Goal: Task Accomplishment & Management: Complete application form

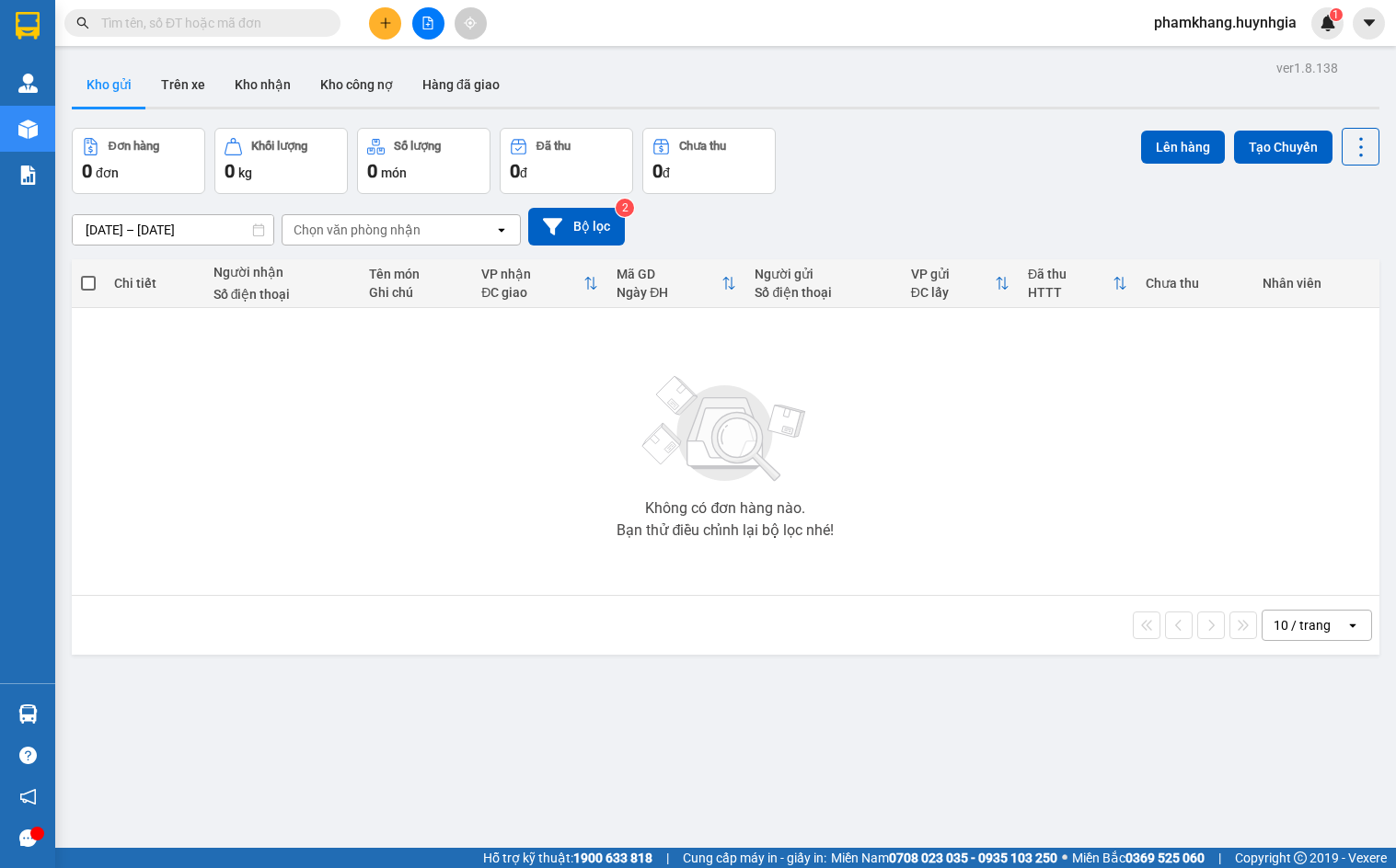
click at [205, 17] on input "text" at bounding box center [209, 23] width 217 height 20
click at [225, 29] on input "text" at bounding box center [209, 23] width 217 height 20
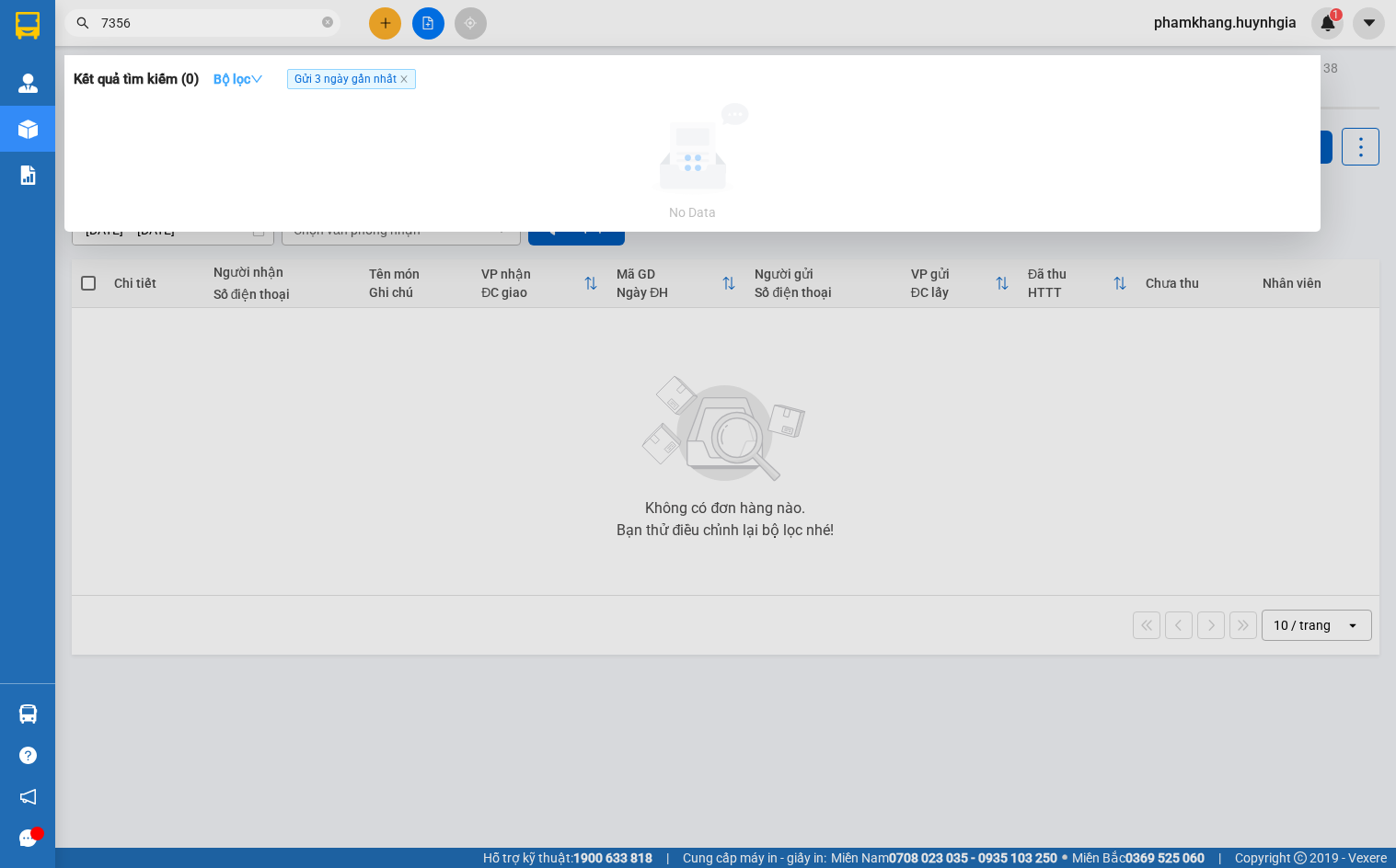
type input "7356"
click at [248, 87] on button "Bộ lọc" at bounding box center [238, 79] width 79 height 30
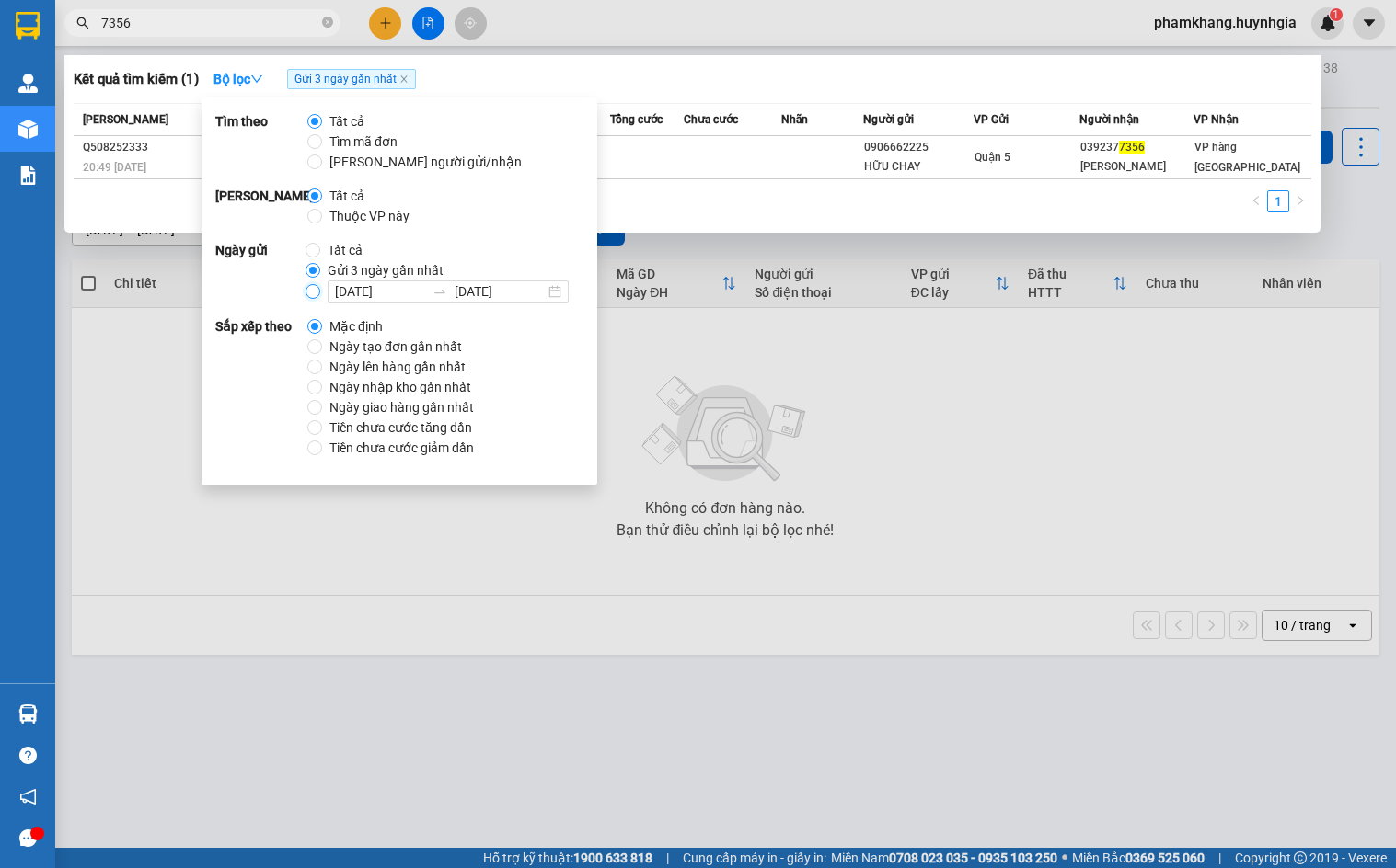
click at [306, 293] on input "14/08/2025 14/08/2025" at bounding box center [313, 292] width 15 height 15
radio input "true"
radio input "false"
click at [789, 198] on div "1" at bounding box center [692, 207] width 1238 height 33
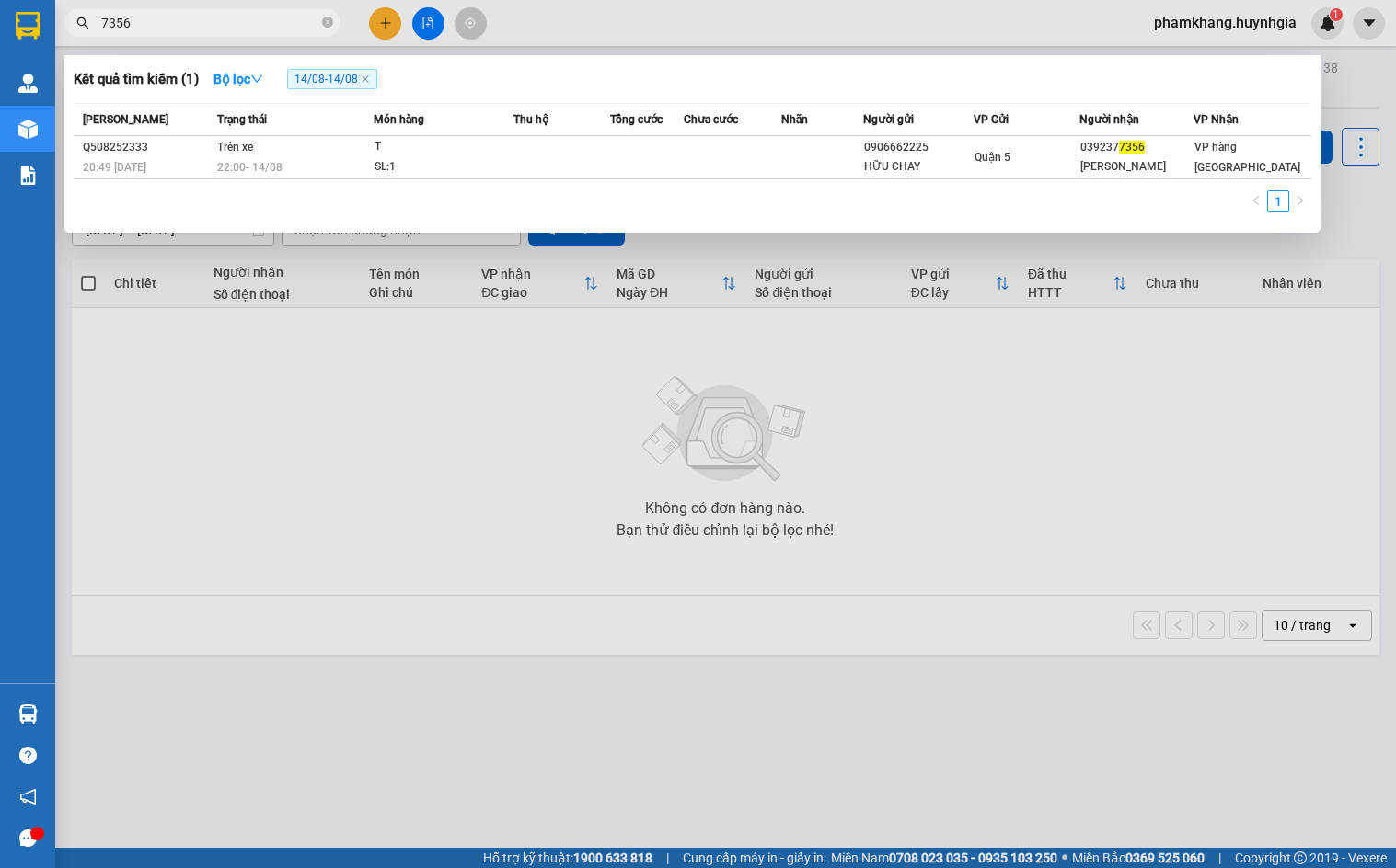
click at [250, 27] on input "7356" at bounding box center [209, 23] width 217 height 20
click at [434, 29] on div at bounding box center [698, 434] width 1396 height 868
click at [434, 29] on icon "file-add" at bounding box center [428, 23] width 13 height 13
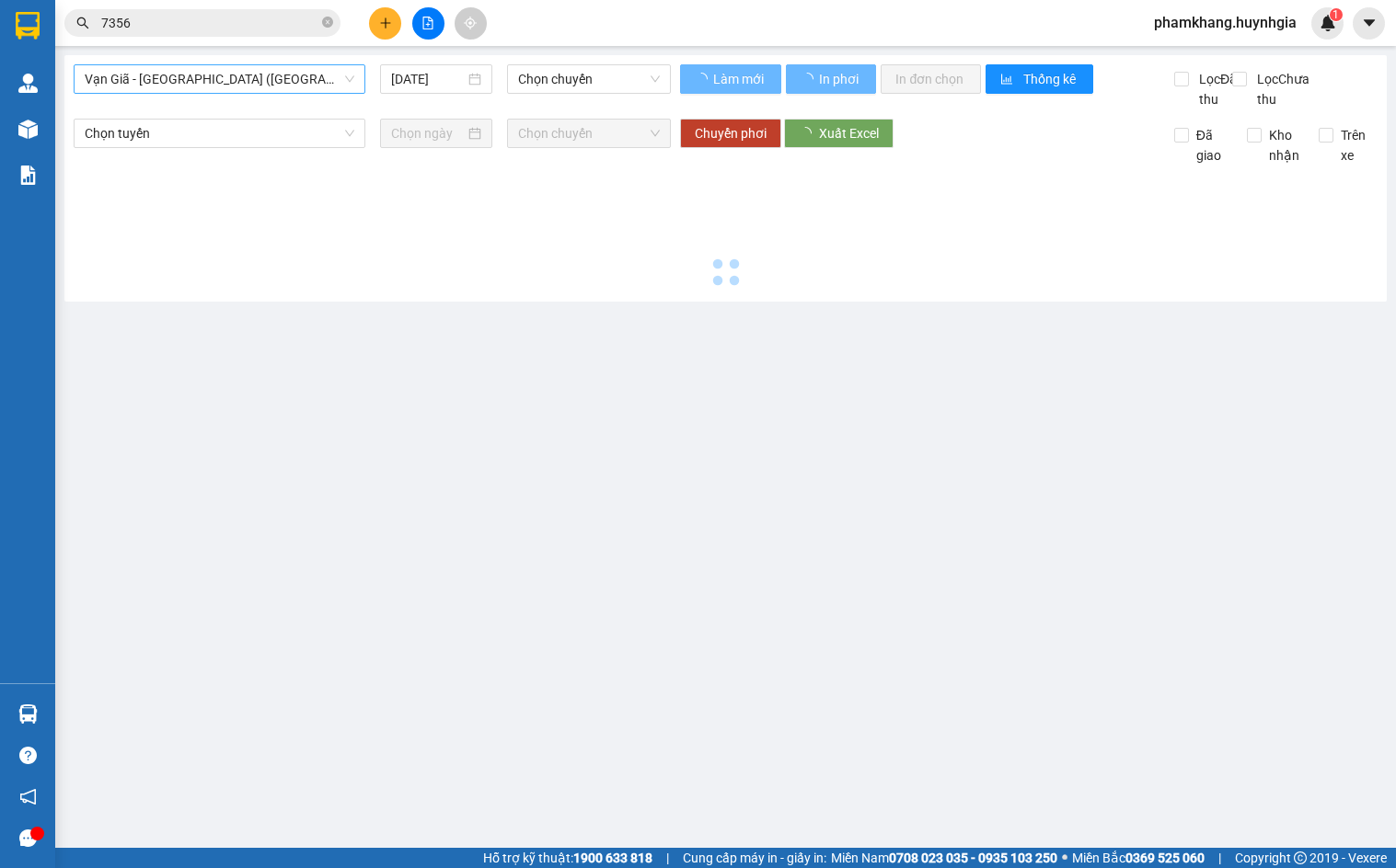
click at [301, 93] on div "Vạn Giã - Sài Gòn (Hàng hóa)" at bounding box center [219, 79] width 291 height 30
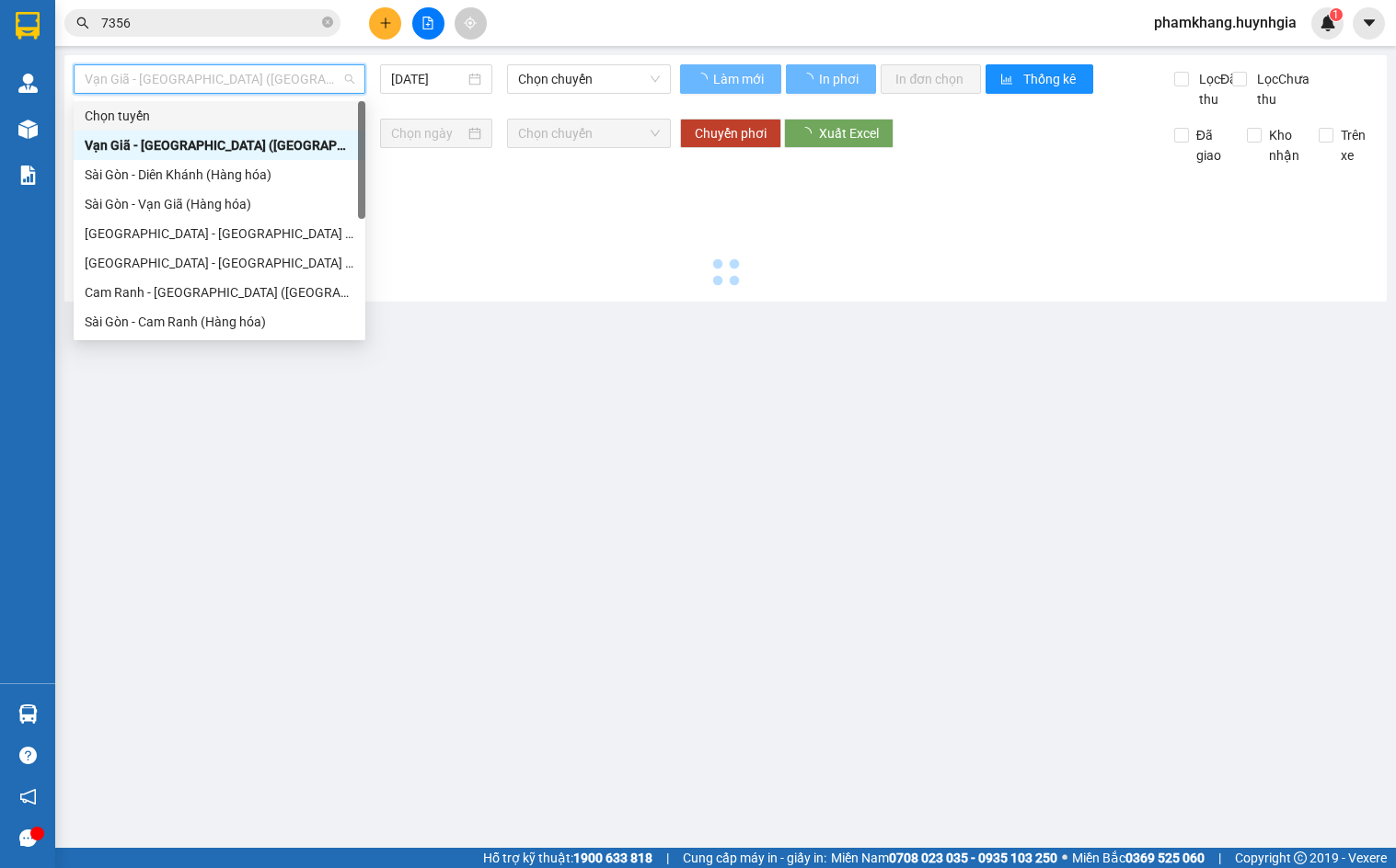
scroll to position [294, 0]
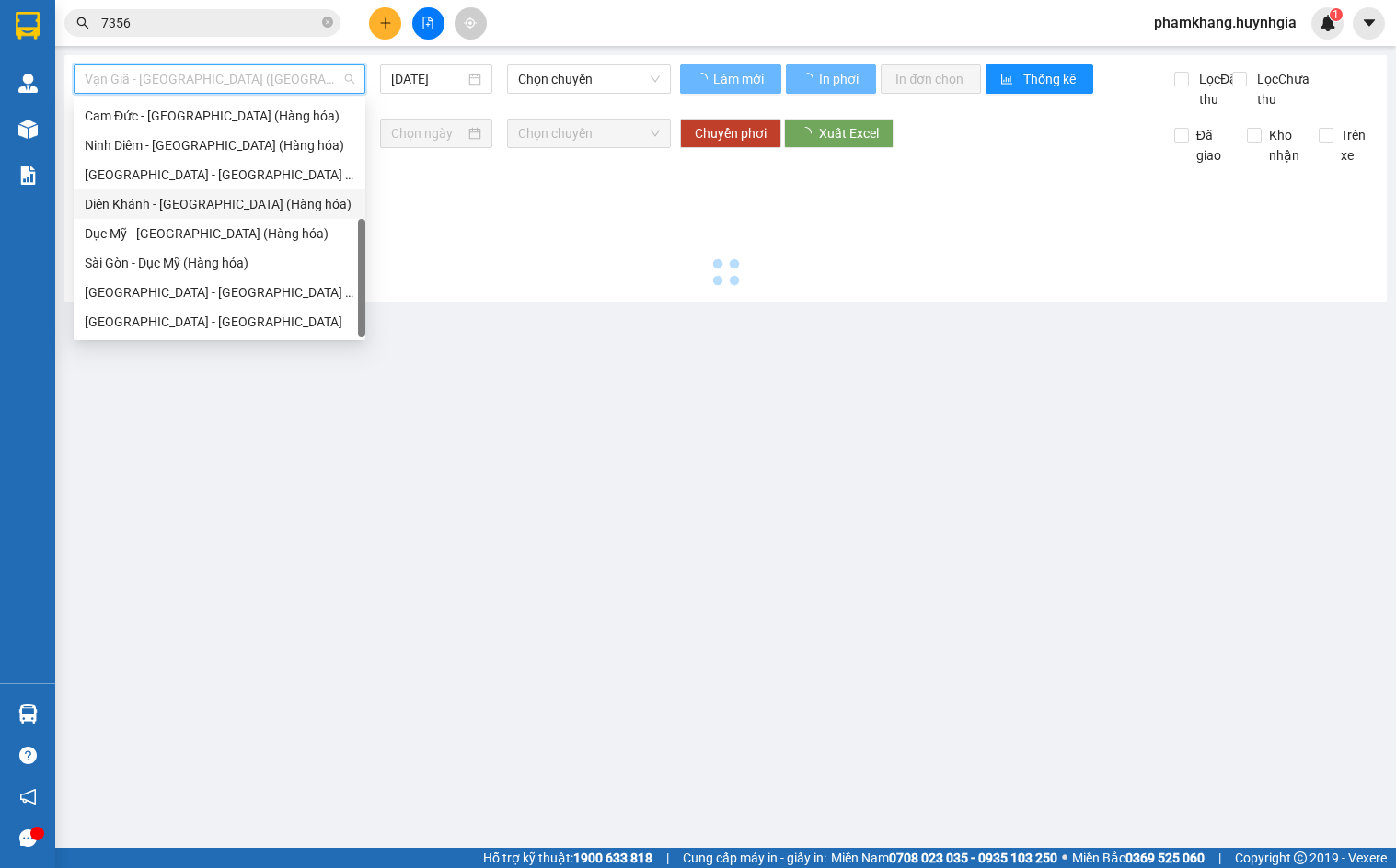
type input "15/08/2025"
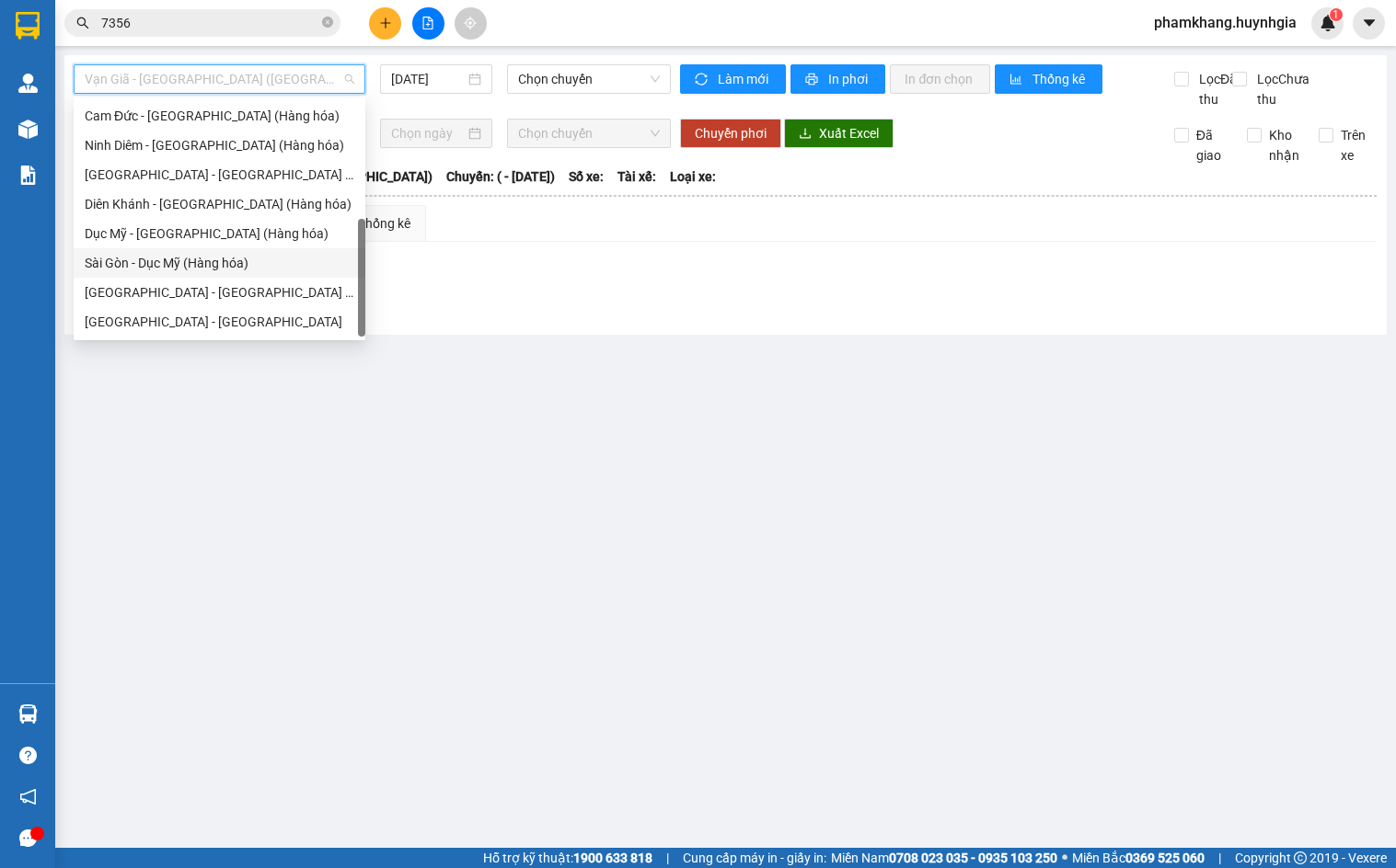
click at [286, 287] on div "Sài Gòn - Nha Trang (Hàng hóa)" at bounding box center [220, 293] width 270 height 20
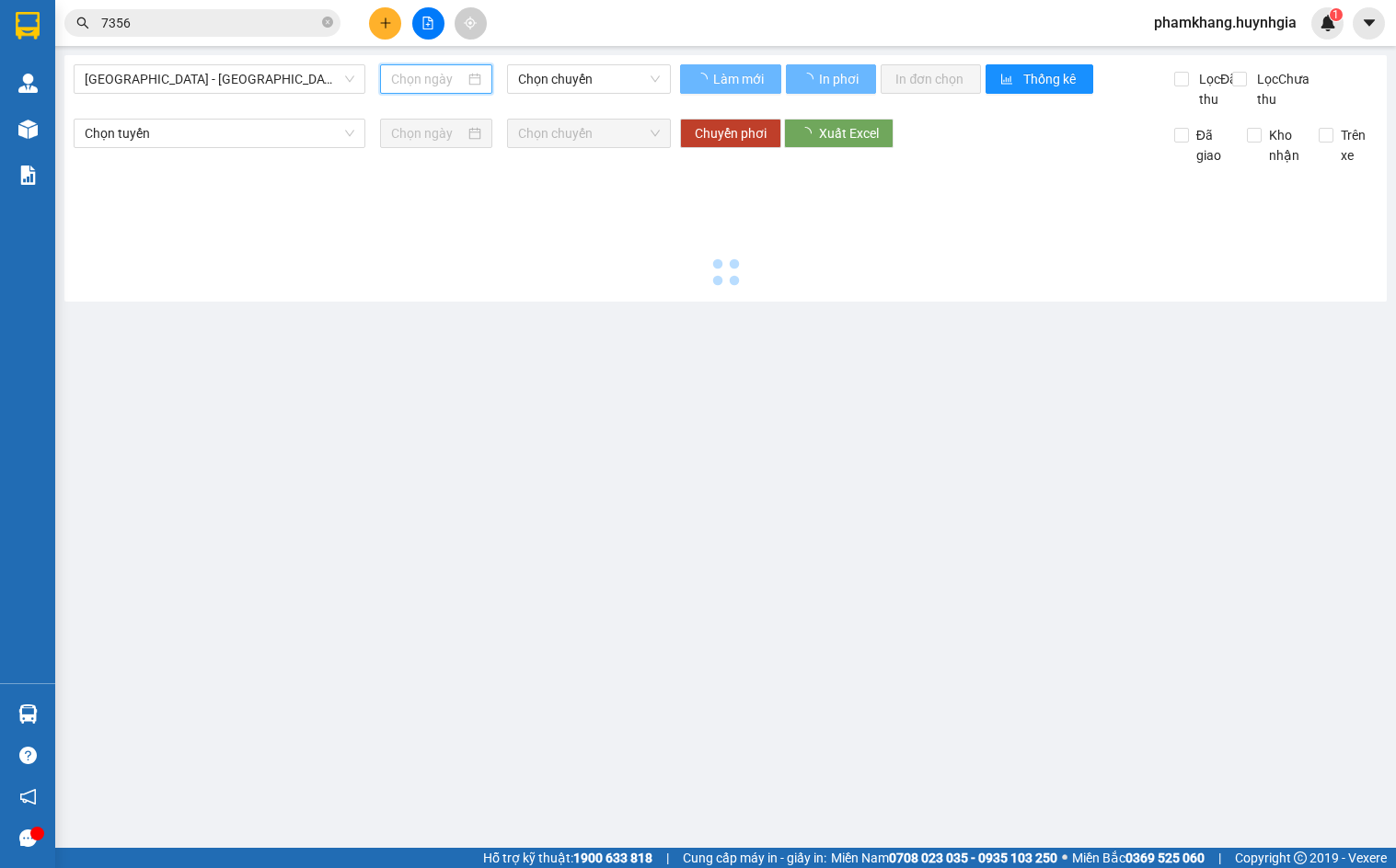
click at [450, 78] on input at bounding box center [428, 79] width 74 height 20
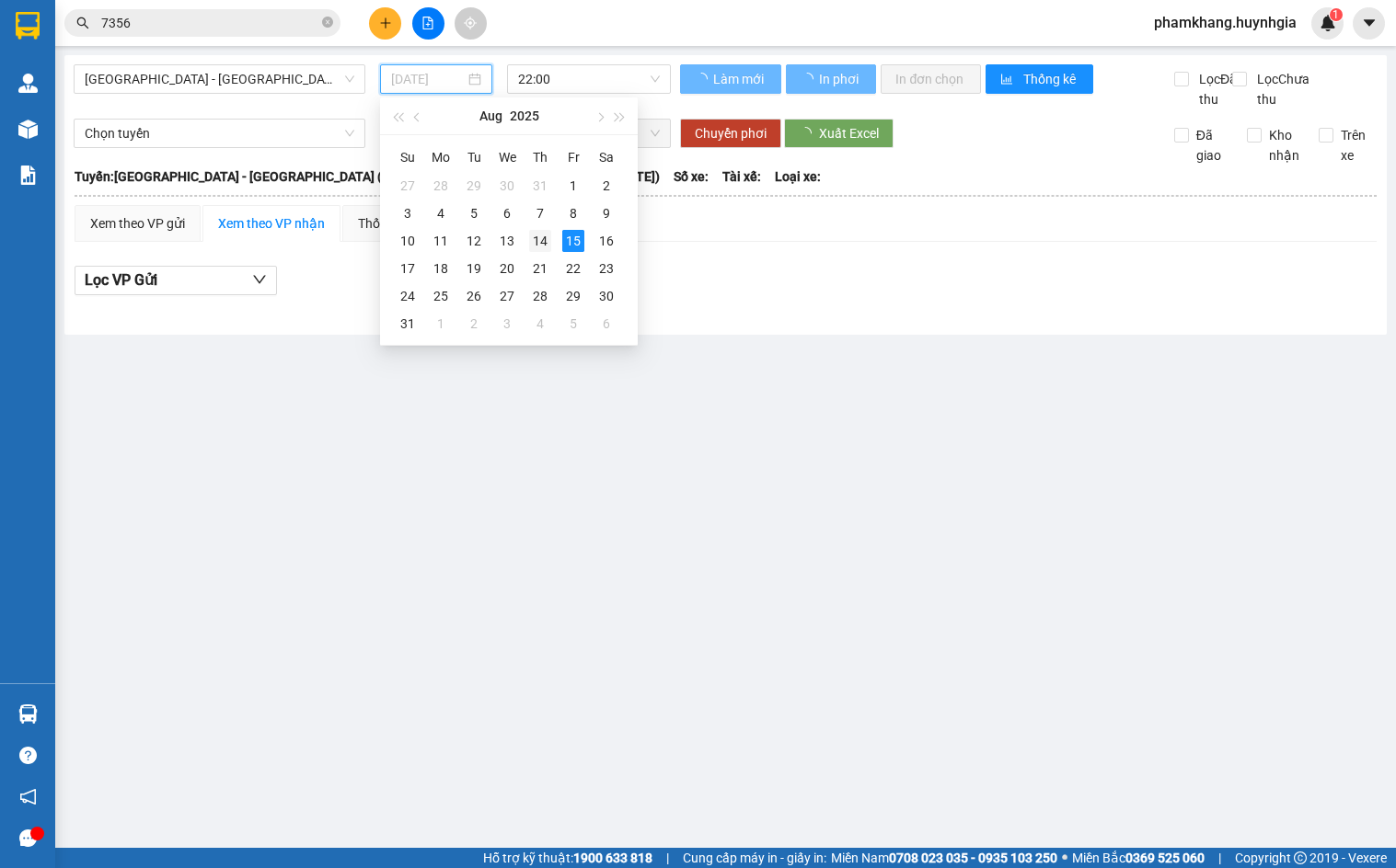
click at [543, 240] on div "14" at bounding box center [541, 241] width 22 height 22
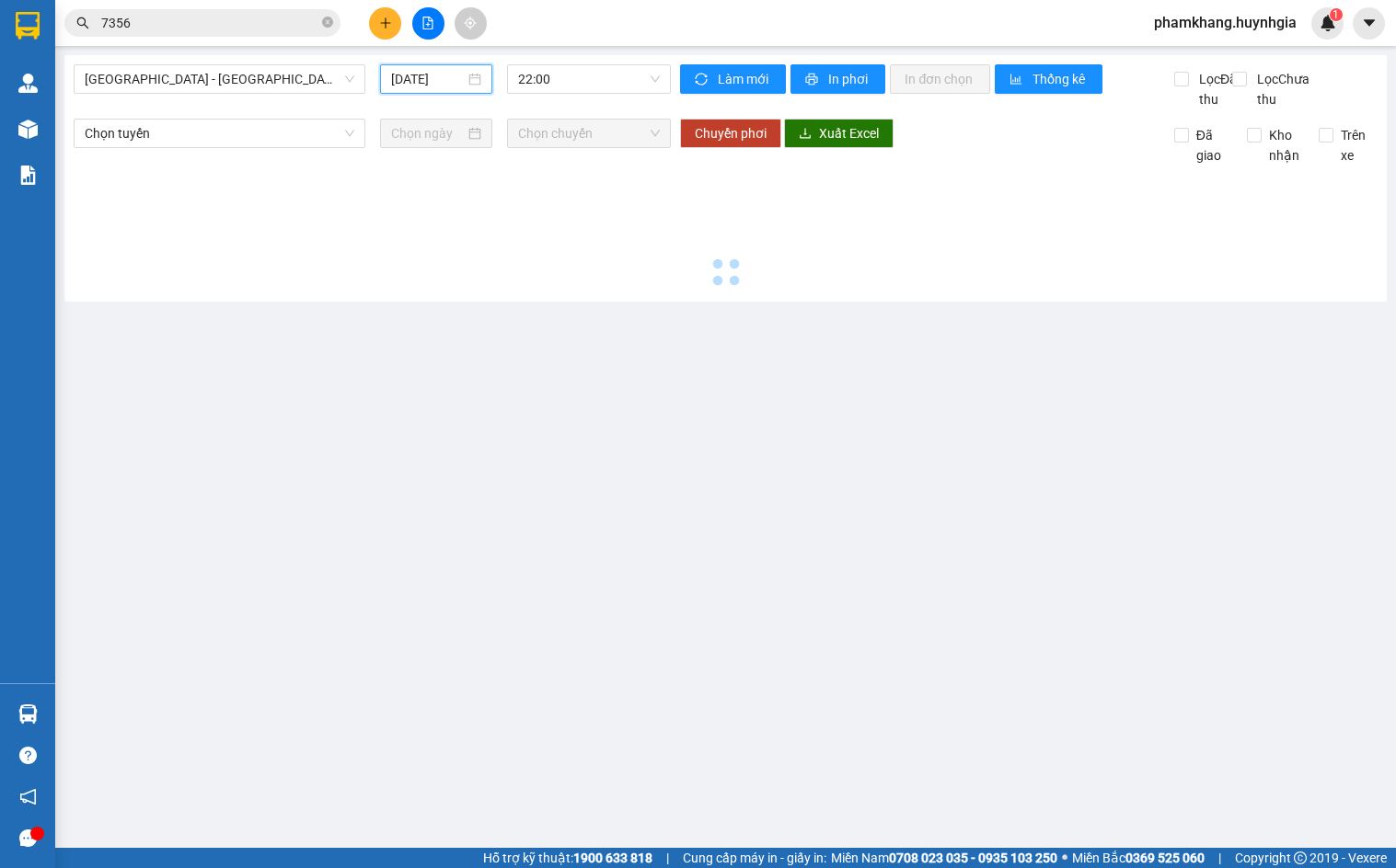
type input "14/08/2025"
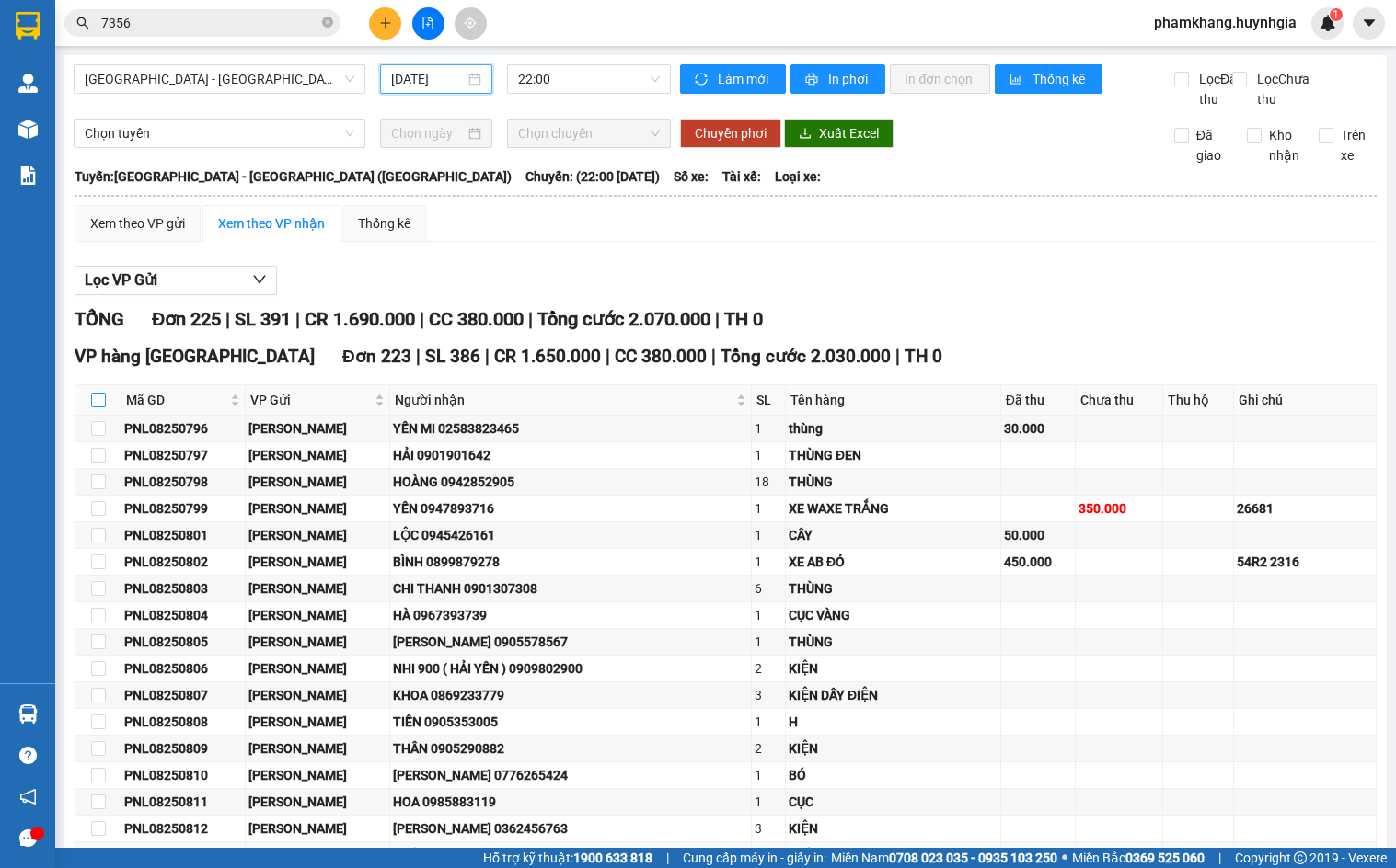
click at [95, 407] on input "checkbox" at bounding box center [99, 400] width 15 height 15
checkbox input "true"
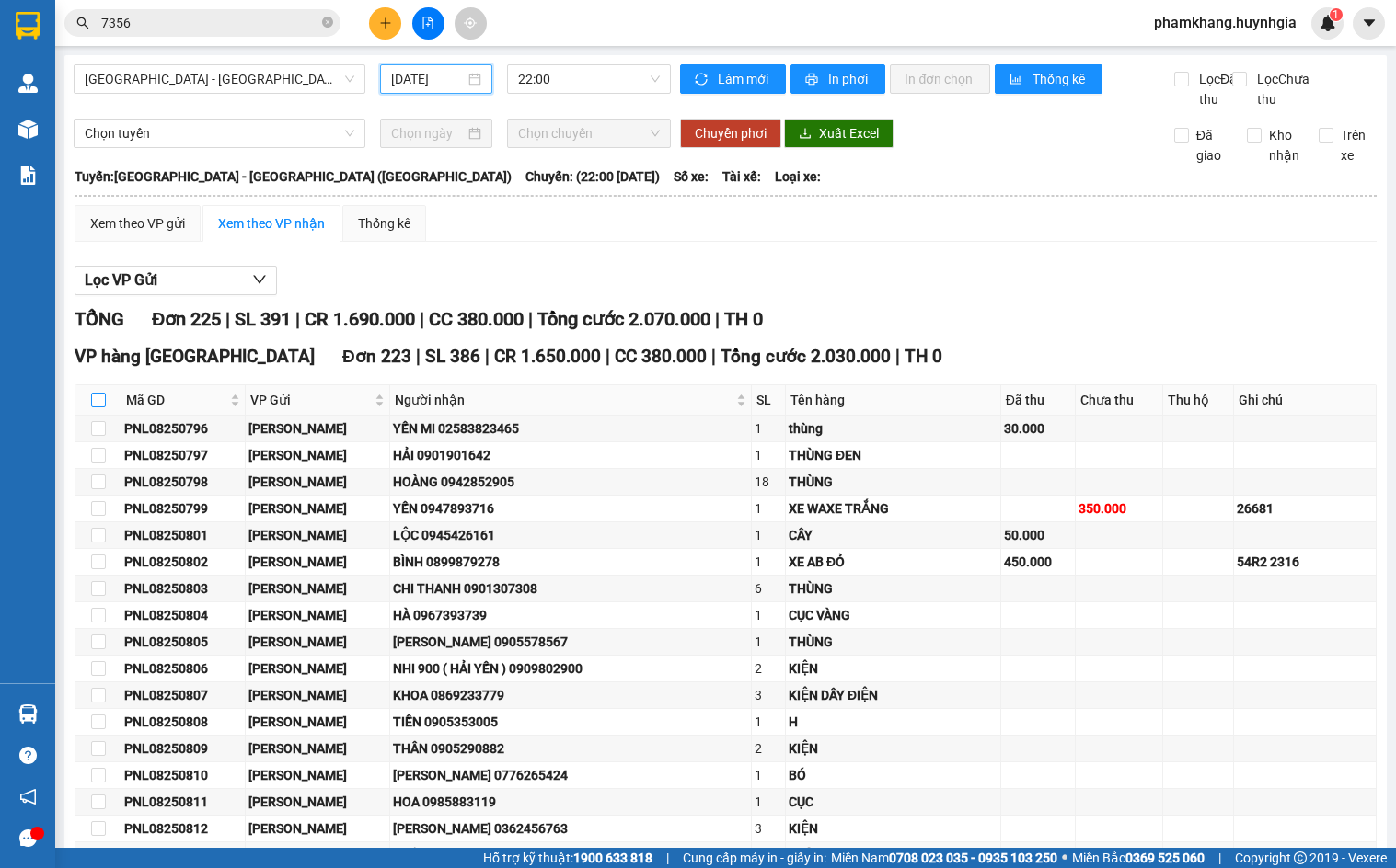
checkbox input "true"
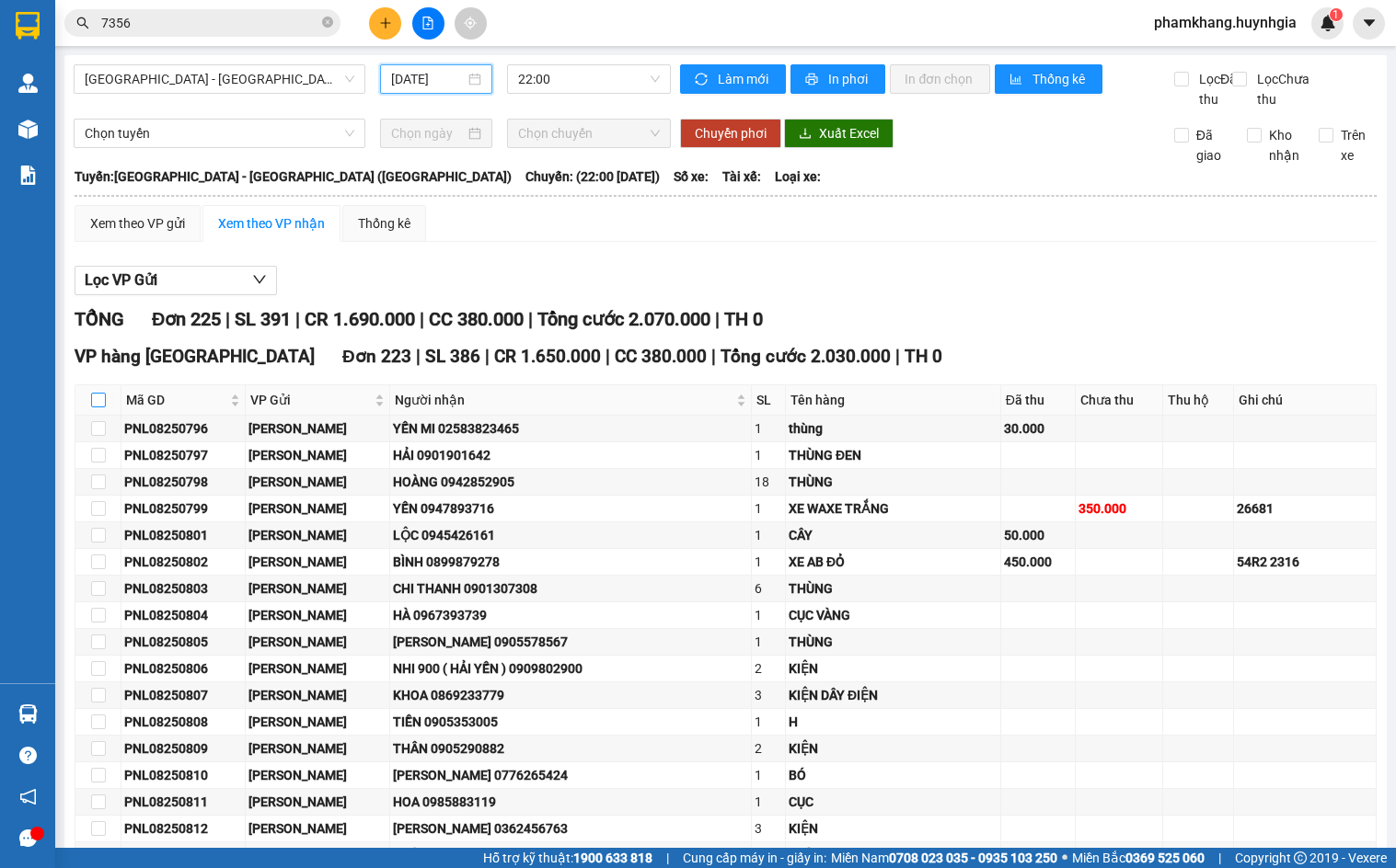
checkbox input "true"
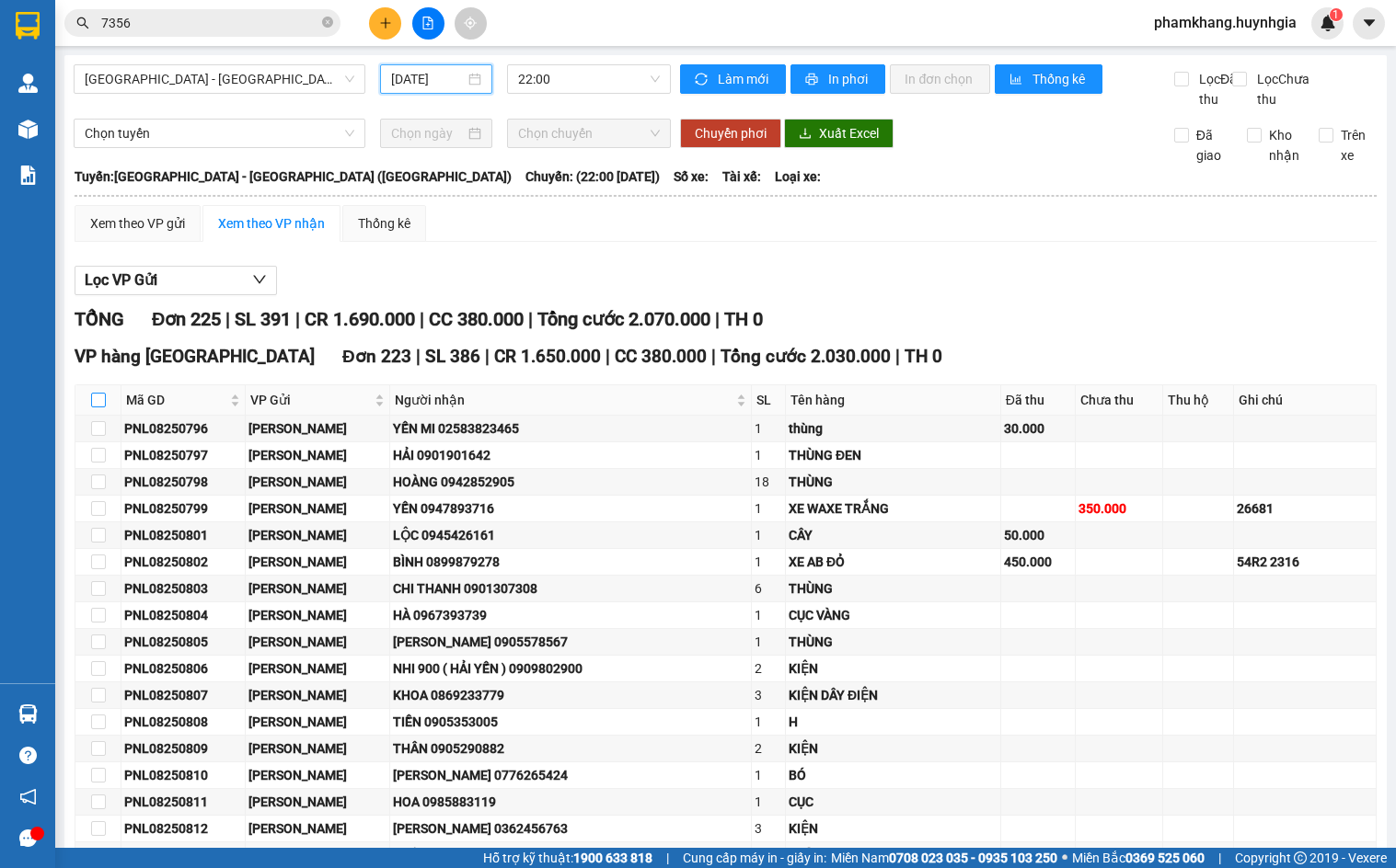
checkbox input "true"
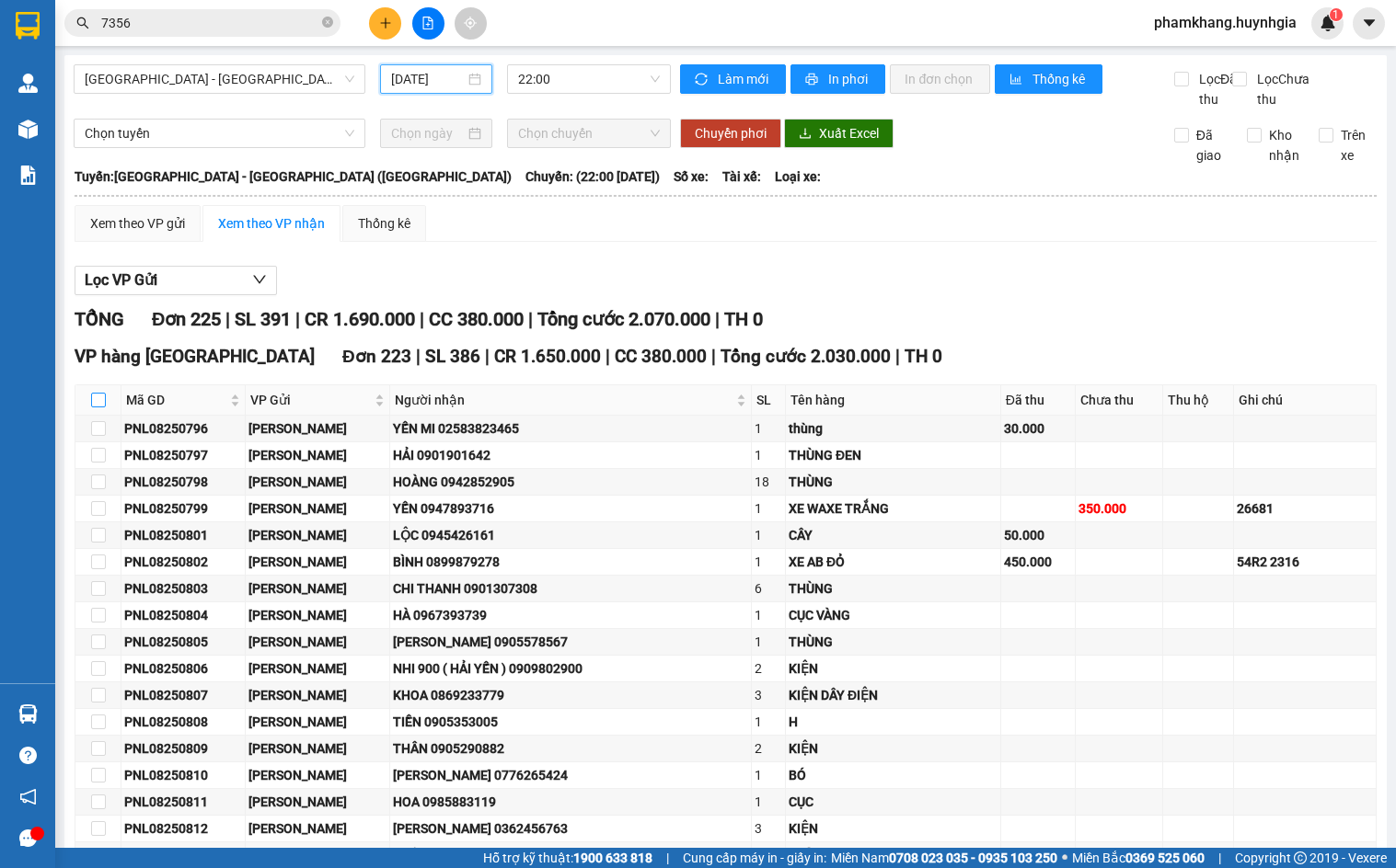
checkbox input "true"
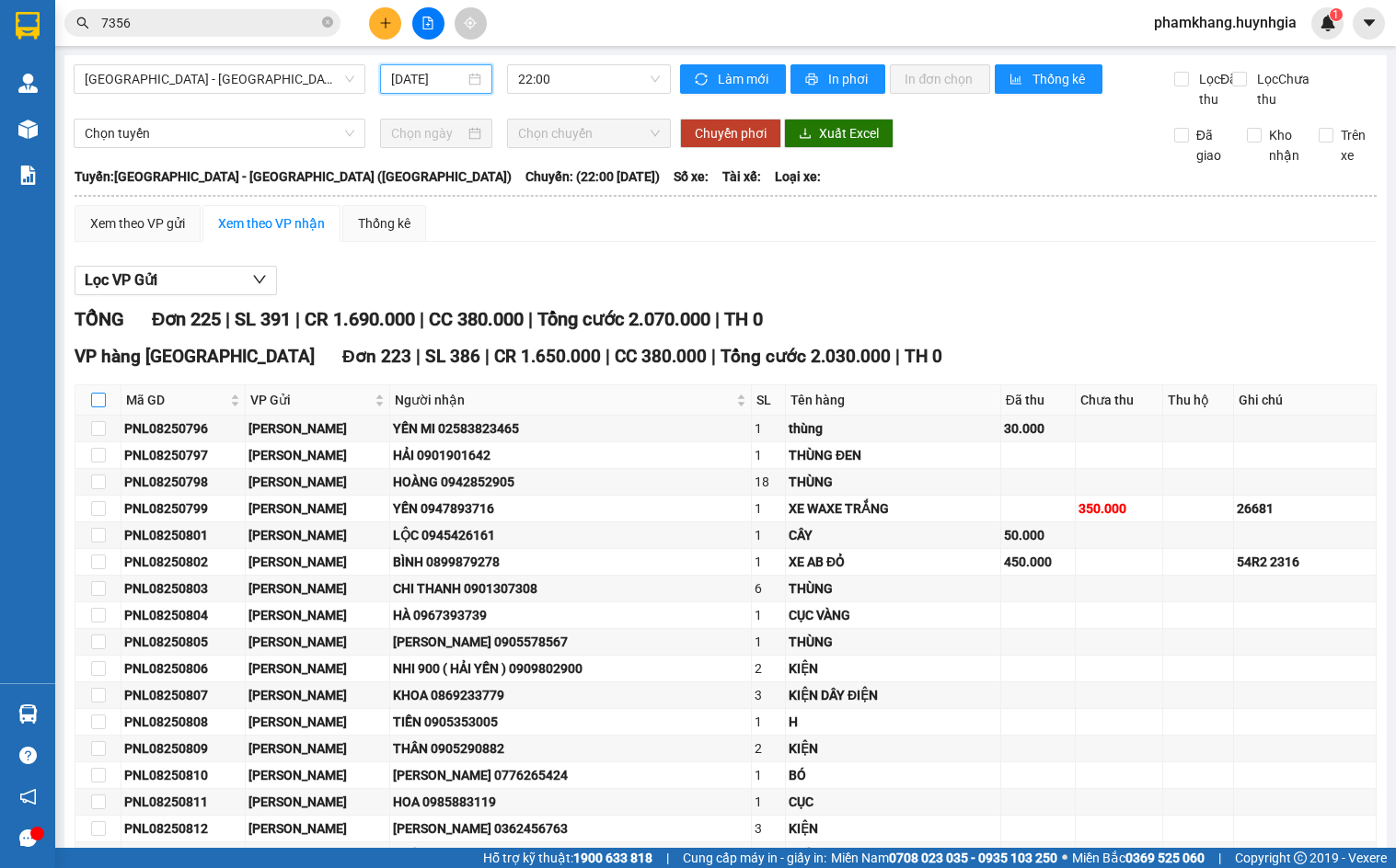
checkbox input "true"
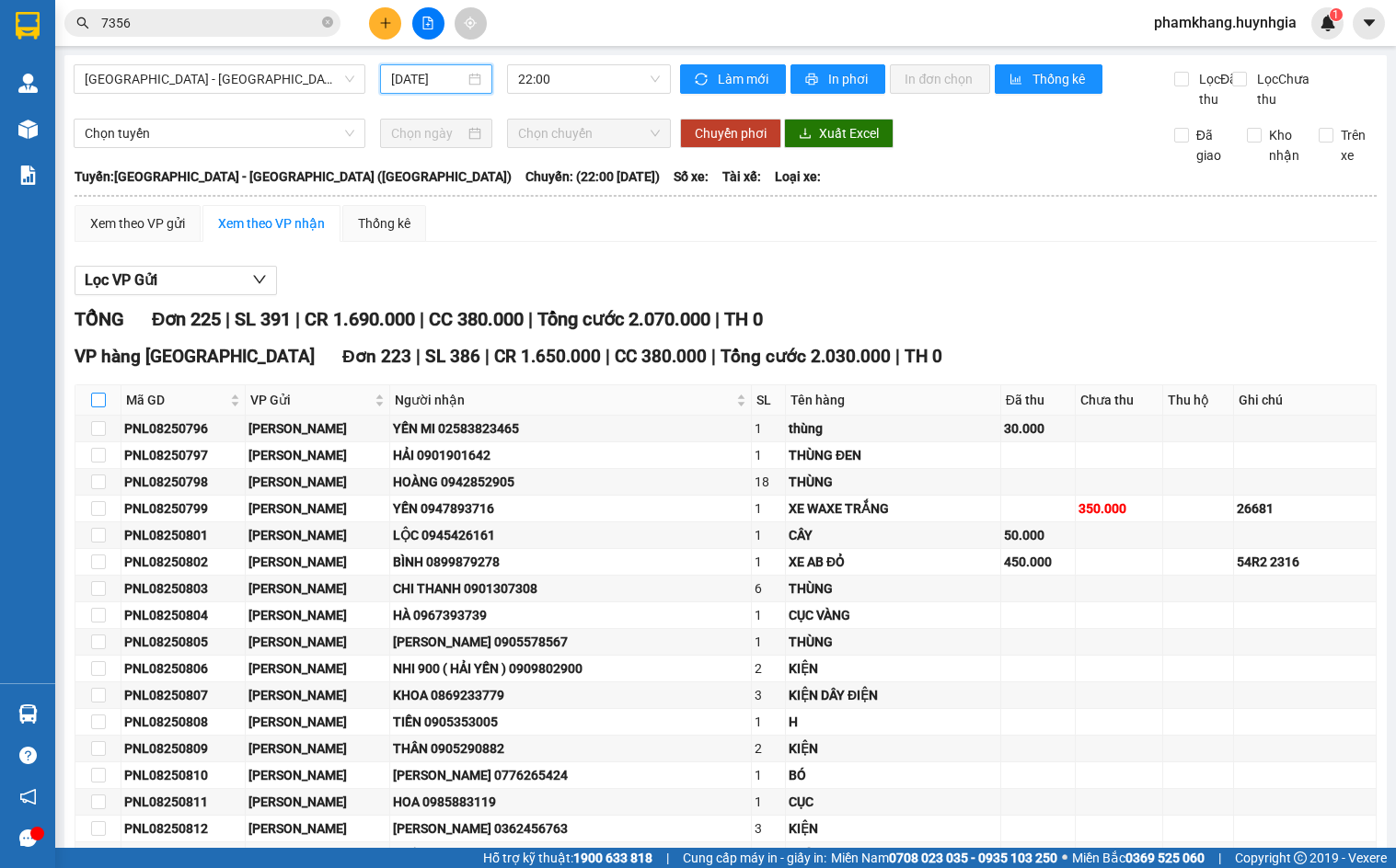
checkbox input "true"
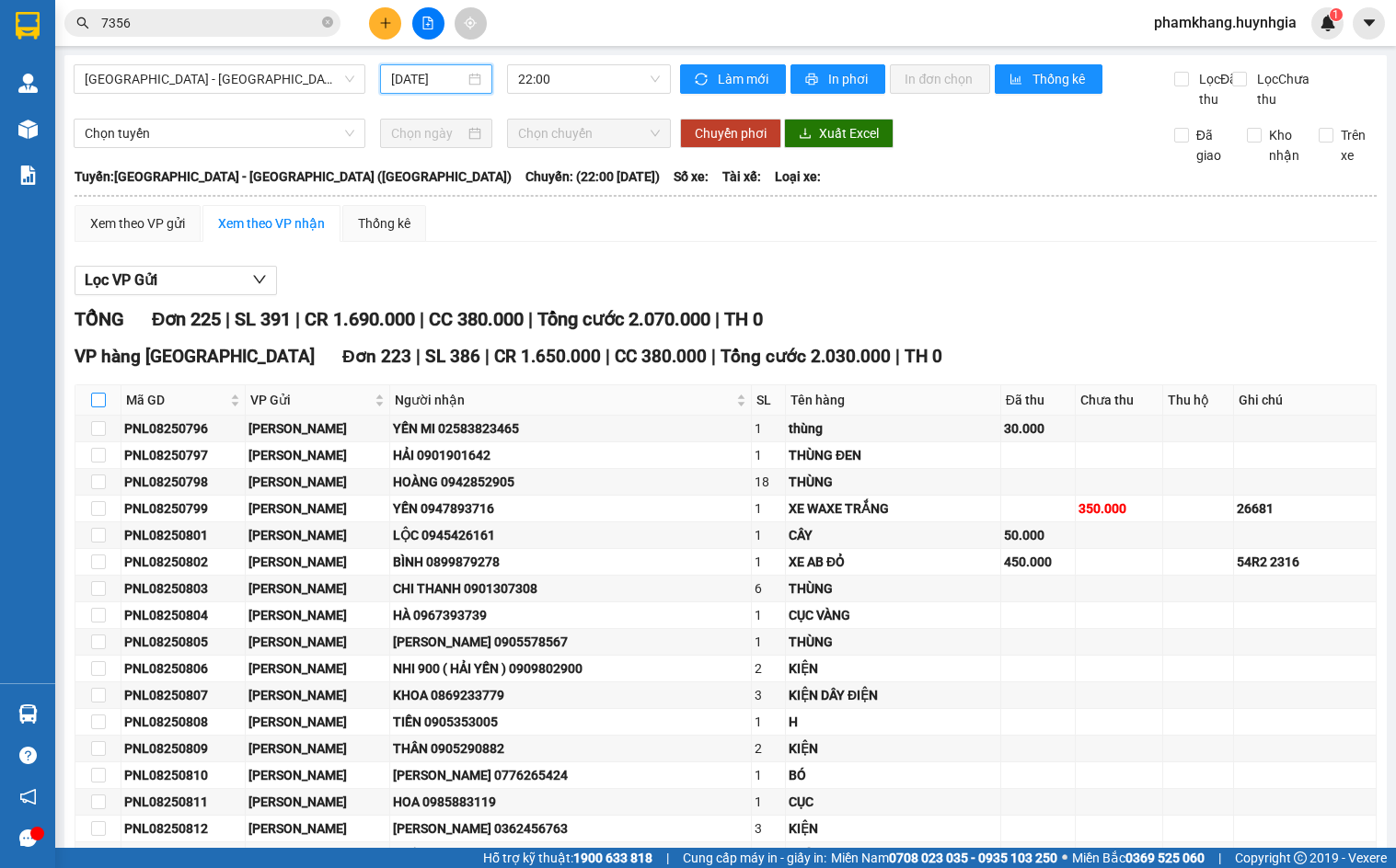
checkbox input "true"
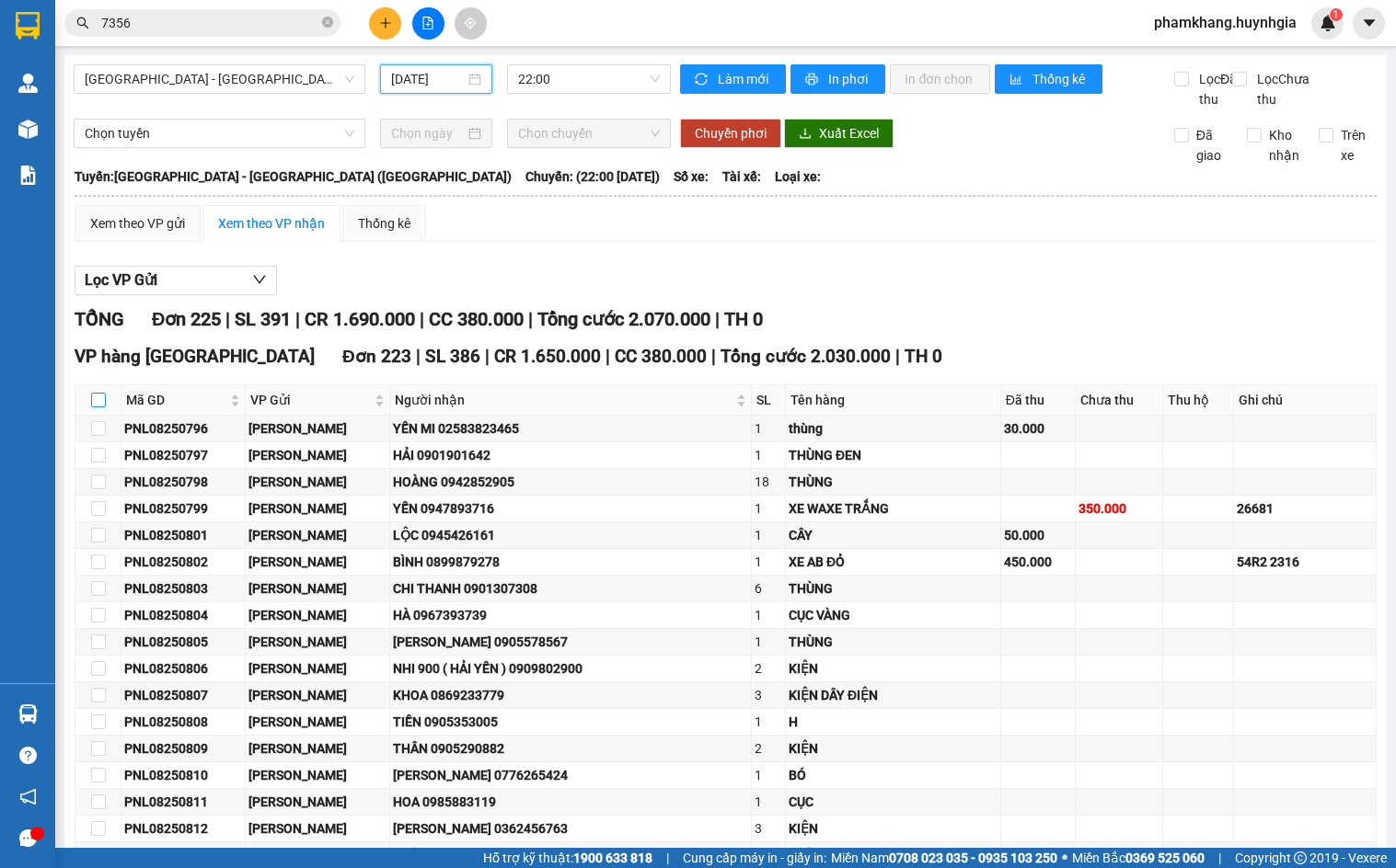
checkbox input "true"
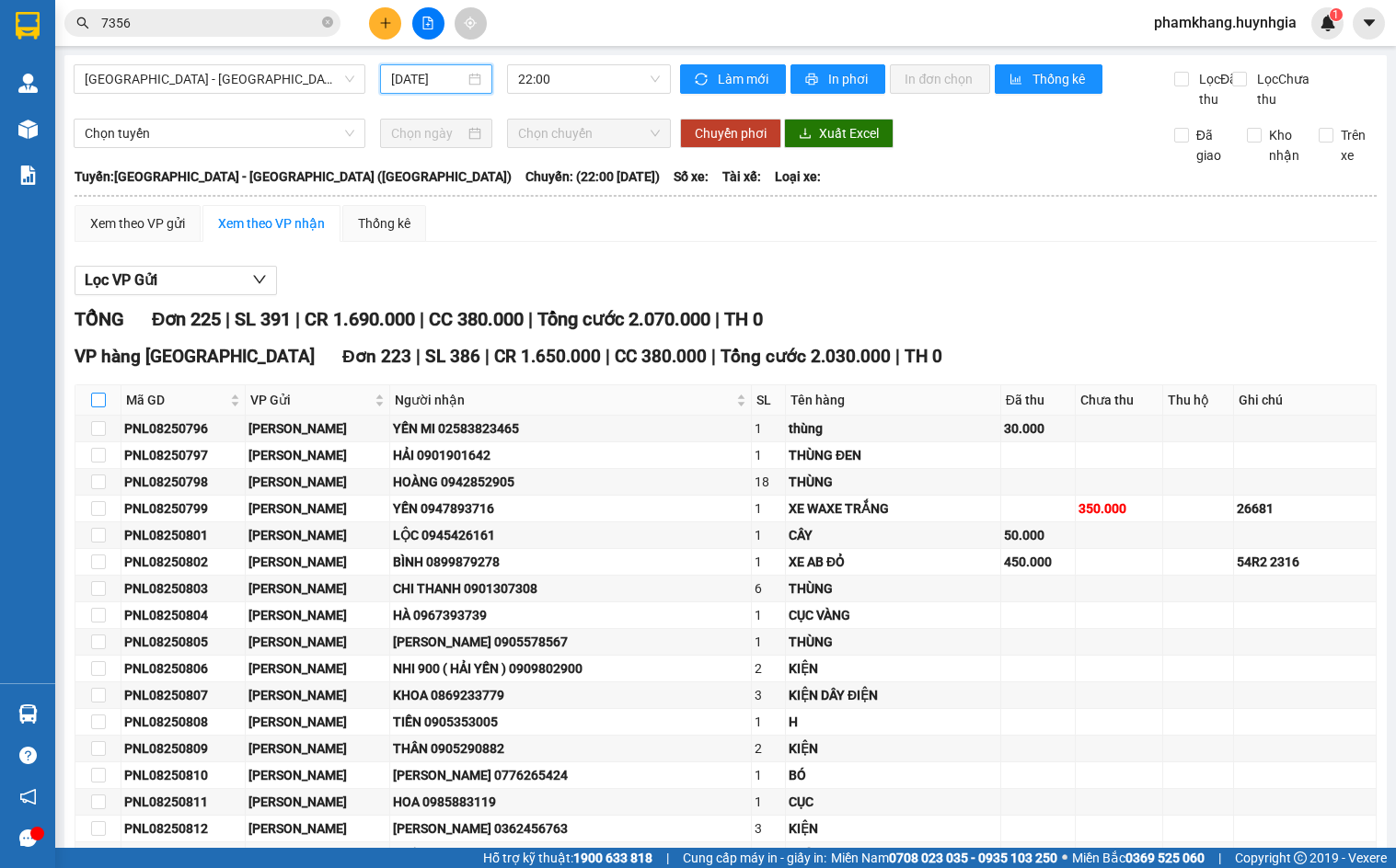
checkbox input "true"
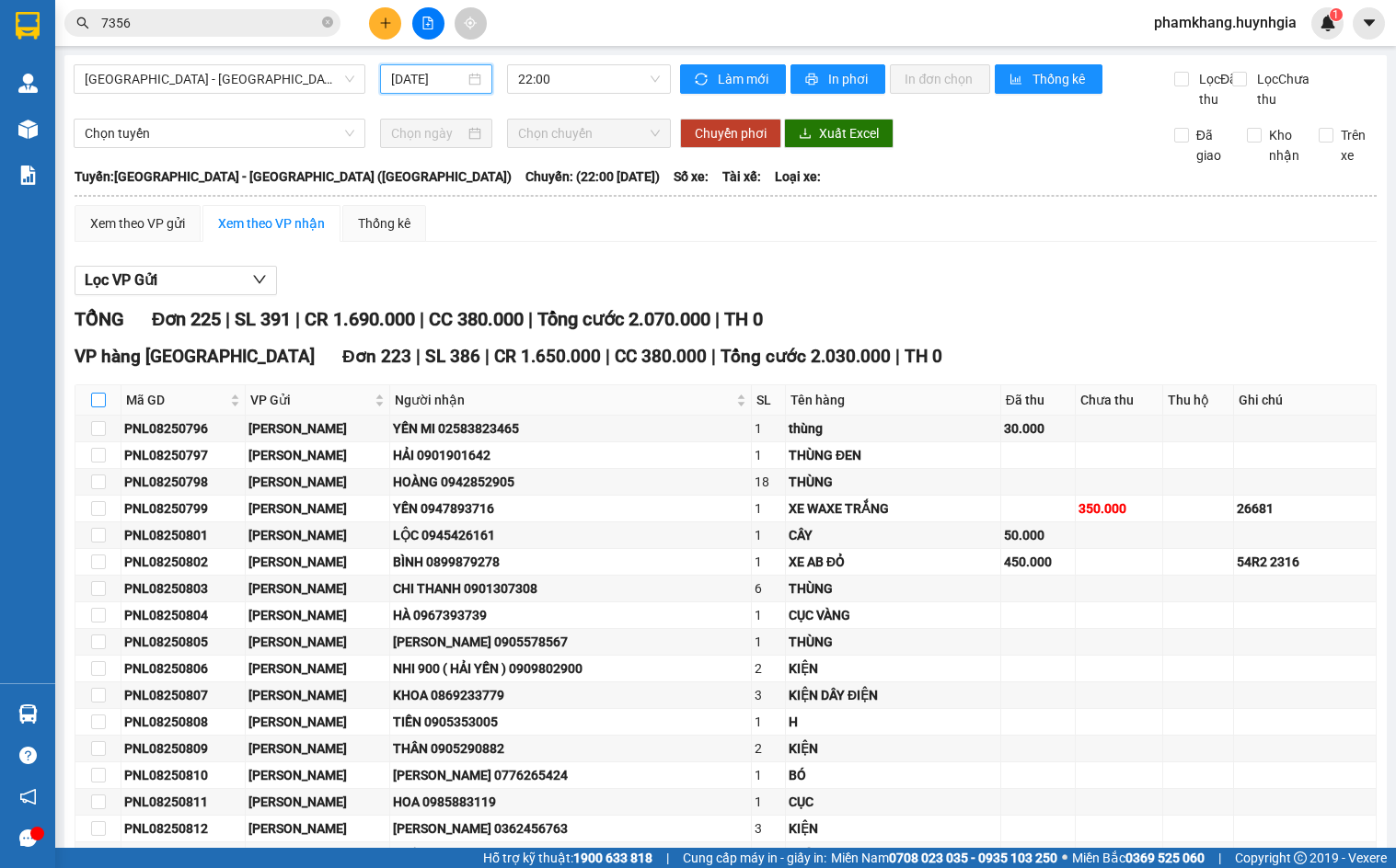
checkbox input "true"
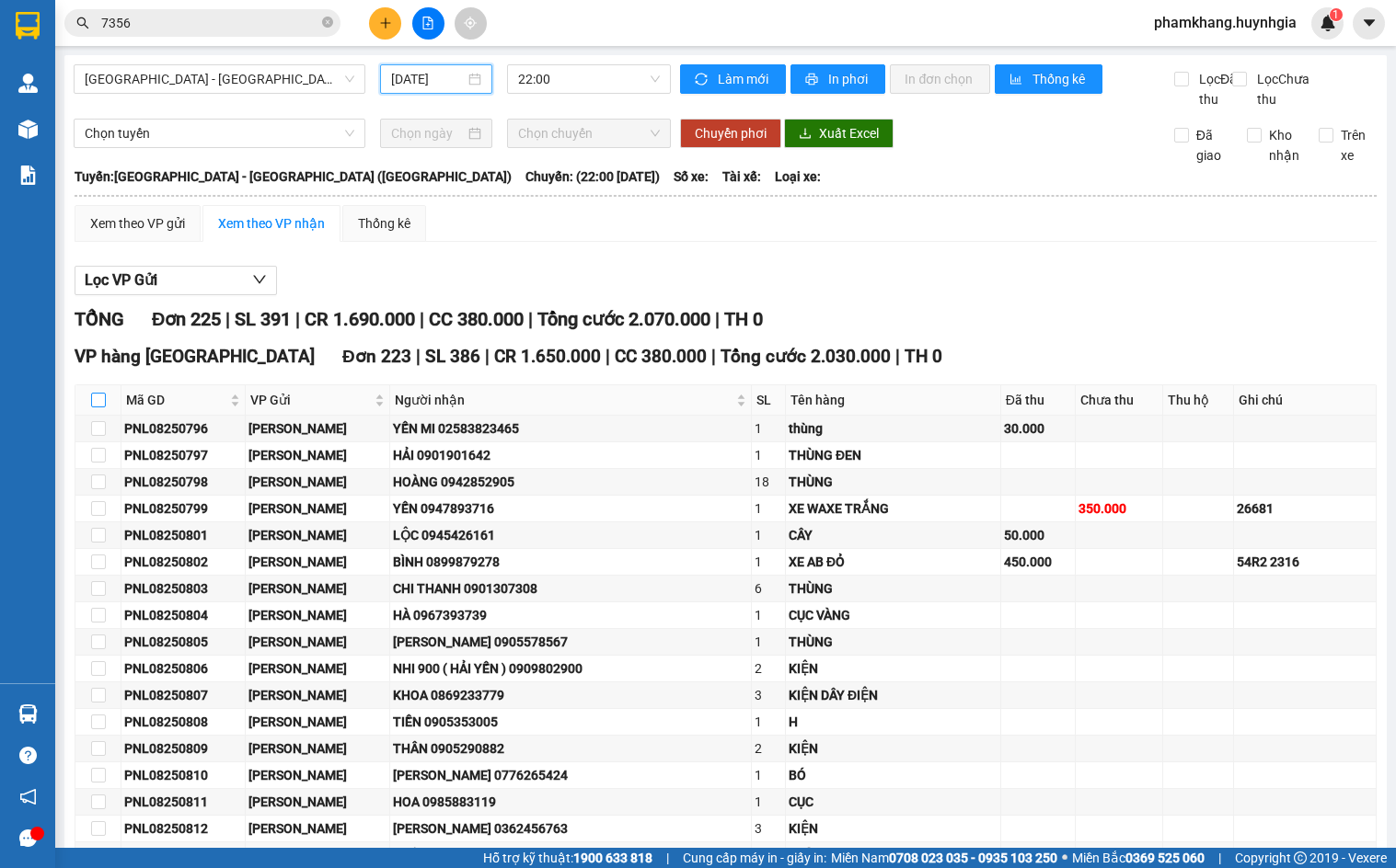
checkbox input "true"
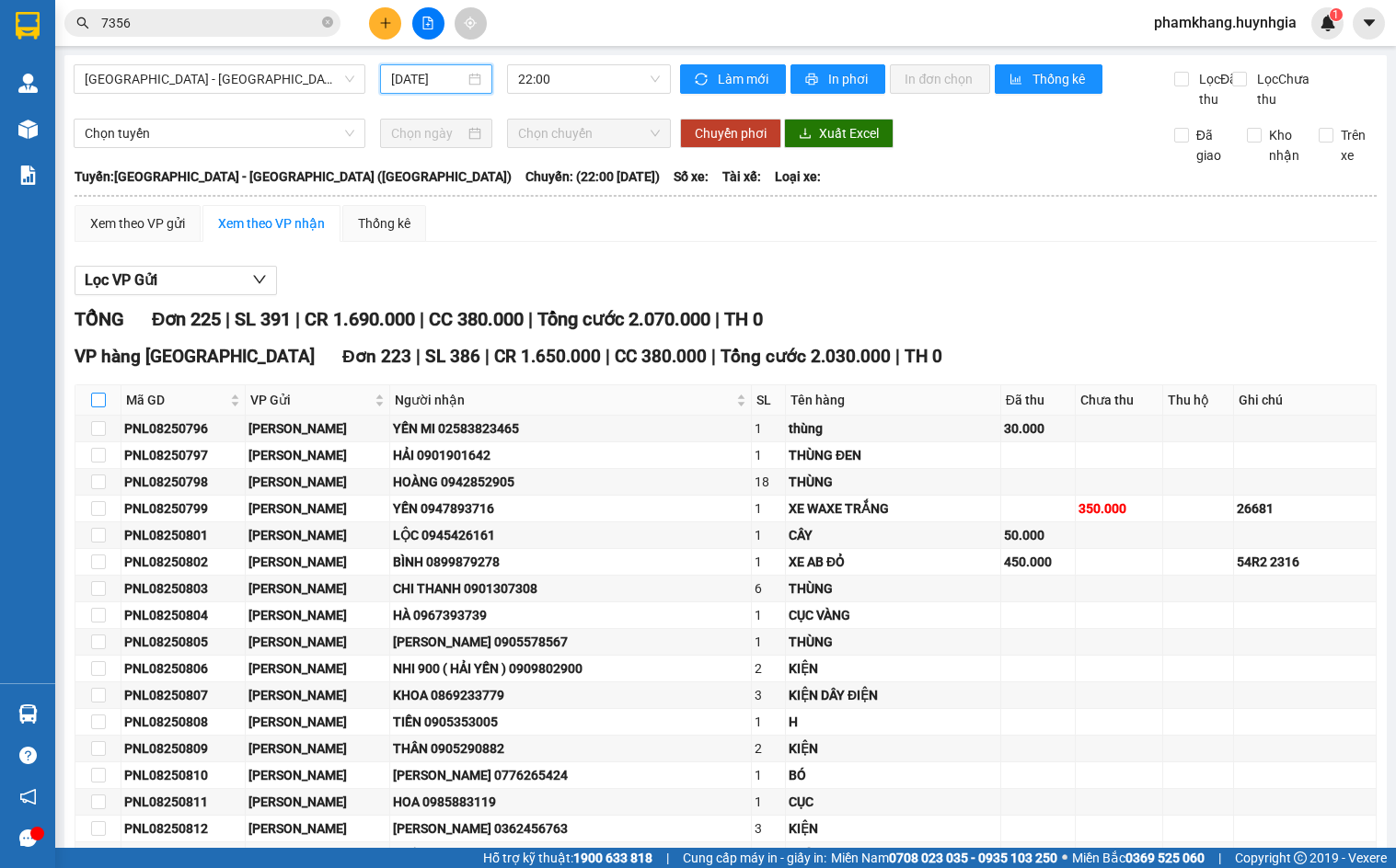
checkbox input "true"
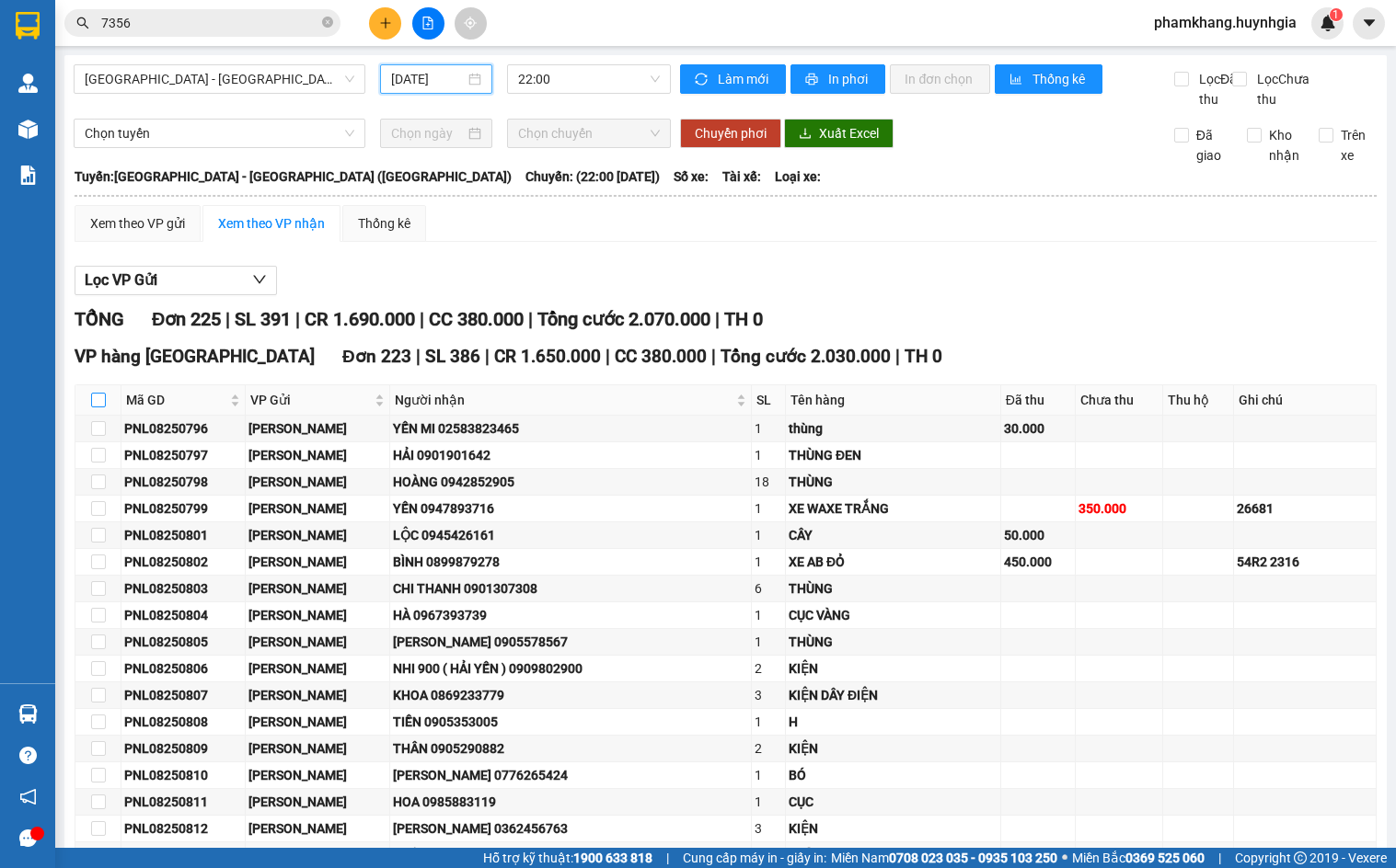
checkbox input "true"
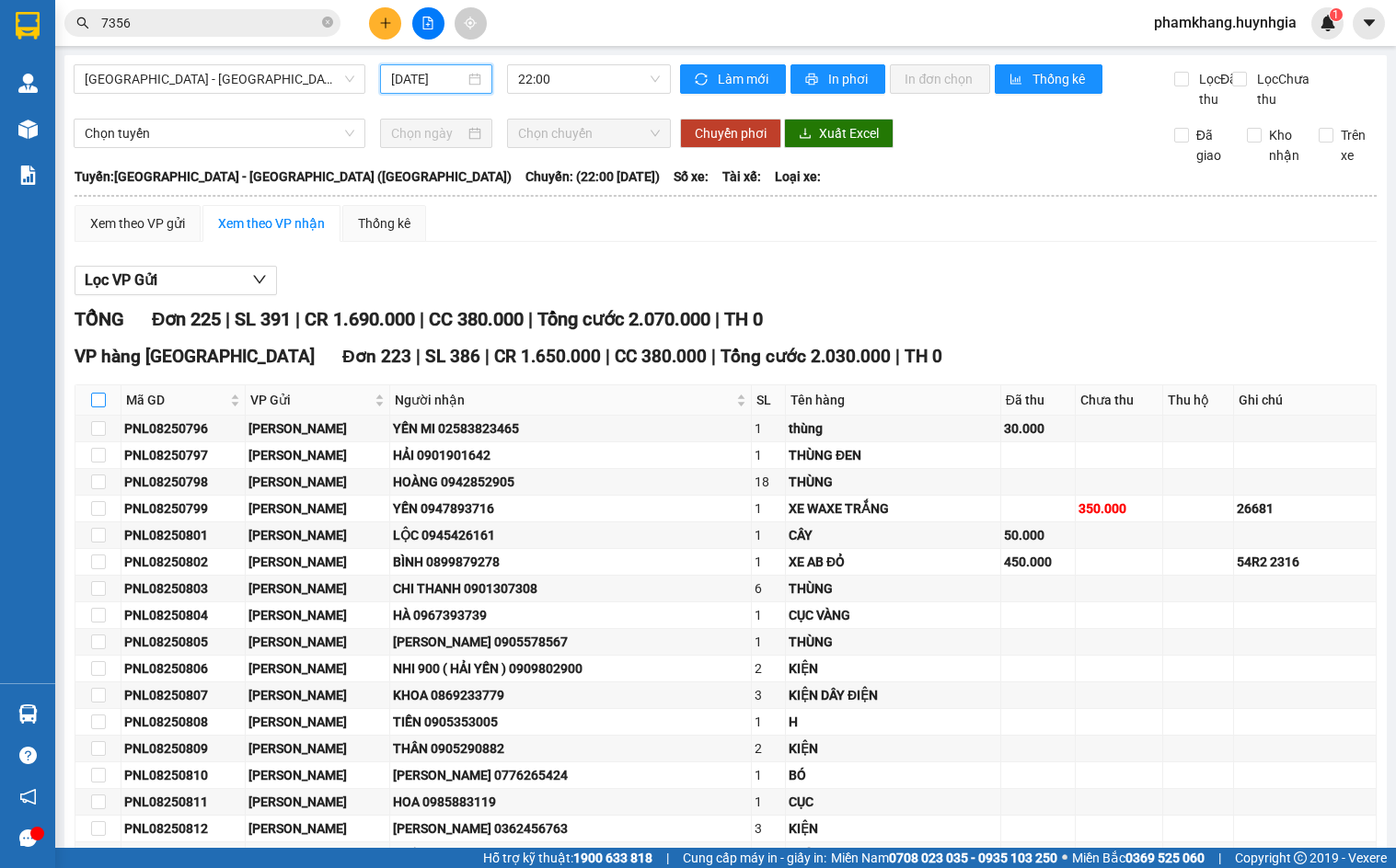
checkbox input "true"
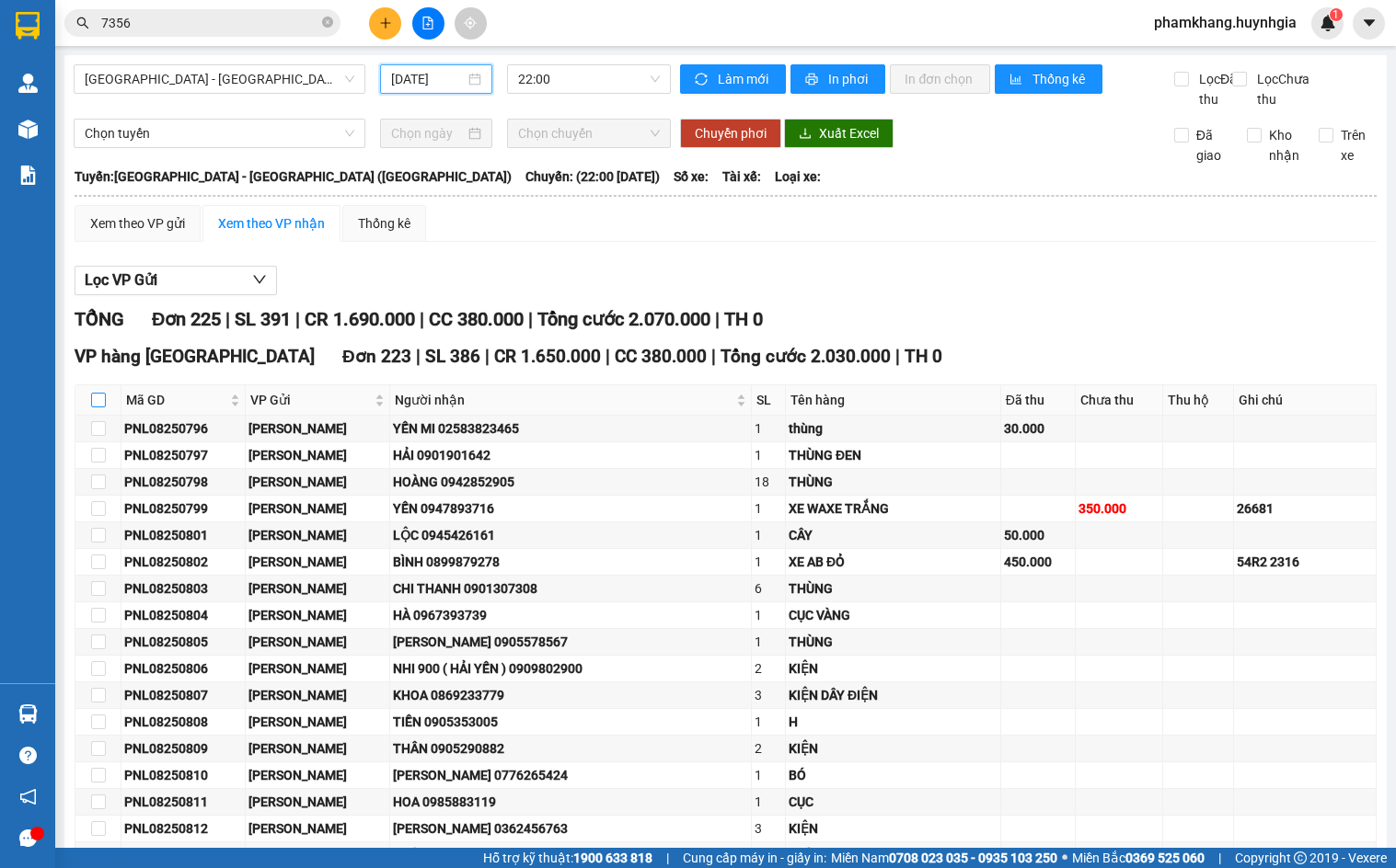
checkbox input "true"
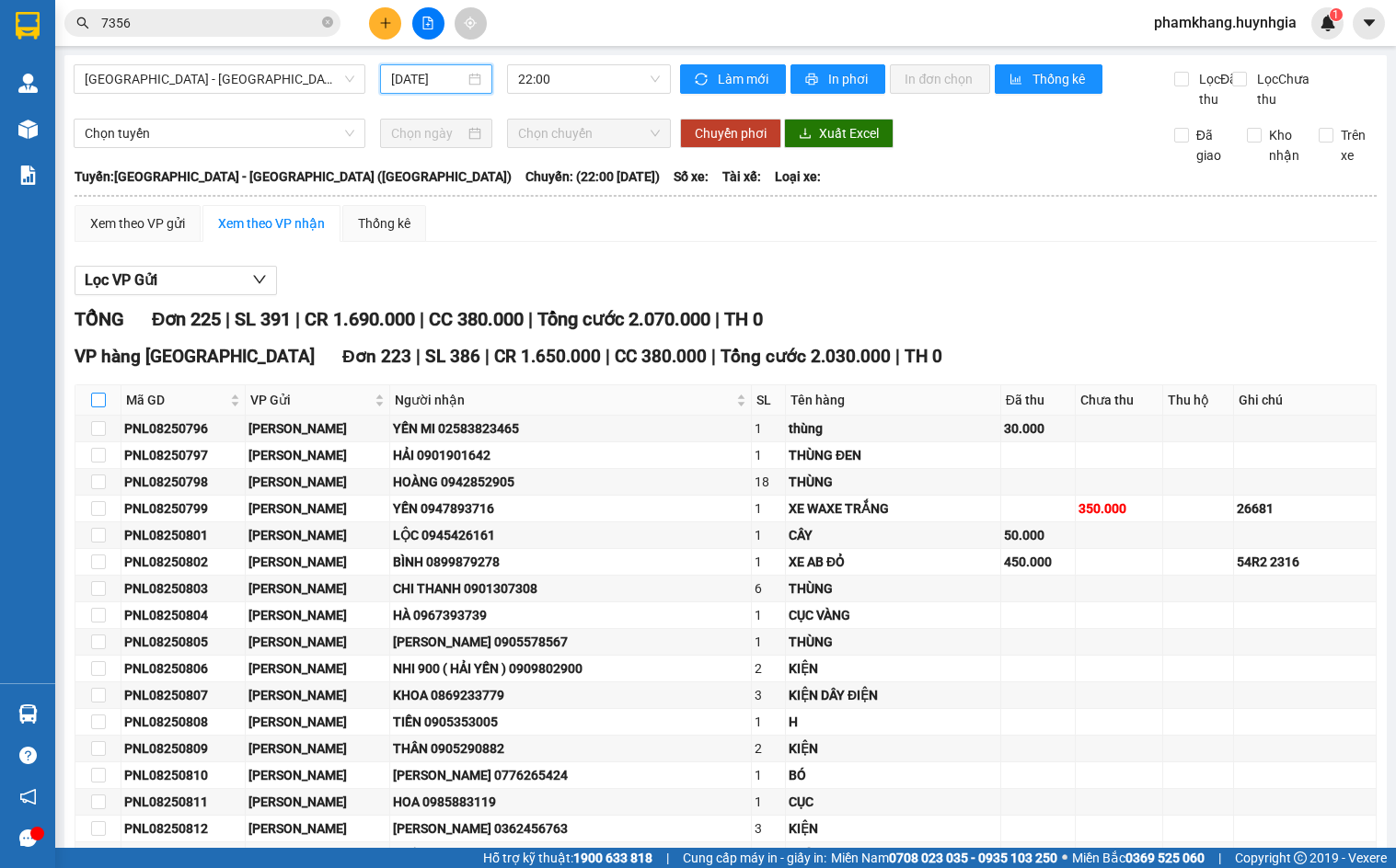
checkbox input "true"
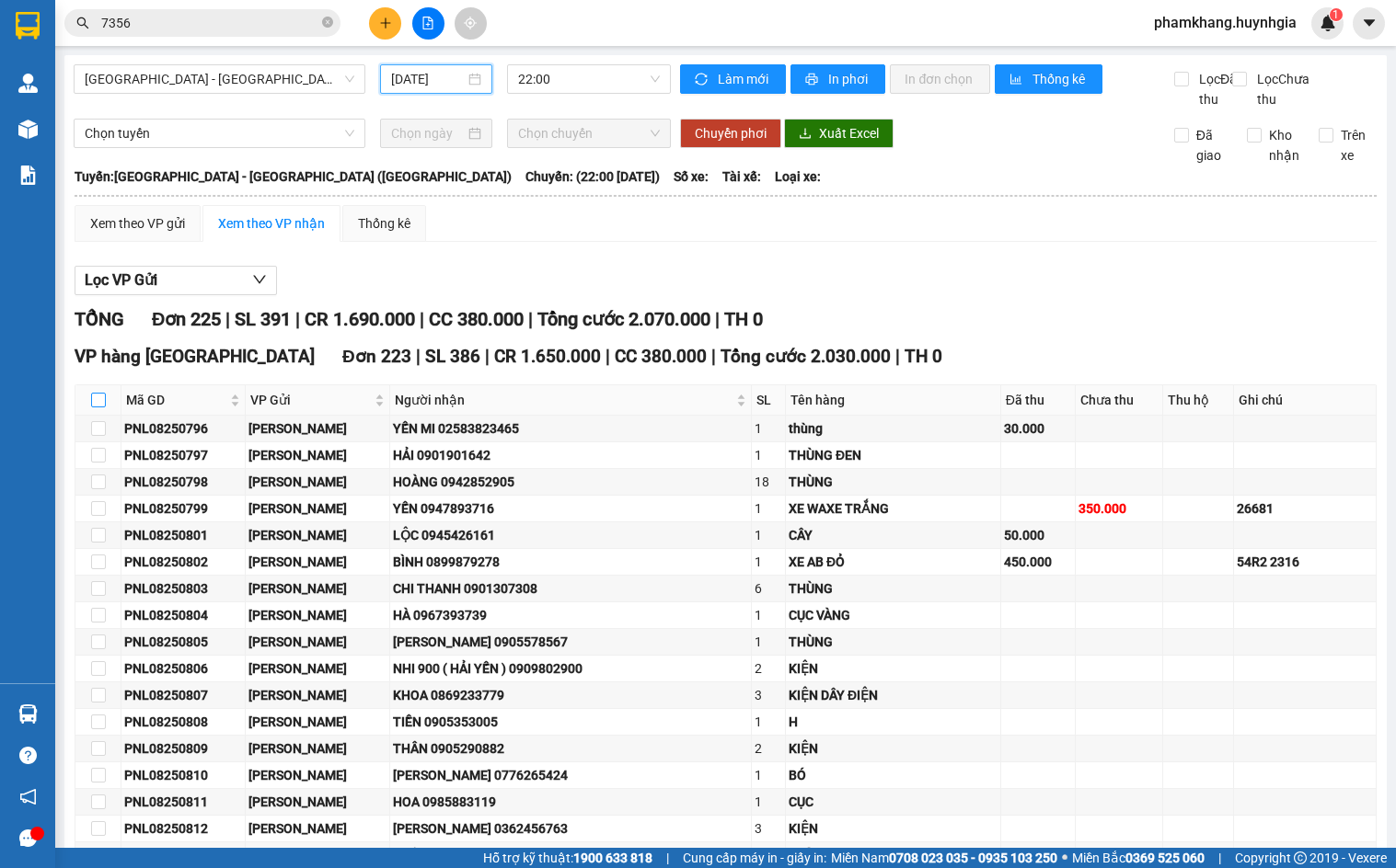
checkbox input "true"
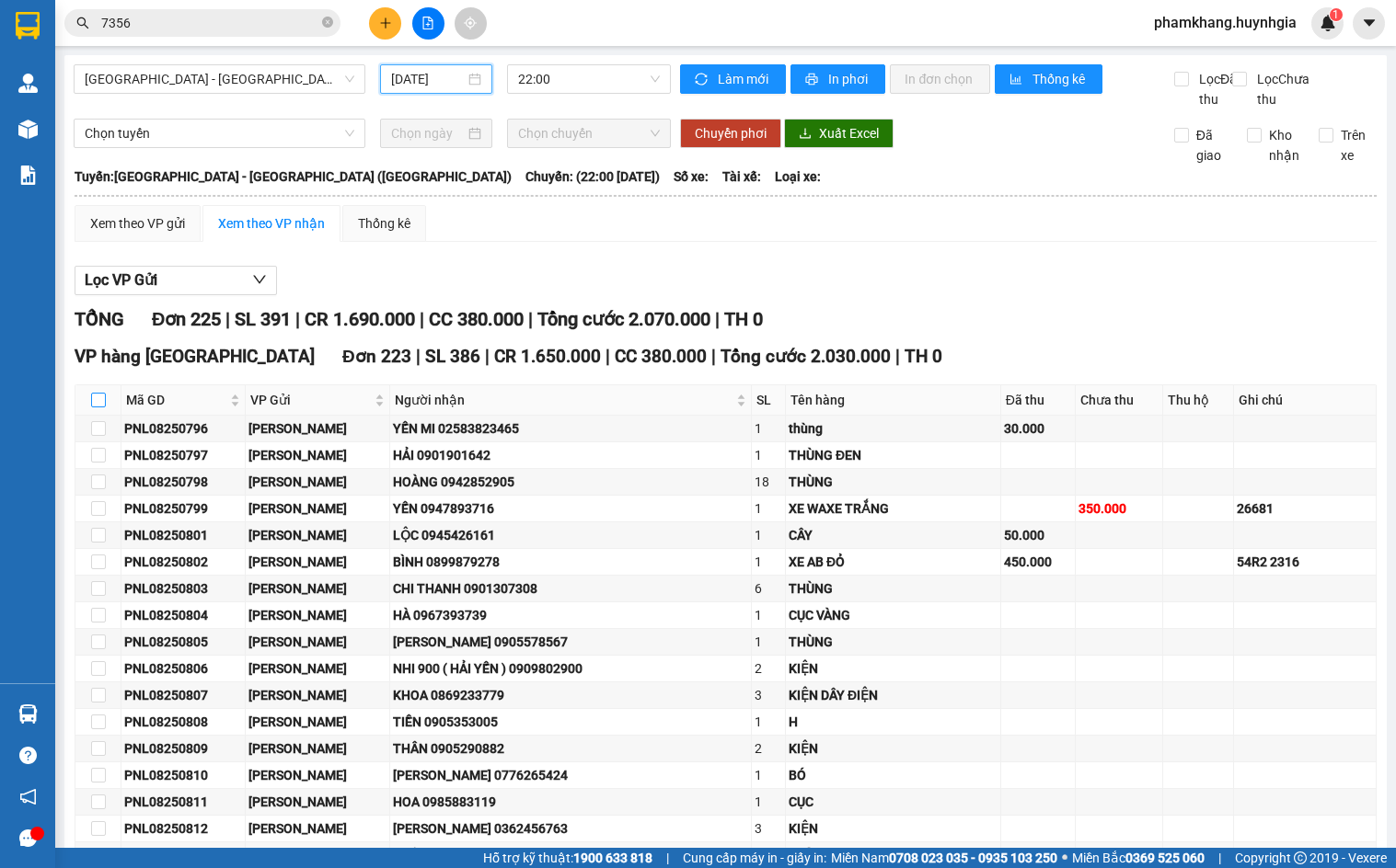
checkbox input "true"
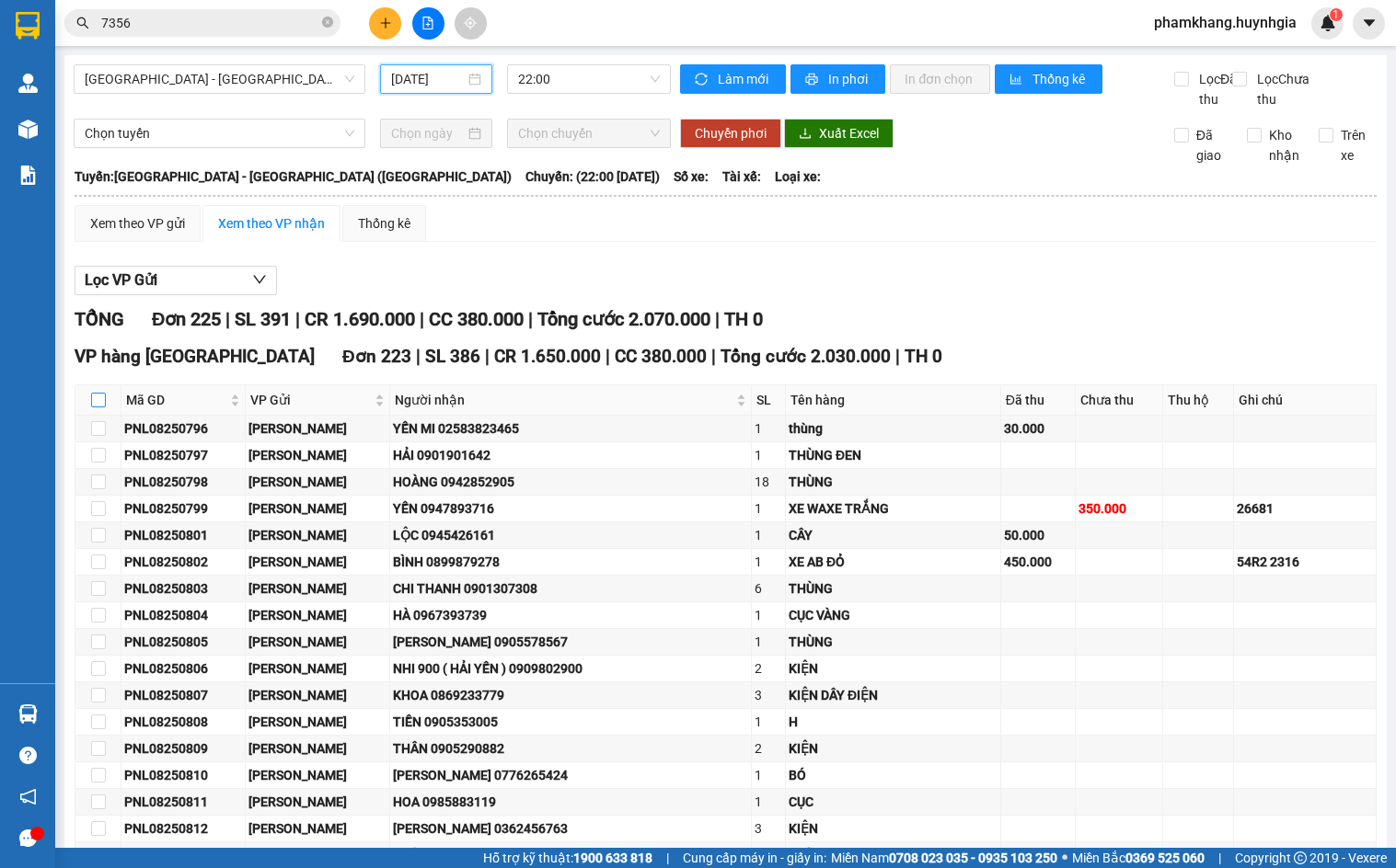
checkbox input "true"
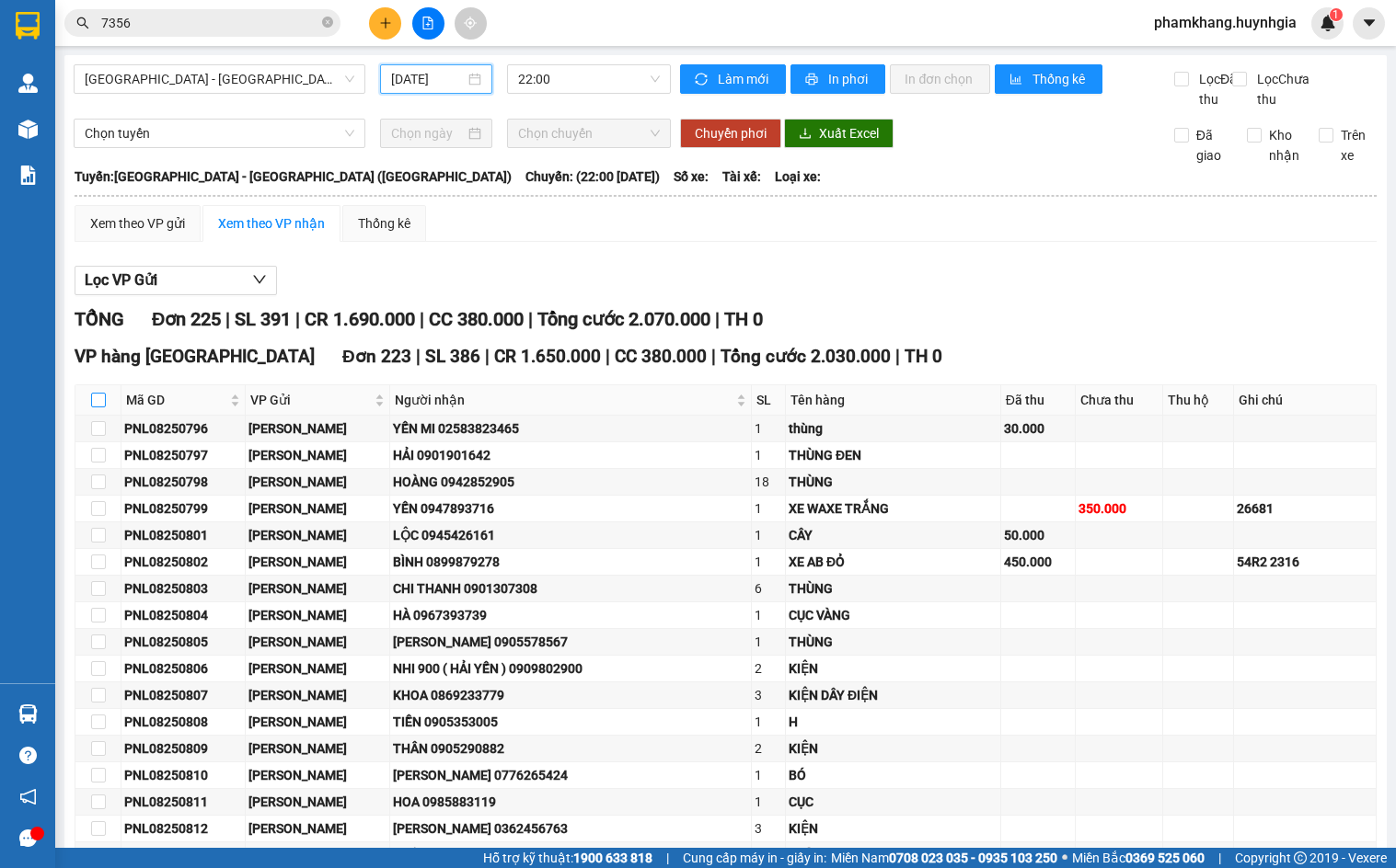
checkbox input "true"
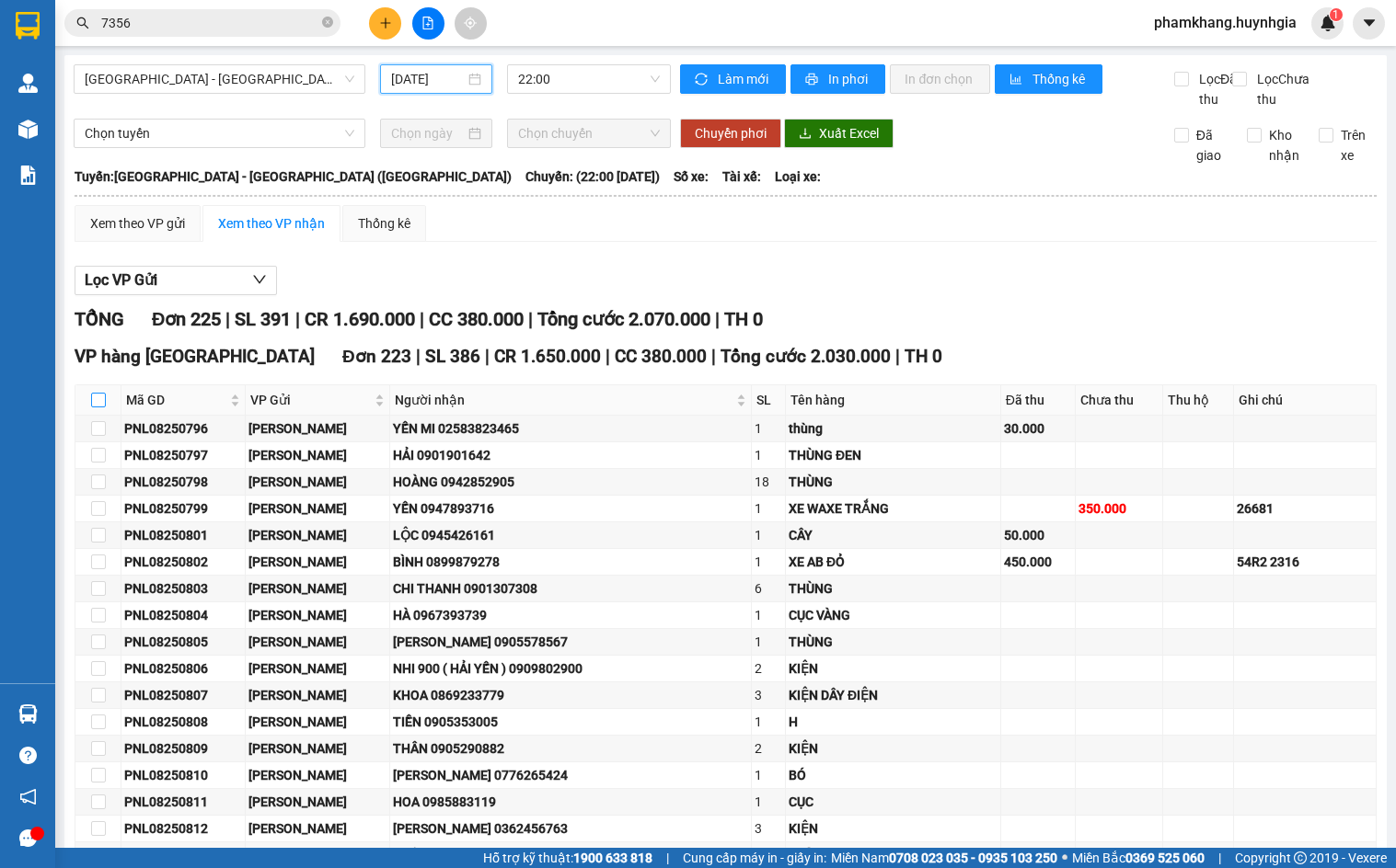
checkbox input "true"
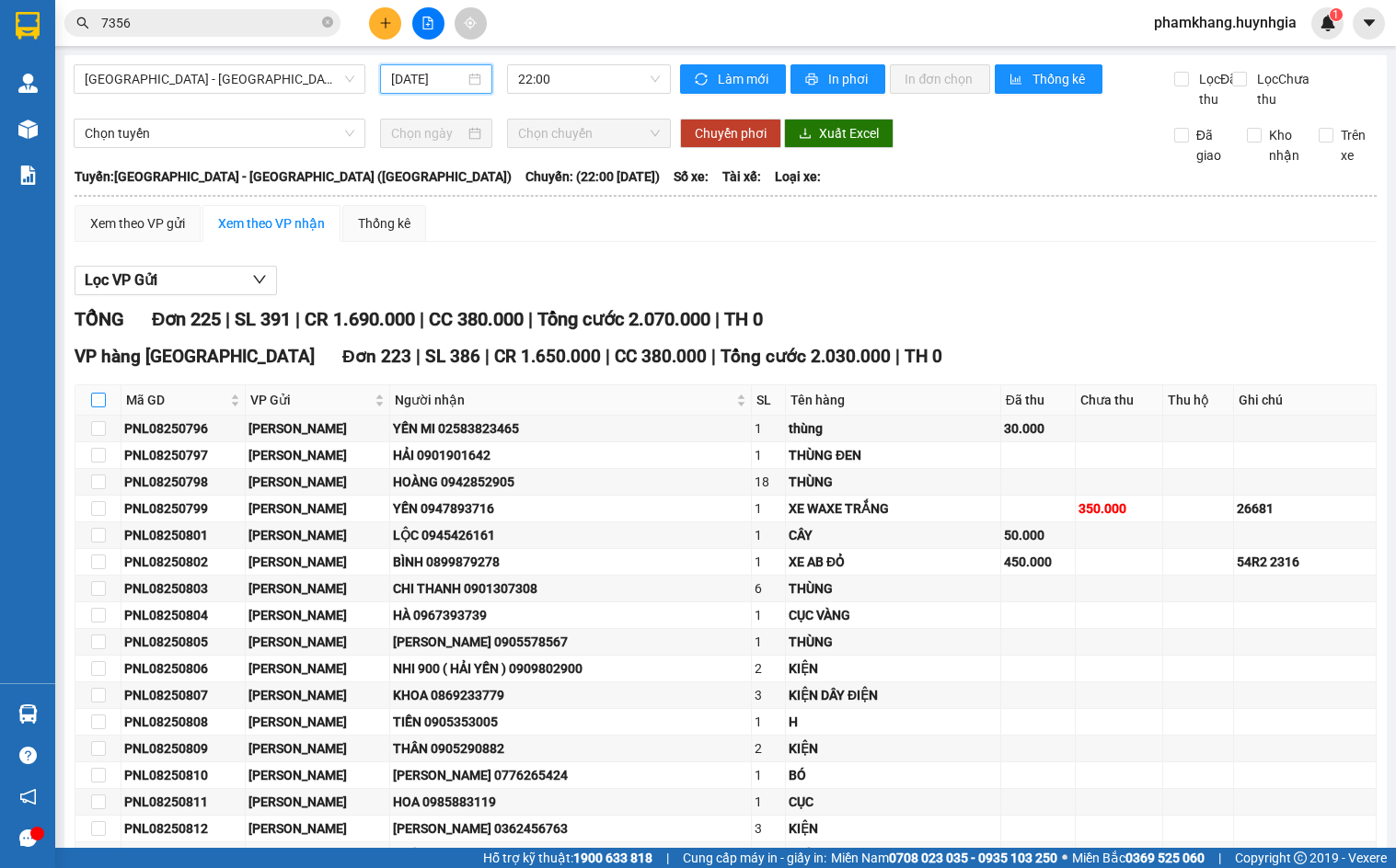
checkbox input "true"
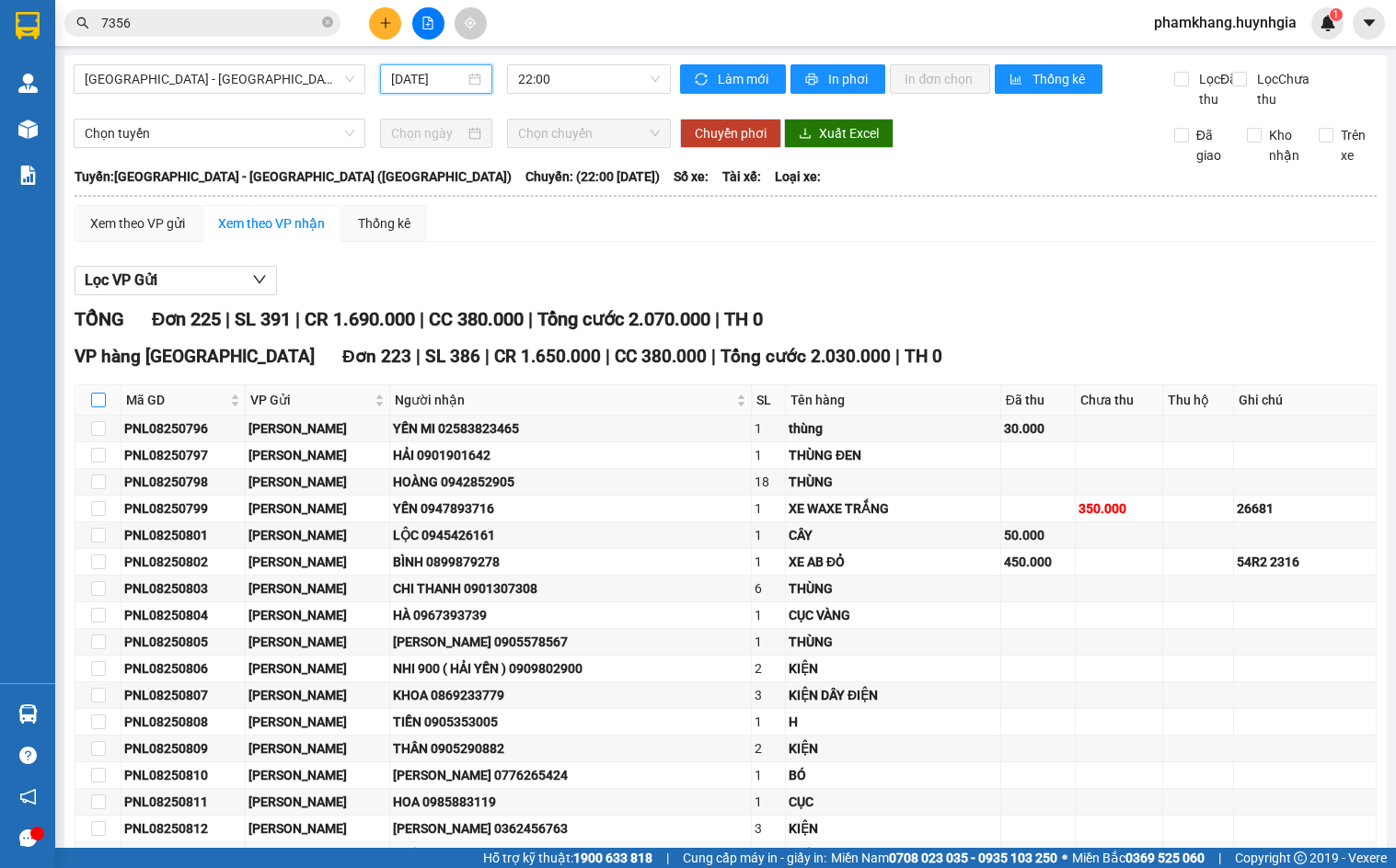
checkbox input "true"
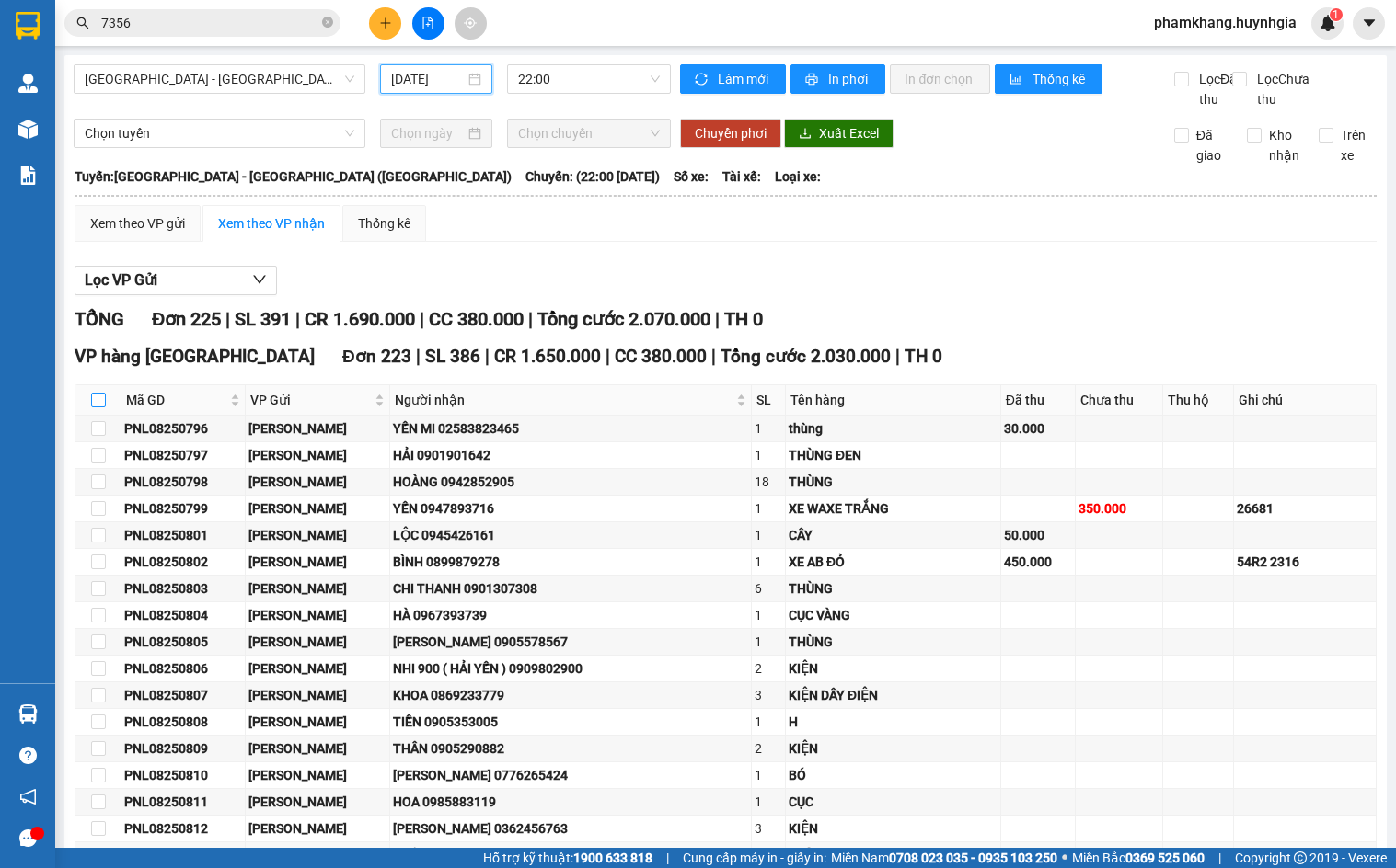
checkbox input "true"
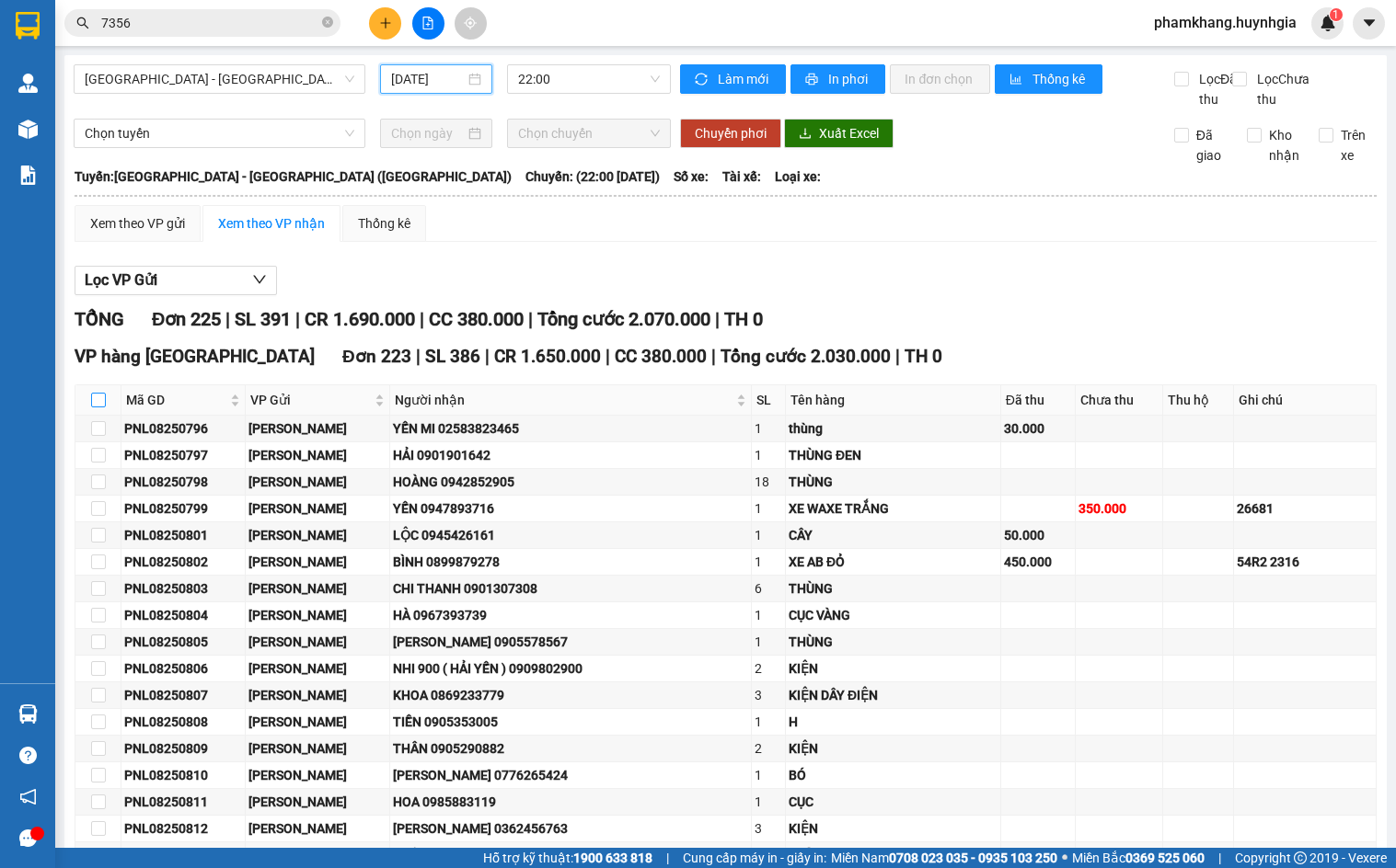
checkbox input "true"
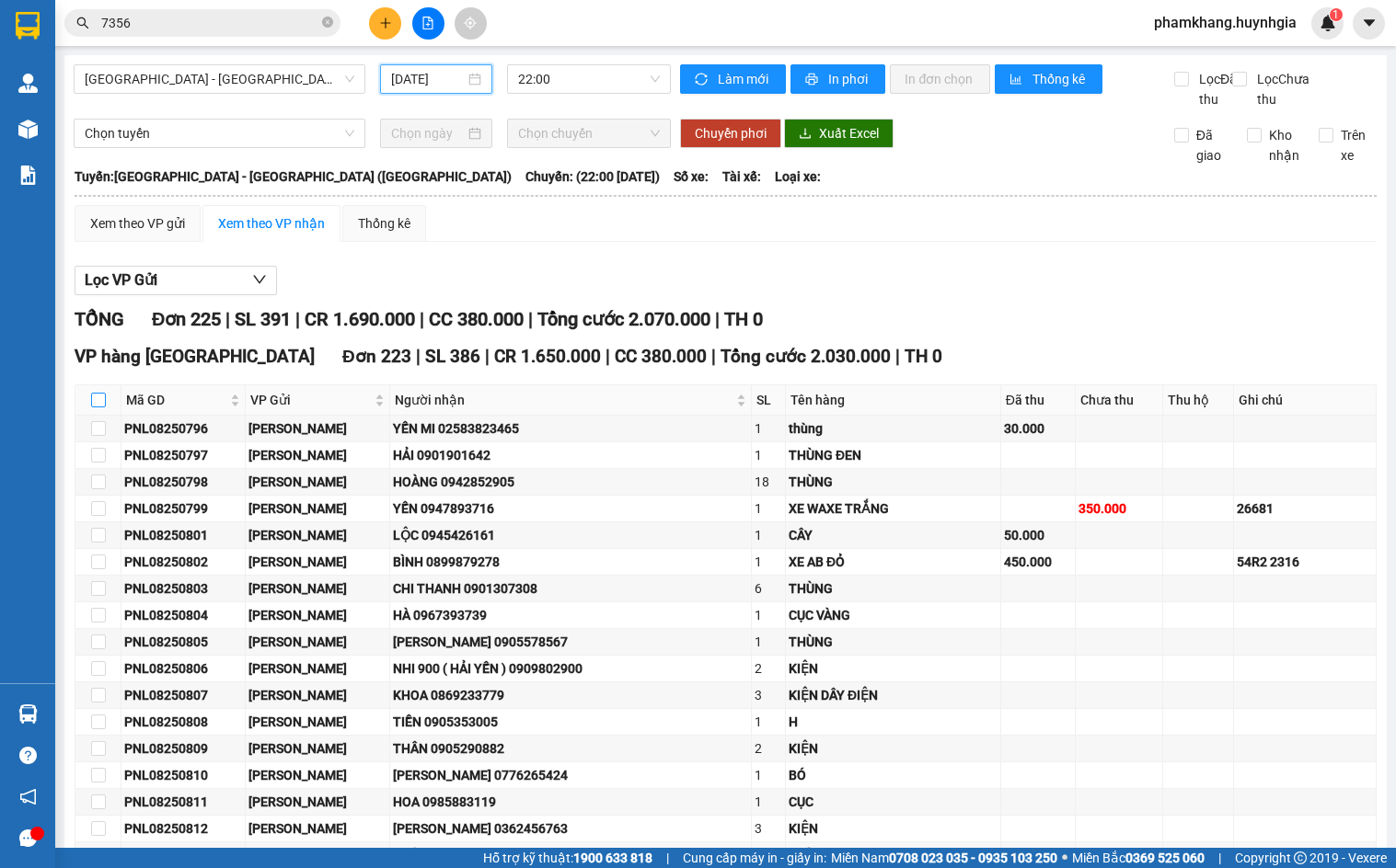
checkbox input "true"
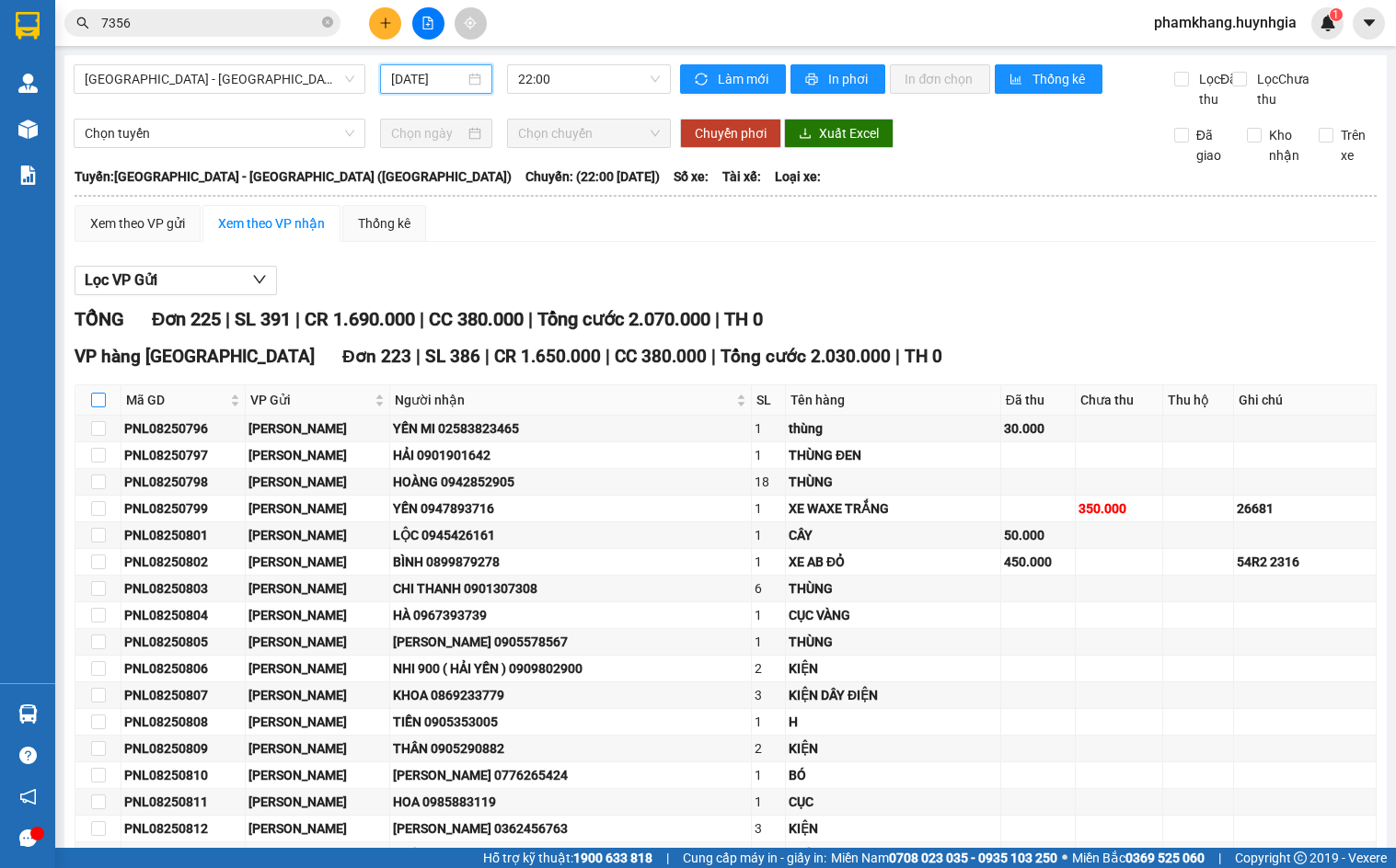
checkbox input "true"
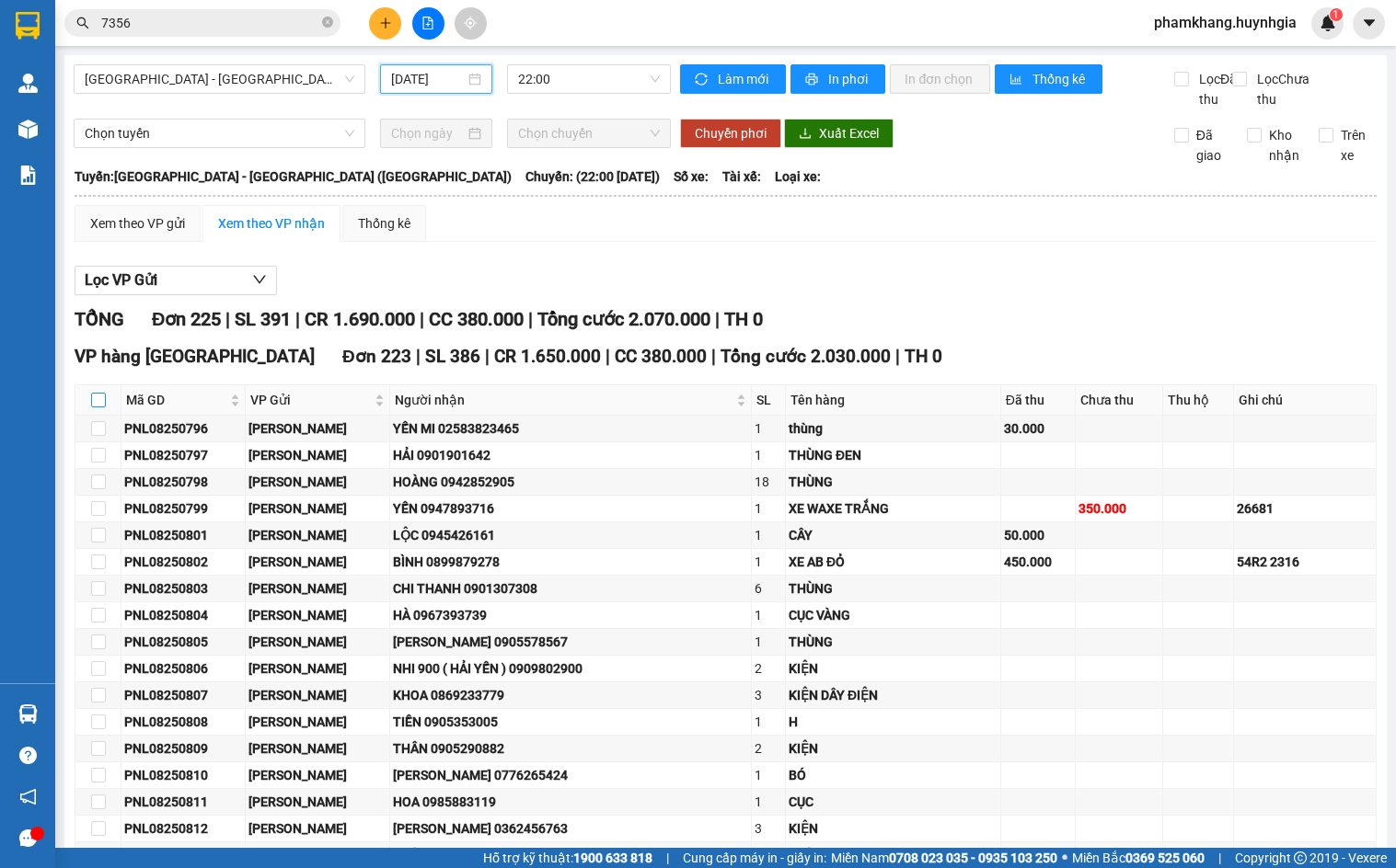
checkbox input "true"
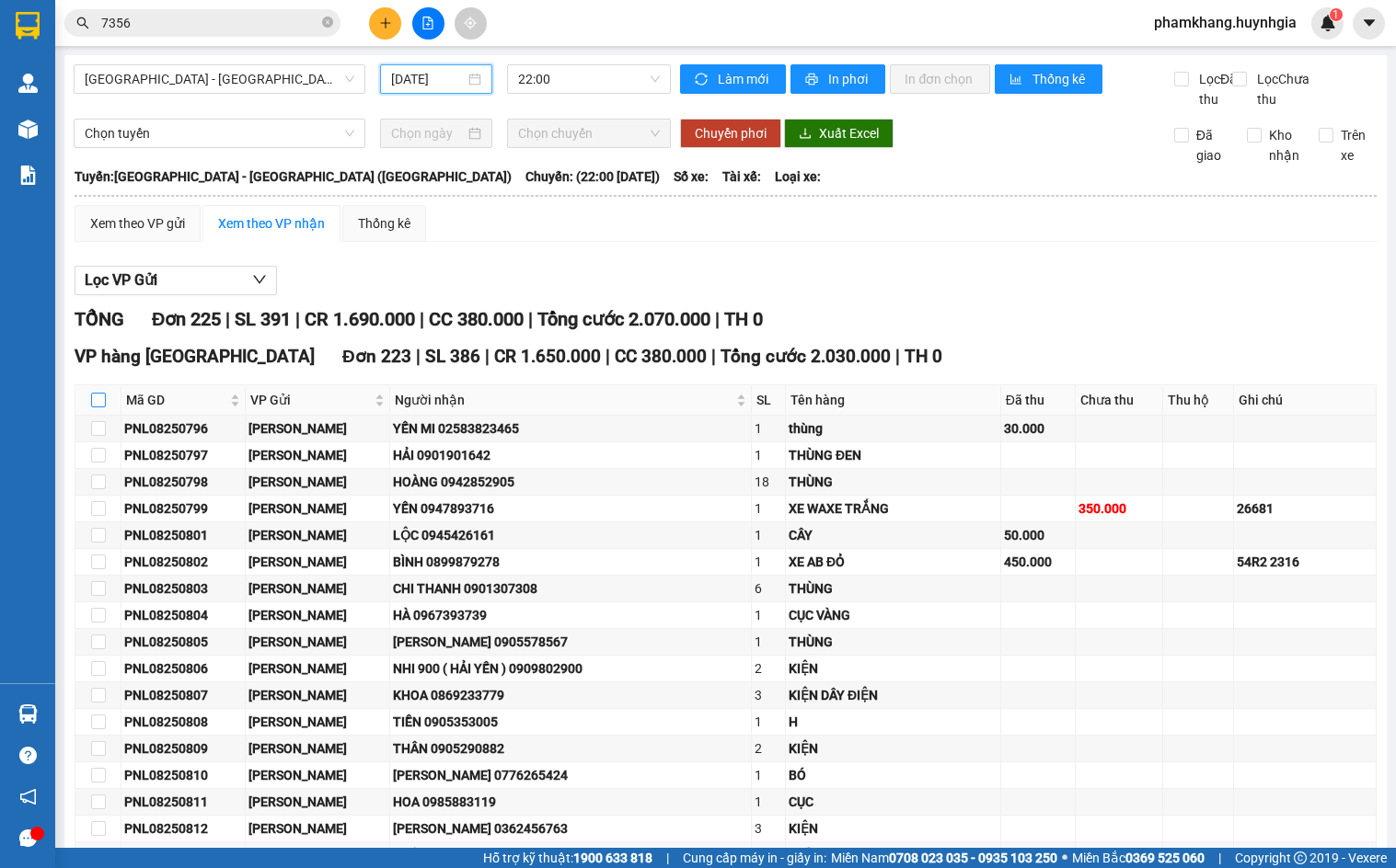
checkbox input "true"
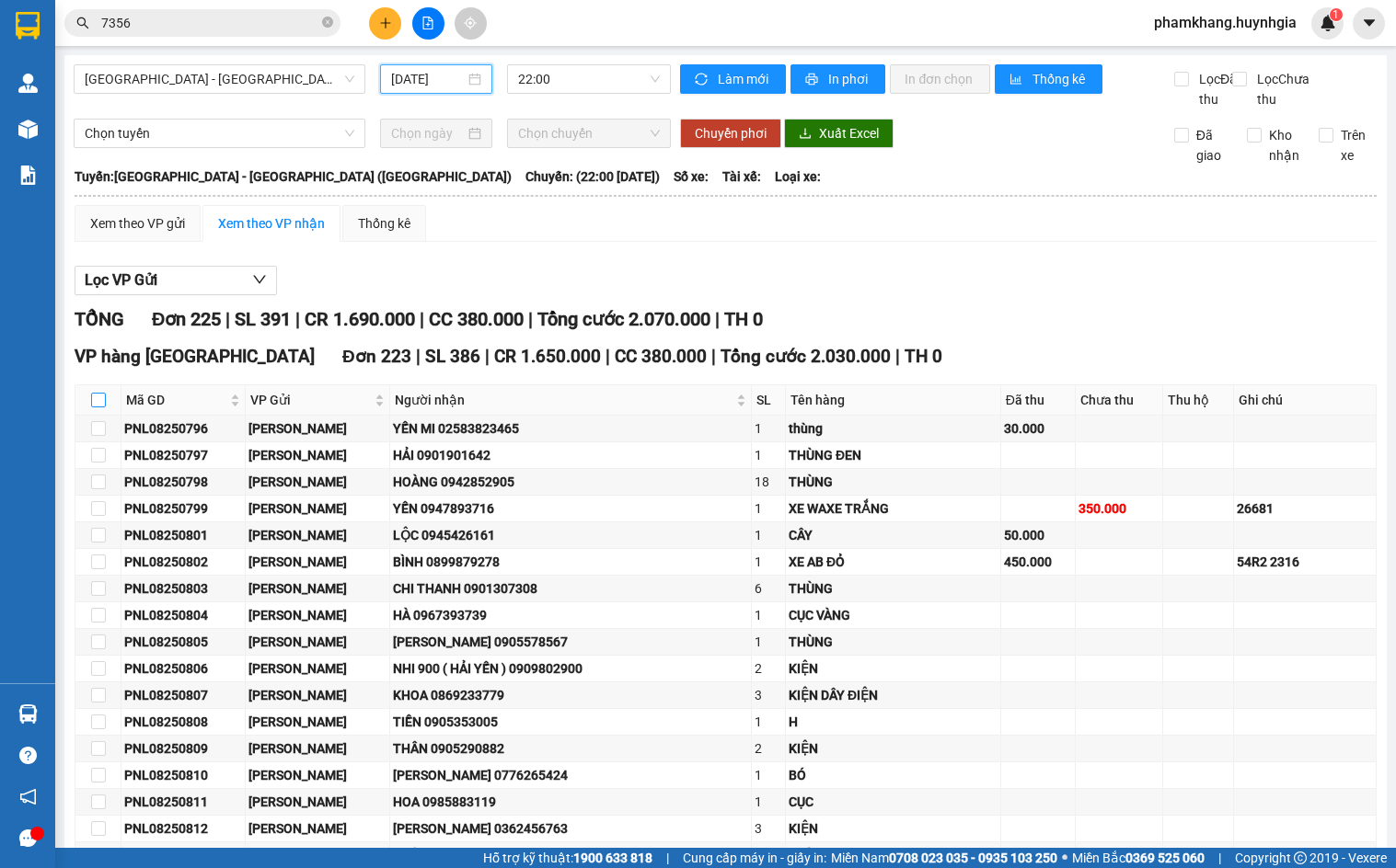
checkbox input "true"
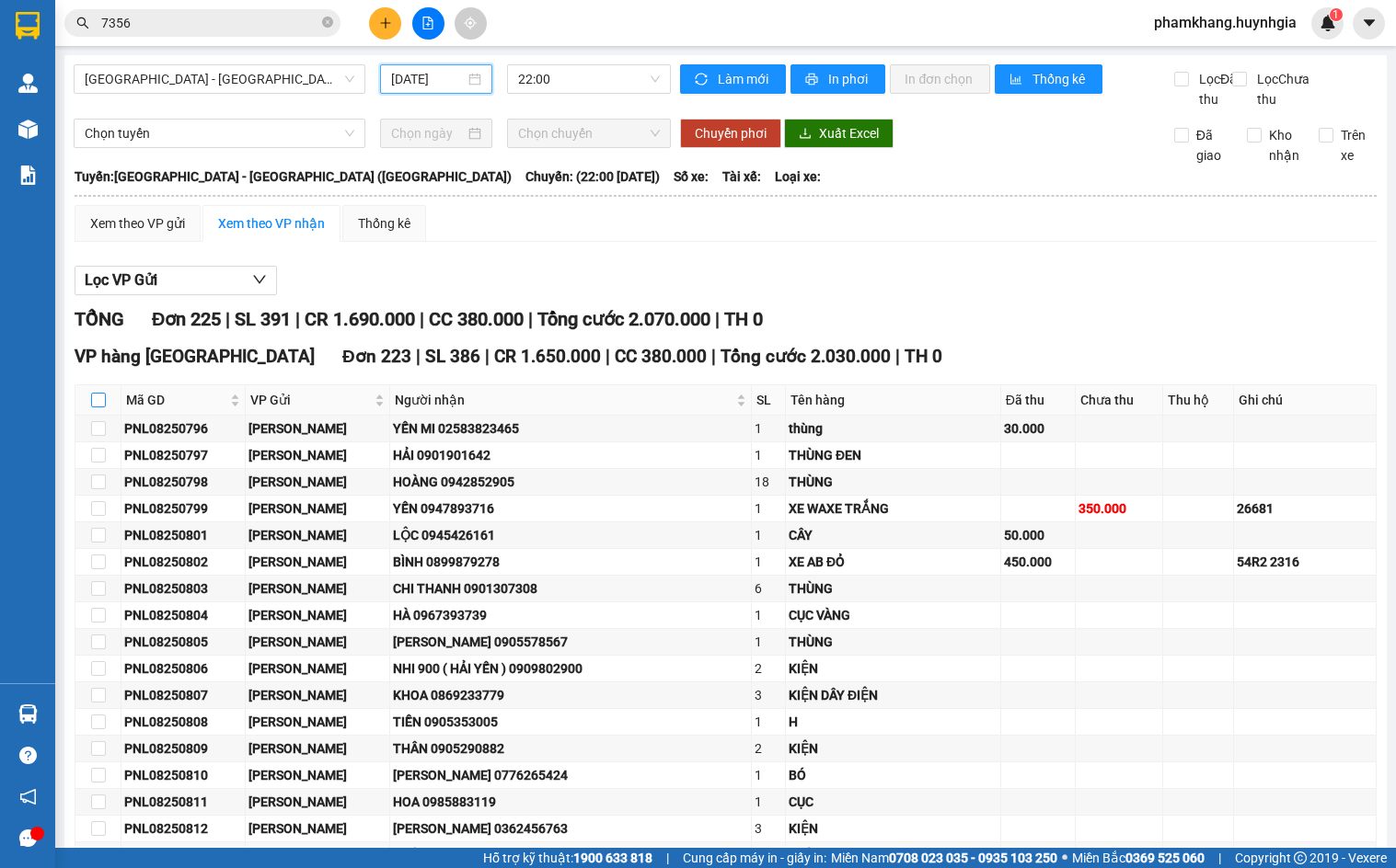
checkbox input "true"
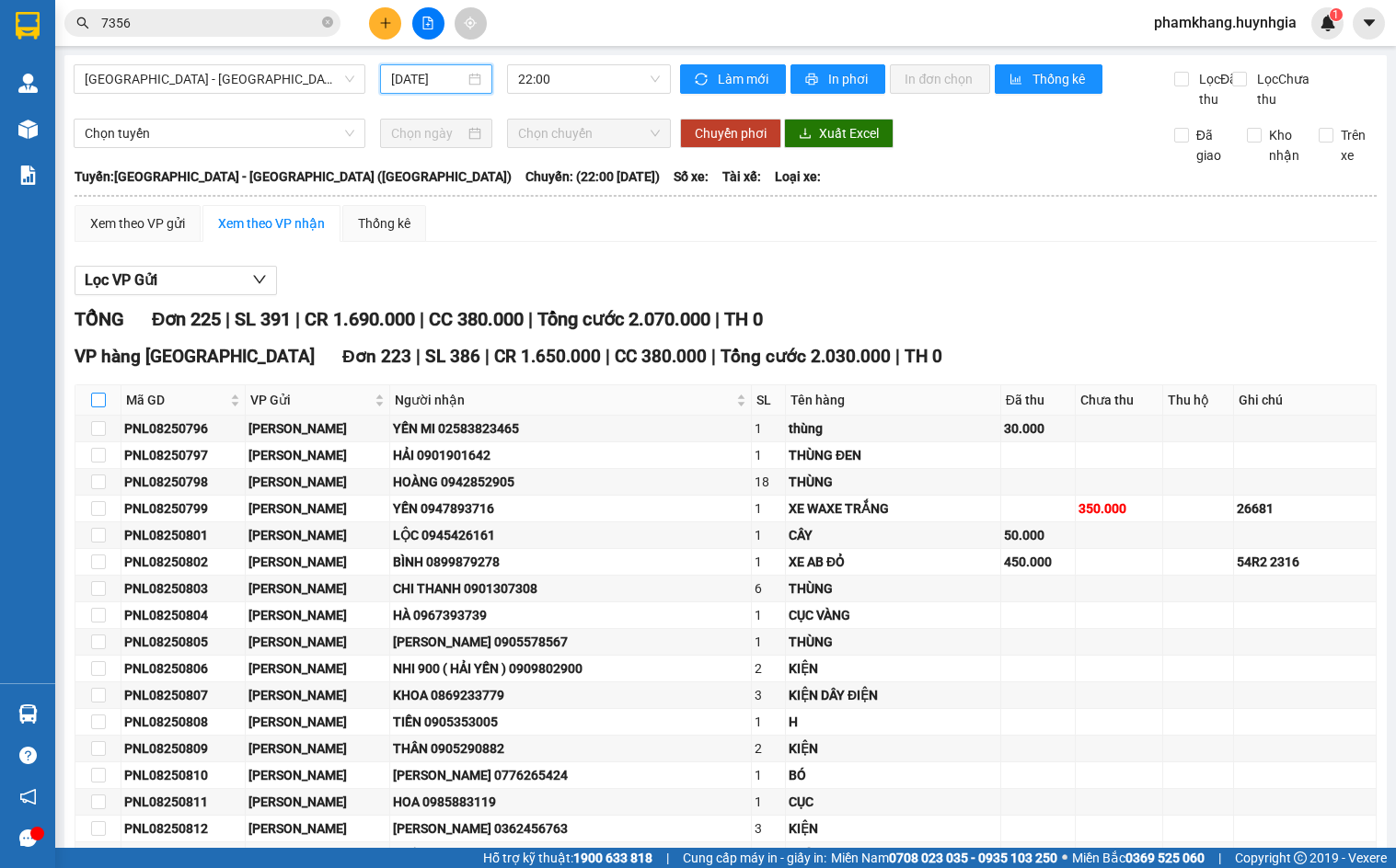
checkbox input "true"
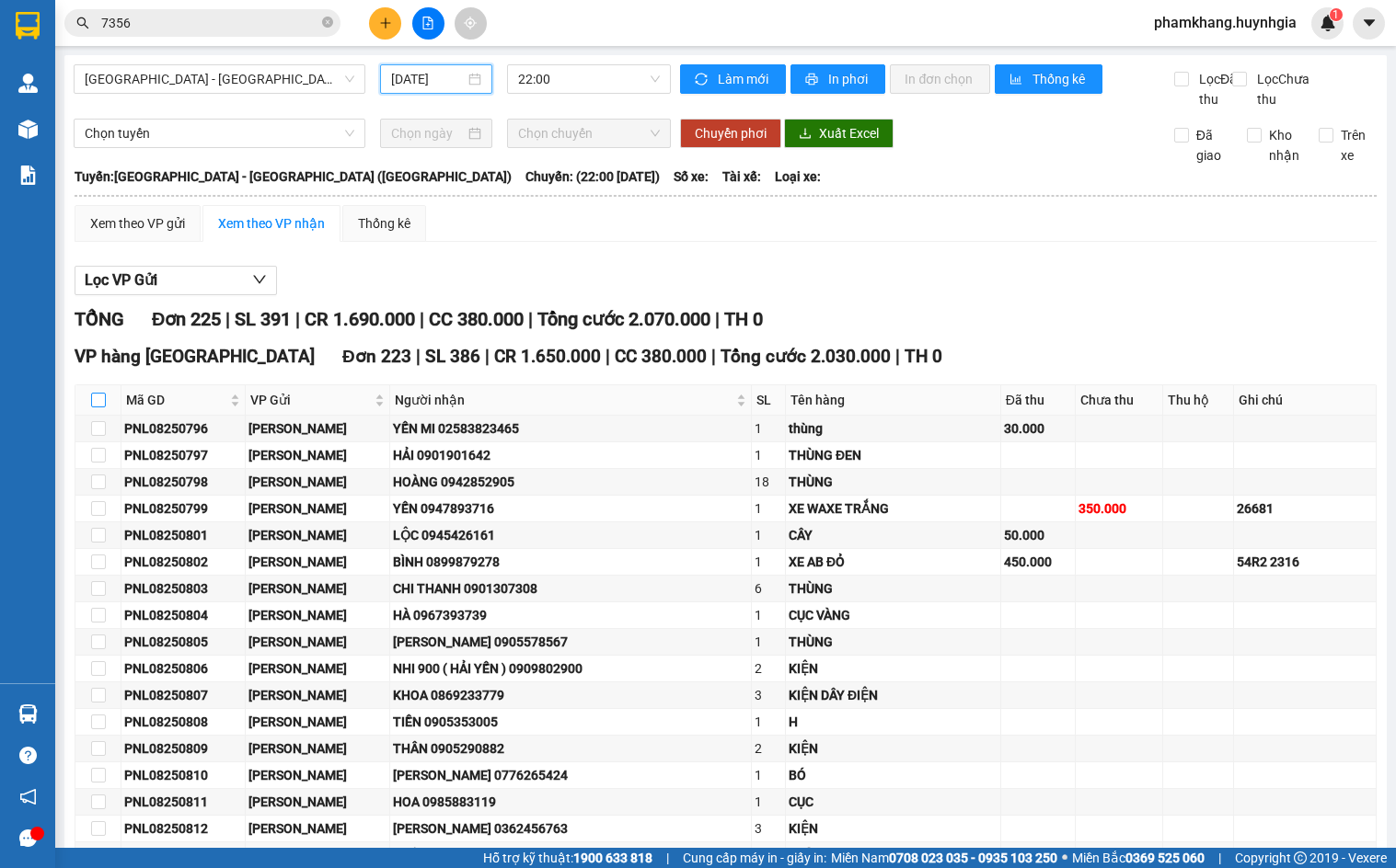
checkbox input "true"
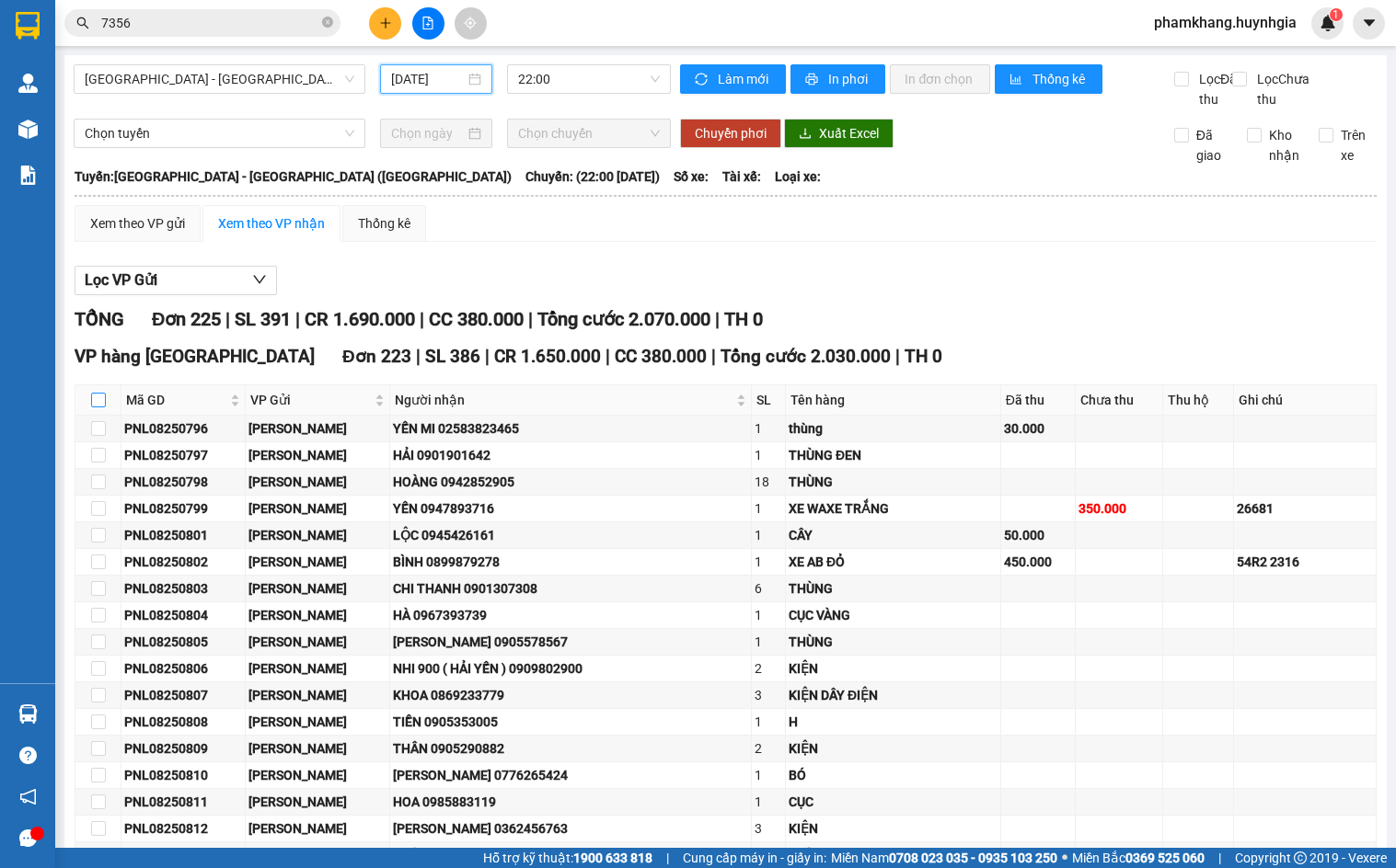
checkbox input "true"
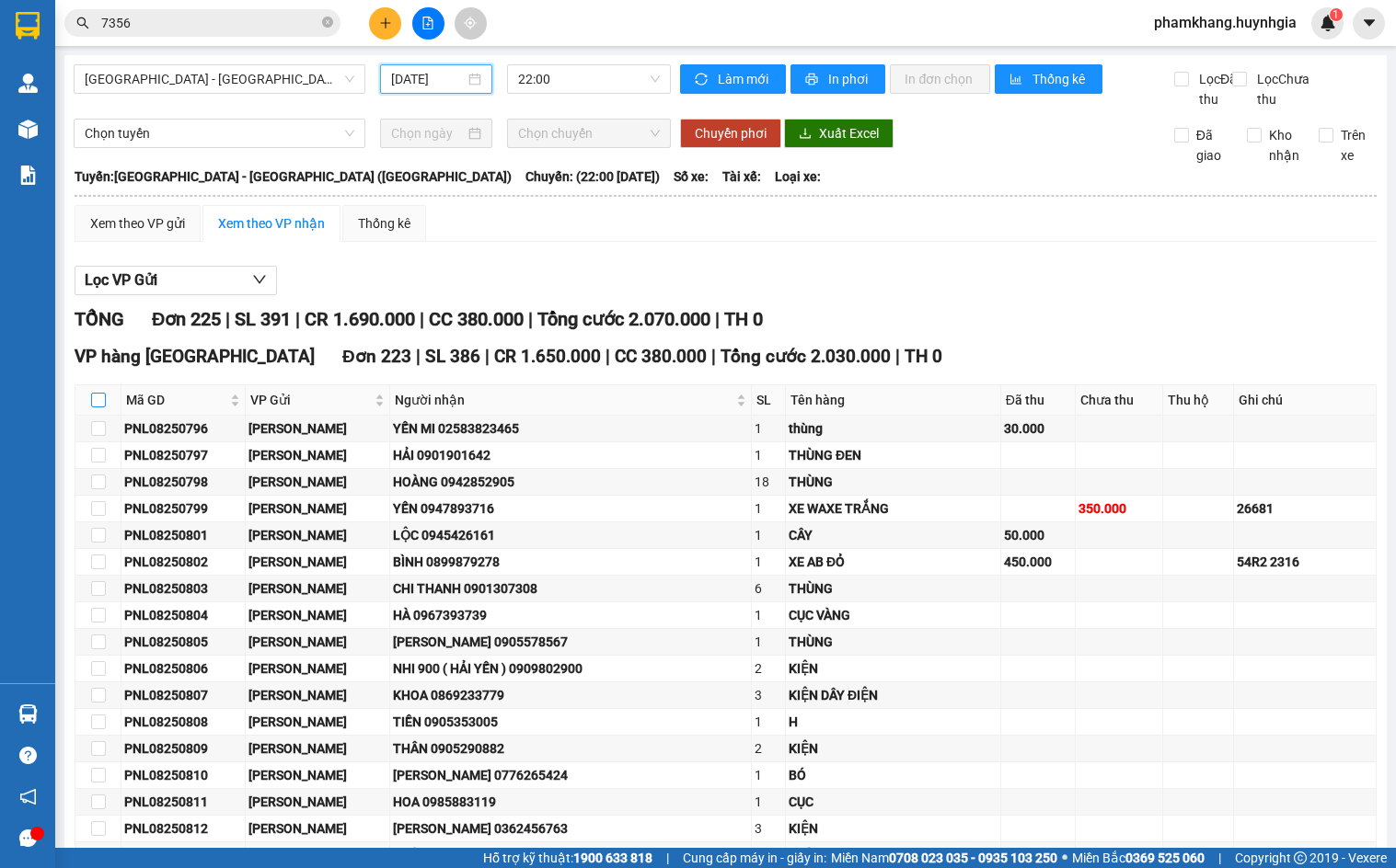
checkbox input "true"
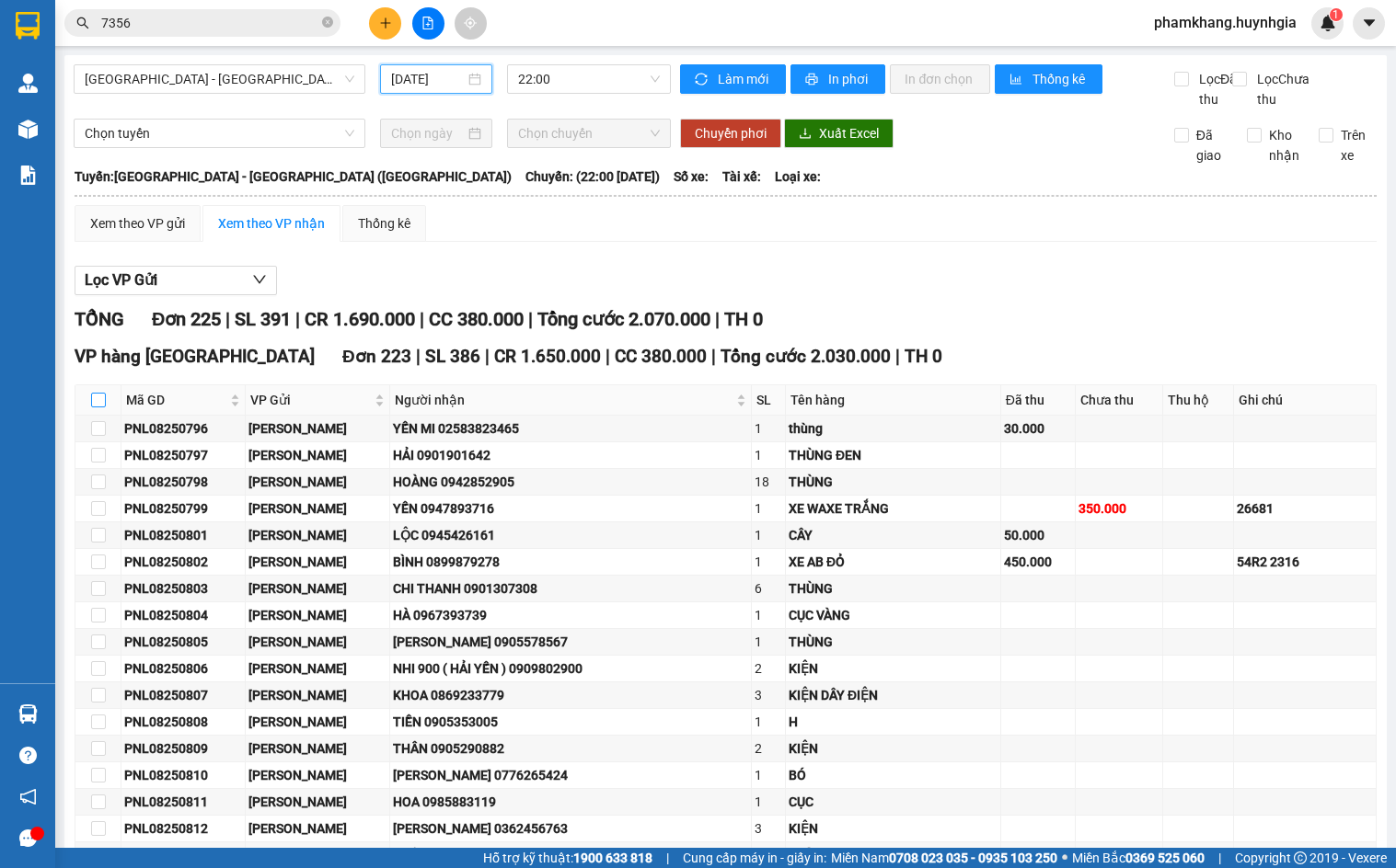
checkbox input "true"
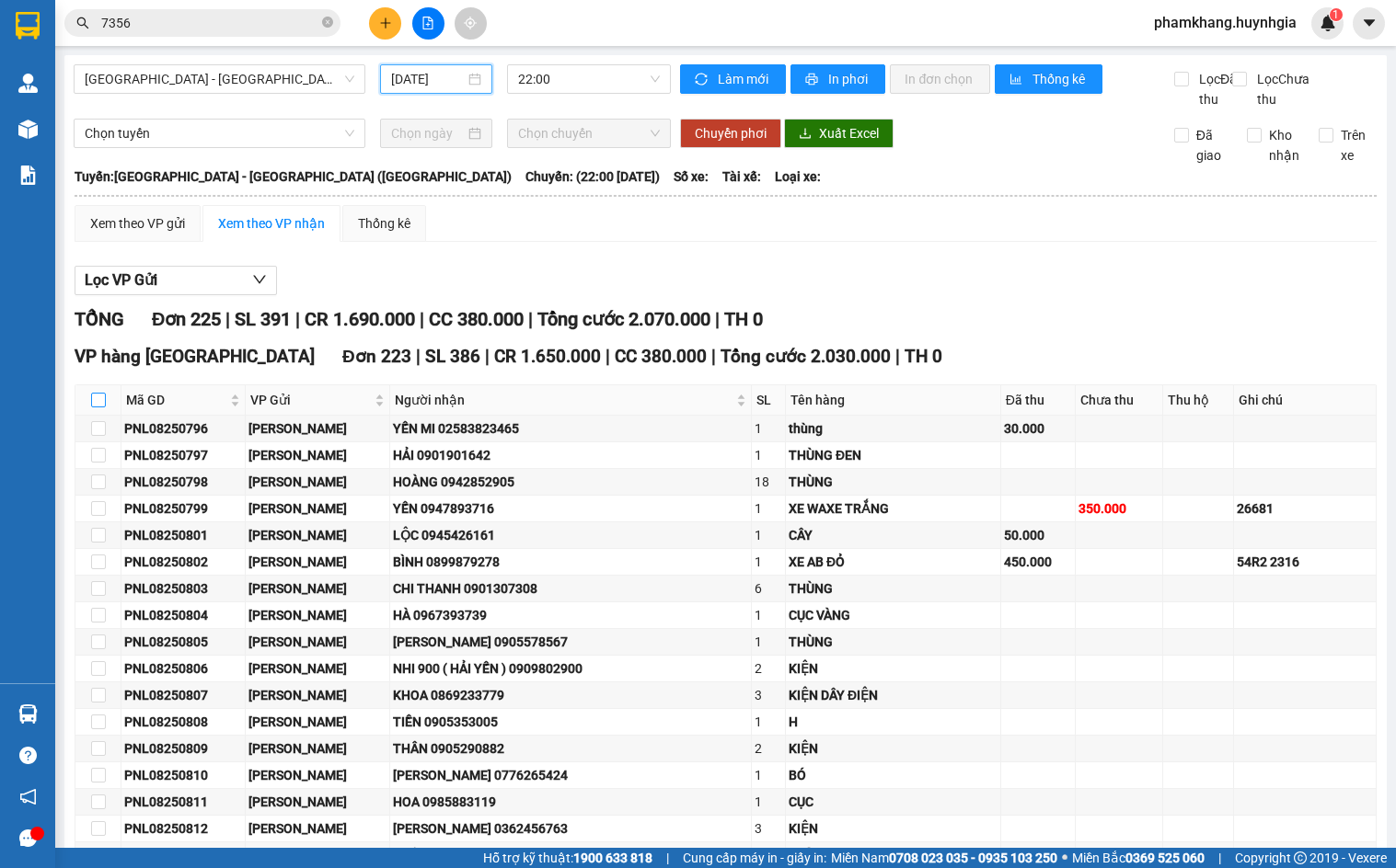
checkbox input "true"
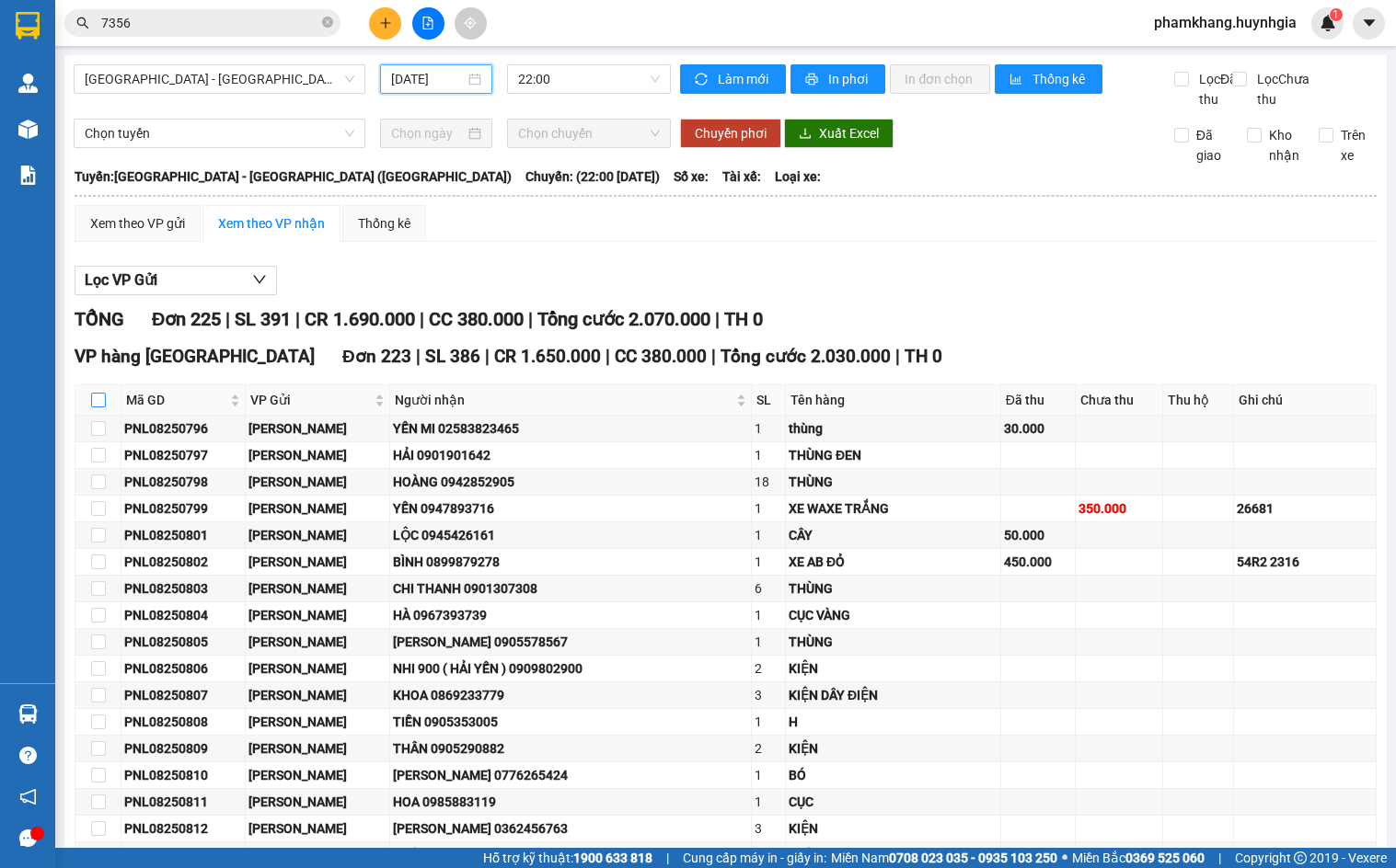
checkbox input "true"
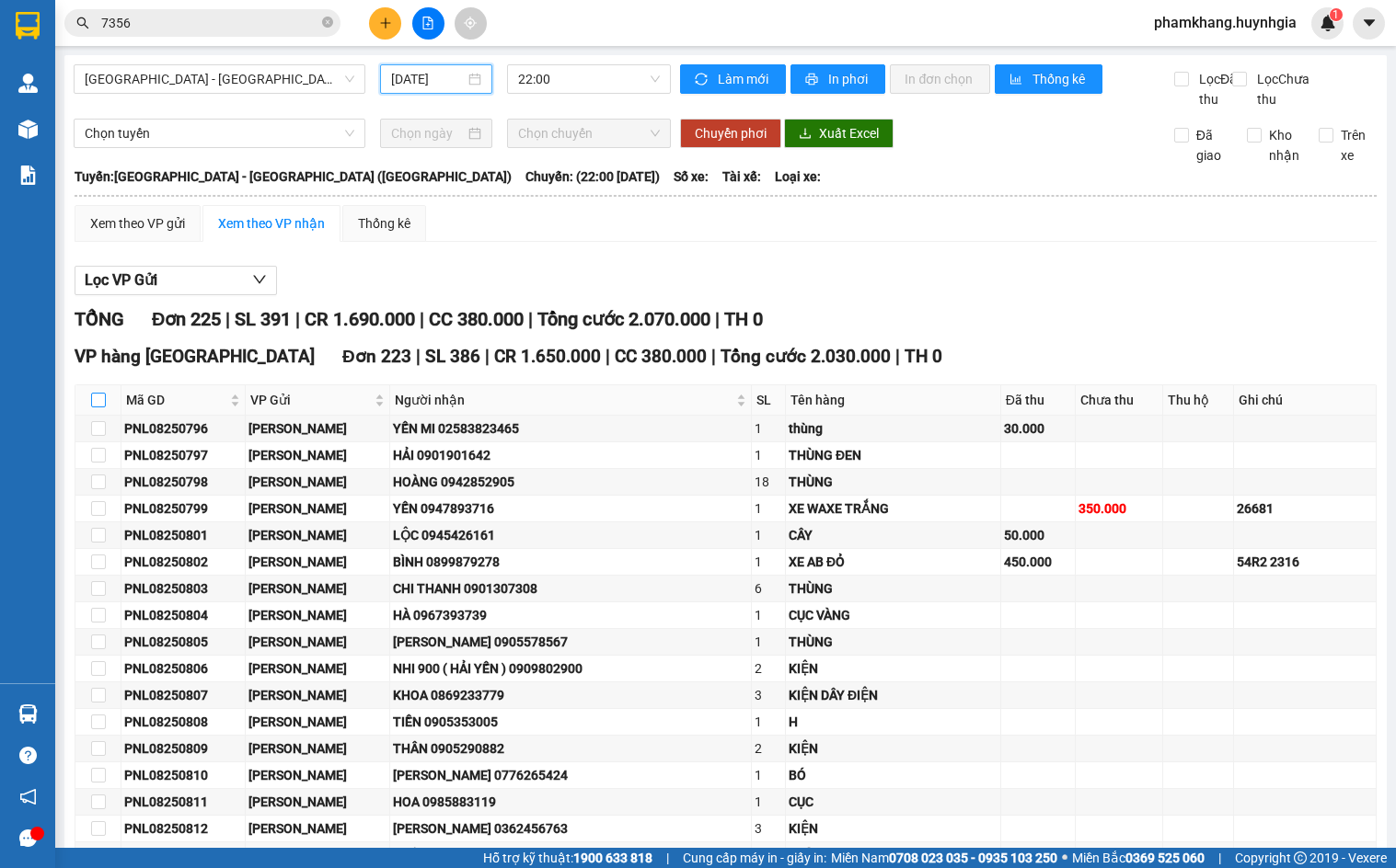
checkbox input "true"
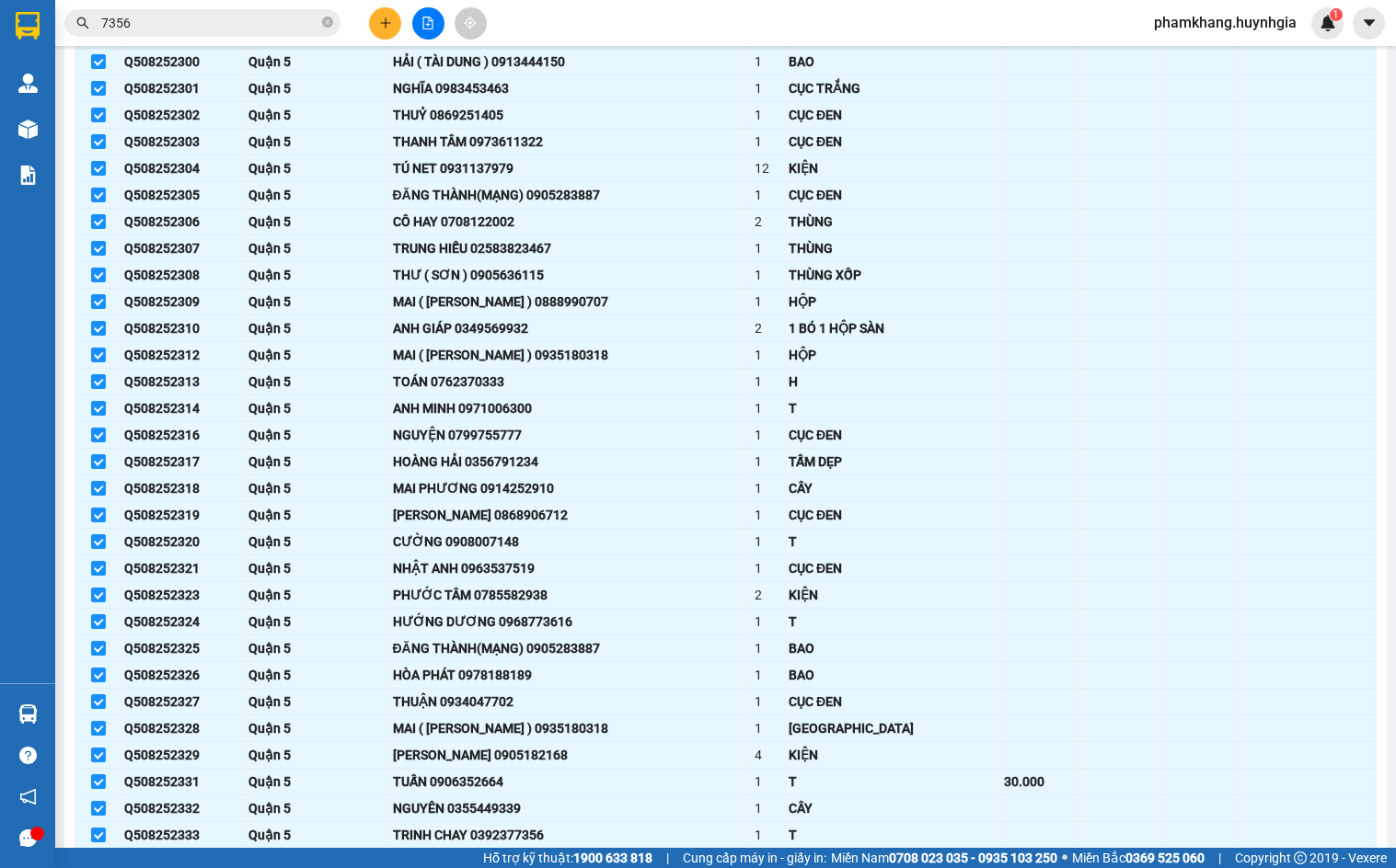
scroll to position [5824, 0]
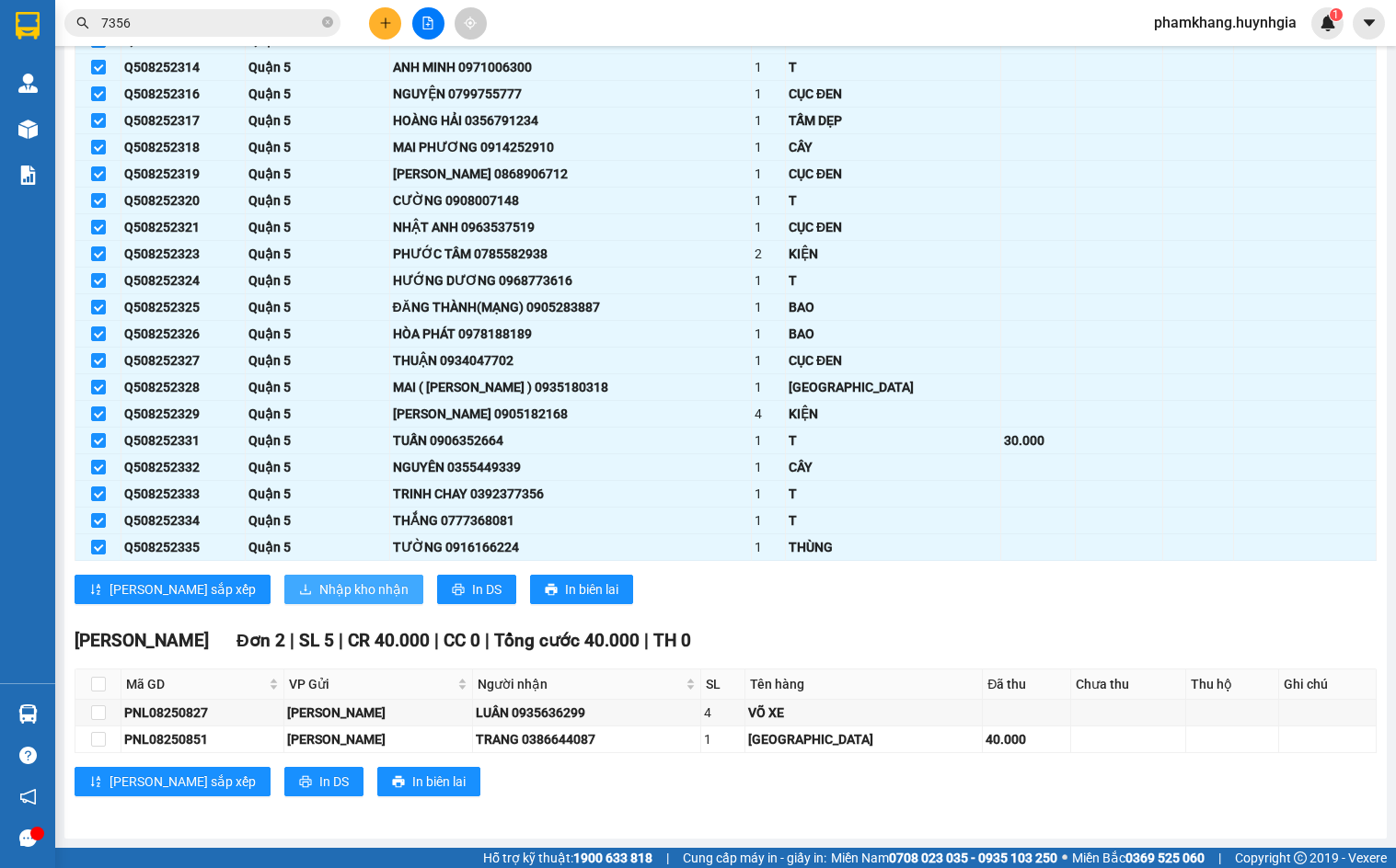
click at [319, 588] on span "Nhập kho nhận" at bounding box center [364, 590] width 89 height 20
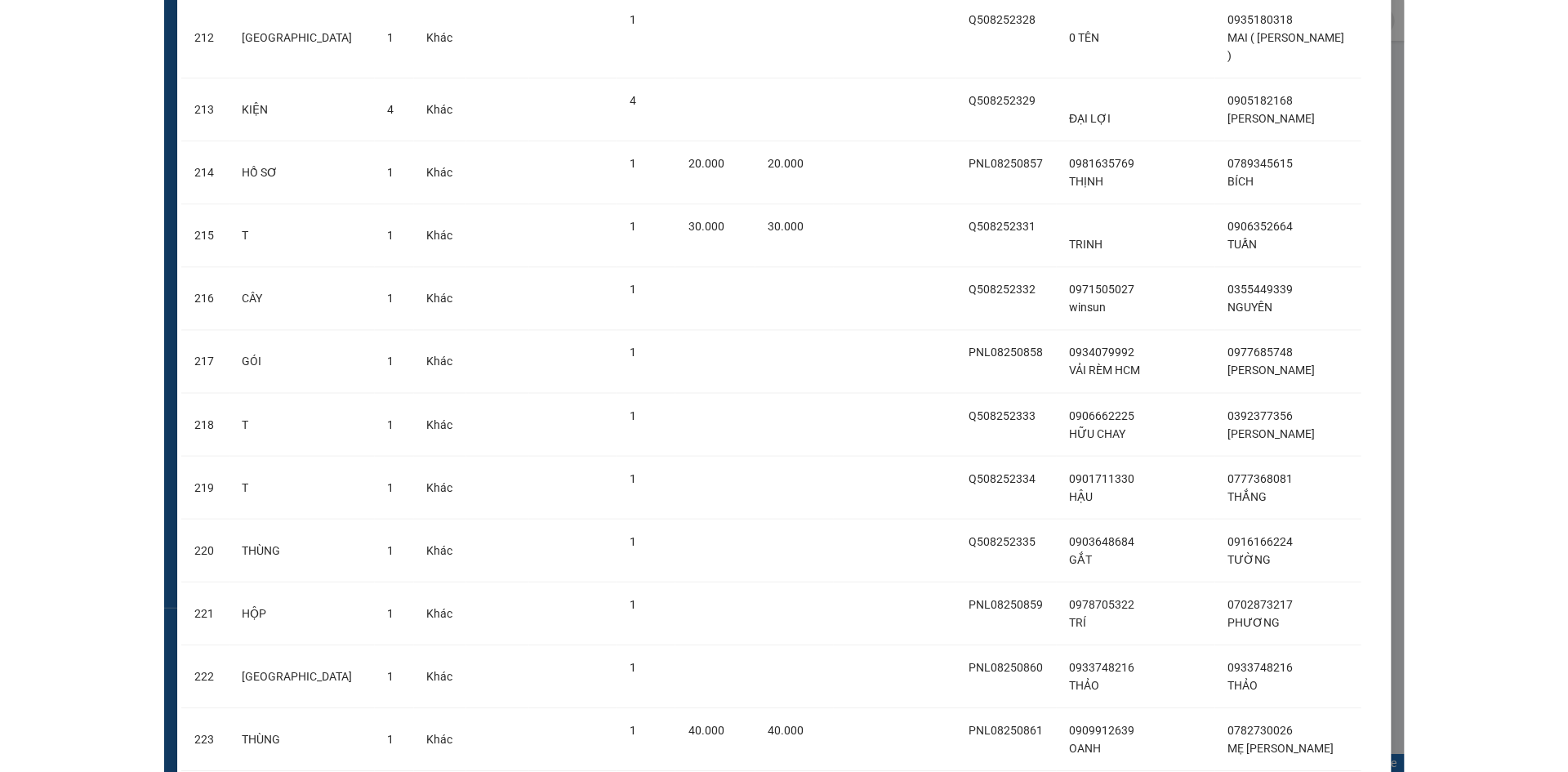
scroll to position [13572, 0]
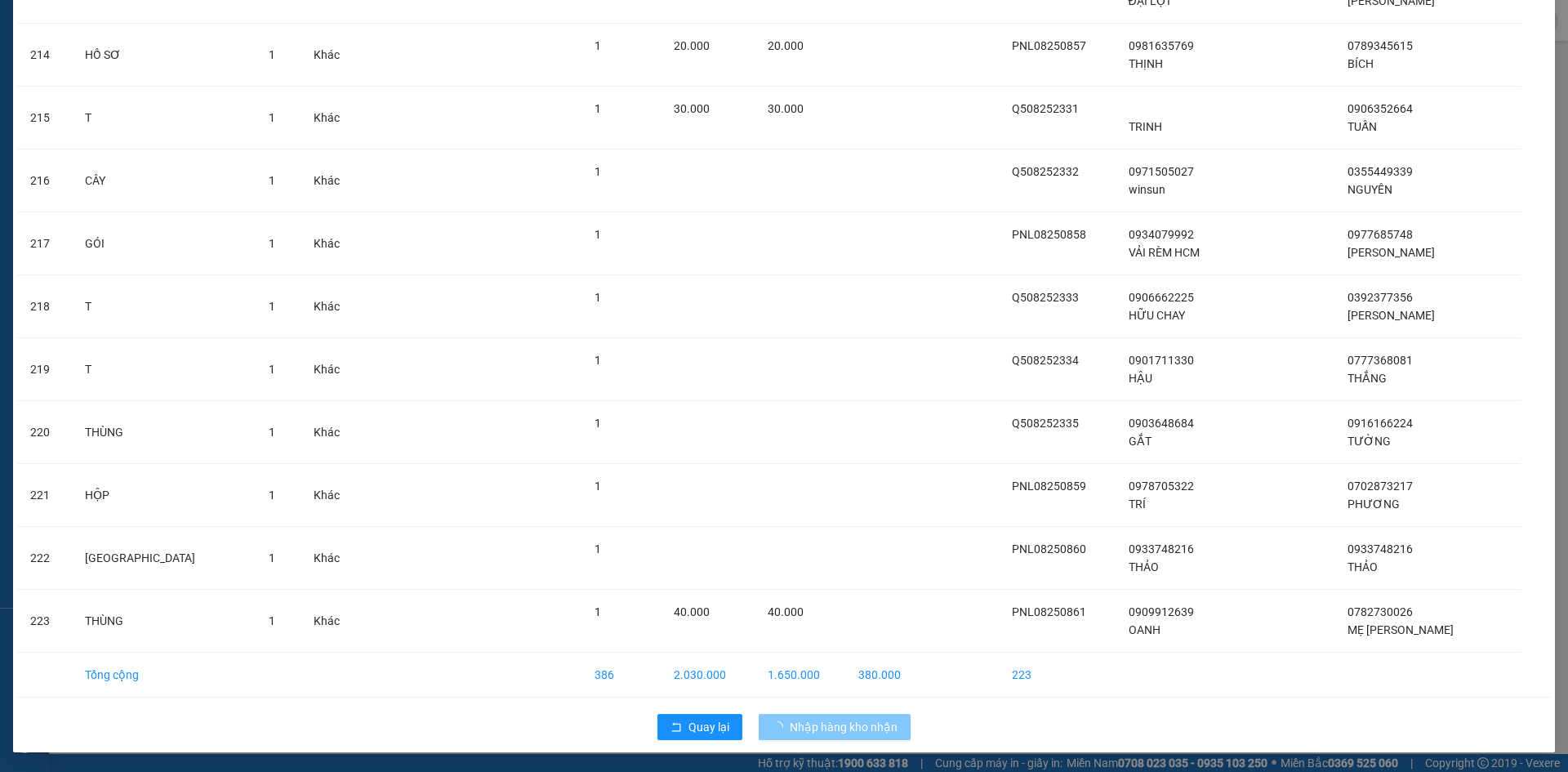
scroll to position [13517, 0]
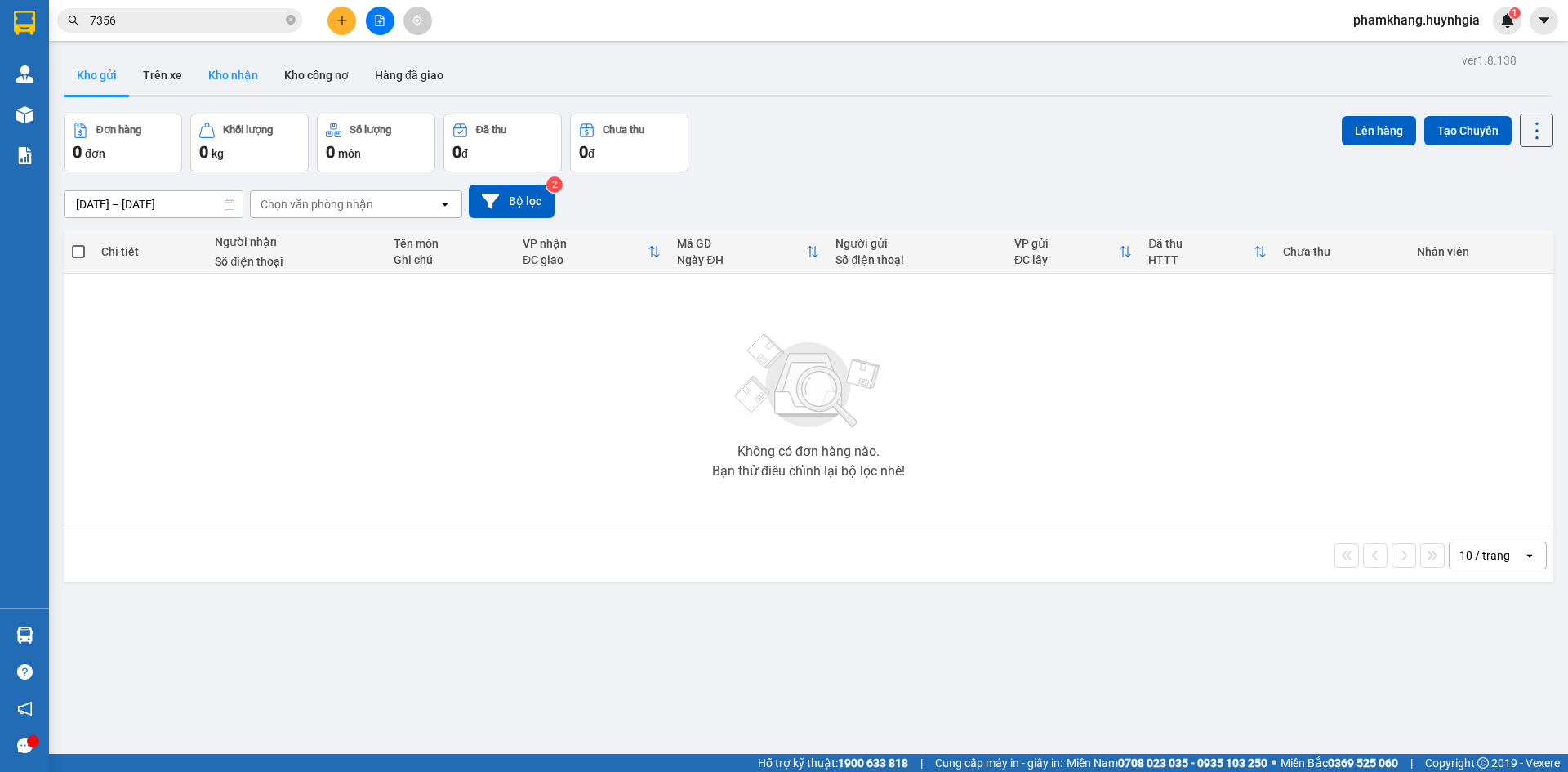
click at [203, 71] on button "Kho nhận" at bounding box center [233, 74] width 76 height 39
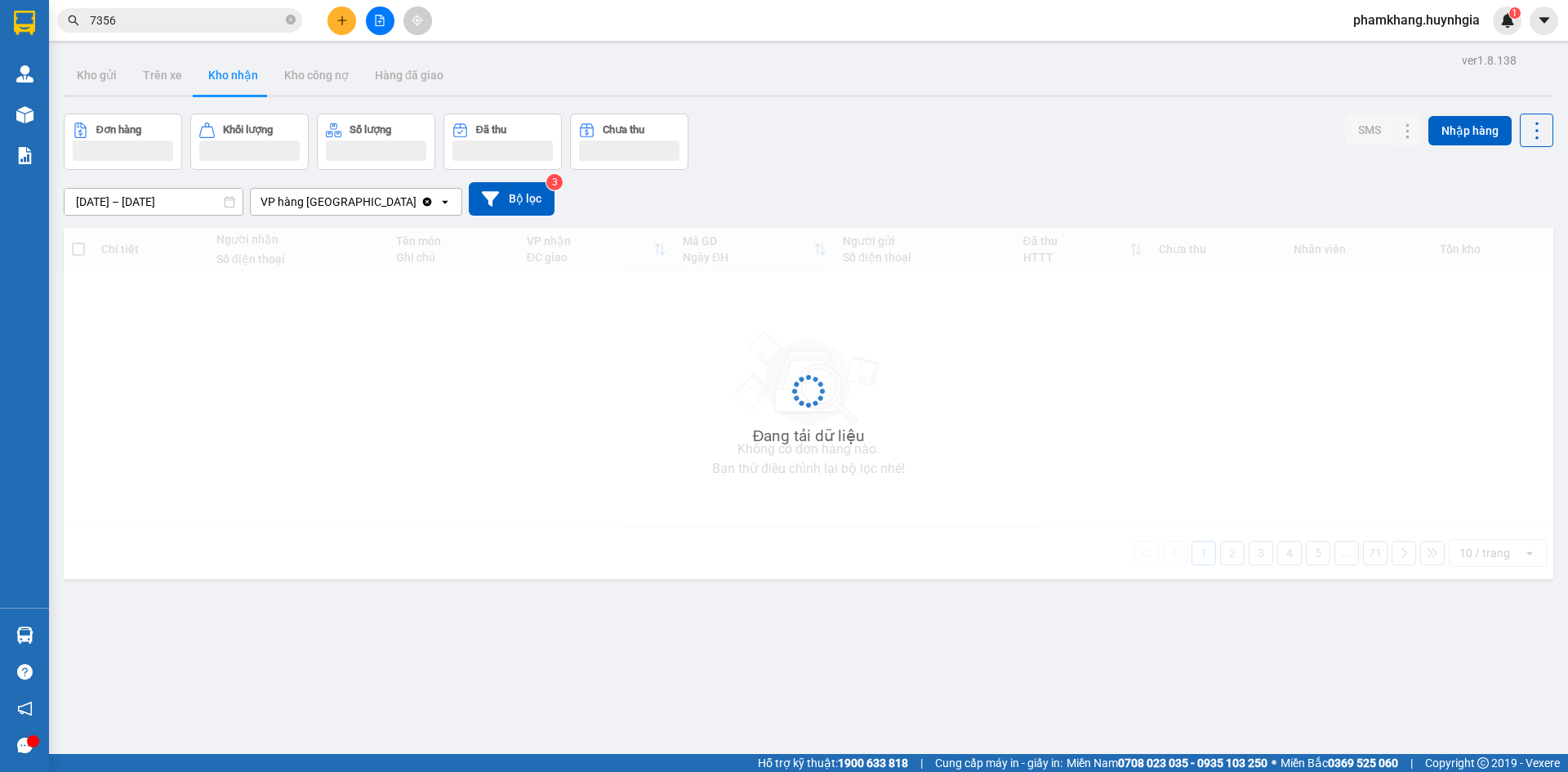
click at [138, 191] on input "[DATE] – [DATE]" at bounding box center [154, 202] width 178 height 26
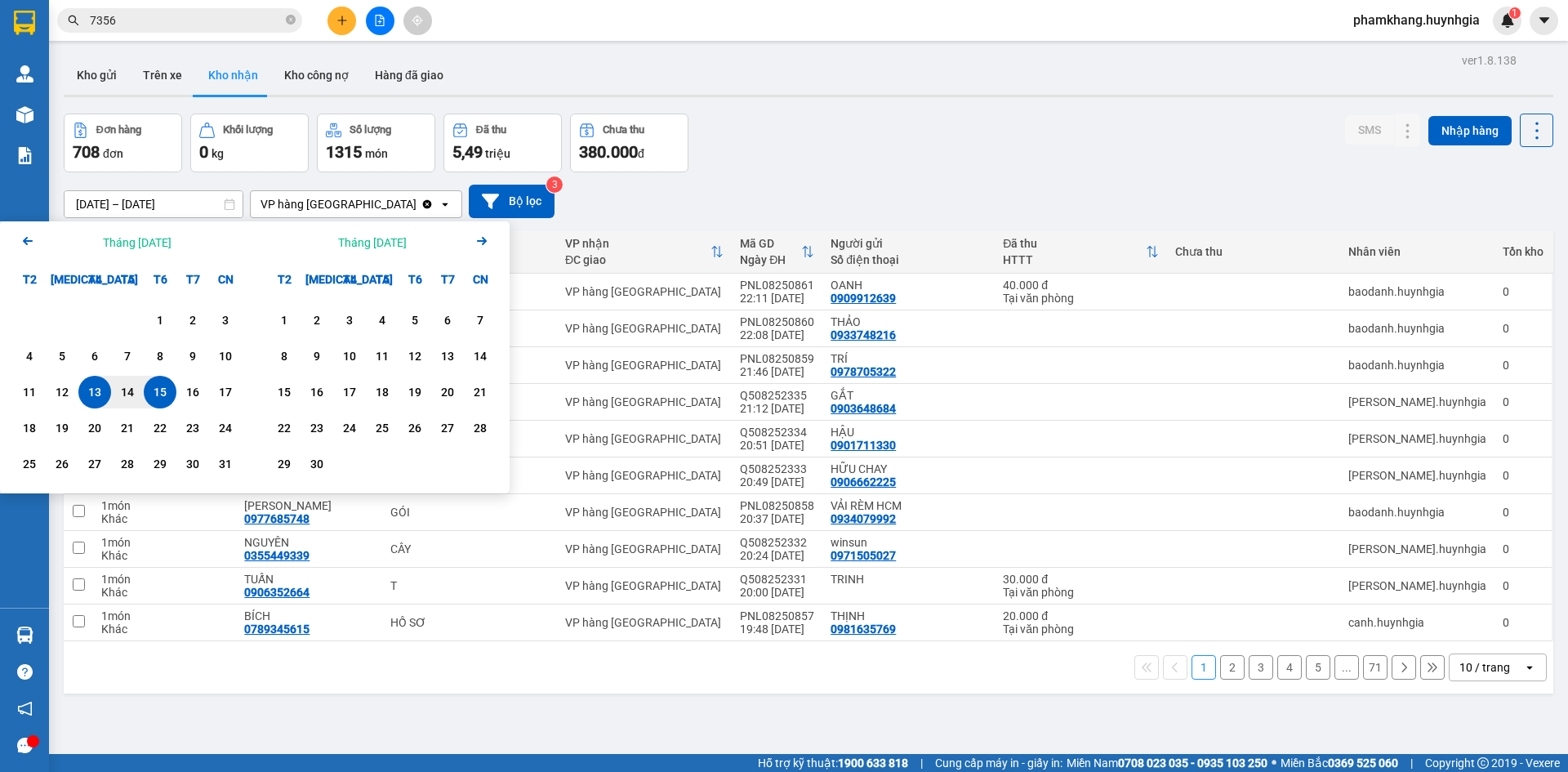
click at [159, 397] on div "15" at bounding box center [160, 393] width 23 height 20
click at [156, 390] on div "15" at bounding box center [160, 393] width 23 height 20
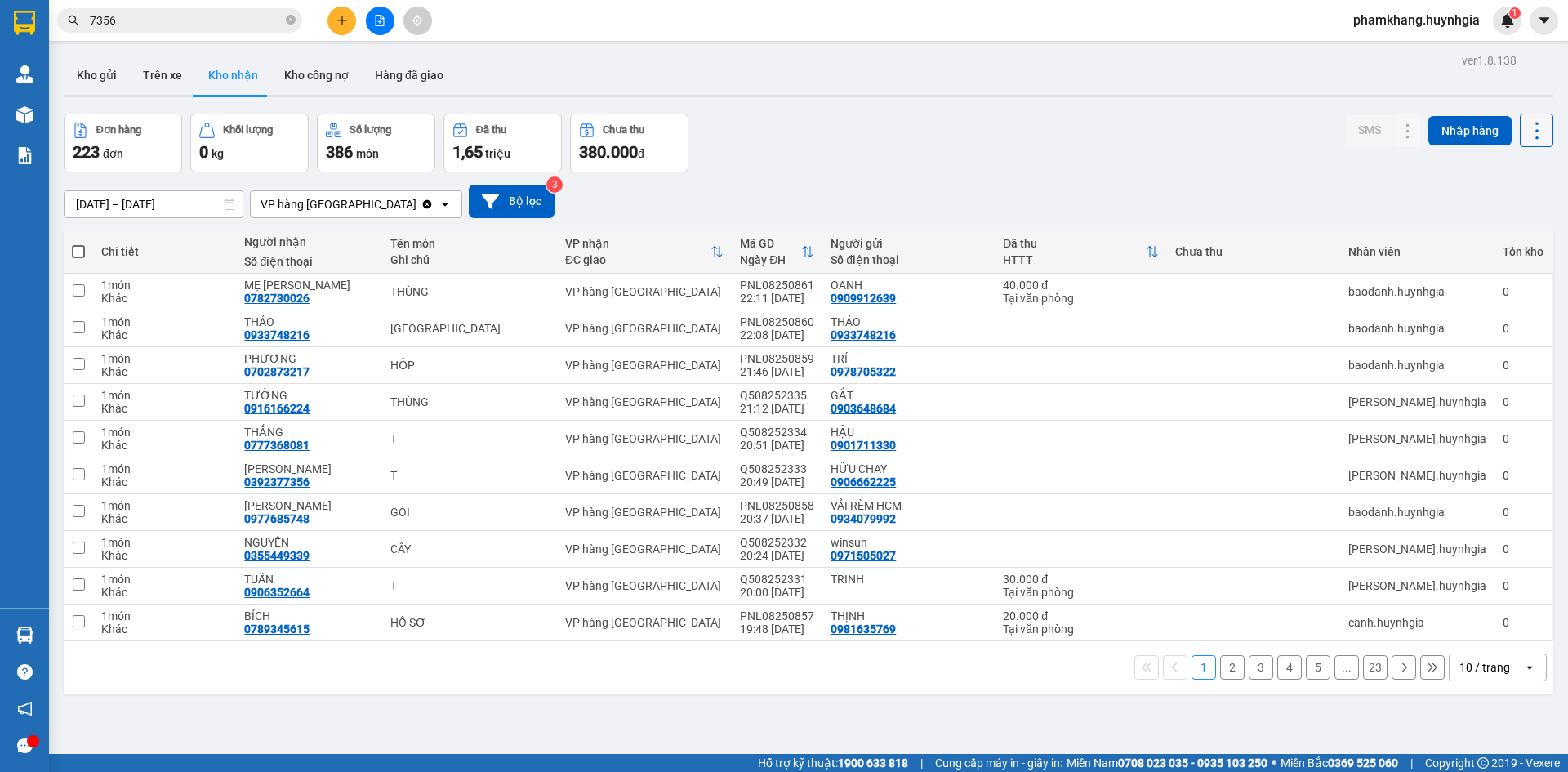
click at [1238, 138] on icon at bounding box center [1537, 131] width 23 height 23
click at [1238, 165] on li "Xuất excel" at bounding box center [1494, 175] width 122 height 30
click at [1238, 126] on icon at bounding box center [1537, 131] width 23 height 23
click at [1238, 180] on span "Xuất excel" at bounding box center [1505, 175] width 52 height 17
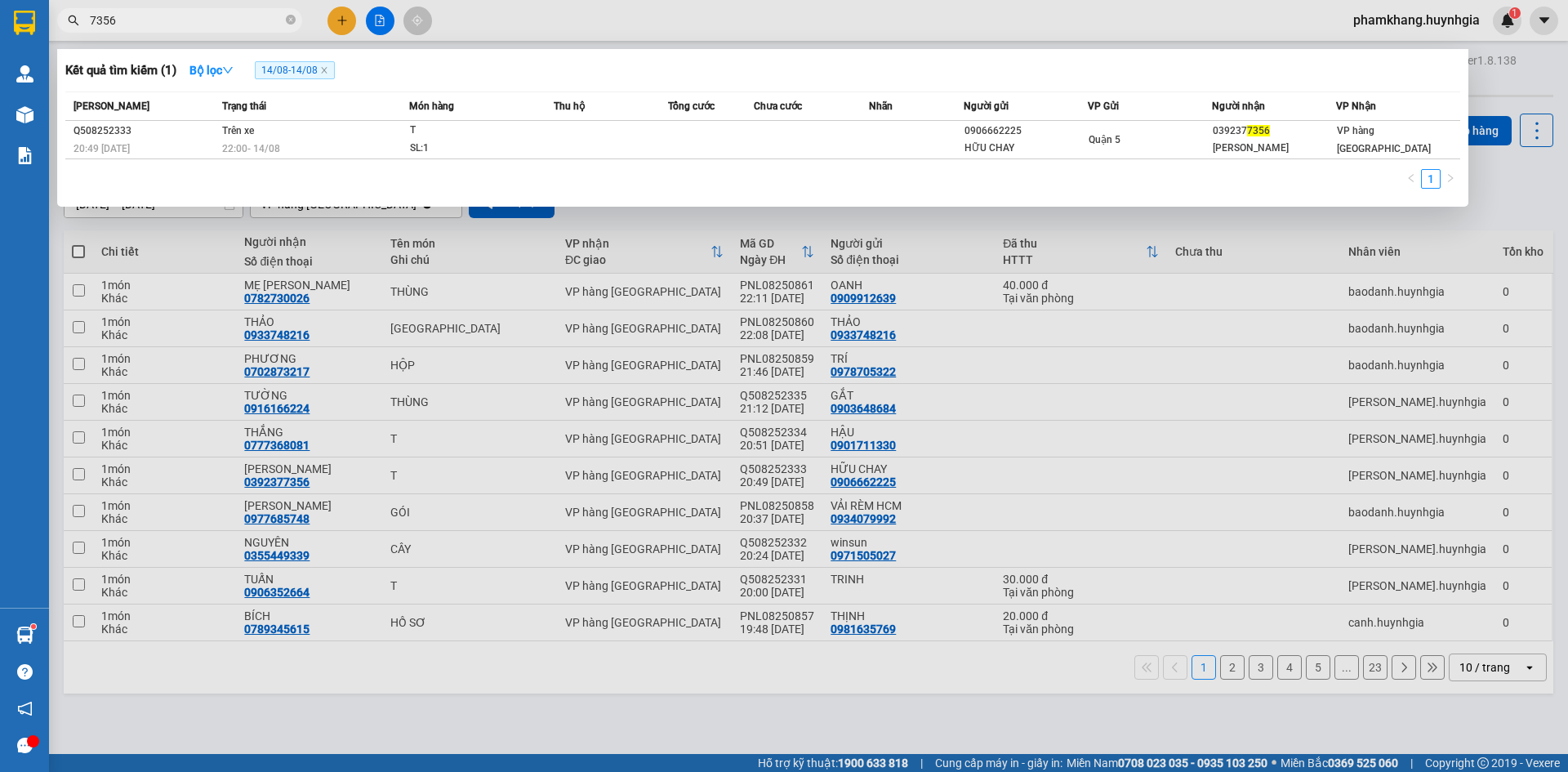
click at [149, 23] on input "7356" at bounding box center [186, 21] width 192 height 18
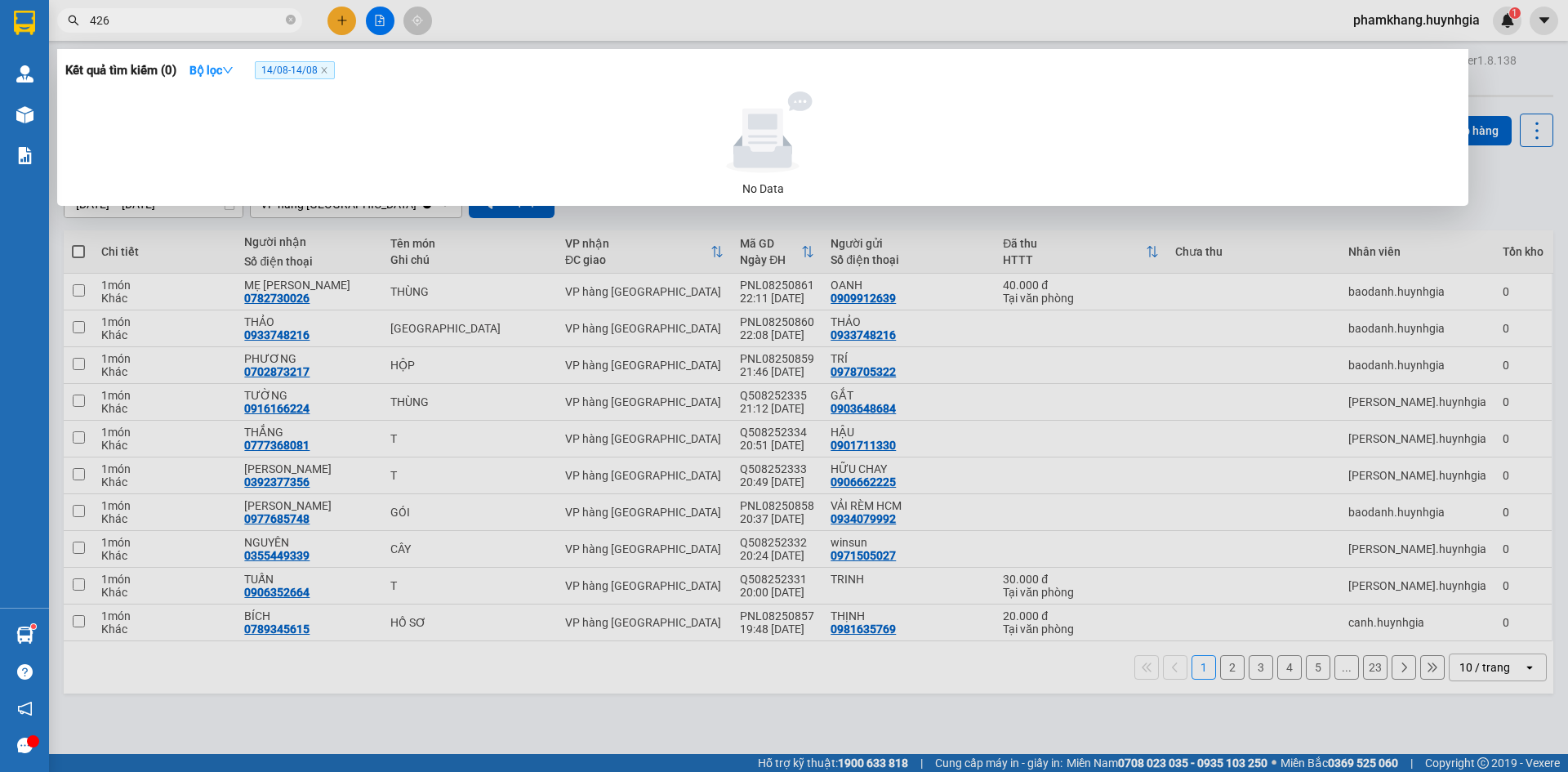
click at [231, 21] on input "426" at bounding box center [186, 21] width 192 height 18
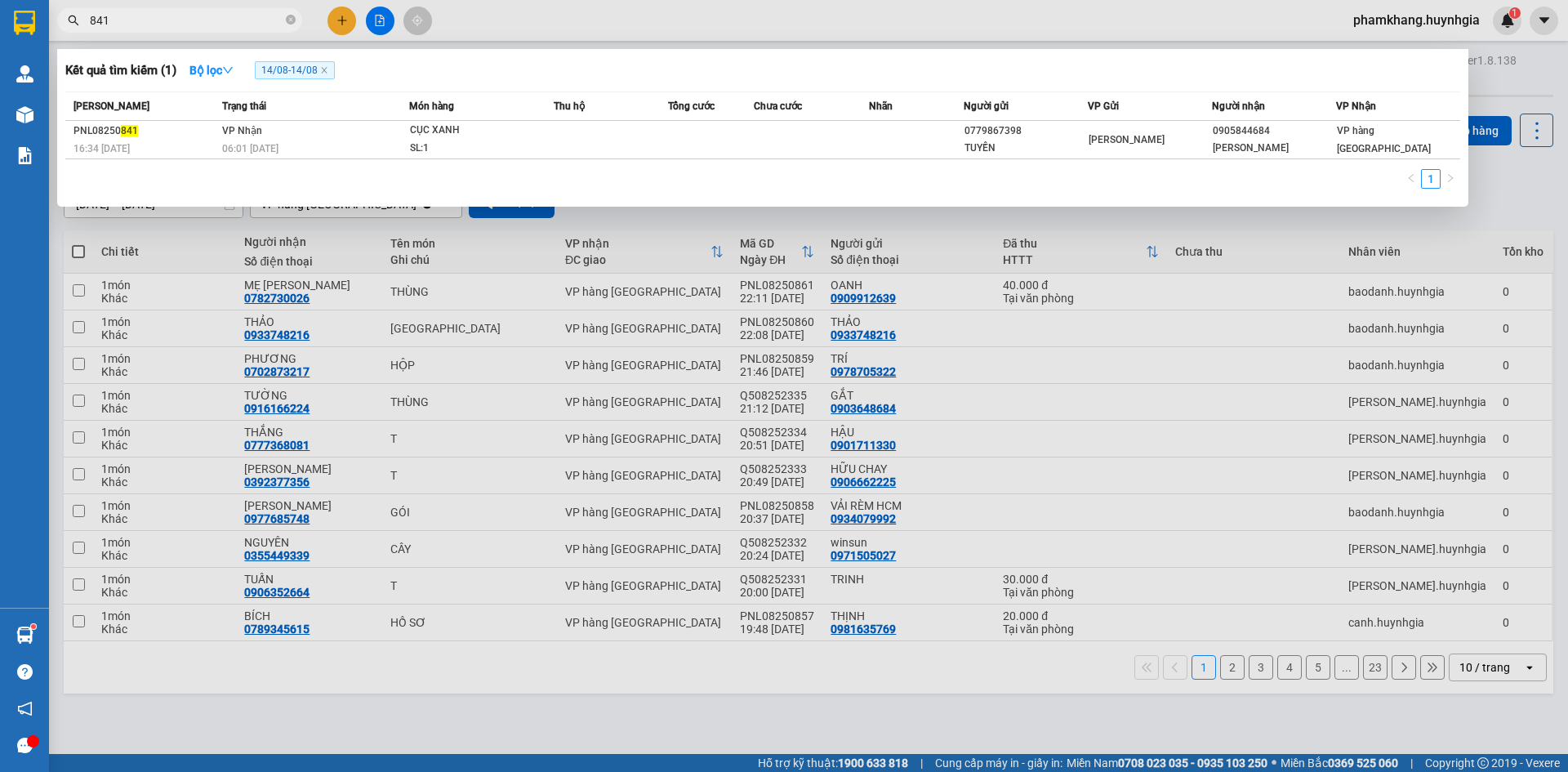
click at [226, 19] on input "841" at bounding box center [186, 21] width 192 height 18
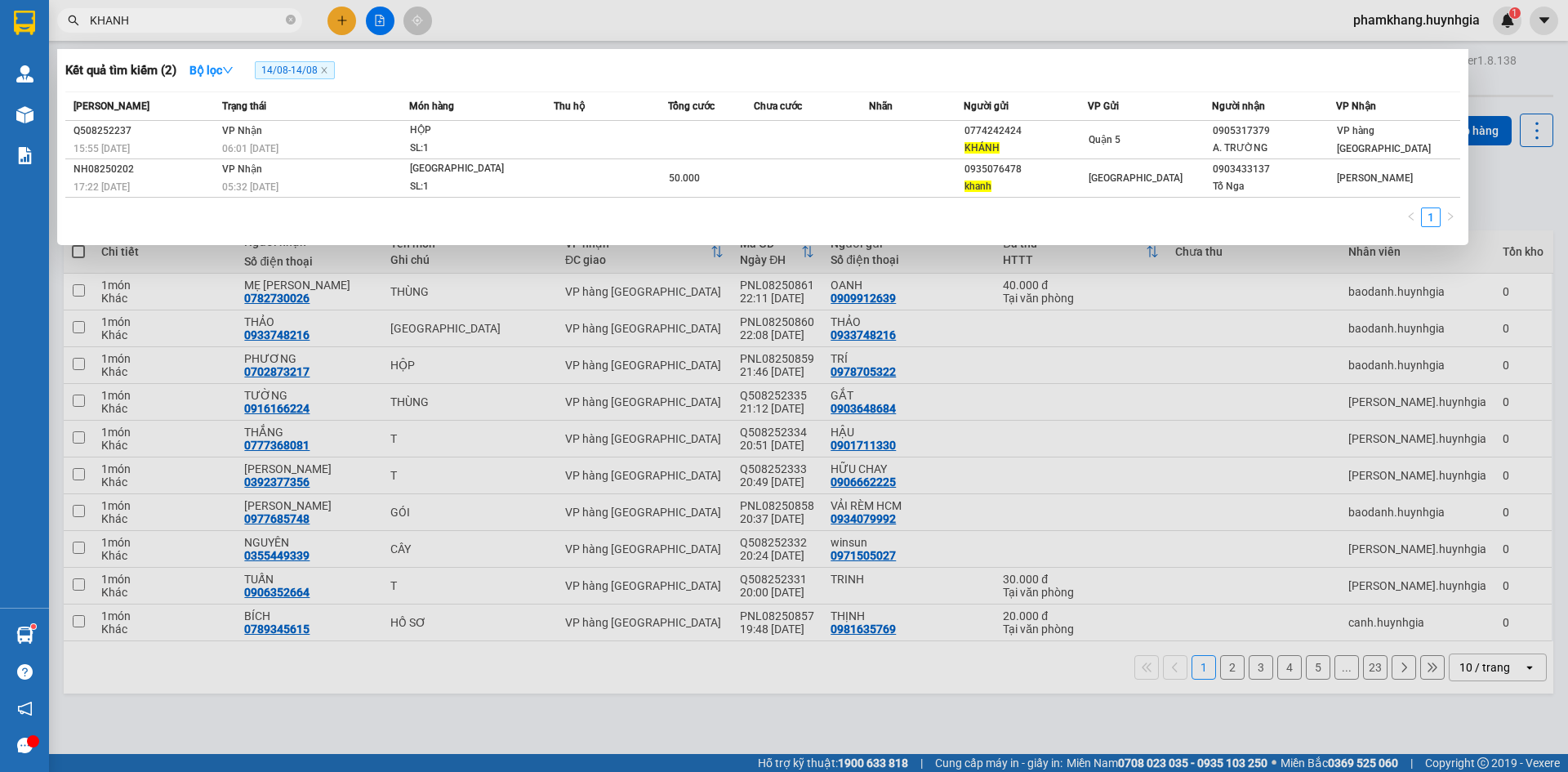
click at [225, 20] on input "KHANH" at bounding box center [186, 21] width 192 height 18
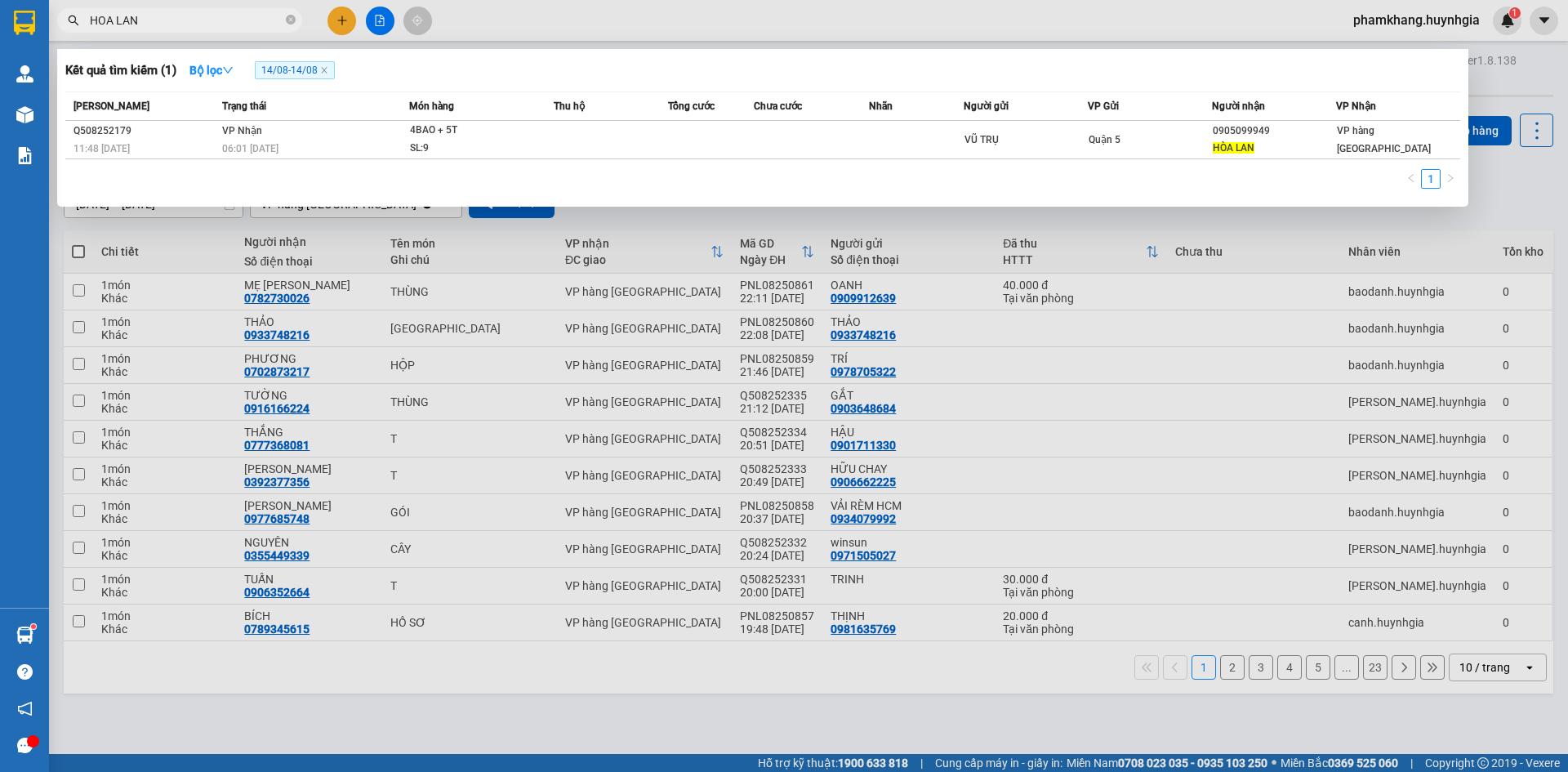
click at [246, 14] on input "HOA LAN" at bounding box center [186, 21] width 192 height 18
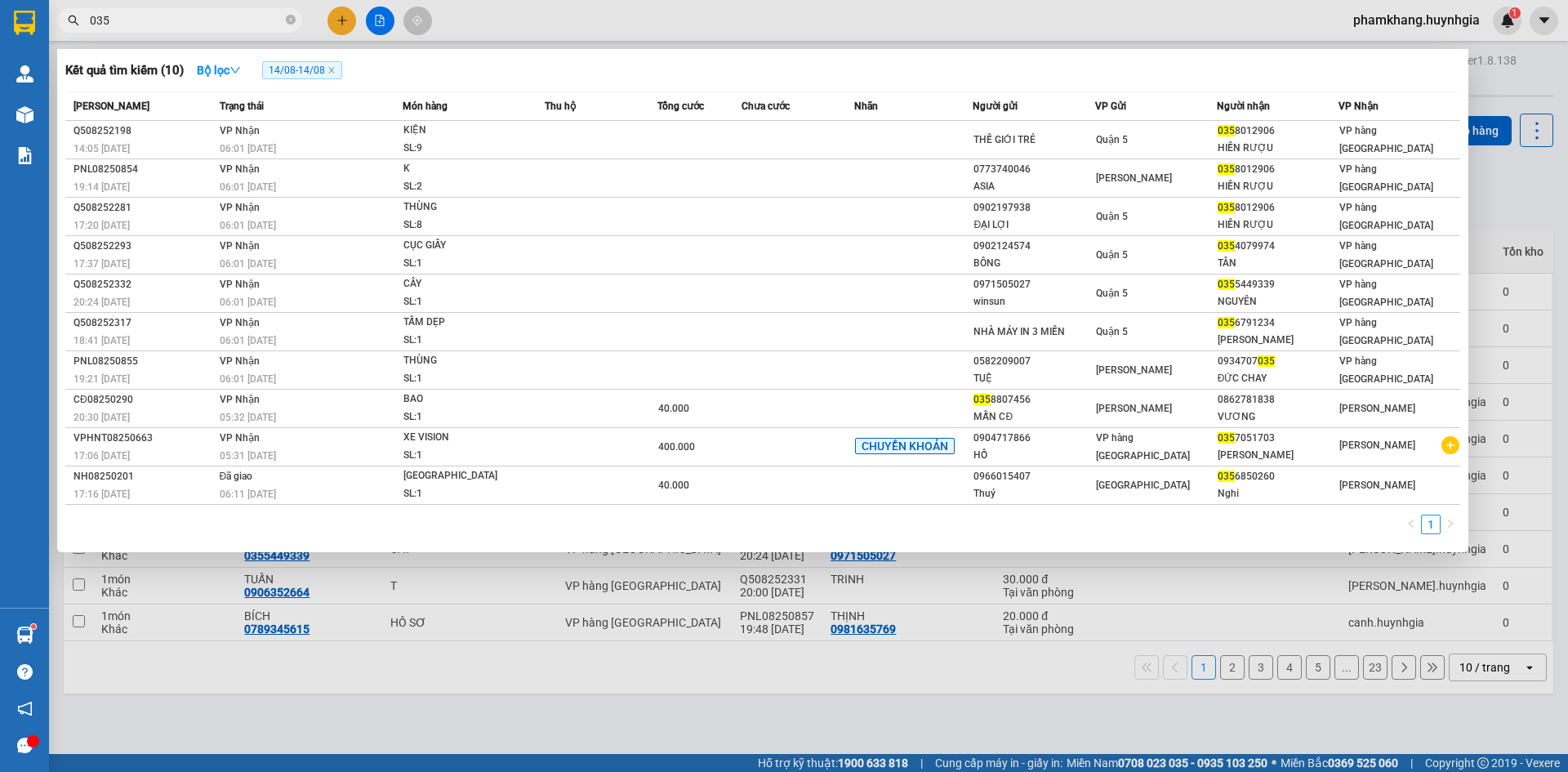
click at [194, 21] on input "035" at bounding box center [186, 21] width 192 height 18
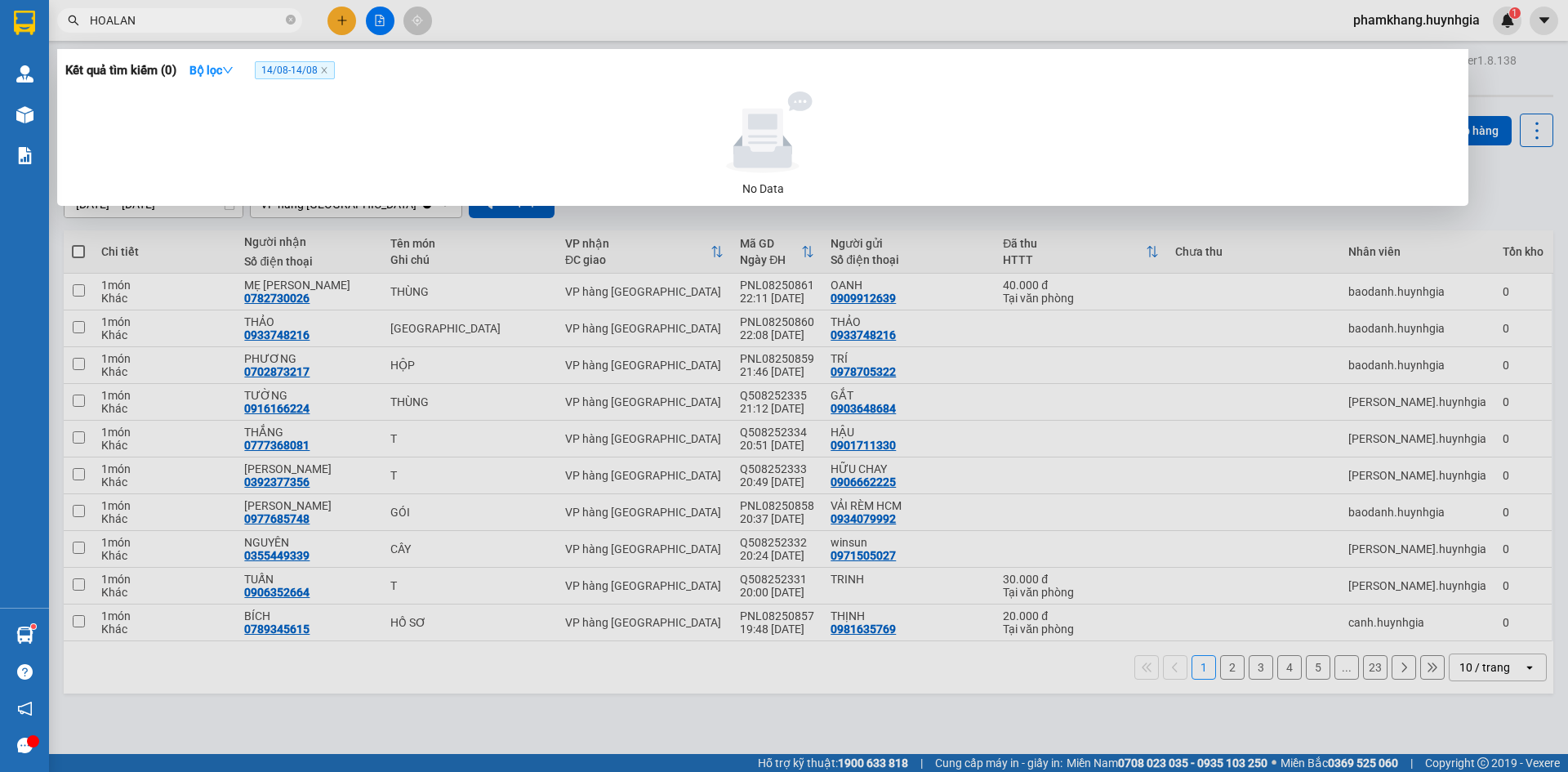
click at [112, 20] on input "HOALAN" at bounding box center [186, 21] width 192 height 18
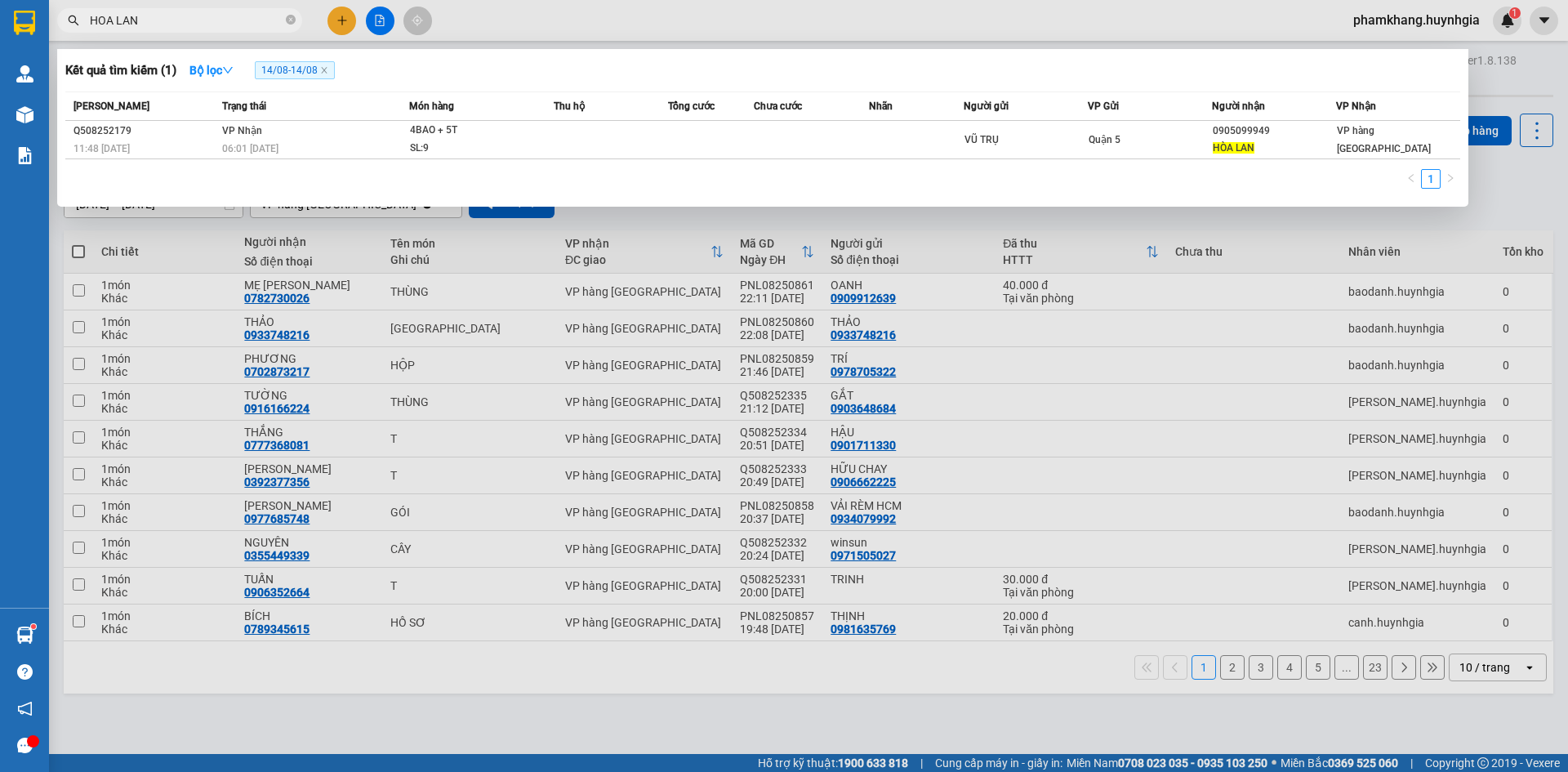
click at [248, 22] on input "HOA LAN" at bounding box center [186, 21] width 192 height 18
click at [292, 24] on icon "close-circle" at bounding box center [291, 20] width 10 height 10
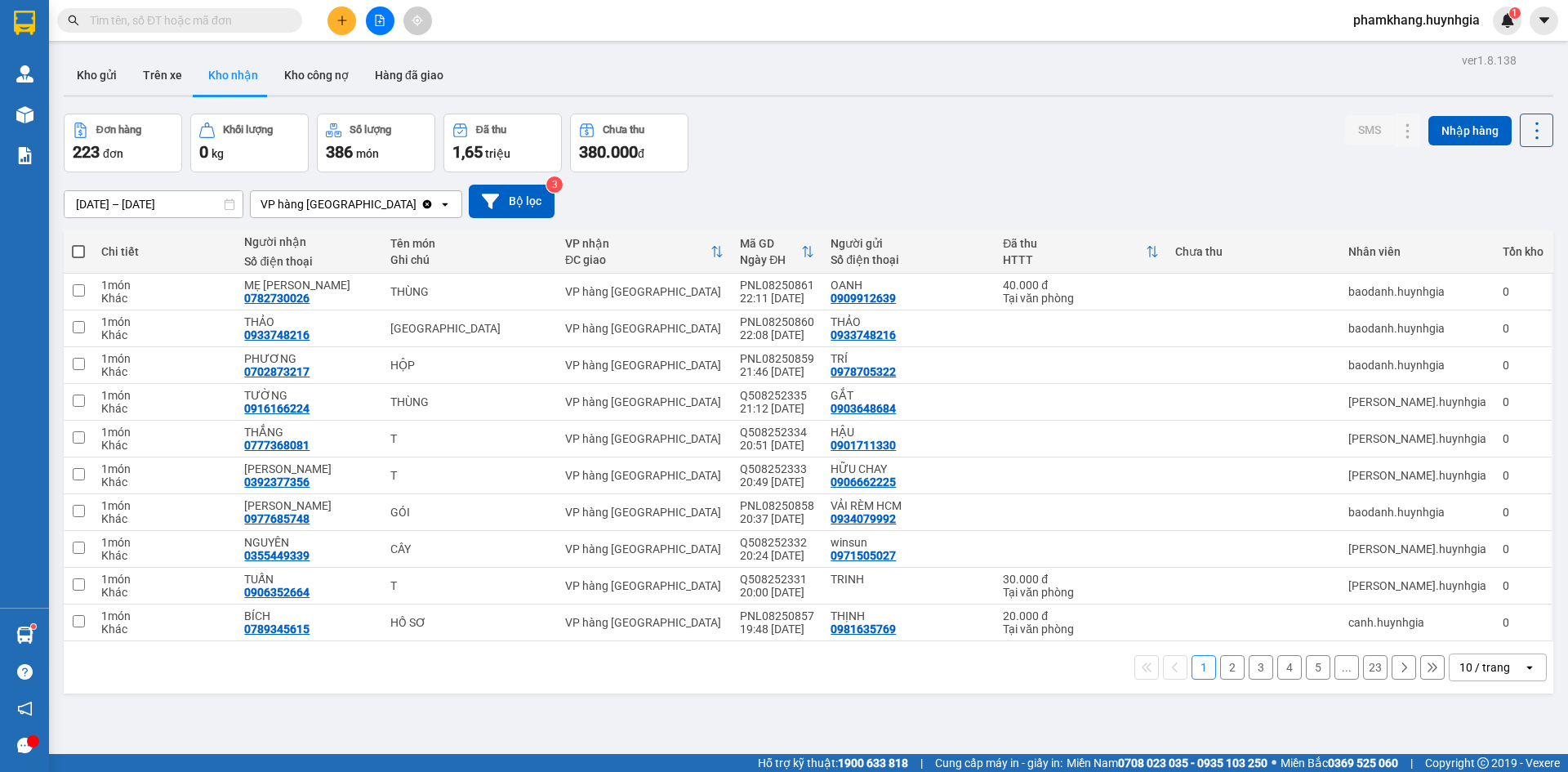
click at [237, 29] on input "text" at bounding box center [186, 21] width 192 height 18
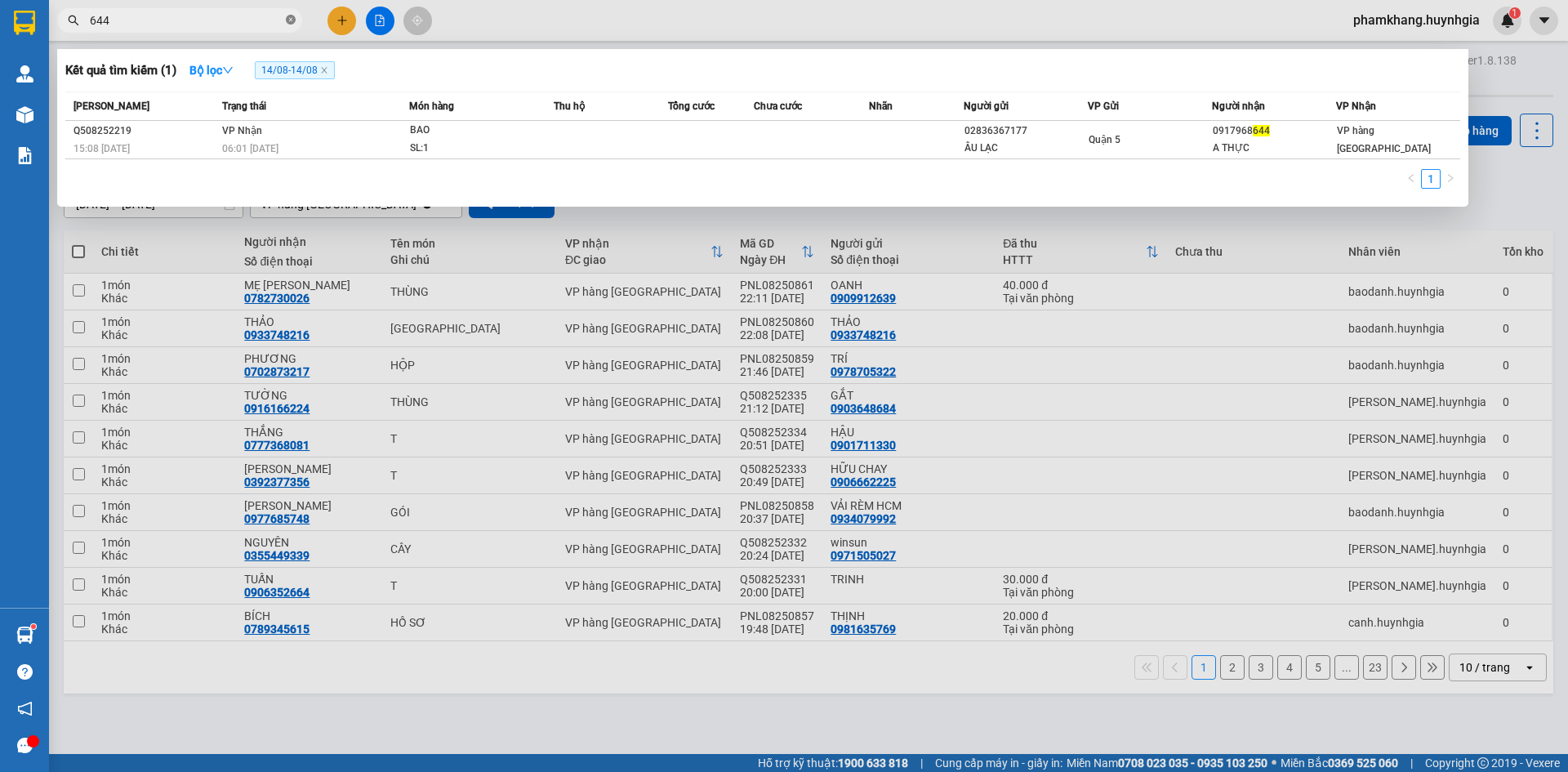
click at [288, 20] on icon "close-circle" at bounding box center [291, 20] width 10 height 10
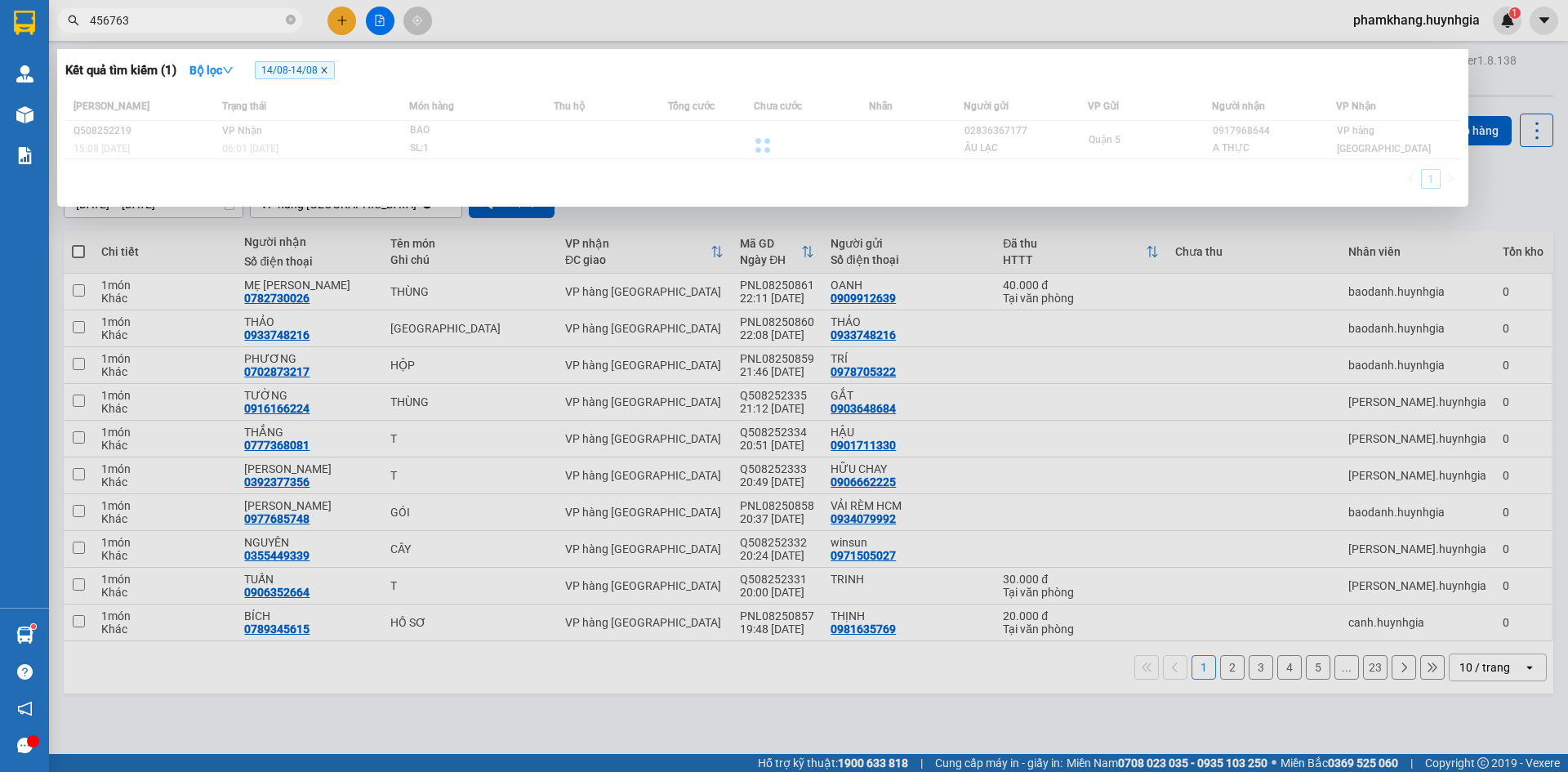
click at [324, 70] on icon "close" at bounding box center [325, 70] width 8 height 8
click at [213, 19] on input "456763" at bounding box center [186, 21] width 192 height 18
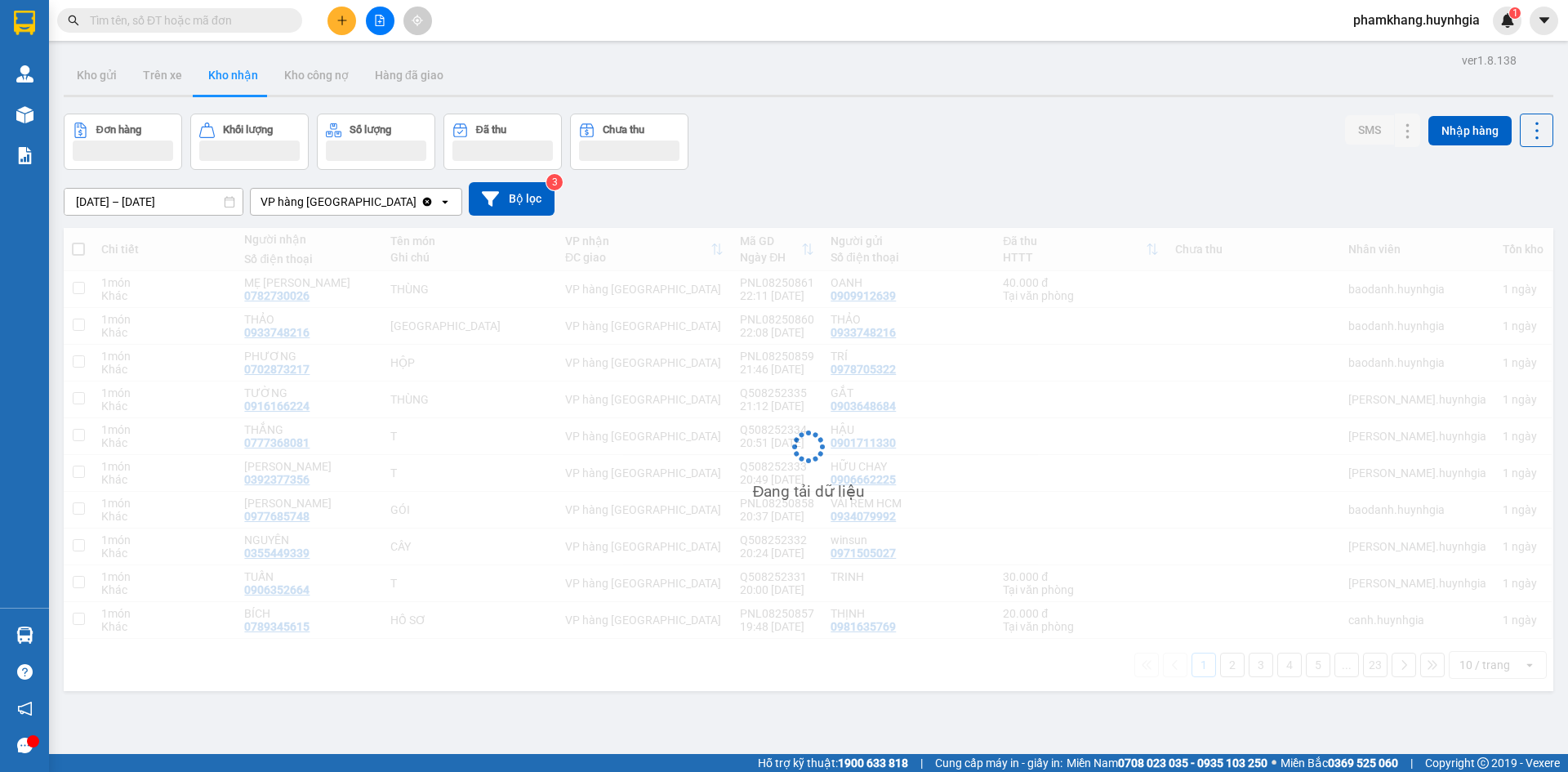
click at [211, 21] on input "text" at bounding box center [186, 21] width 192 height 18
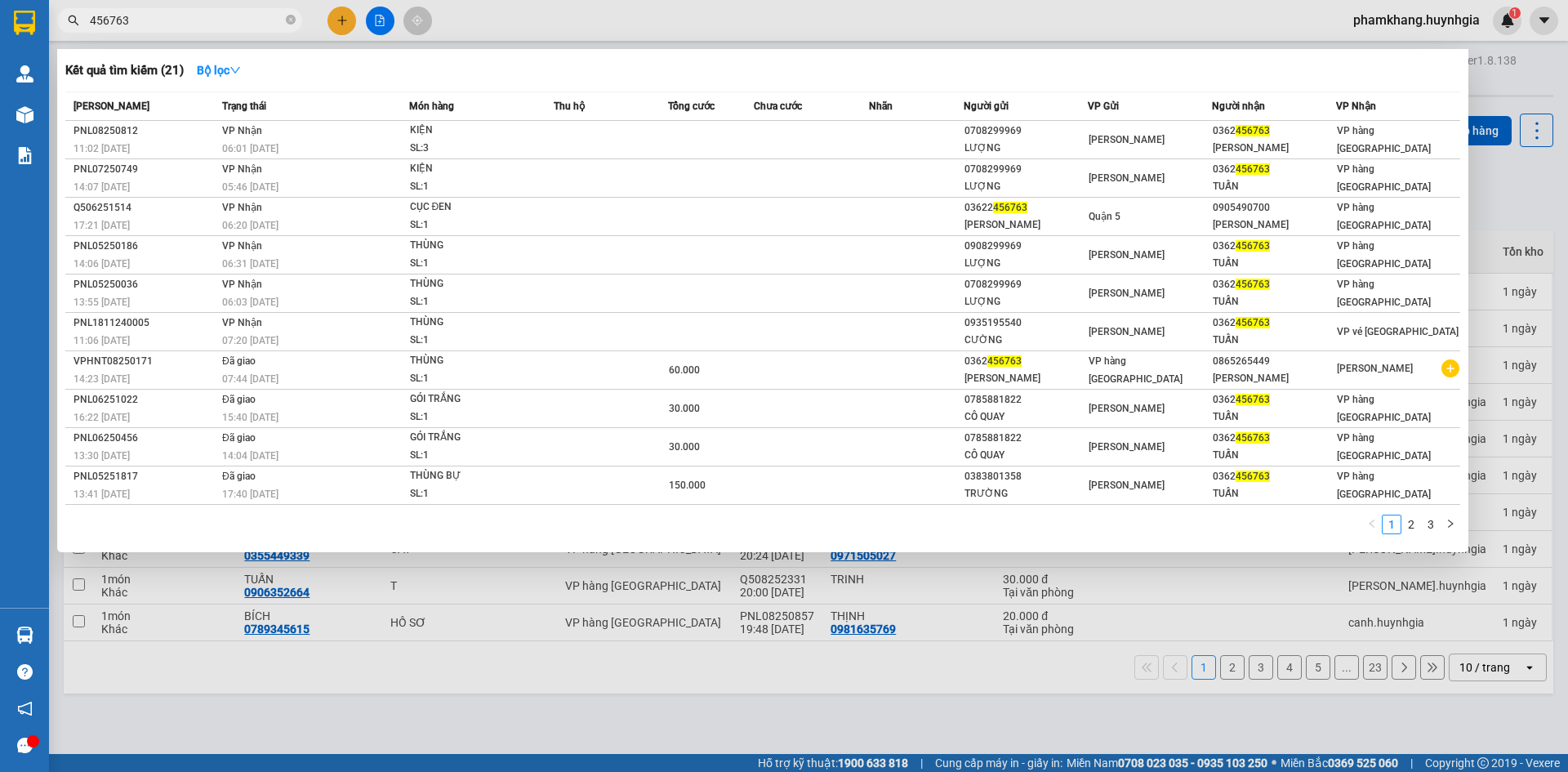
click at [181, 29] on input "456763" at bounding box center [186, 21] width 192 height 18
type input "4"
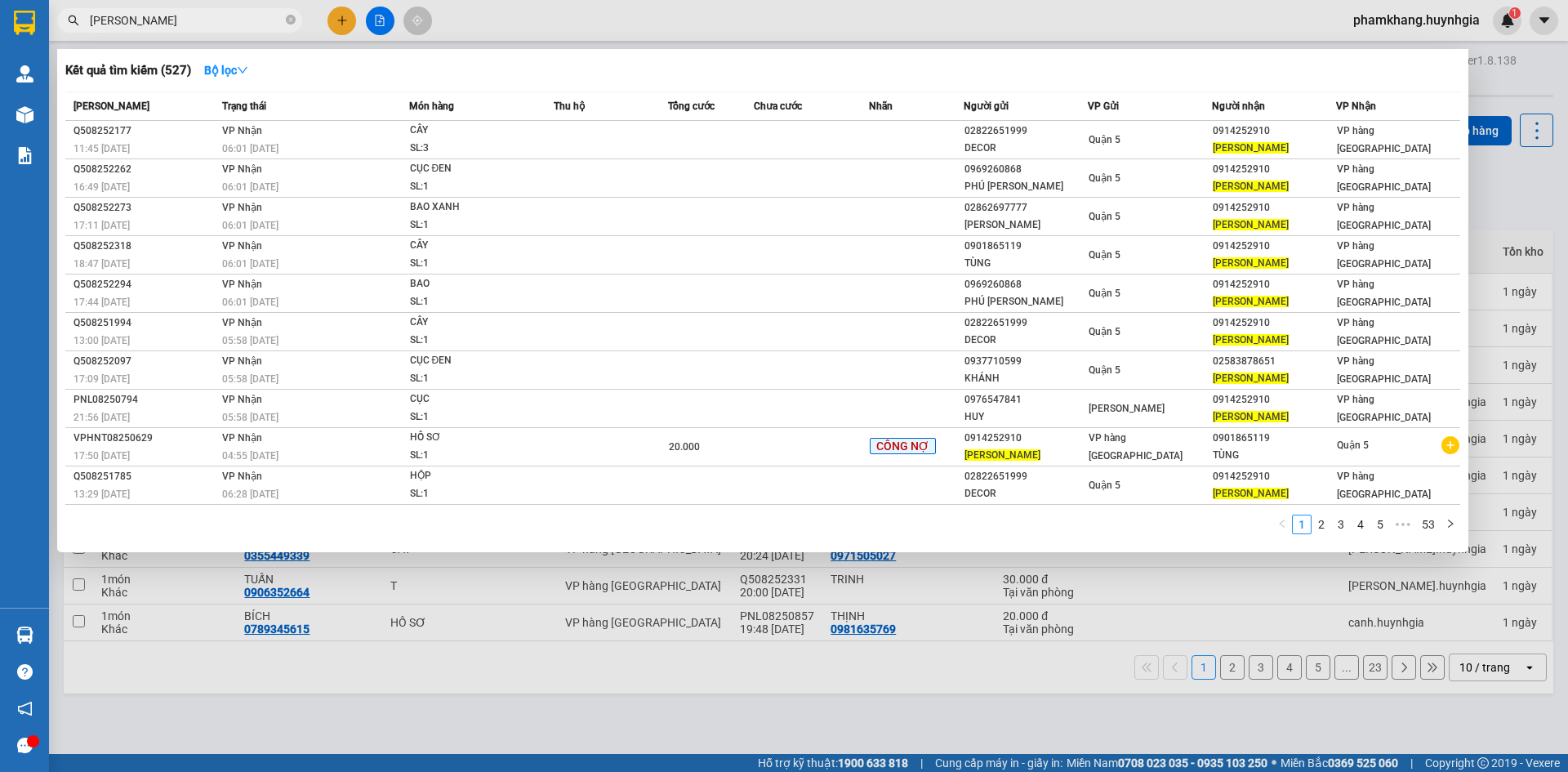
click at [180, 27] on input "MAI PHUONG" at bounding box center [186, 21] width 192 height 18
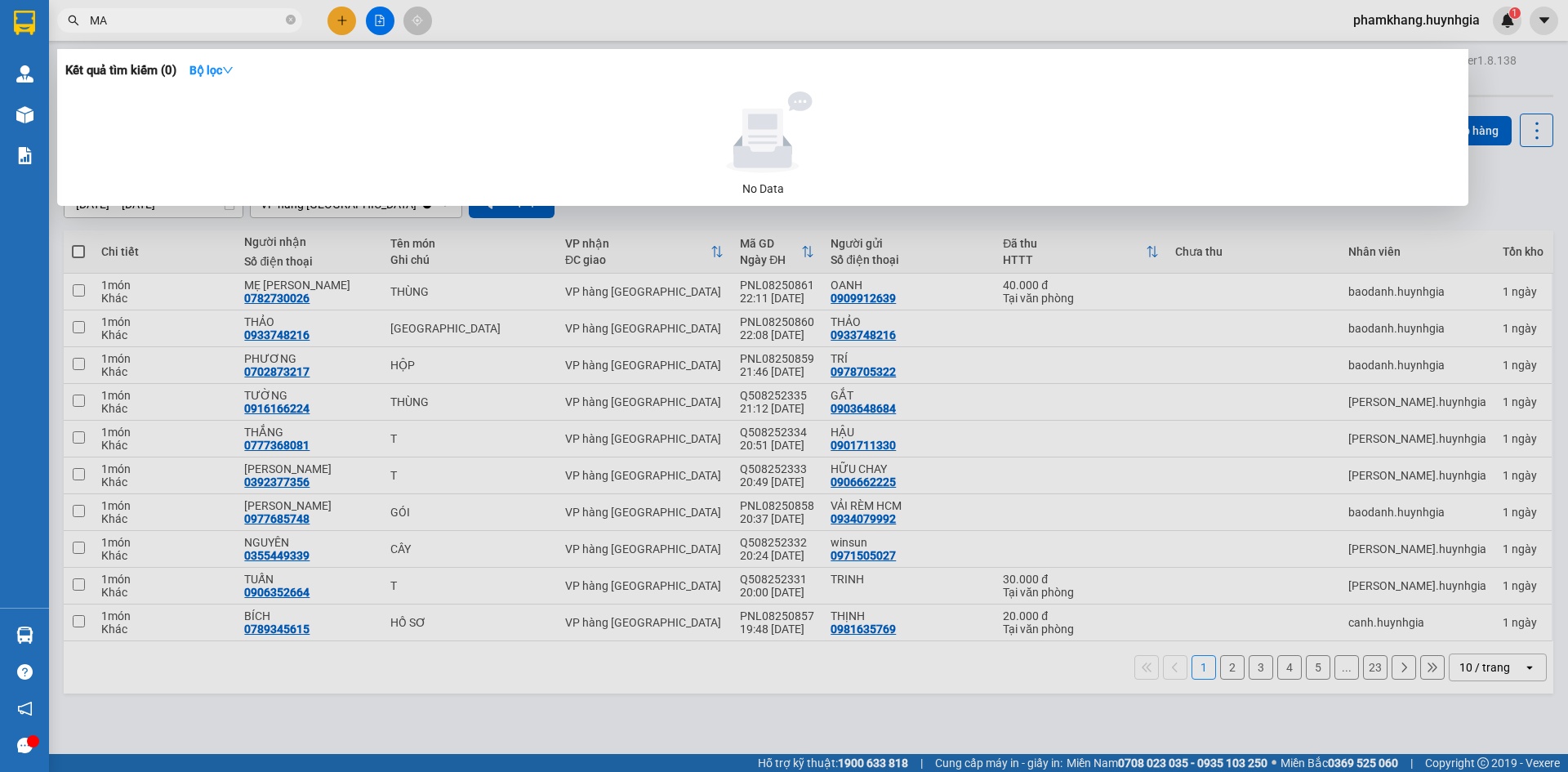
type input "M"
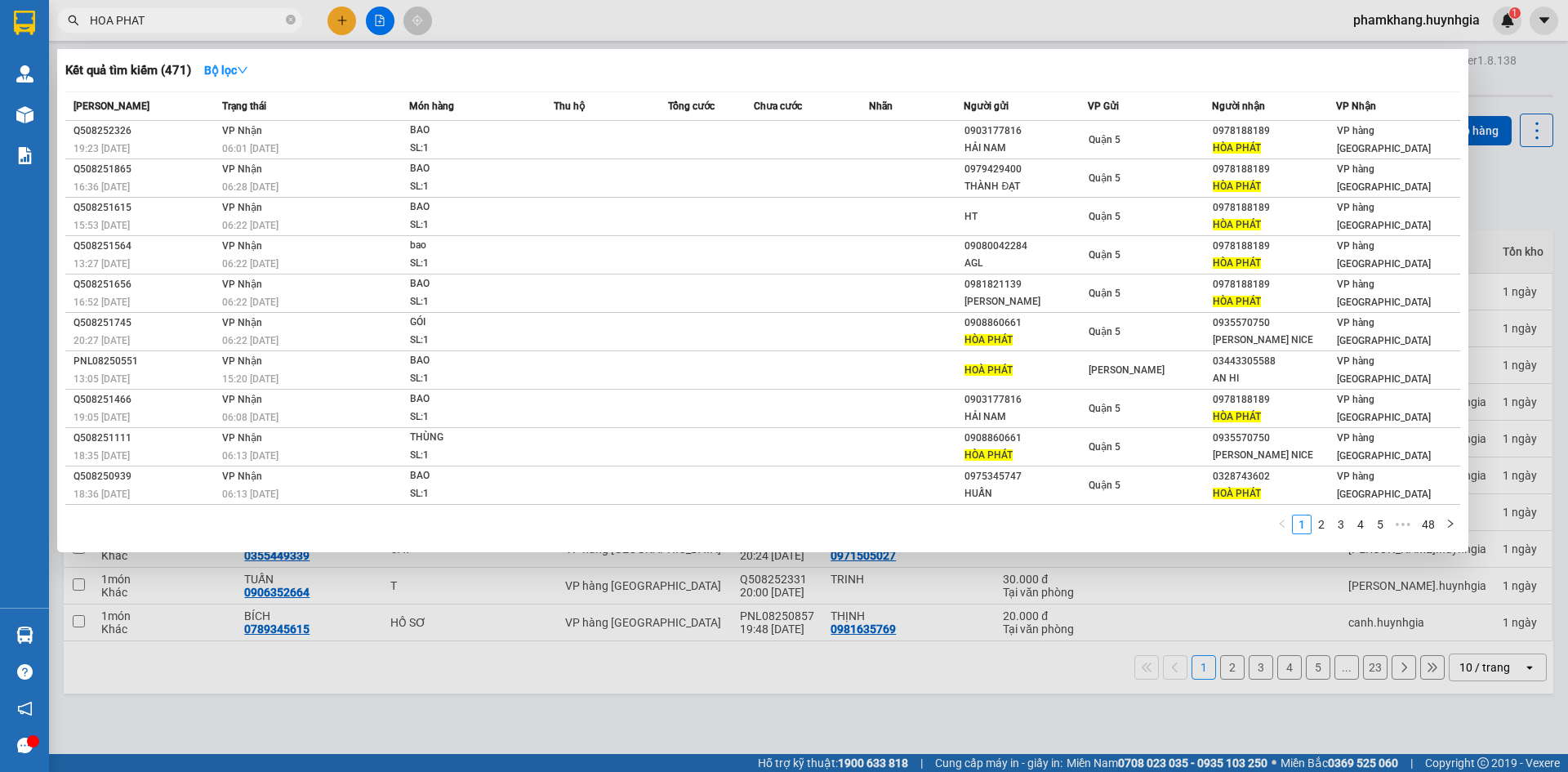
click at [201, 24] on input "HOA PHAT" at bounding box center [186, 21] width 192 height 18
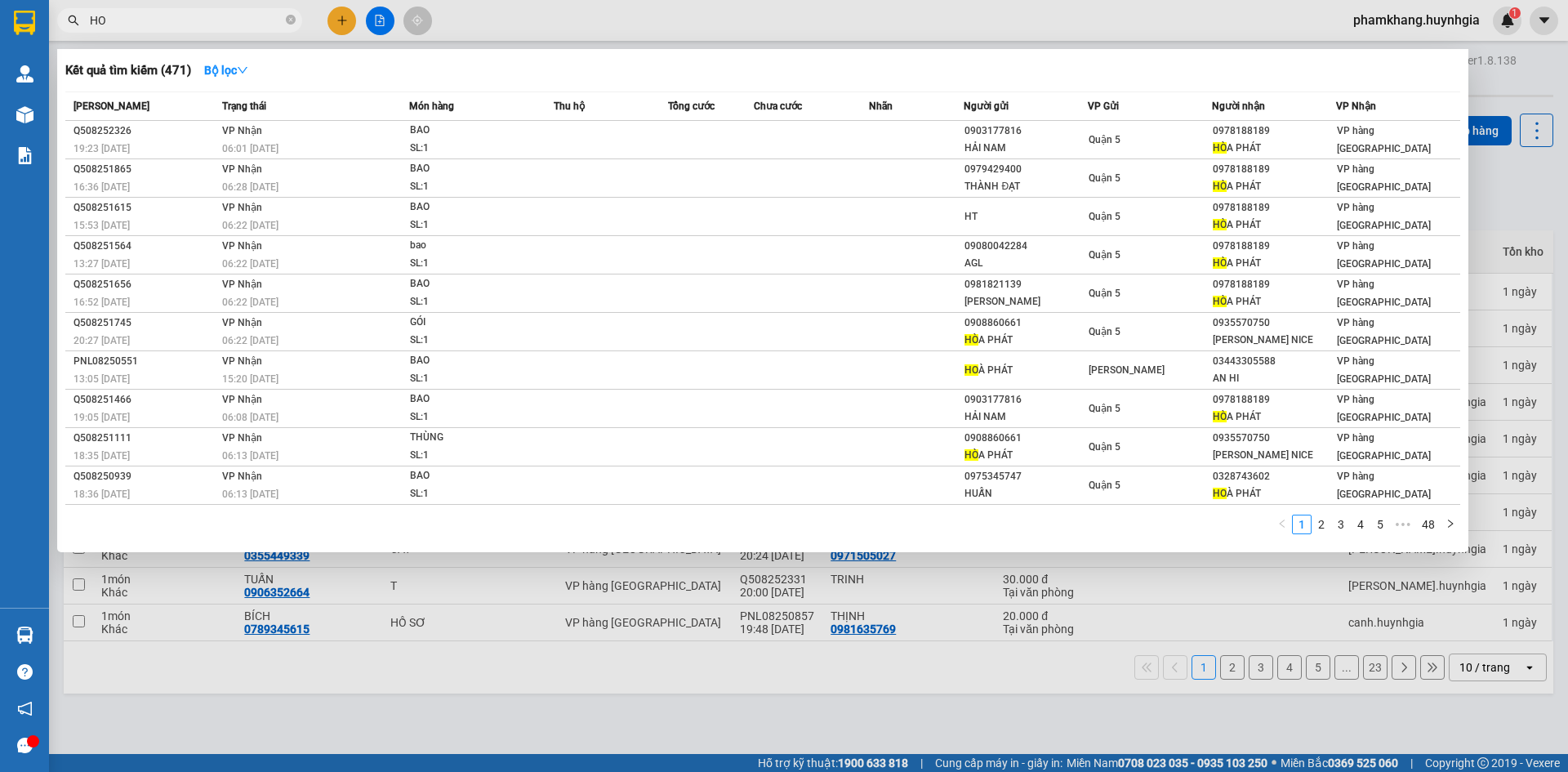
type input "H"
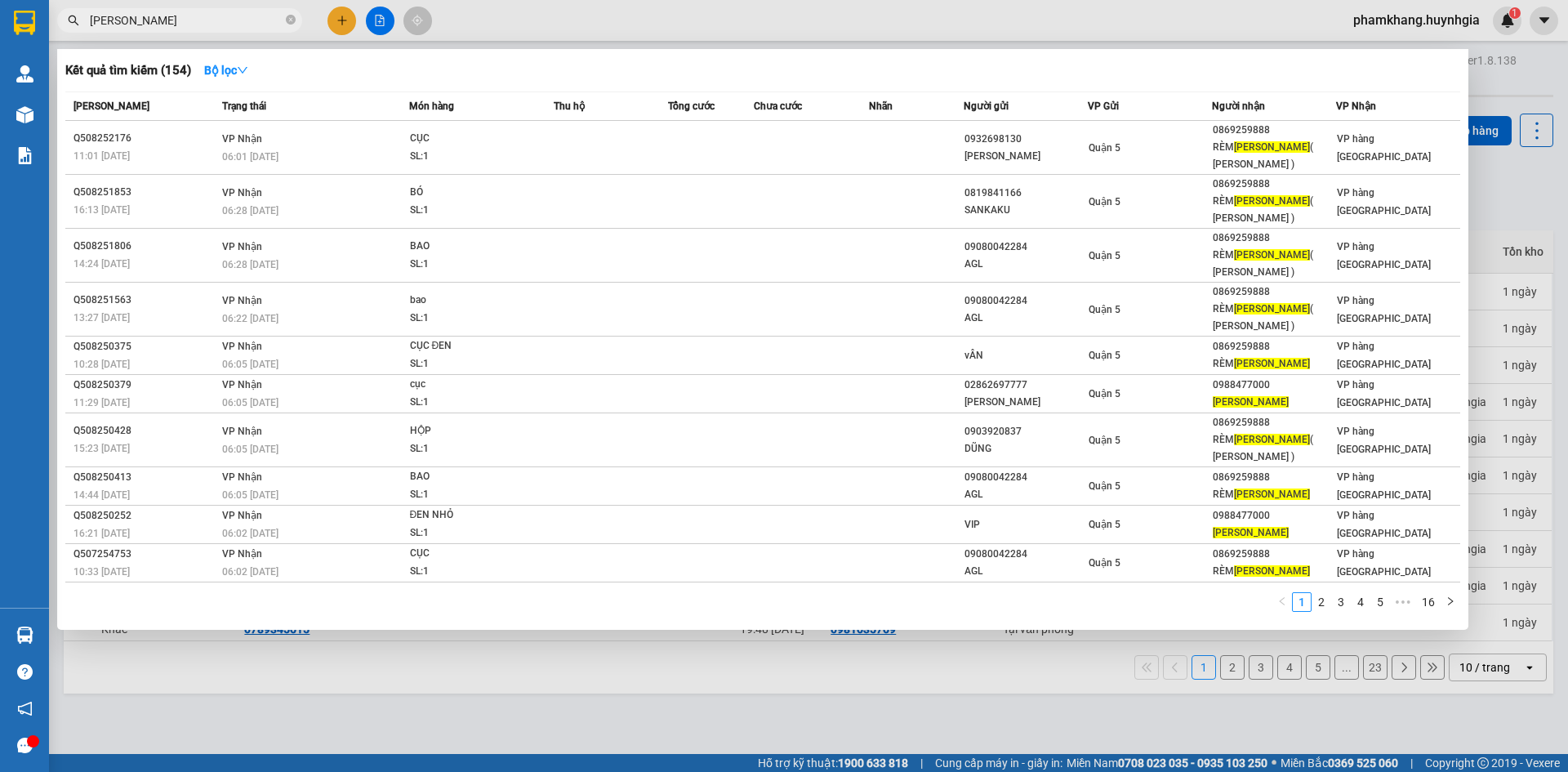
click at [202, 23] on input "PHUONG NAM" at bounding box center [186, 21] width 192 height 18
type input "P"
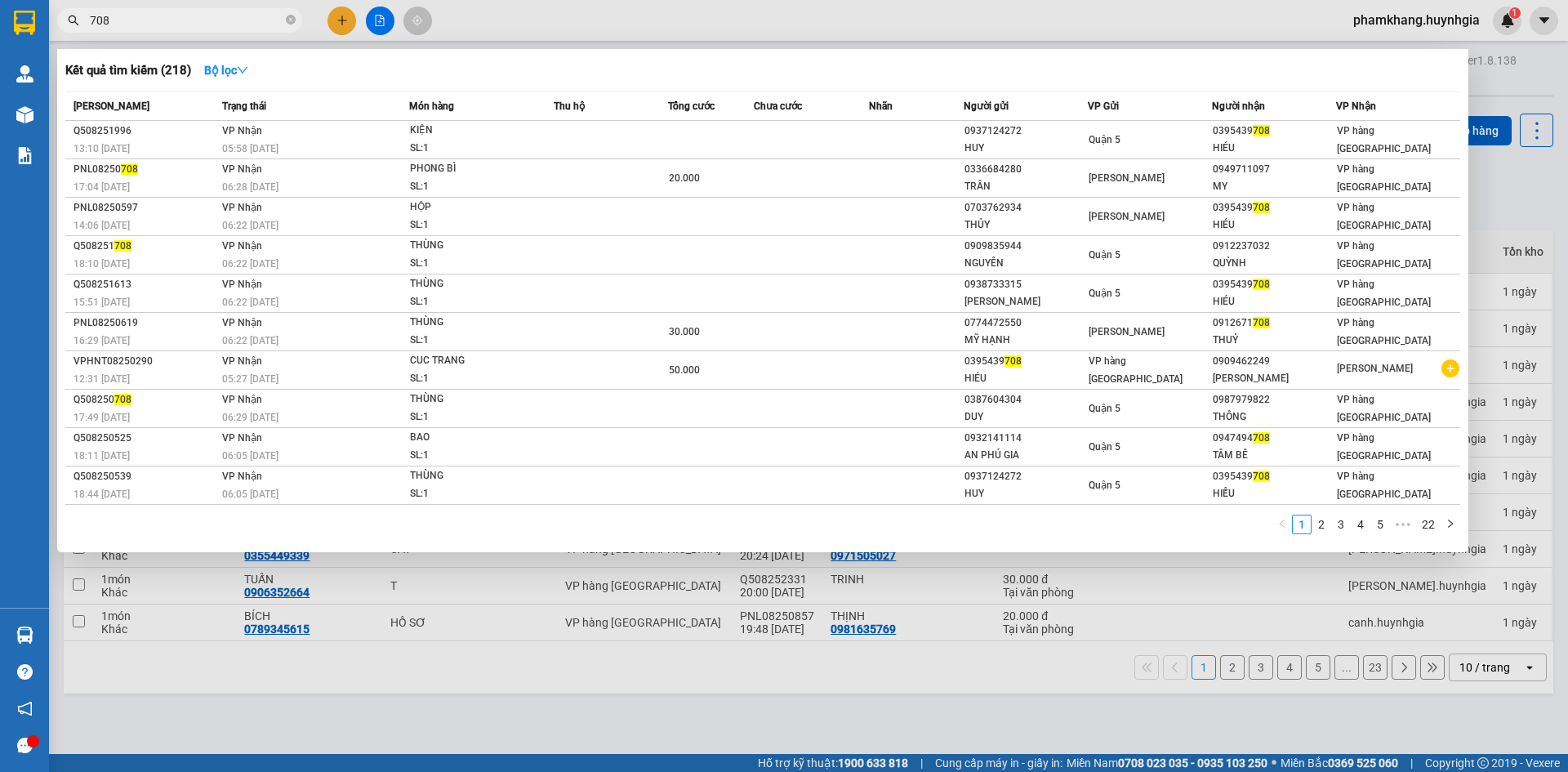
click at [148, 17] on input "708" at bounding box center [186, 21] width 192 height 18
type input "7"
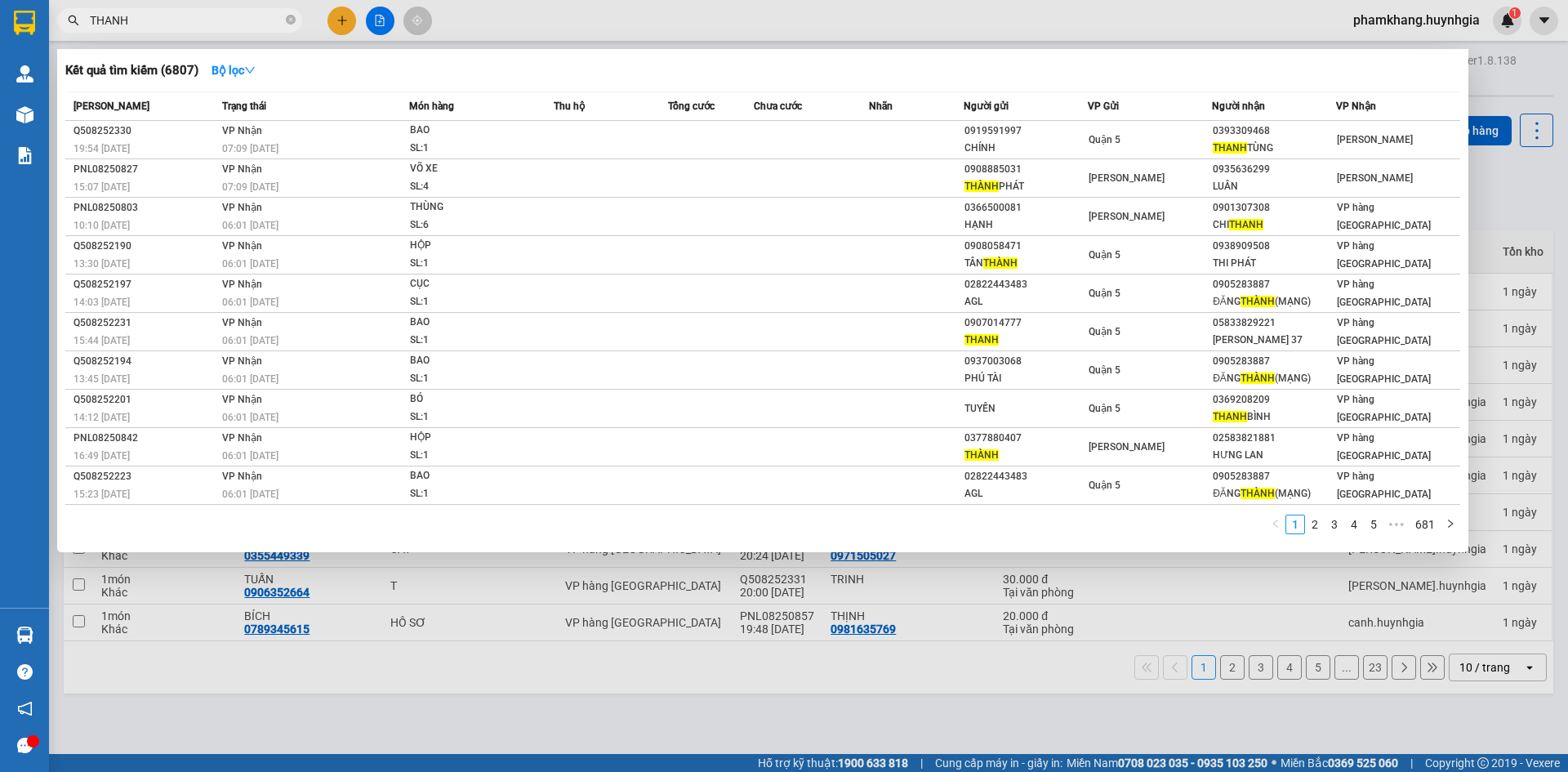
click at [195, 20] on input "THANH" at bounding box center [186, 21] width 192 height 18
type input "T"
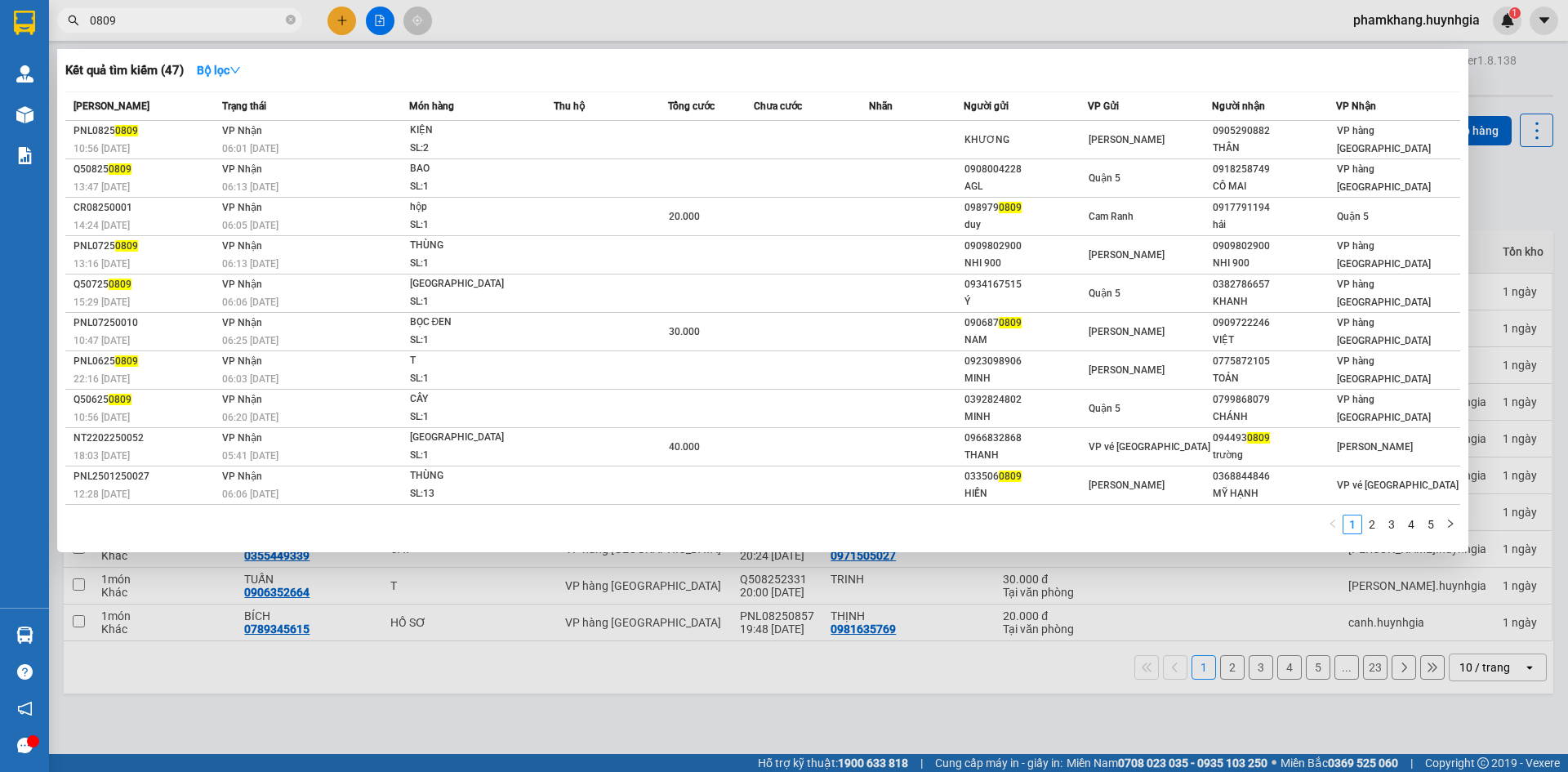
click at [203, 28] on input "0809" at bounding box center [186, 21] width 192 height 18
type input "0"
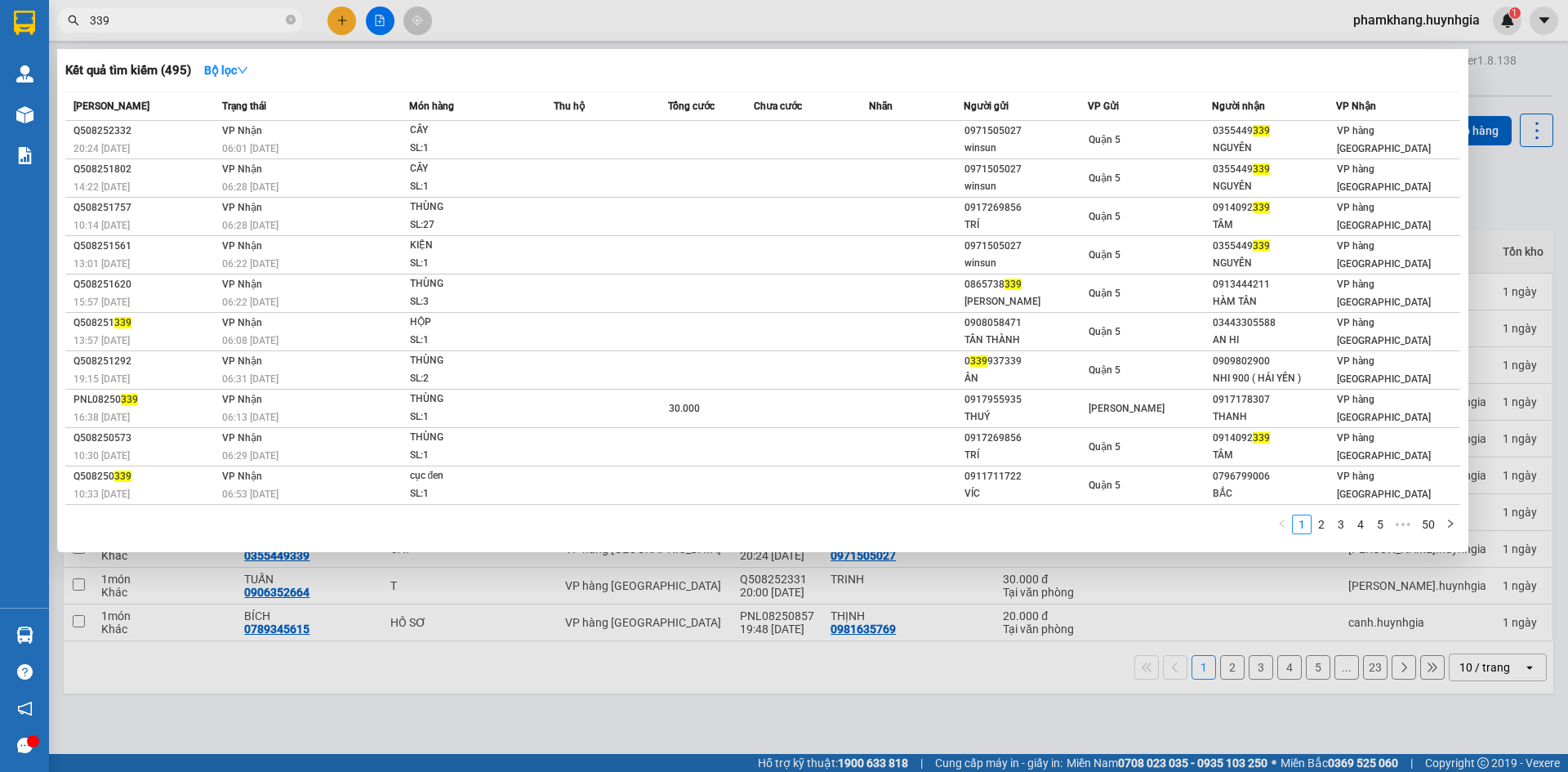
click at [222, 20] on input "339" at bounding box center [186, 21] width 192 height 18
type input "3"
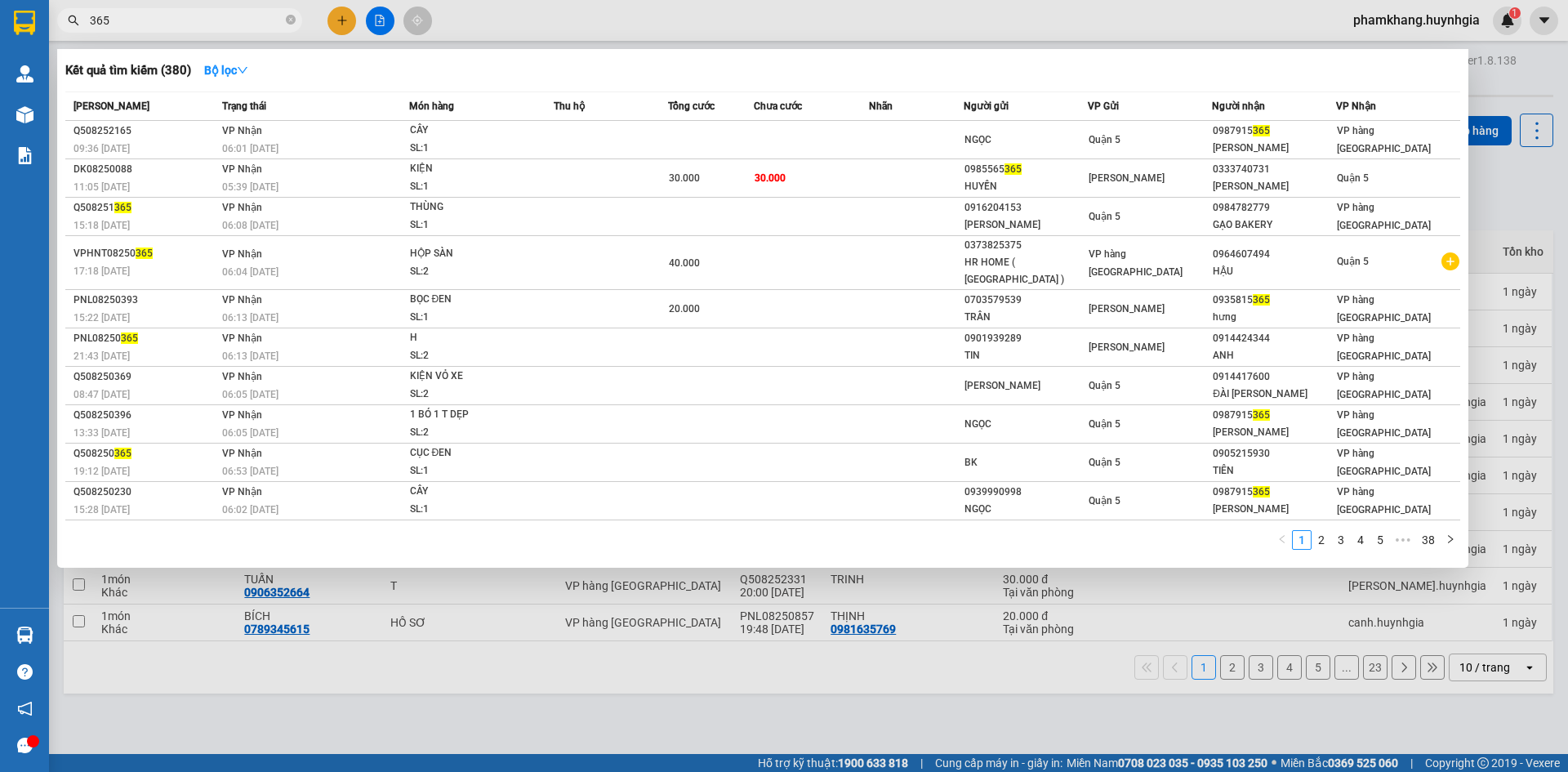
click at [202, 20] on input "365" at bounding box center [186, 21] width 192 height 18
type input "3"
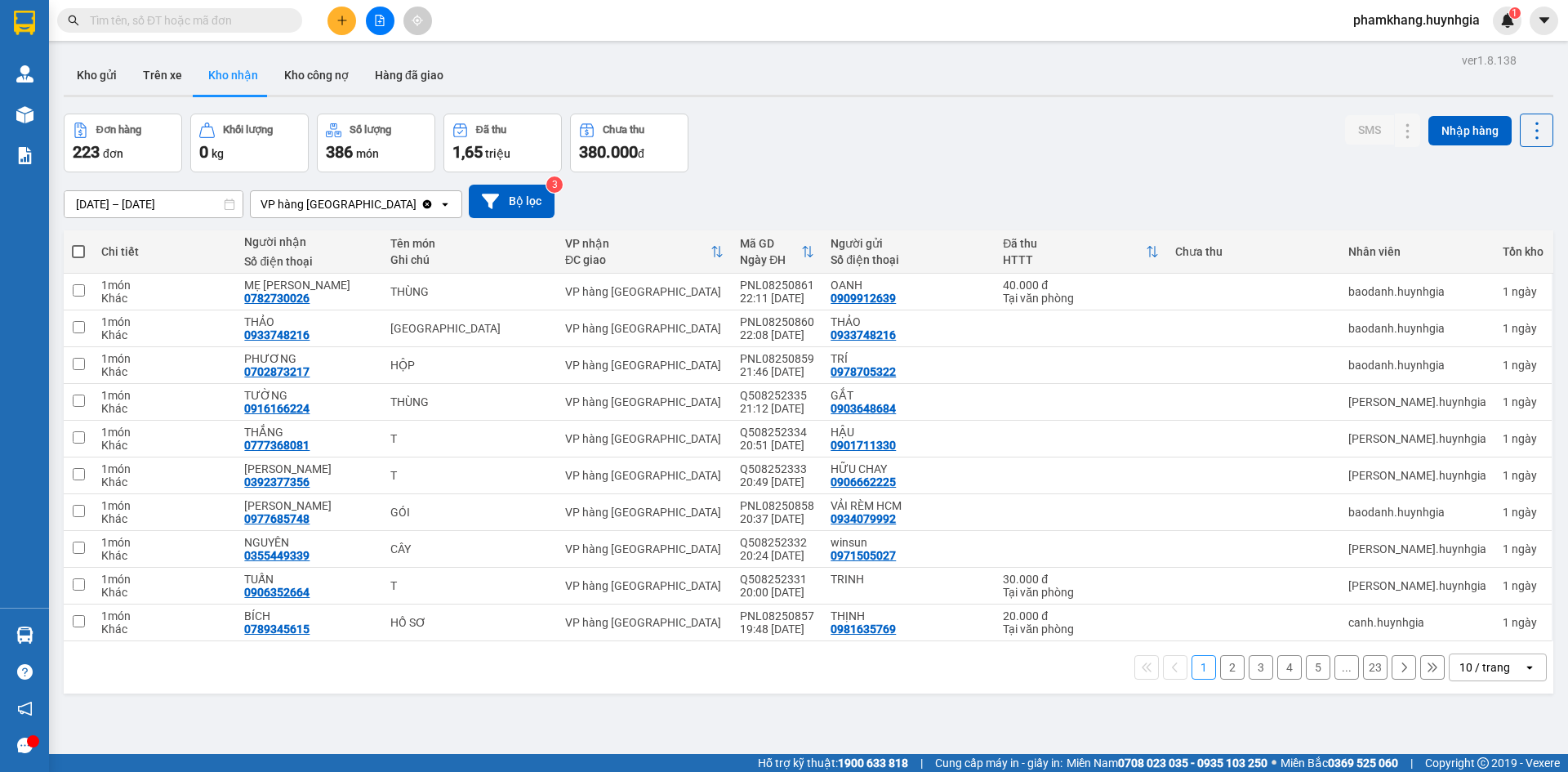
click at [182, 18] on input "text" at bounding box center [186, 21] width 192 height 18
click at [190, 21] on input "text" at bounding box center [186, 21] width 192 height 18
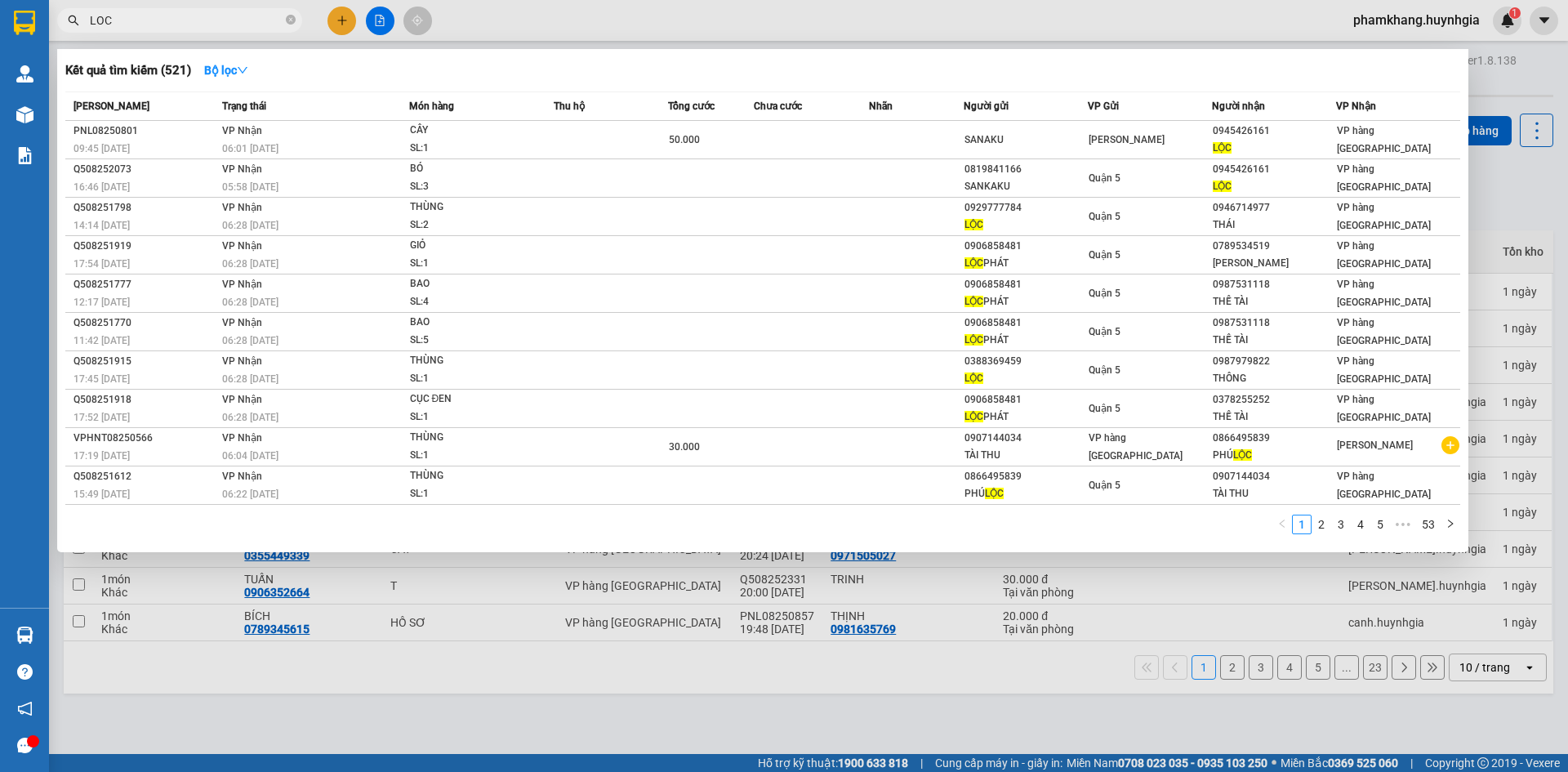
click at [199, 25] on input "LOC" at bounding box center [186, 21] width 192 height 18
type input "L"
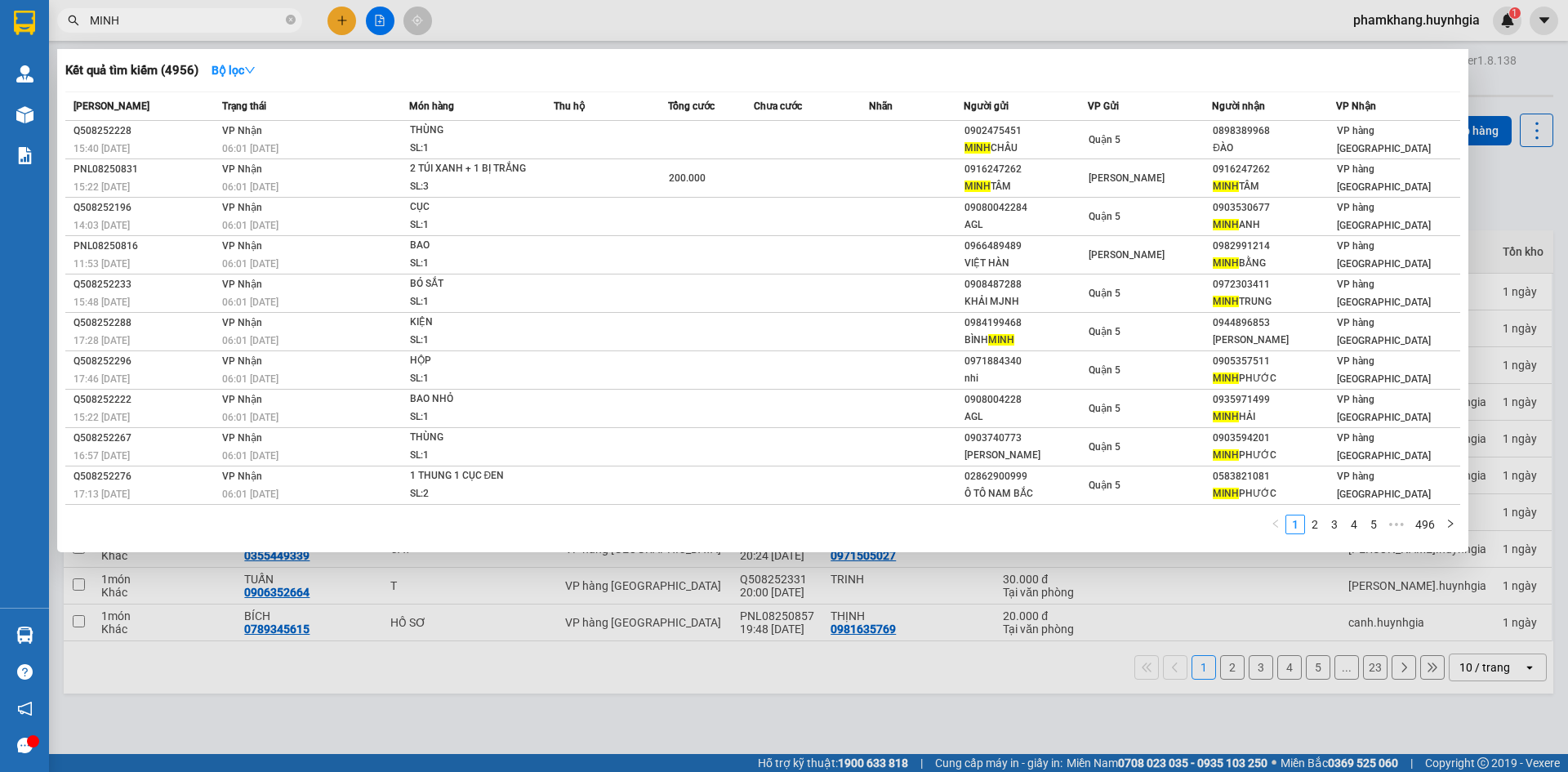
click at [235, 26] on input "MINH" at bounding box center [186, 21] width 192 height 18
type input "M"
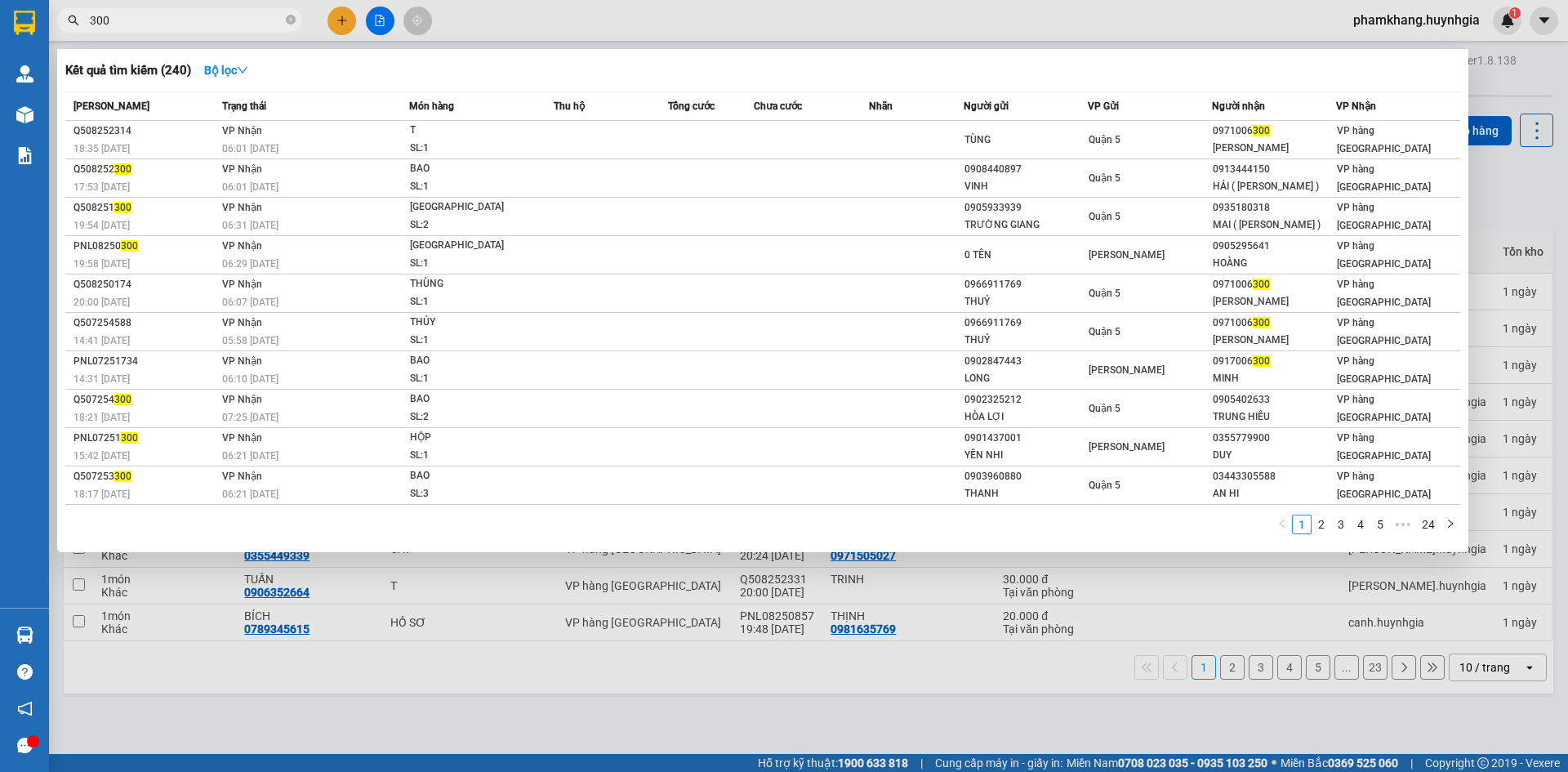
click at [125, 31] on div "Kết quả tìm kiếm ( 240 ) Bộ lọc Mã ĐH Trạng thái Món hàng Thu hộ Tổng cước Chưa…" at bounding box center [159, 21] width 319 height 29
click at [145, 18] on input "300" at bounding box center [186, 21] width 192 height 18
type input "3"
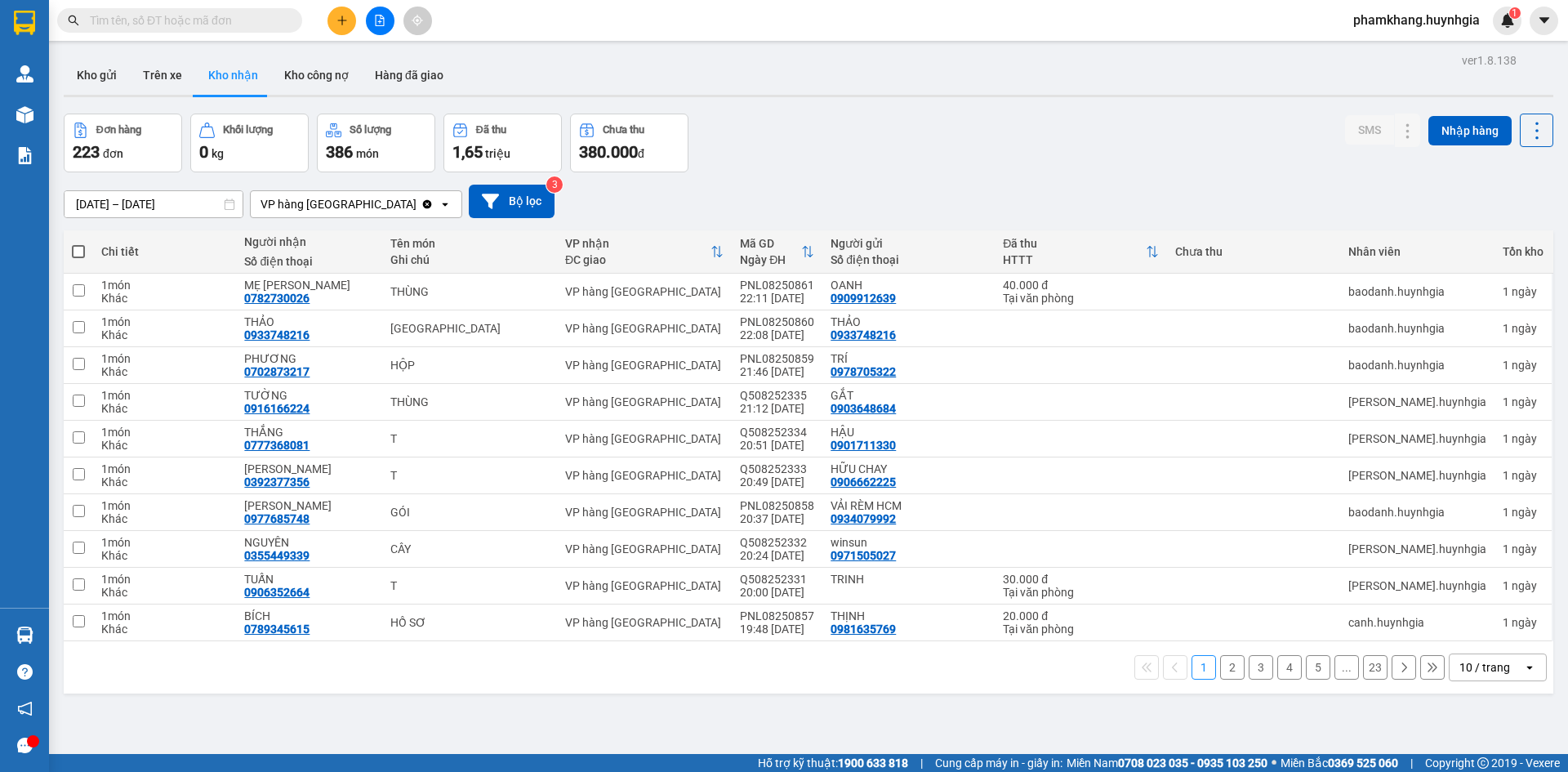
click at [125, 19] on input "text" at bounding box center [186, 21] width 192 height 18
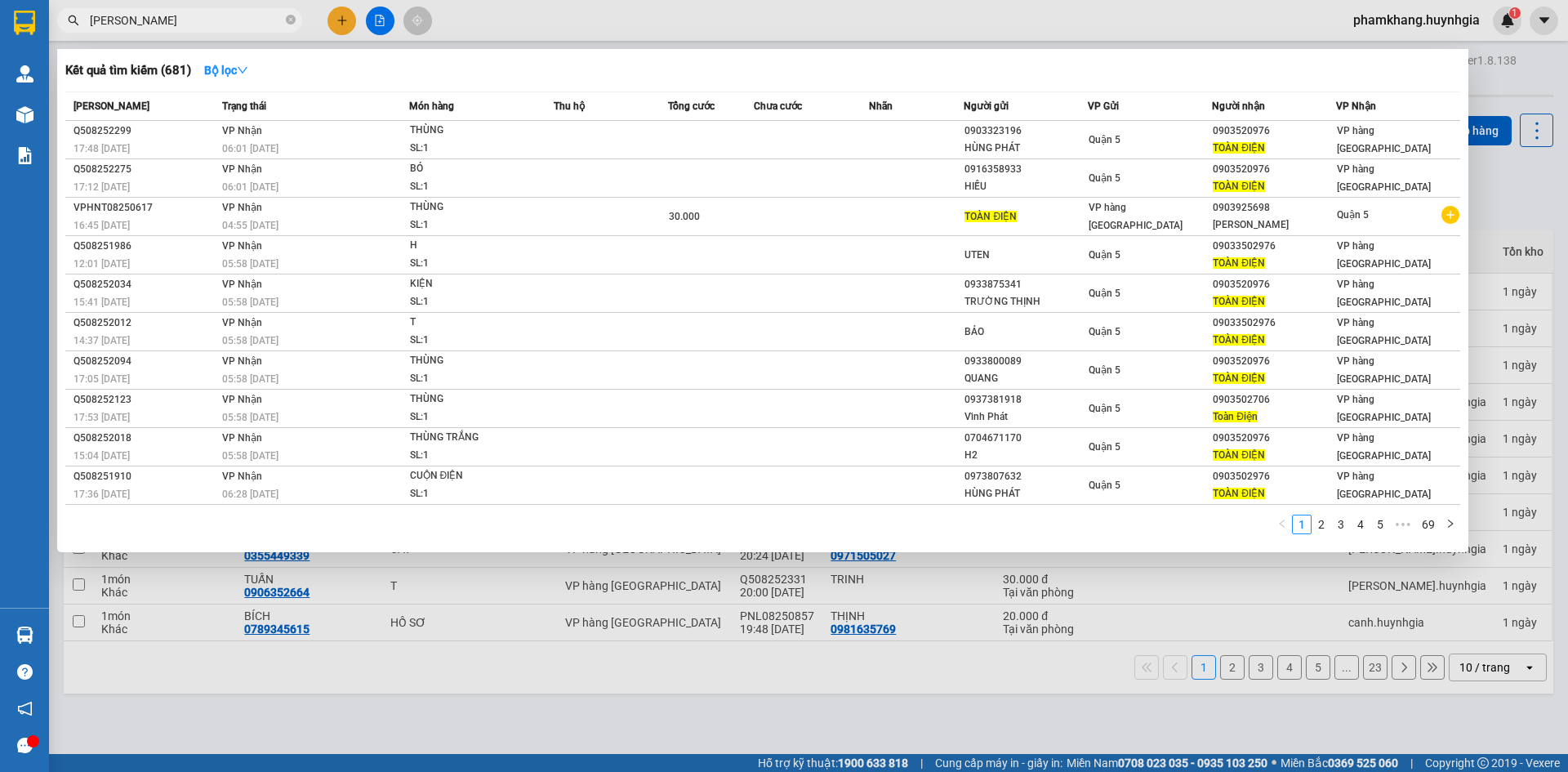
click at [186, 25] on input "TOAN DIEN" at bounding box center [186, 21] width 192 height 18
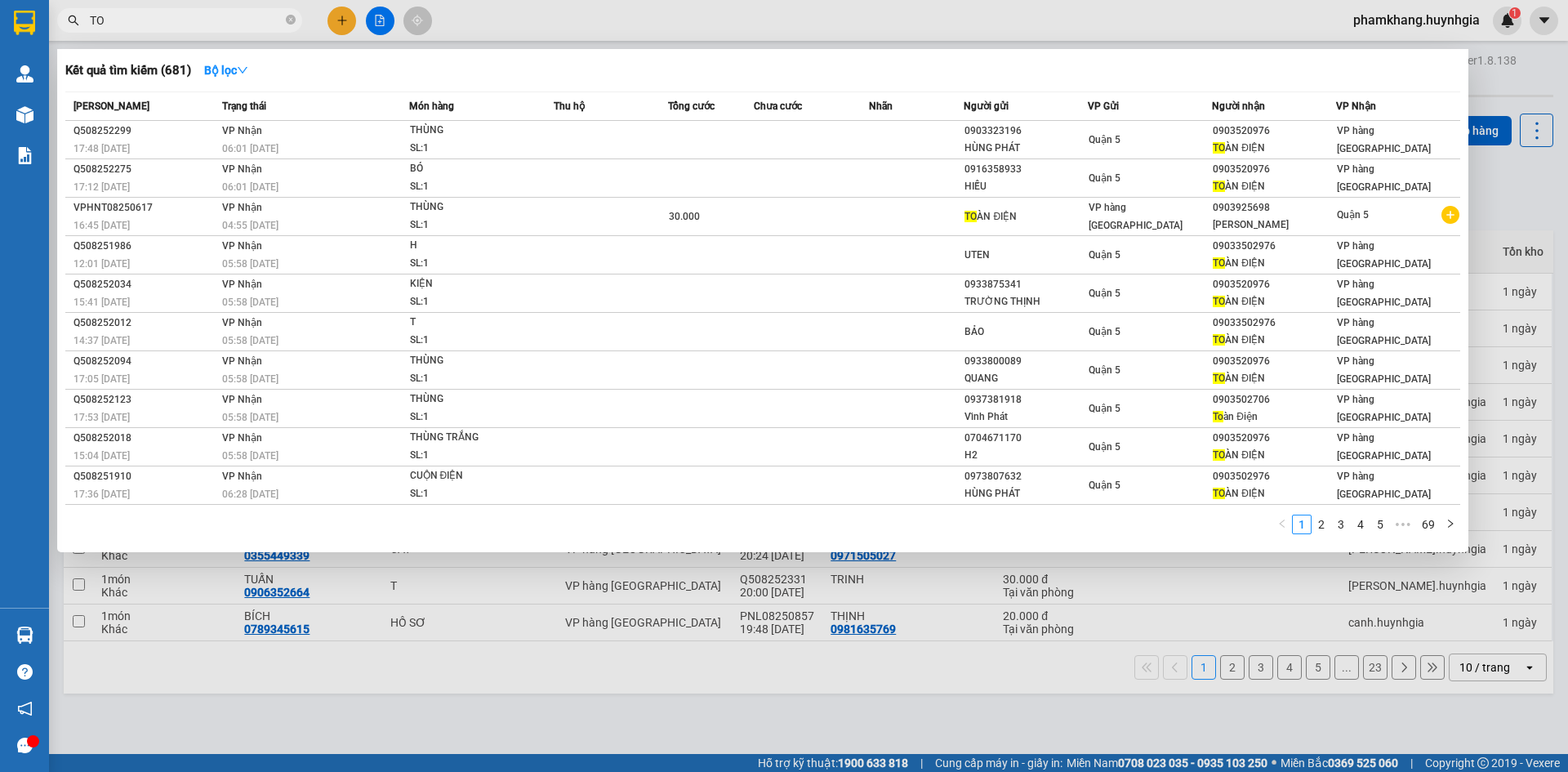
type input "T"
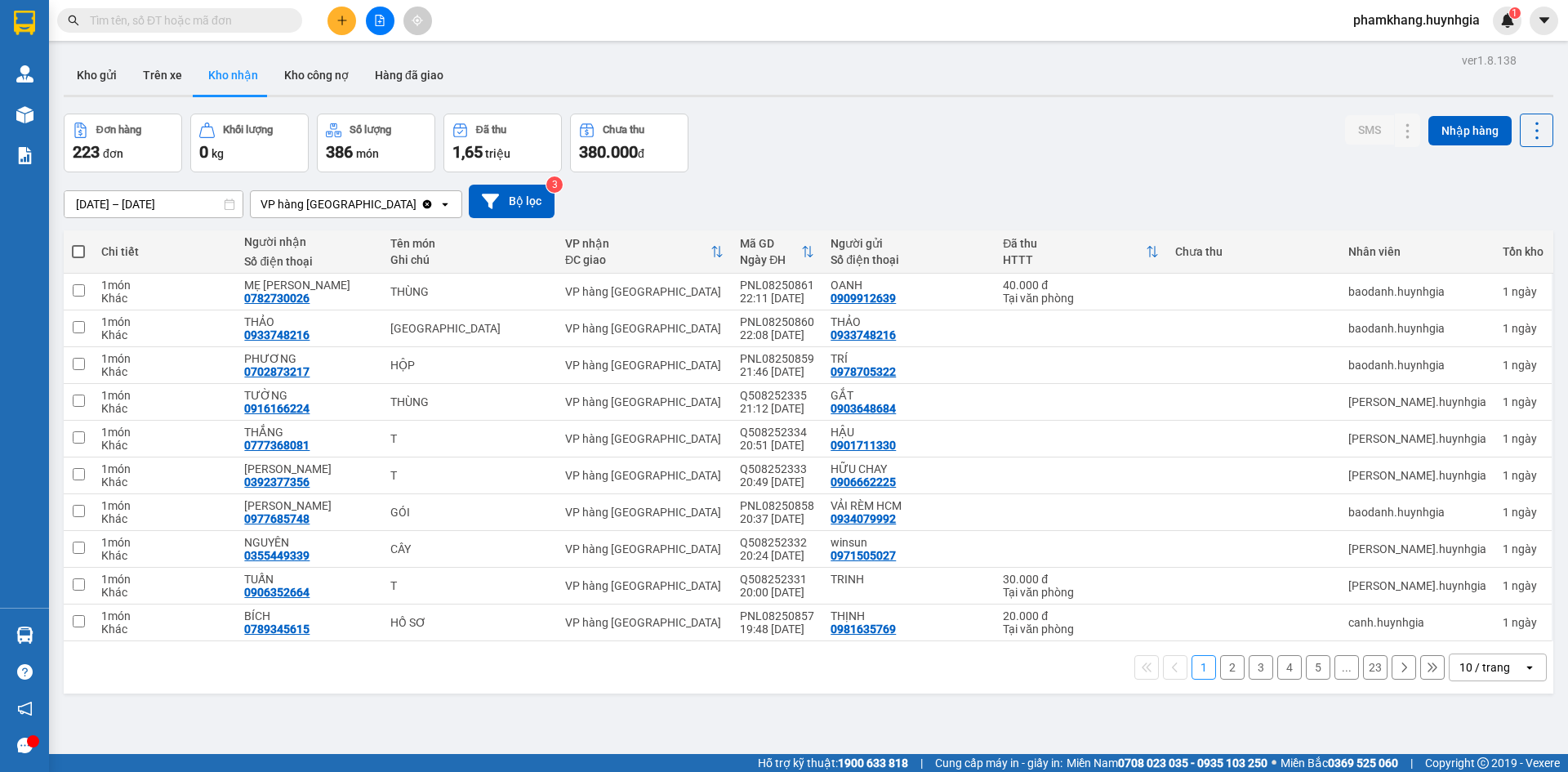
click at [182, 24] on input "text" at bounding box center [186, 21] width 192 height 18
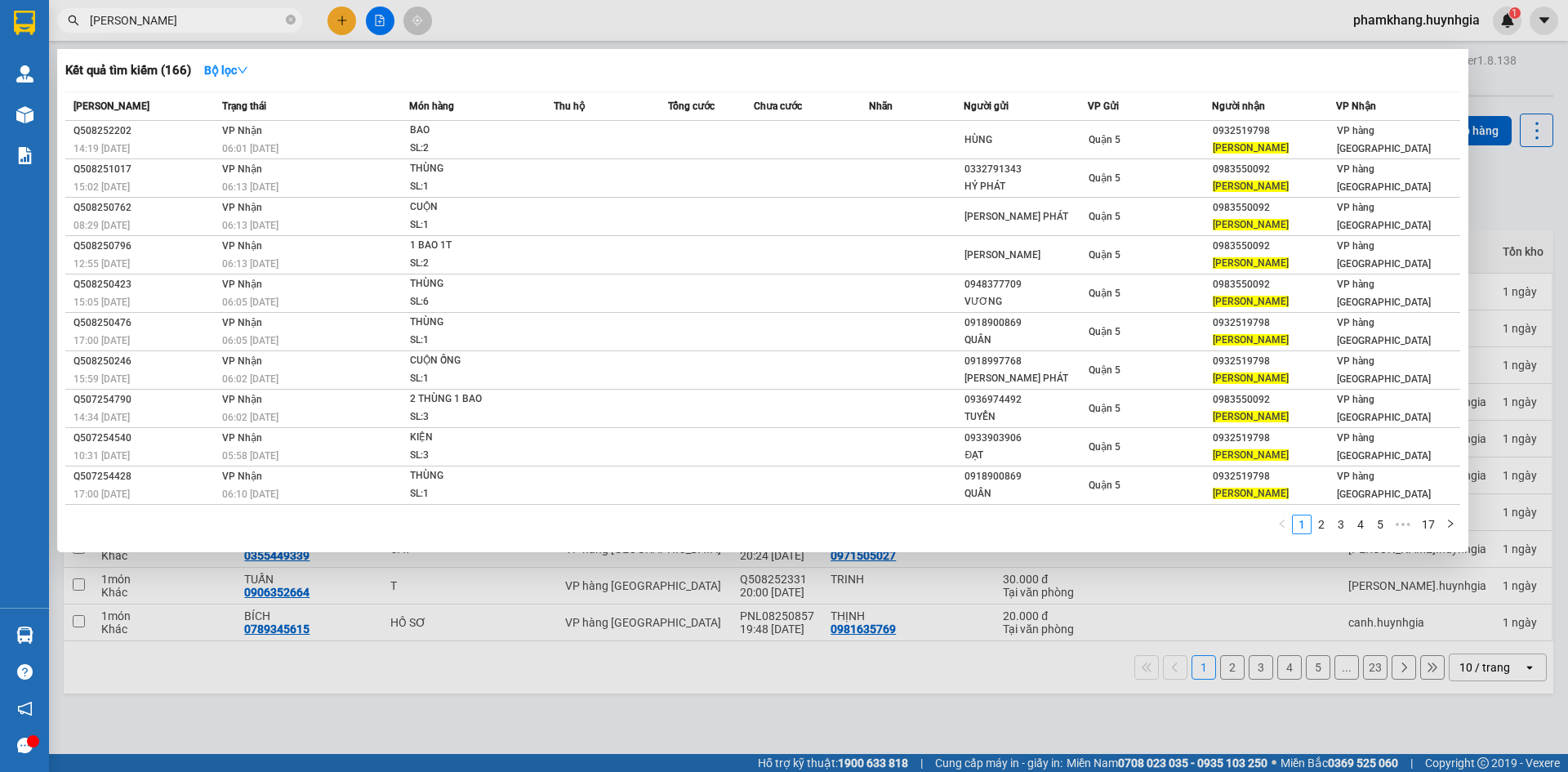
click at [191, 18] on input "TRANG ONG" at bounding box center [186, 21] width 192 height 18
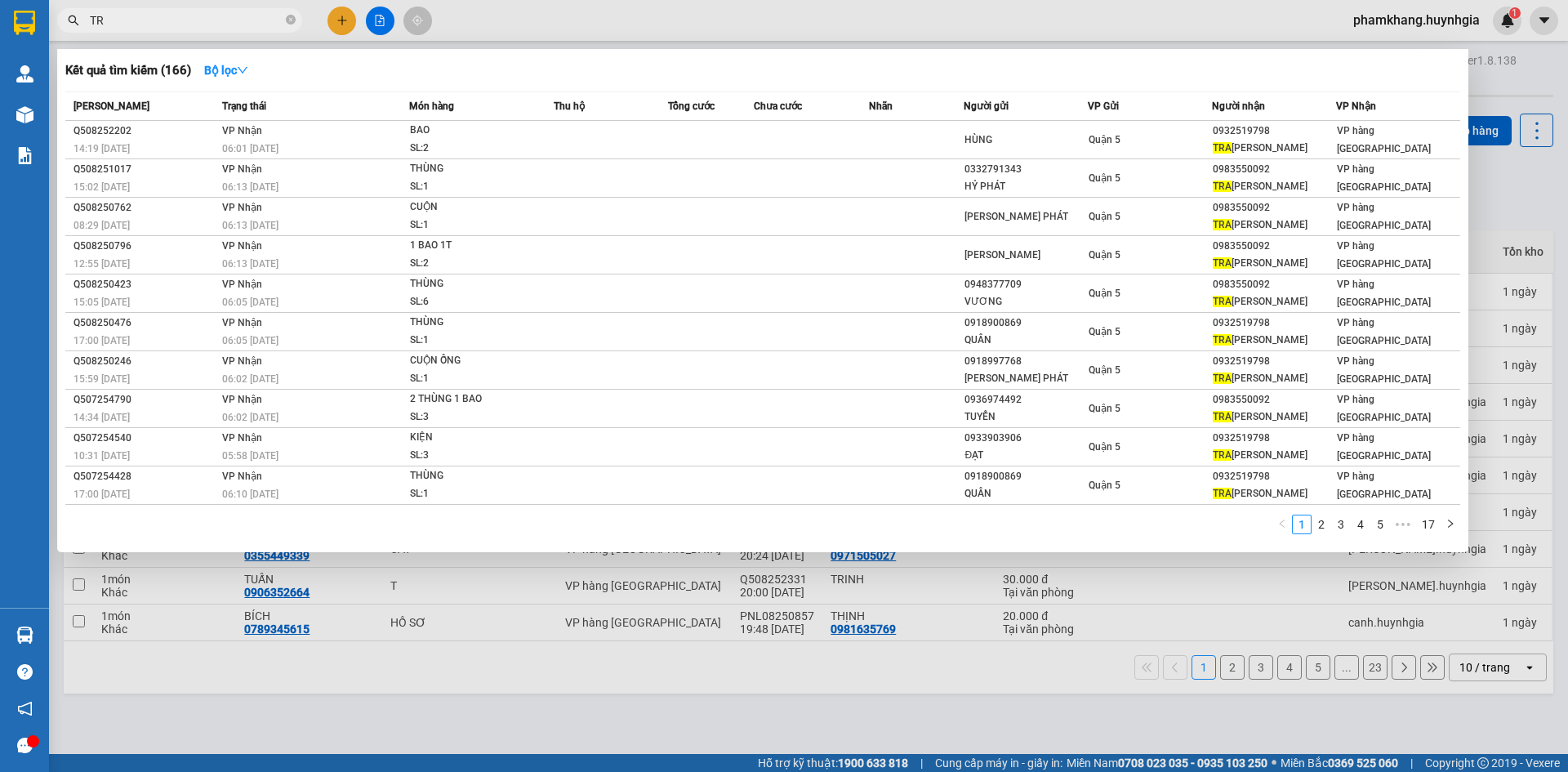
type input "T"
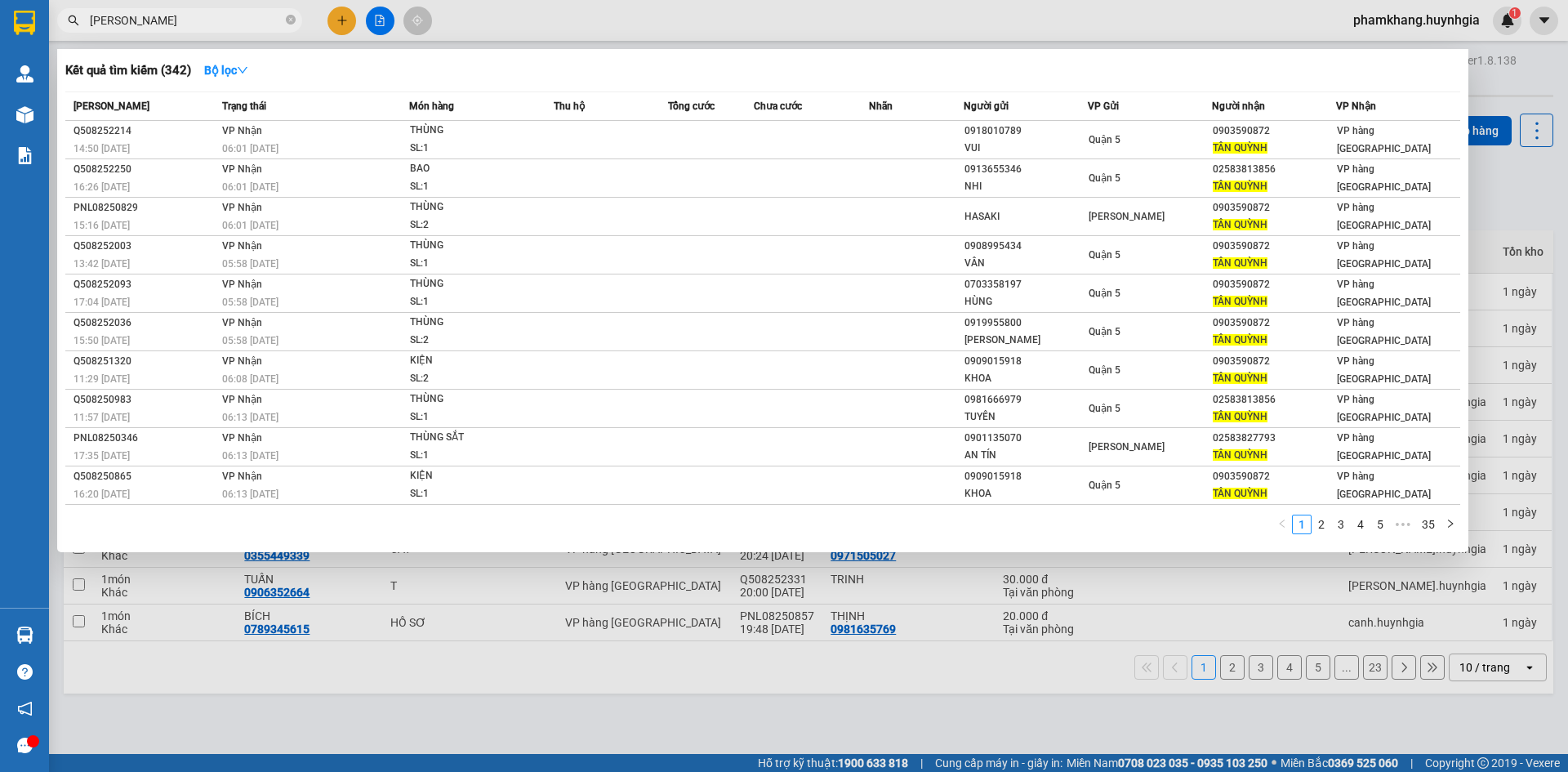
click at [188, 21] on input "TAN QUYNH" at bounding box center [186, 21] width 192 height 18
type input "T"
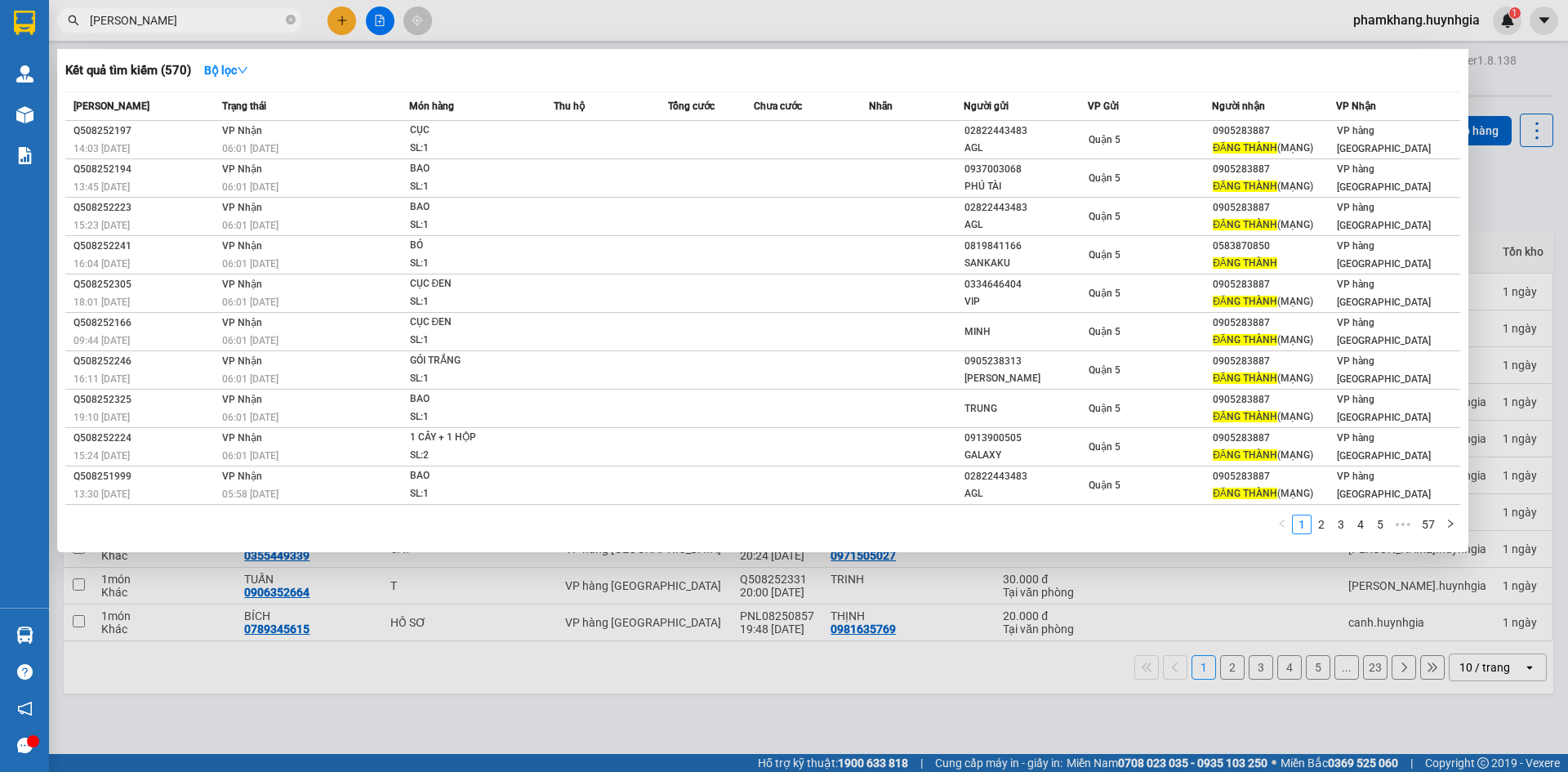
click at [225, 24] on input "DANG THANH" at bounding box center [186, 21] width 192 height 18
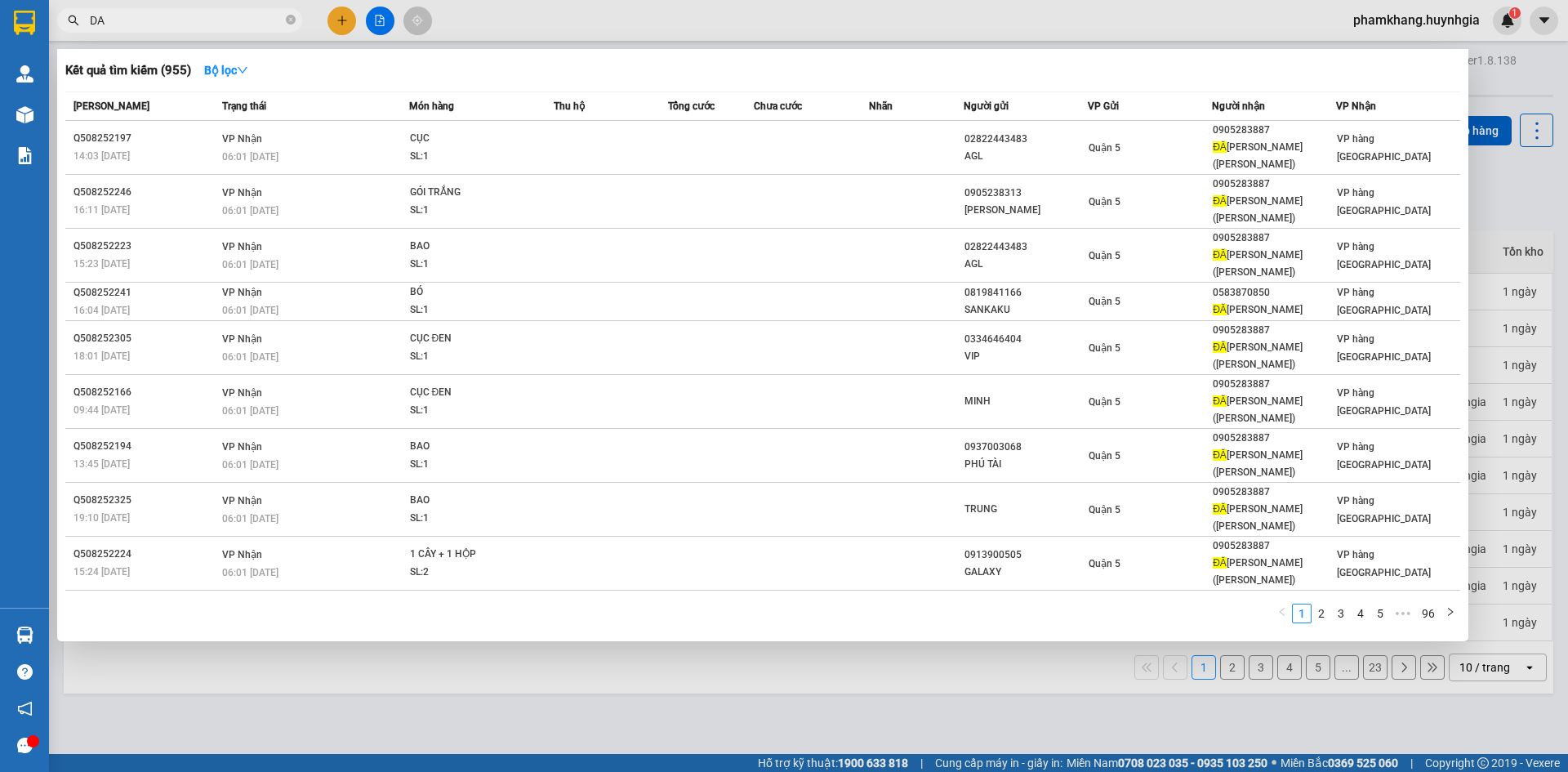
type input "D"
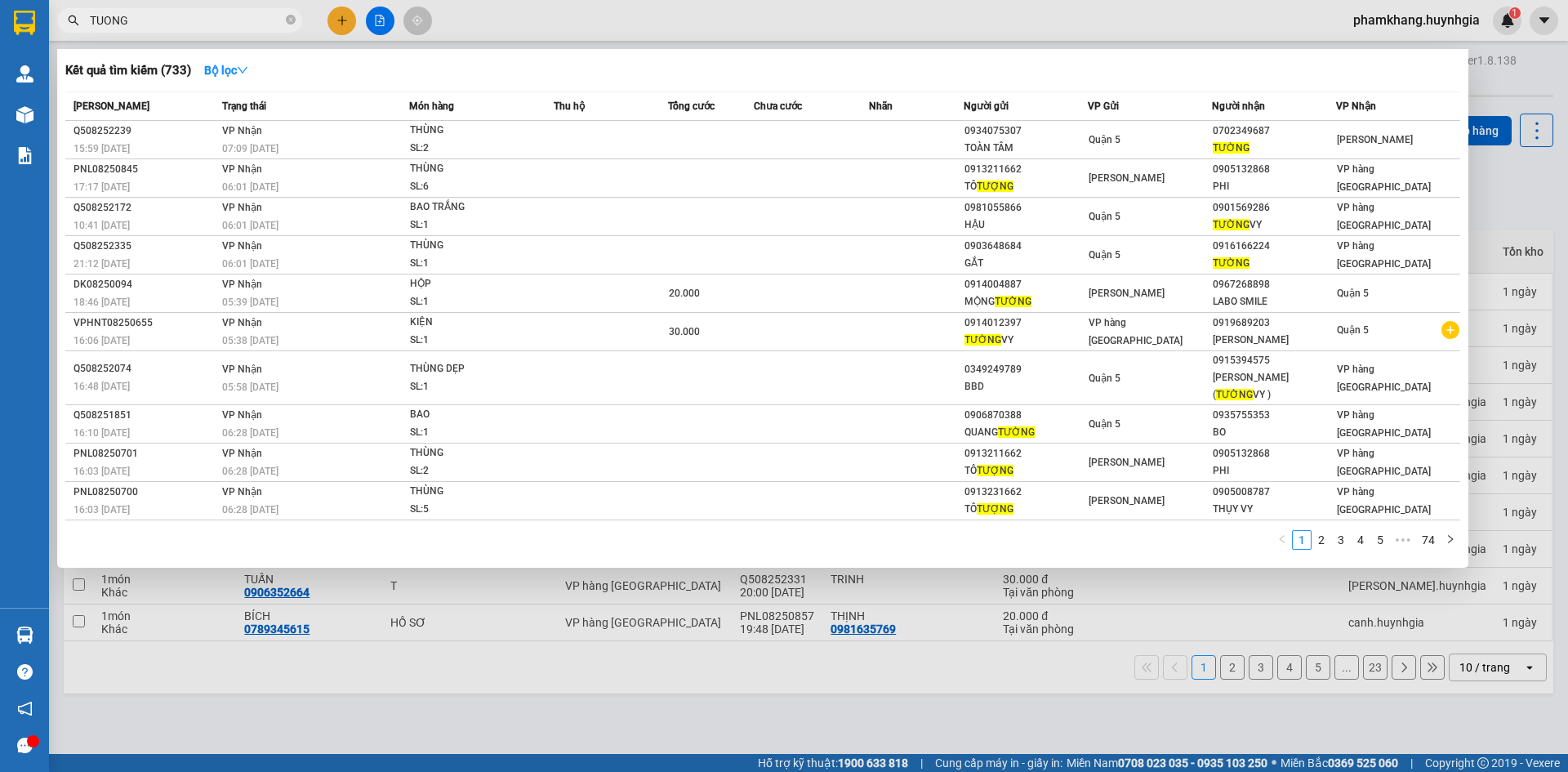
click at [157, 5] on div at bounding box center [784, 386] width 1568 height 772
click at [150, 25] on input "TUONG" at bounding box center [186, 21] width 192 height 18
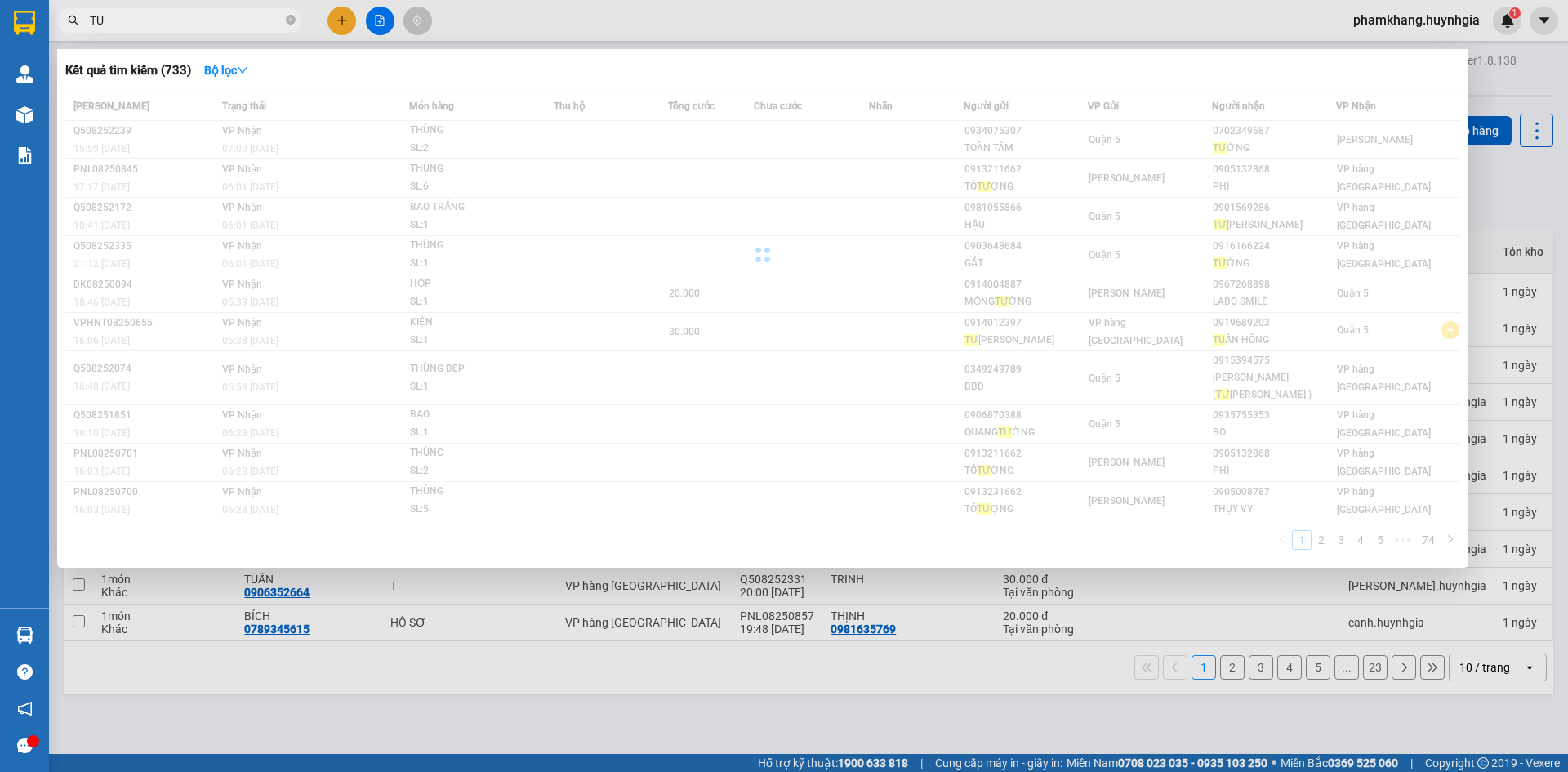
type input "T"
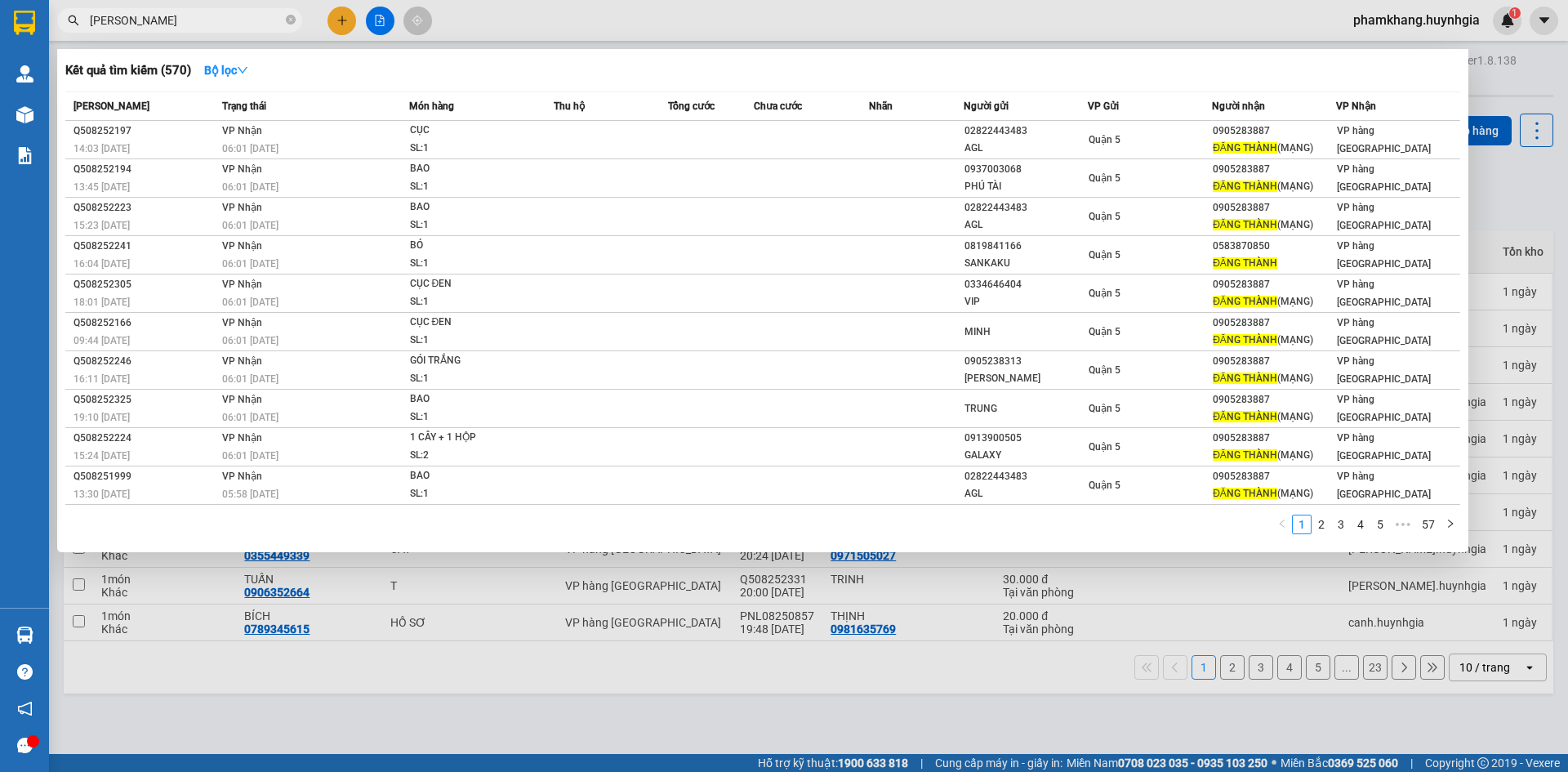
click at [215, 19] on input "DANG THANH" at bounding box center [186, 21] width 192 height 18
type input "D"
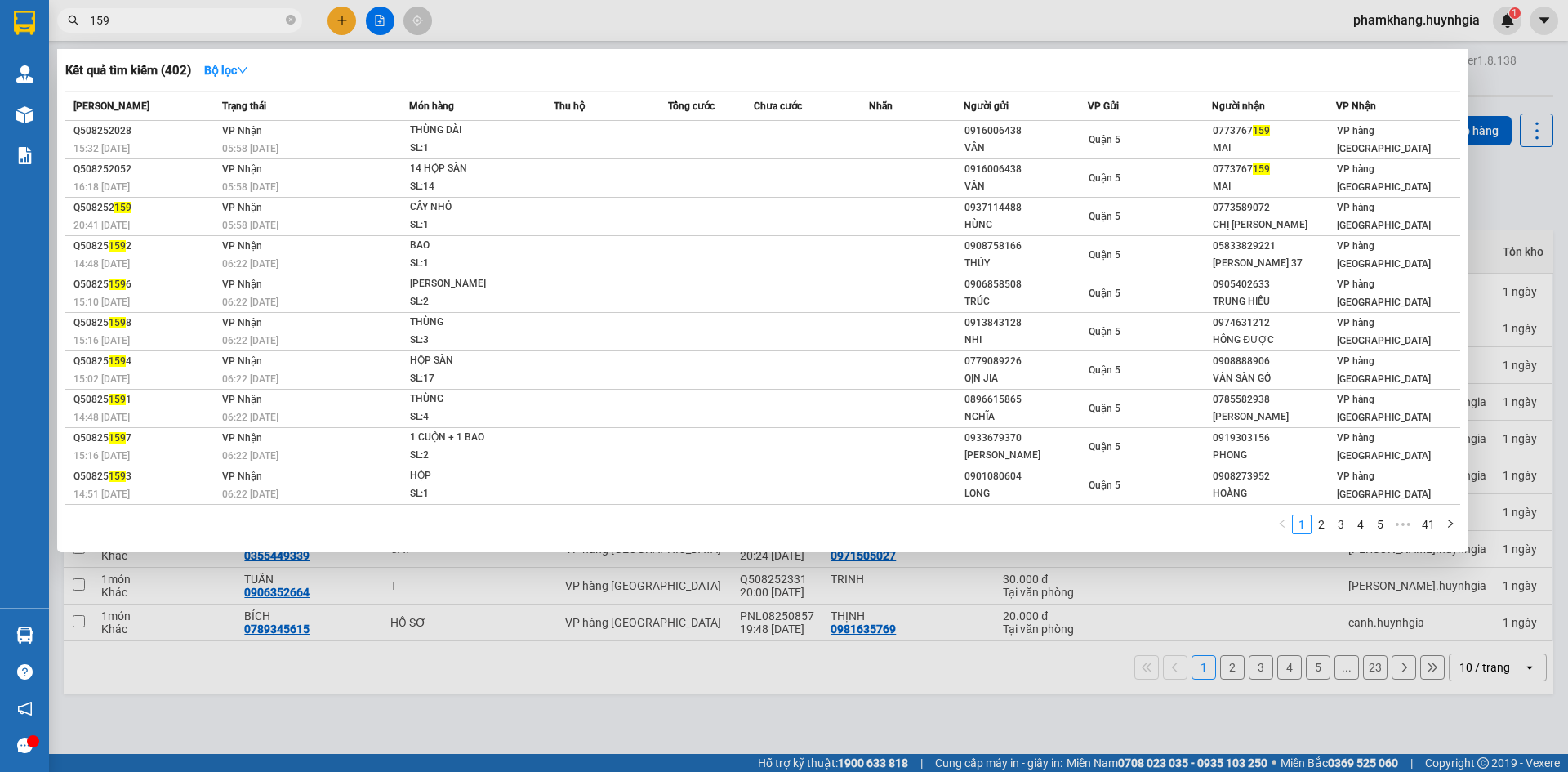
drag, startPoint x: 129, startPoint y: 4, endPoint x: 129, endPoint y: 21, distance: 17.0
click at [129, 16] on div "Kết quả tìm kiếm ( 402 ) Bộ lọc Mã ĐH Trạng thái Món hàng Thu hộ Tổng cước Chưa…" at bounding box center [159, 21] width 319 height 29
click at [145, 26] on input "159" at bounding box center [186, 21] width 192 height 18
type input "1"
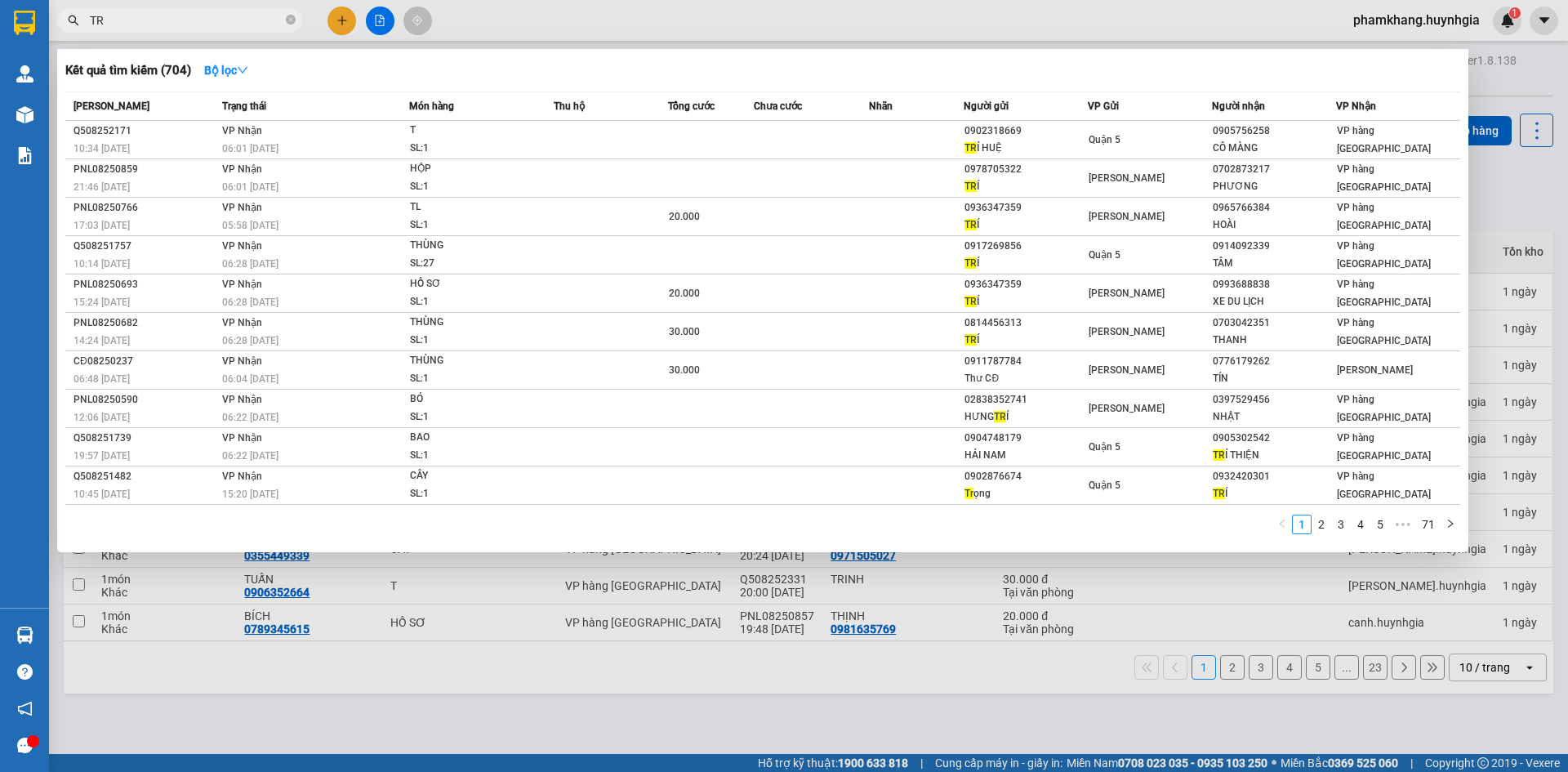
type input "T"
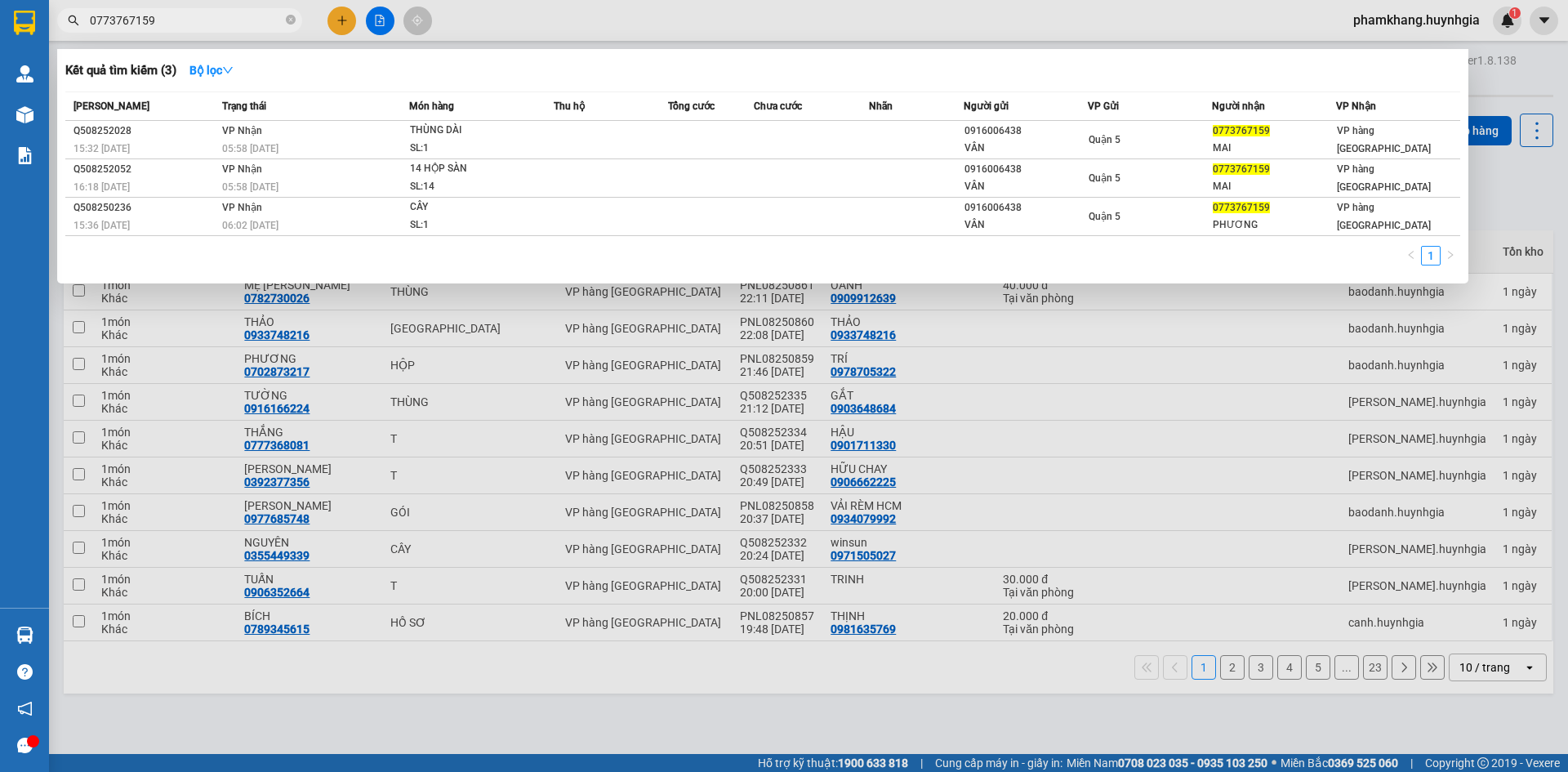
click at [212, 24] on input "0773767159" at bounding box center [186, 21] width 192 height 18
type input "0"
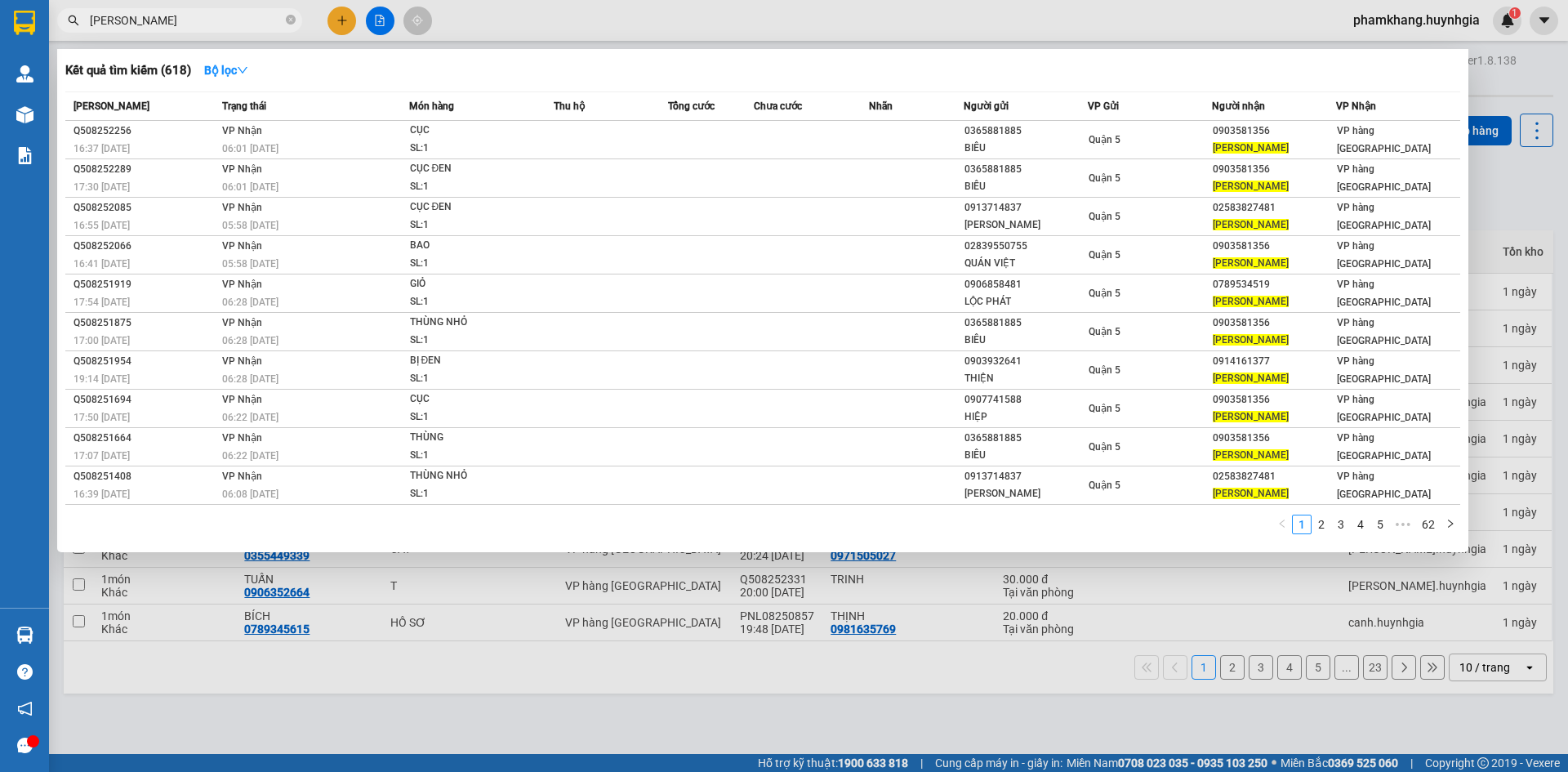
click at [211, 23] on input "HUU DOAN" at bounding box center [186, 21] width 192 height 18
type input "H"
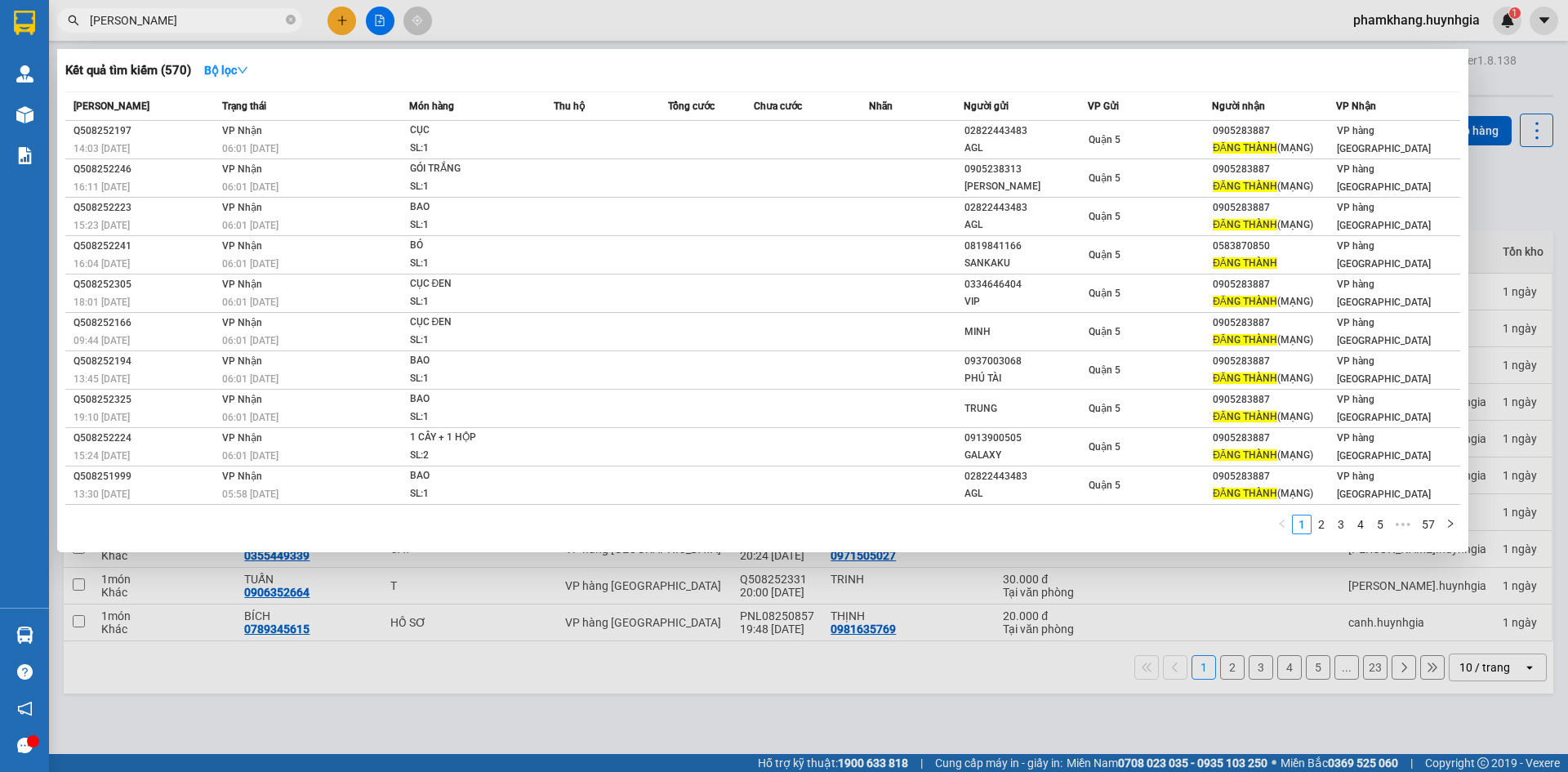
click at [176, 19] on input "DANG THANH" at bounding box center [186, 21] width 192 height 18
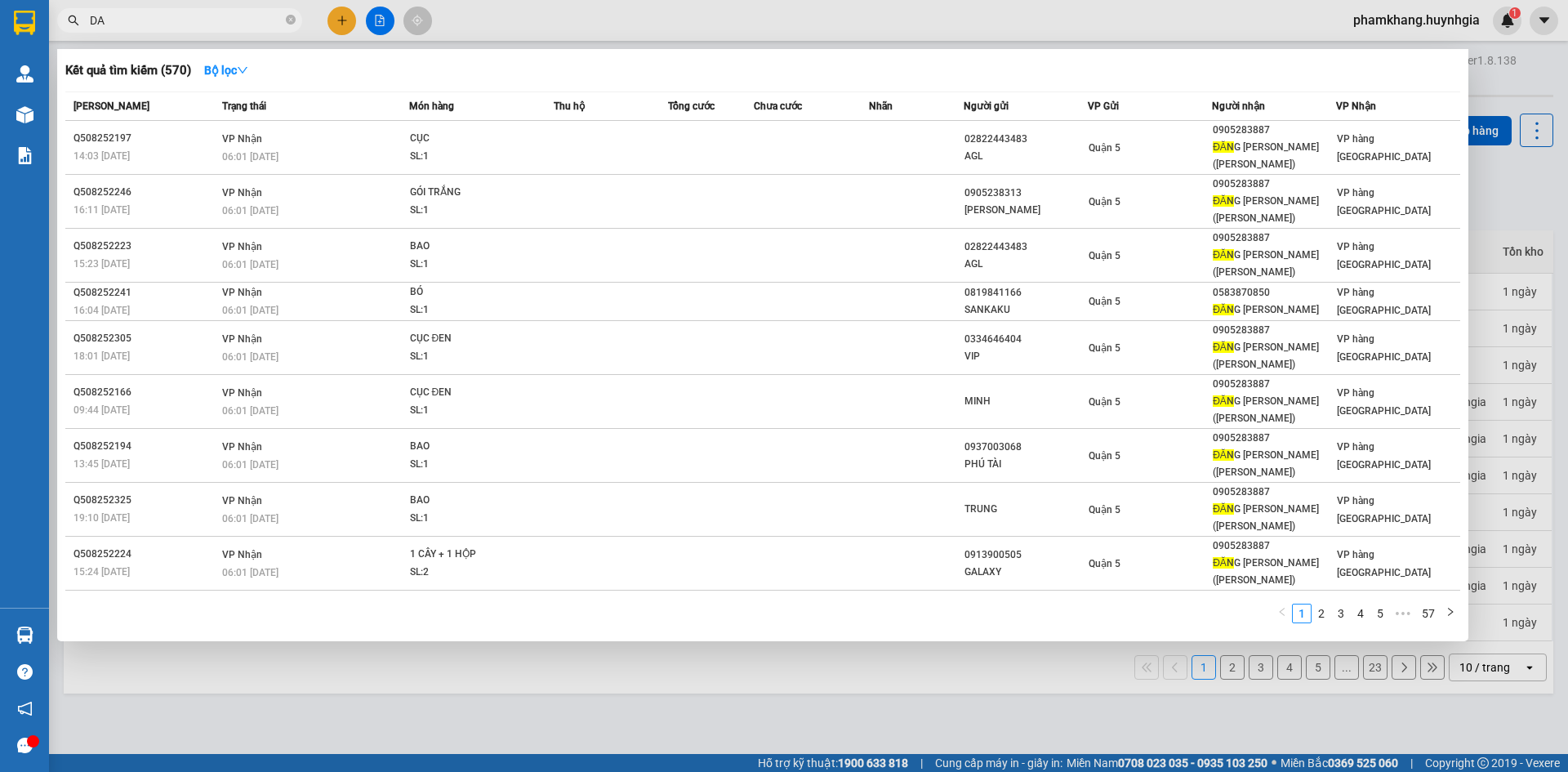
type input "D"
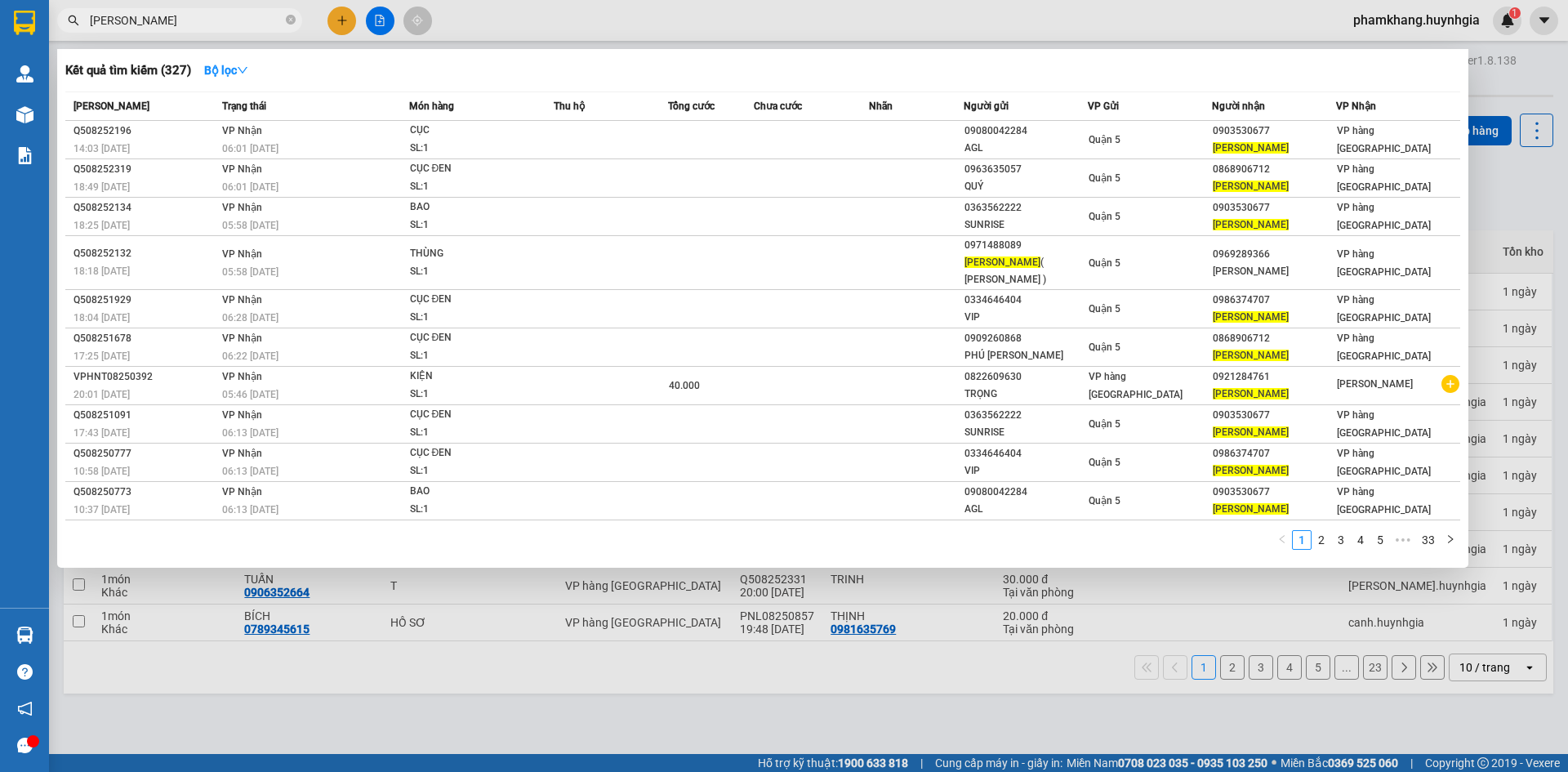
click at [155, 19] on input "[PERSON_NAME]" at bounding box center [186, 21] width 192 height 18
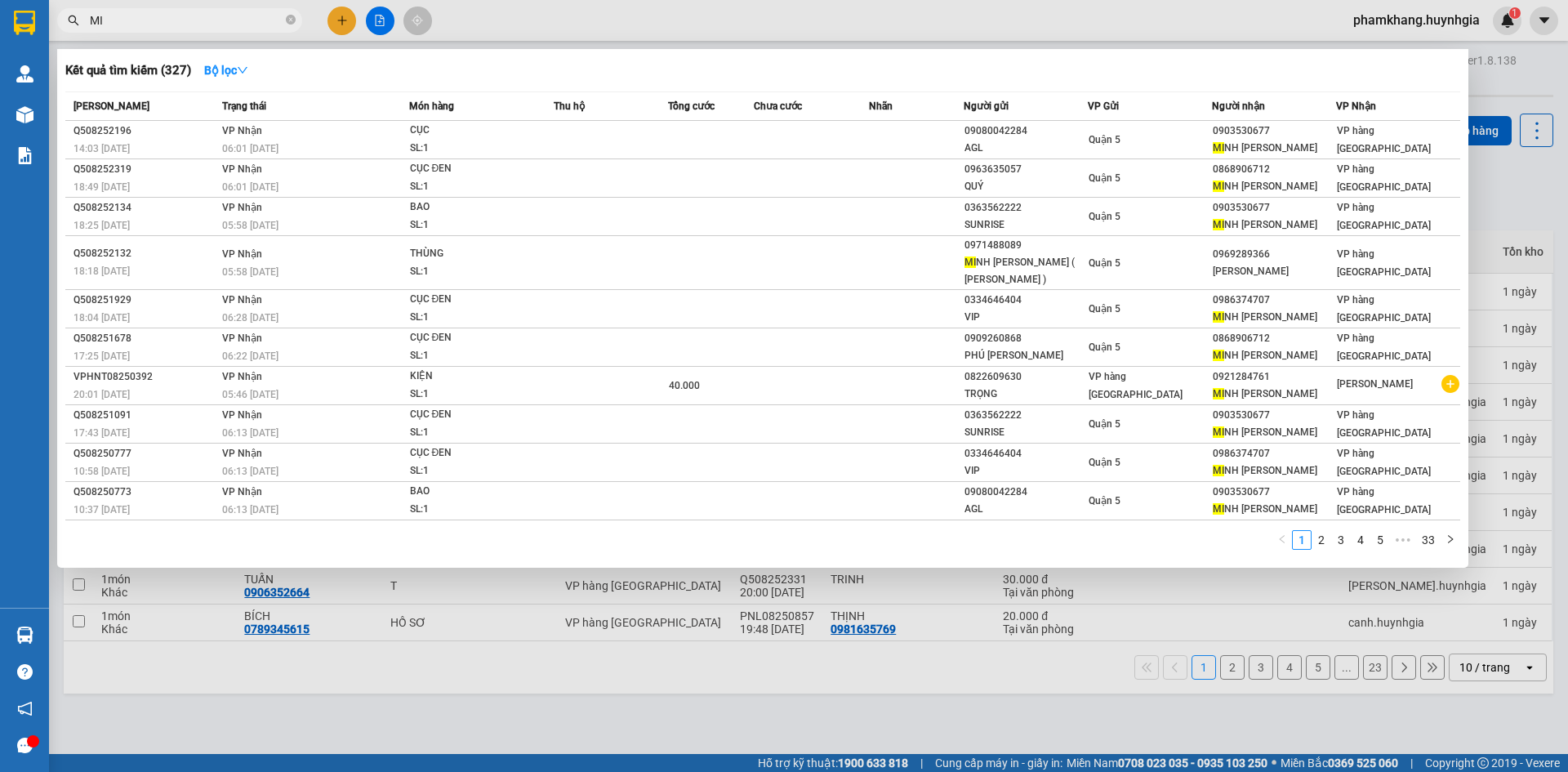
type input "M"
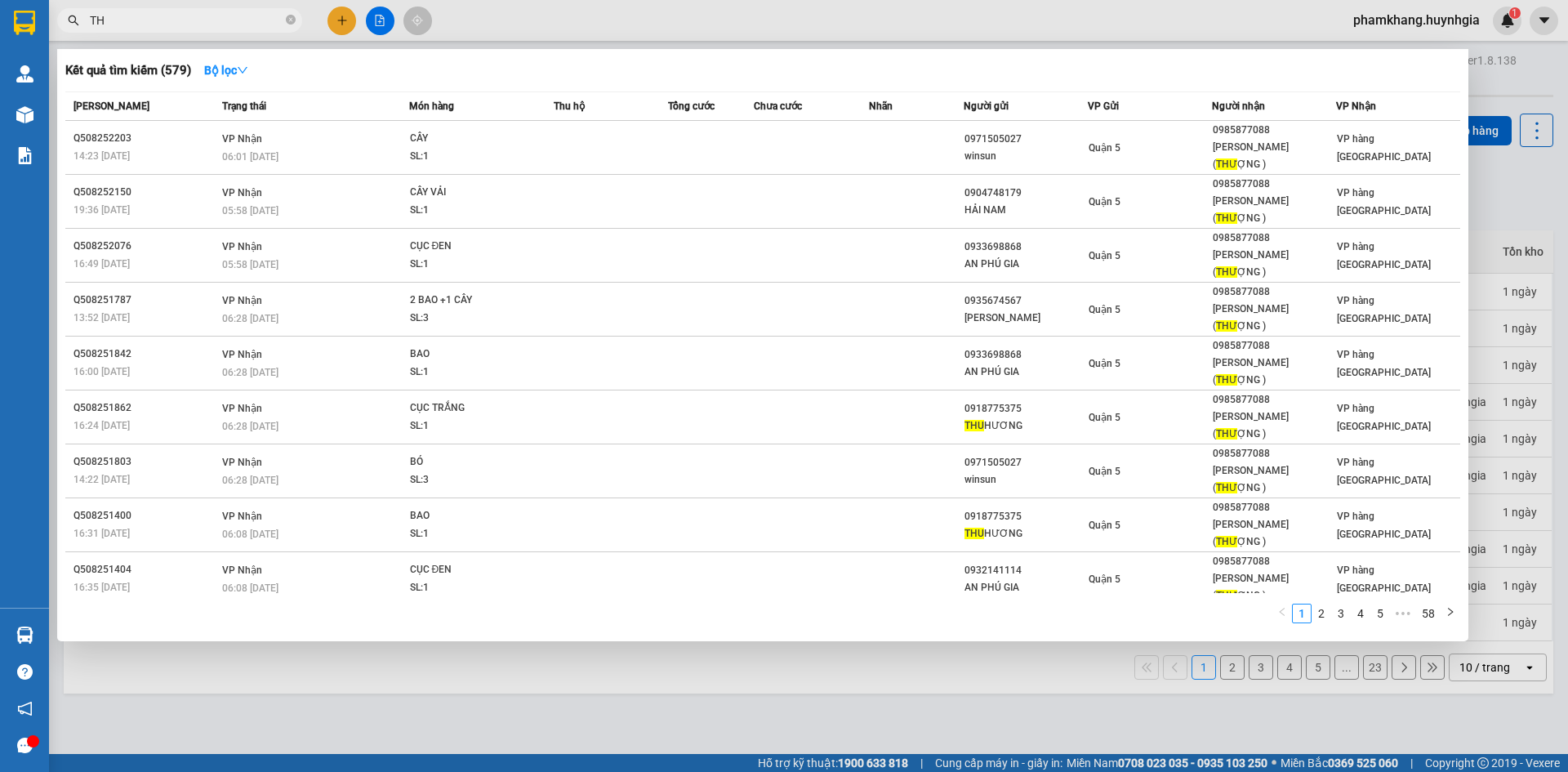
type input "T"
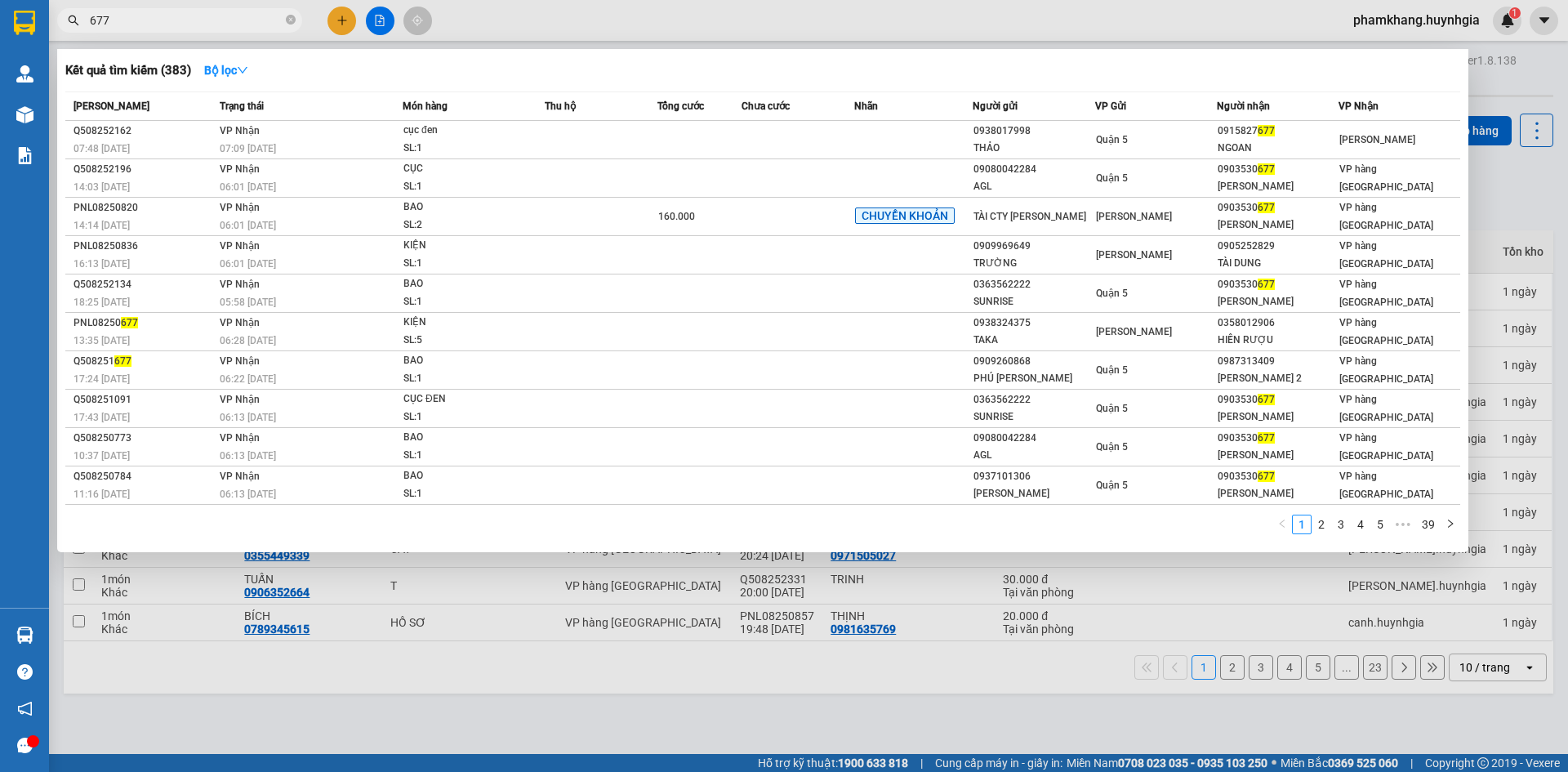
click at [154, 19] on input "677" at bounding box center [186, 21] width 192 height 18
type input "6"
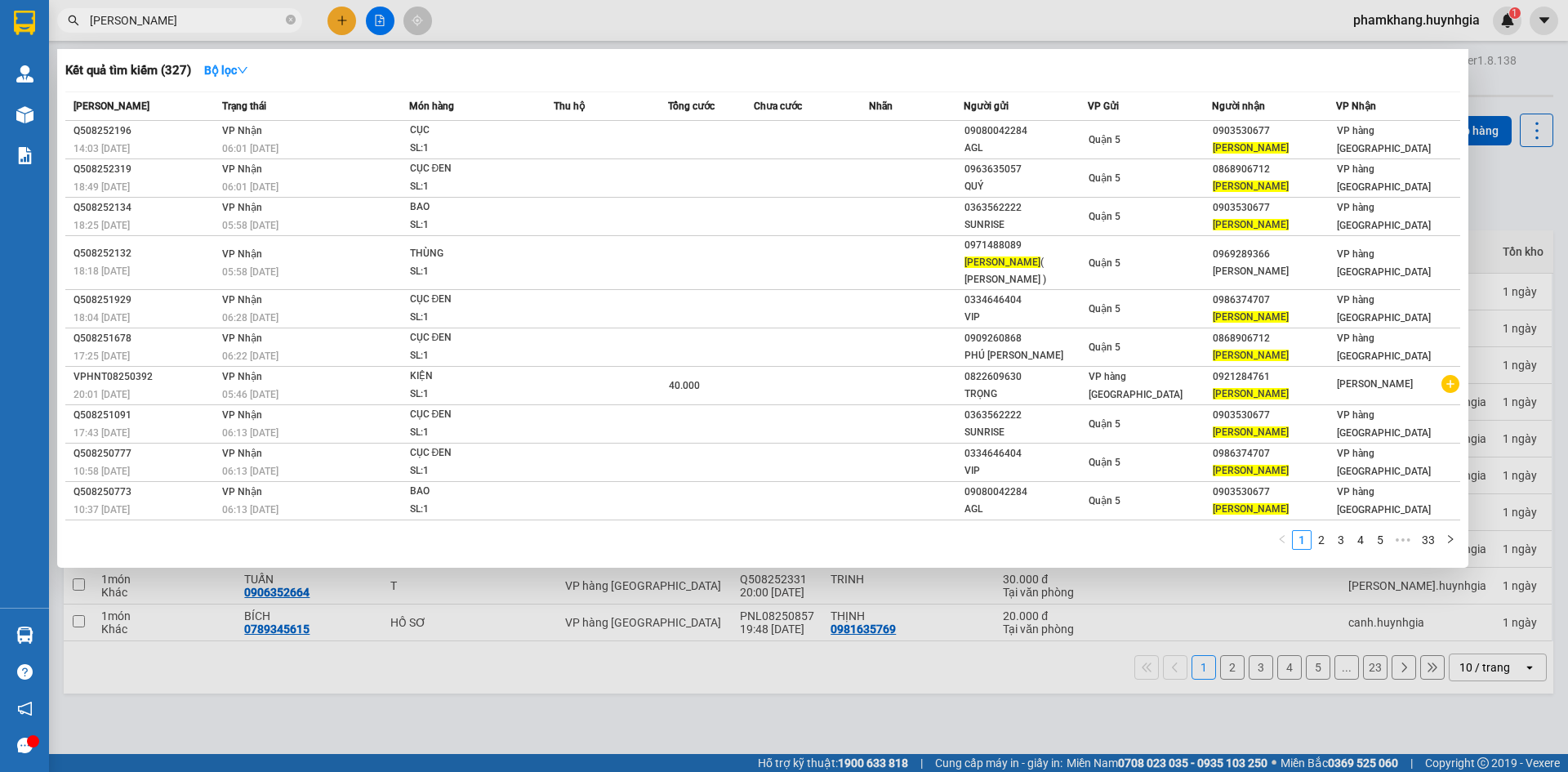
click at [173, 25] on input "[PERSON_NAME]" at bounding box center [186, 21] width 192 height 18
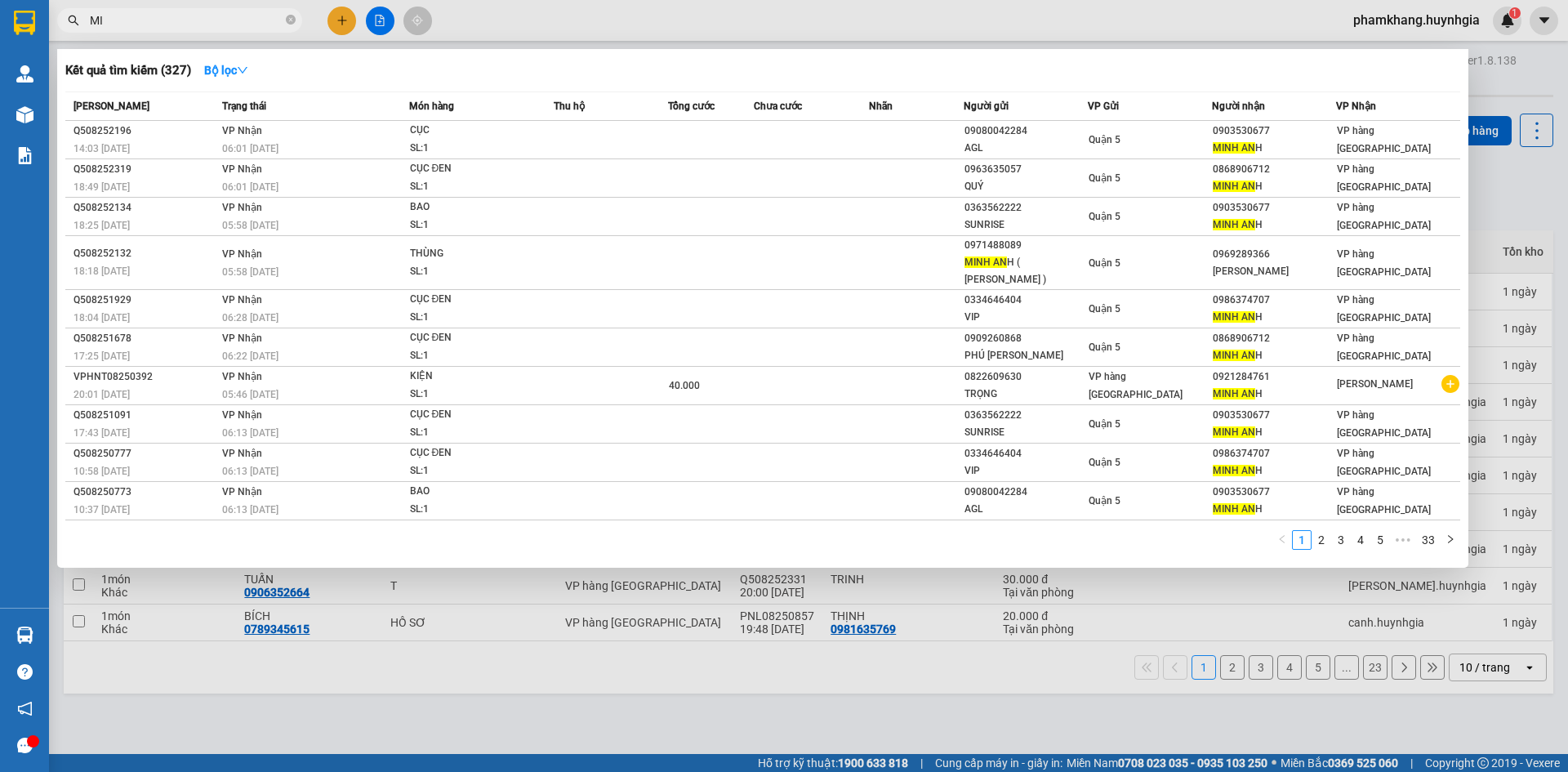
type input "M"
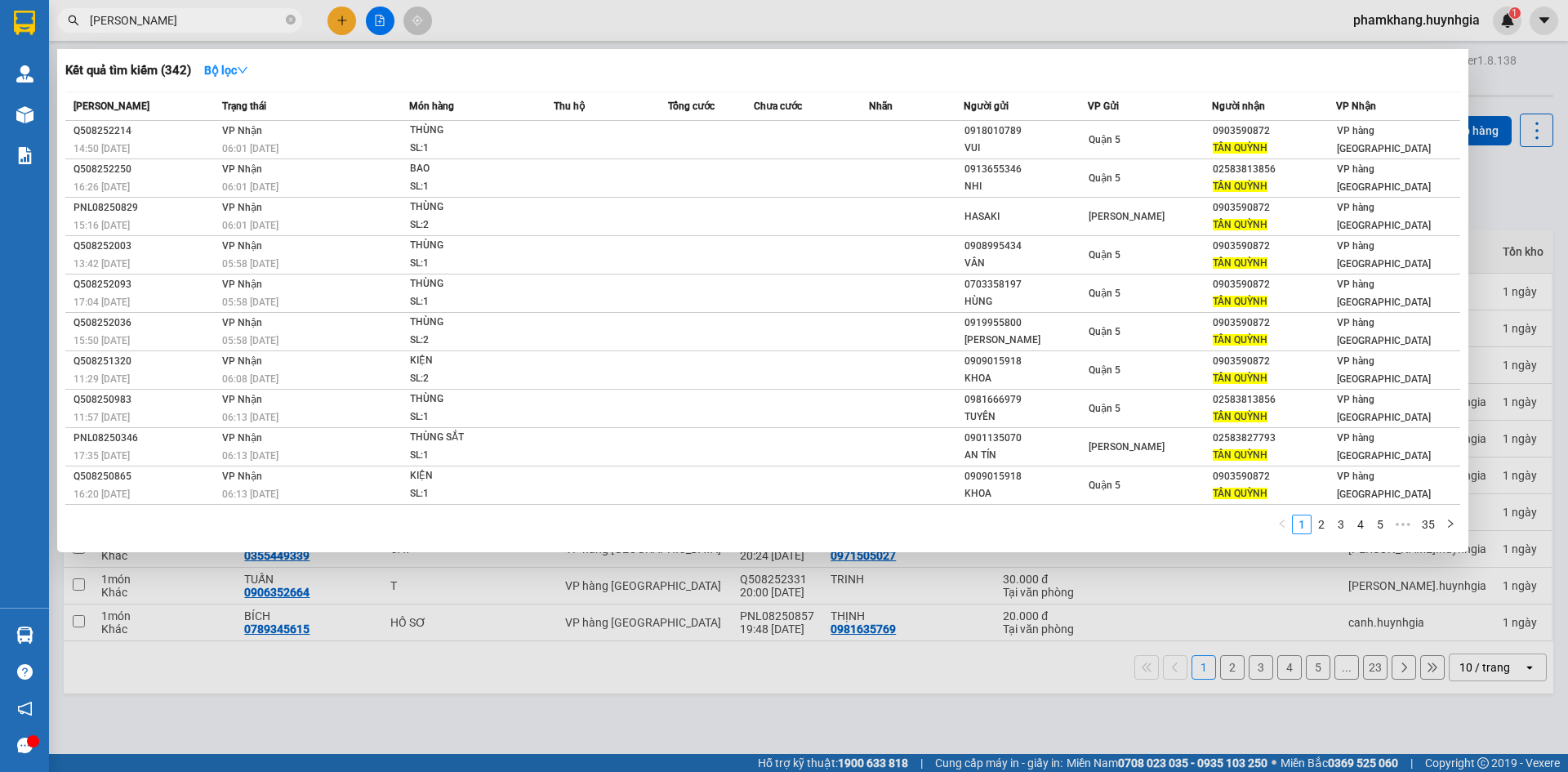
click at [193, 26] on input "TAN QUYNH" at bounding box center [186, 21] width 192 height 18
type input "T"
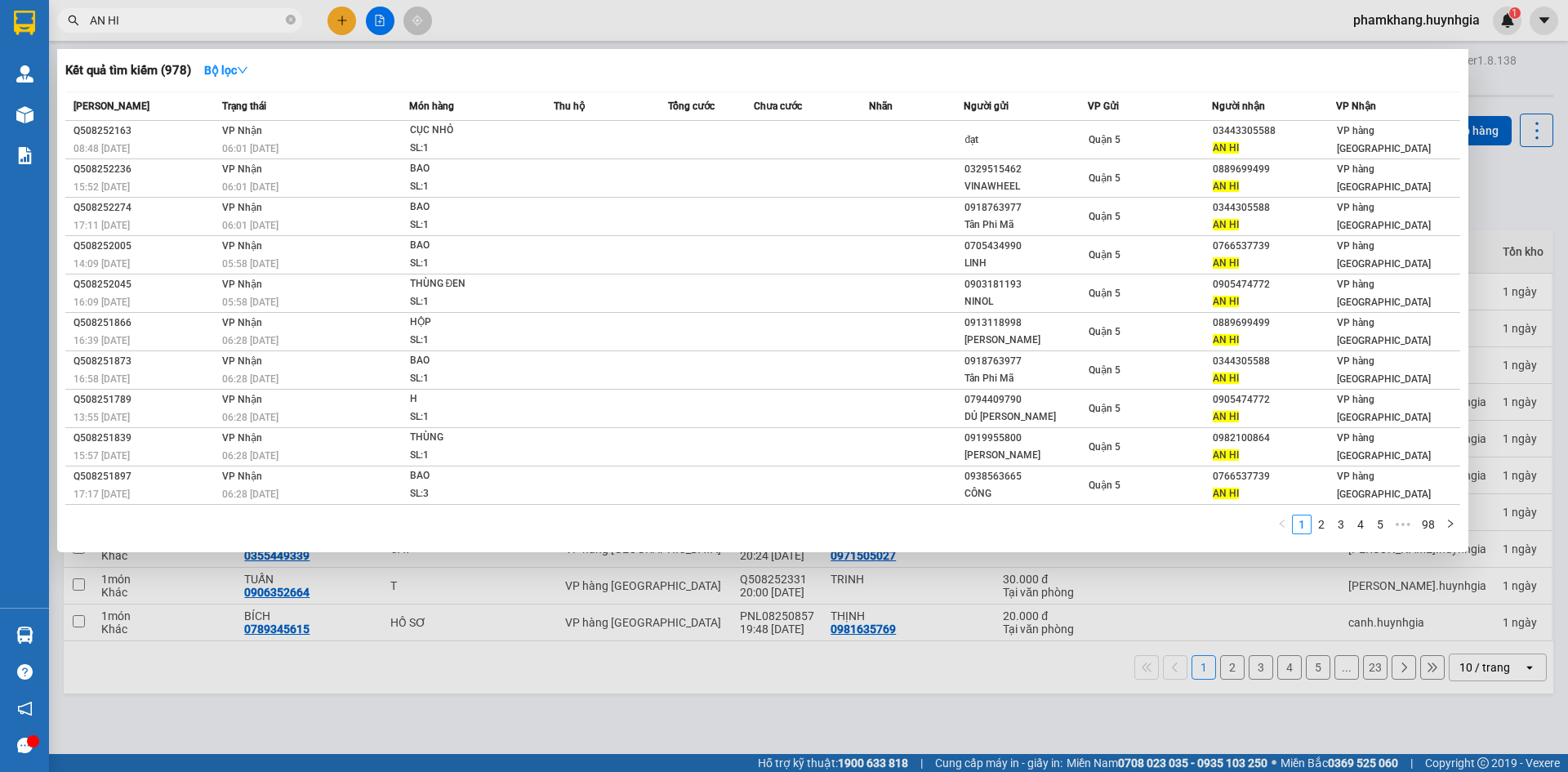
click at [179, 36] on div at bounding box center [784, 386] width 1568 height 772
click at [159, 27] on input "AN HI" at bounding box center [186, 21] width 192 height 18
type input "A"
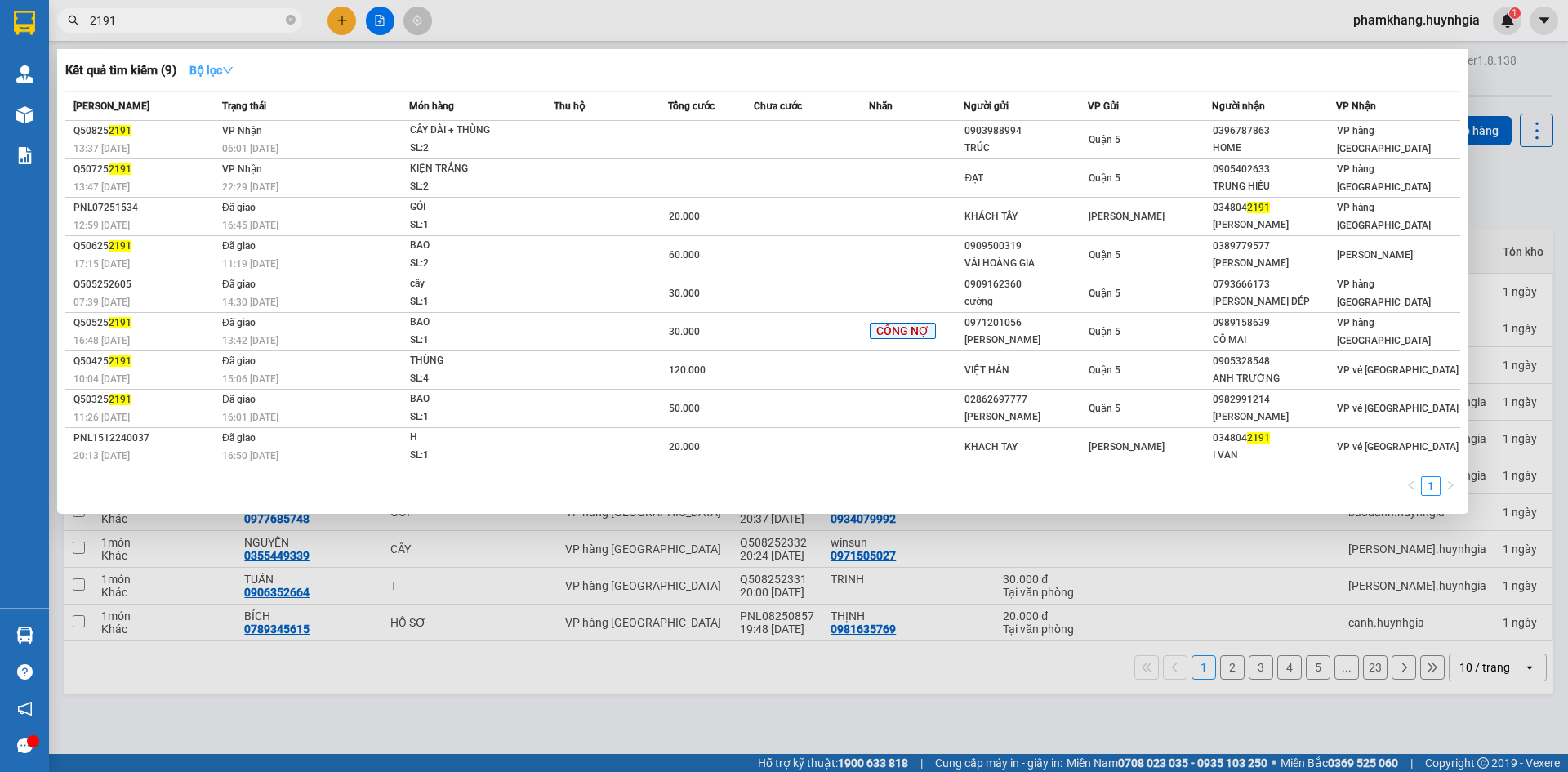
type input "2191"
click at [234, 64] on icon "down" at bounding box center [228, 70] width 12 height 12
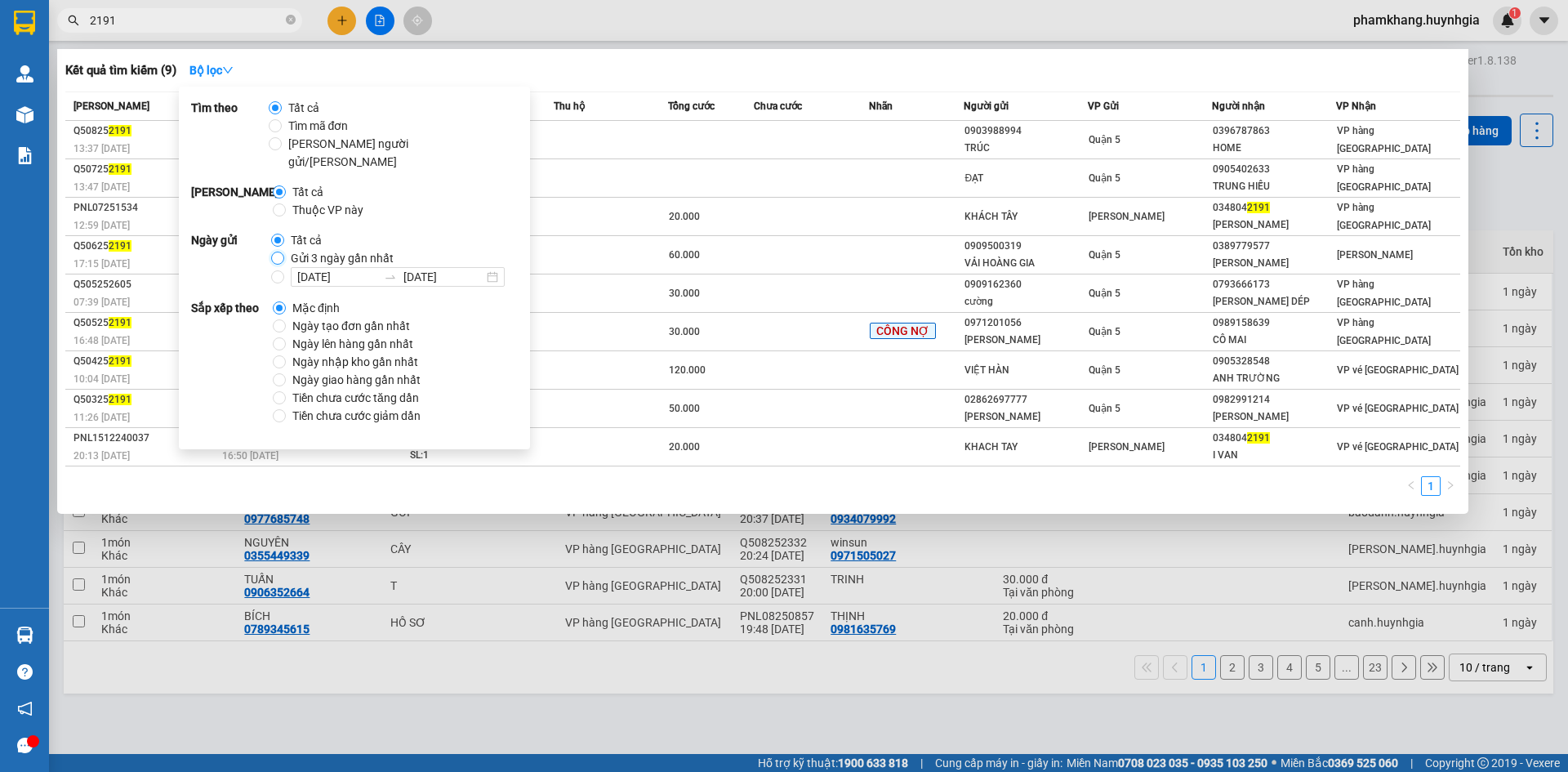
click at [273, 252] on input "Gửi 3 ngày gần nhất" at bounding box center [278, 259] width 13 height 13
radio input "true"
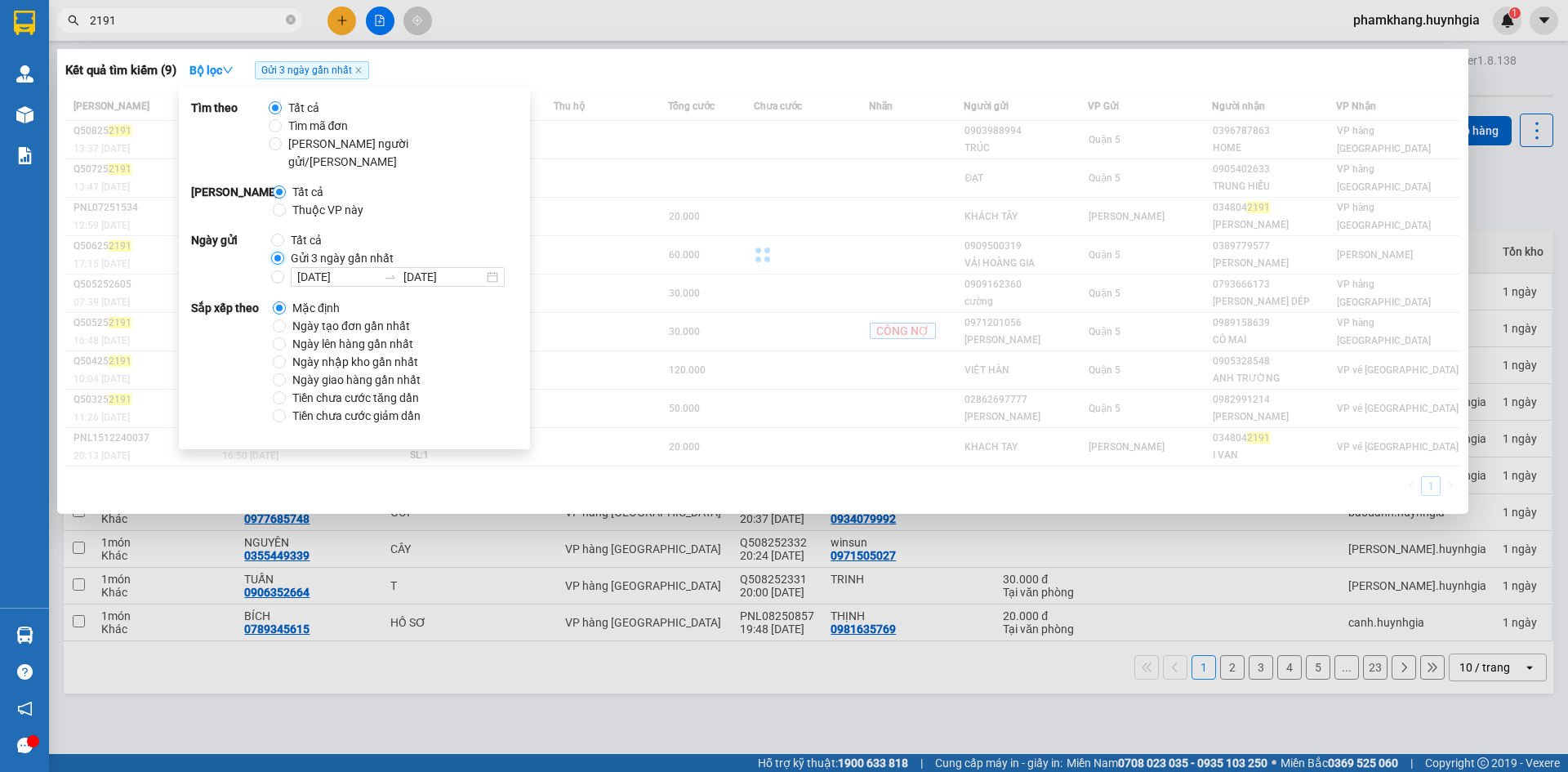
radio input "false"
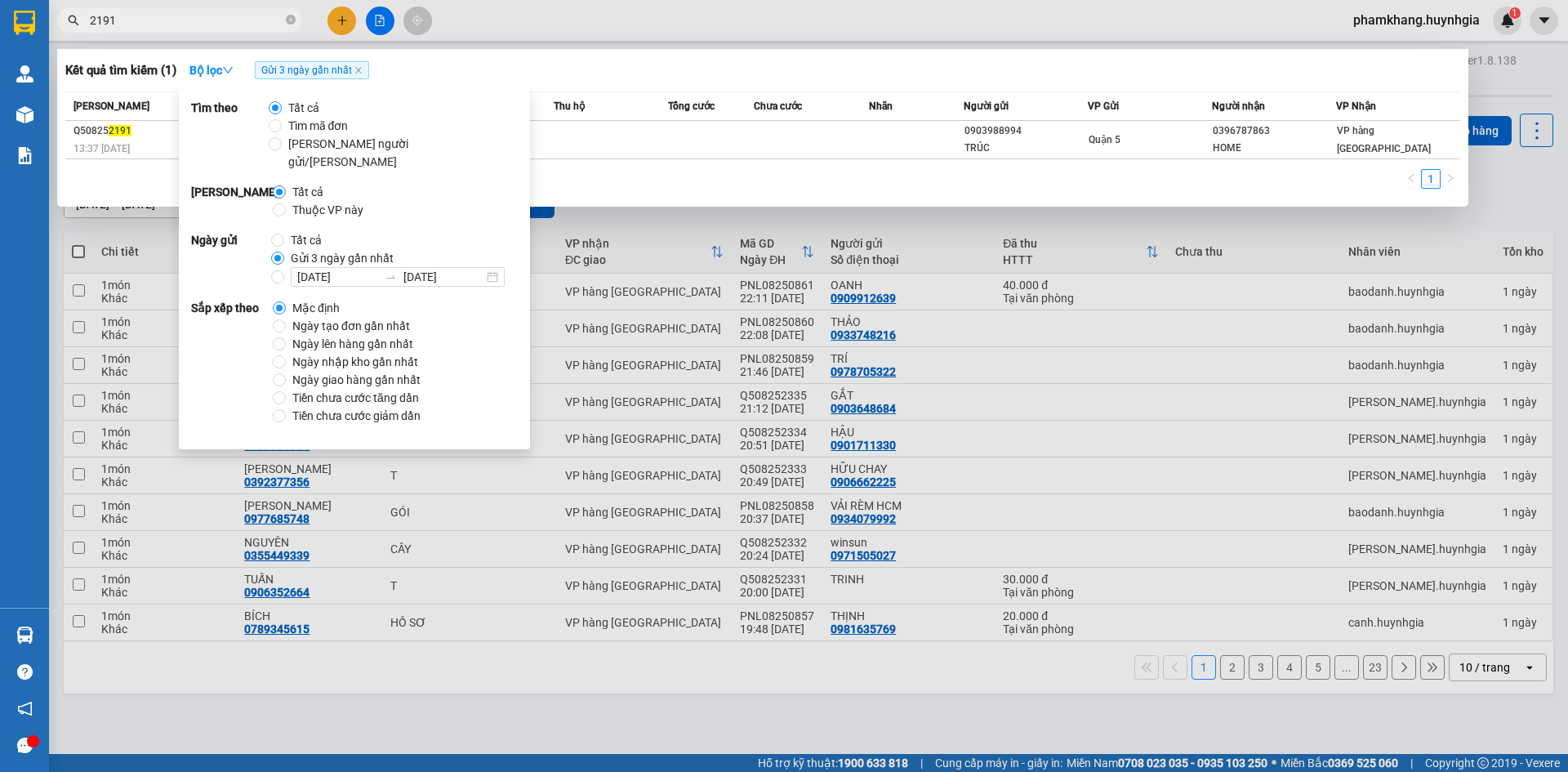
click at [191, 20] on input "2191" at bounding box center [186, 21] width 192 height 18
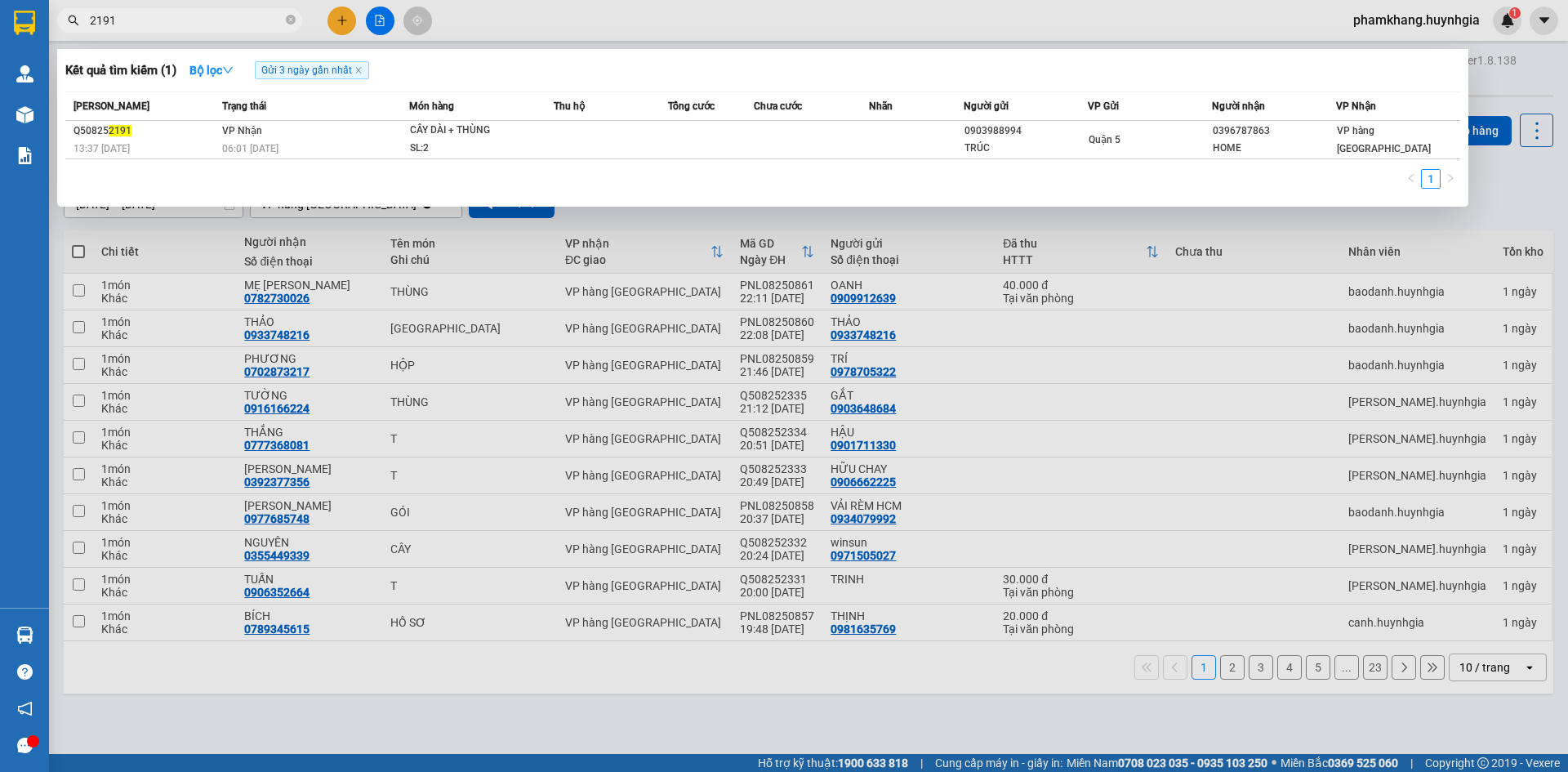
click at [143, 12] on input "2191" at bounding box center [186, 21] width 192 height 18
type input "2"
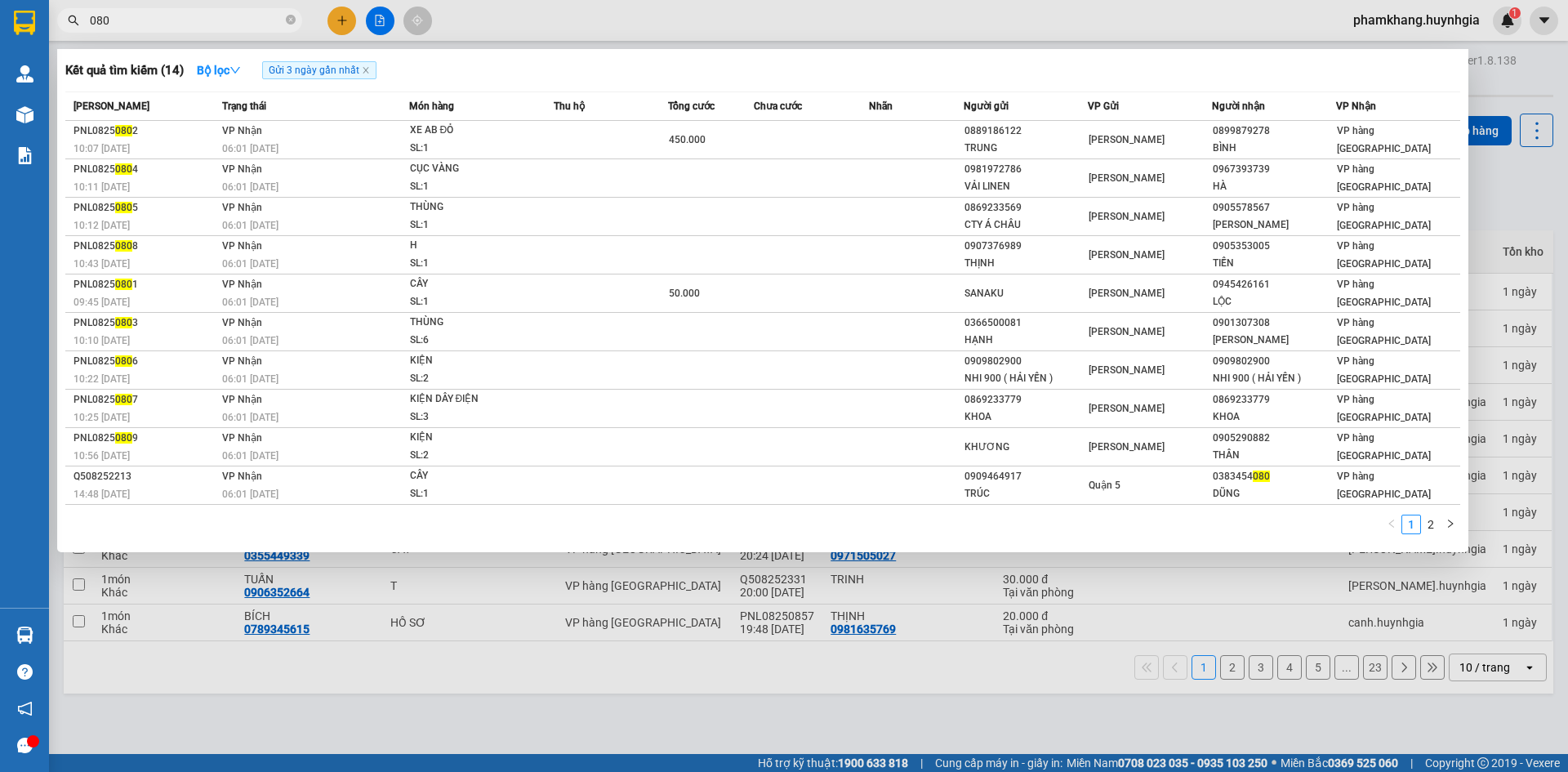
click at [136, 21] on input "080" at bounding box center [186, 21] width 192 height 18
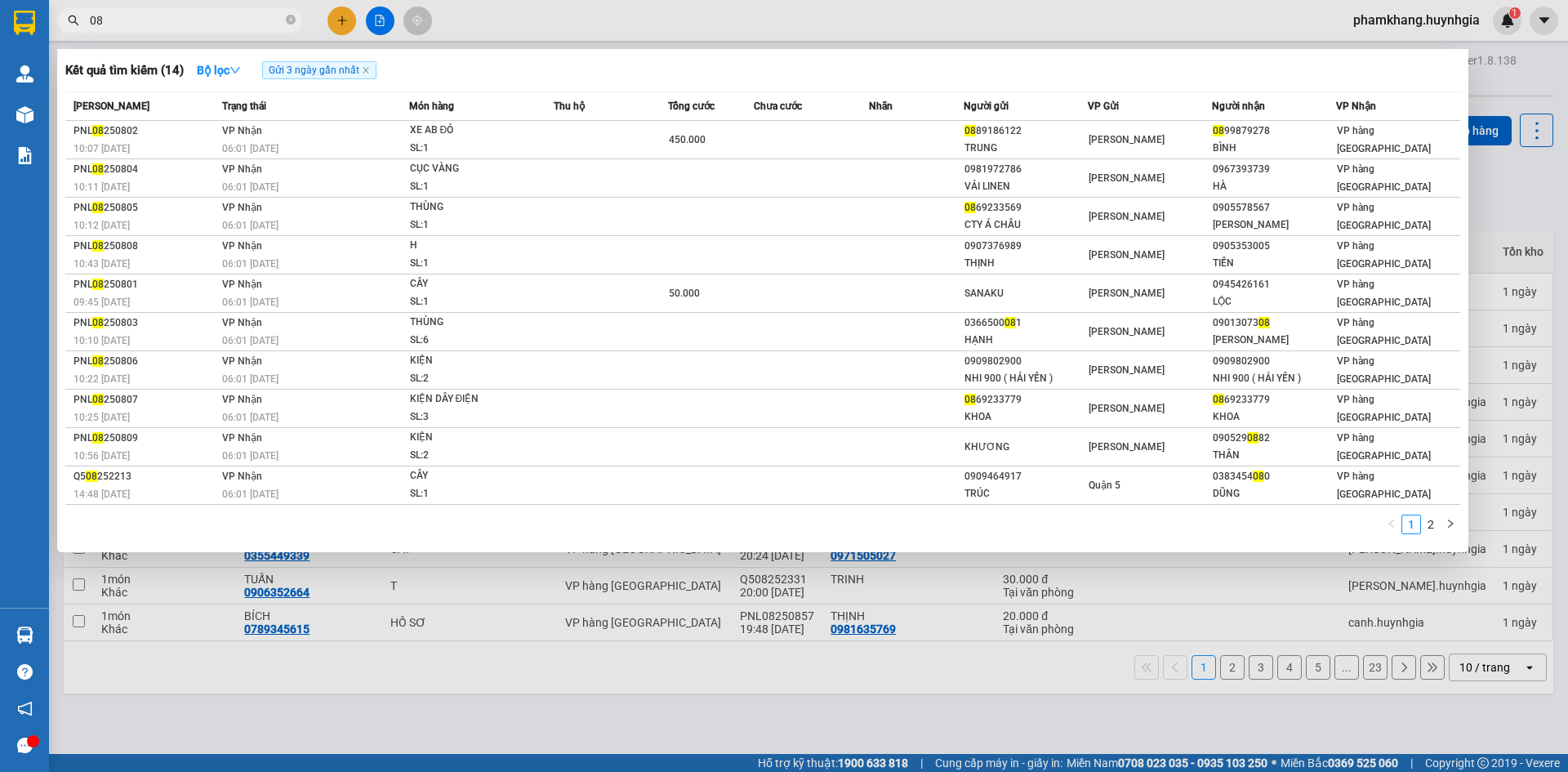
type input "0"
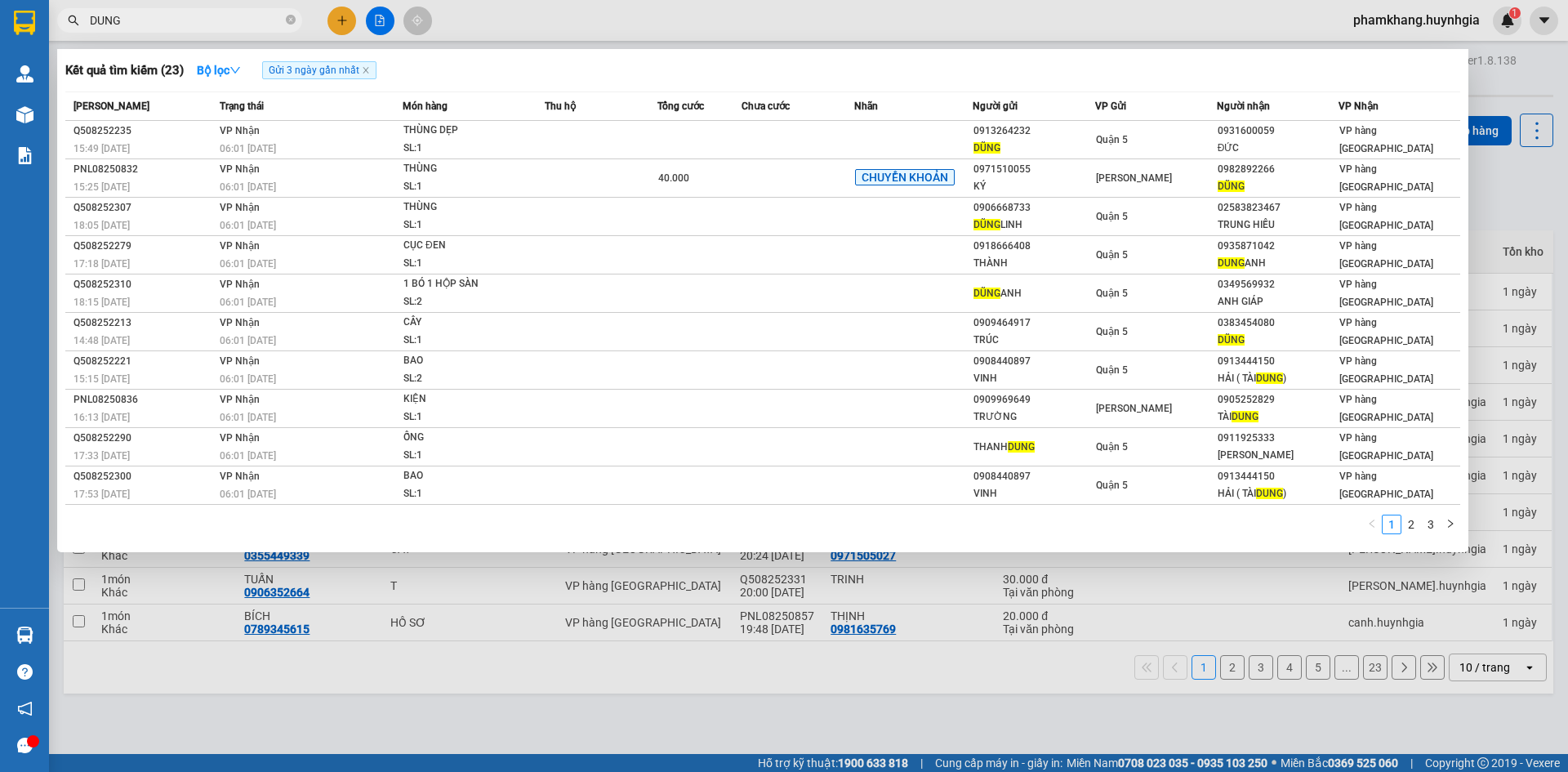
click at [179, 24] on input "DUNG" at bounding box center [186, 21] width 192 height 18
type input "D"
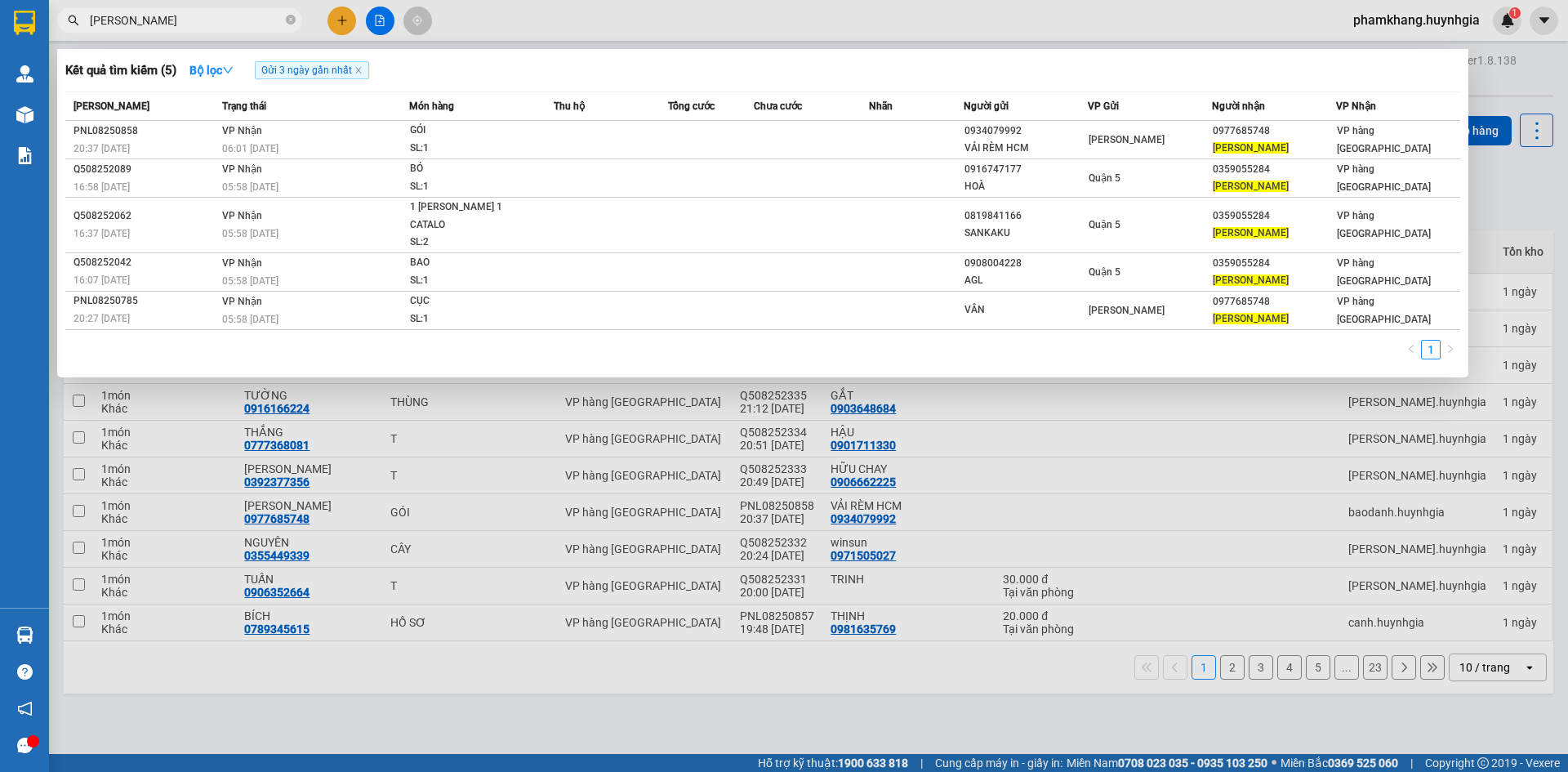
type input "QUYNH MAI"
click at [341, 29] on div at bounding box center [784, 386] width 1568 height 772
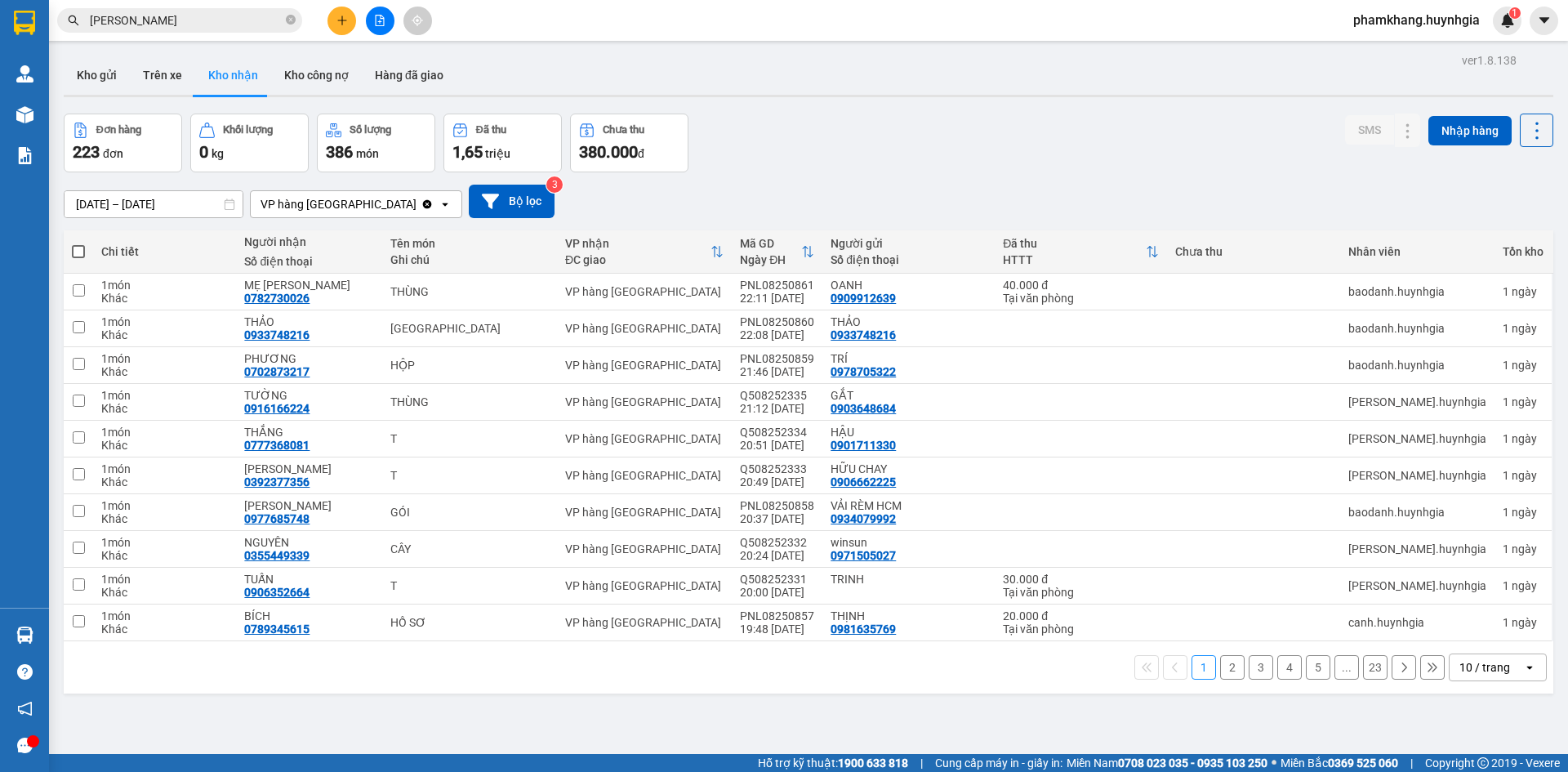
click at [234, 26] on input "QUYNH MAI" at bounding box center [186, 21] width 192 height 18
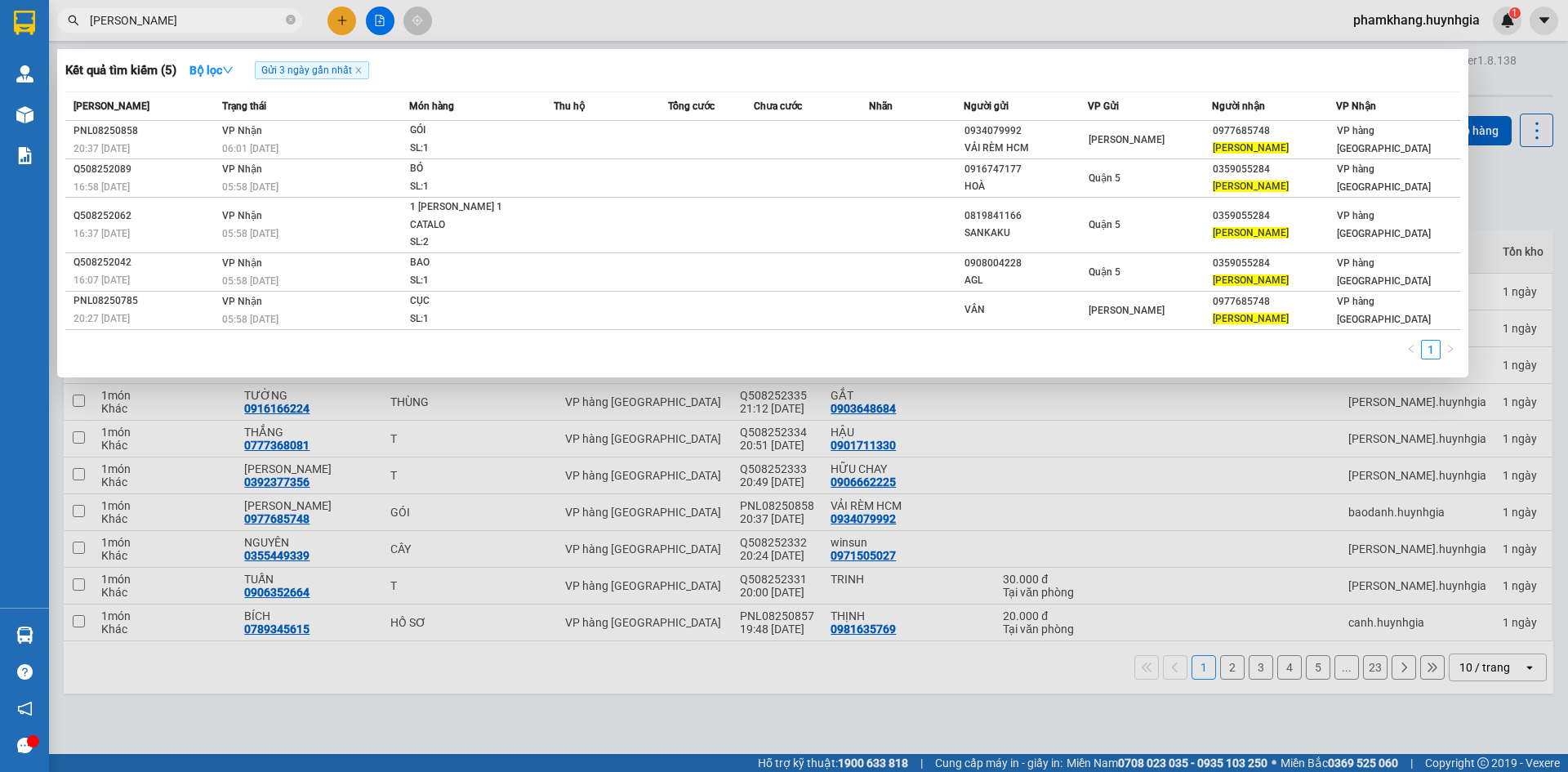
click at [341, 17] on div at bounding box center [784, 386] width 1568 height 772
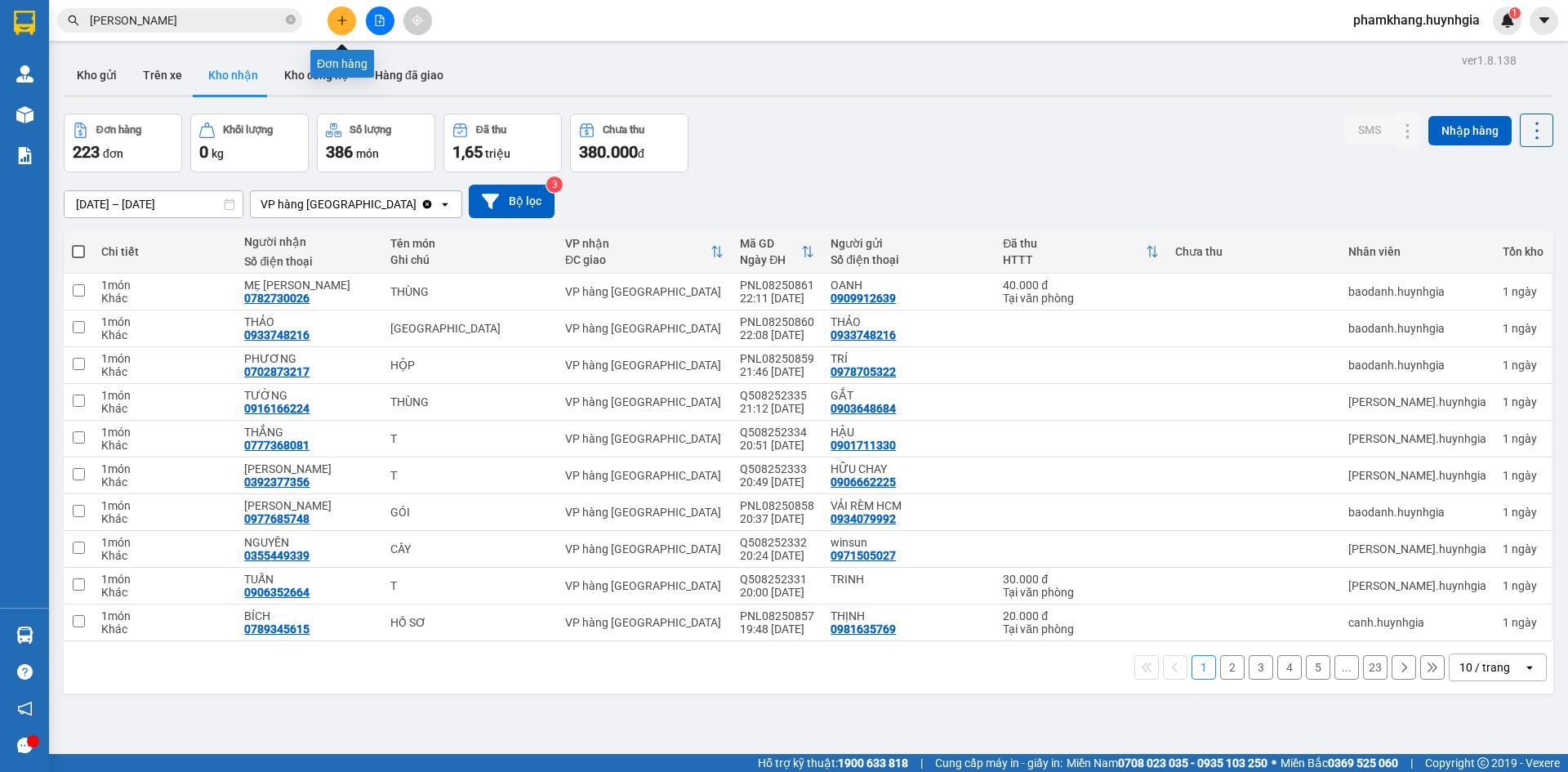
click at [341, 17] on icon "plus" at bounding box center [342, 21] width 12 height 12
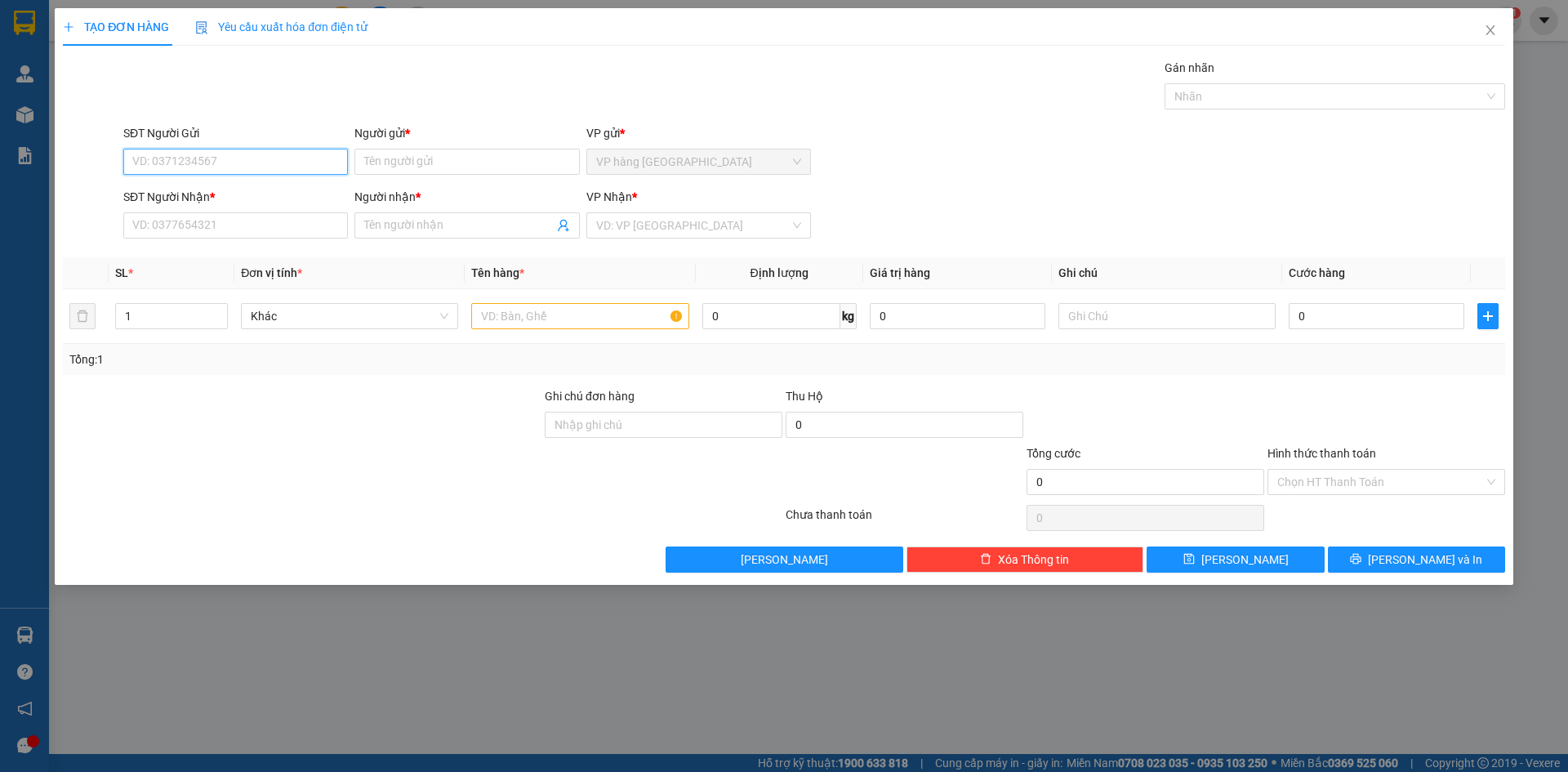
click at [278, 169] on input "SĐT Người Gửi" at bounding box center [235, 162] width 225 height 26
type input "0794563734"
click at [411, 164] on input "Người gửi *" at bounding box center [467, 162] width 225 height 26
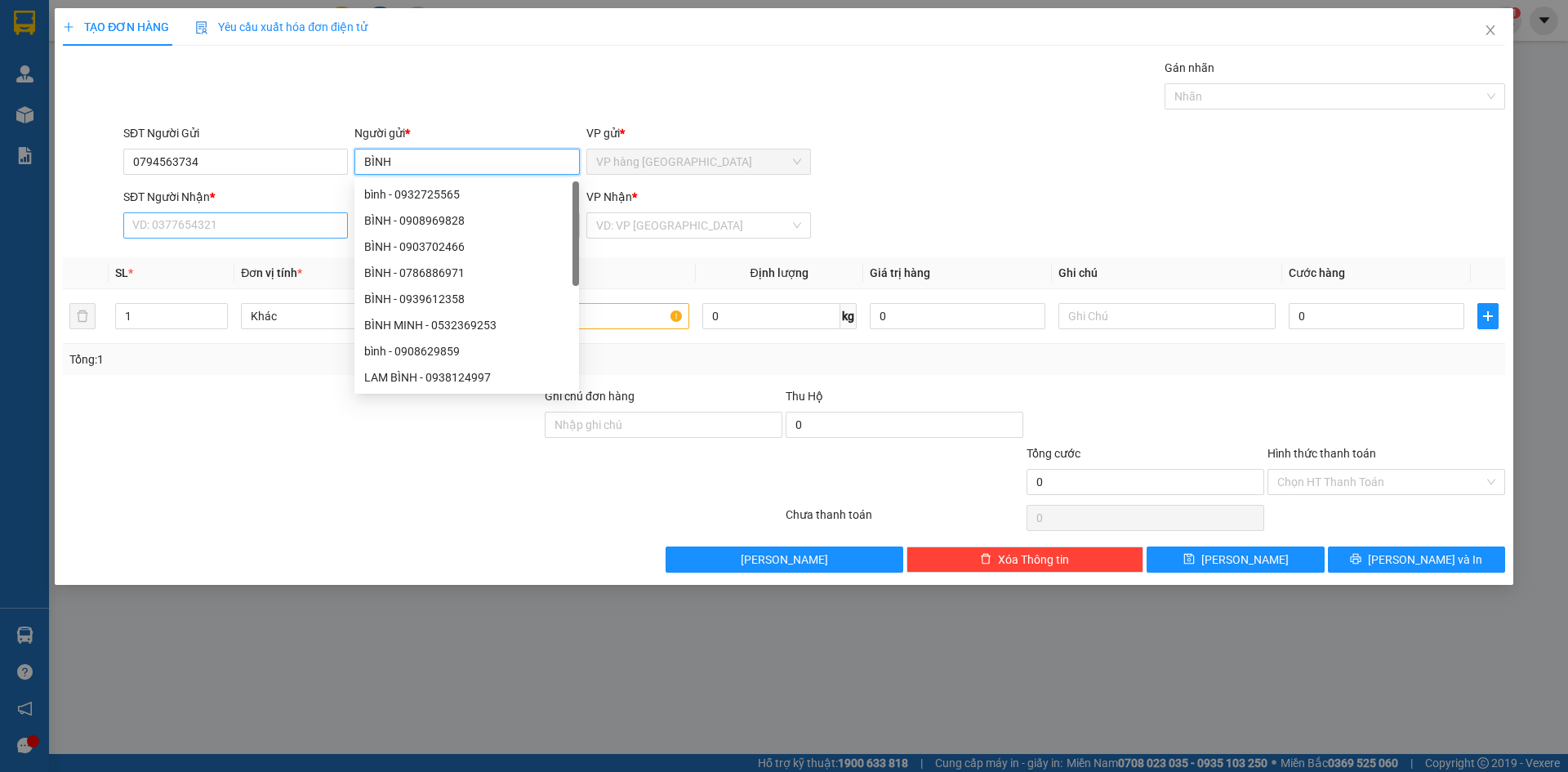
type input "BÌNH"
click at [268, 225] on input "SĐT Người Nhận *" at bounding box center [235, 226] width 225 height 26
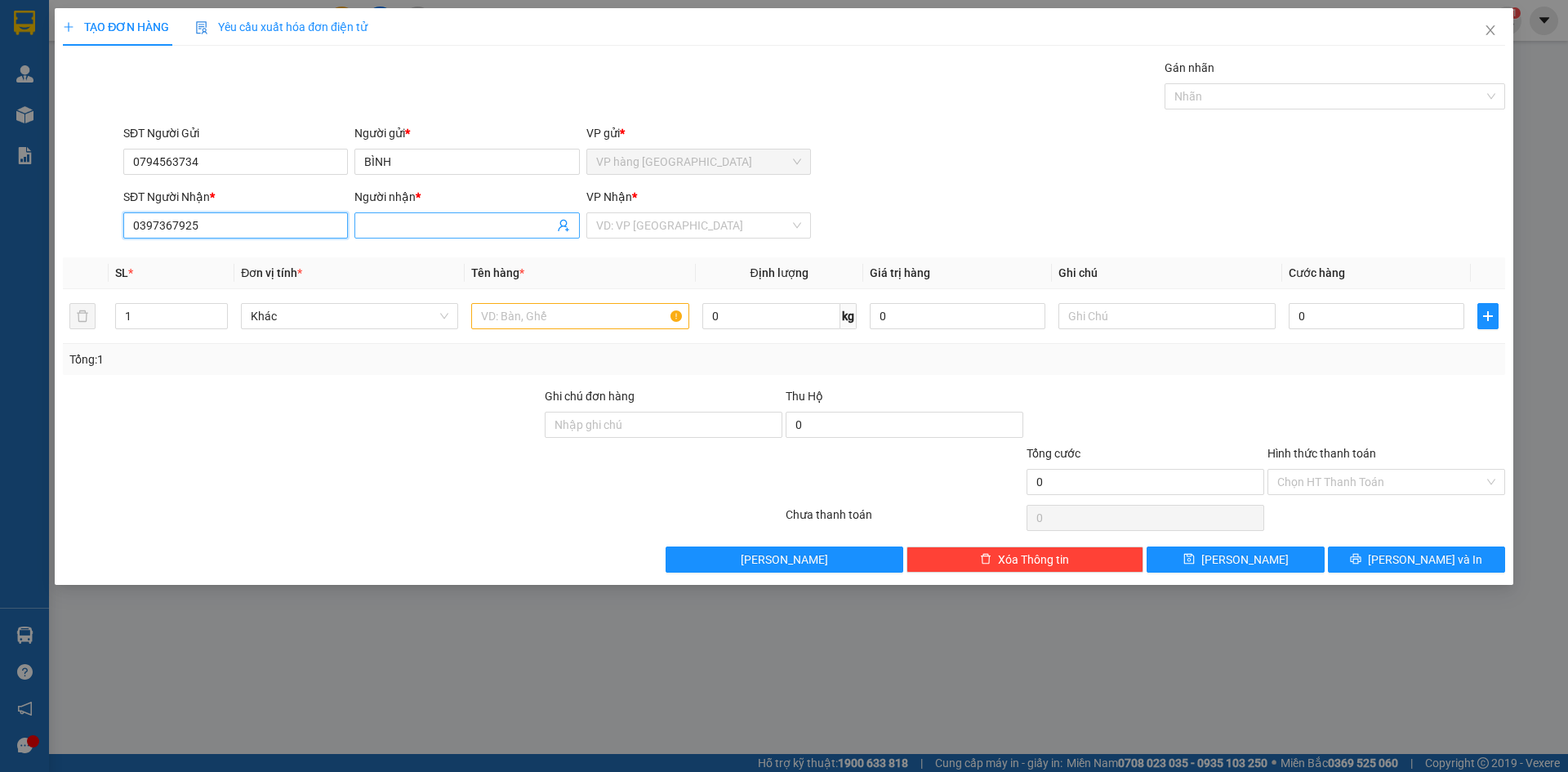
type input "0397367925"
click at [376, 222] on input "Người nhận *" at bounding box center [459, 226] width 188 height 18
click at [458, 224] on input "NGOCV" at bounding box center [459, 226] width 188 height 18
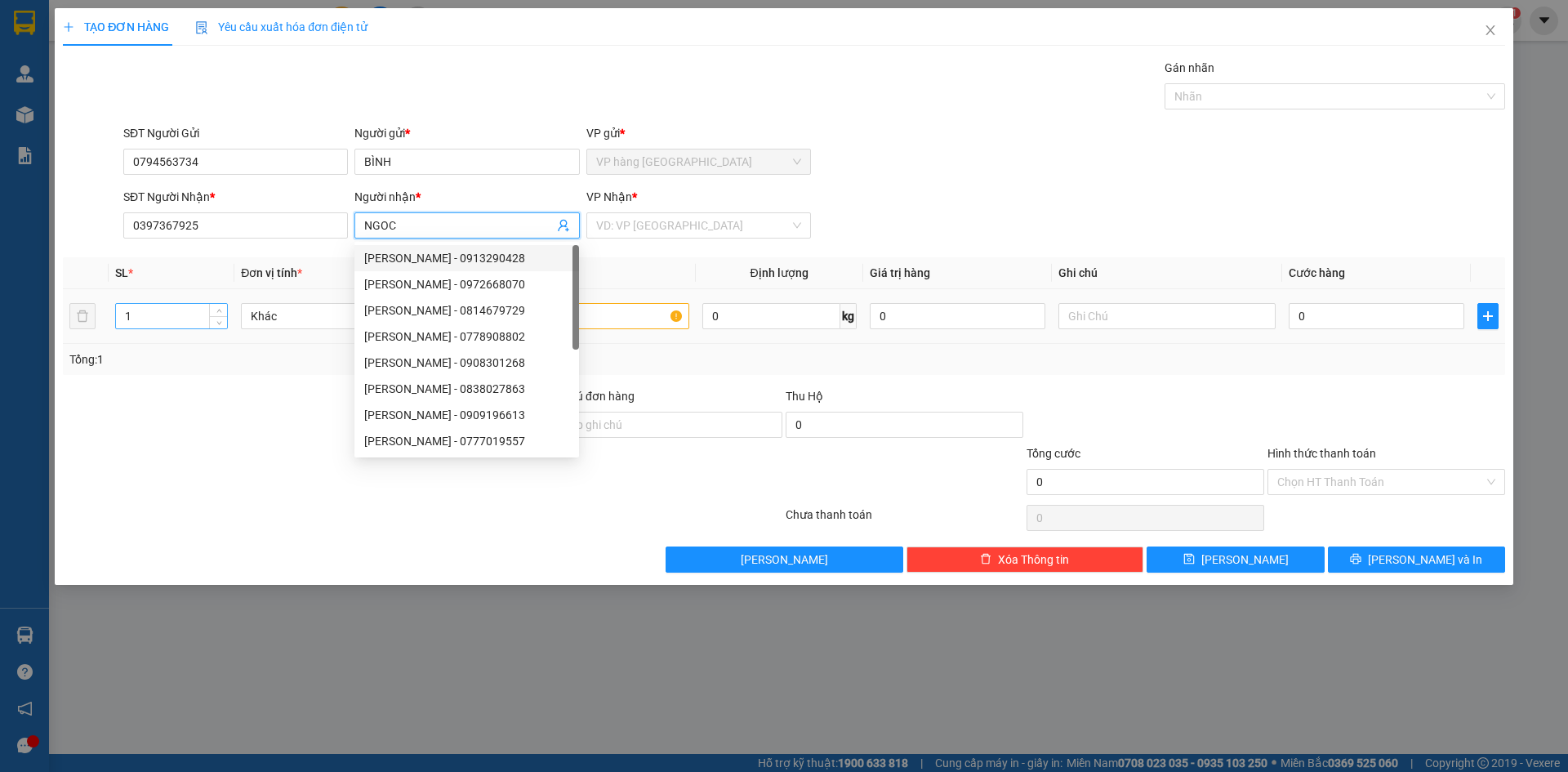
type input "NGOC"
click at [165, 317] on input "1" at bounding box center [171, 317] width 111 height 25
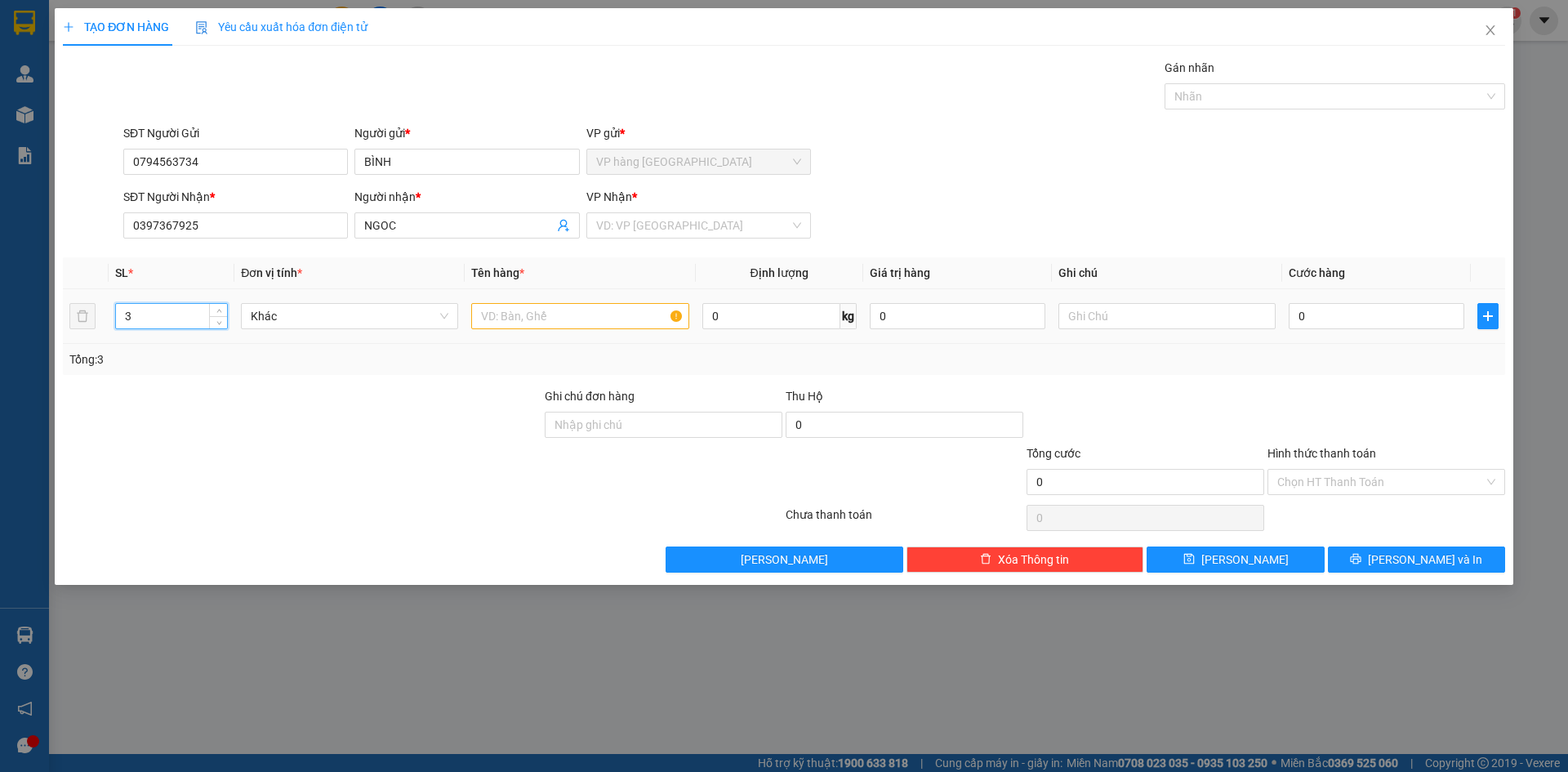
type input "3"
click at [524, 315] on input "text" at bounding box center [579, 317] width 217 height 26
type input "XOP"
click at [713, 230] on input "search" at bounding box center [693, 226] width 193 height 25
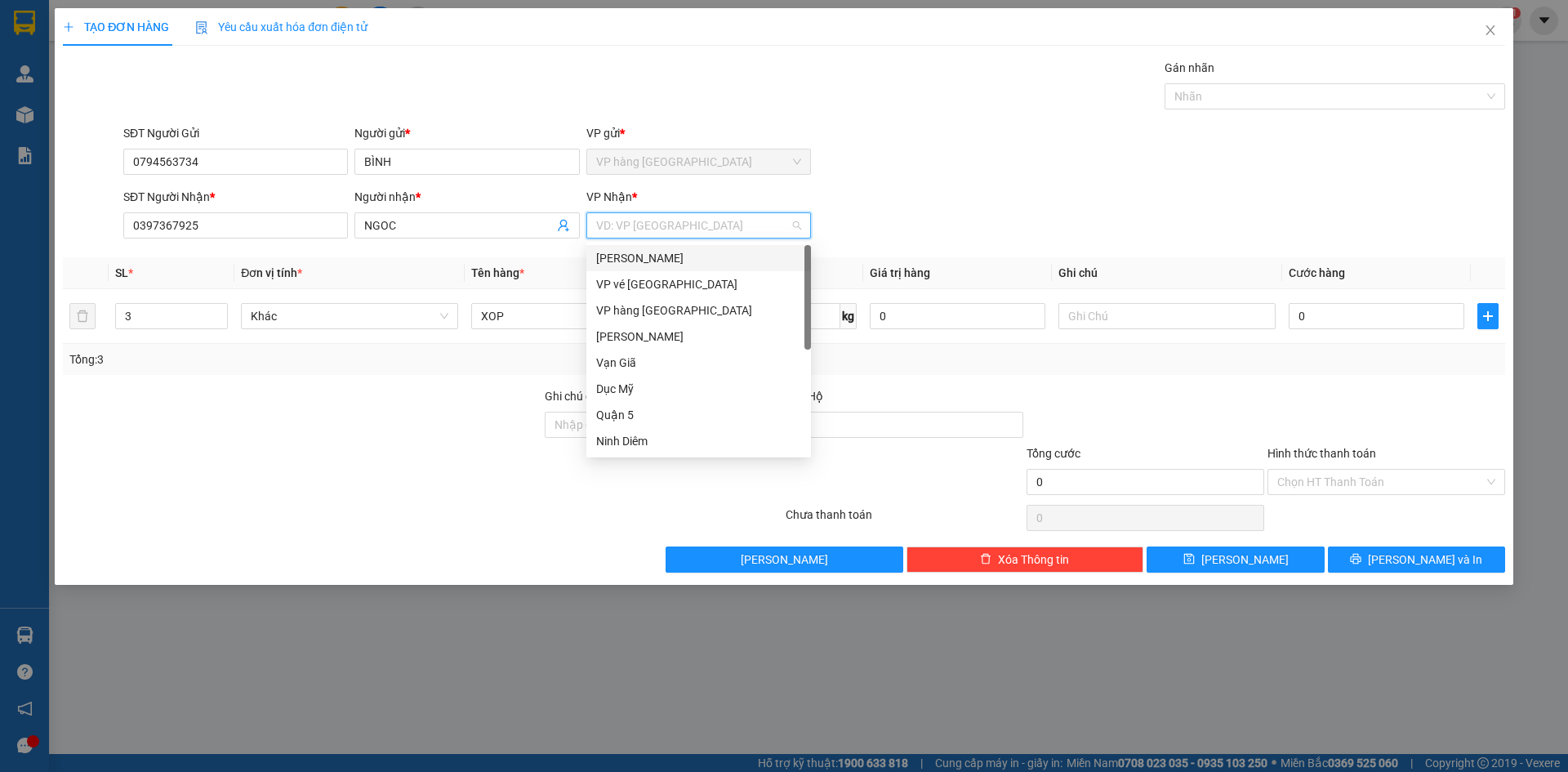
click at [701, 256] on div "[PERSON_NAME]" at bounding box center [699, 259] width 205 height 18
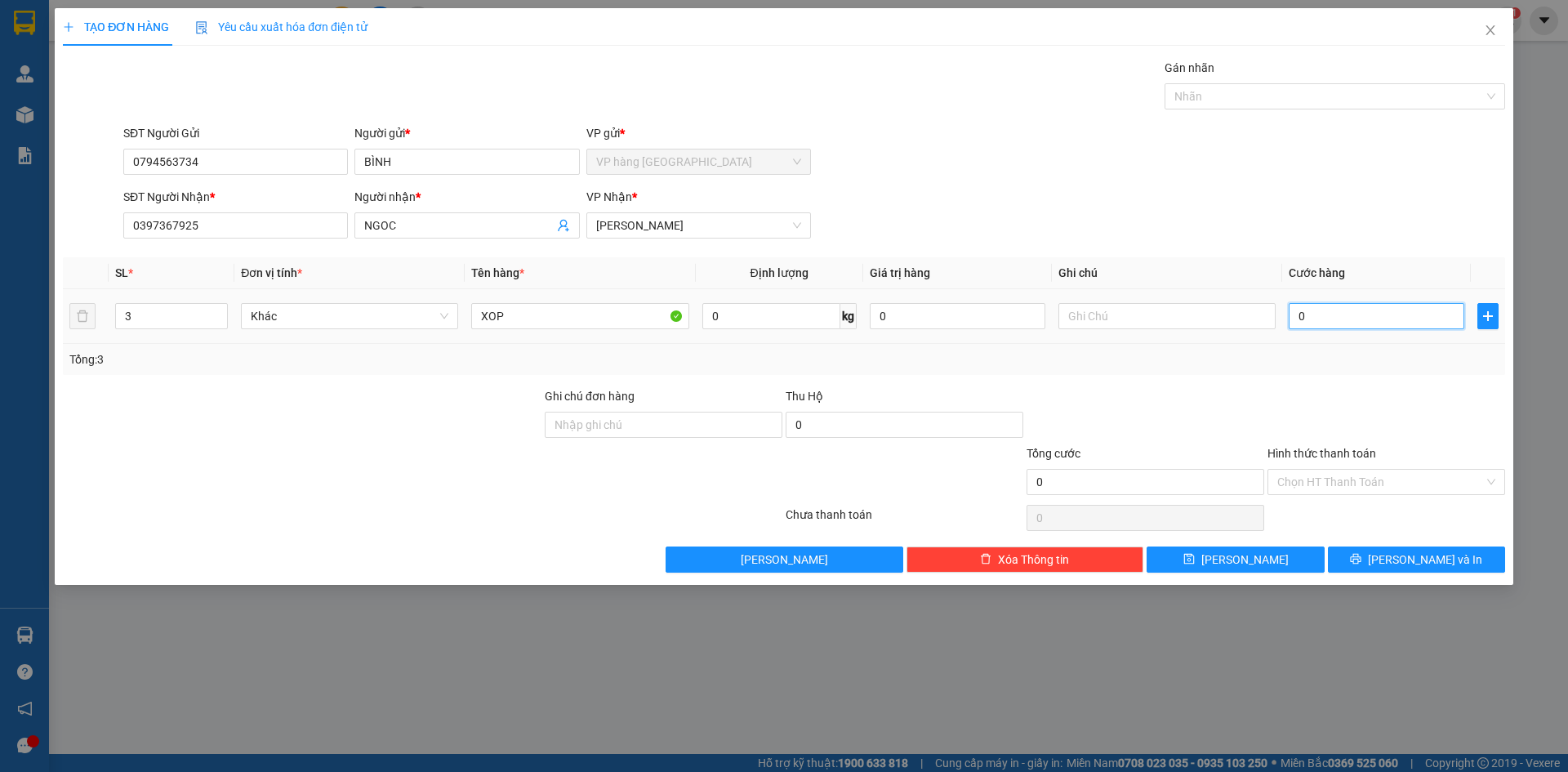
click at [1314, 322] on input "0" at bounding box center [1376, 317] width 176 height 26
type input "2"
type input "22"
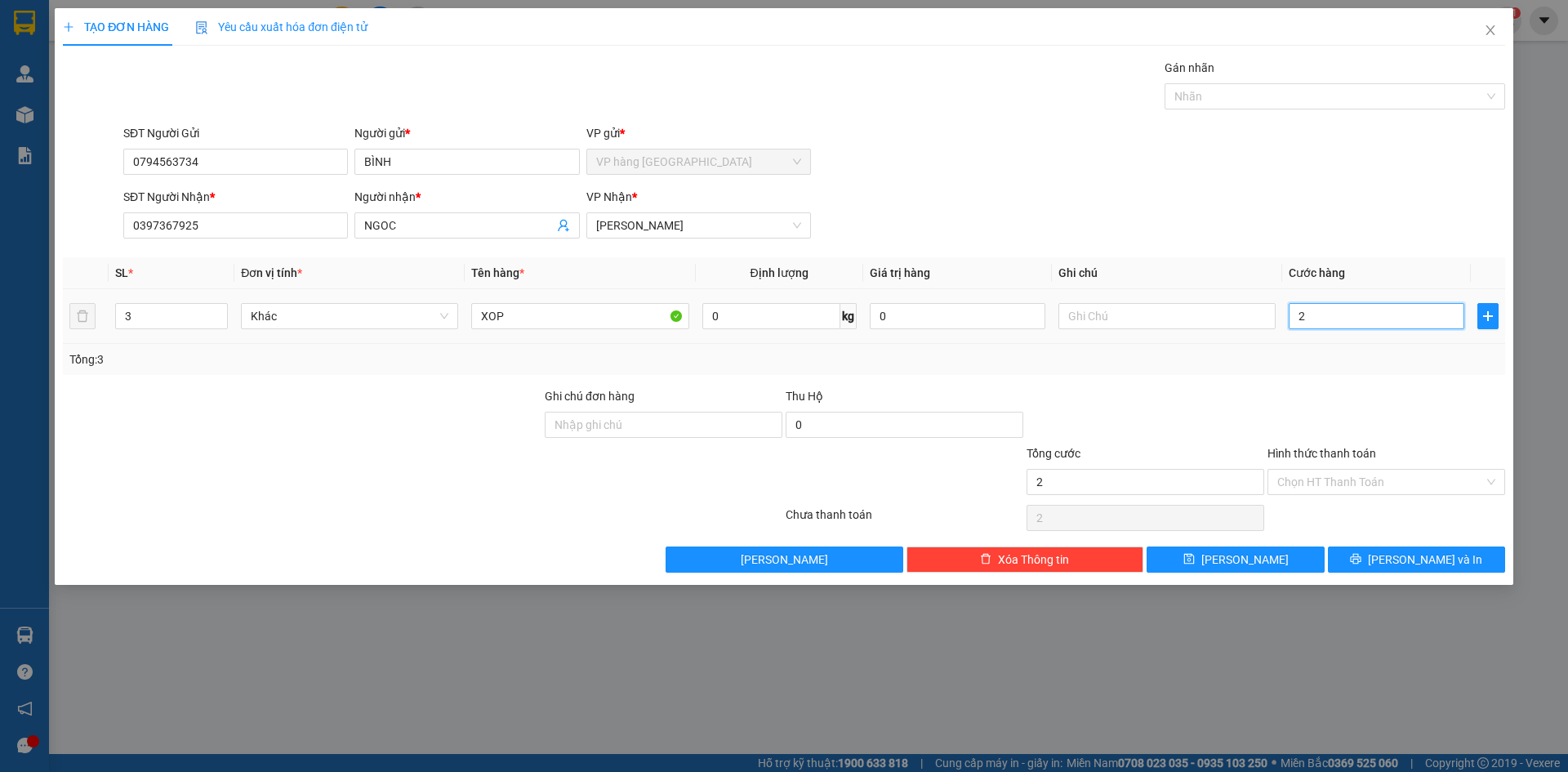
type input "22"
type input "220"
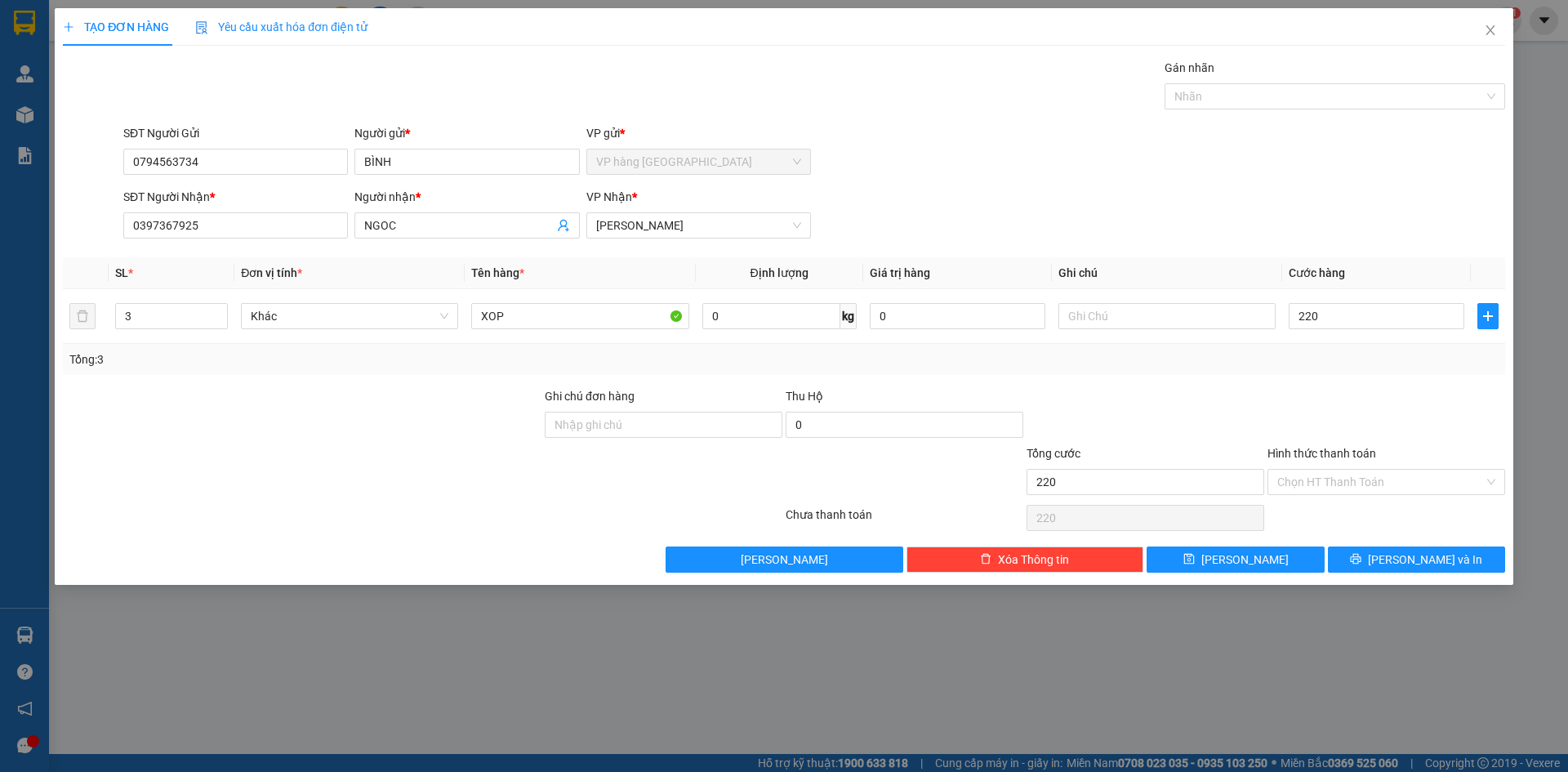
type input "220.000"
click at [1120, 454] on div "Tổng cước" at bounding box center [1146, 457] width 238 height 25
click at [1400, 554] on button "[PERSON_NAME] và In" at bounding box center [1417, 560] width 178 height 26
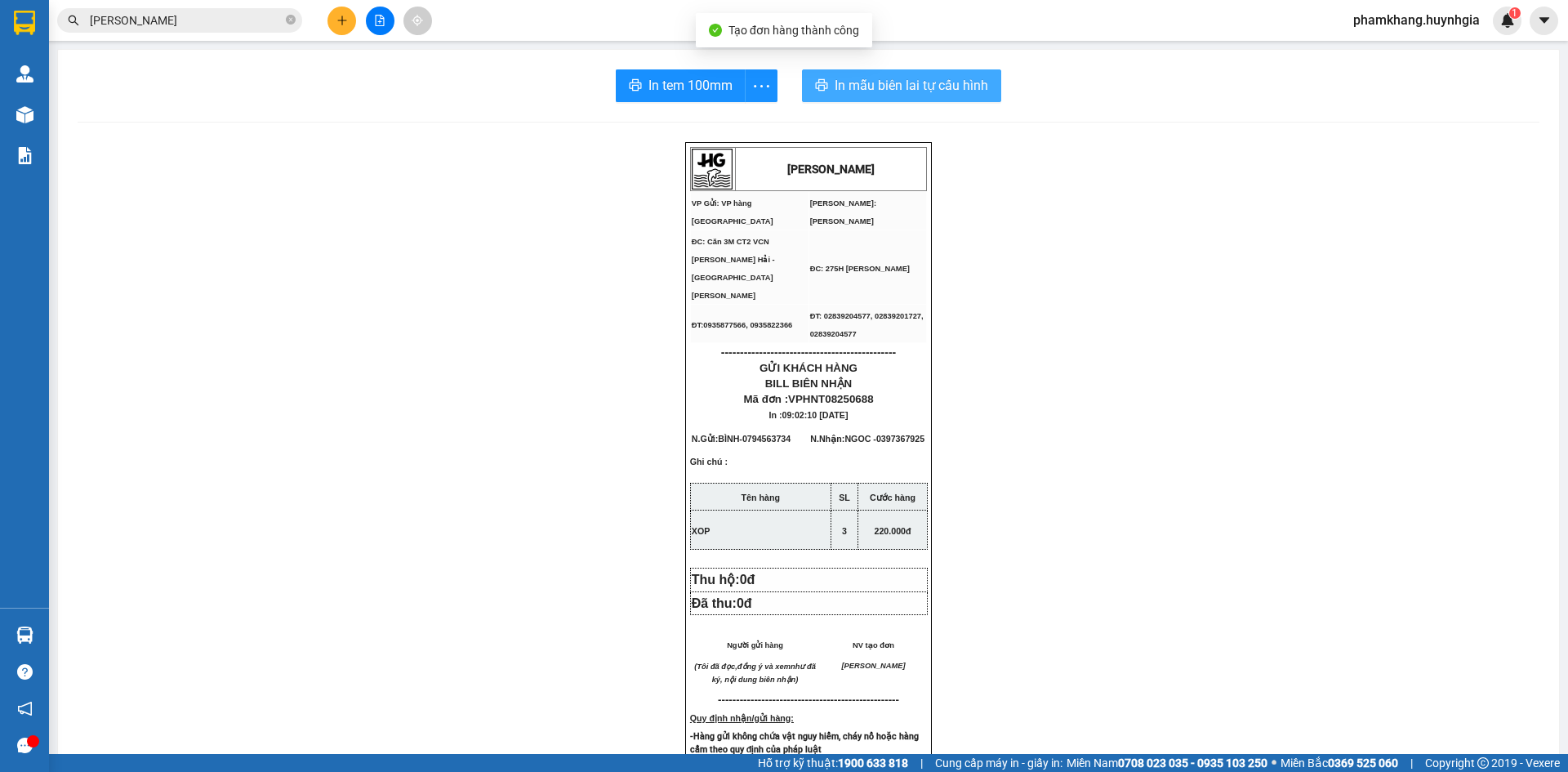
click at [863, 86] on span "In mẫu biên lai tự cấu hình" at bounding box center [911, 85] width 154 height 21
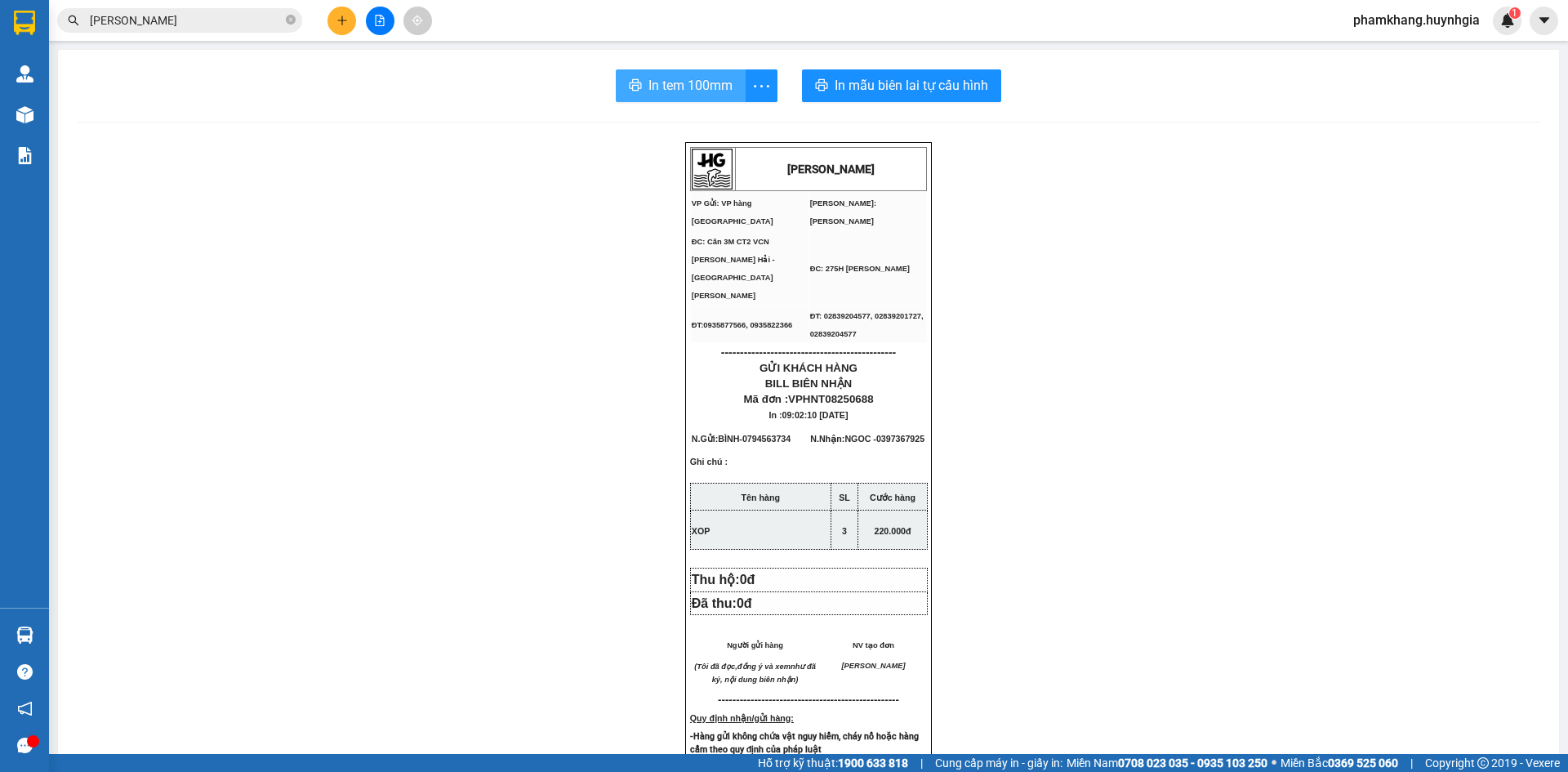
click at [729, 88] on button "In tem 100mm" at bounding box center [681, 86] width 130 height 33
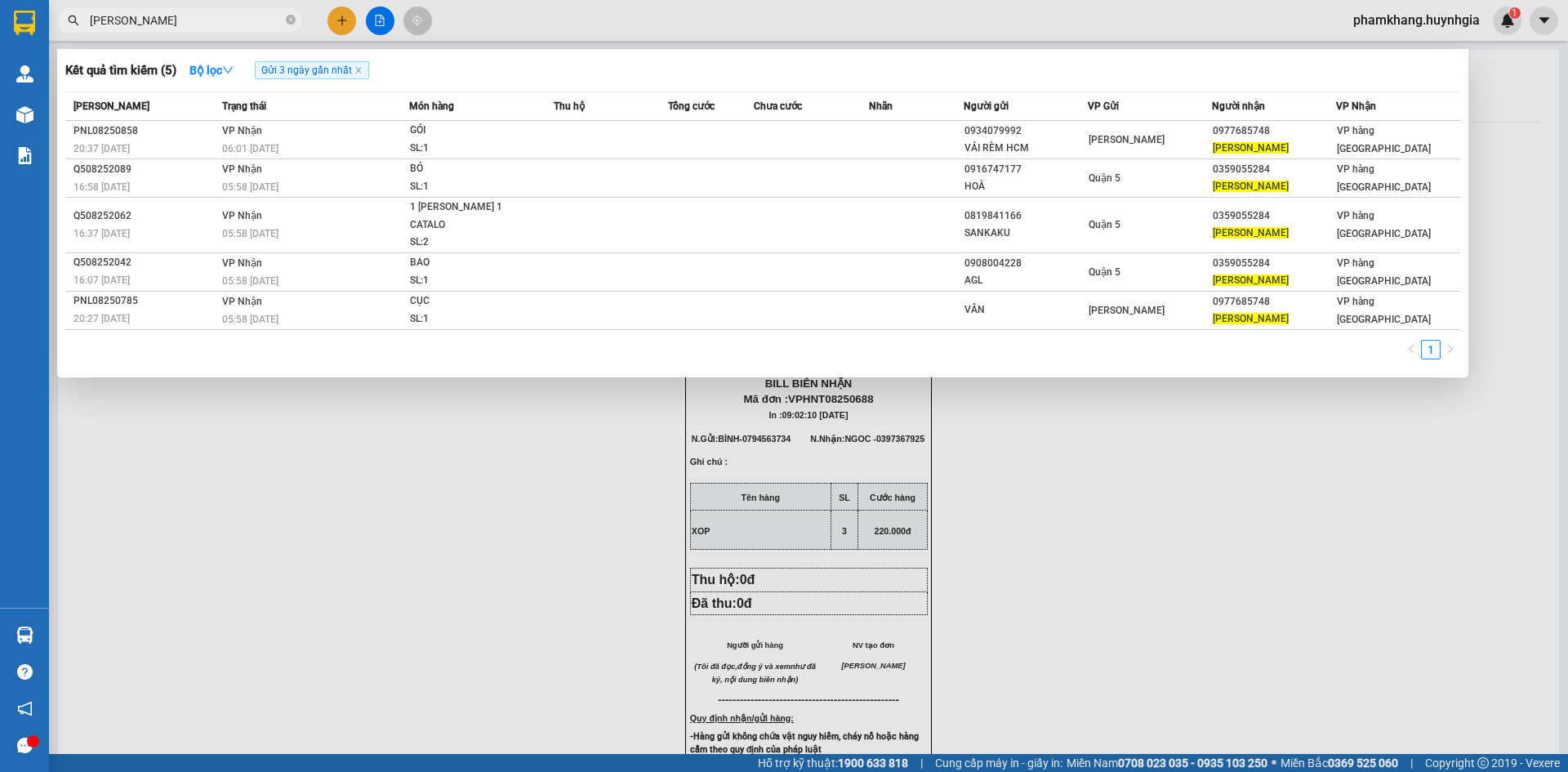
click at [253, 16] on input "QUYNH MAI" at bounding box center [186, 21] width 192 height 18
type input "Q"
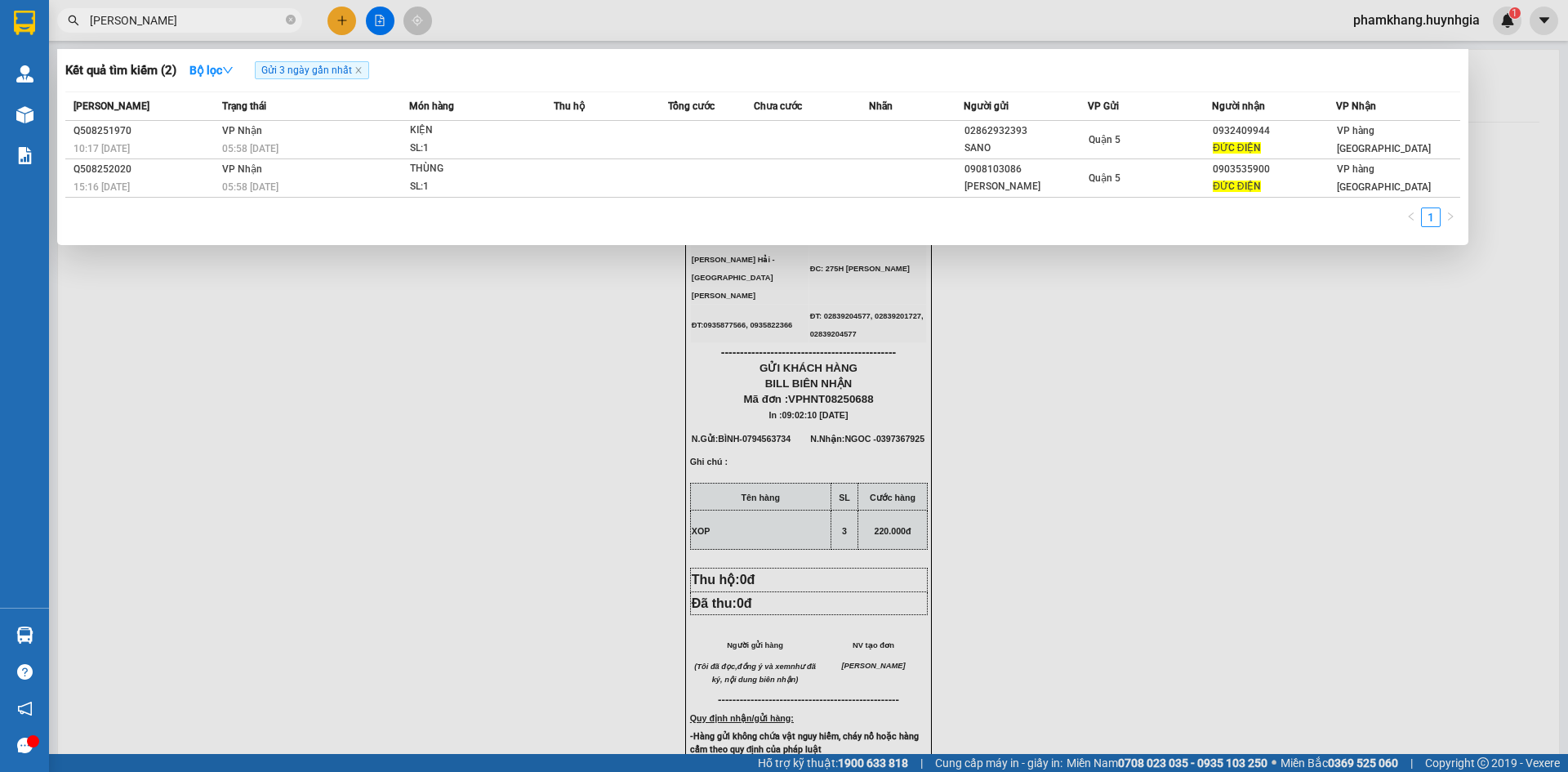
click at [189, 23] on input "DUC DIEN" at bounding box center [186, 21] width 192 height 18
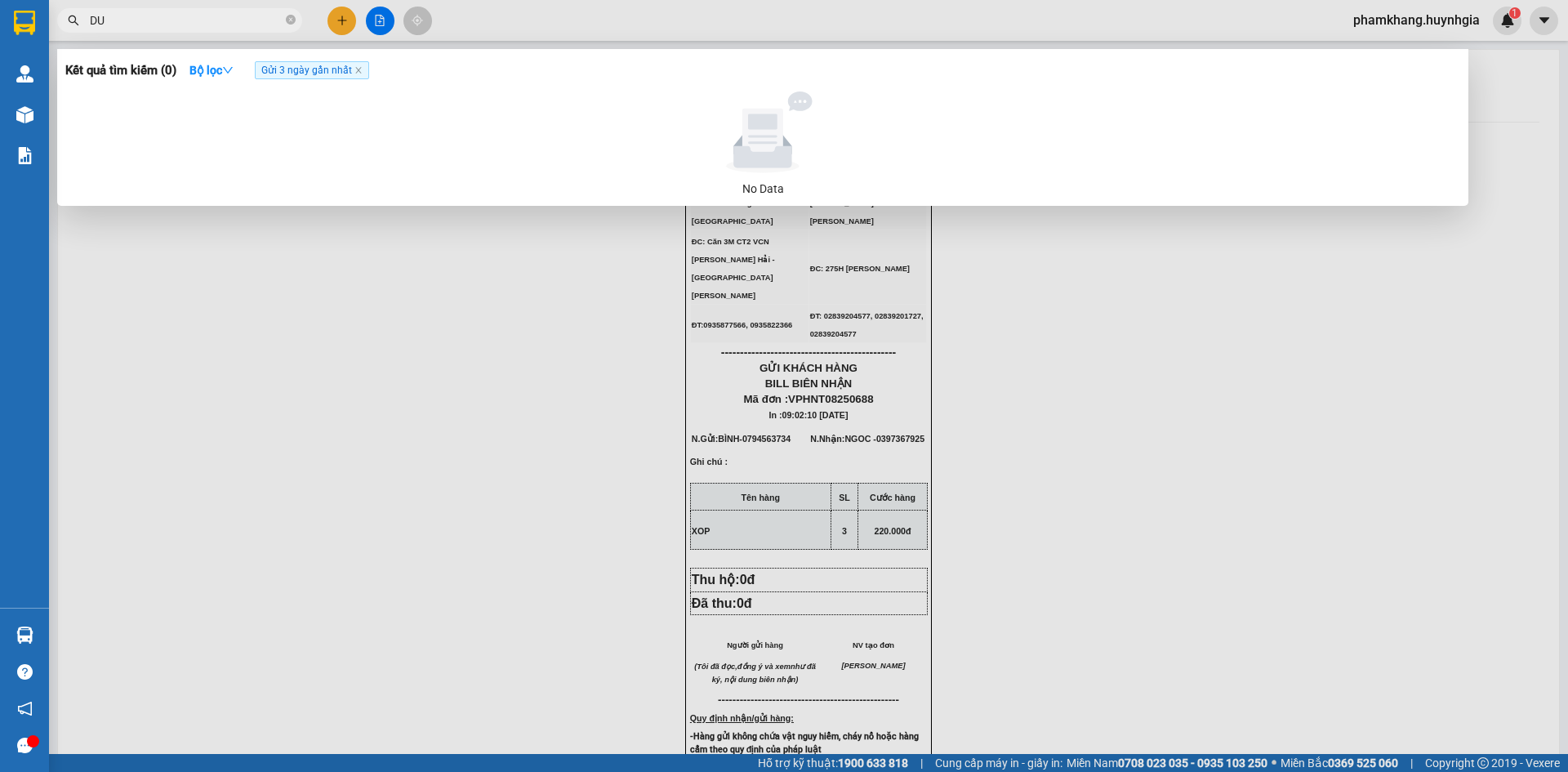
type input "D"
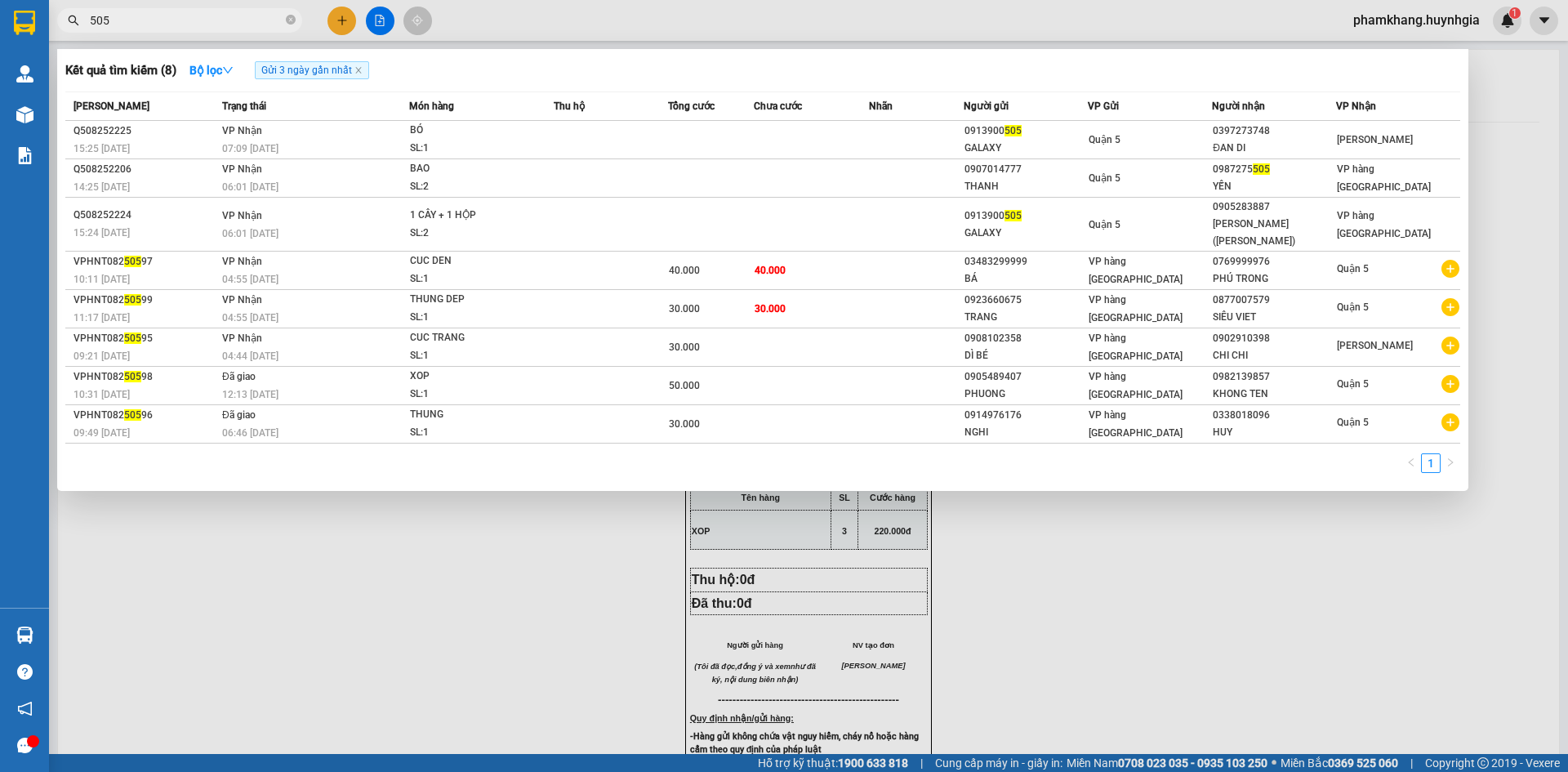
click at [211, 15] on input "505" at bounding box center [186, 21] width 192 height 18
click at [209, 21] on input "505" at bounding box center [186, 21] width 192 height 18
type input "5"
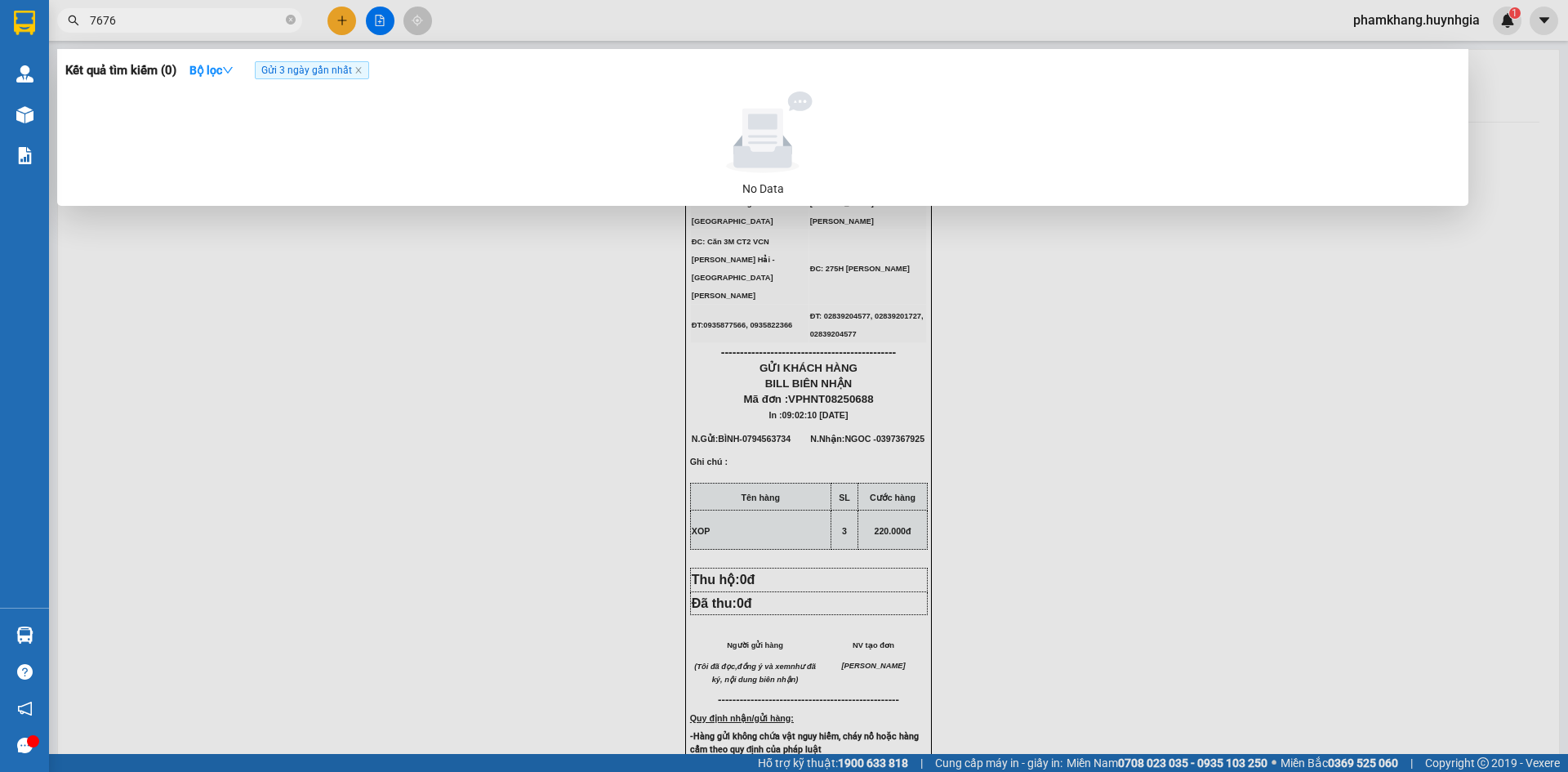
click at [175, 19] on input "7676" at bounding box center [186, 21] width 192 height 18
type input "7"
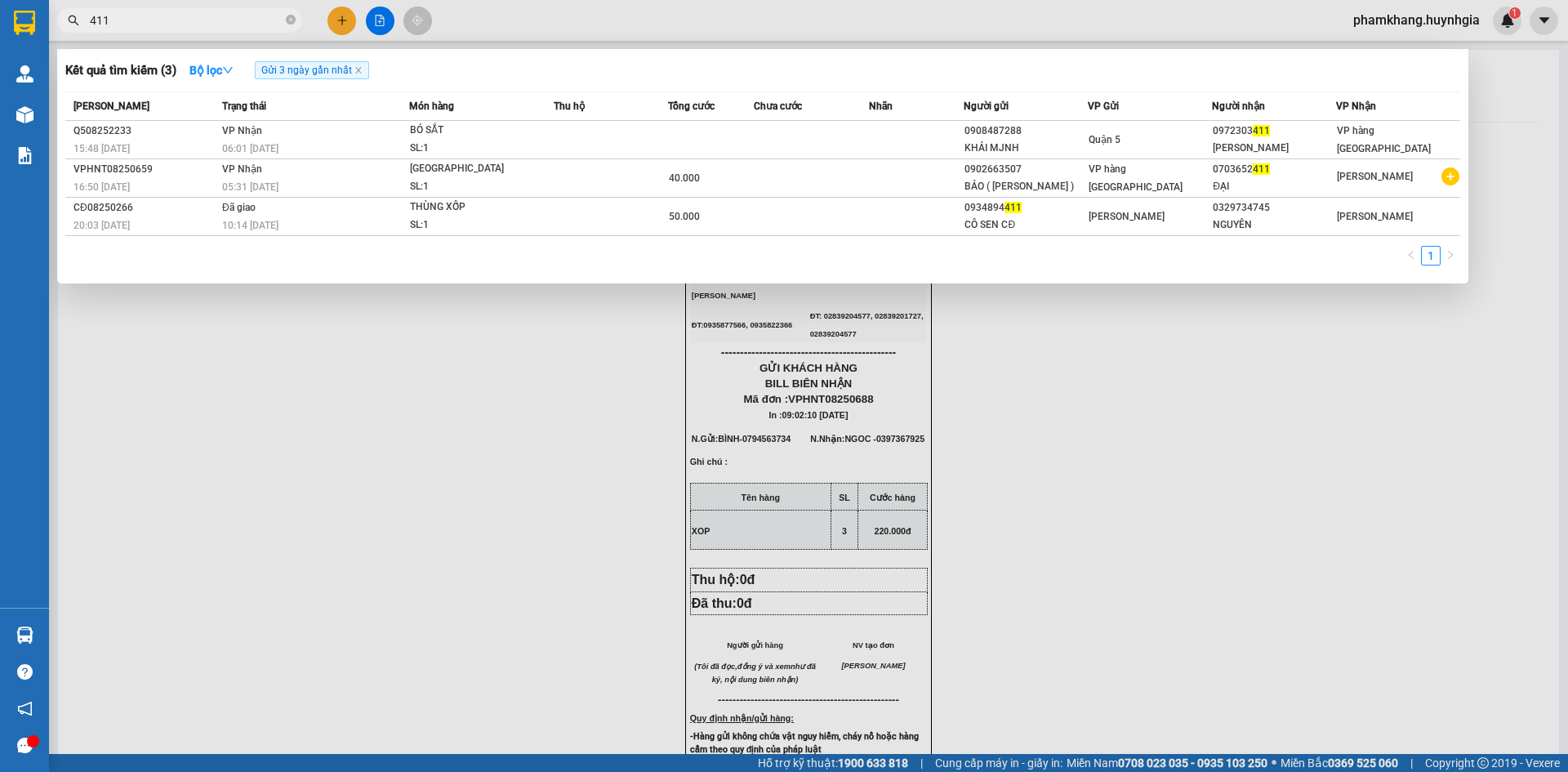
click at [139, 21] on input "411" at bounding box center [186, 21] width 192 height 18
type input "4"
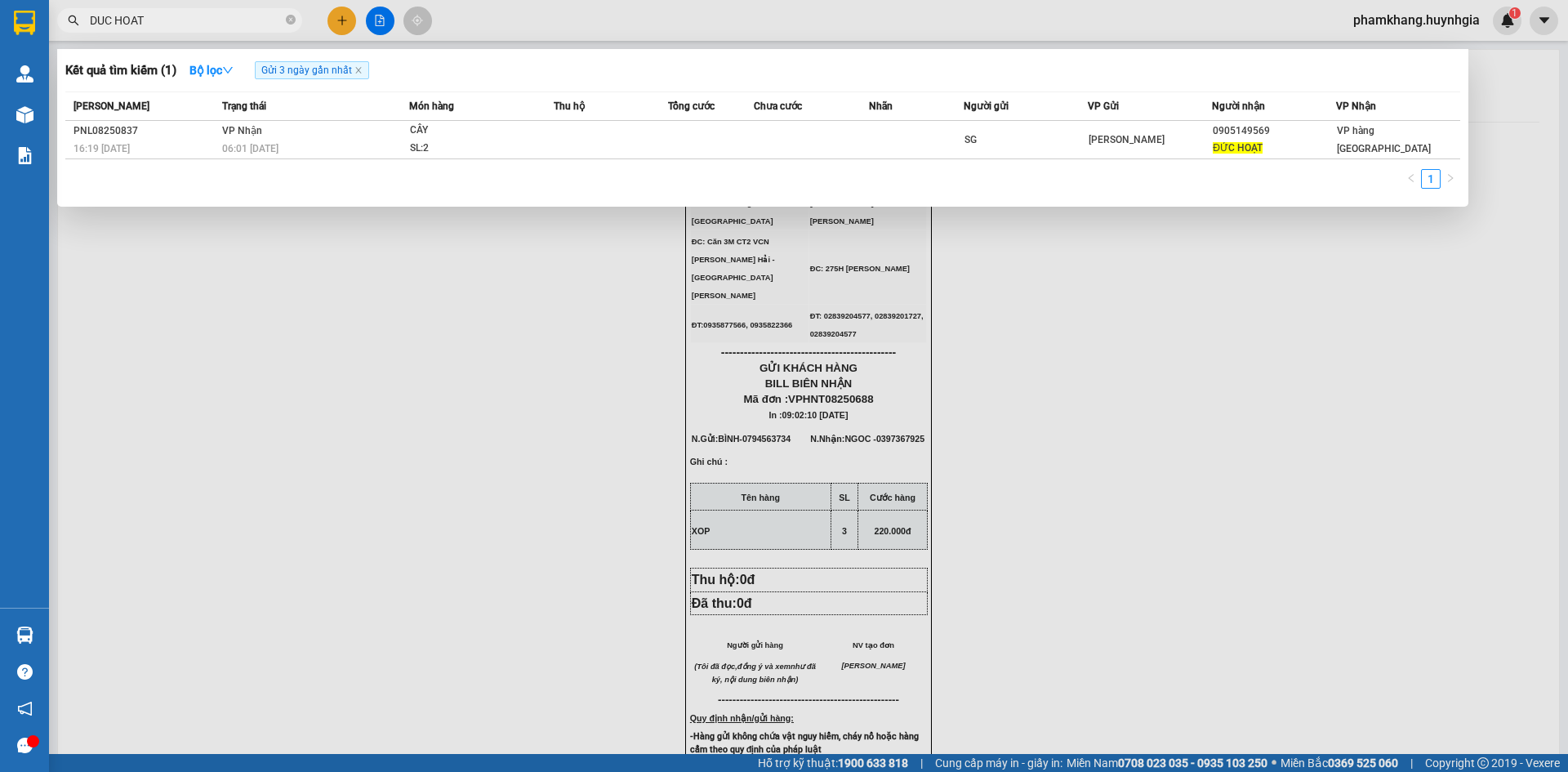
click at [209, 20] on input "DUC HOAT" at bounding box center [186, 21] width 192 height 18
type input "D"
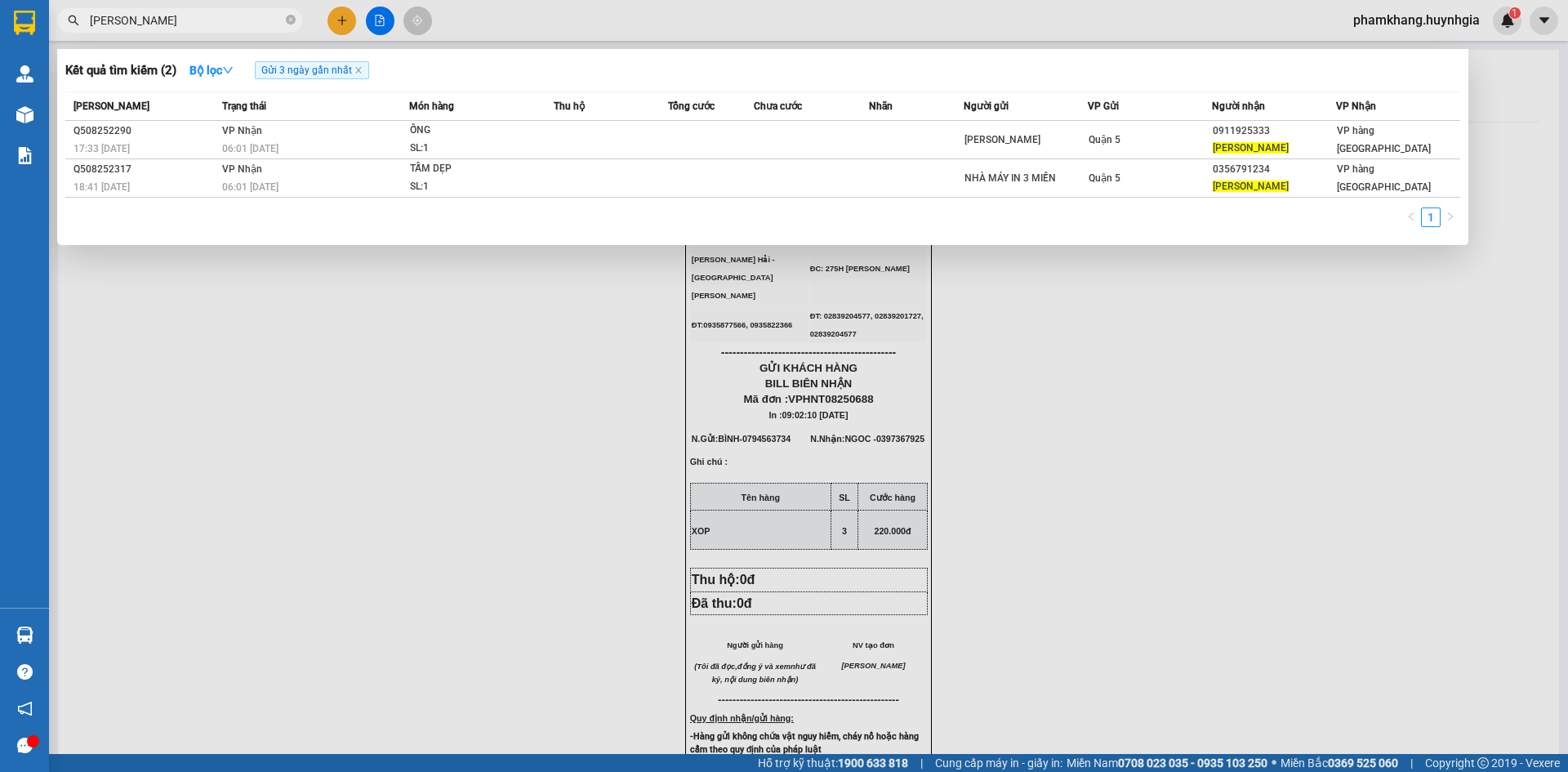
click at [343, 27] on div at bounding box center [784, 386] width 1568 height 772
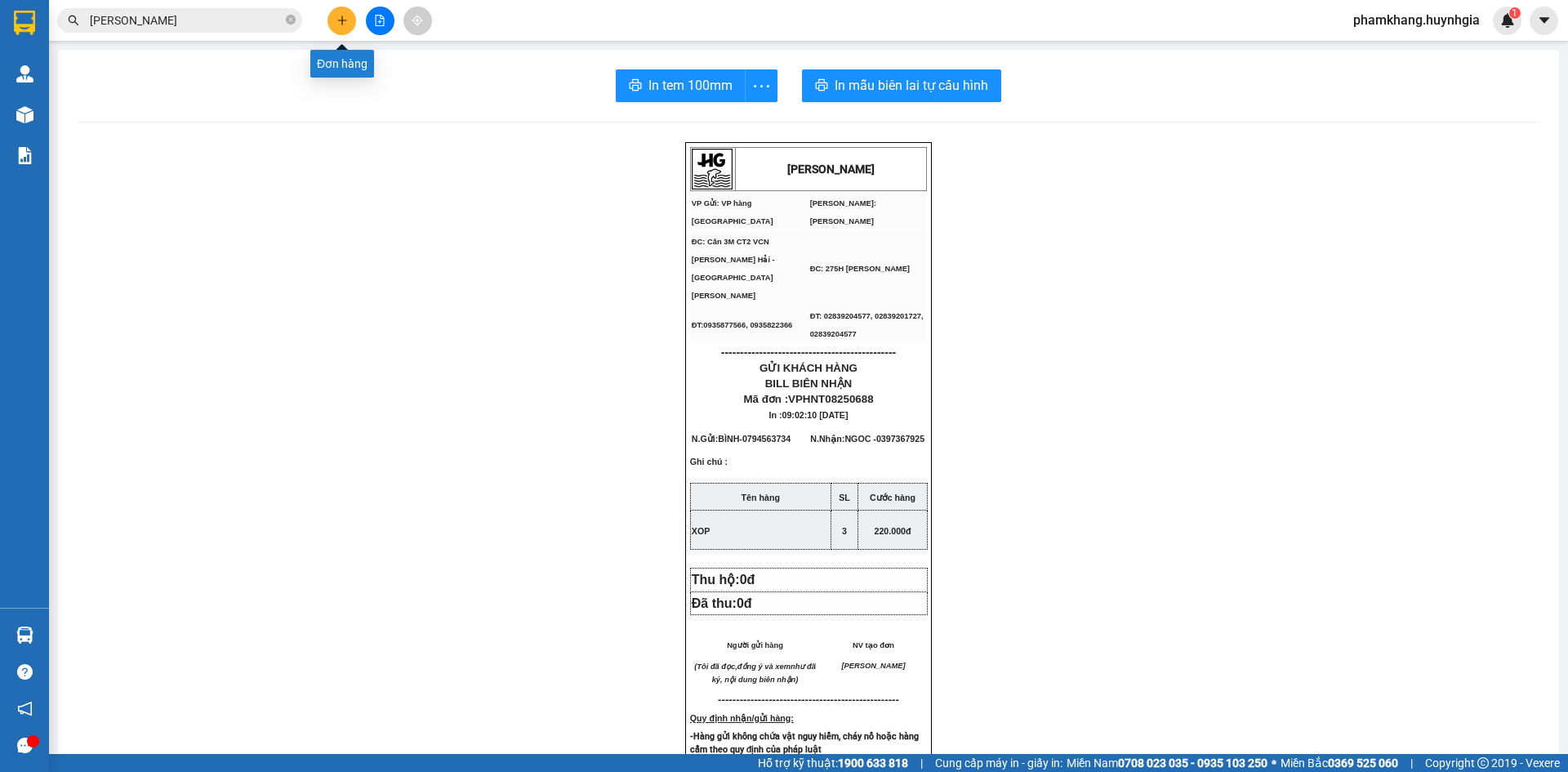
click at [343, 27] on button at bounding box center [341, 21] width 29 height 29
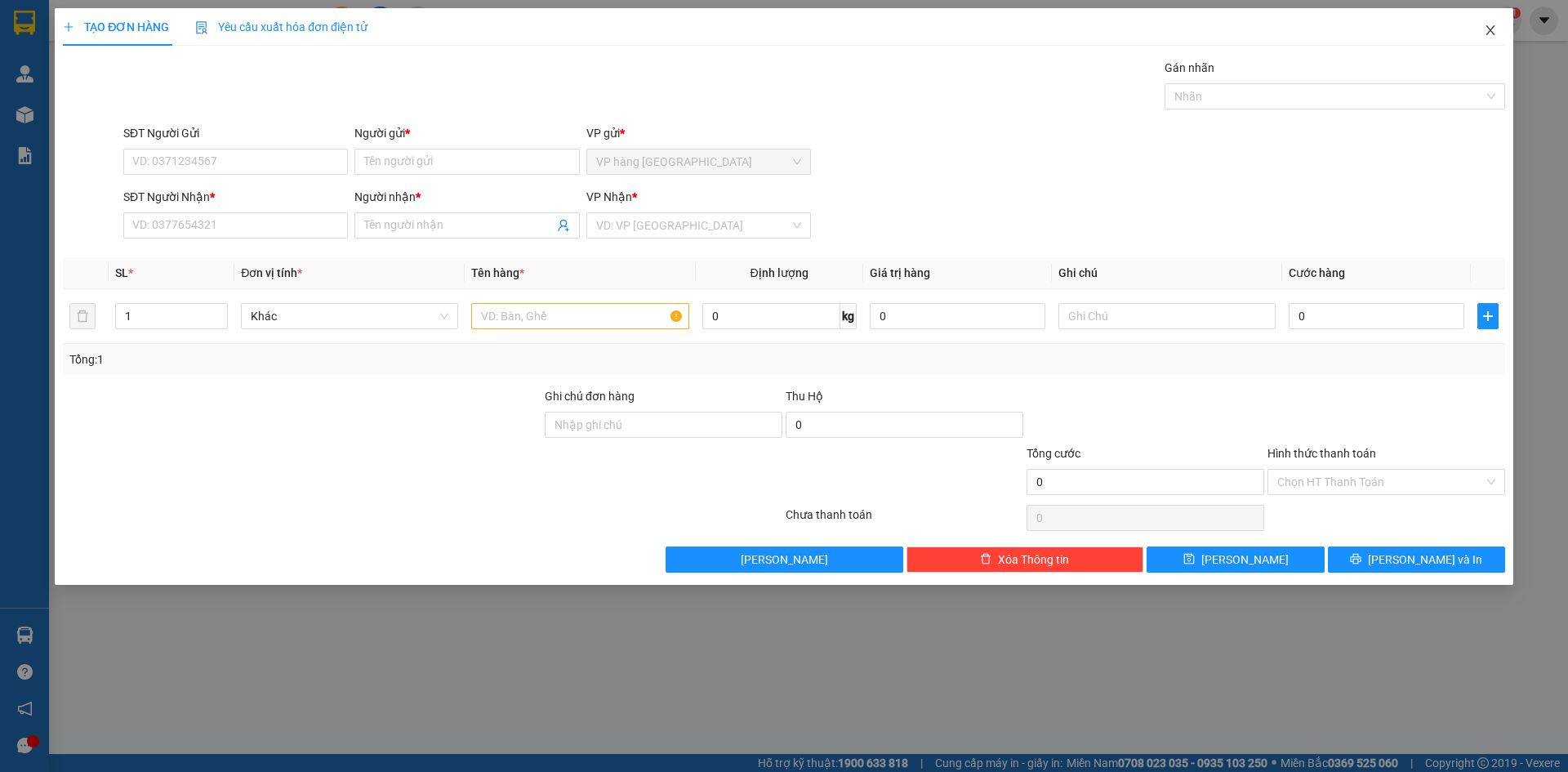
click at [1493, 36] on icon "close" at bounding box center [1491, 31] width 13 height 13
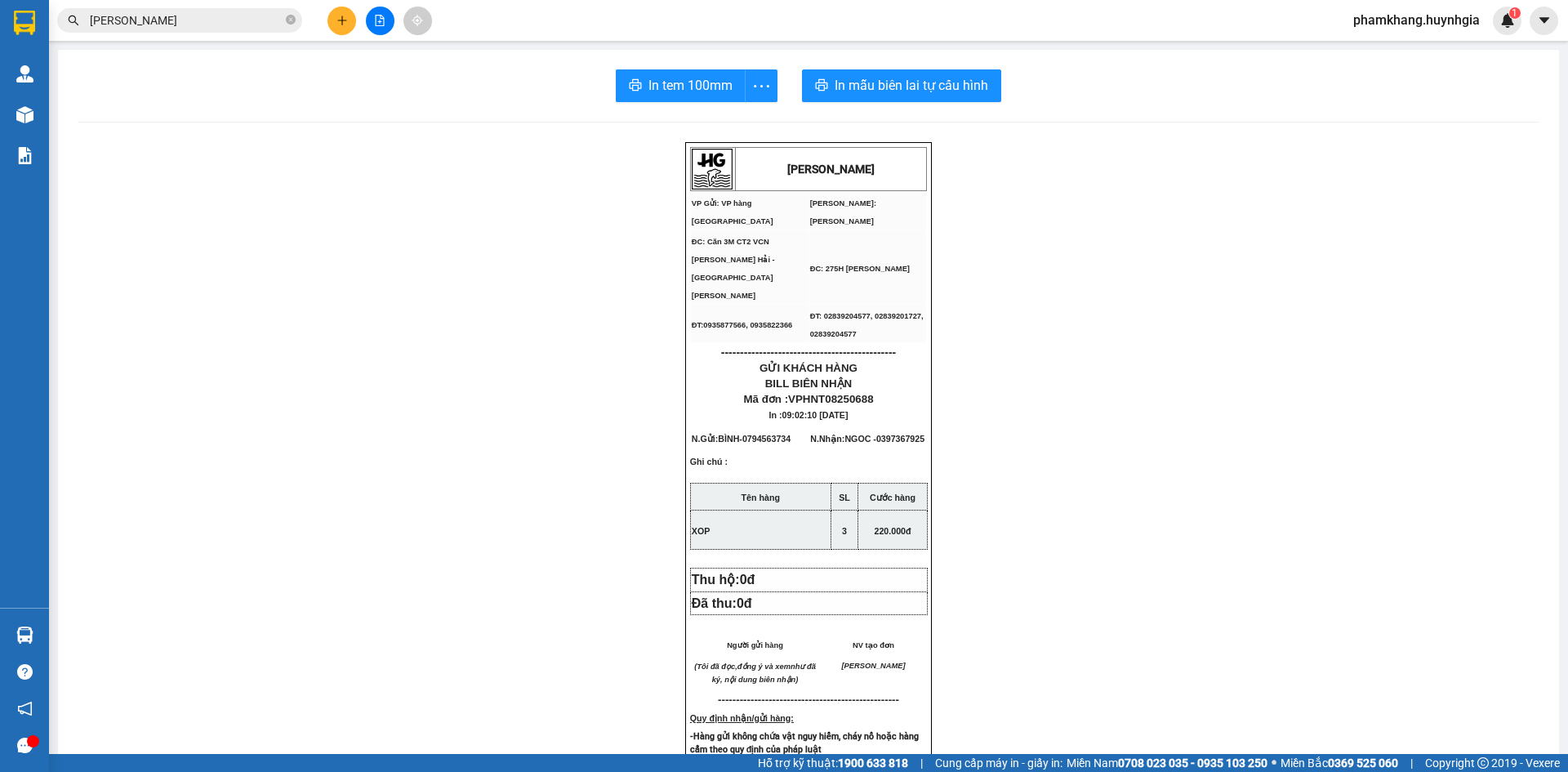
click at [218, 25] on input "HOANG HAI" at bounding box center [186, 21] width 192 height 18
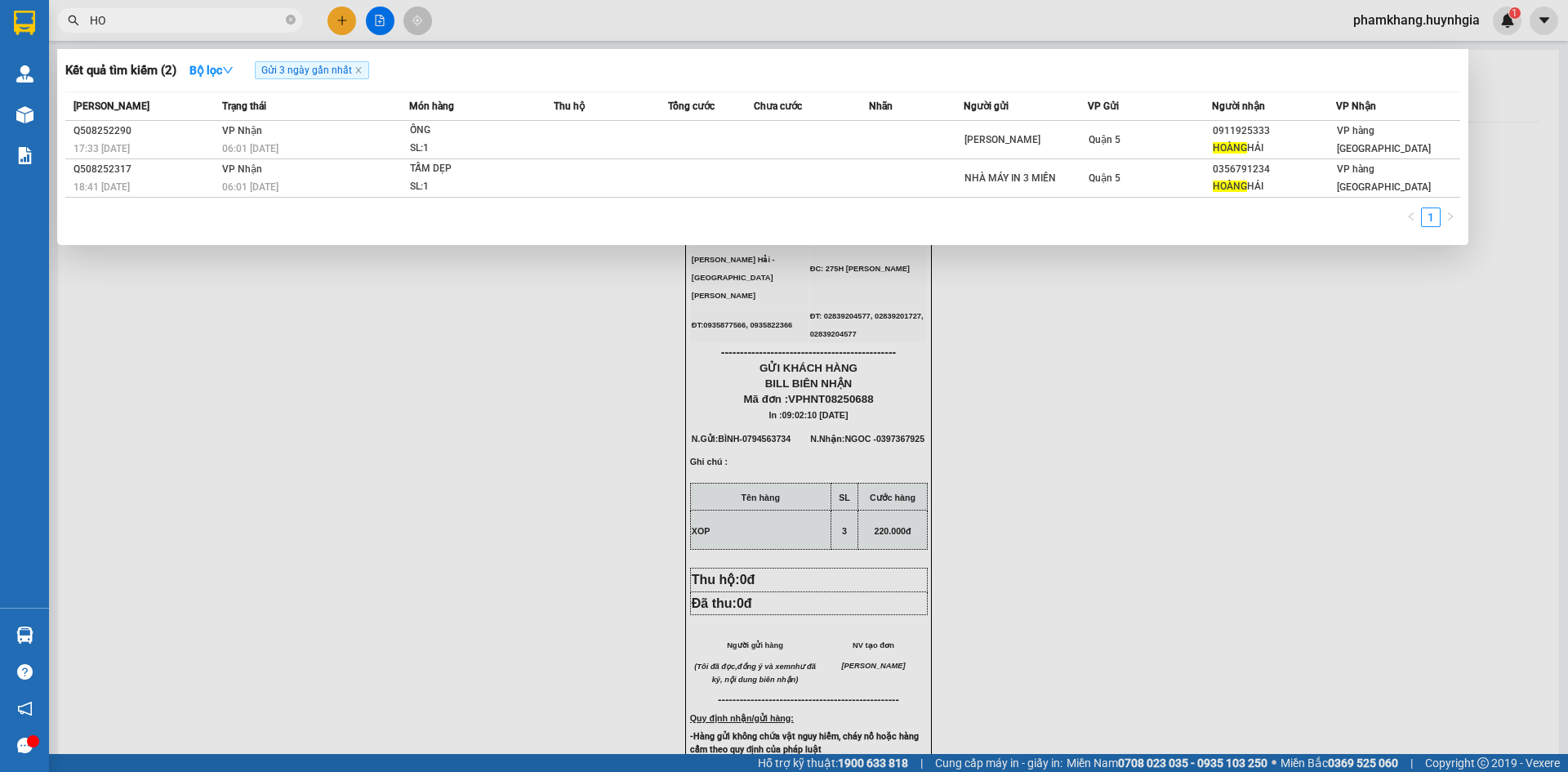
type input "H"
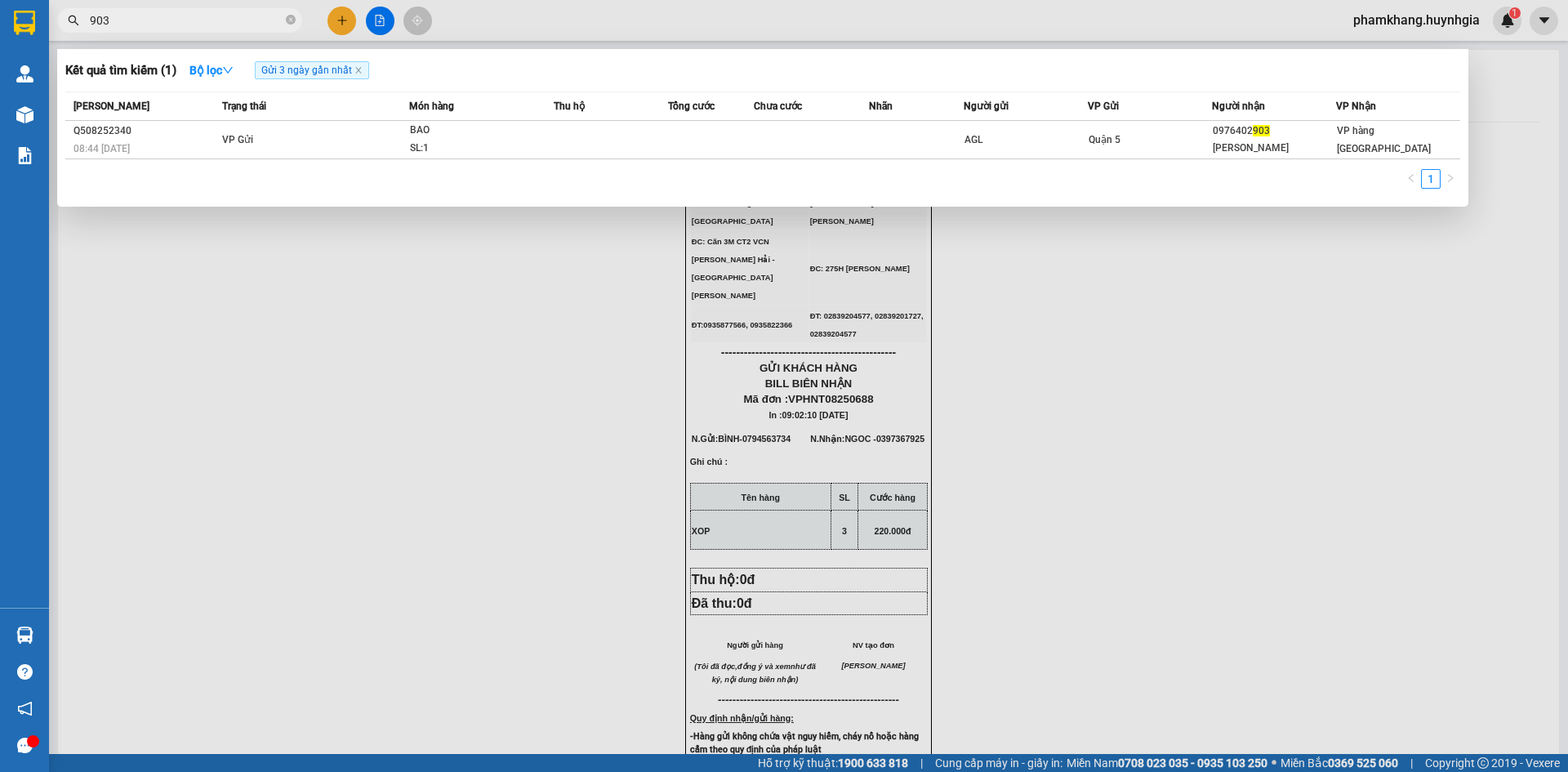
type input "903"
click at [337, 27] on div at bounding box center [784, 386] width 1568 height 772
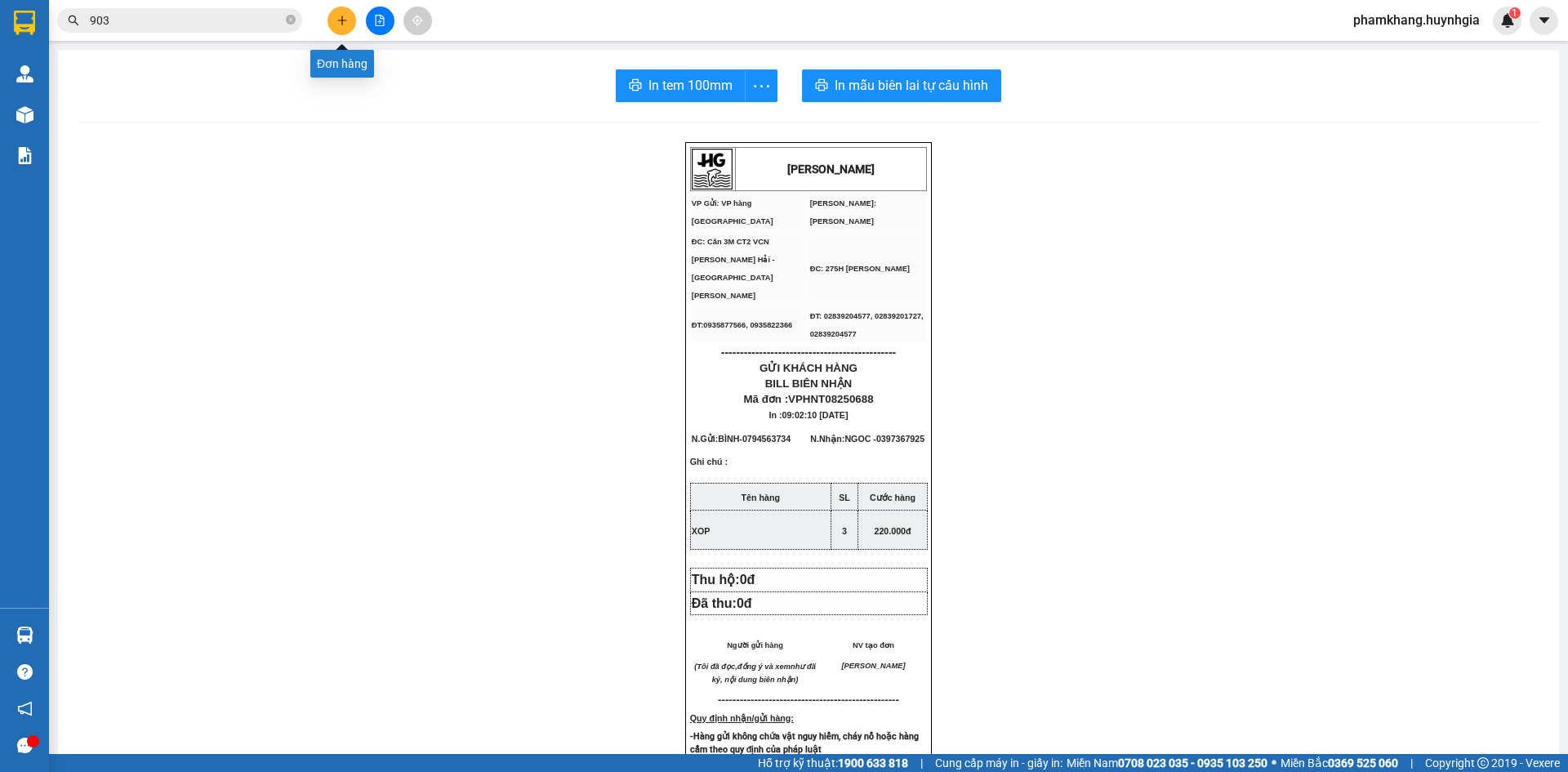
click at [337, 27] on button at bounding box center [341, 21] width 29 height 29
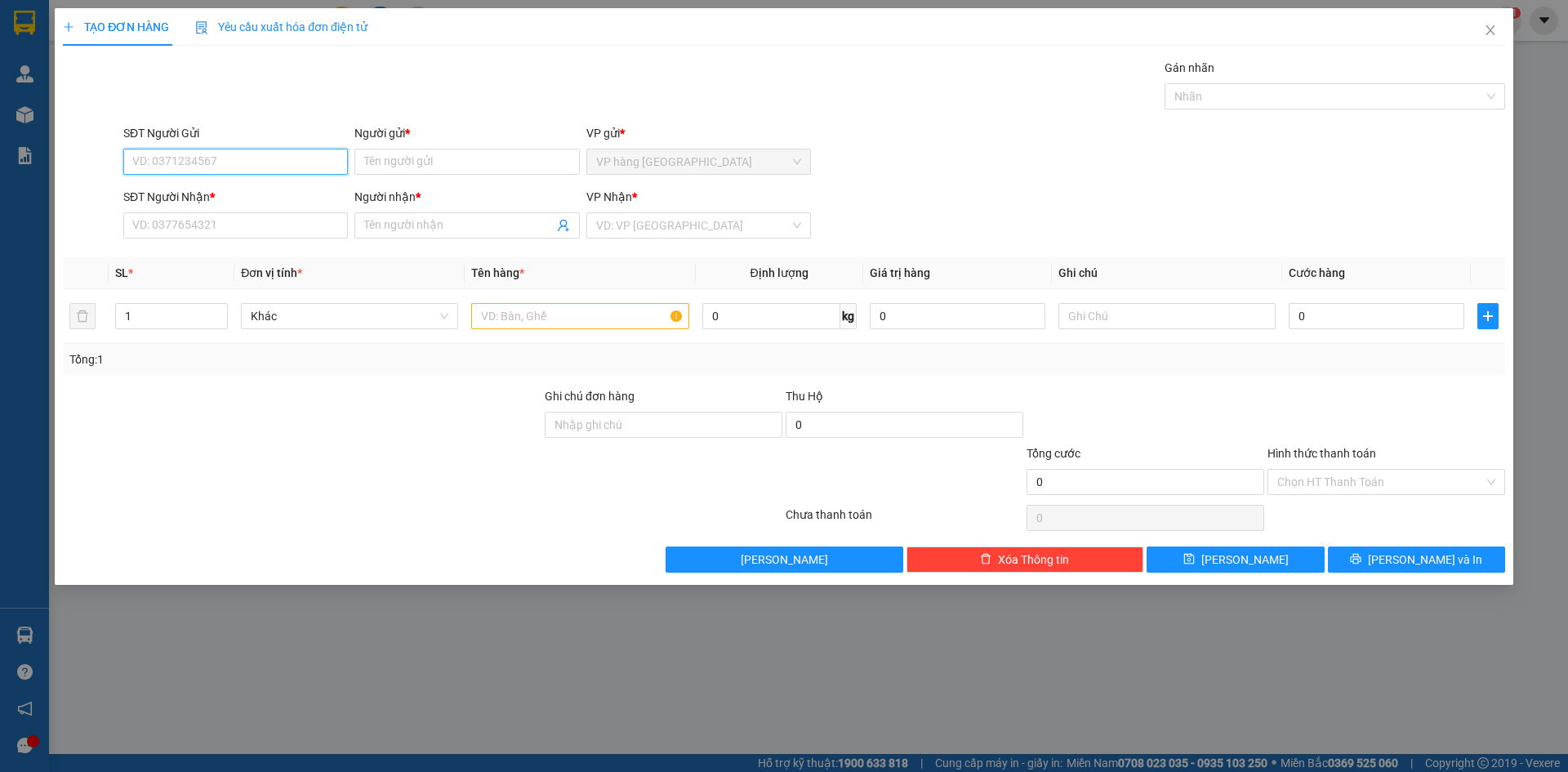
click at [280, 164] on input "SĐT Người Gửi" at bounding box center [235, 162] width 225 height 26
click at [294, 161] on input "SĐT Người Gửi" at bounding box center [235, 162] width 225 height 26
type input "0"
type input "0886624204"
click at [293, 236] on input "SĐT Người Nhận *" at bounding box center [235, 226] width 225 height 26
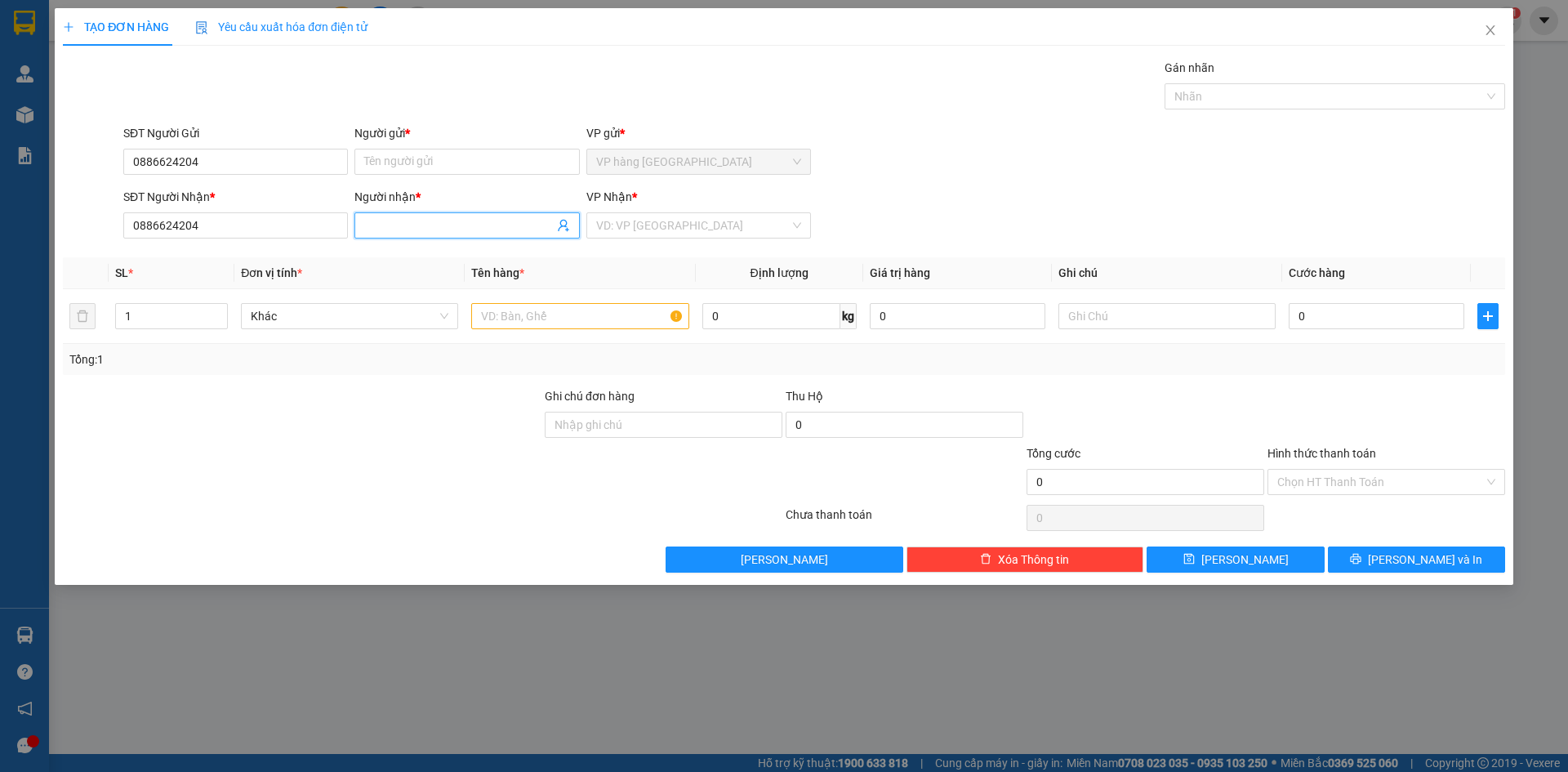
click at [384, 224] on input "Người nhận *" at bounding box center [459, 226] width 188 height 18
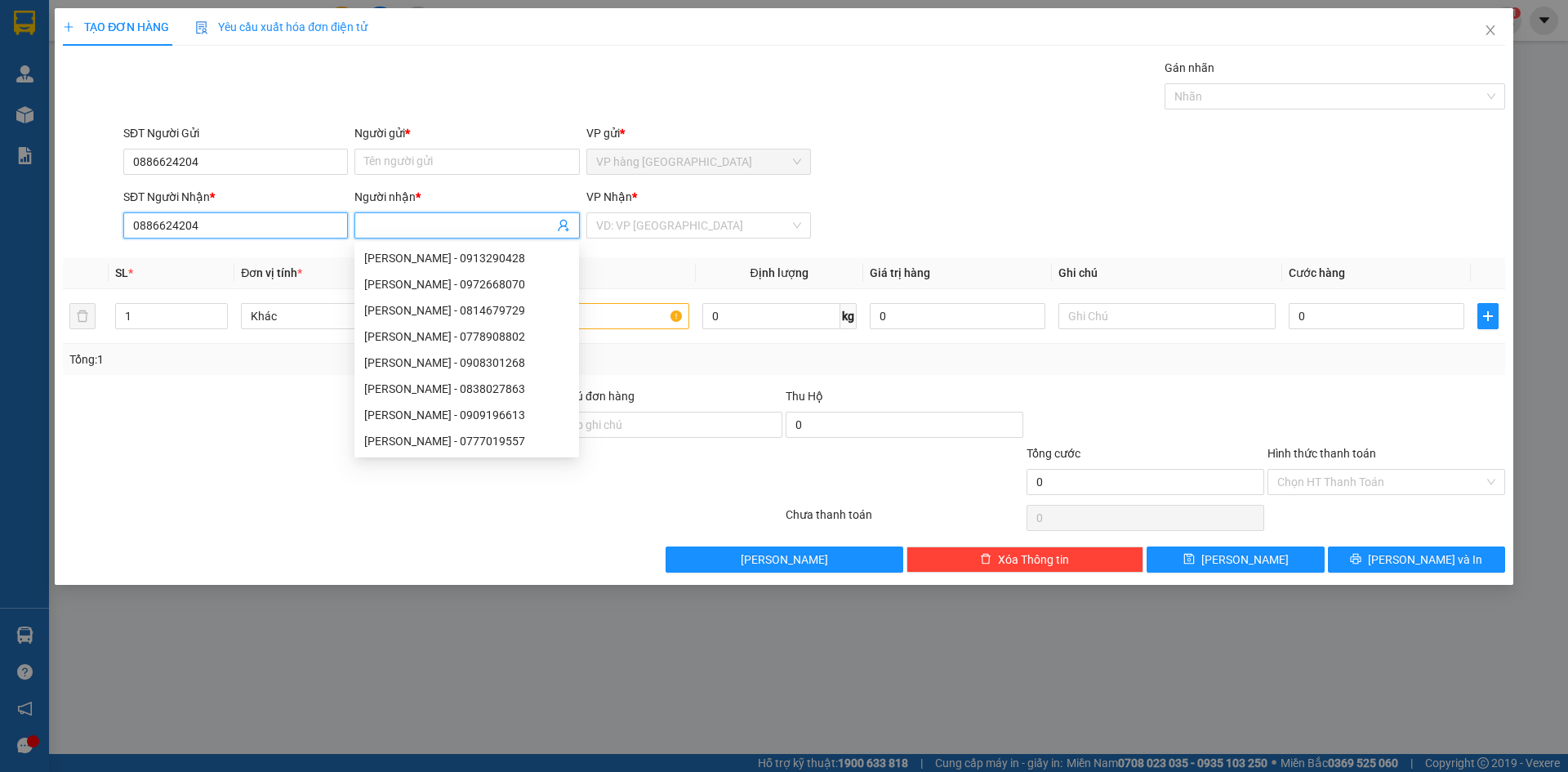
click at [242, 233] on input "0886624204" at bounding box center [235, 226] width 225 height 26
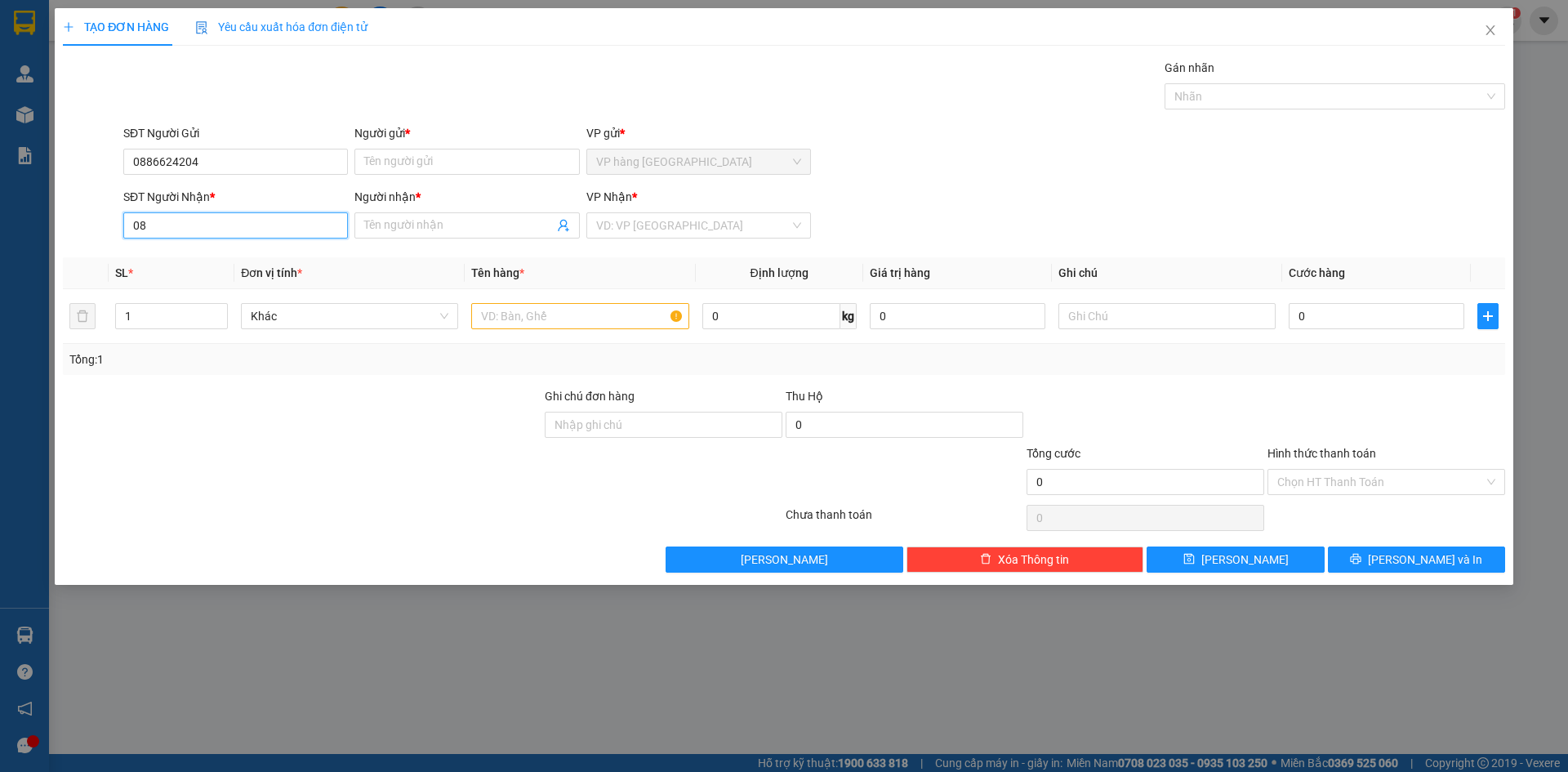
type input "0"
type input "0822224981"
click at [397, 230] on input "Người nhận *" at bounding box center [459, 226] width 188 height 18
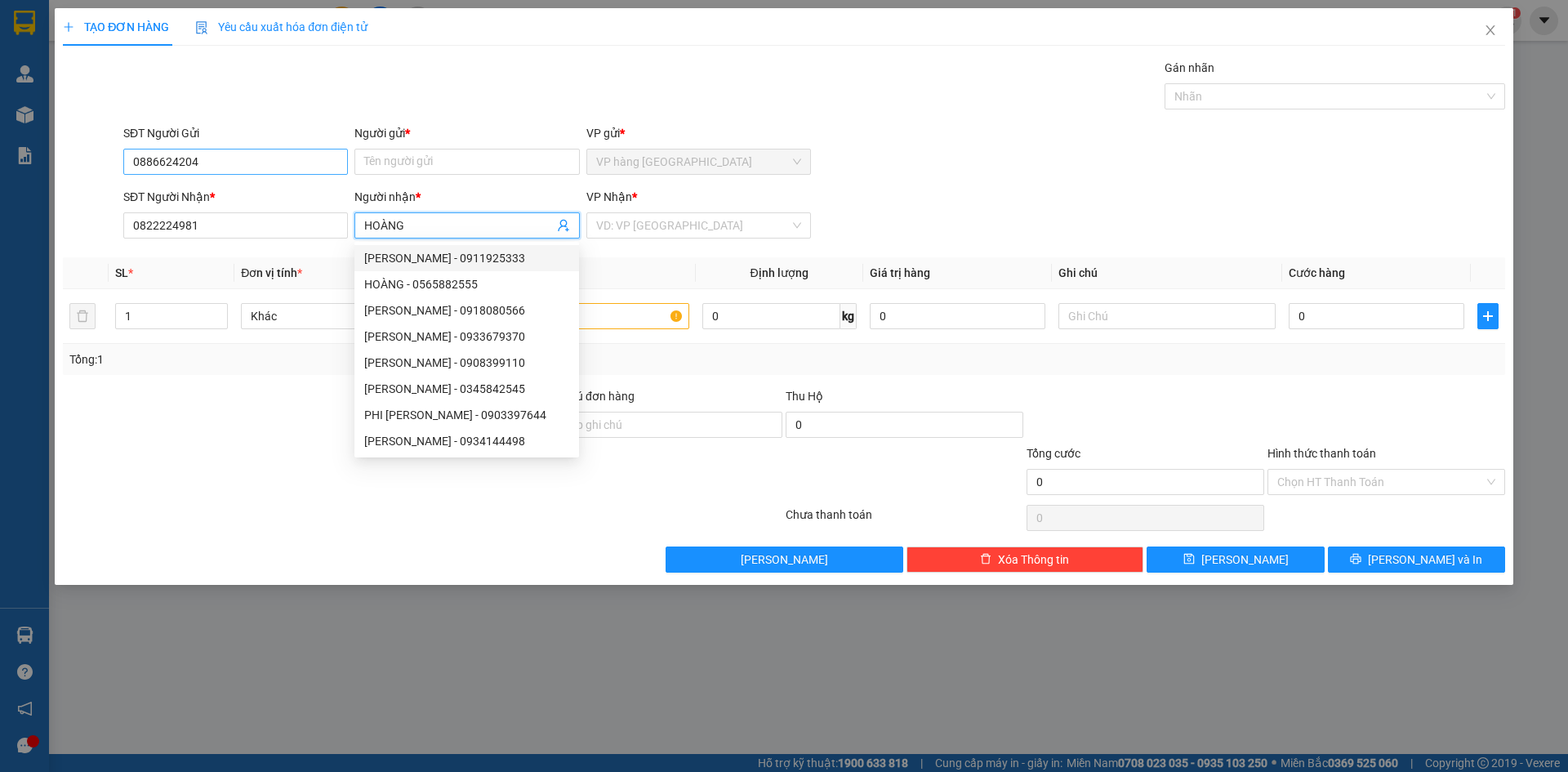
type input "HOÀNG"
click at [236, 164] on input "0886624204" at bounding box center [235, 162] width 225 height 26
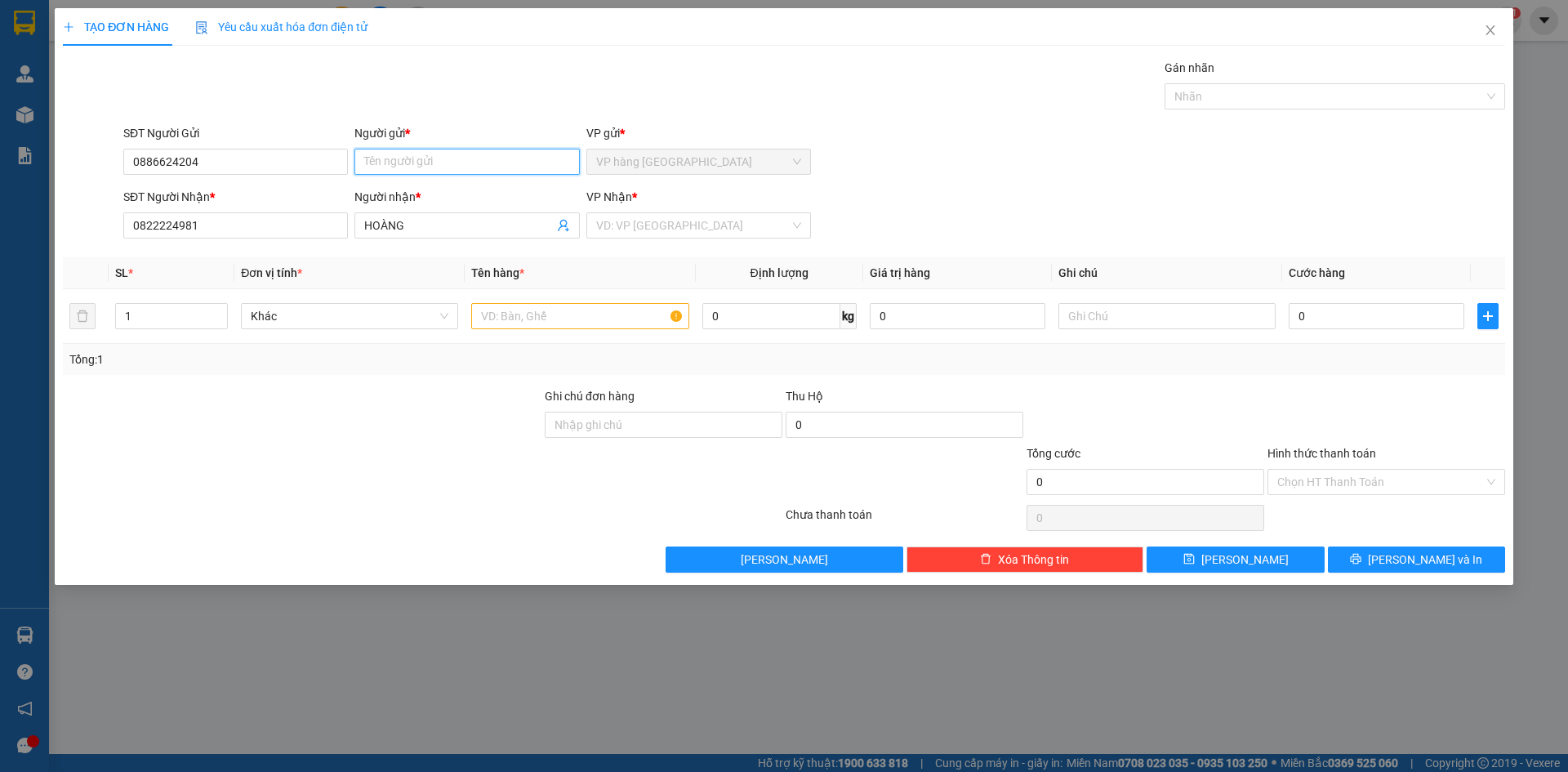
click at [394, 162] on input "Người gửi *" at bounding box center [467, 162] width 225 height 26
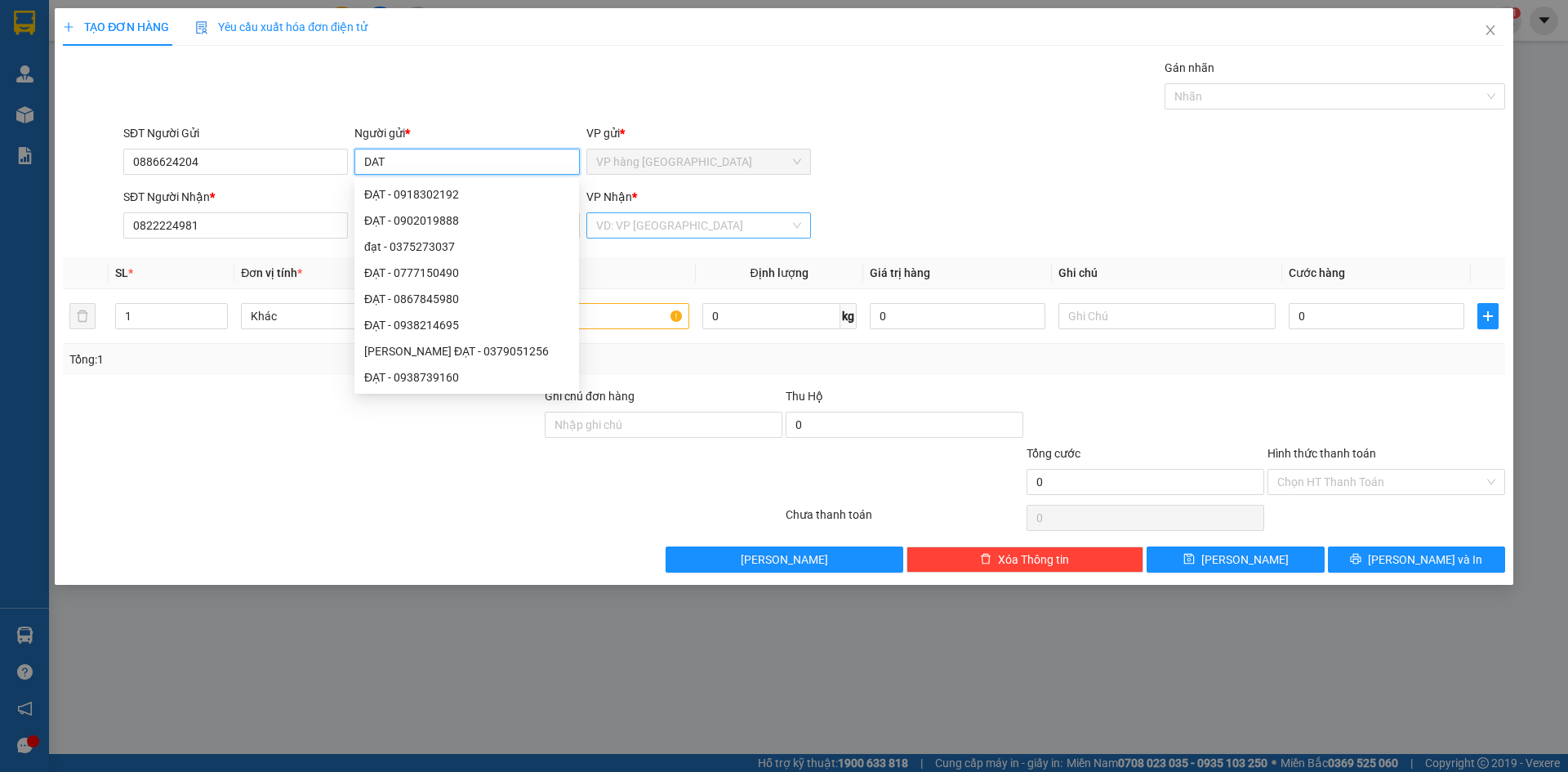
type input "DAT"
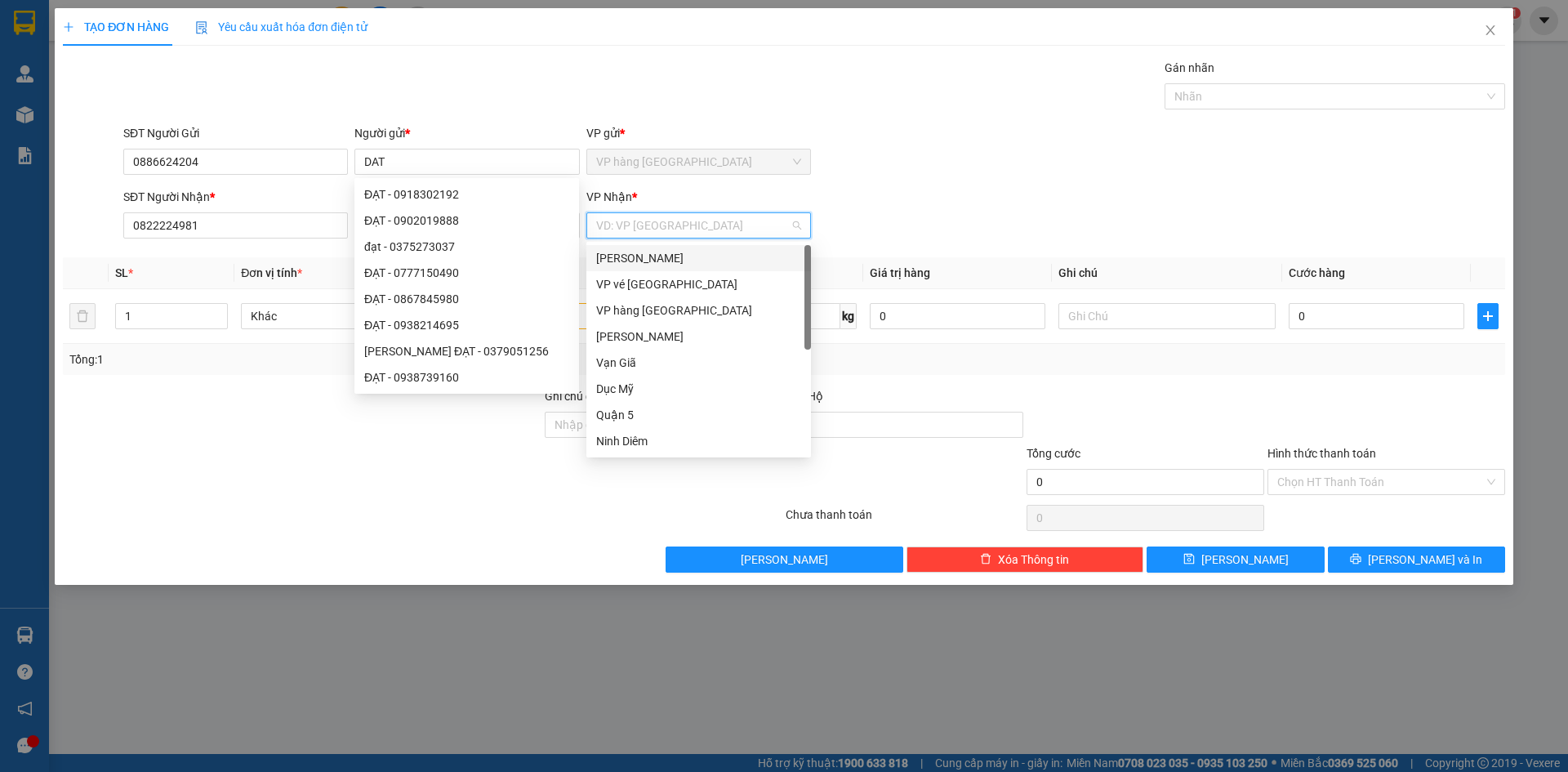
click at [654, 223] on input "search" at bounding box center [693, 226] width 193 height 25
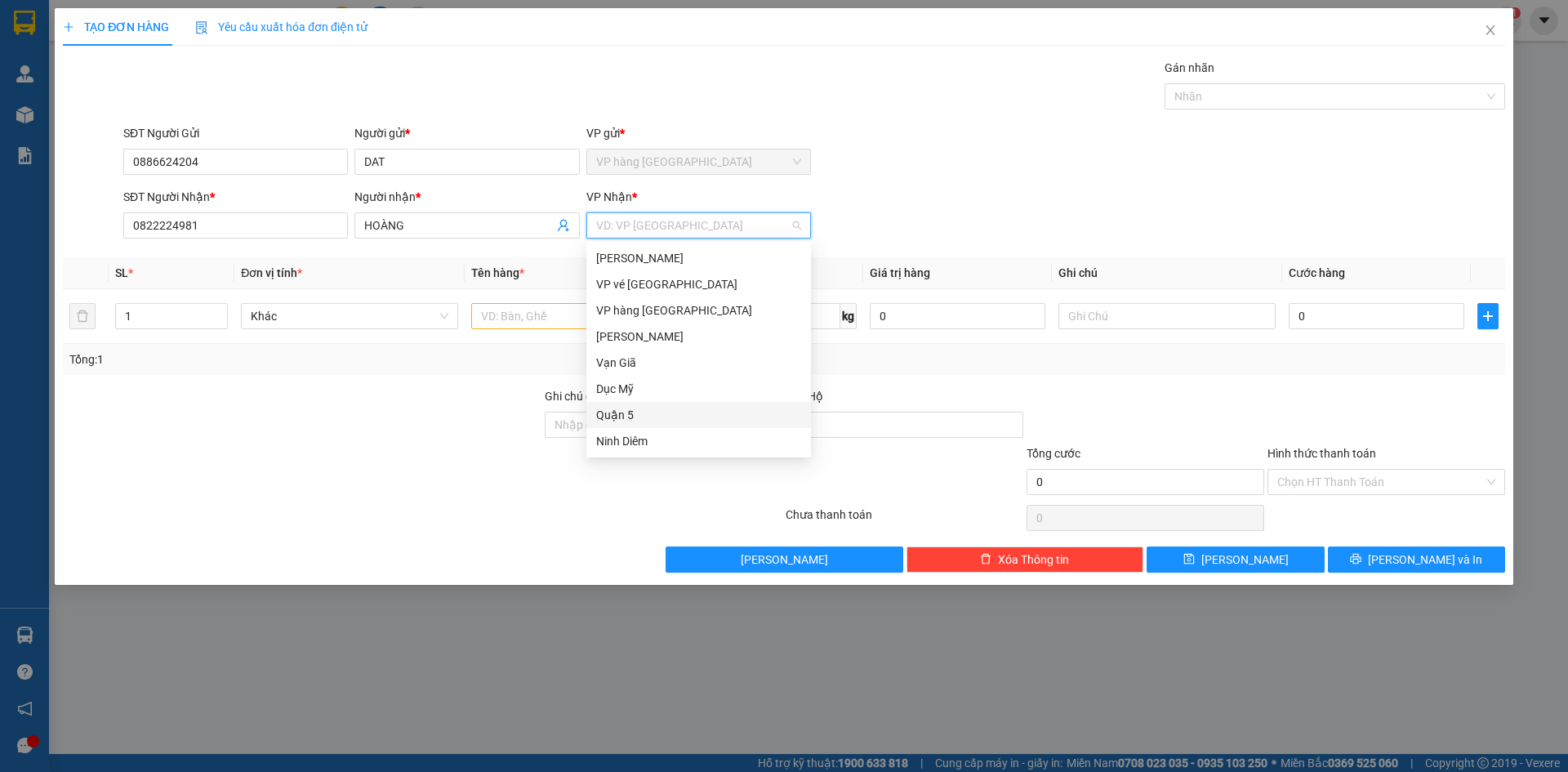
click at [646, 419] on div "Quận 5" at bounding box center [699, 415] width 205 height 18
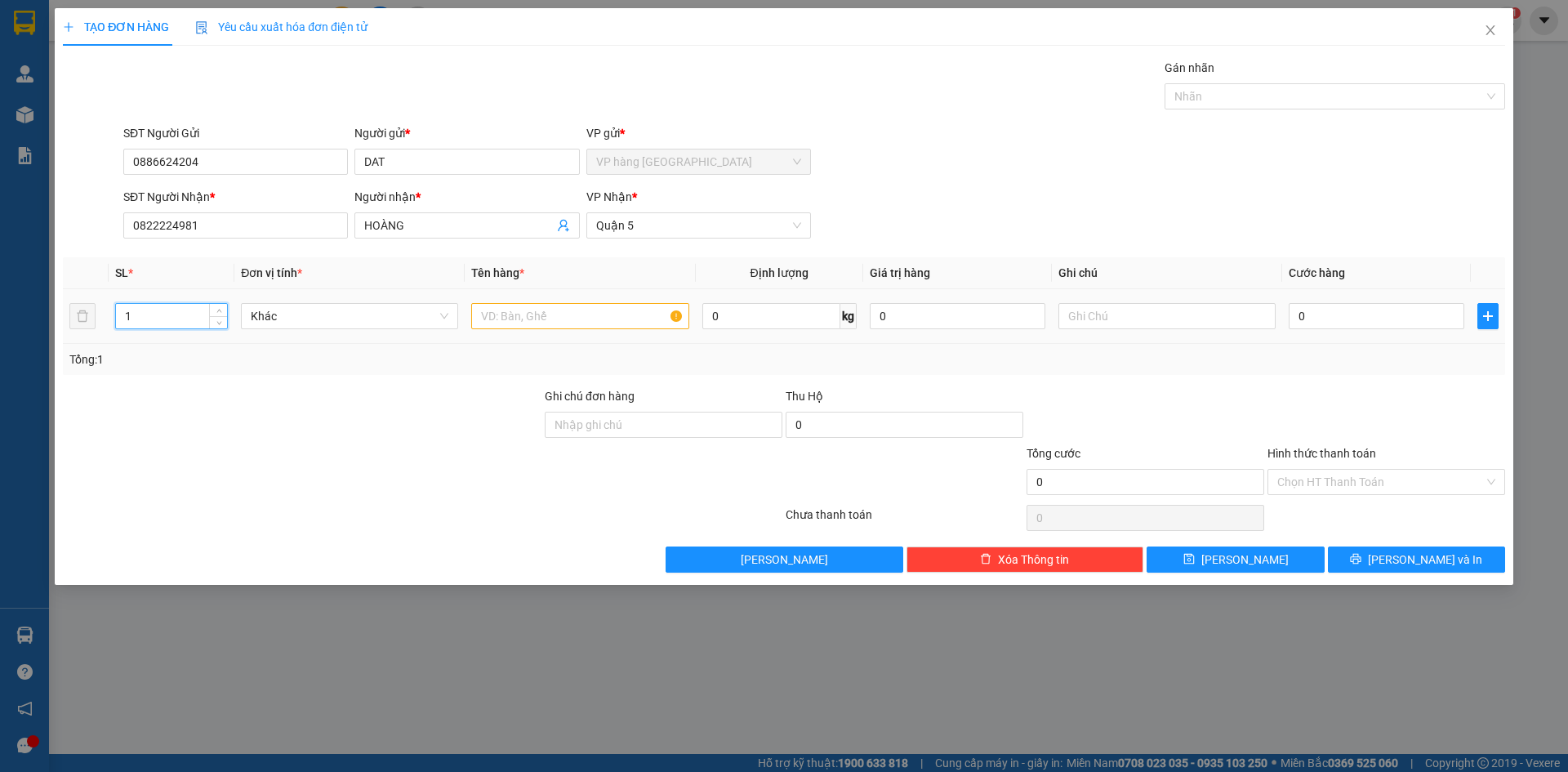
click at [156, 326] on input "1" at bounding box center [171, 317] width 111 height 25
type input "4"
click at [501, 323] on input "text" at bounding box center [579, 317] width 217 height 26
type input "KIEN"
click at [1334, 320] on input "0" at bounding box center [1376, 317] width 176 height 26
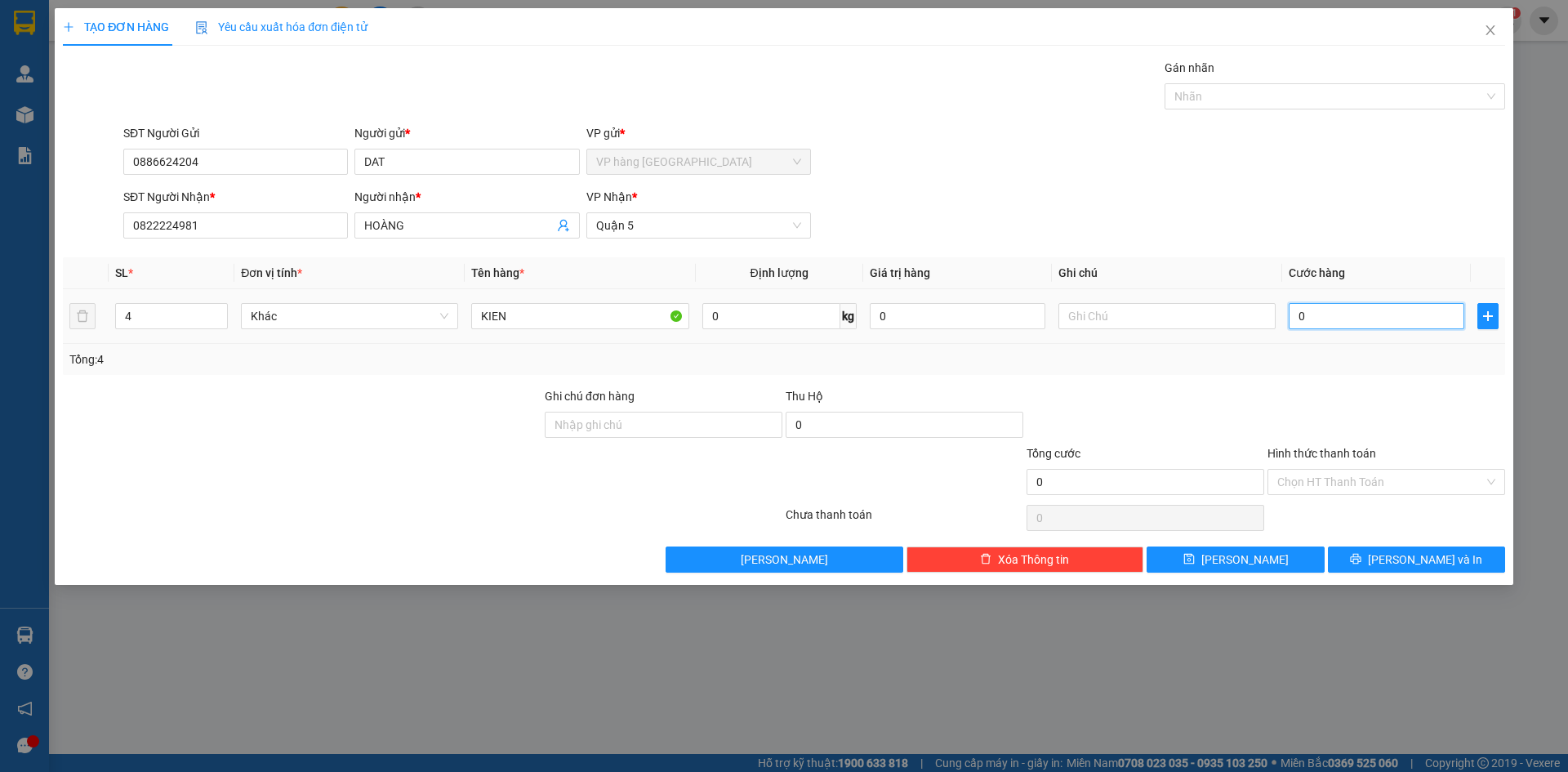
type input "1"
type input "15"
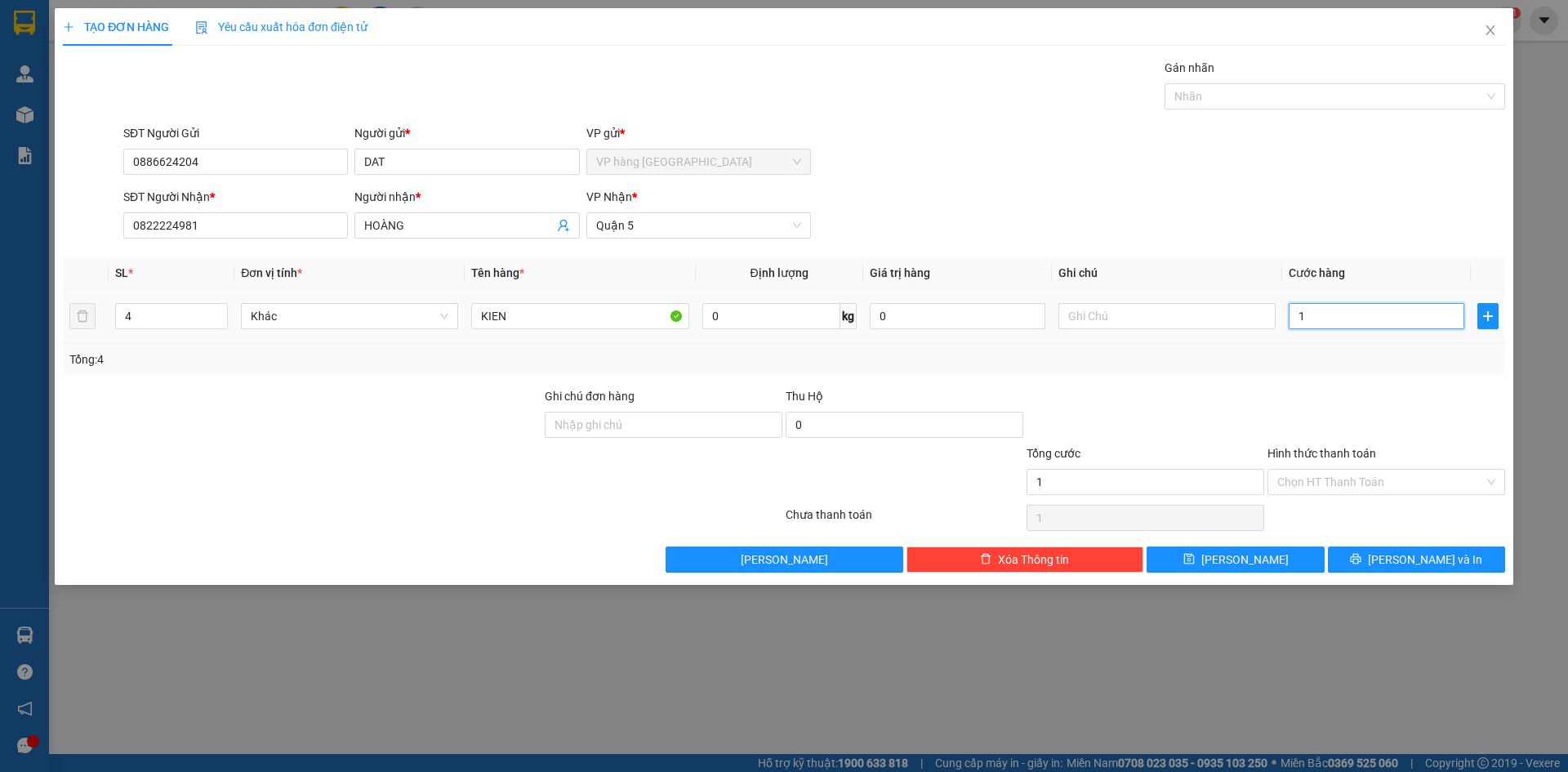
type input "15"
type input "150"
type input "150.000"
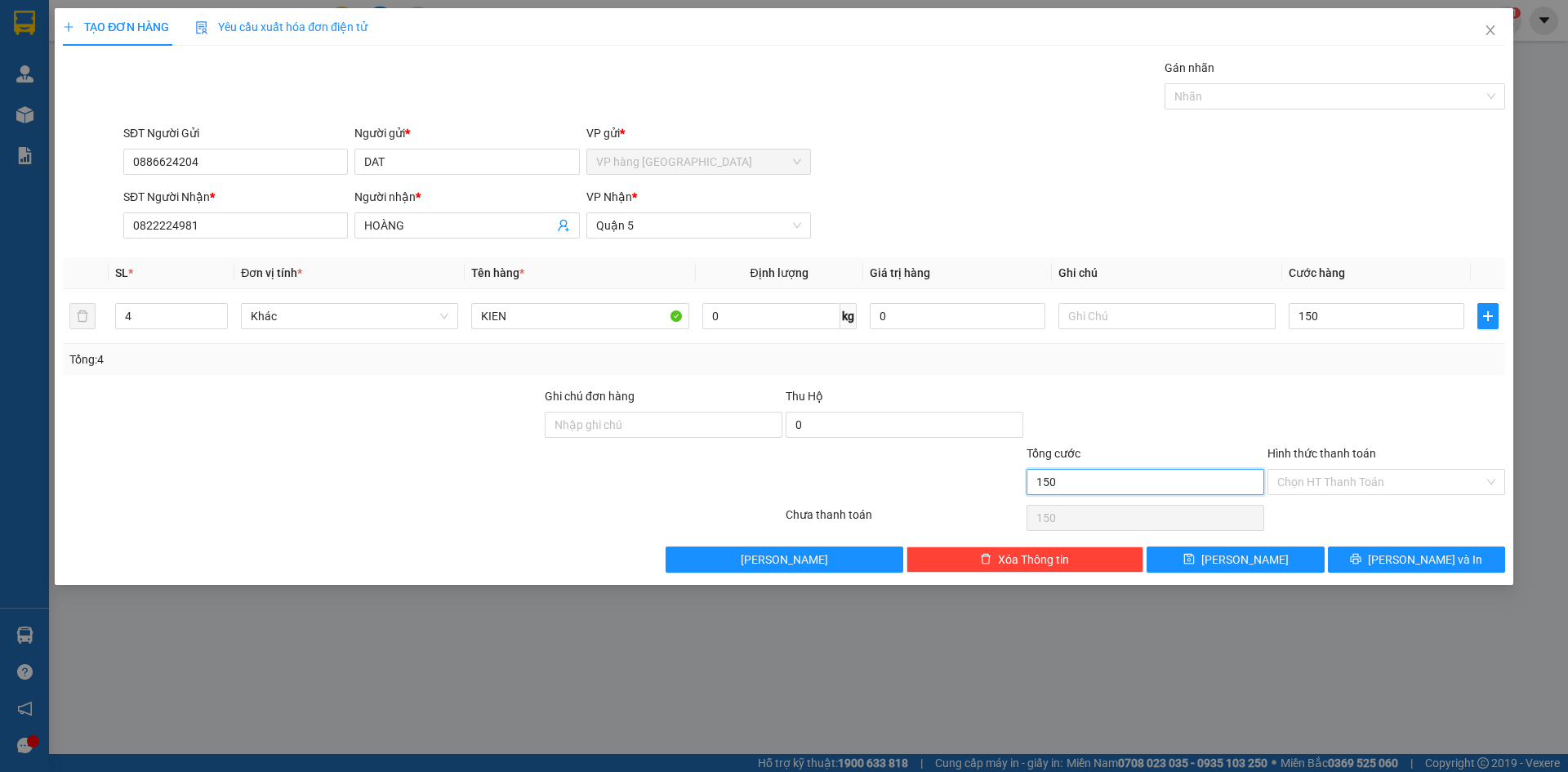
type input "150.000"
click at [1106, 483] on input "150.000" at bounding box center [1146, 483] width 238 height 26
click at [1076, 312] on input "text" at bounding box center [1166, 317] width 217 height 26
click at [1112, 312] on input "GTN" at bounding box center [1166, 317] width 217 height 26
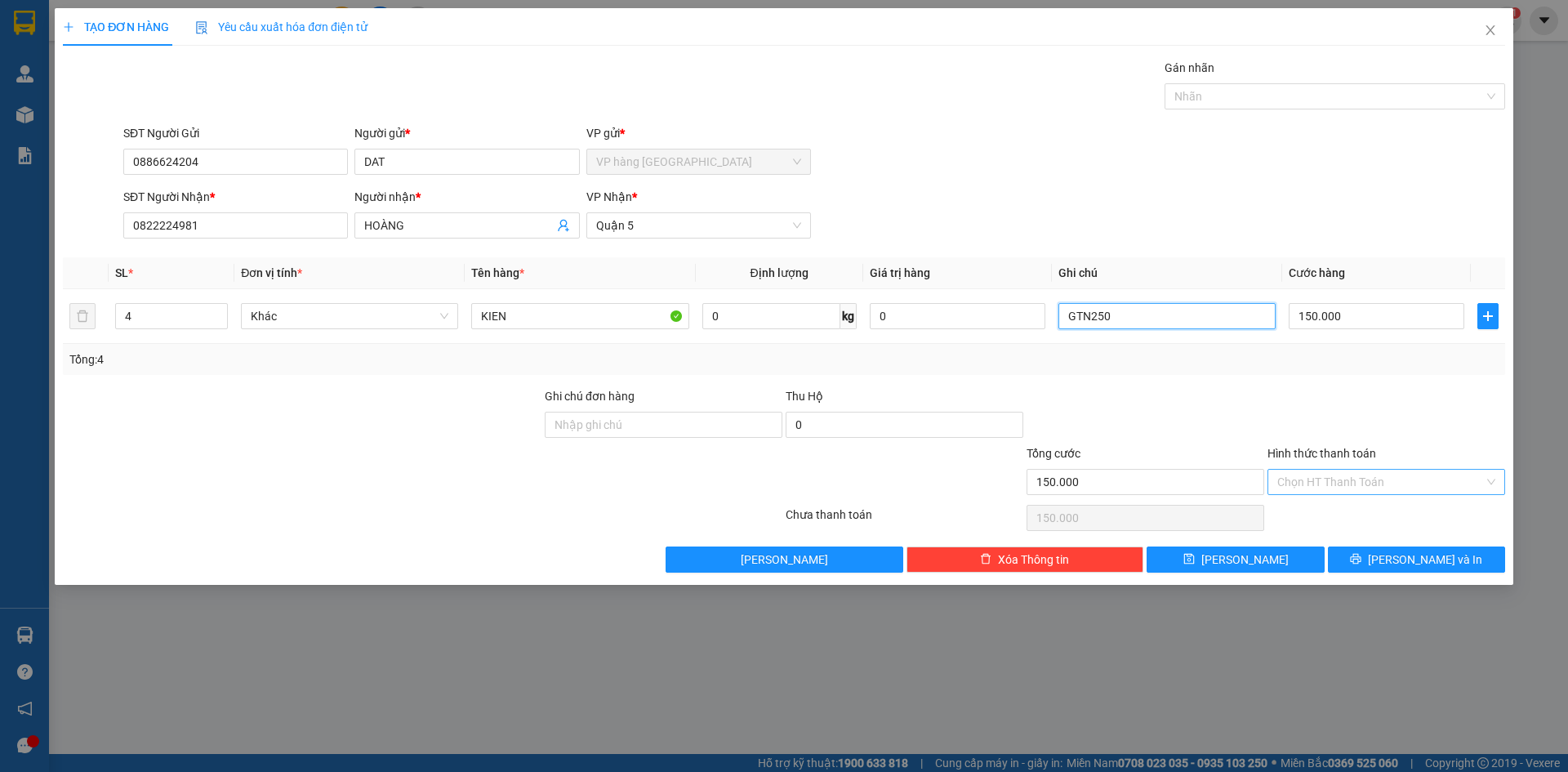
type input "GTN250"
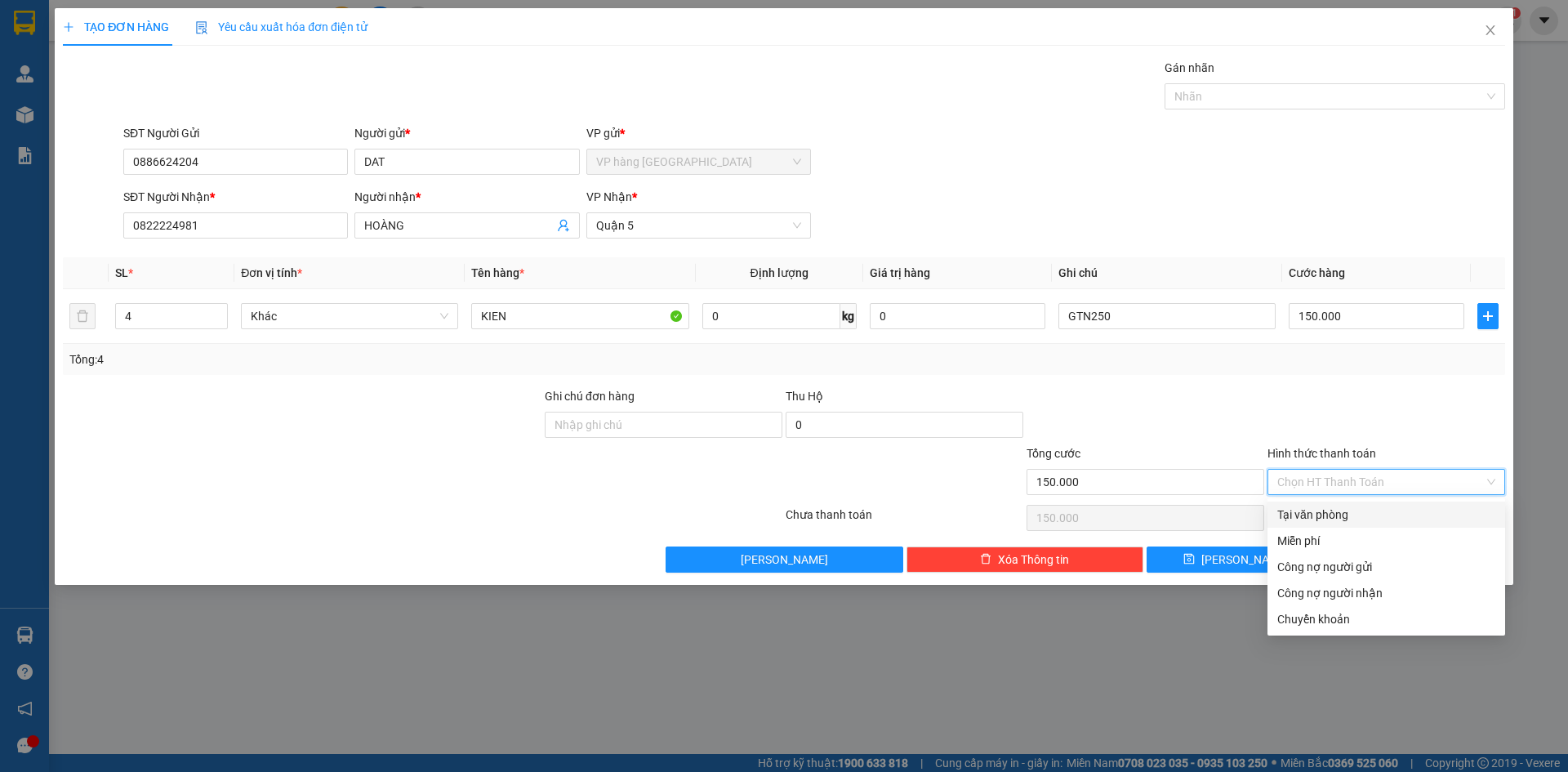
click at [1387, 474] on input "Hình thức thanh toán" at bounding box center [1380, 483] width 207 height 25
click at [1409, 515] on div "Tại văn phòng" at bounding box center [1386, 515] width 218 height 18
type input "0"
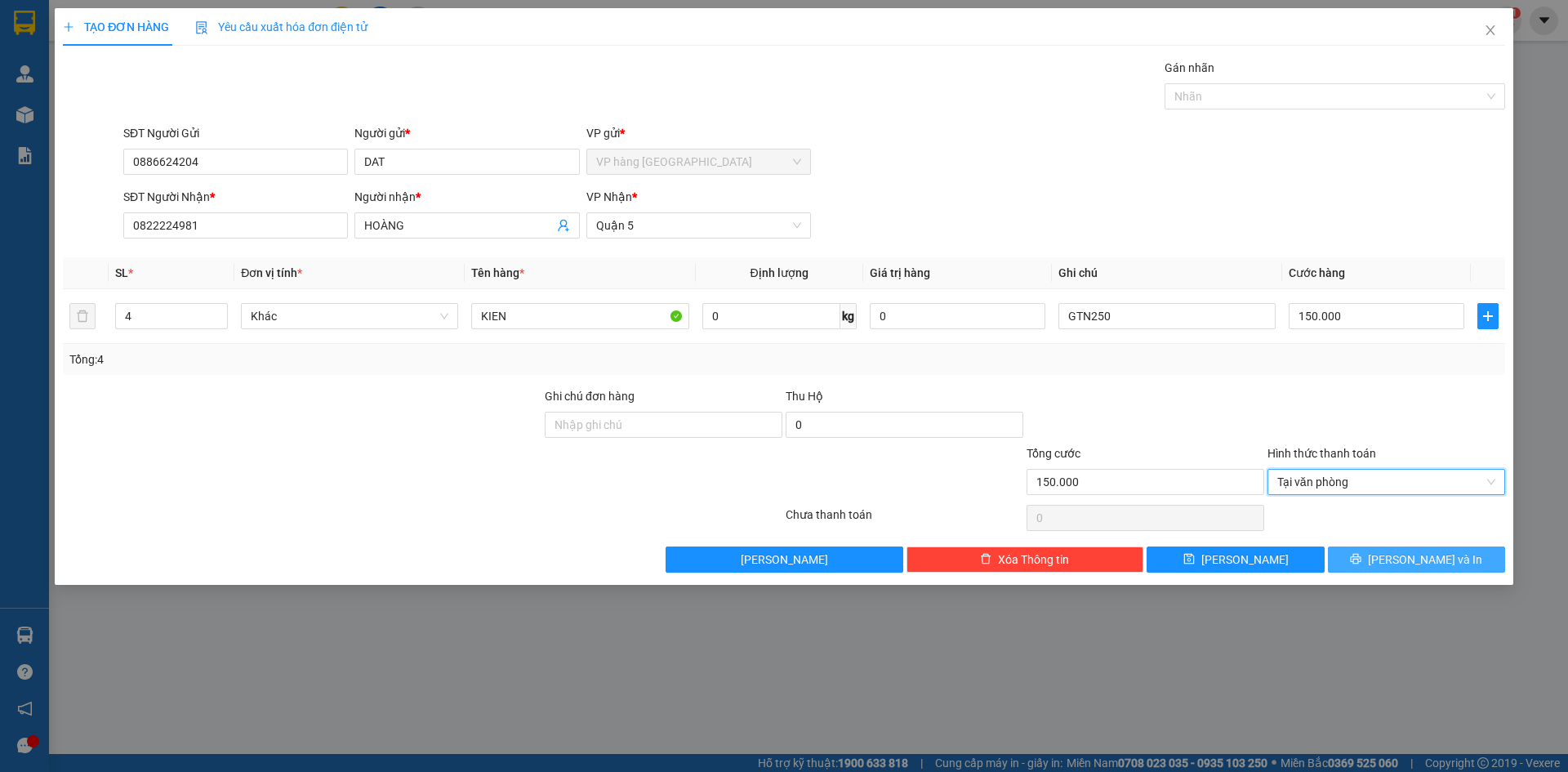
click at [1406, 555] on span "[PERSON_NAME] và In" at bounding box center [1425, 560] width 114 height 18
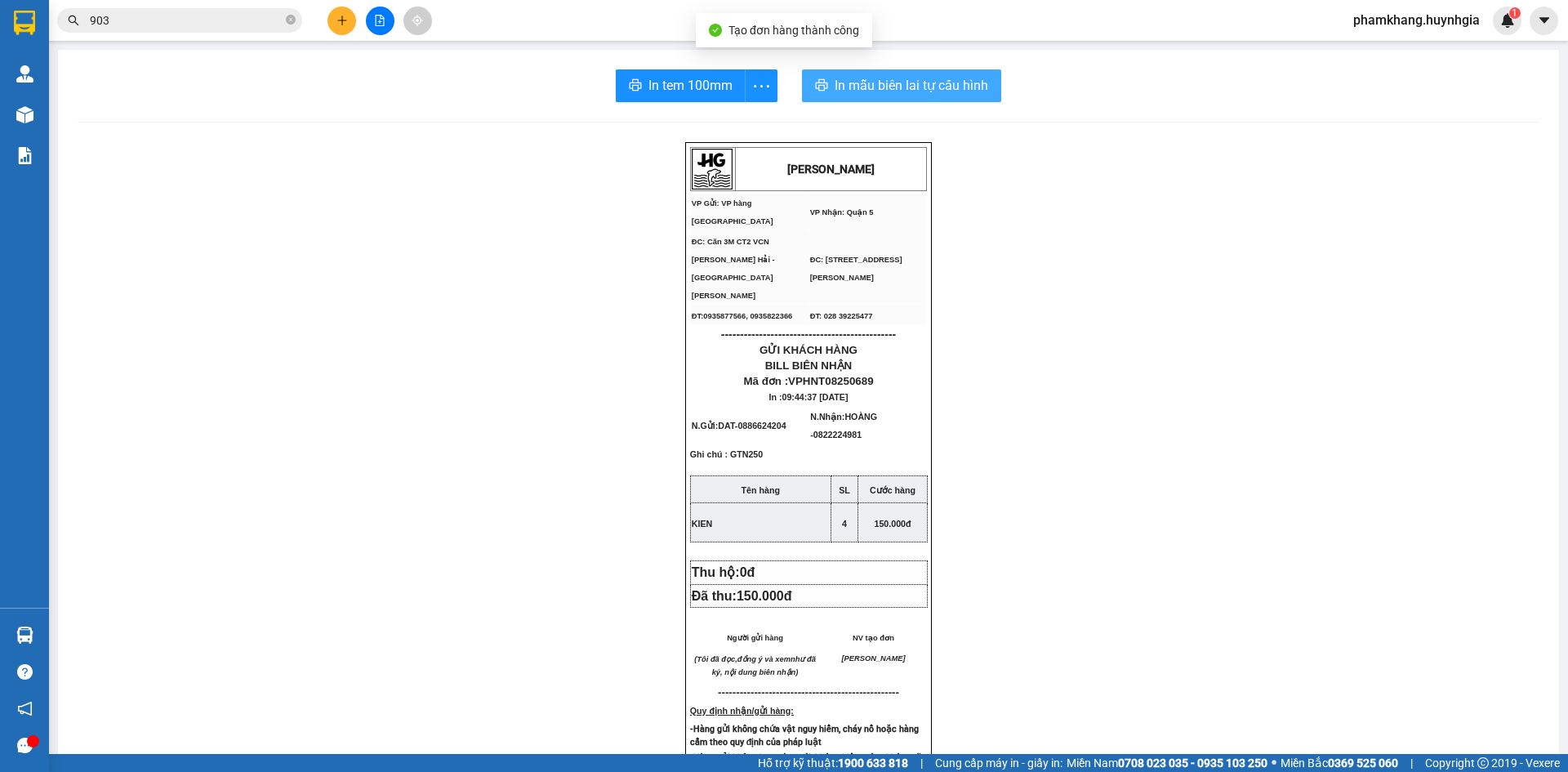
click at [864, 83] on span "In mẫu biên lai tự cấu hình" at bounding box center [911, 85] width 154 height 21
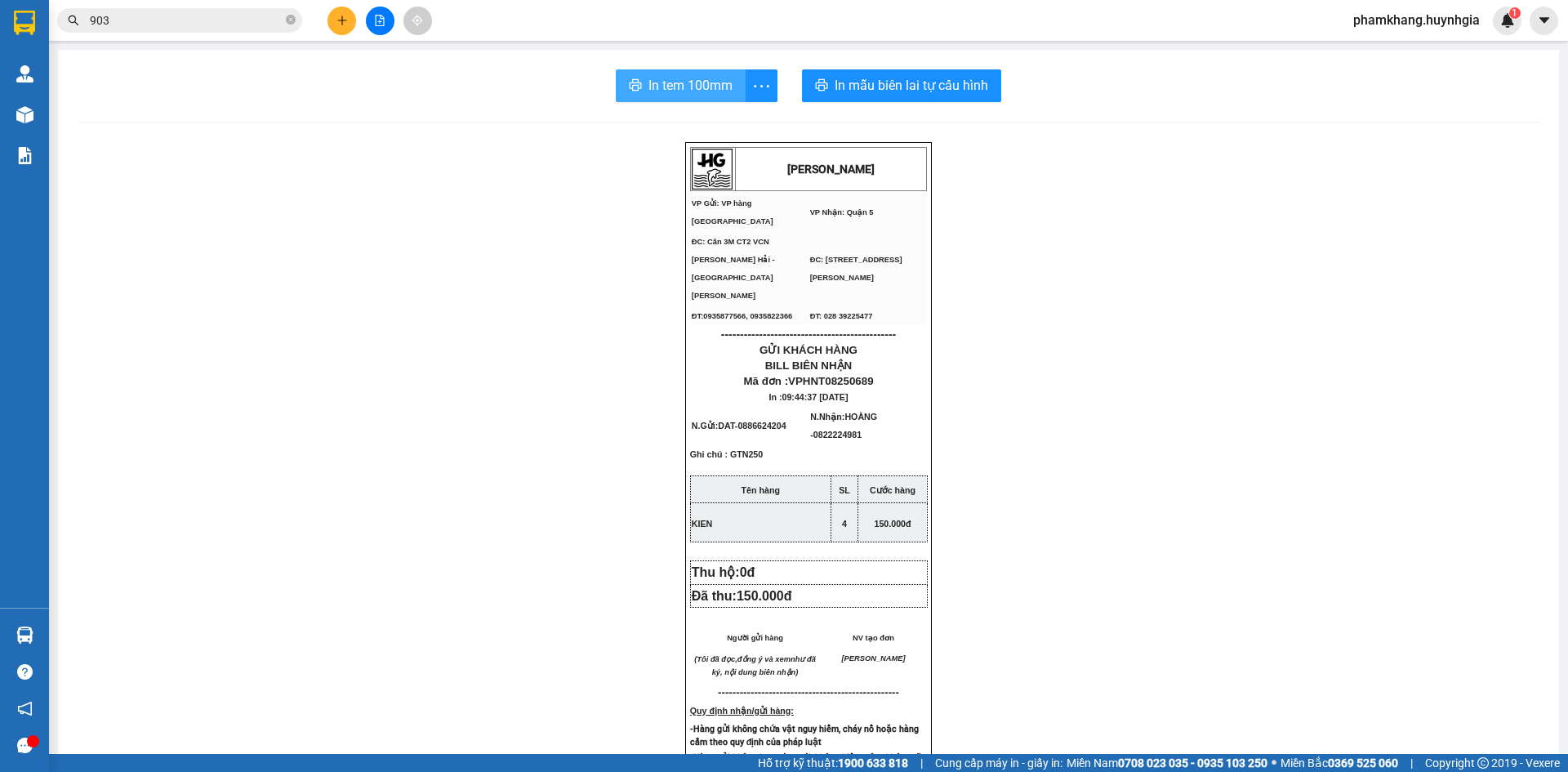
click at [672, 80] on span "In tem 100mm" at bounding box center [691, 85] width 84 height 21
click at [160, 29] on input "903" at bounding box center [186, 21] width 192 height 18
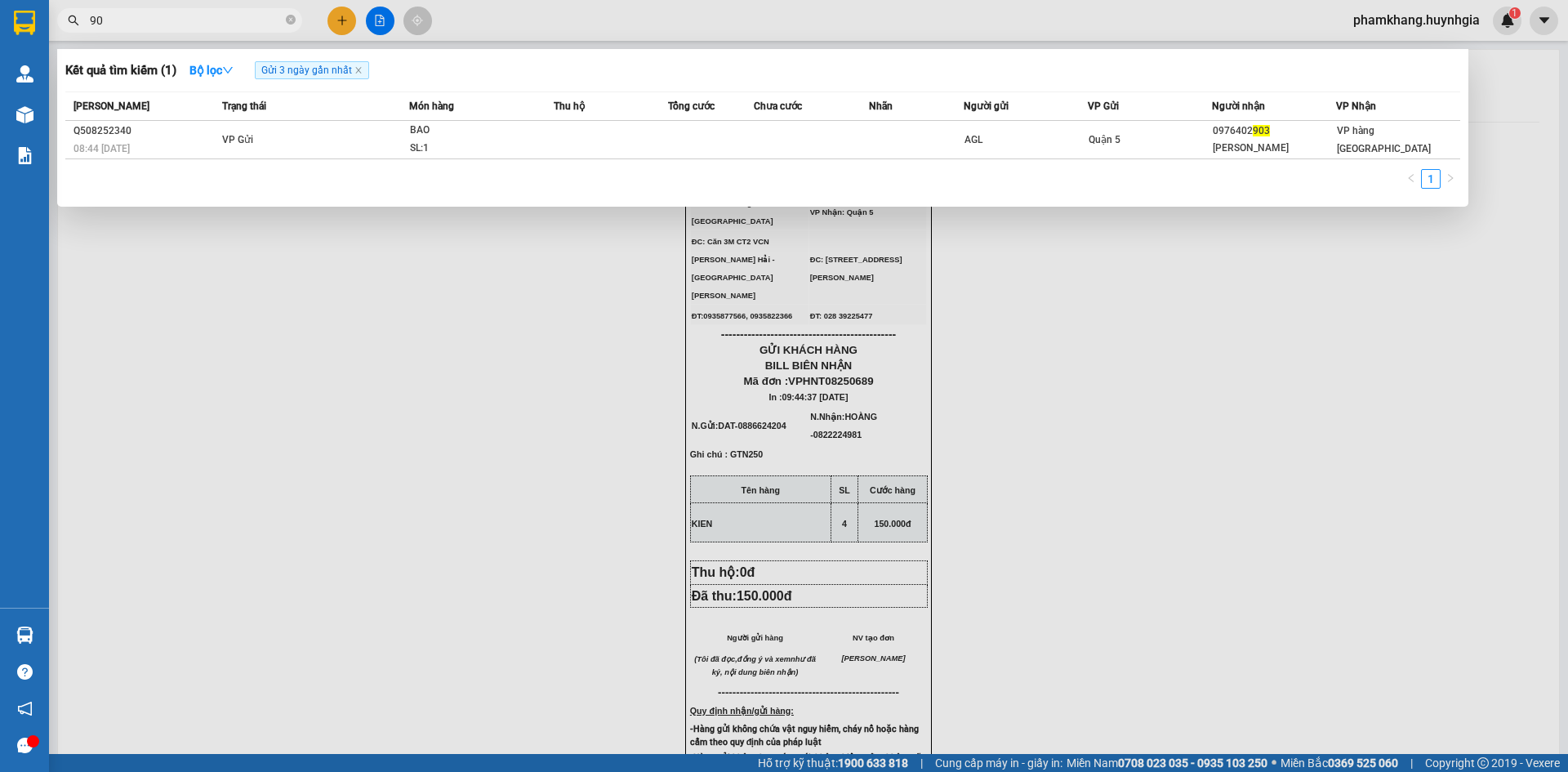
type input "9"
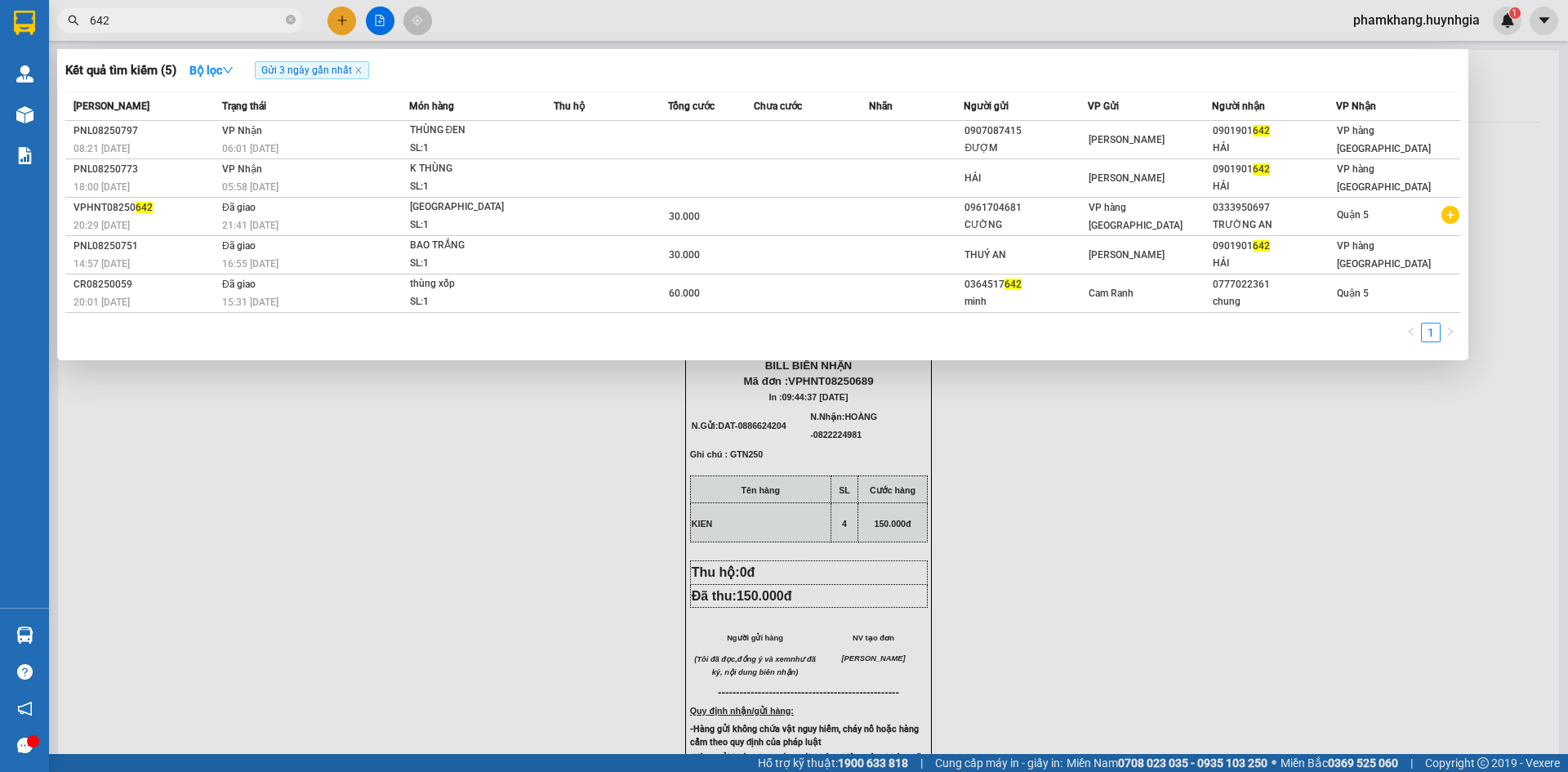
click at [172, 21] on input "642" at bounding box center [186, 21] width 192 height 18
type input "6"
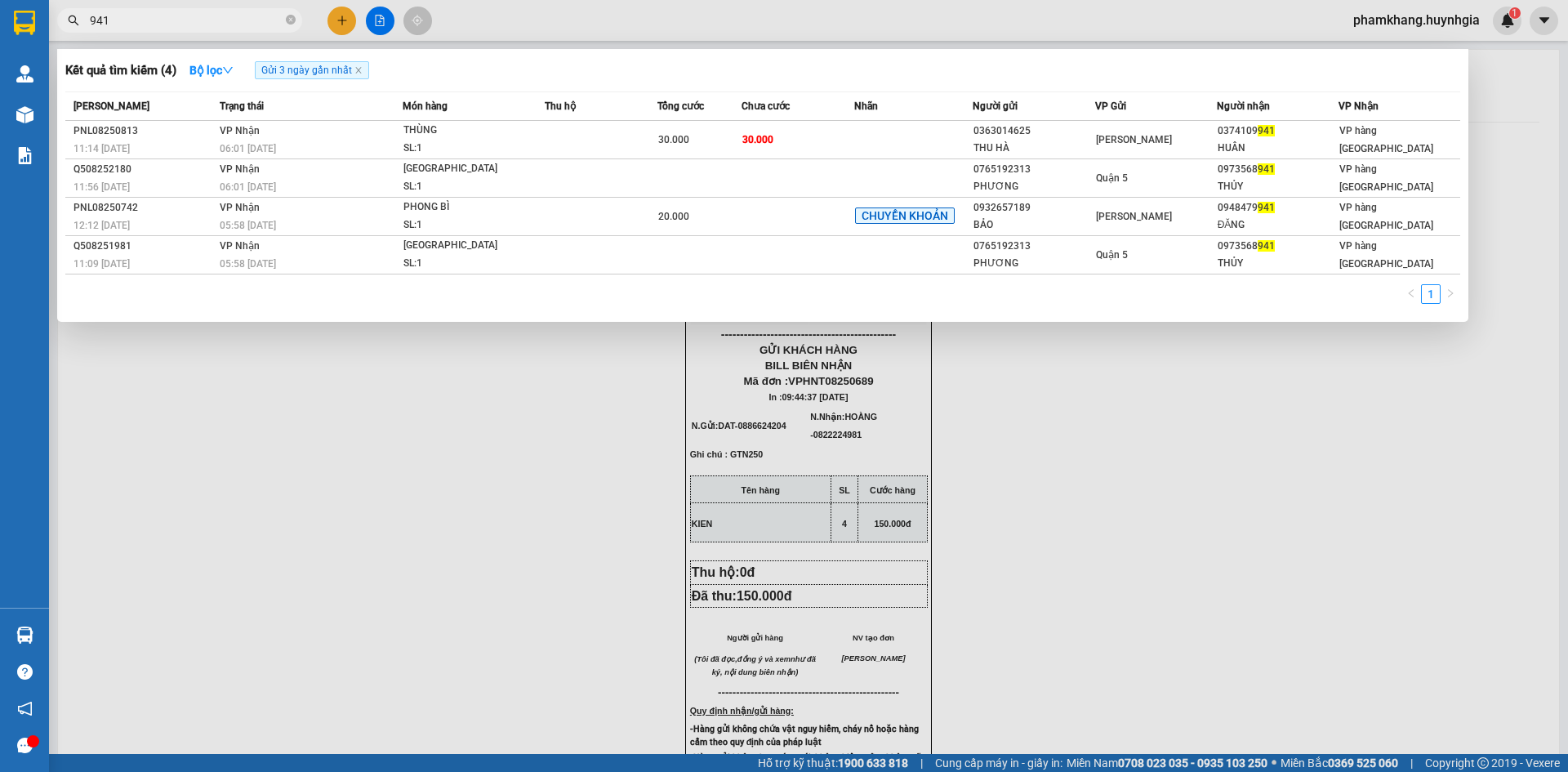
click at [185, 19] on input "941" at bounding box center [186, 21] width 192 height 18
type input "9"
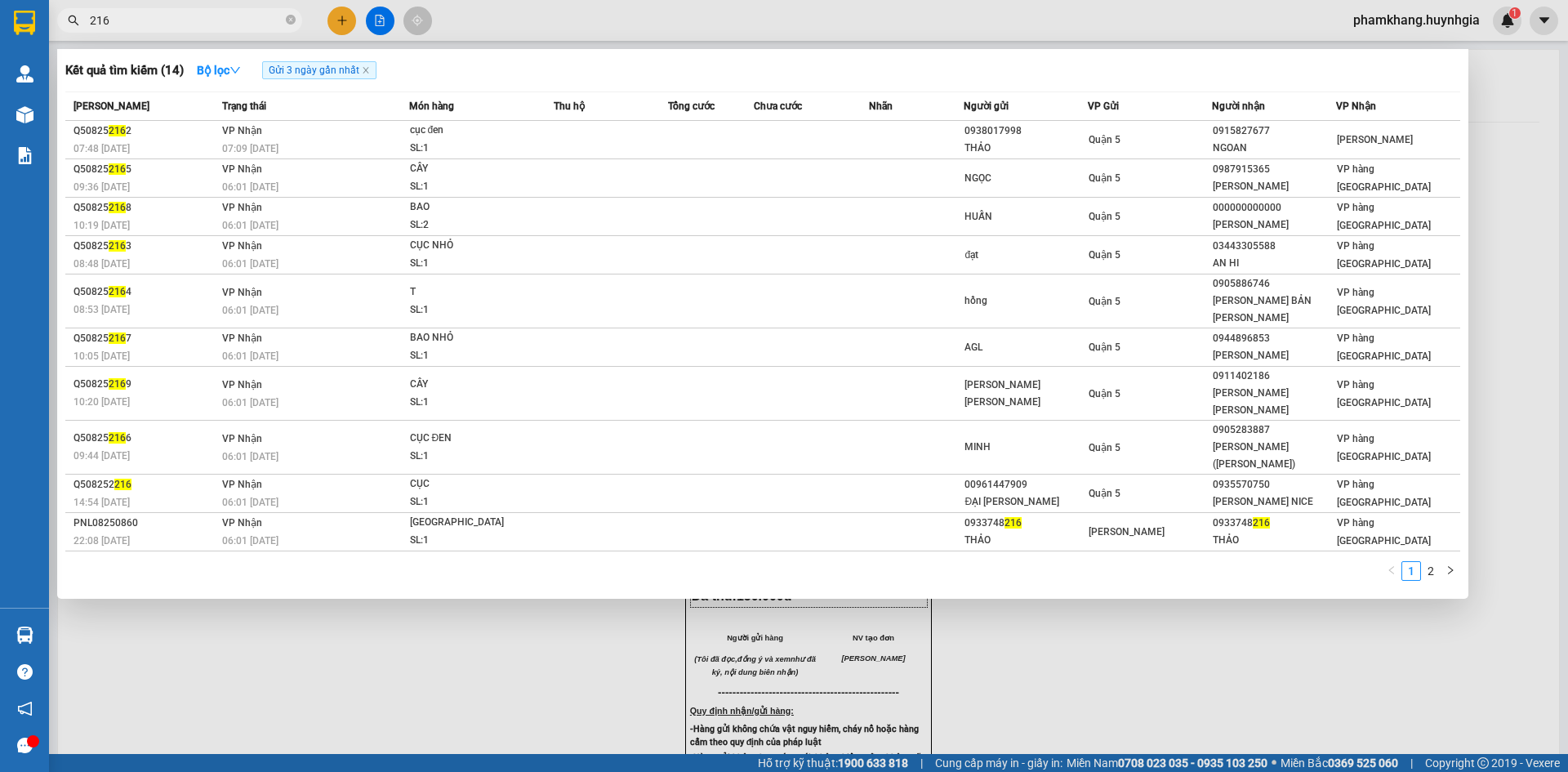
click at [173, 23] on input "216" at bounding box center [186, 21] width 192 height 18
type input "2"
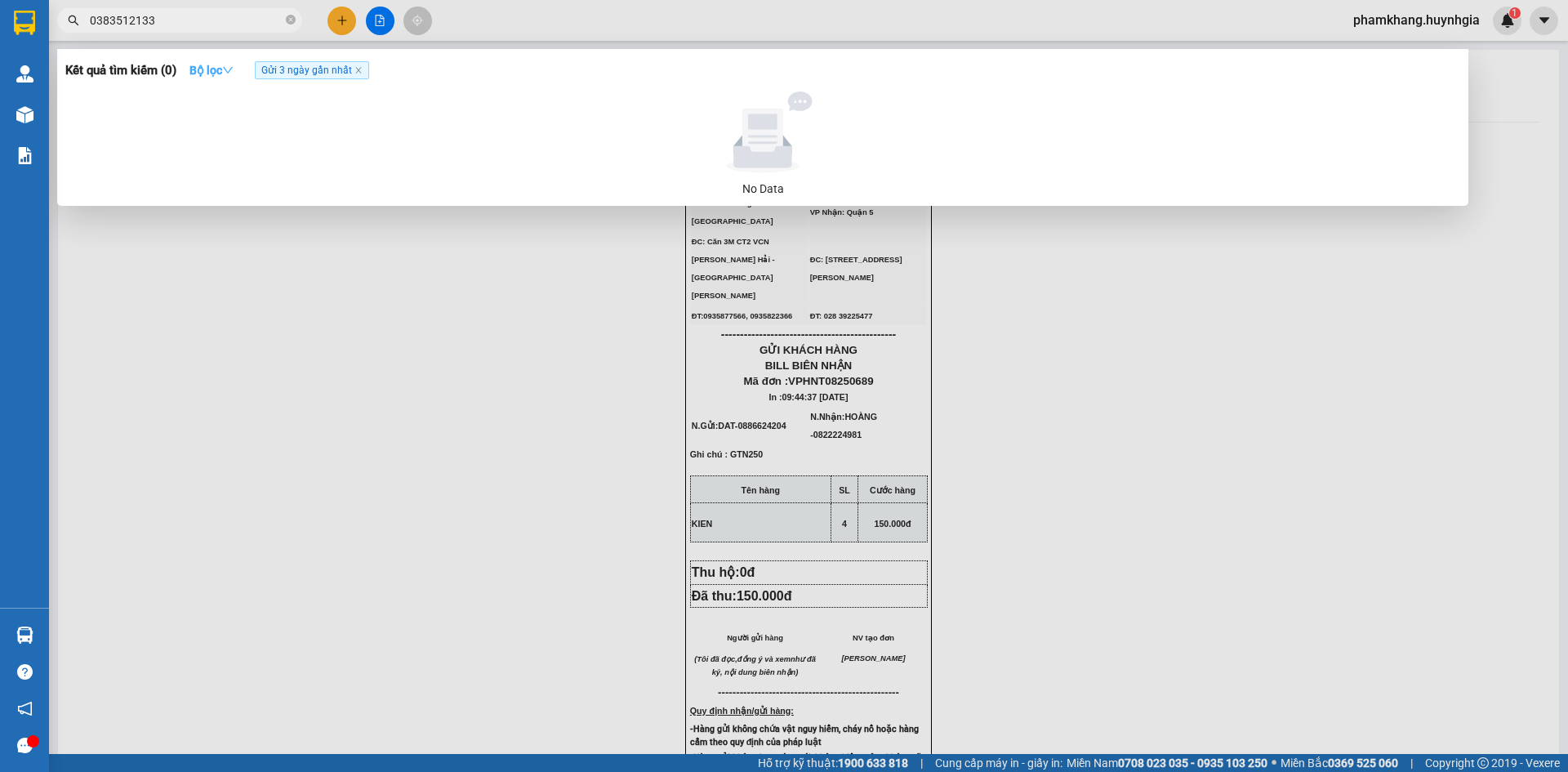
type input "0383512133"
click at [198, 73] on strong "Bộ lọc" at bounding box center [211, 70] width 44 height 13
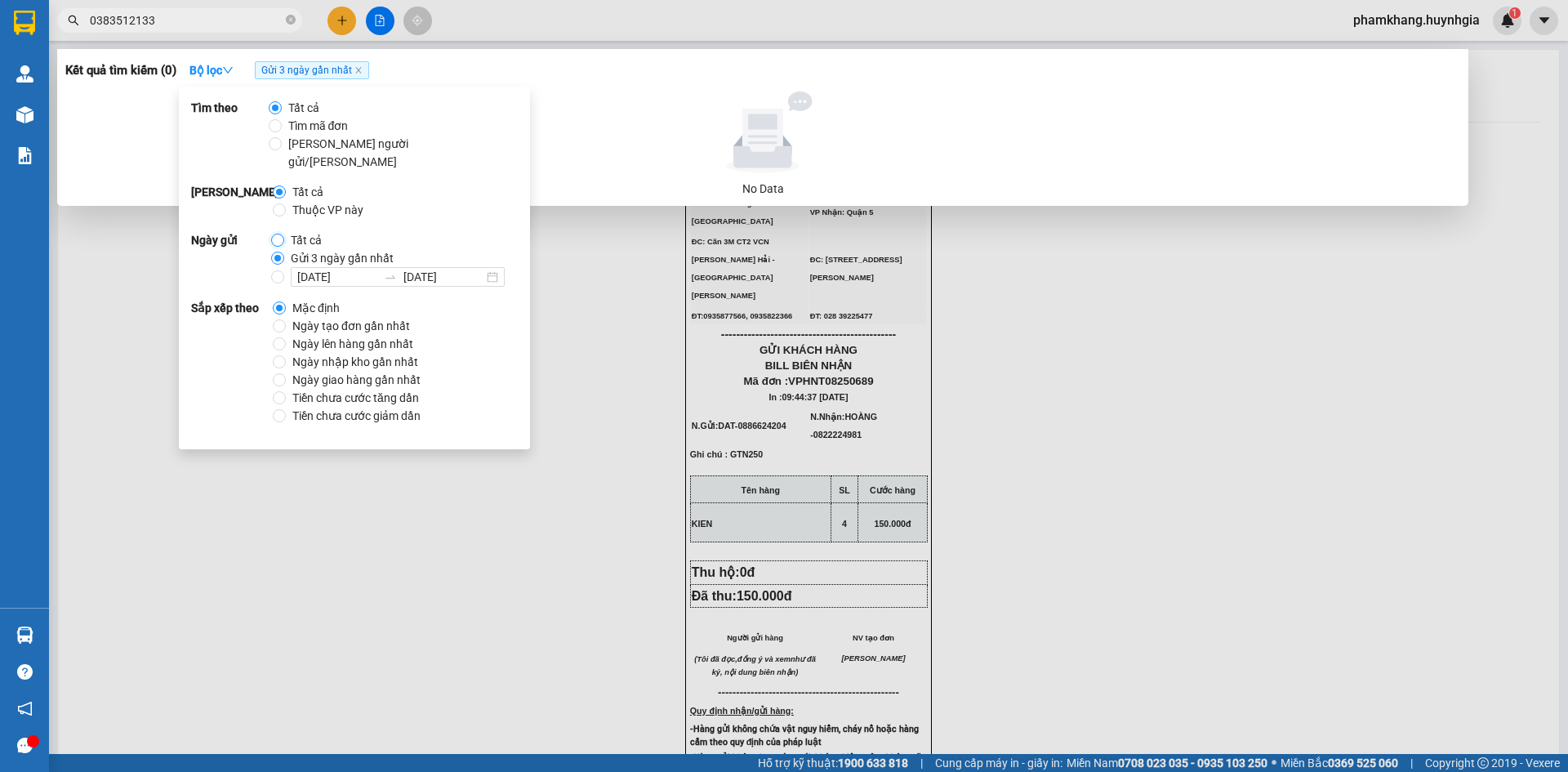
click at [271, 234] on input "Tất cả" at bounding box center [278, 241] width 13 height 13
radio input "true"
radio input "false"
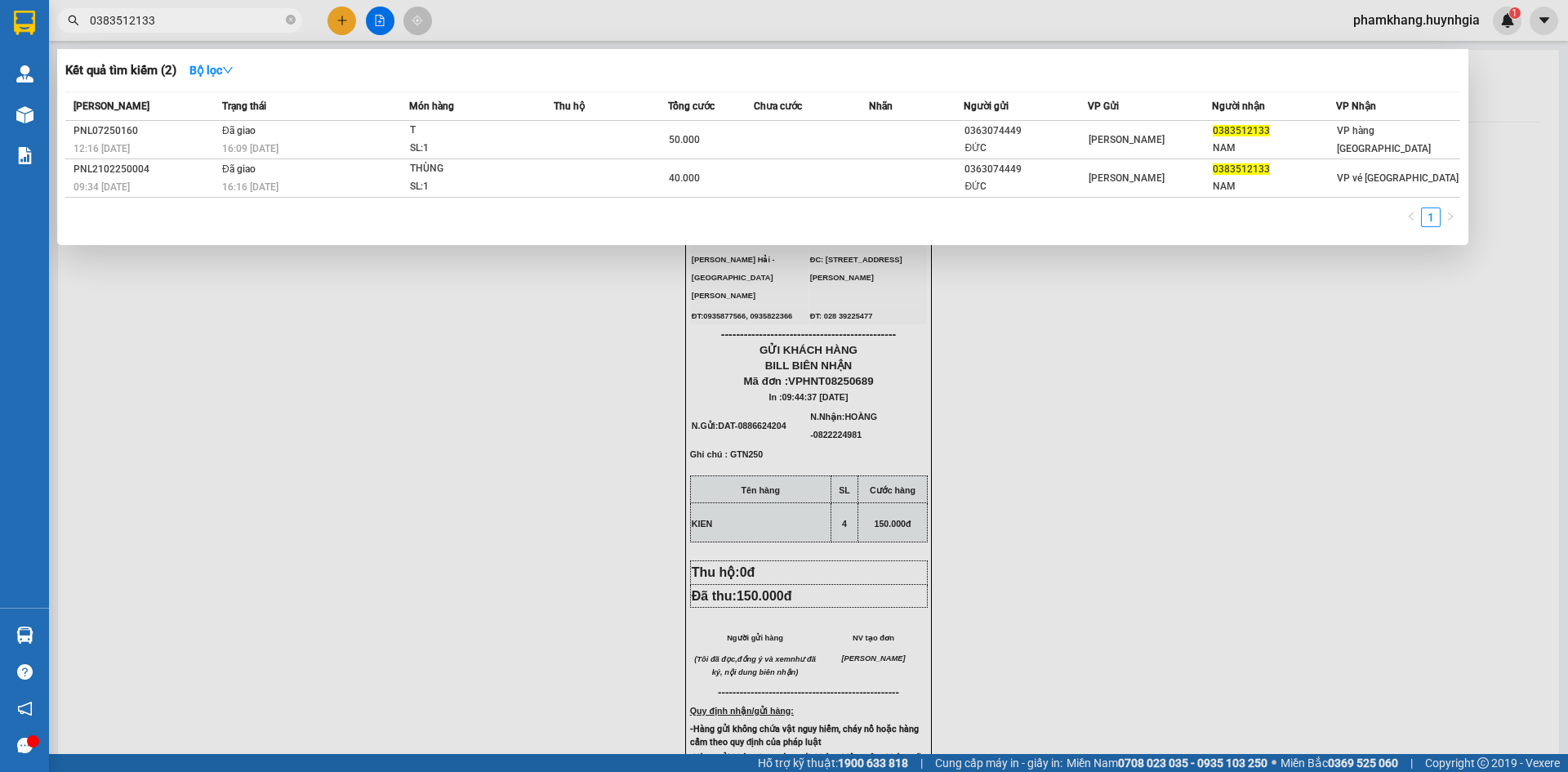
click at [560, 297] on div at bounding box center [784, 386] width 1568 height 772
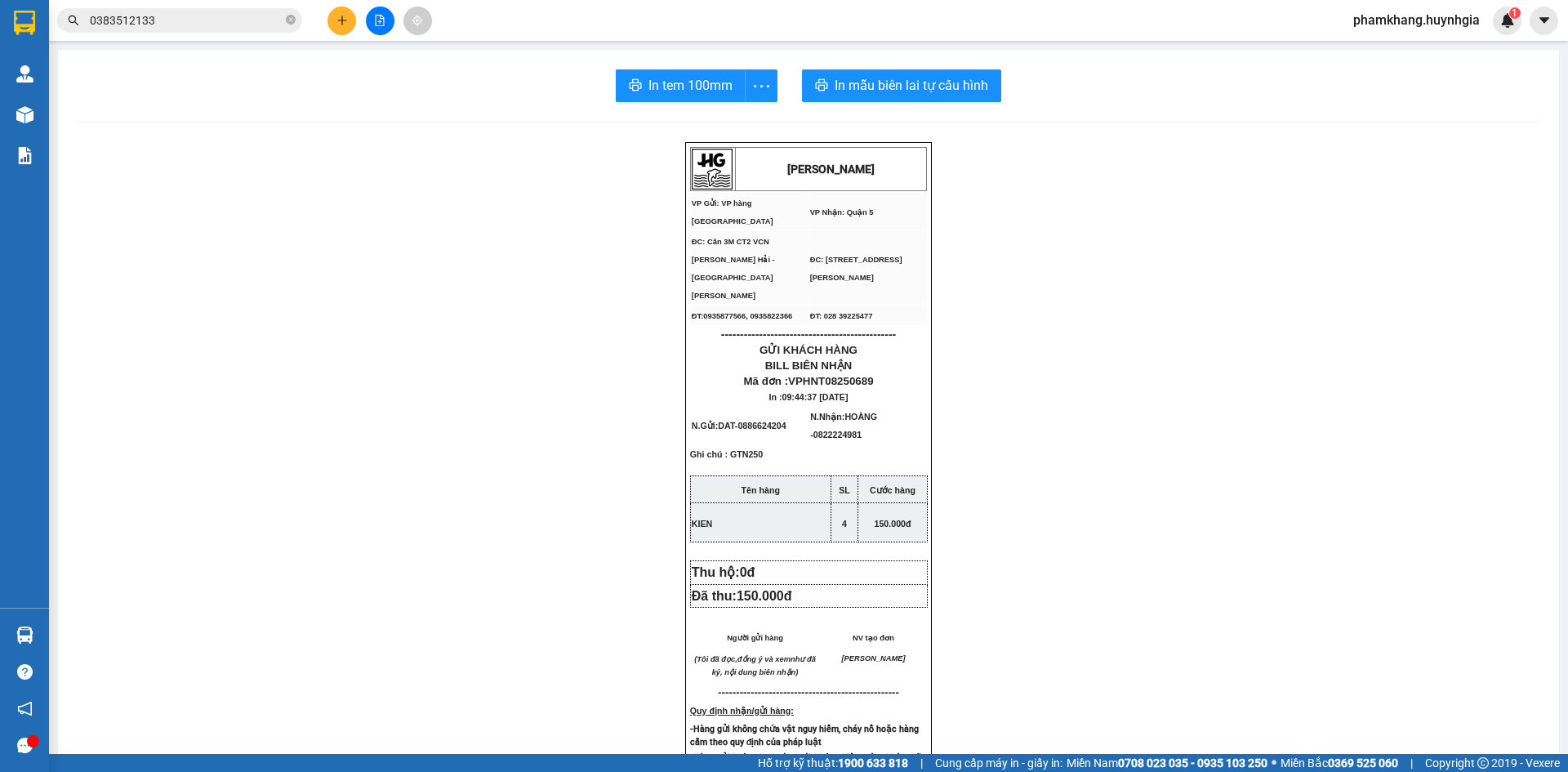
click at [241, 26] on input "0383512133" at bounding box center [186, 21] width 192 height 18
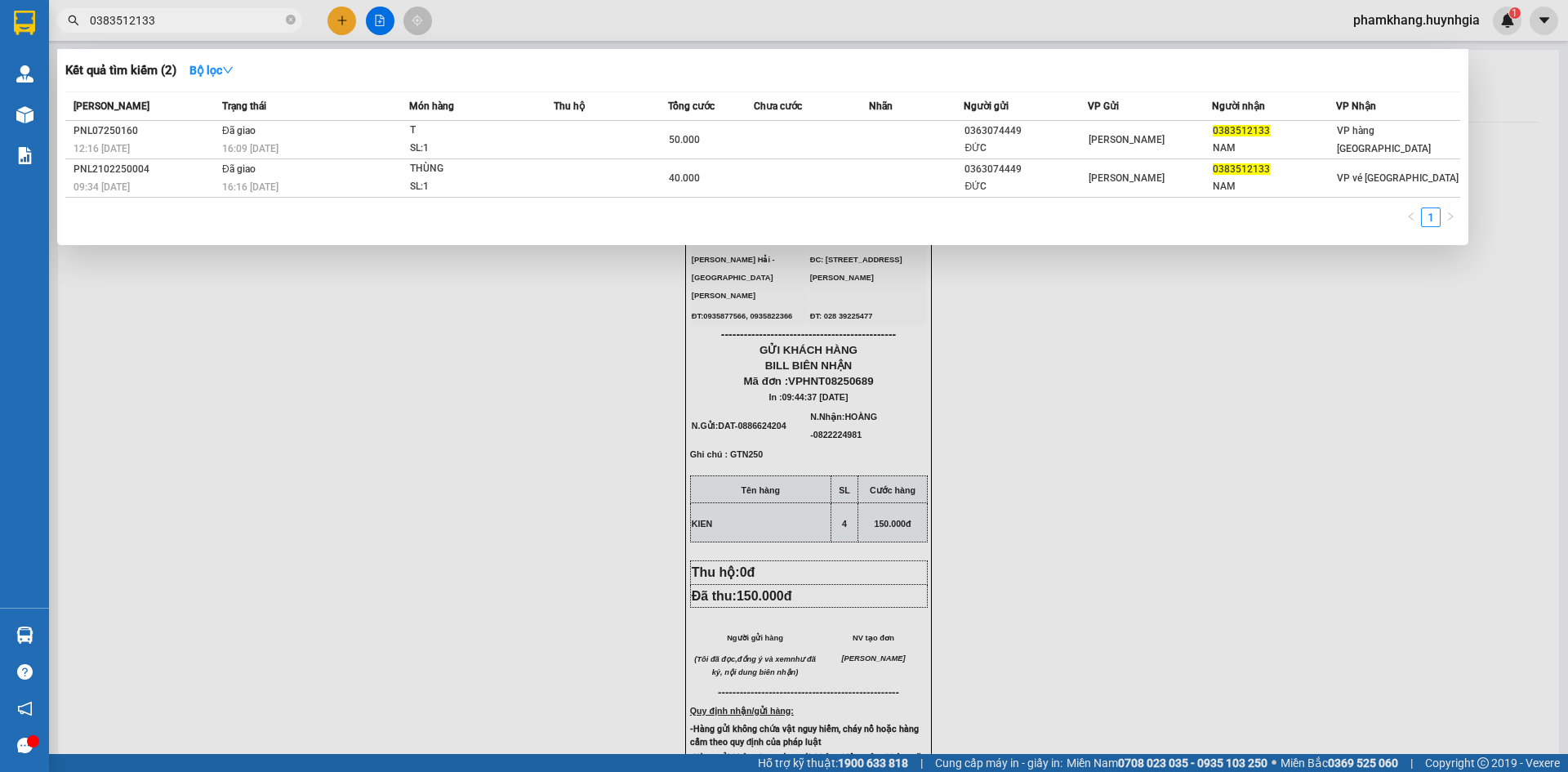
click at [244, 22] on input "0383512133" at bounding box center [186, 21] width 192 height 18
type input "0"
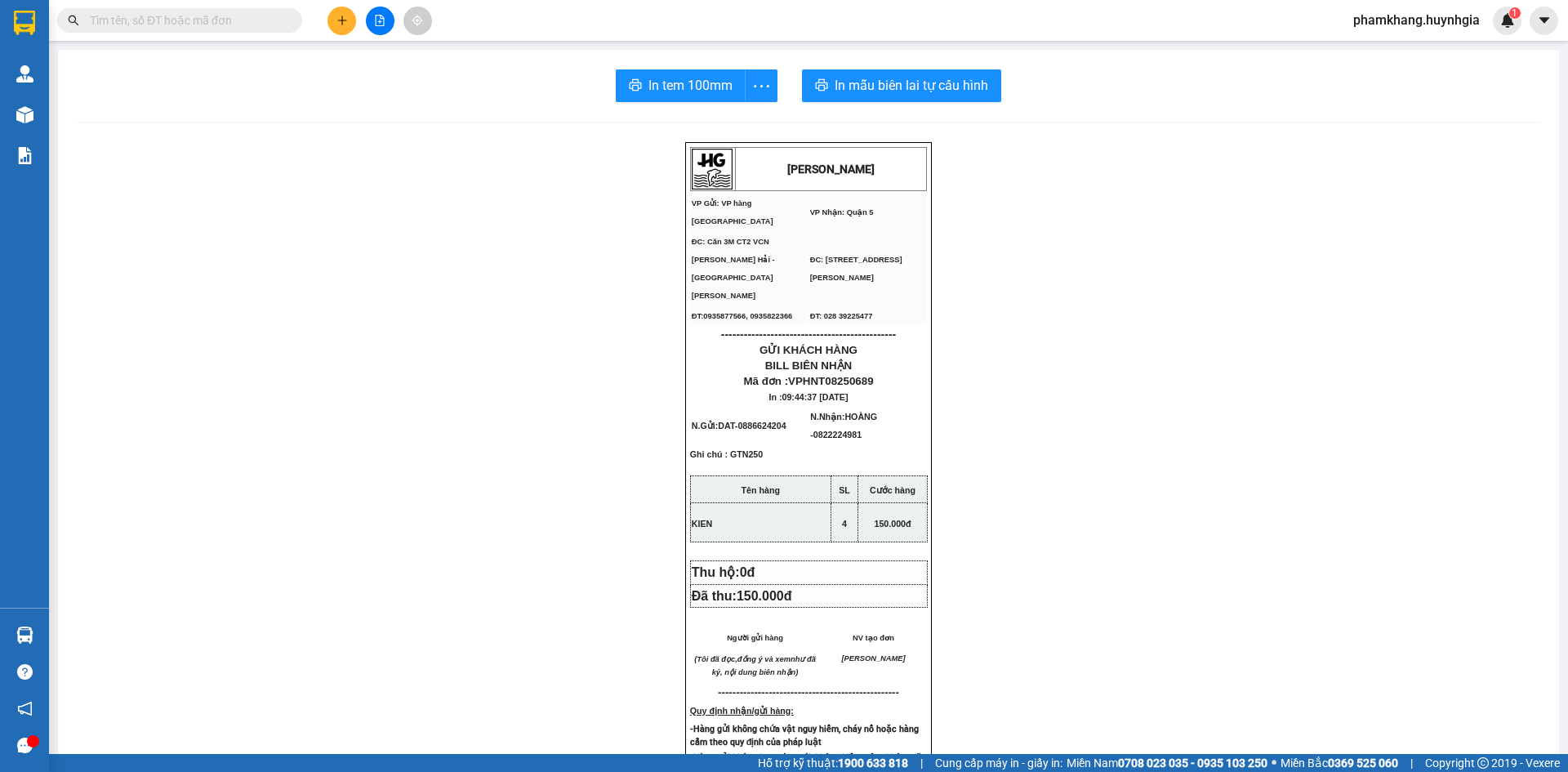
click at [243, 22] on input "text" at bounding box center [186, 21] width 192 height 18
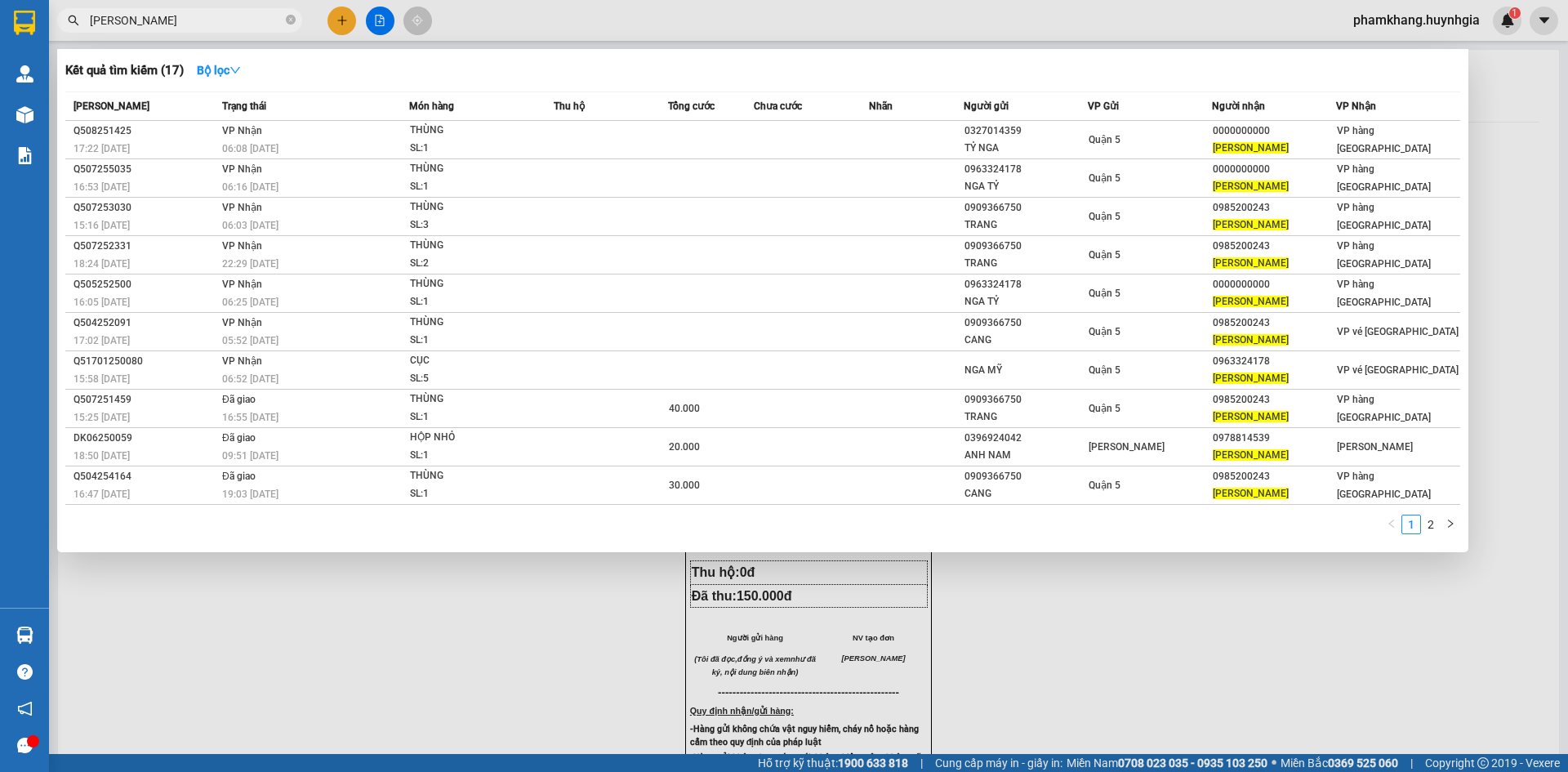
click at [227, 21] on input "HOANG NGAN" at bounding box center [186, 21] width 192 height 18
type input "H"
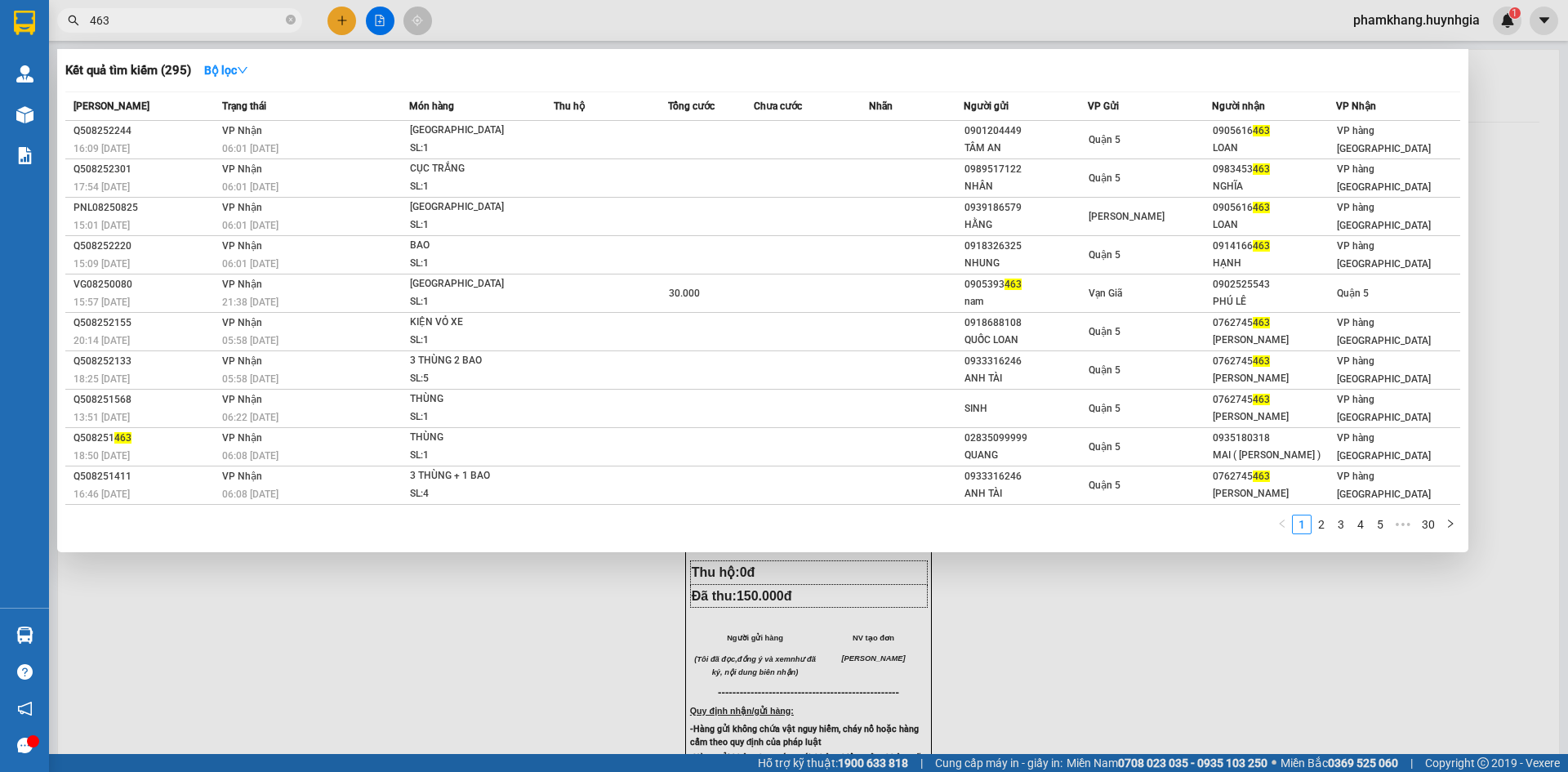
click at [205, 26] on input "463" at bounding box center [186, 21] width 192 height 18
type input "4"
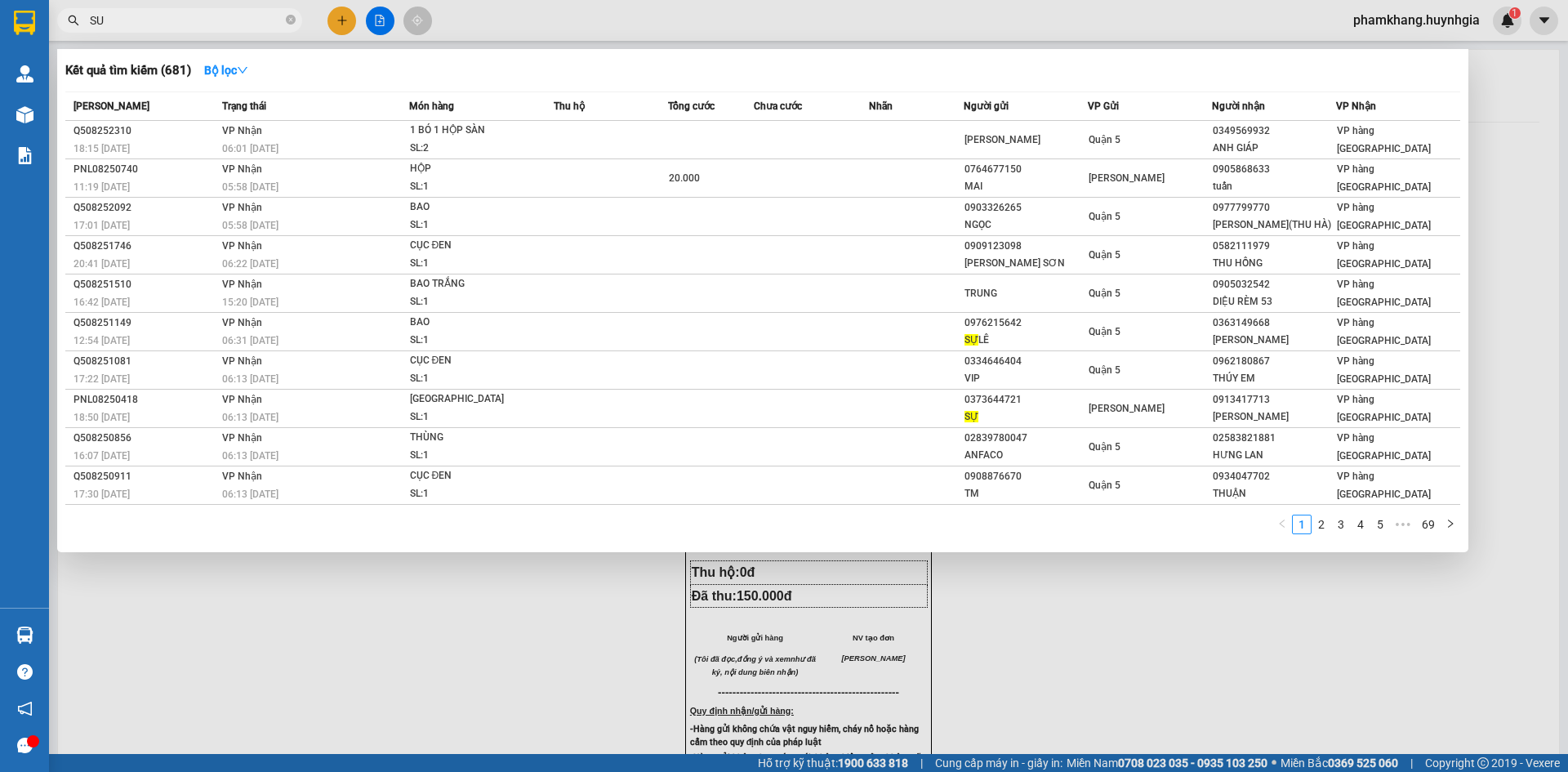
click at [193, 25] on input "SU" at bounding box center [186, 21] width 192 height 18
type input "S"
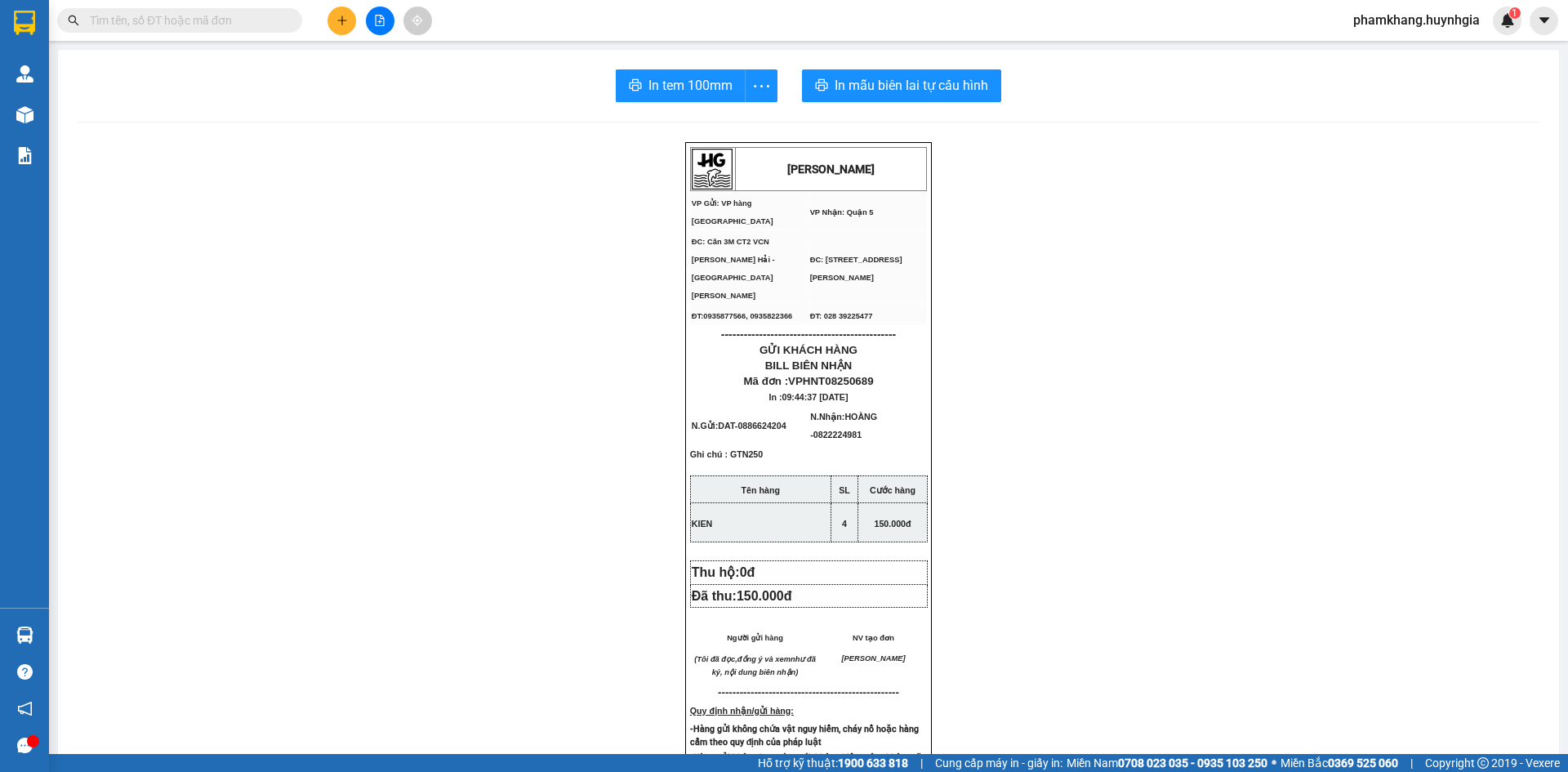
click at [131, 21] on input "text" at bounding box center [186, 21] width 192 height 18
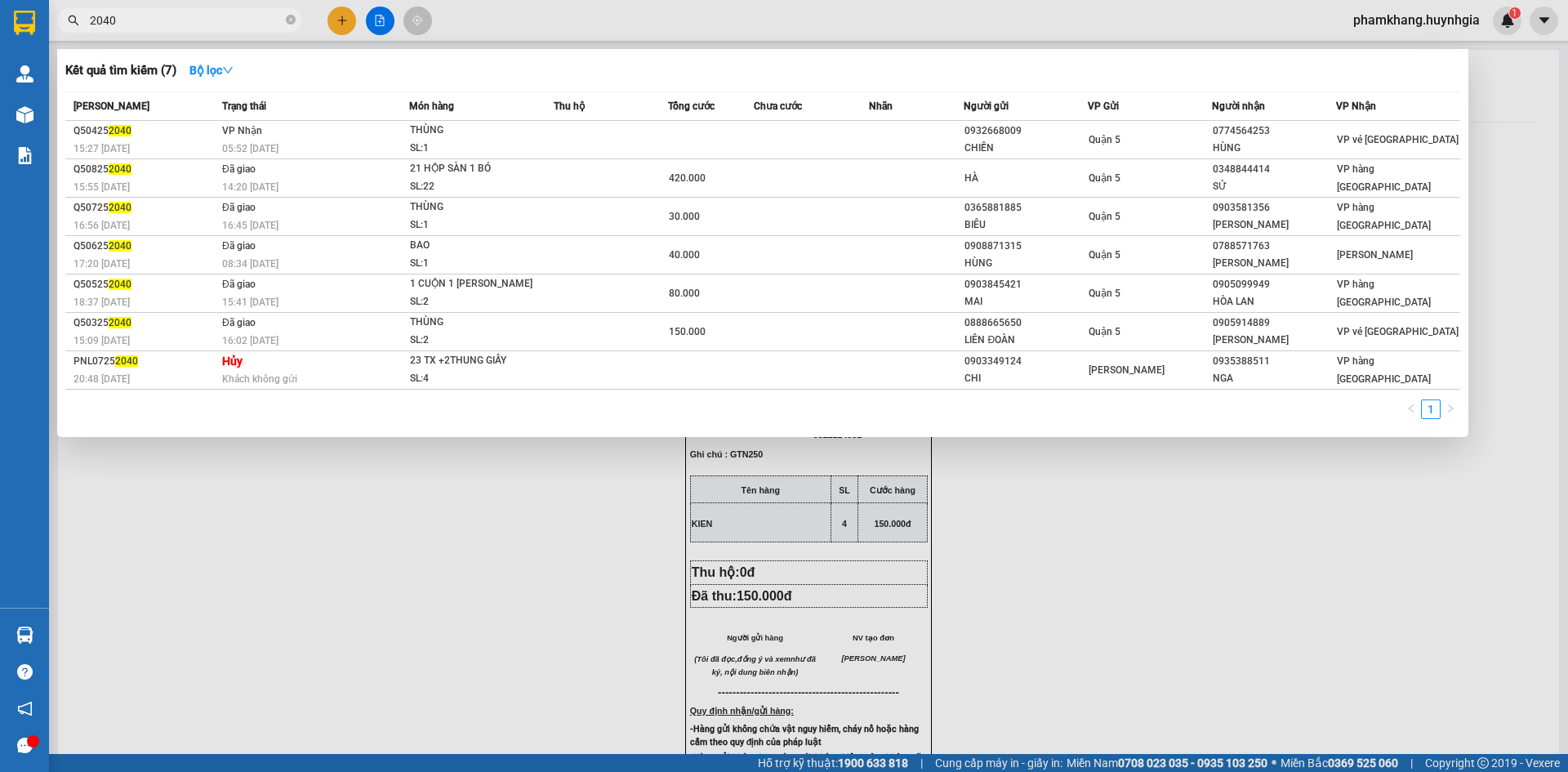
click at [179, 26] on input "2040" at bounding box center [186, 21] width 192 height 18
type input "2"
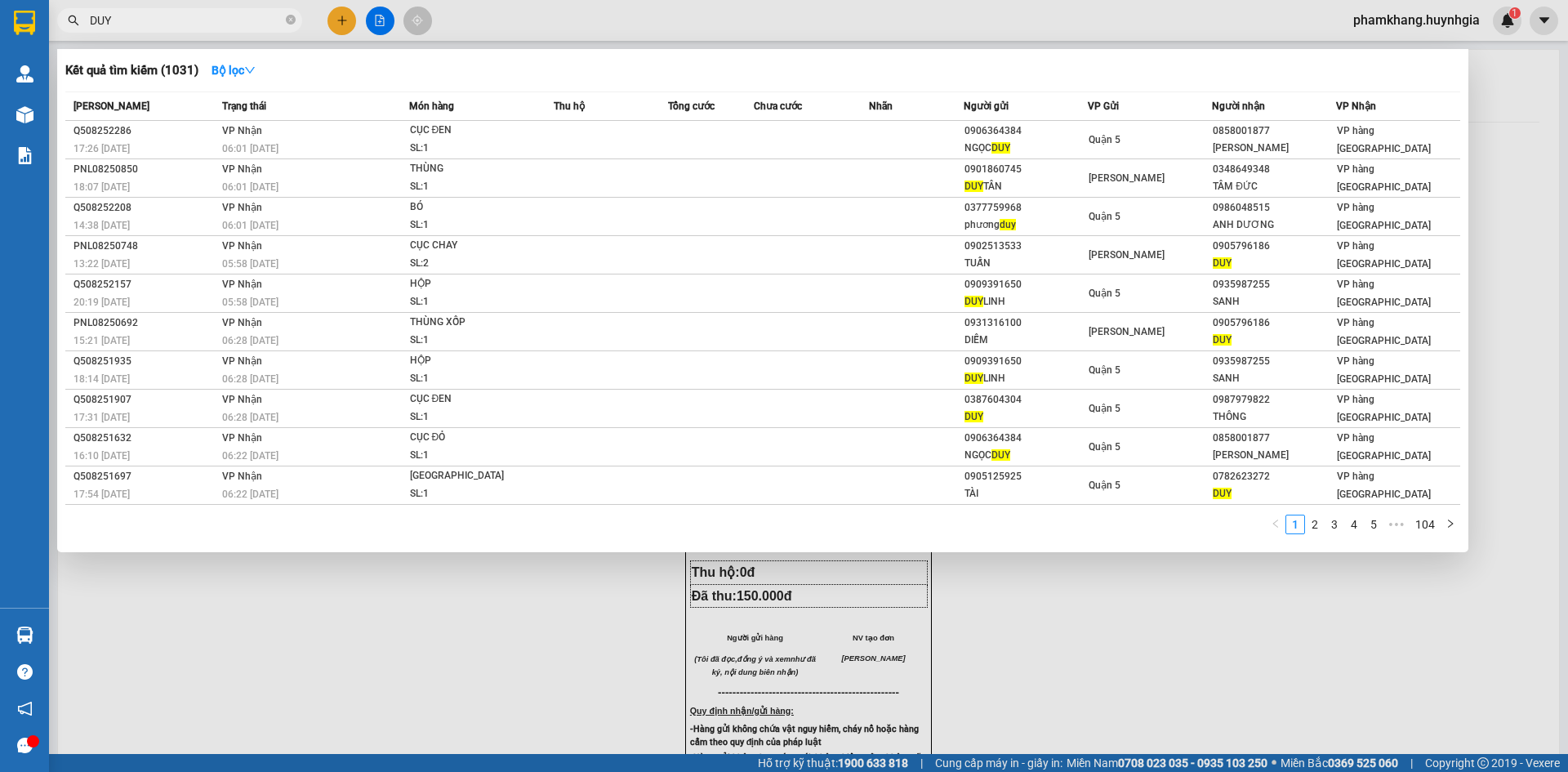
click at [192, 8] on span "DUY" at bounding box center [179, 21] width 245 height 25
click at [129, 18] on input "DUY" at bounding box center [186, 21] width 192 height 18
type input "D"
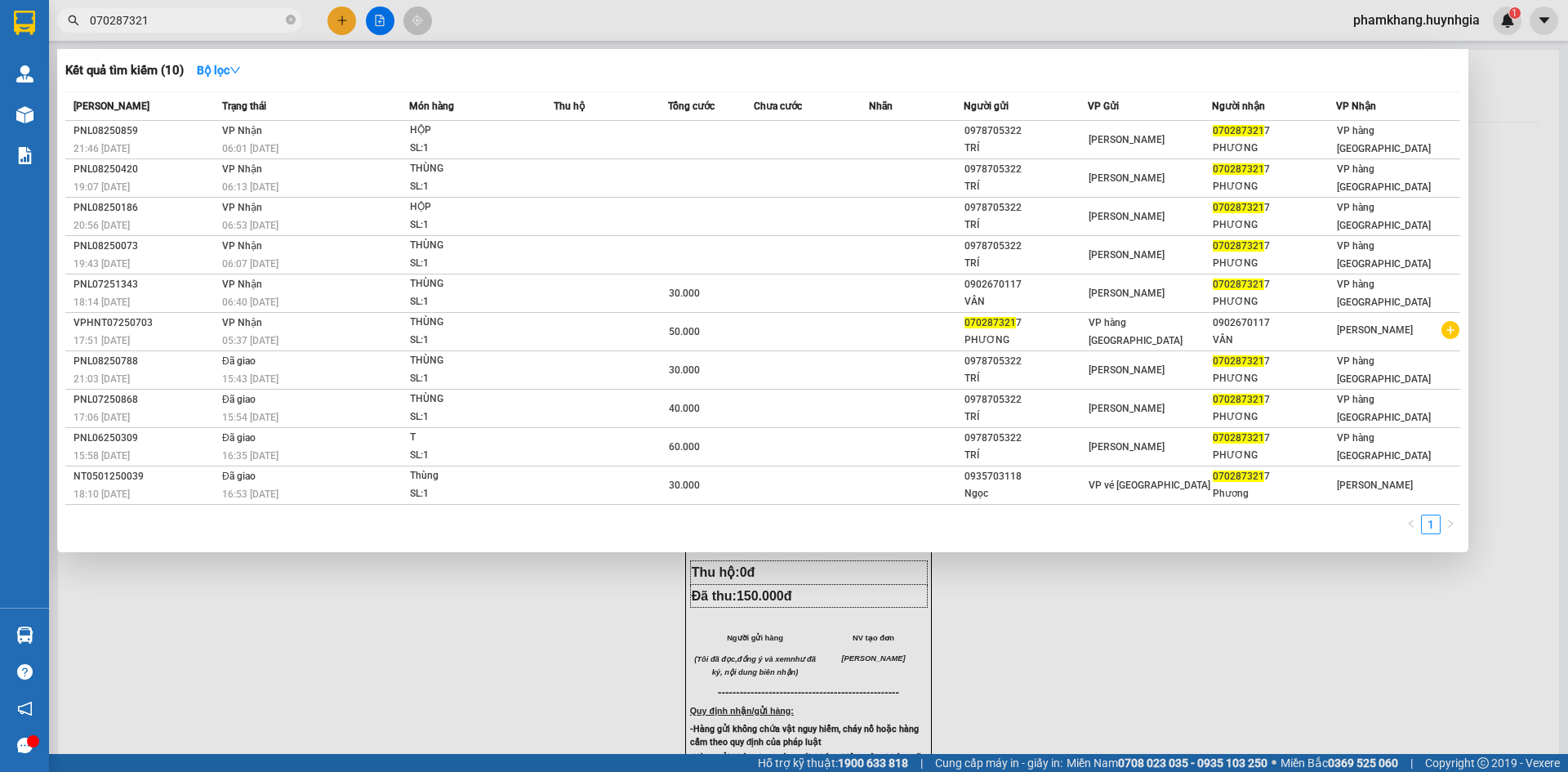
type input "0702873217"
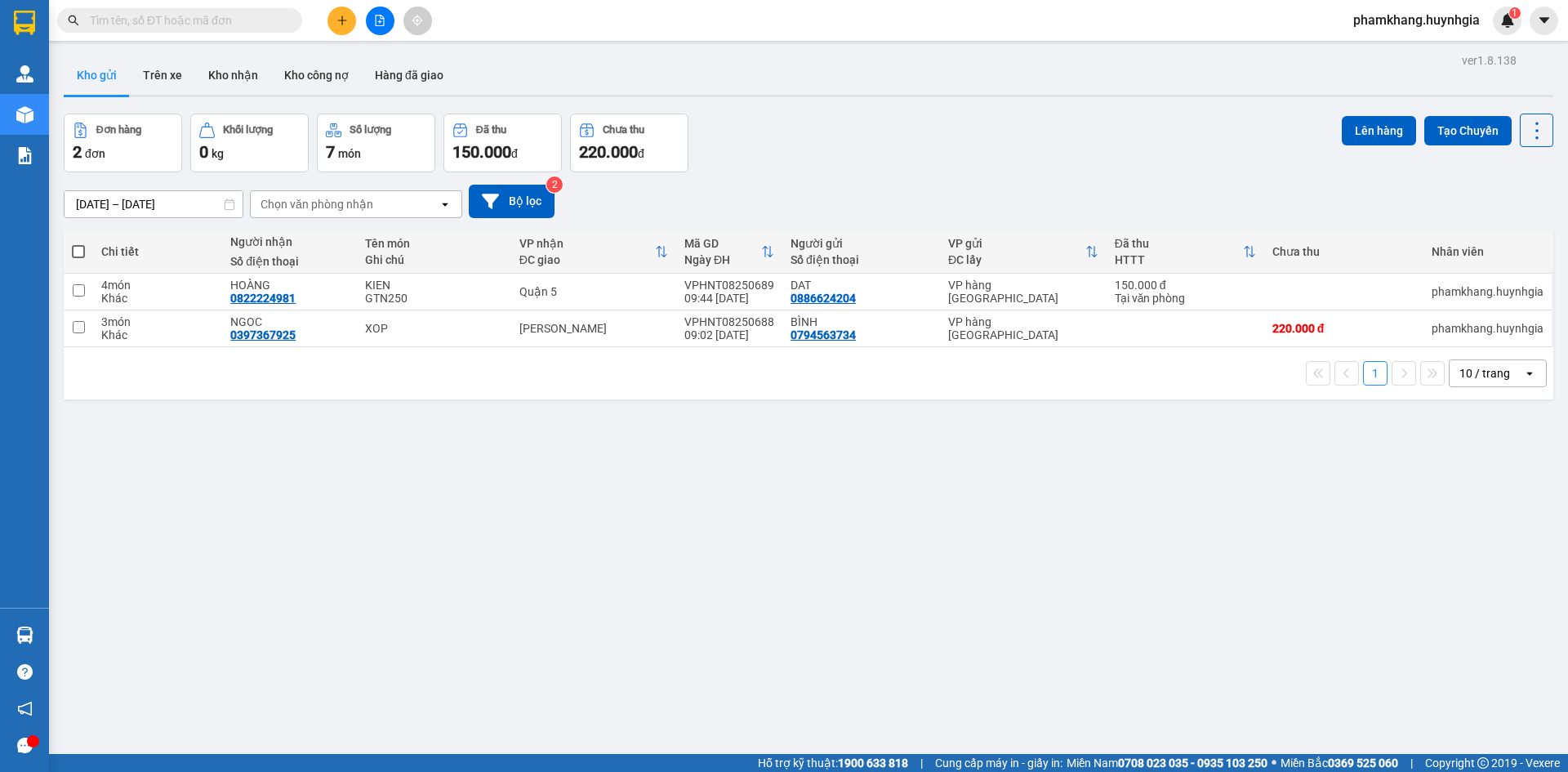
click at [228, 26] on input "text" at bounding box center [186, 21] width 192 height 18
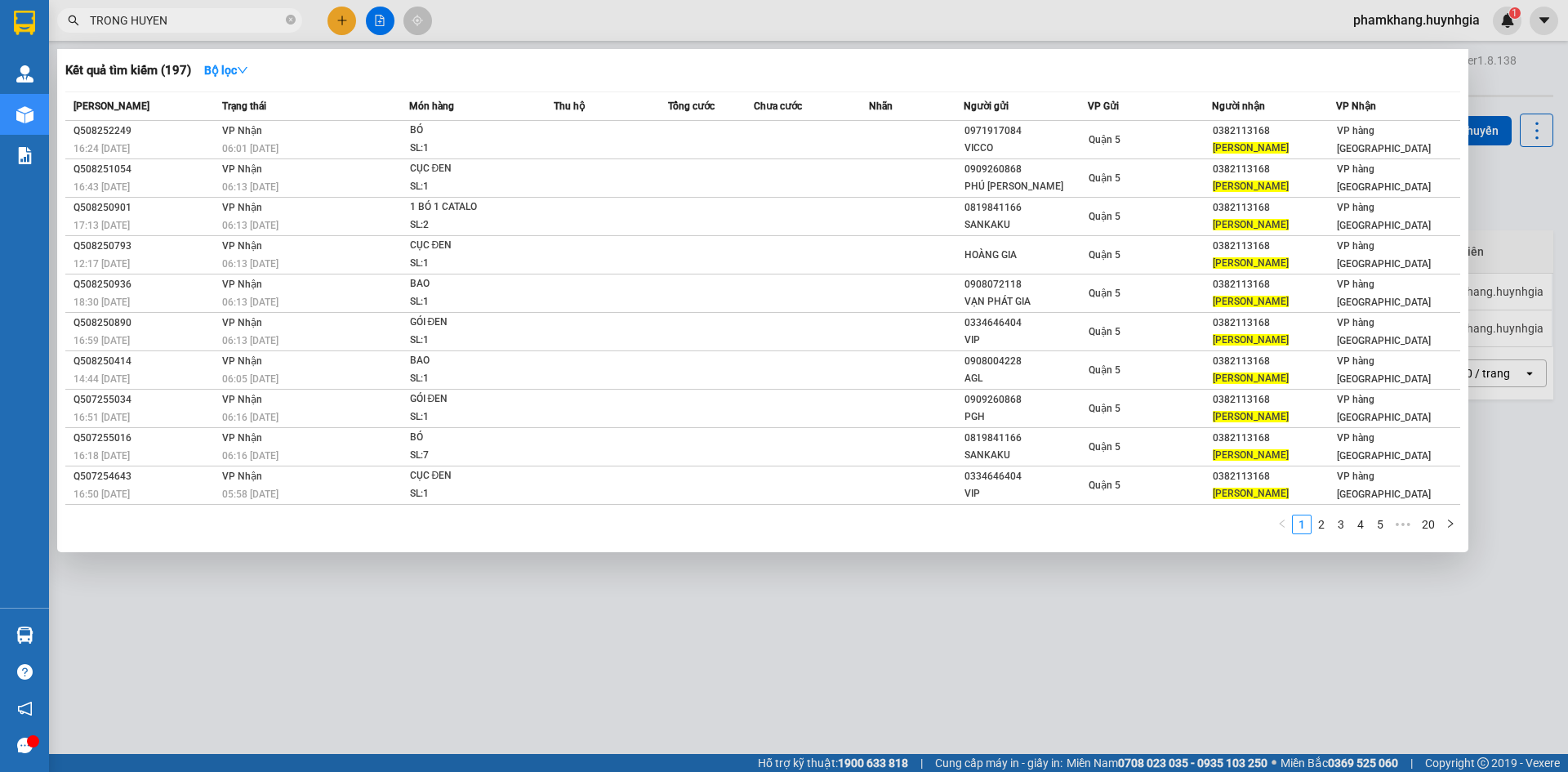
click at [192, 12] on input "TRONG HUYEN" at bounding box center [186, 21] width 192 height 18
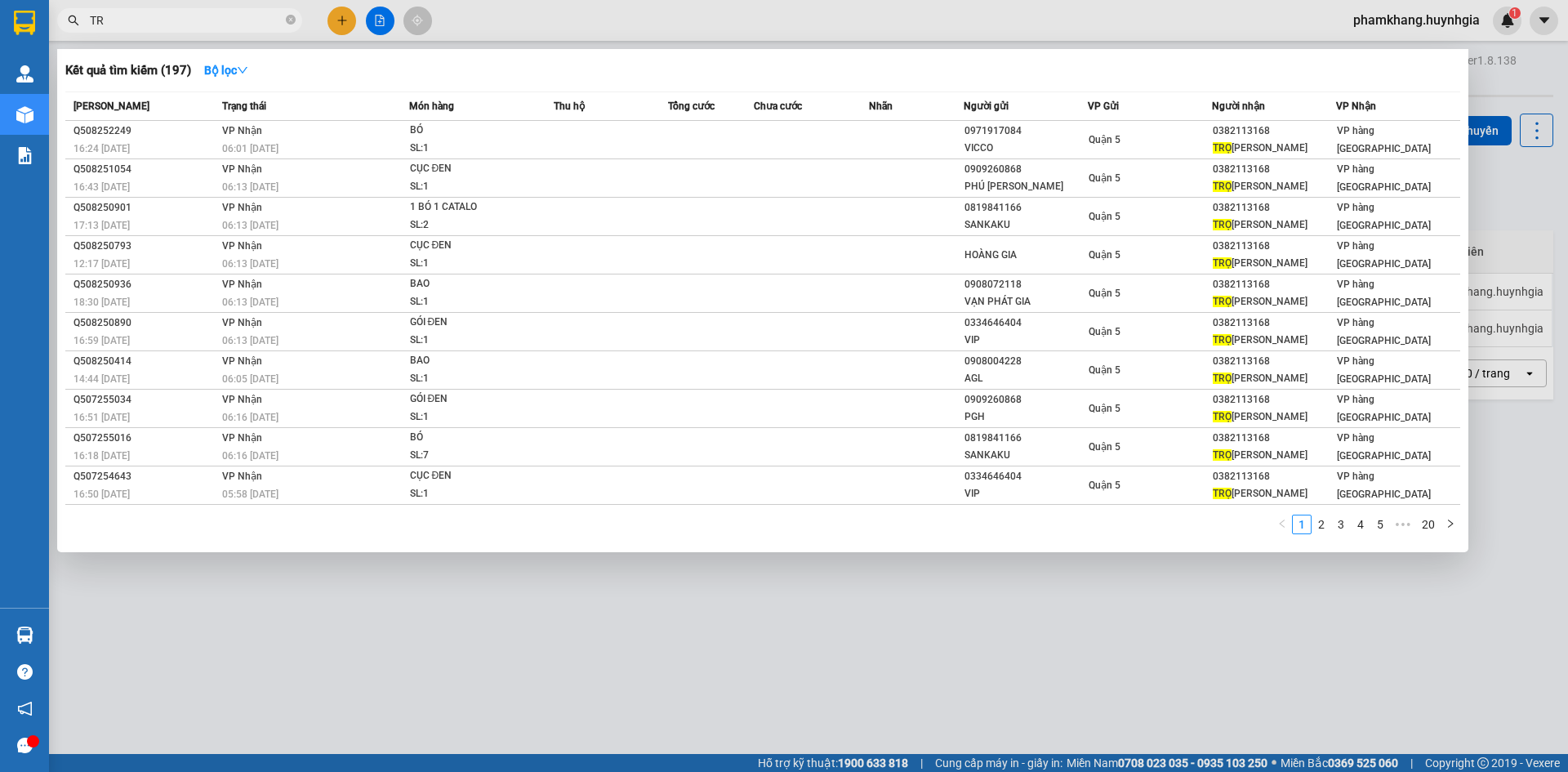
type input "T"
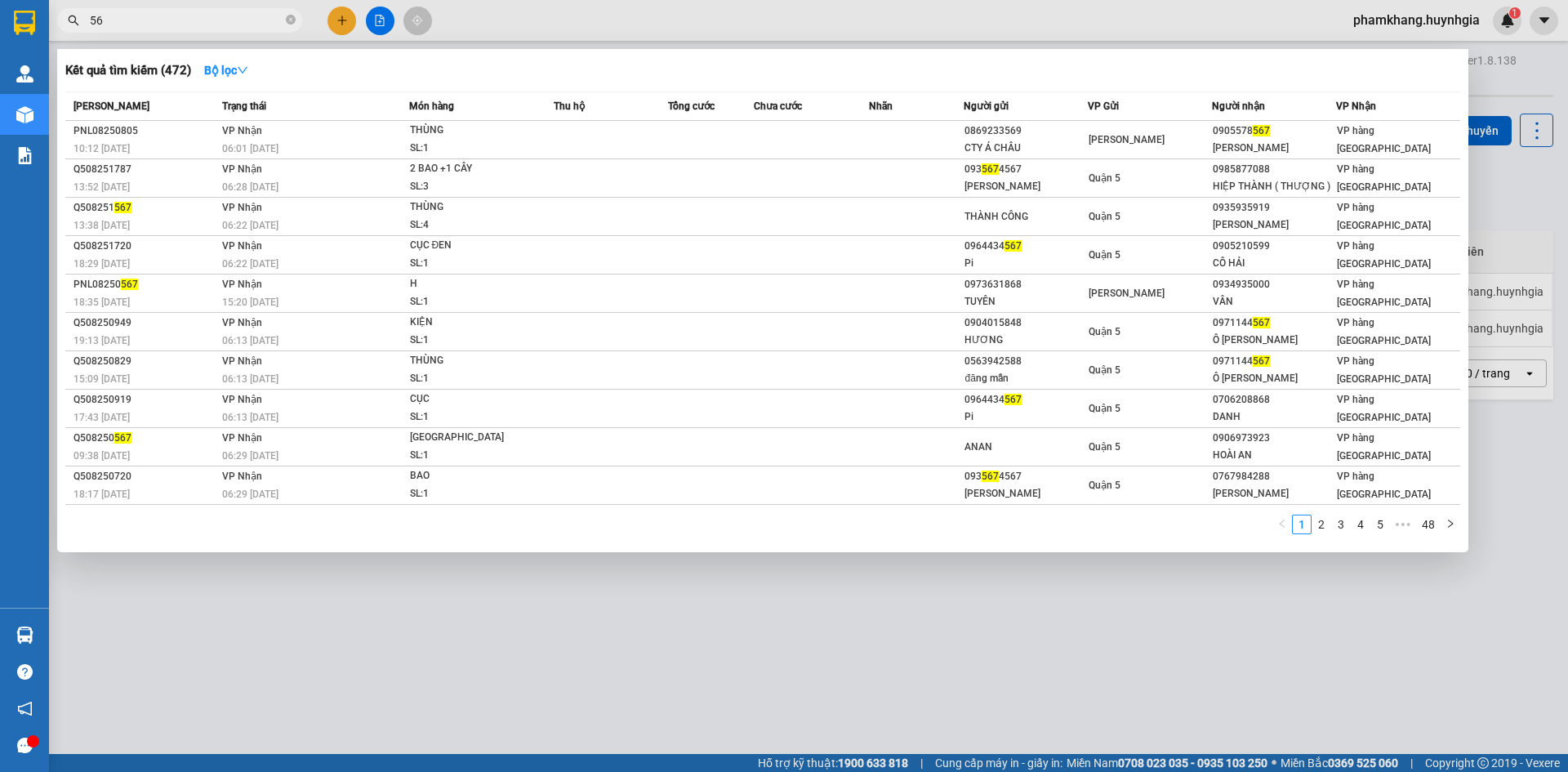
type input "5"
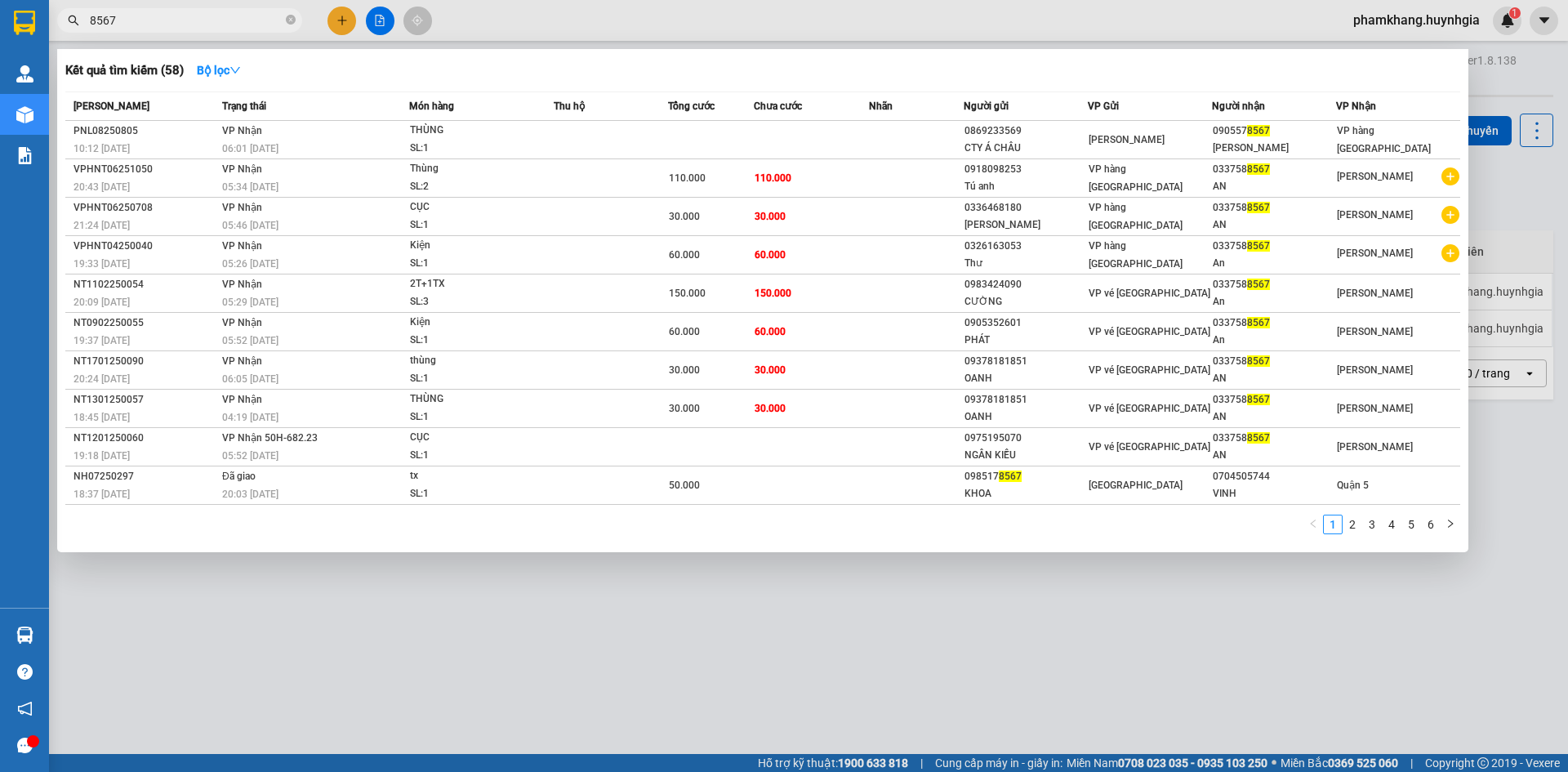
click at [142, 21] on input "8567" at bounding box center [186, 21] width 192 height 18
type input "8"
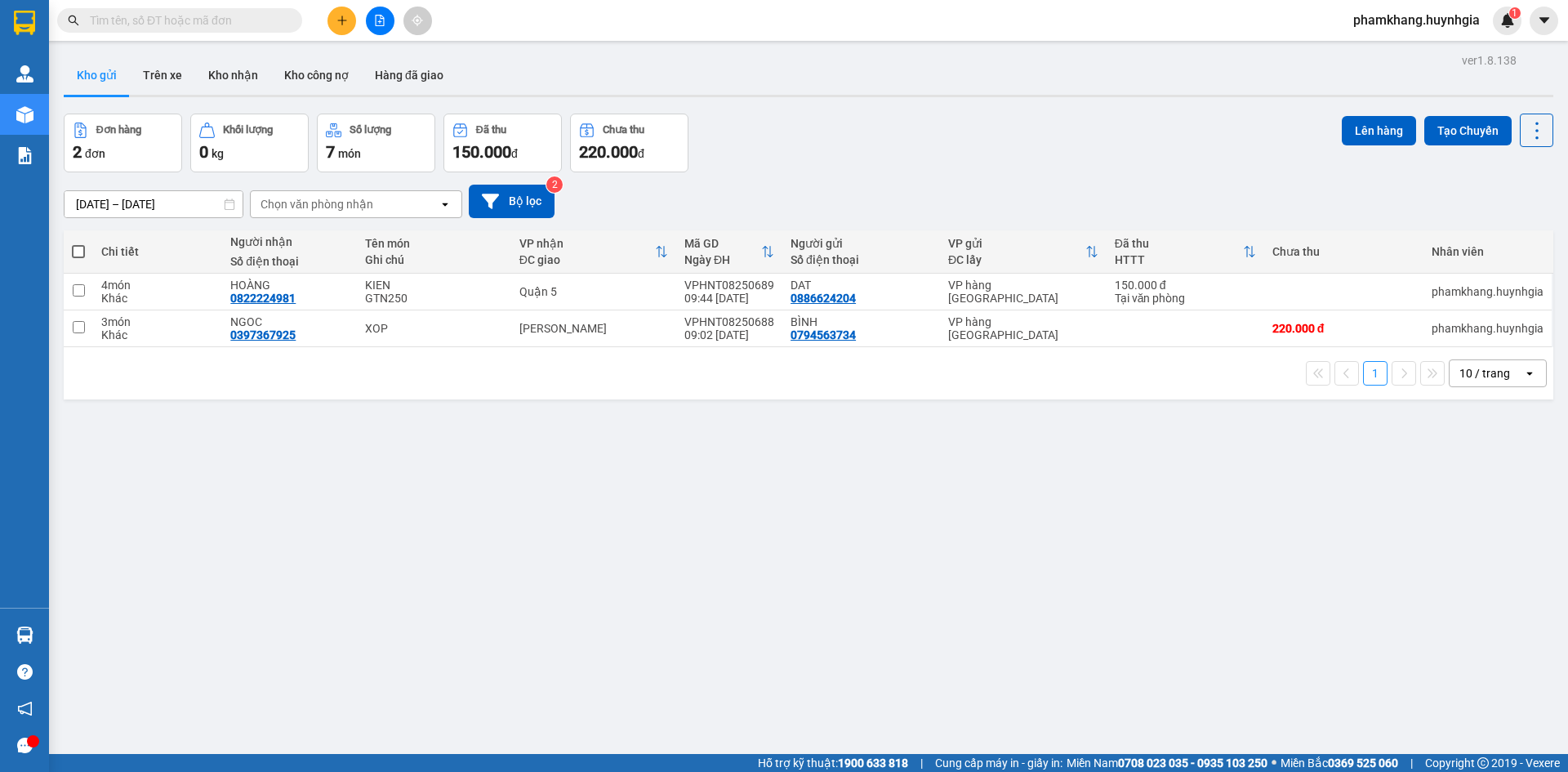
click at [197, 21] on input "text" at bounding box center [186, 21] width 192 height 18
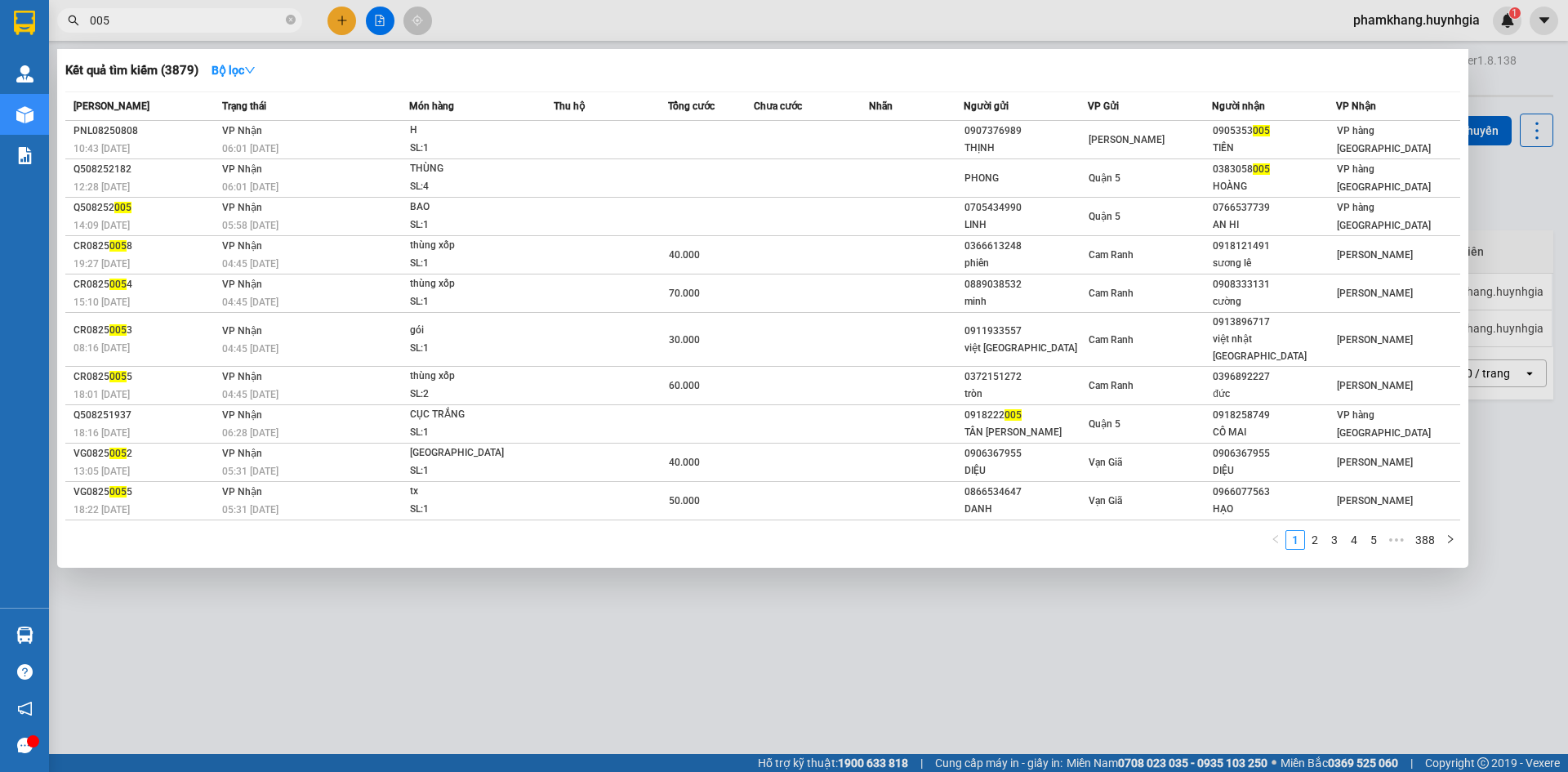
type input "005"
click at [338, 17] on div at bounding box center [784, 386] width 1568 height 772
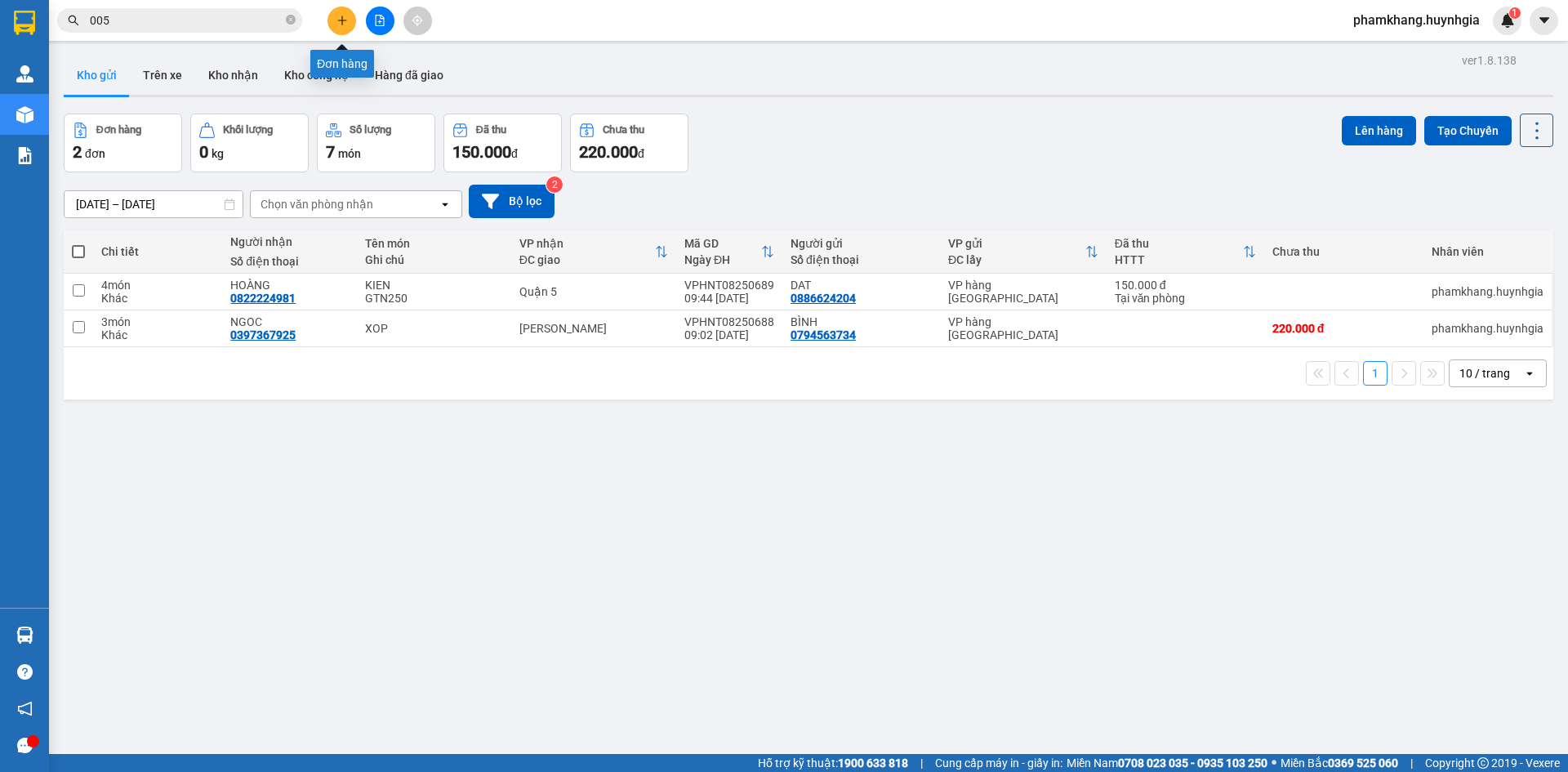
click at [338, 17] on icon "plus" at bounding box center [342, 21] width 12 height 12
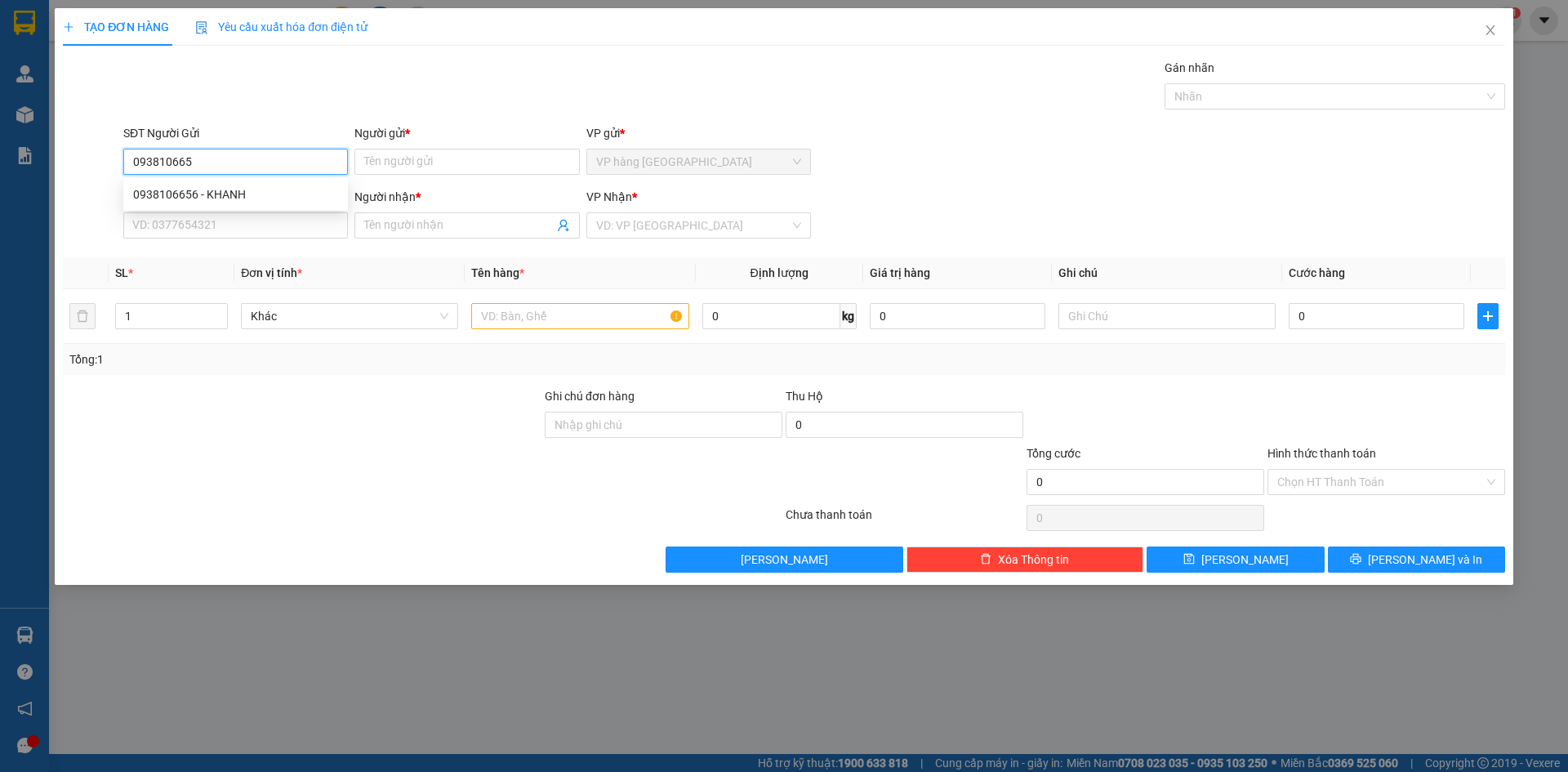
type input "0938106656"
click at [278, 192] on div "0938106656 - KHANH" at bounding box center [235, 194] width 205 height 18
type input "KHANH"
type input "0938106656"
type input "KHANH"
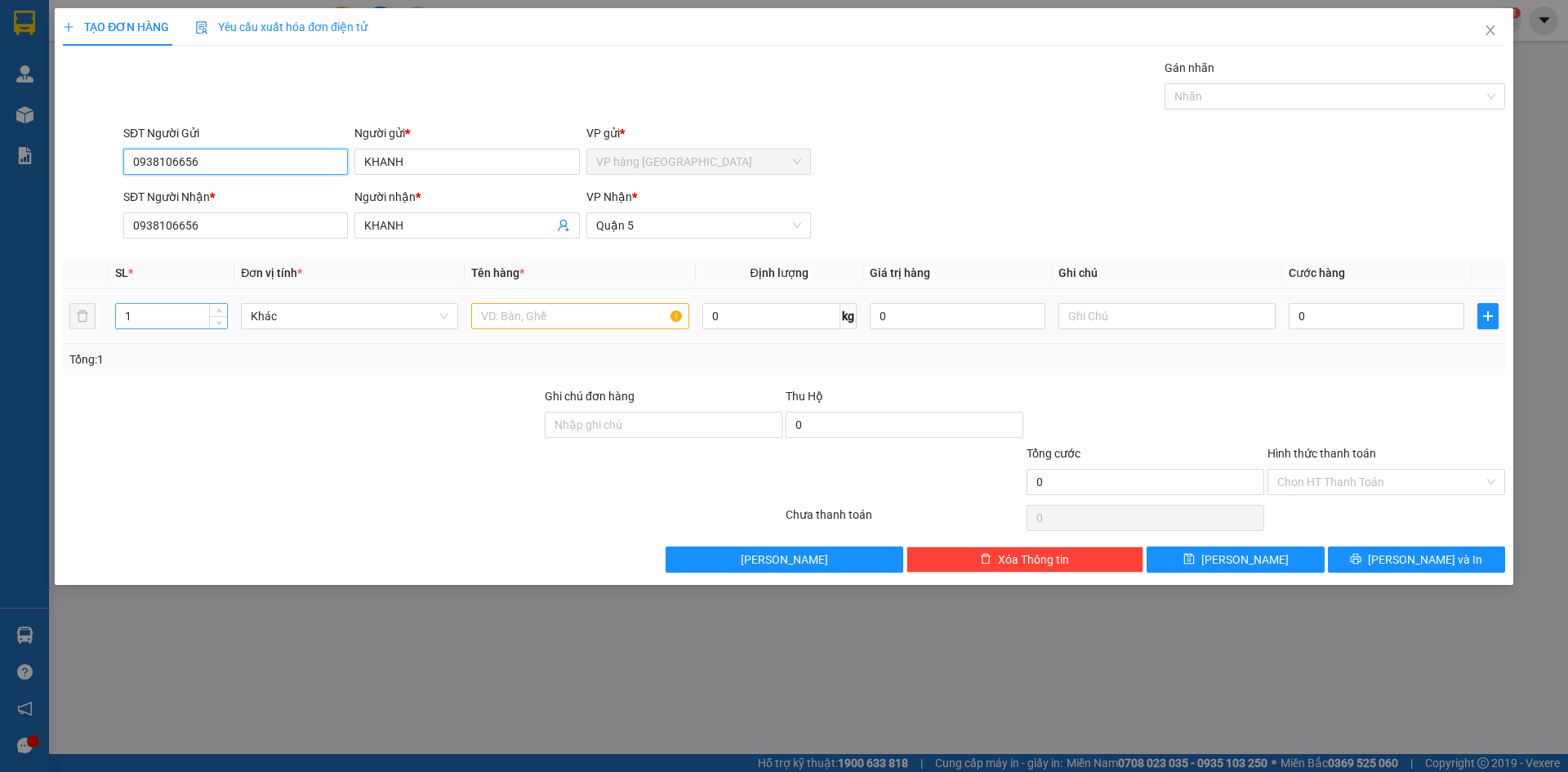
type input "0938106656"
click at [169, 324] on input "1" at bounding box center [171, 317] width 111 height 25
type input "20"
click at [502, 318] on input "text" at bounding box center [579, 317] width 217 height 26
type input "CAN"
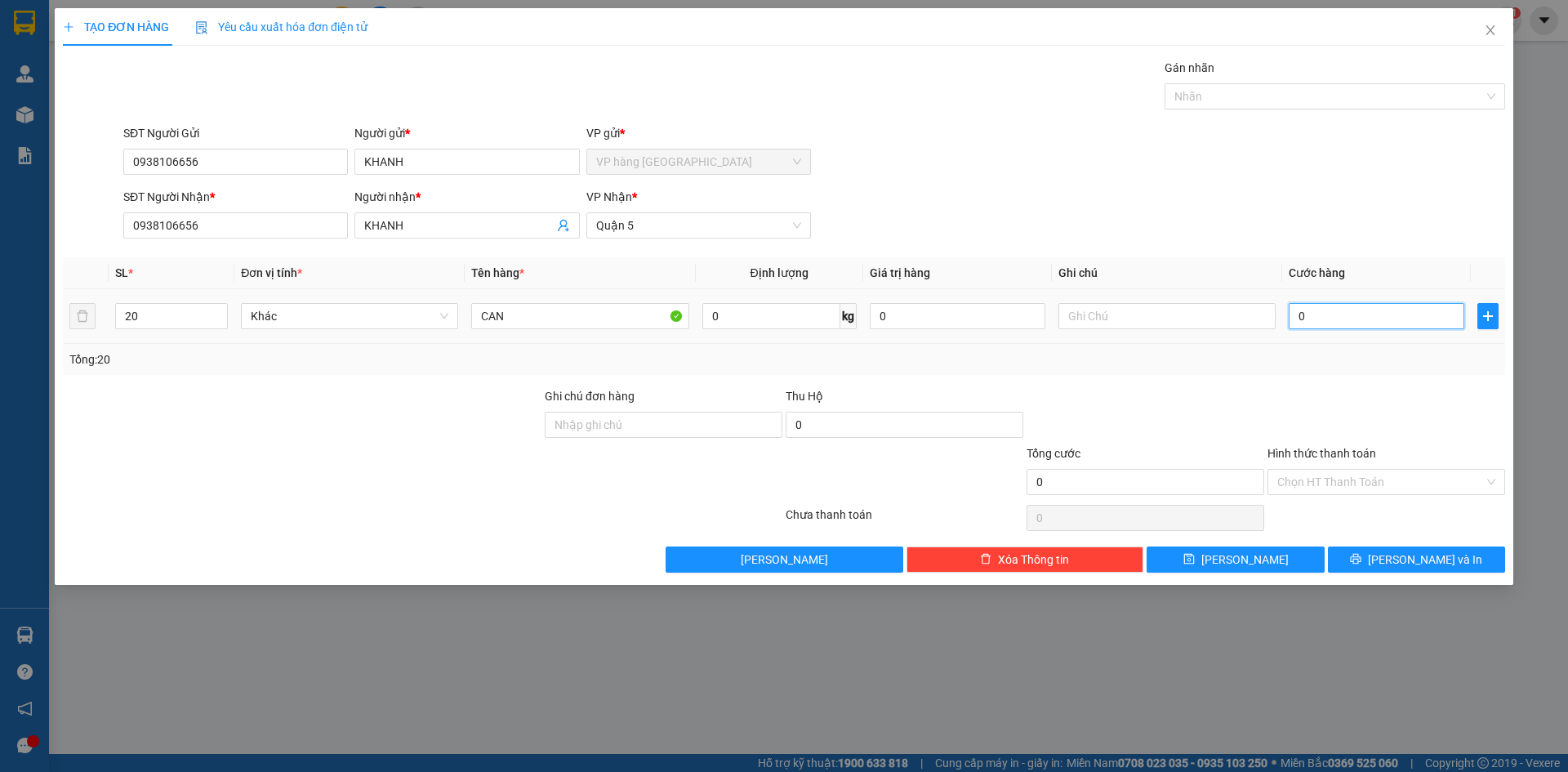
click at [1326, 323] on input "0" at bounding box center [1376, 317] width 176 height 26
type input "8"
type input "80"
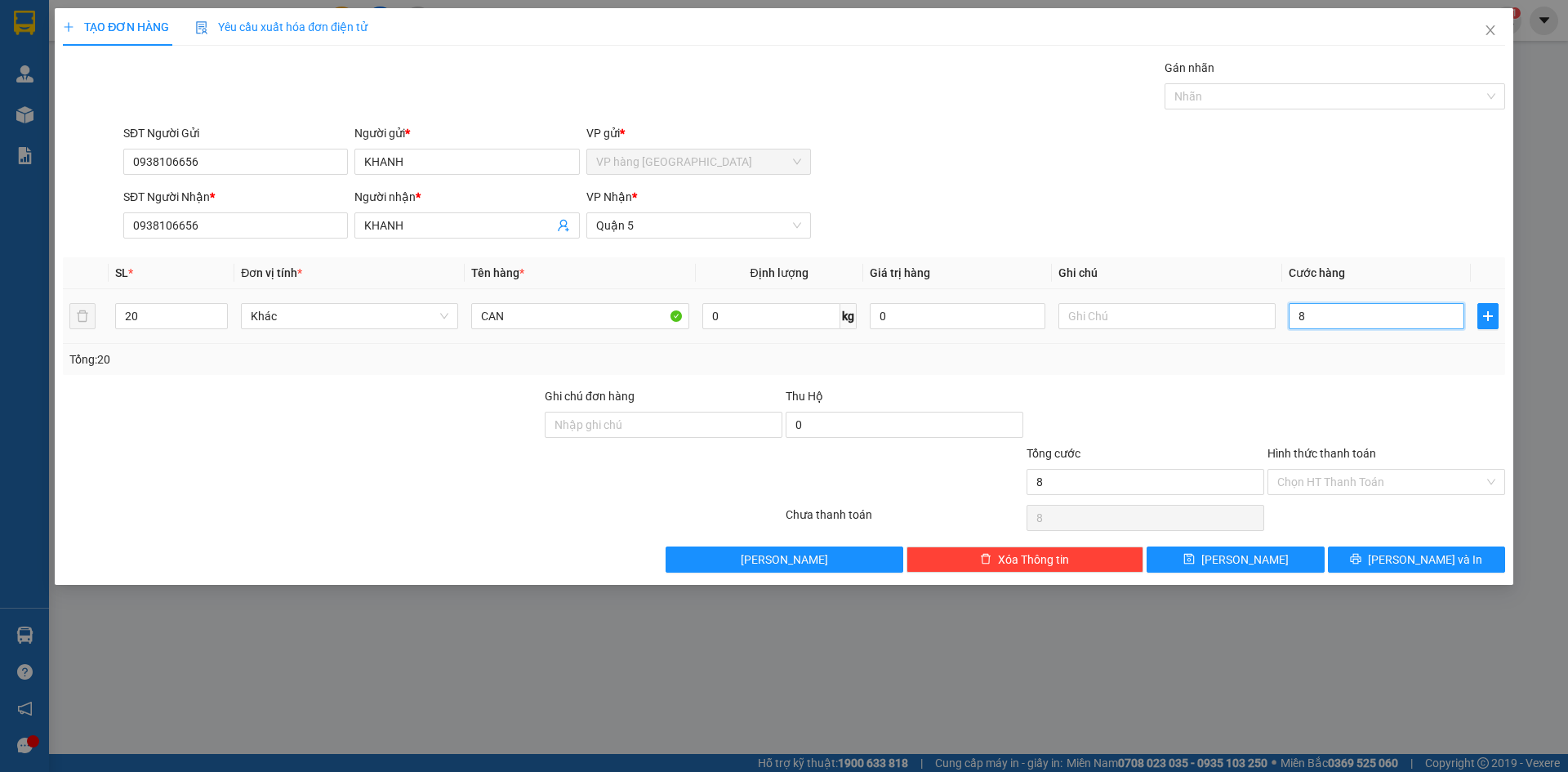
type input "80"
type input "800"
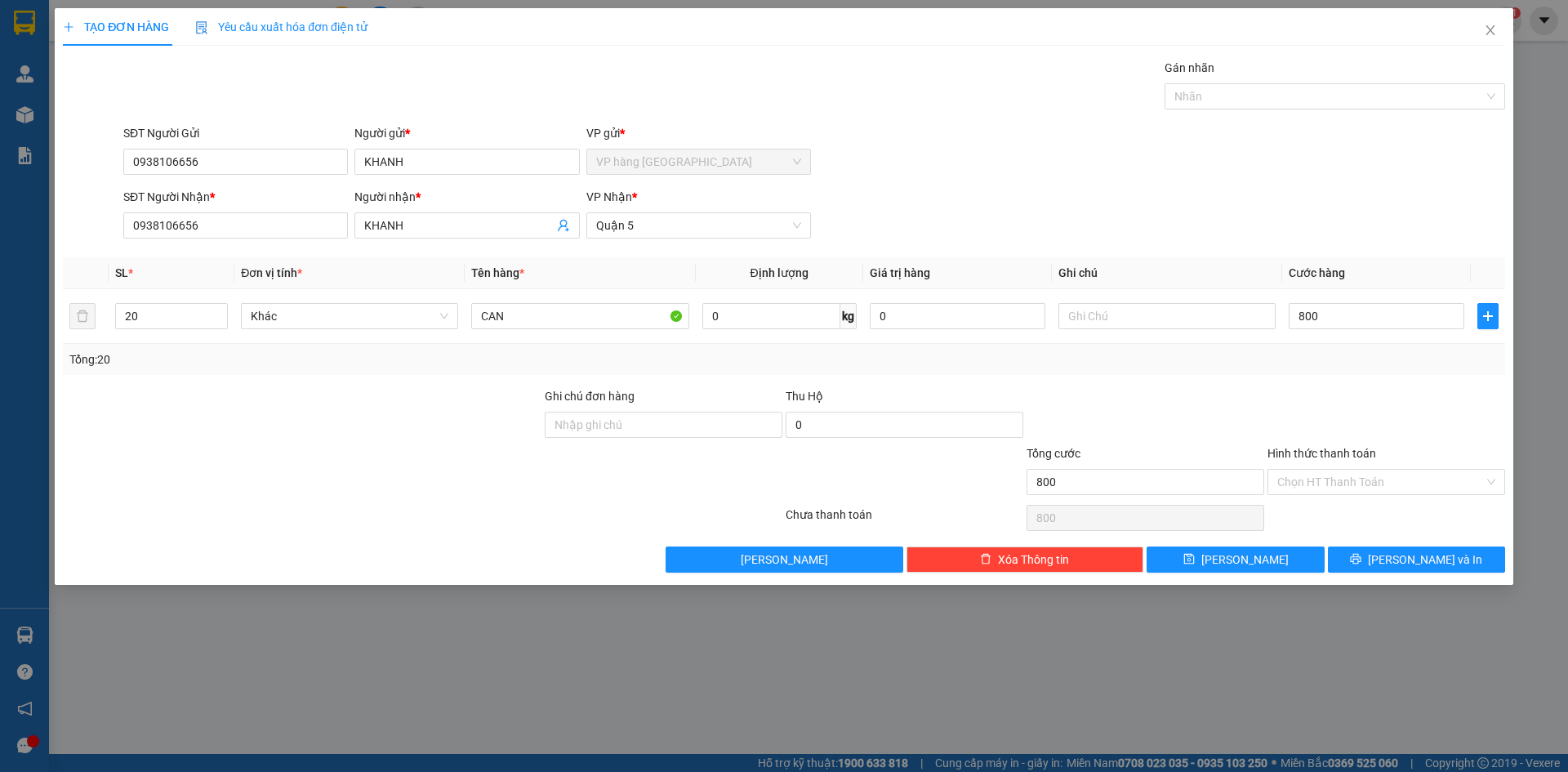
type input "800.000"
click at [1145, 447] on div "Tổng cước" at bounding box center [1146, 457] width 238 height 25
click at [1437, 560] on span "[PERSON_NAME] và In" at bounding box center [1425, 560] width 114 height 18
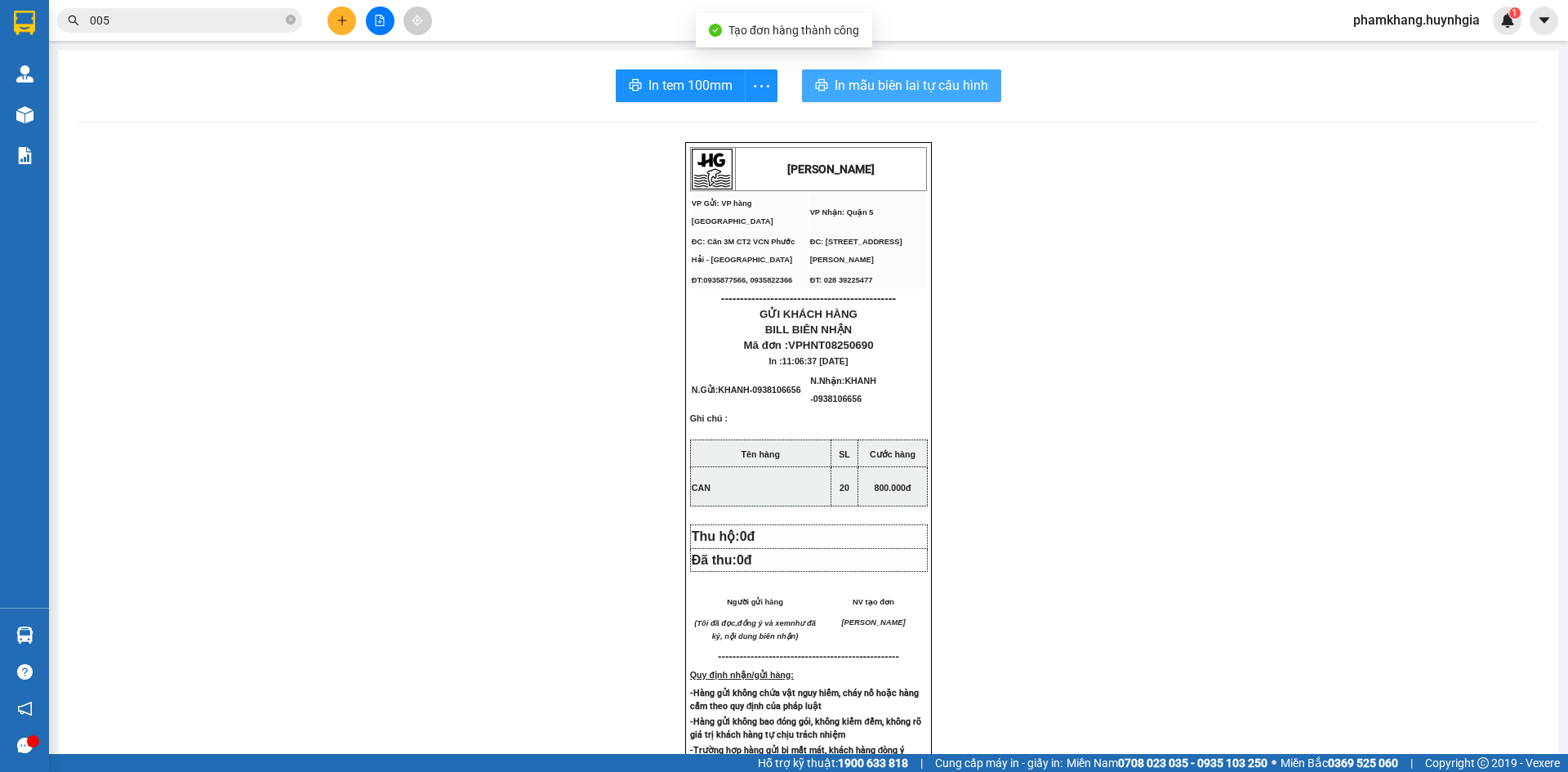
click at [919, 80] on span "In mẫu biên lai tự cấu hình" at bounding box center [911, 85] width 154 height 21
click at [221, 23] on input "005" at bounding box center [186, 21] width 192 height 18
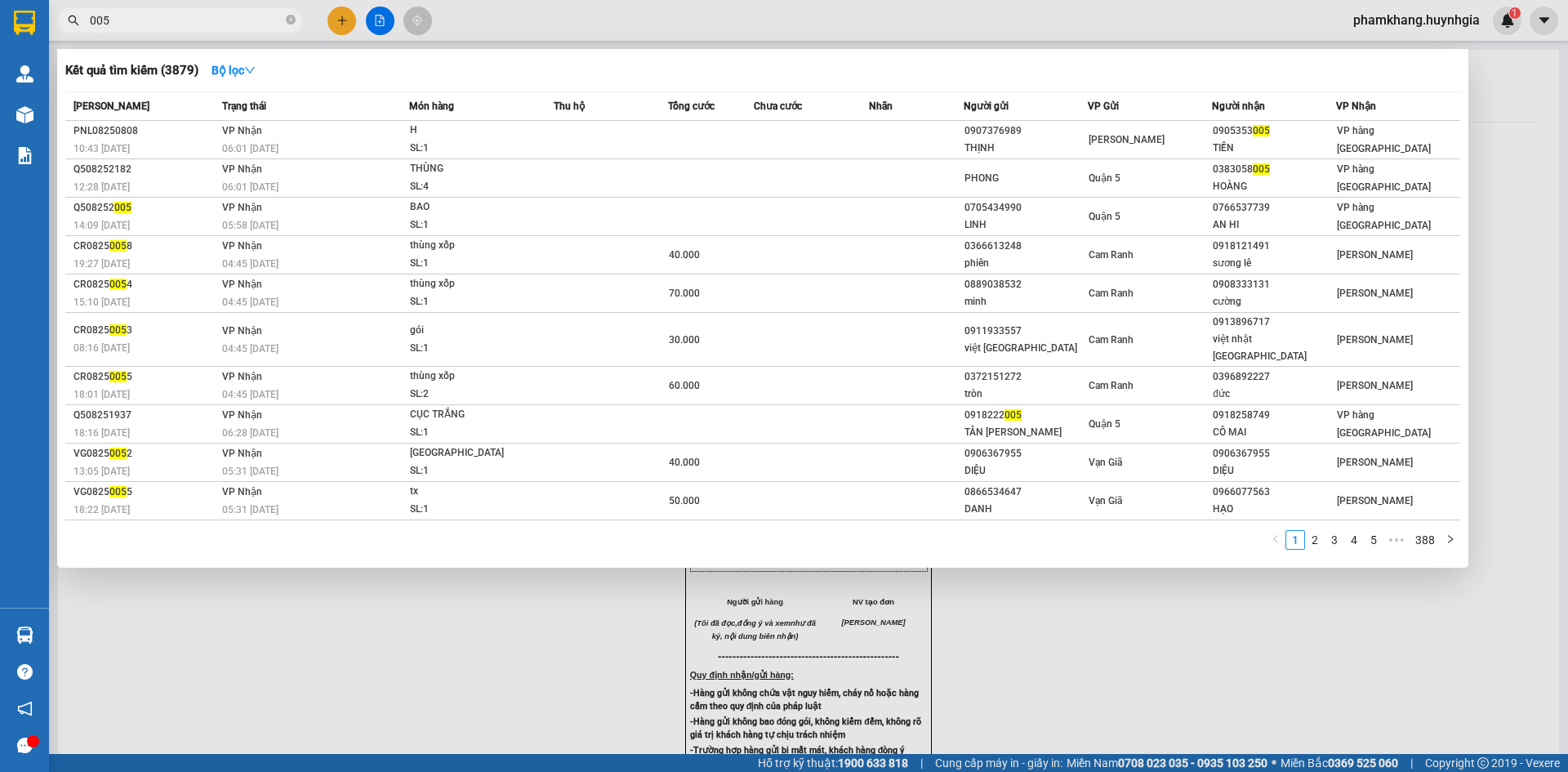
click at [221, 23] on input "005" at bounding box center [186, 21] width 192 height 18
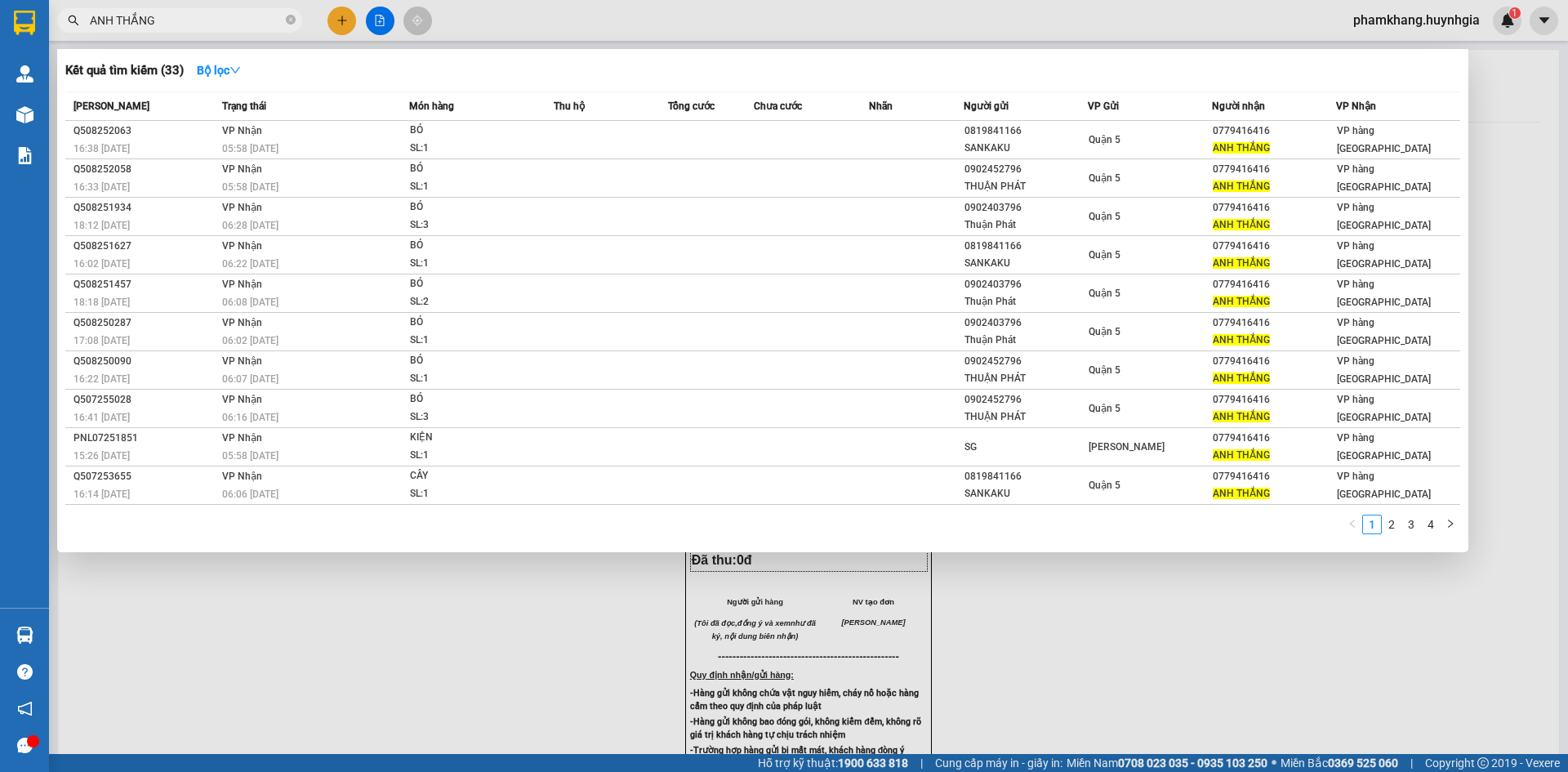
click at [218, 21] on input "ANH THẮNG" at bounding box center [186, 21] width 192 height 18
type input "A"
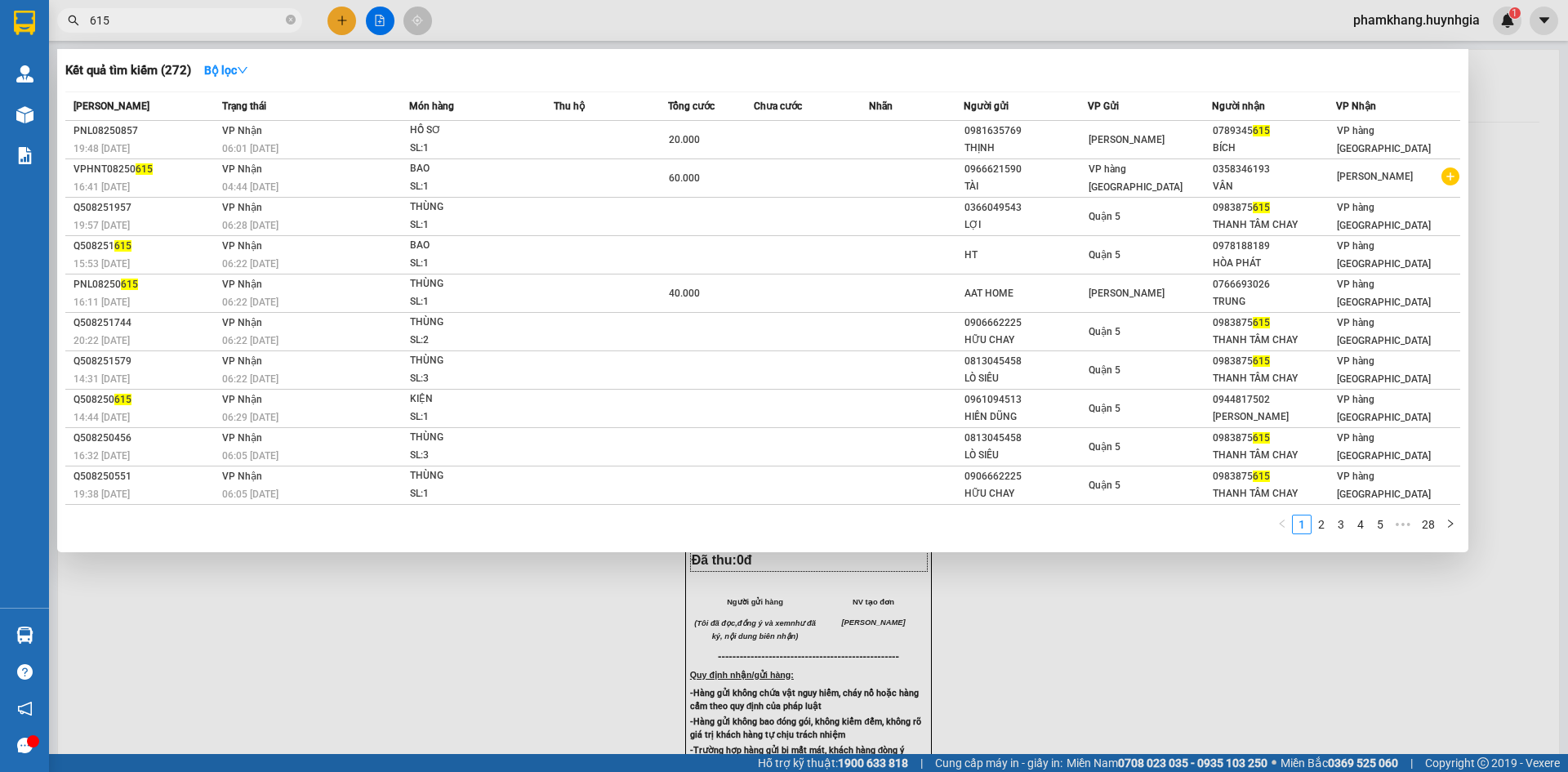
click at [159, 26] on input "615" at bounding box center [186, 21] width 192 height 18
type input "6"
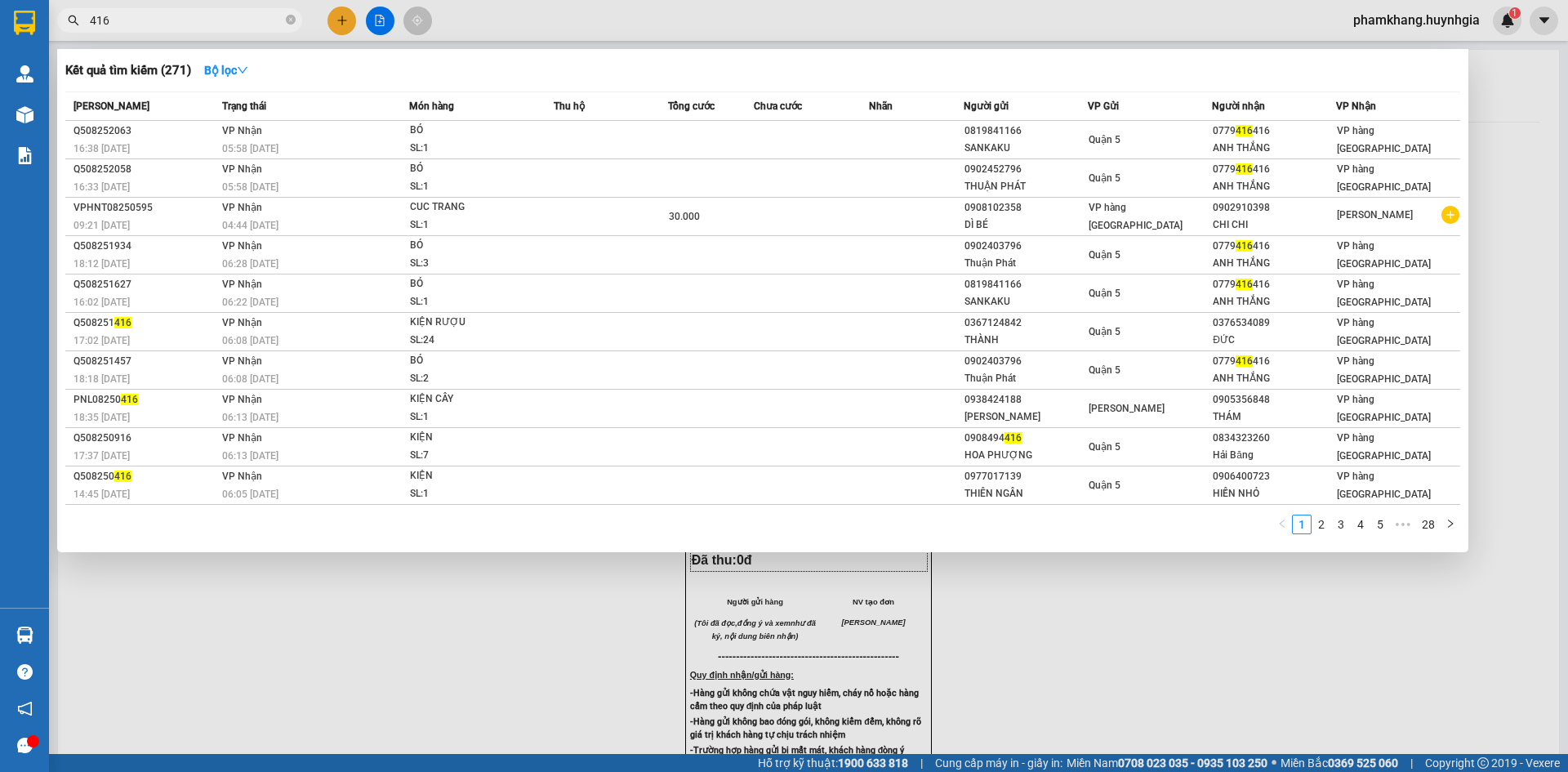
click at [197, 27] on input "416" at bounding box center [186, 21] width 192 height 18
type input "4"
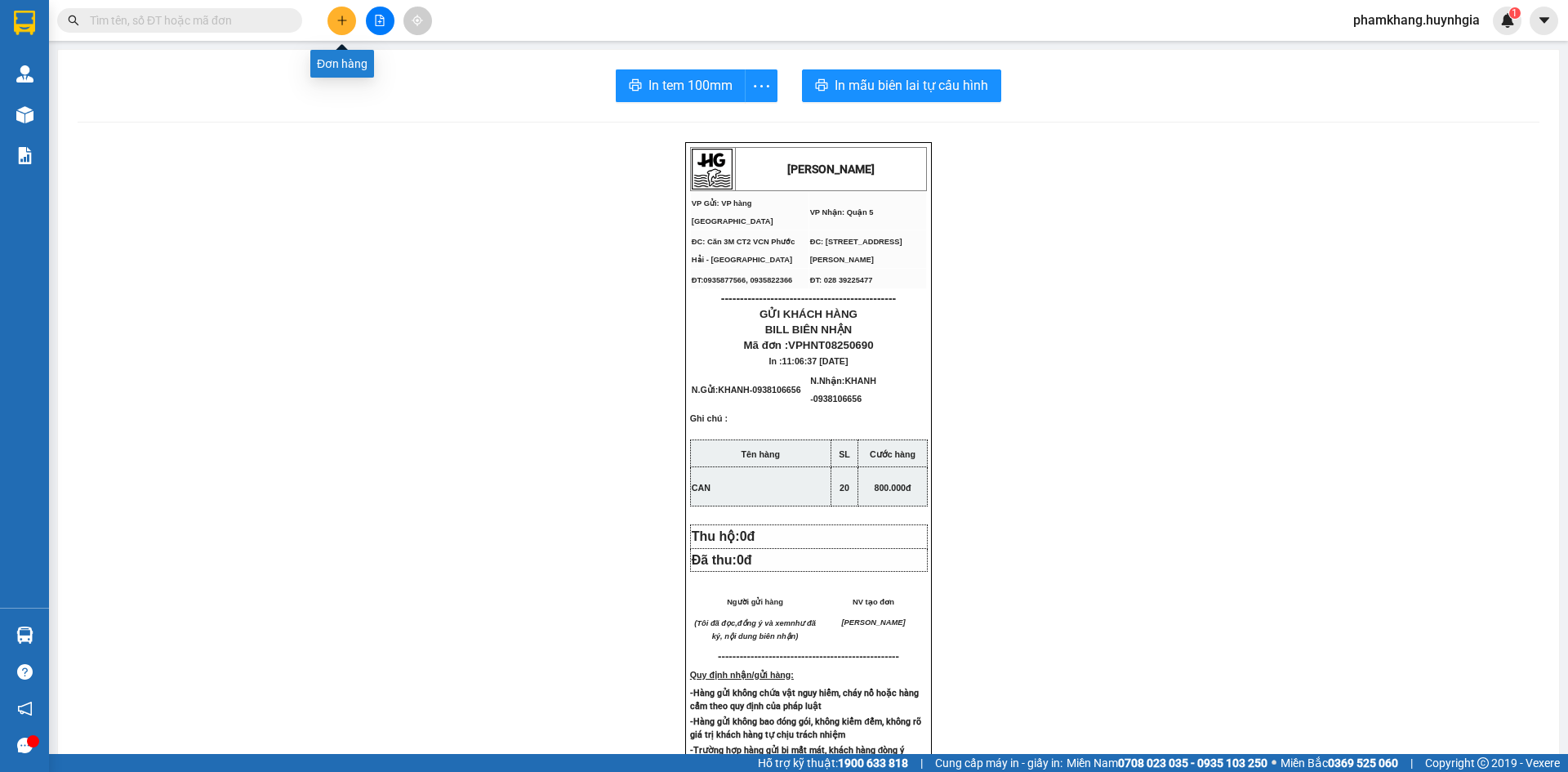
click at [344, 18] on icon "plus" at bounding box center [342, 21] width 12 height 12
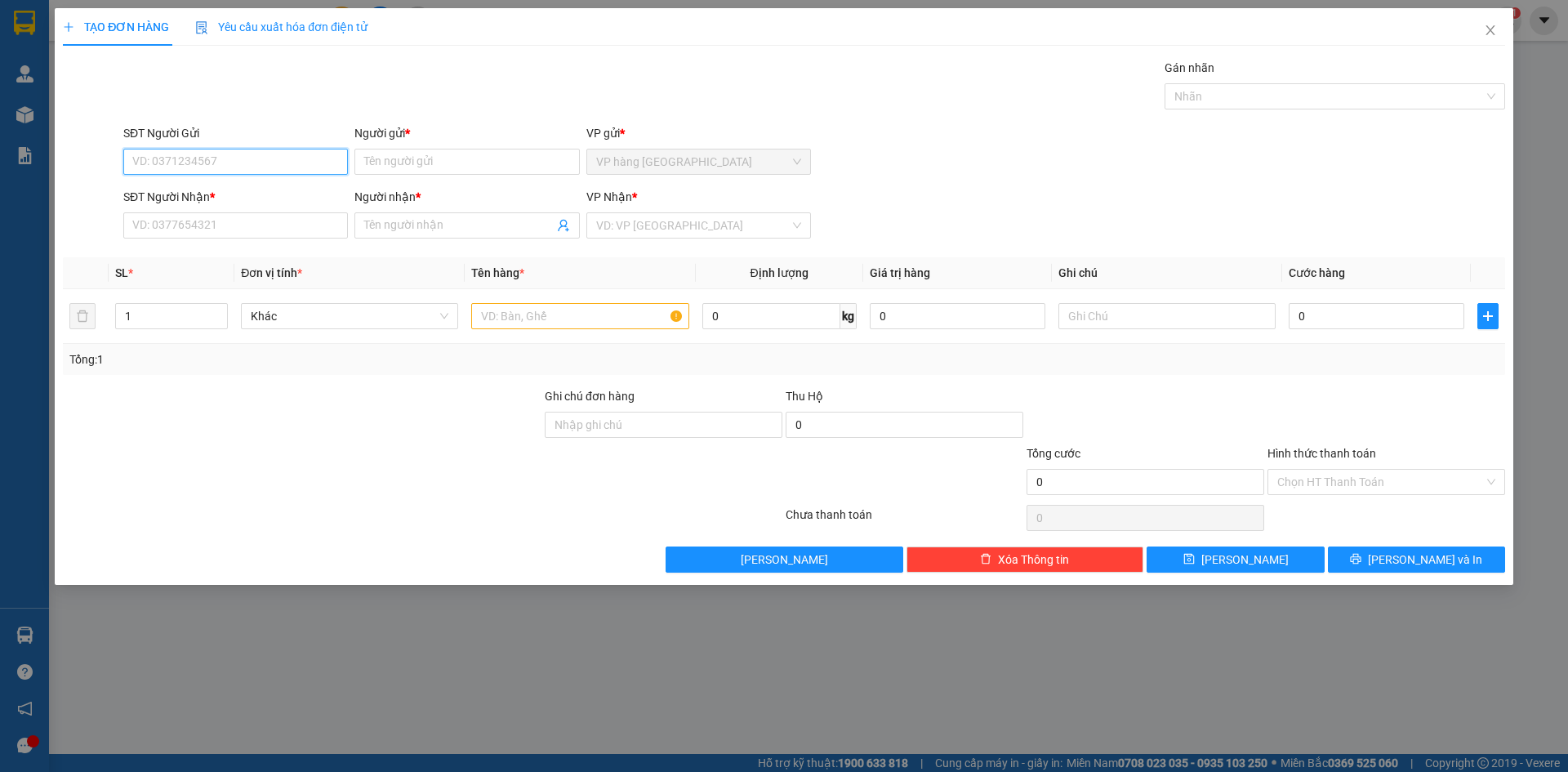
click at [314, 156] on input "SĐT Người Gửi" at bounding box center [235, 162] width 225 height 26
click at [303, 188] on div "0369107938 - [PERSON_NAME]" at bounding box center [235, 194] width 205 height 18
type input "0369107938"
type input "CƯỜNG"
type input "0908555985"
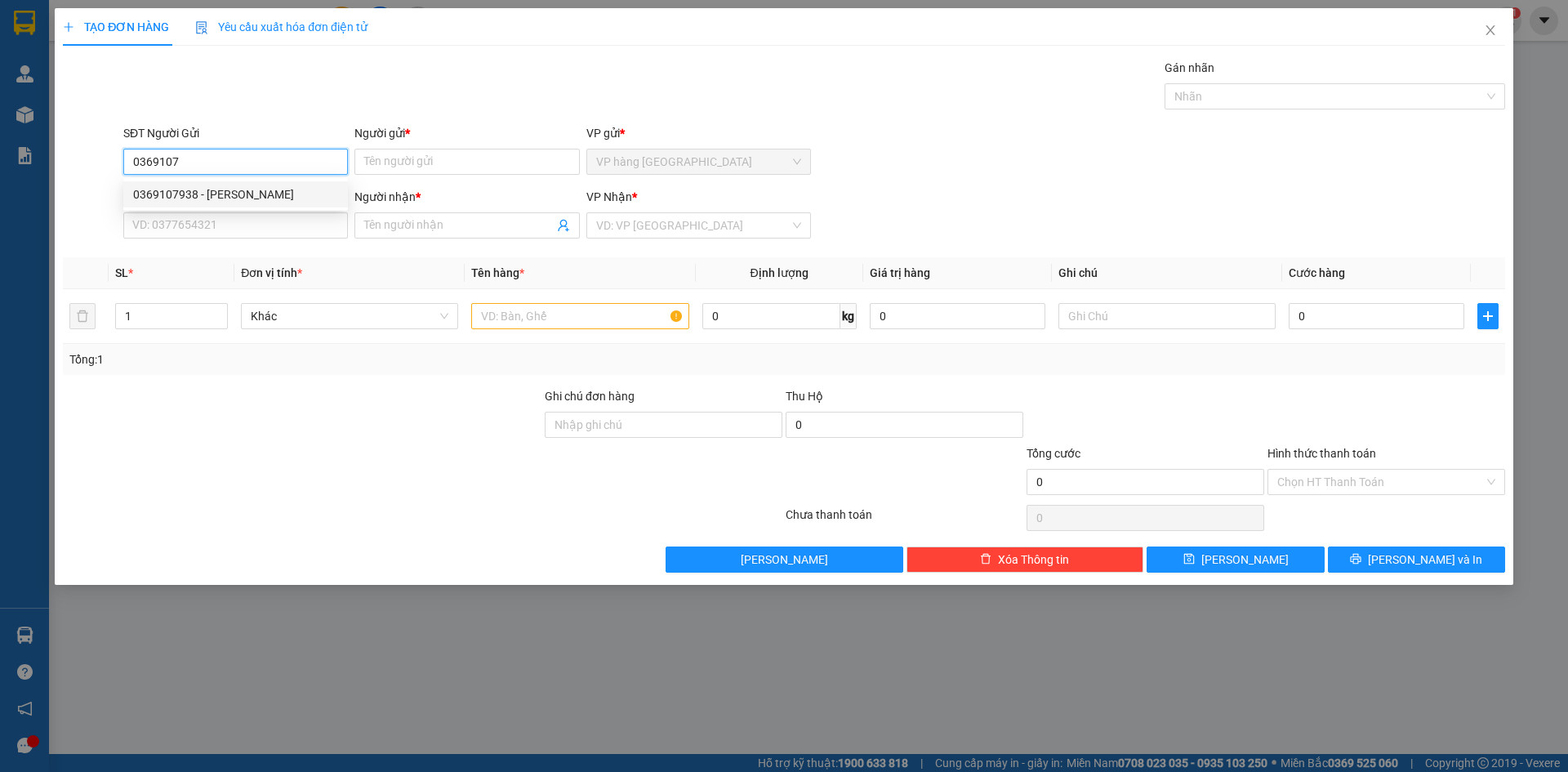
type input "SA"
type input "0369107938"
click at [538, 324] on input "text" at bounding box center [579, 317] width 217 height 26
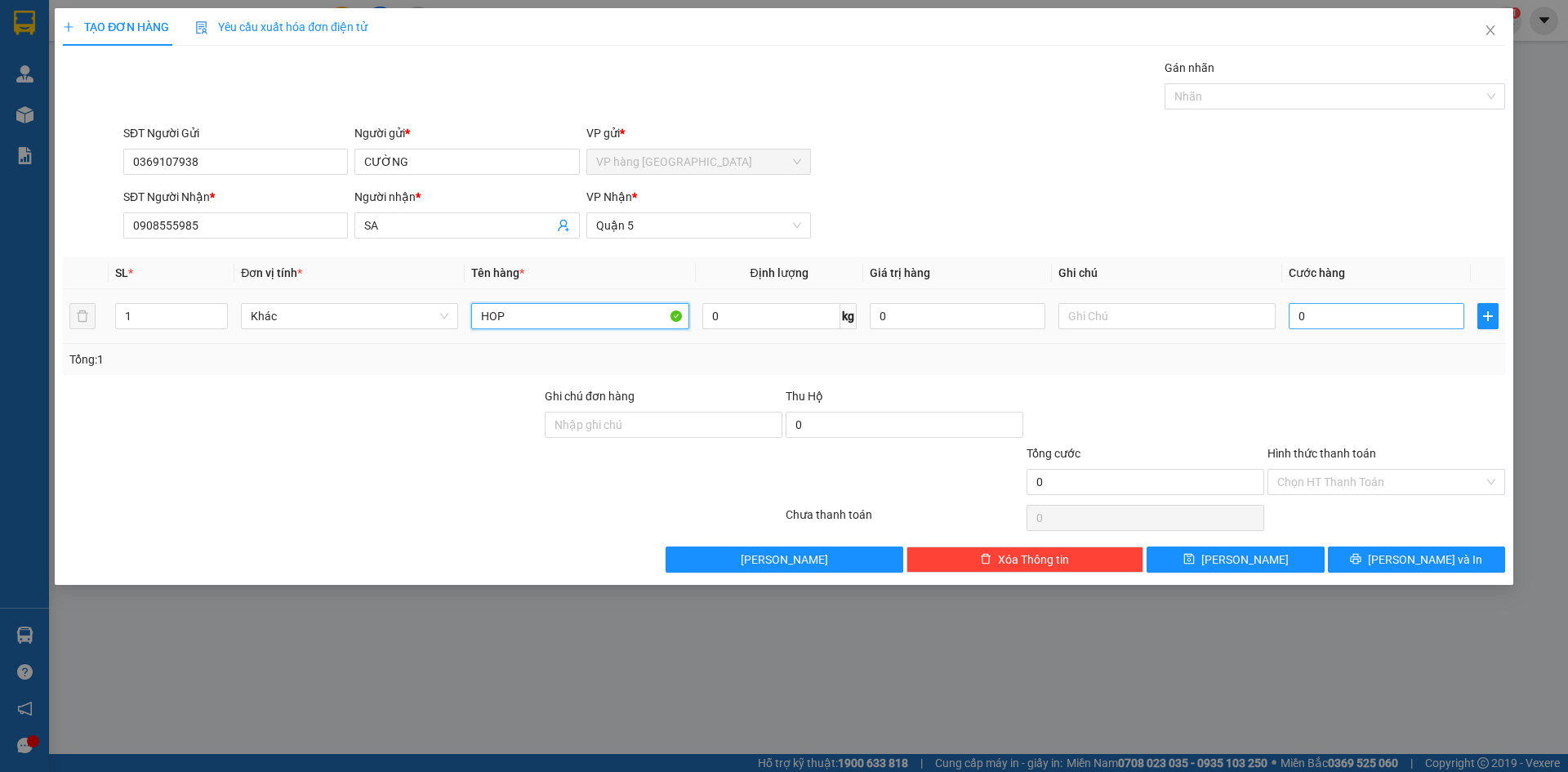
type input "HOP"
click at [1339, 326] on td "0" at bounding box center [1376, 317] width 188 height 55
click at [1314, 317] on input "0" at bounding box center [1376, 317] width 176 height 26
type input "3"
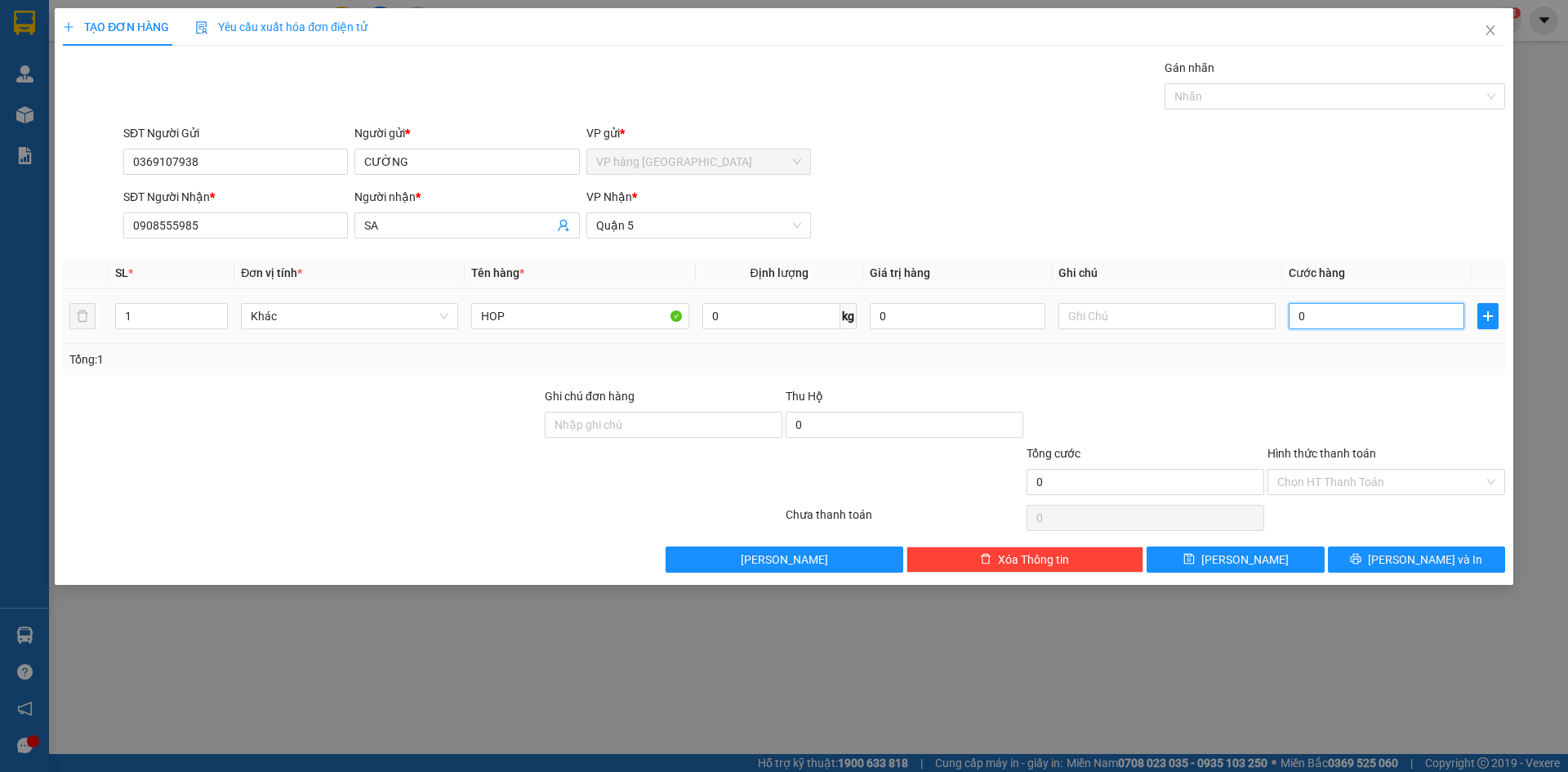
type input "3"
type input "30"
type input "30.000"
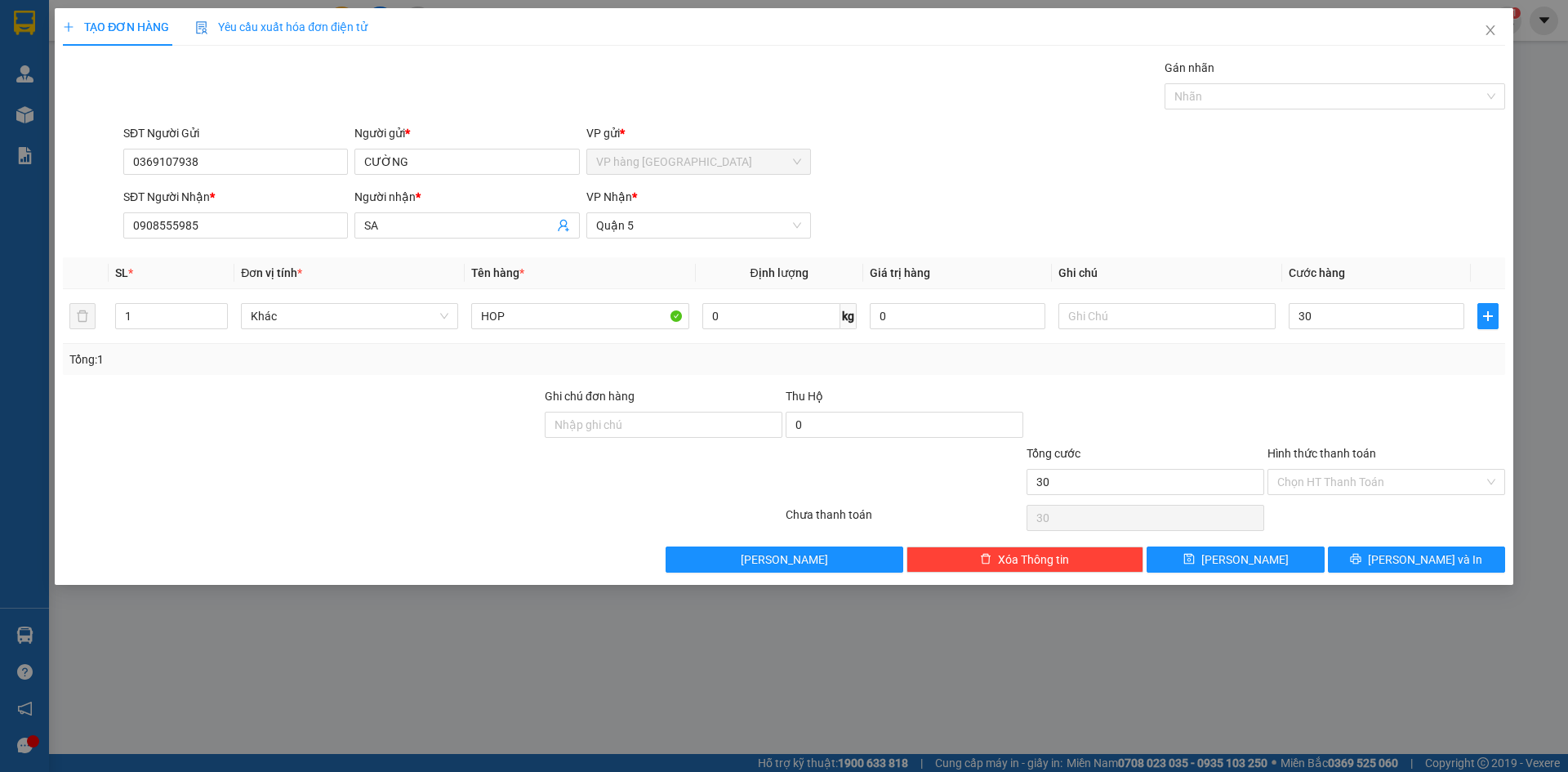
type input "30.000"
click at [1118, 442] on div at bounding box center [1146, 416] width 241 height 57
click at [1382, 560] on button "[PERSON_NAME] và In" at bounding box center [1417, 560] width 178 height 26
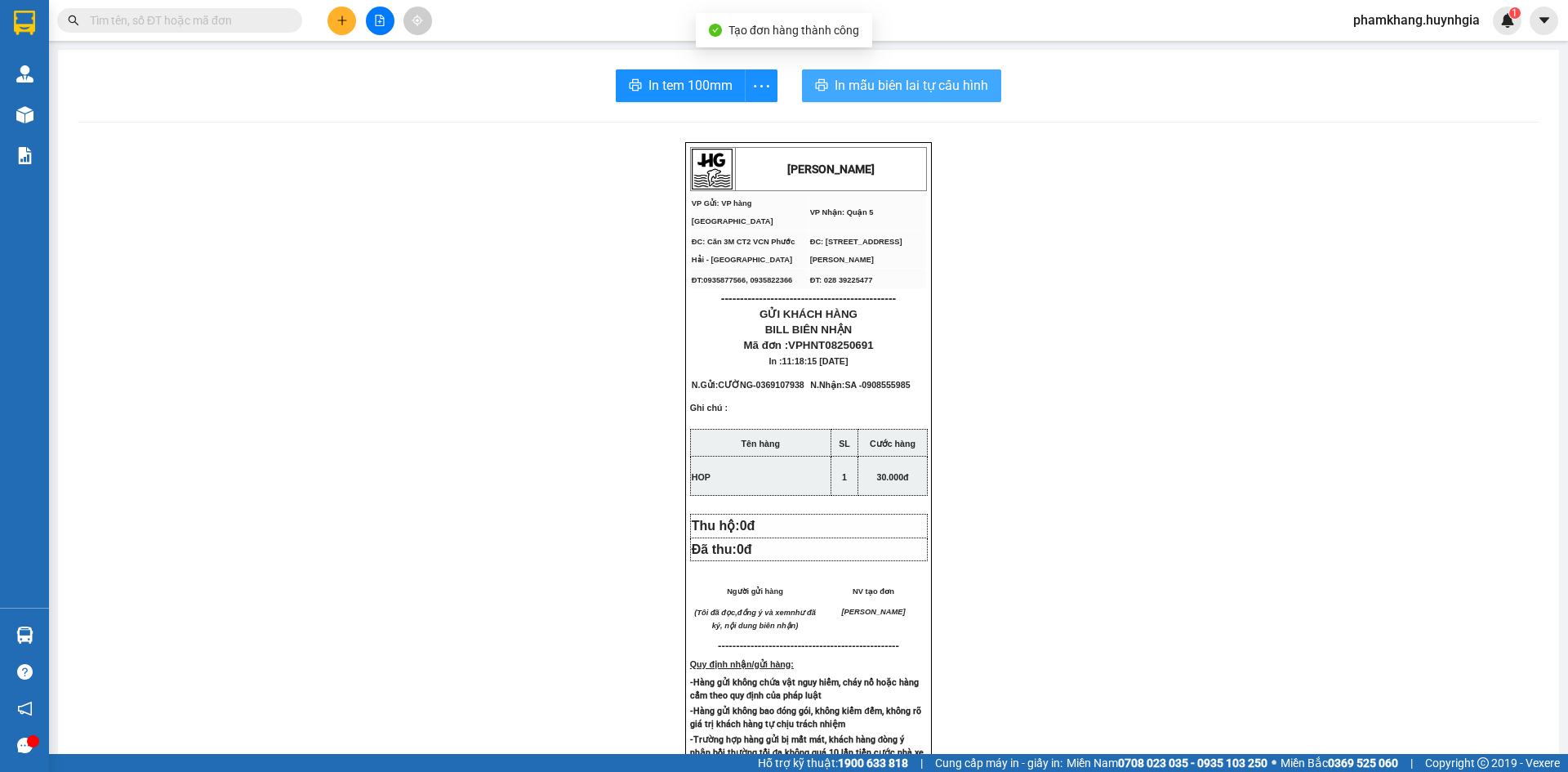
click at [870, 83] on span "In mẫu biên lai tự cấu hình" at bounding box center [911, 85] width 154 height 21
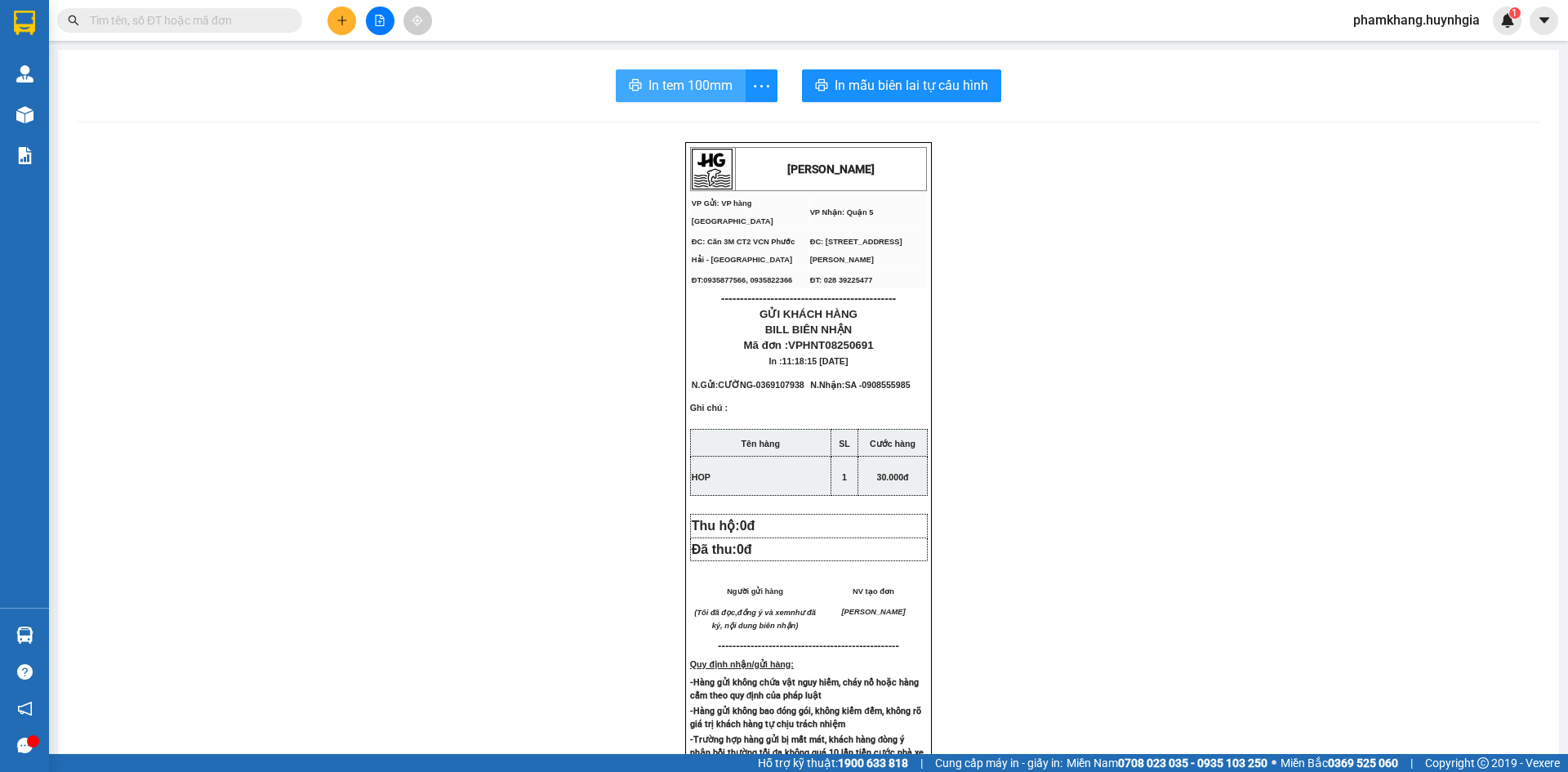
click at [696, 83] on span "In tem 100mm" at bounding box center [691, 85] width 84 height 21
click at [178, 28] on input "text" at bounding box center [186, 21] width 192 height 18
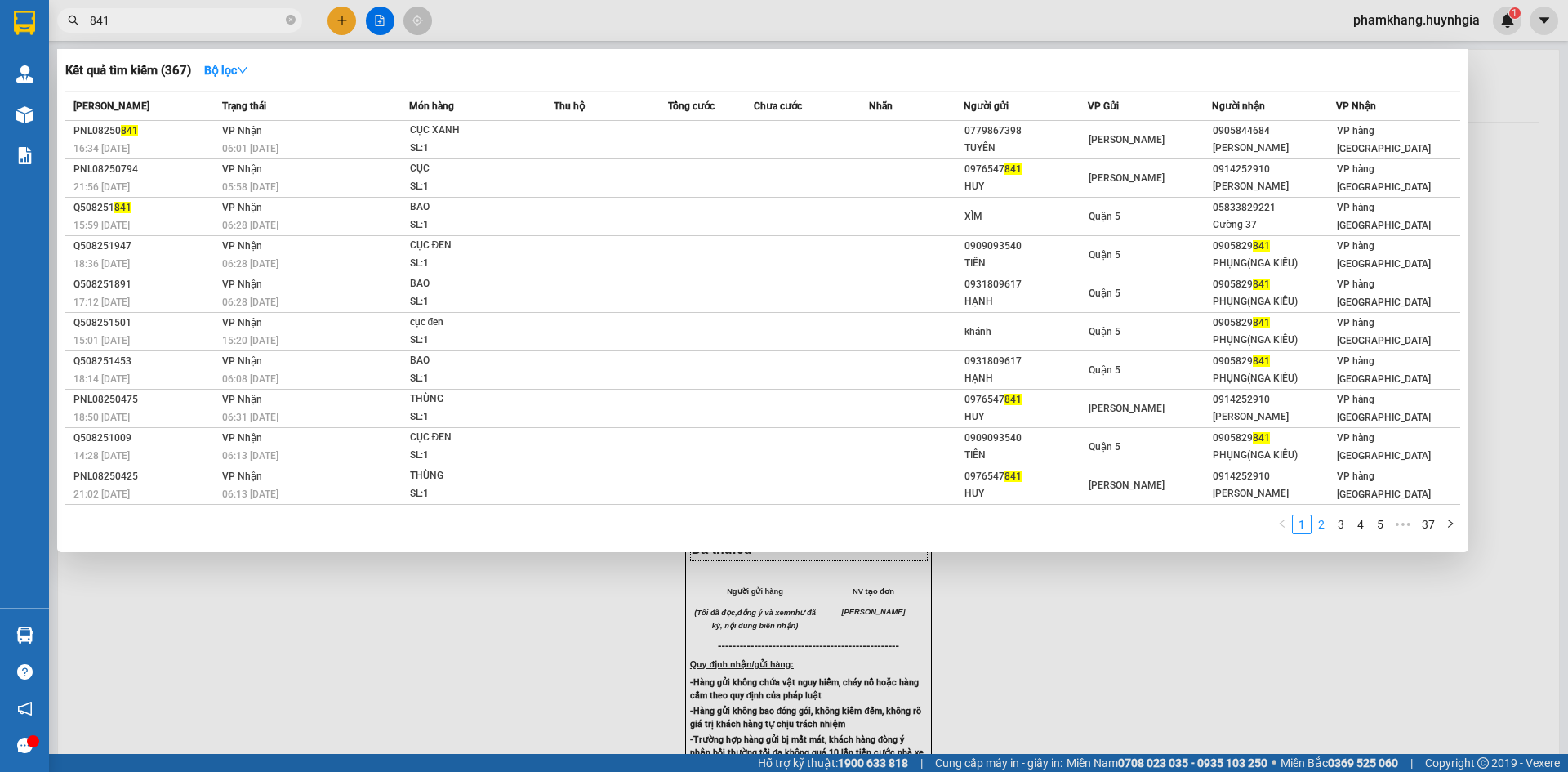
click at [1327, 530] on link "2" at bounding box center [1322, 525] width 18 height 18
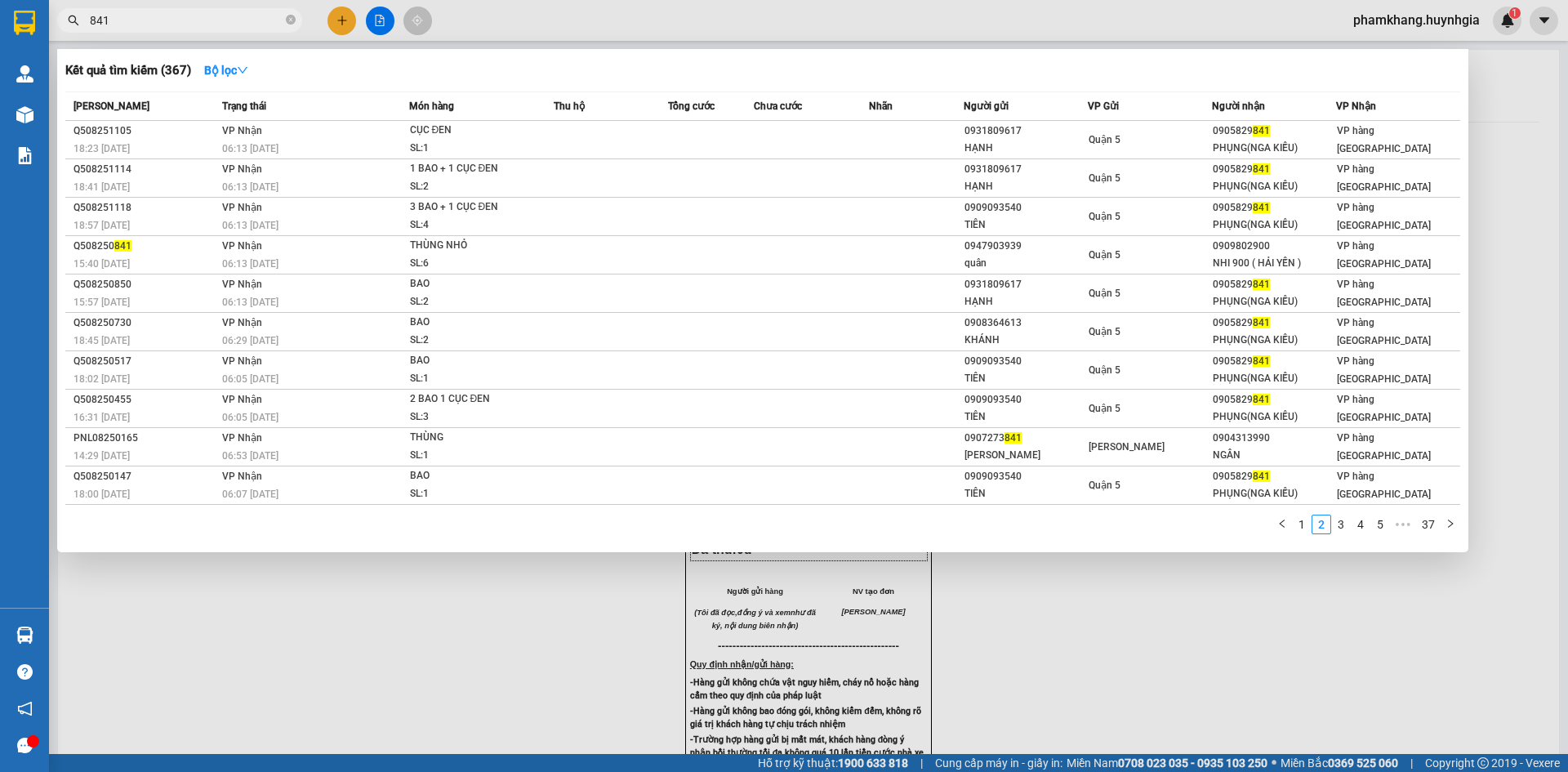
click at [171, 21] on input "841" at bounding box center [186, 21] width 192 height 18
type input "8"
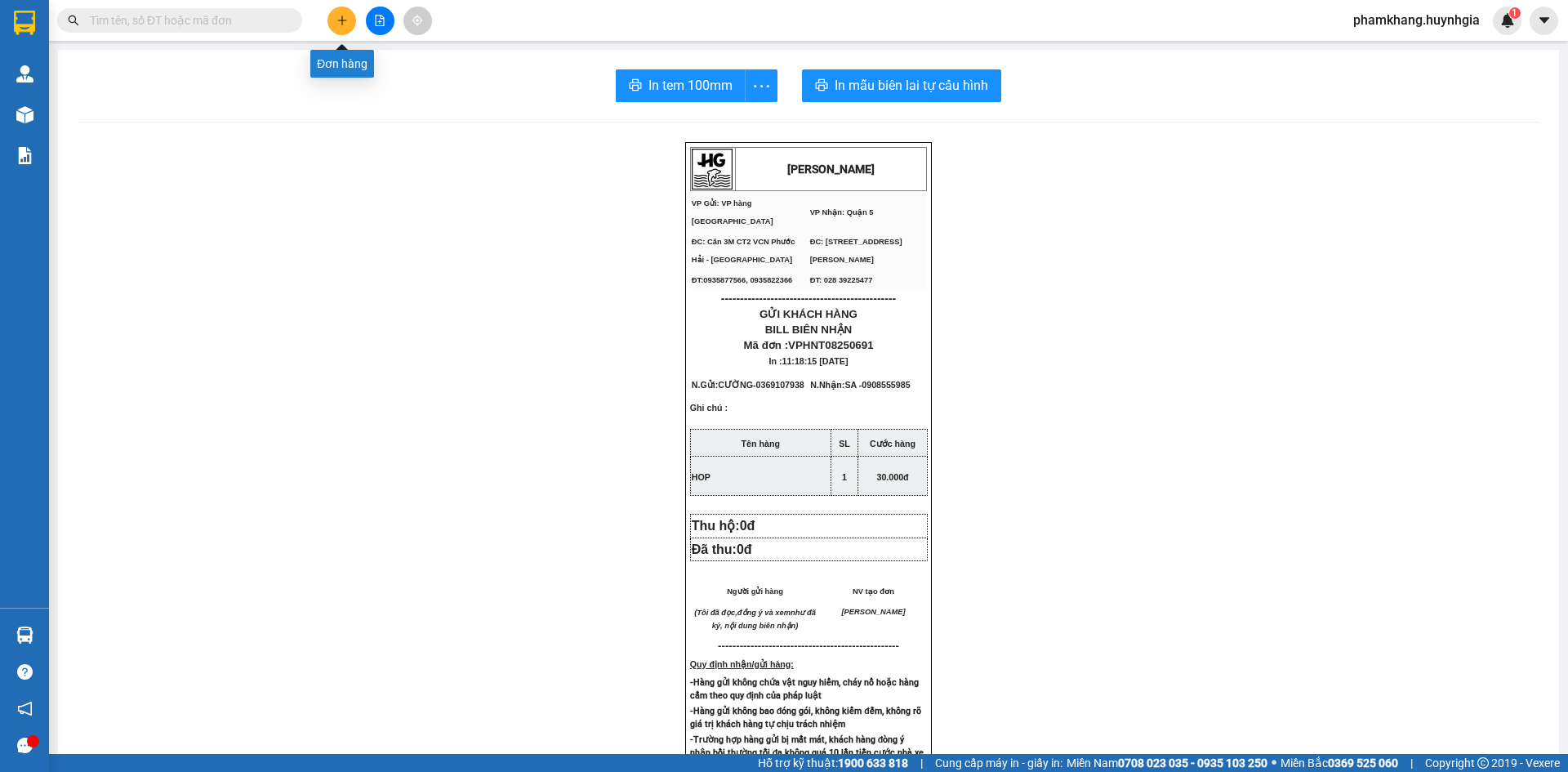
click at [342, 29] on button at bounding box center [341, 21] width 29 height 29
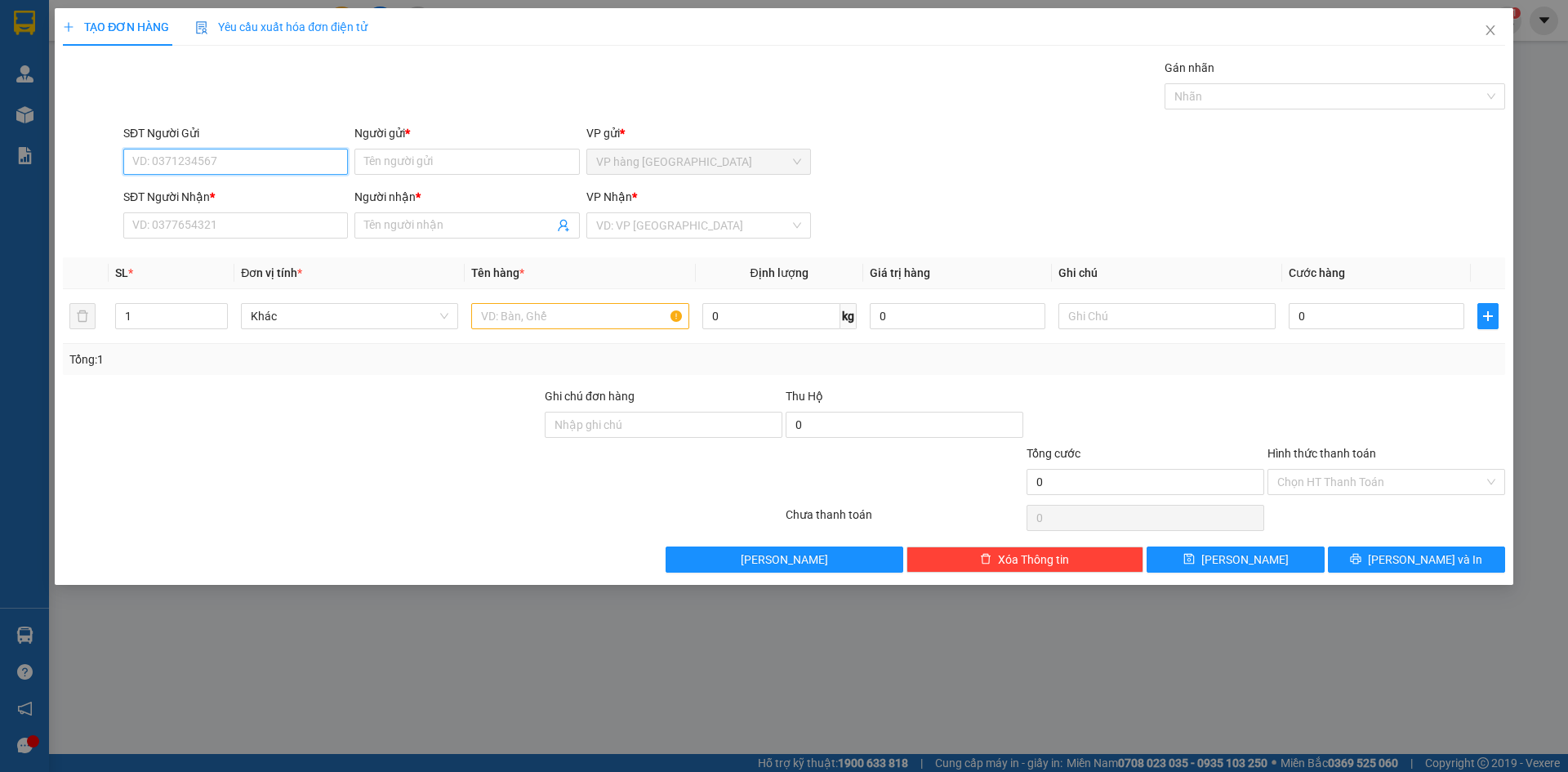
click at [315, 161] on input "SĐT Người Gửi" at bounding box center [235, 162] width 225 height 26
type input "0907488848"
click at [431, 164] on input "Người gửi *" at bounding box center [467, 162] width 225 height 26
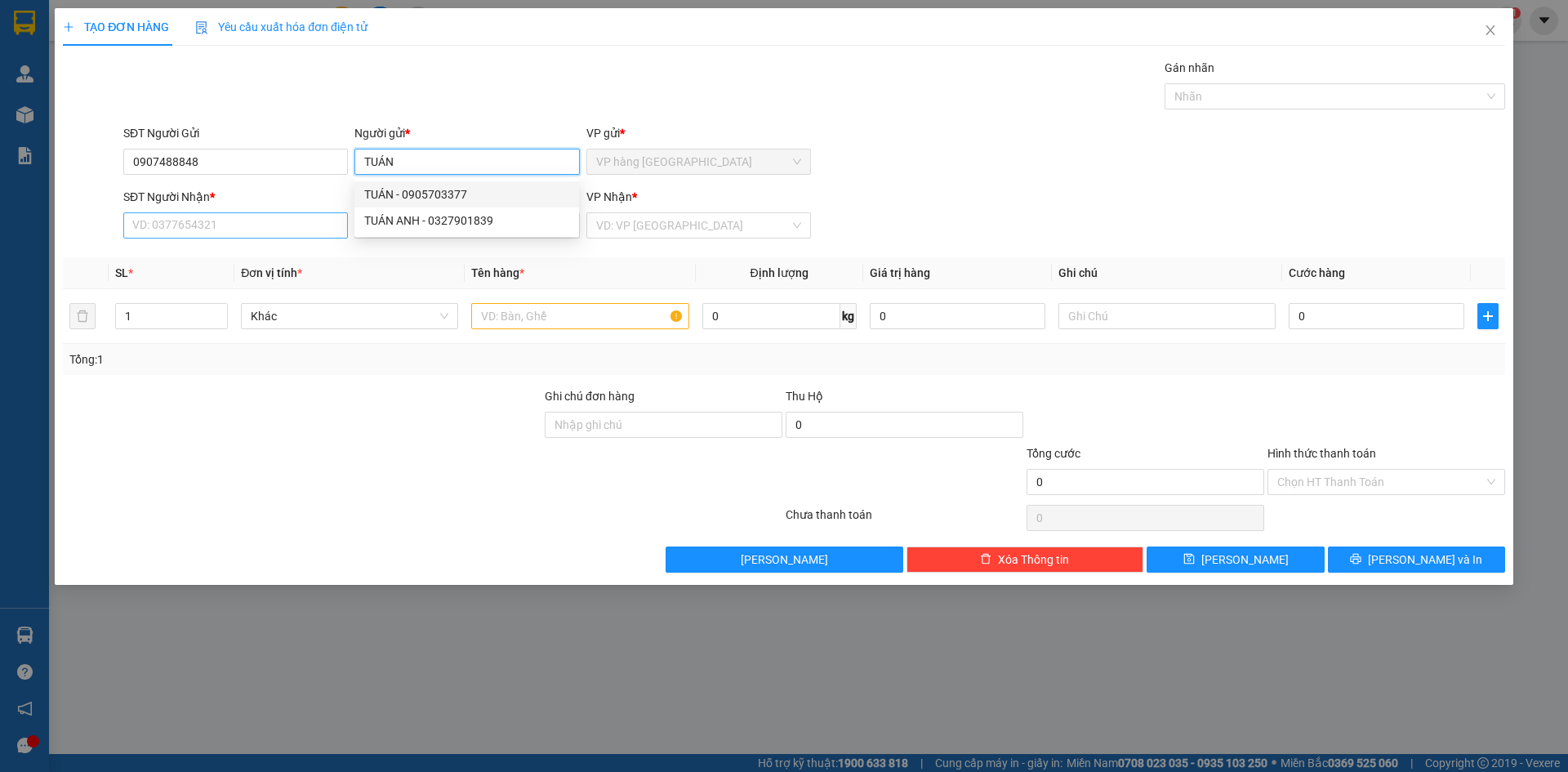
type input "TUÁN"
click at [245, 234] on input "SĐT Người Nhận *" at bounding box center [235, 226] width 225 height 26
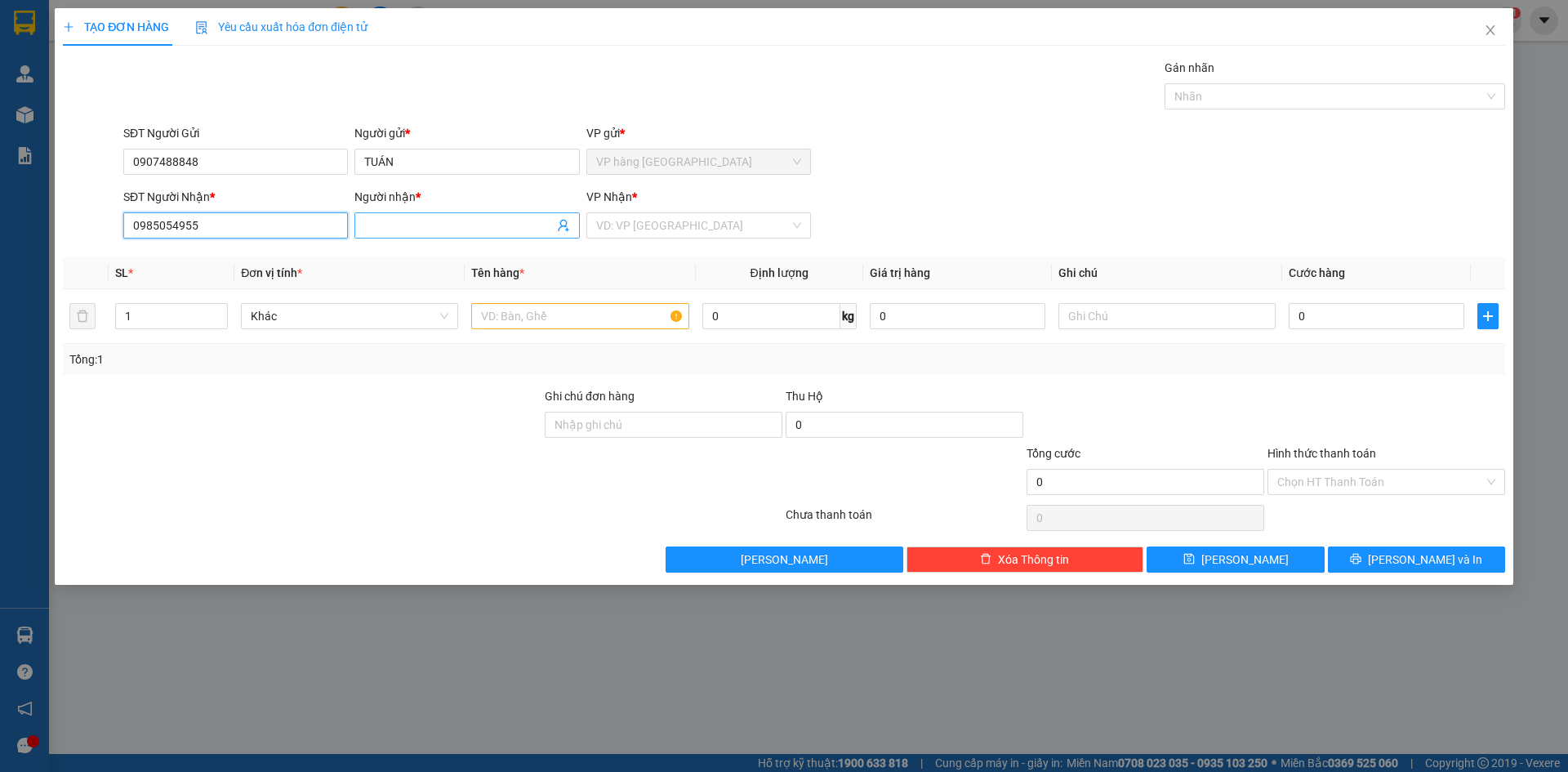
type input "0985054955"
click at [442, 228] on input "Người nhận *" at bounding box center [459, 226] width 188 height 18
click at [378, 230] on input "Người nhận *" at bounding box center [459, 226] width 188 height 18
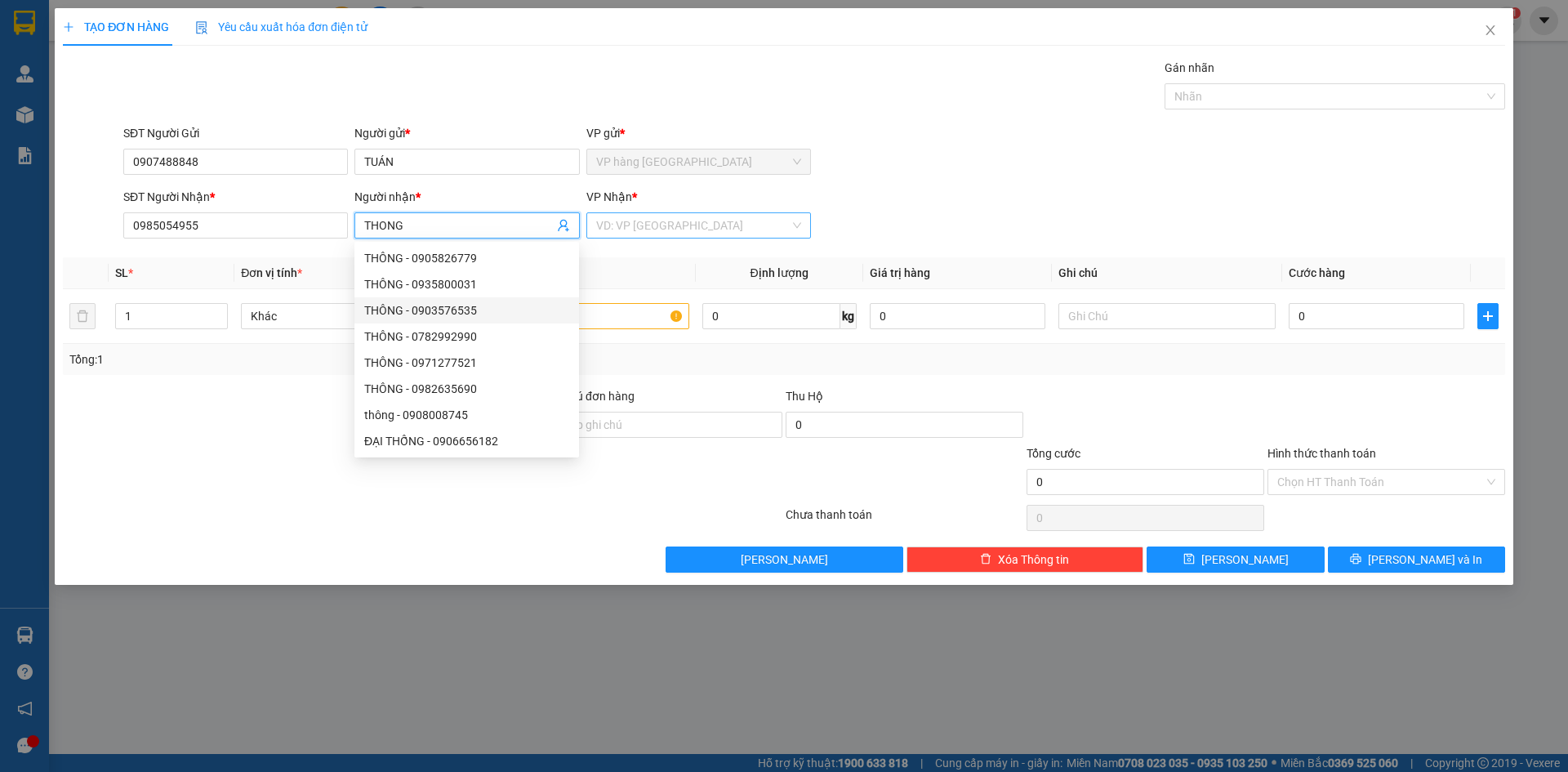
type input "THONG"
click at [658, 228] on input "search" at bounding box center [693, 226] width 193 height 25
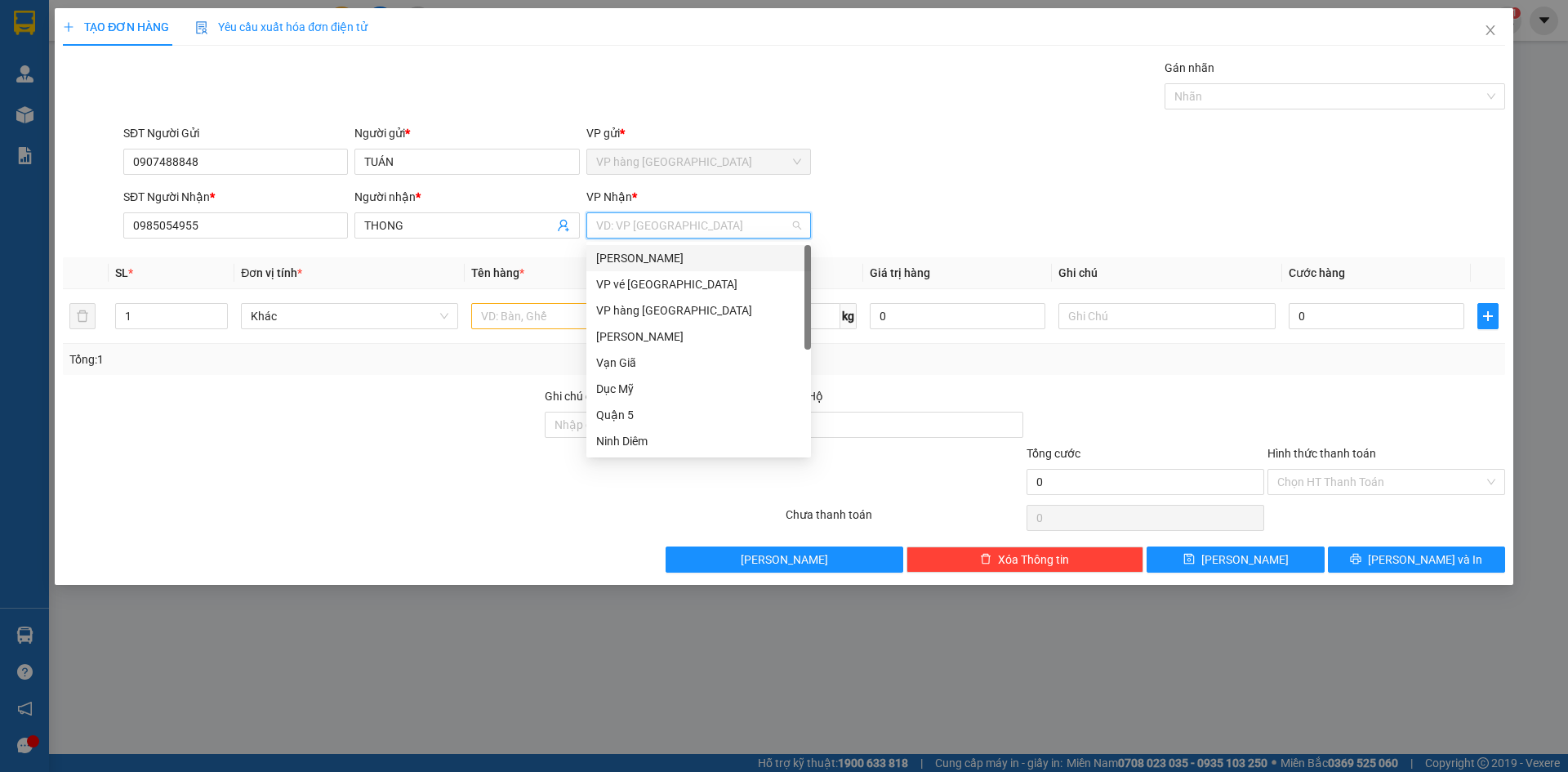
click at [663, 254] on div "[PERSON_NAME]" at bounding box center [699, 259] width 205 height 18
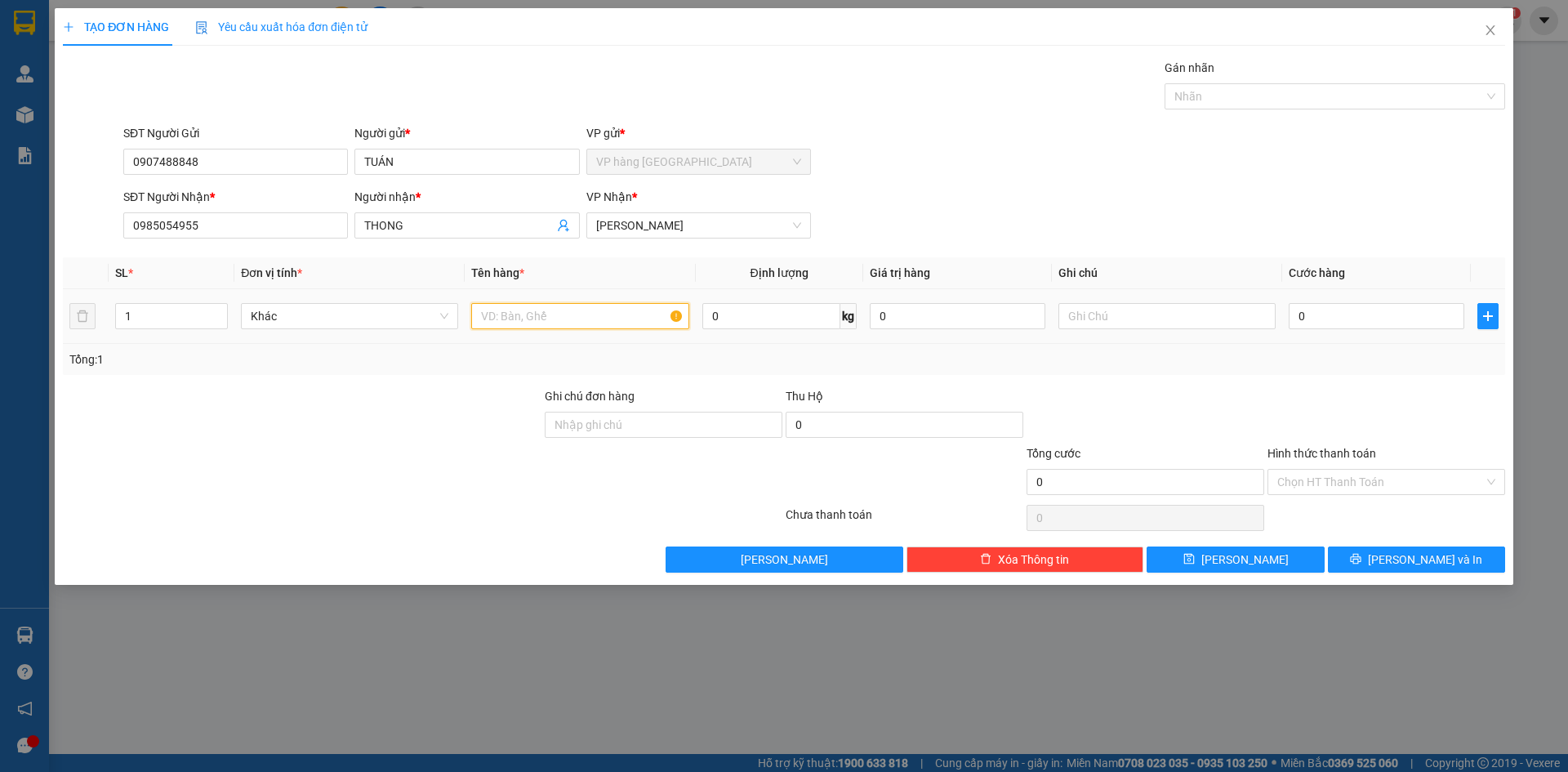
click at [545, 315] on input "text" at bounding box center [579, 317] width 217 height 26
type input "XOP"
click at [1317, 315] on input "0" at bounding box center [1376, 317] width 176 height 26
type input "5"
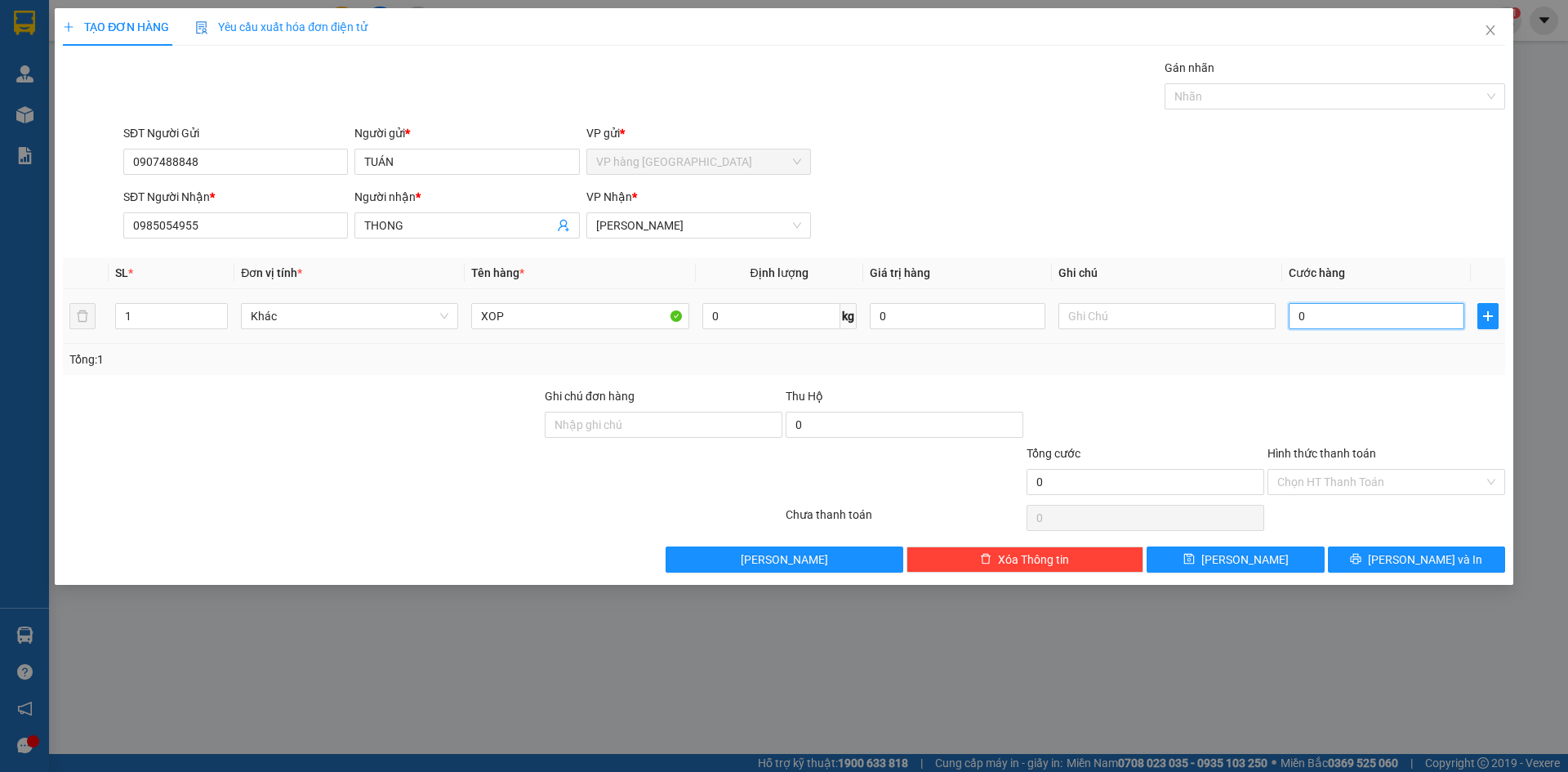
type input "5"
type input "50"
type input "50.000"
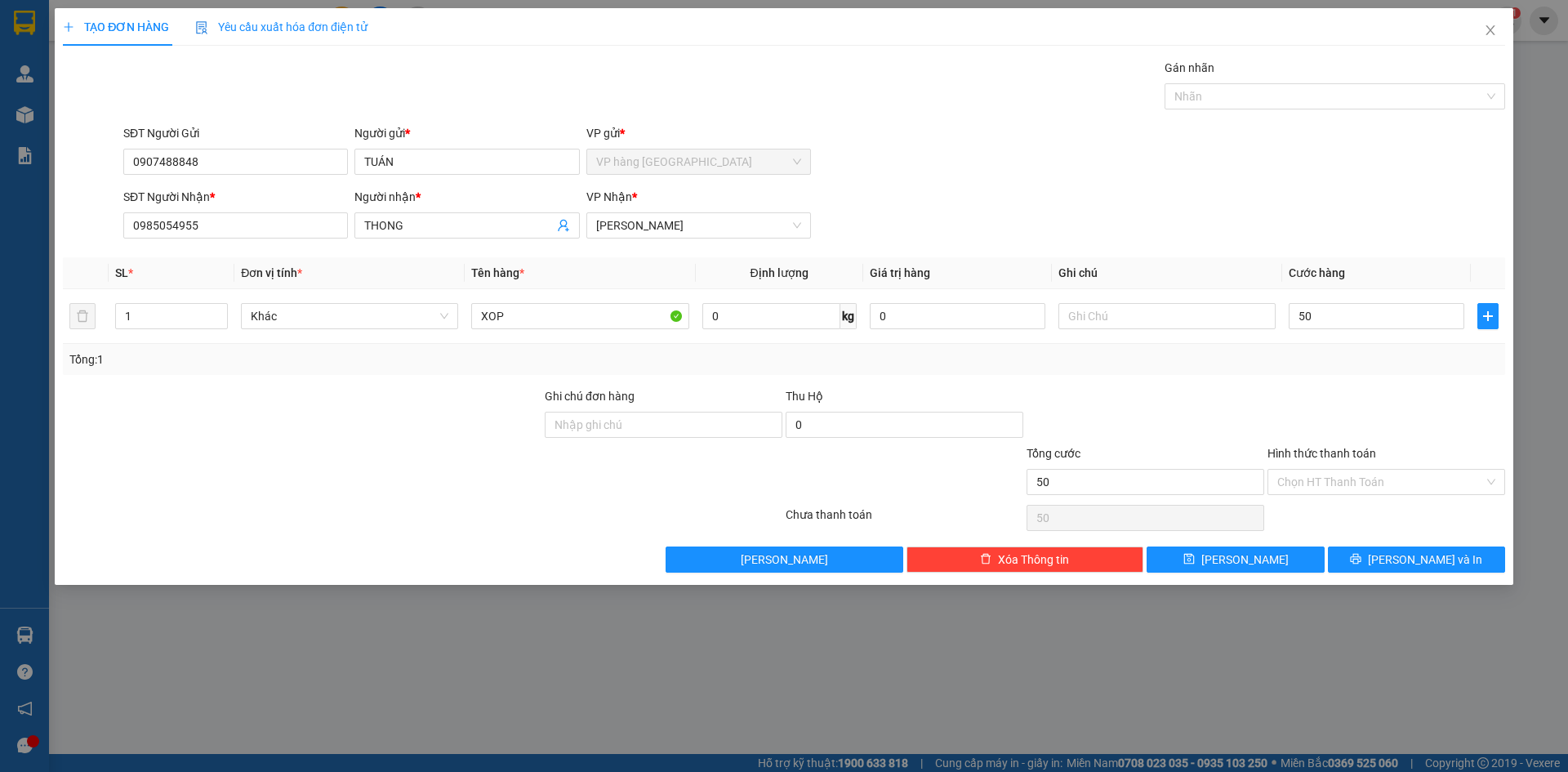
type input "50.000"
click at [1156, 441] on div at bounding box center [1146, 416] width 241 height 57
click at [1395, 477] on input "Hình thức thanh toán" at bounding box center [1380, 483] width 207 height 25
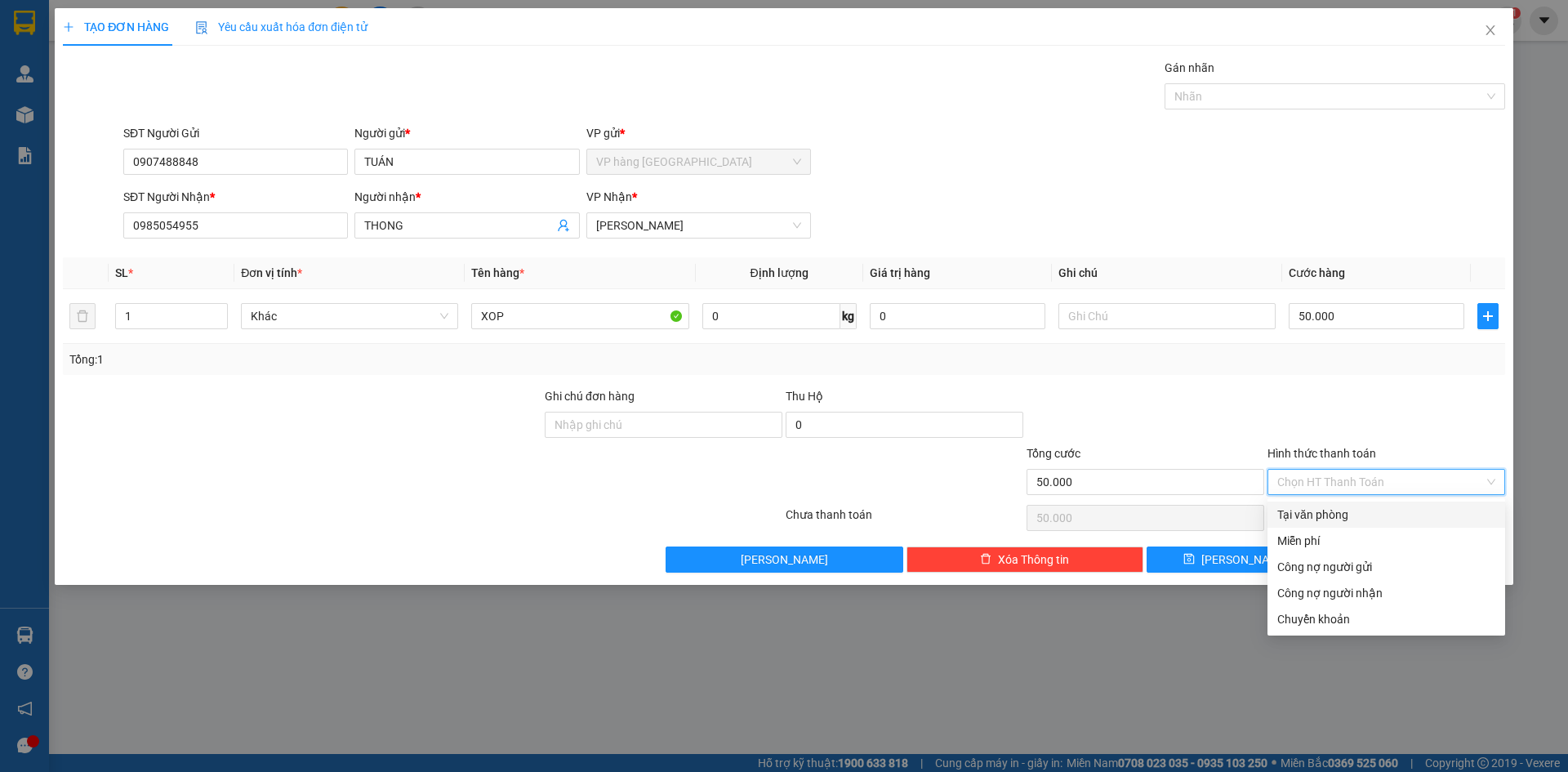
click at [1418, 519] on div "Tại văn phòng" at bounding box center [1386, 515] width 218 height 18
type input "0"
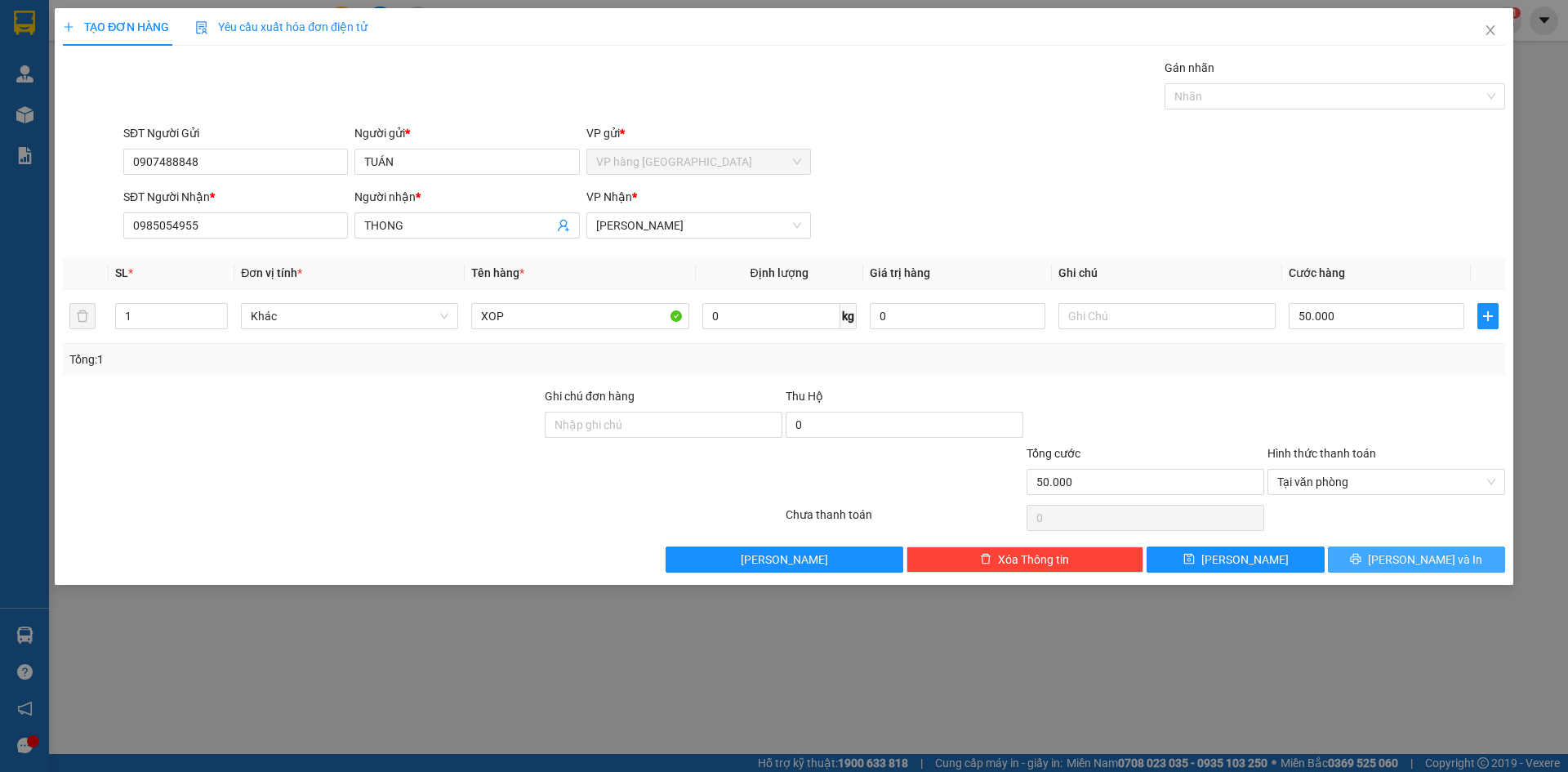
click at [1412, 559] on span "[PERSON_NAME] và In" at bounding box center [1425, 560] width 114 height 18
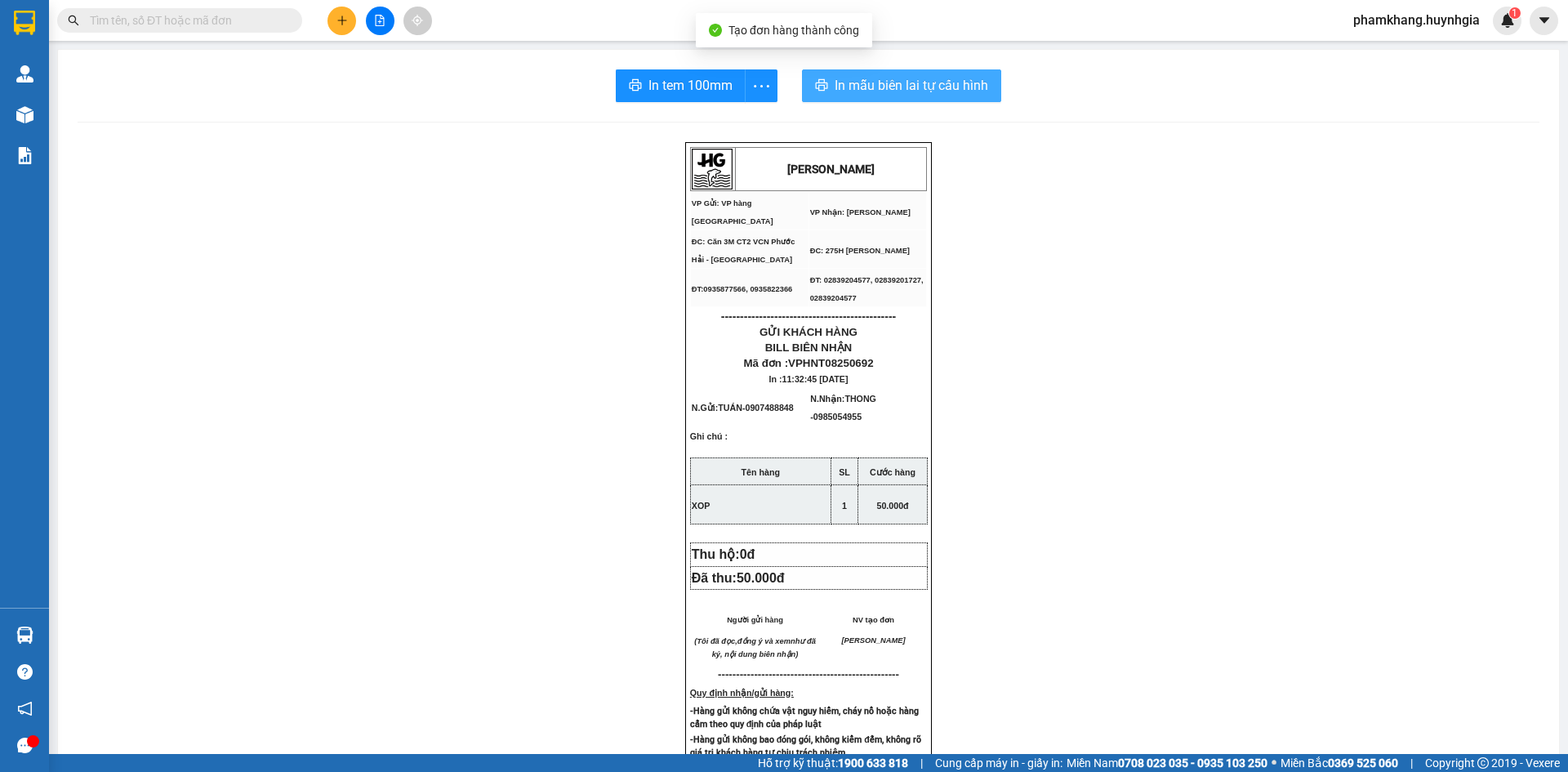
click at [877, 82] on span "In mẫu biên lai tự cấu hình" at bounding box center [911, 85] width 154 height 21
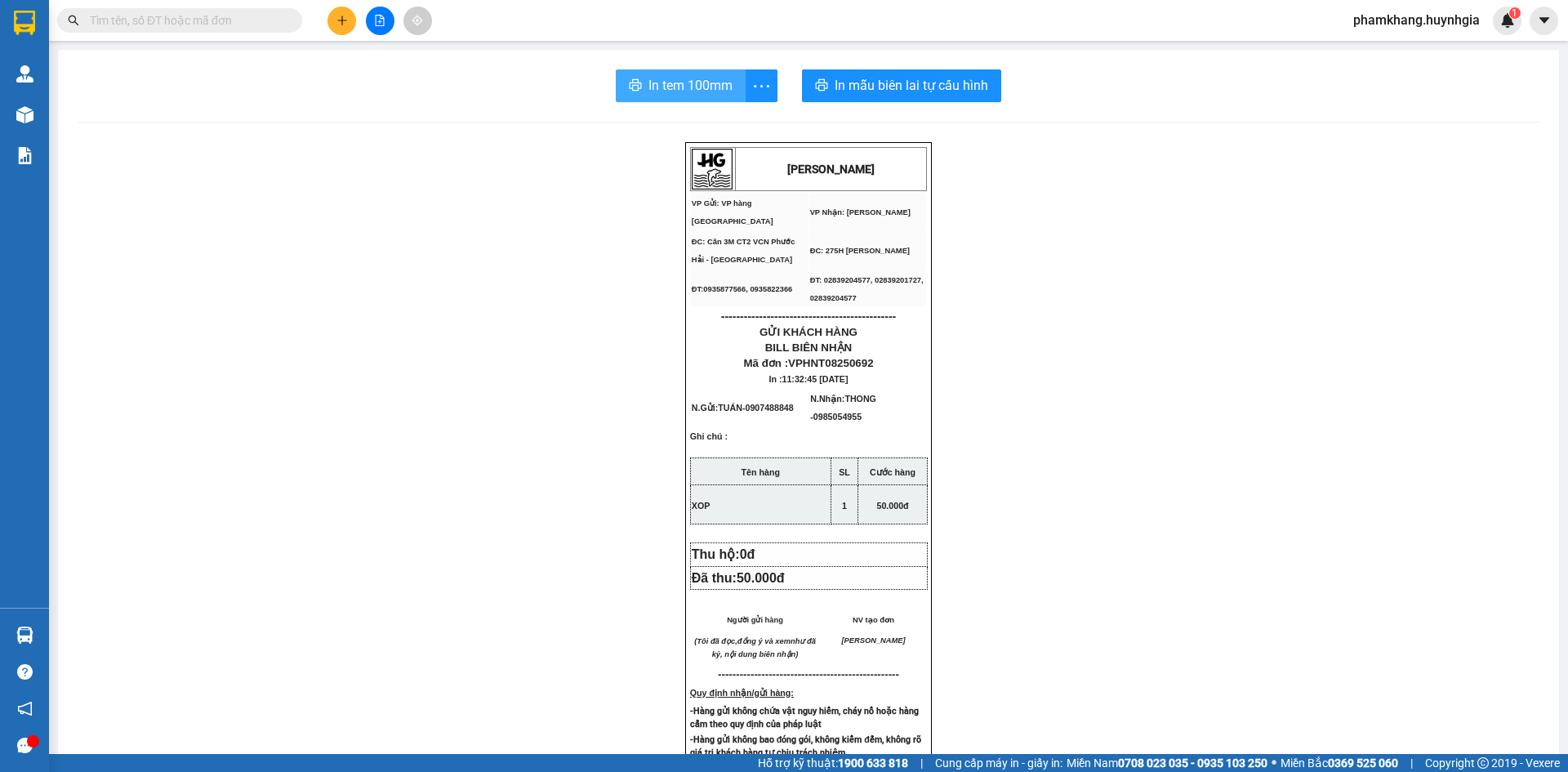
click at [672, 86] on span "In tem 100mm" at bounding box center [691, 85] width 84 height 21
click at [1314, 621] on div "[PERSON_NAME] VP Gửi: VP hàng Nha Trang VP Nhận: [PERSON_NAME] ĐC: Căn 3M CT2…" at bounding box center [809, 711] width 1462 height 1138
click at [116, 22] on input "text" at bounding box center [186, 21] width 192 height 18
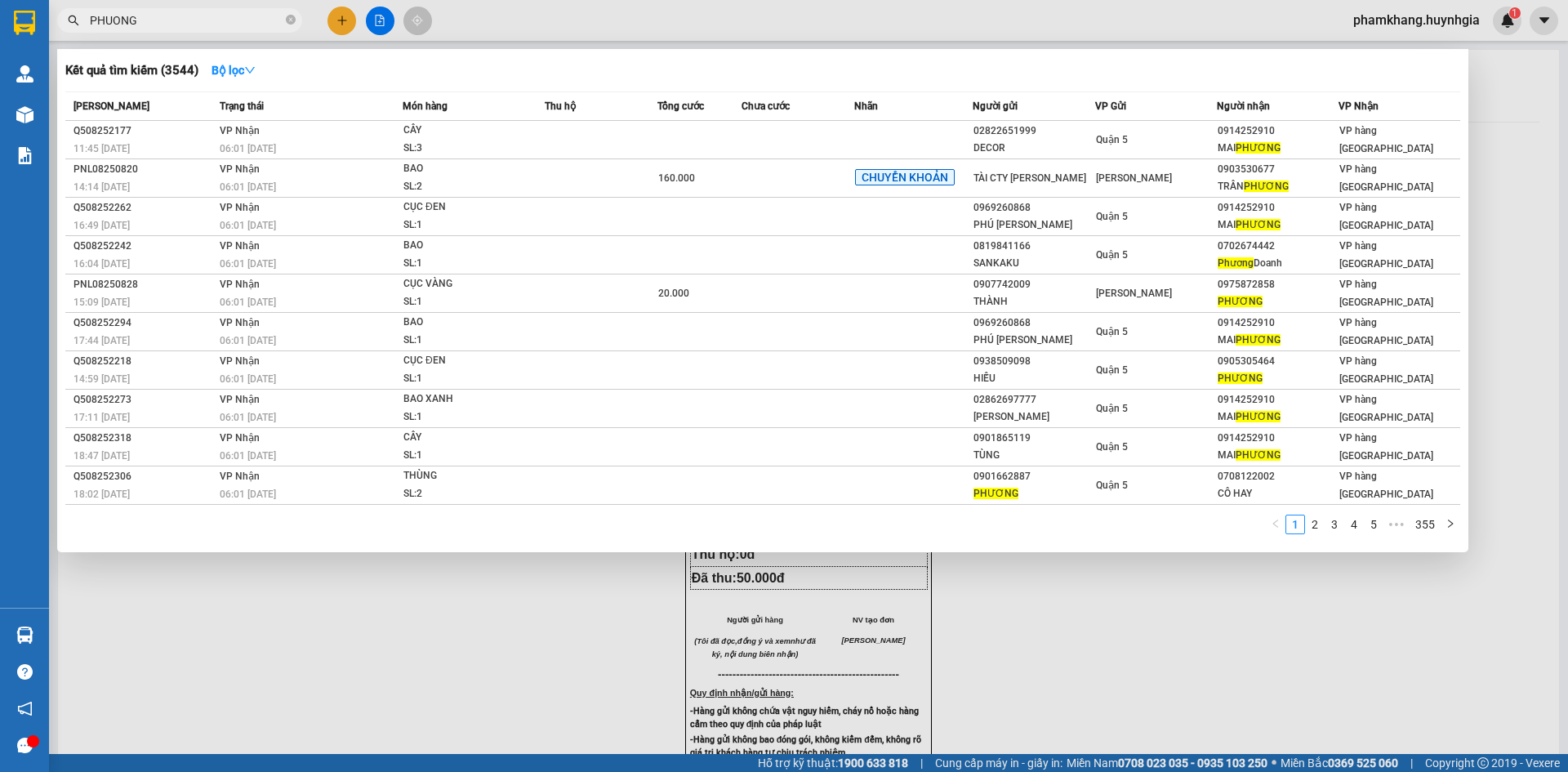
type input "PHUONG"
click at [344, 20] on div at bounding box center [784, 386] width 1568 height 772
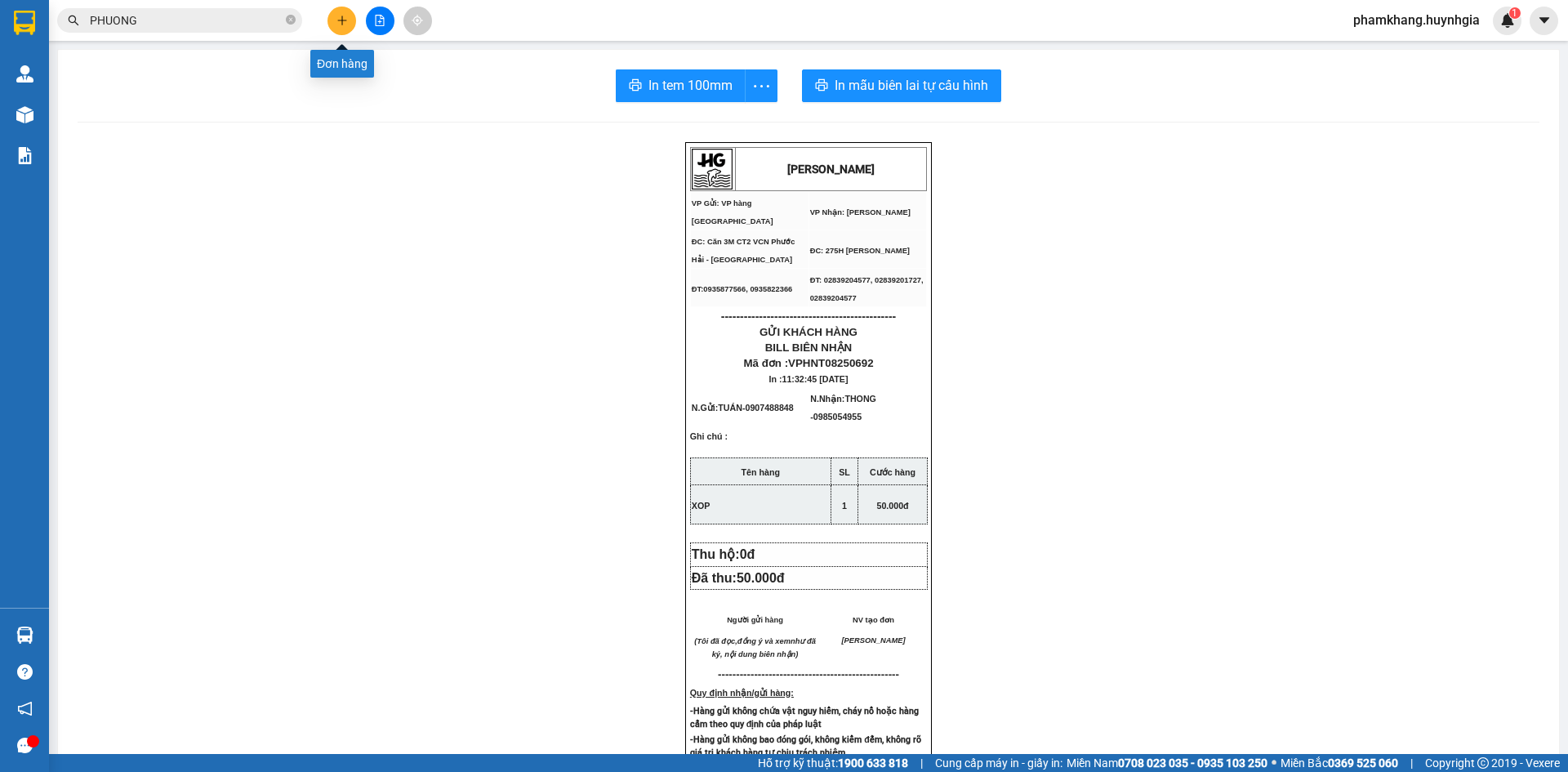
click at [342, 19] on icon "plus" at bounding box center [341, 20] width 1 height 9
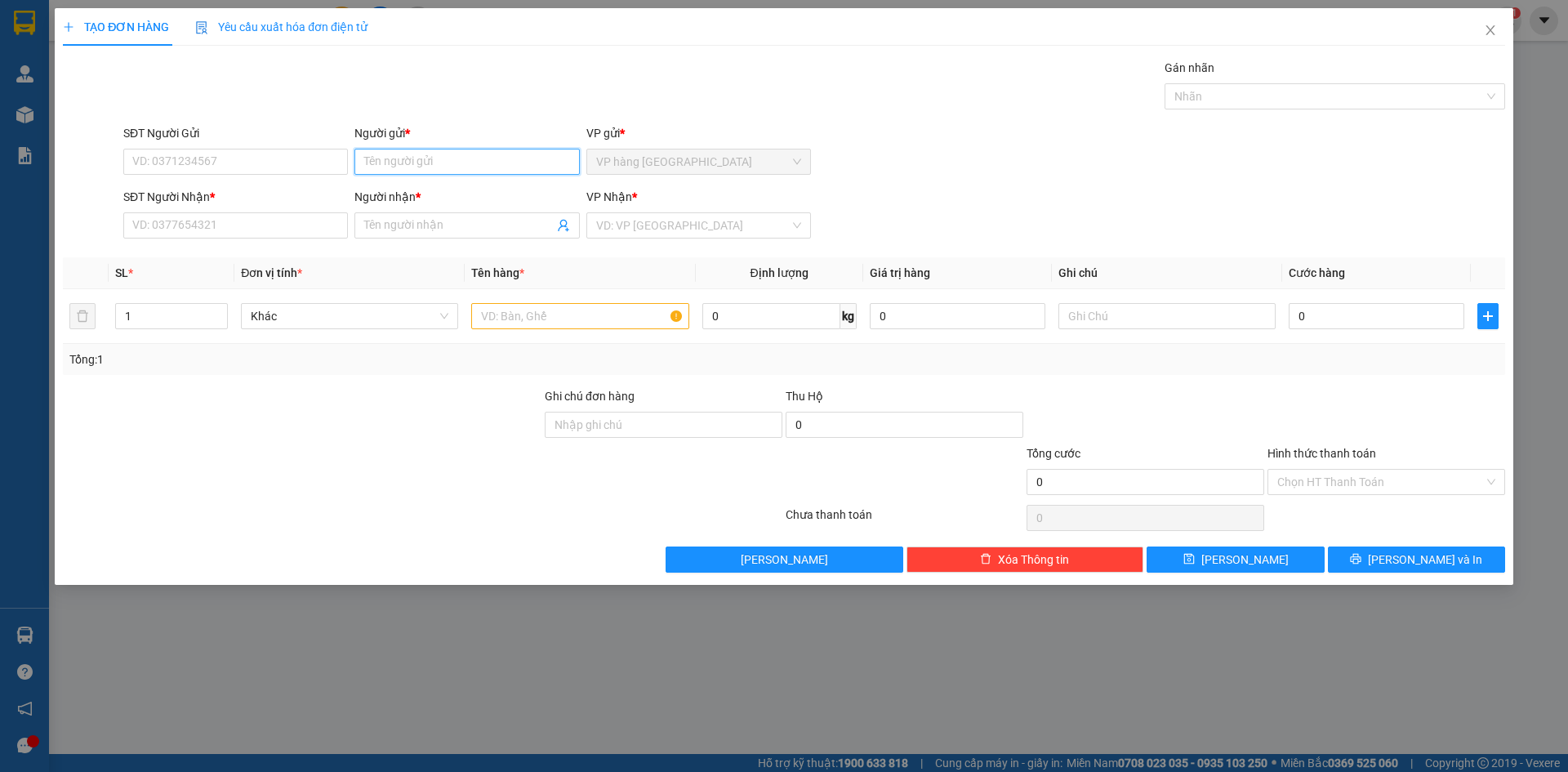
click at [392, 161] on input "Người gửi *" at bounding box center [467, 162] width 225 height 26
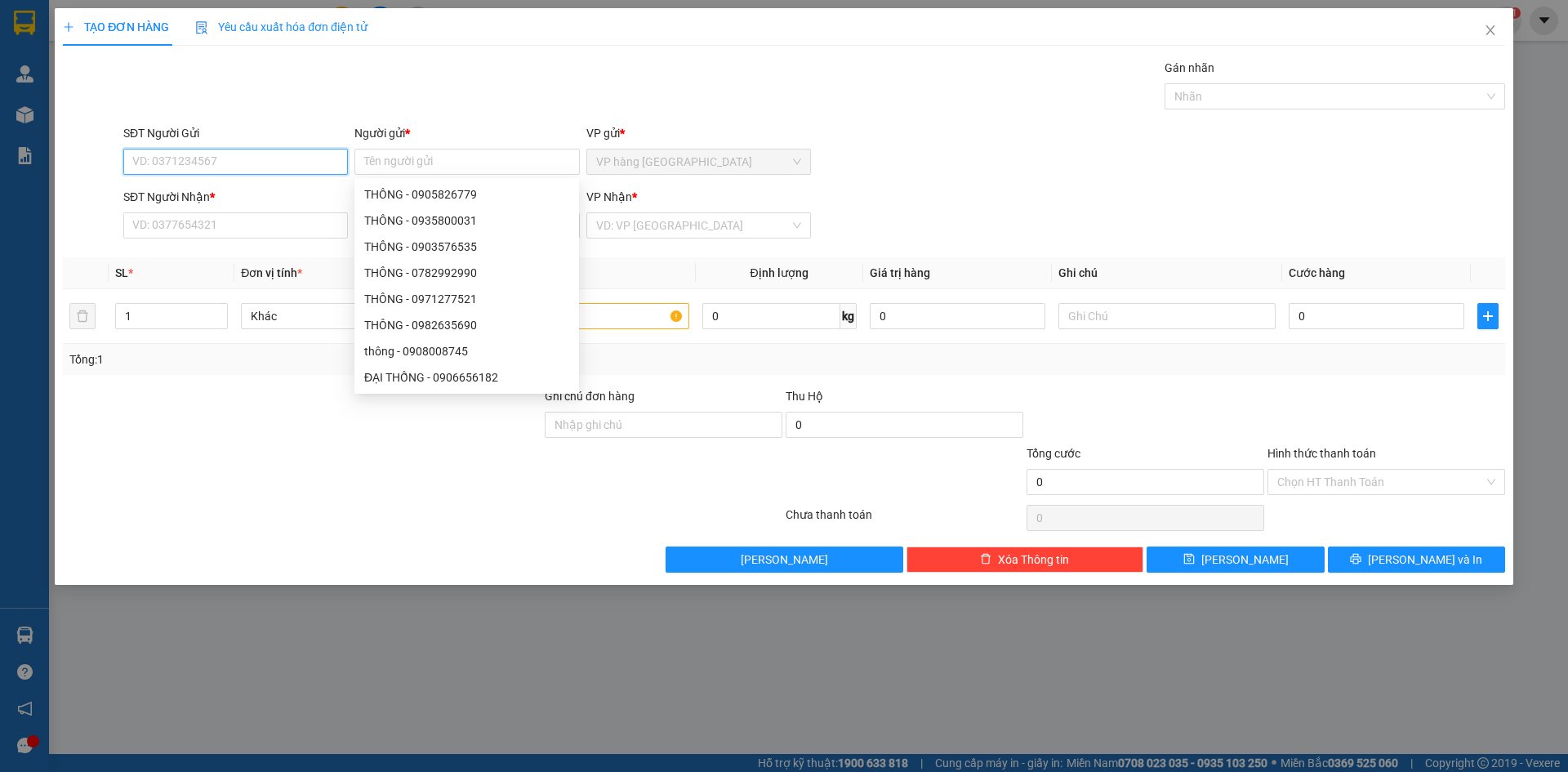
click at [307, 167] on input "SĐT Người Gửi" at bounding box center [235, 162] width 225 height 26
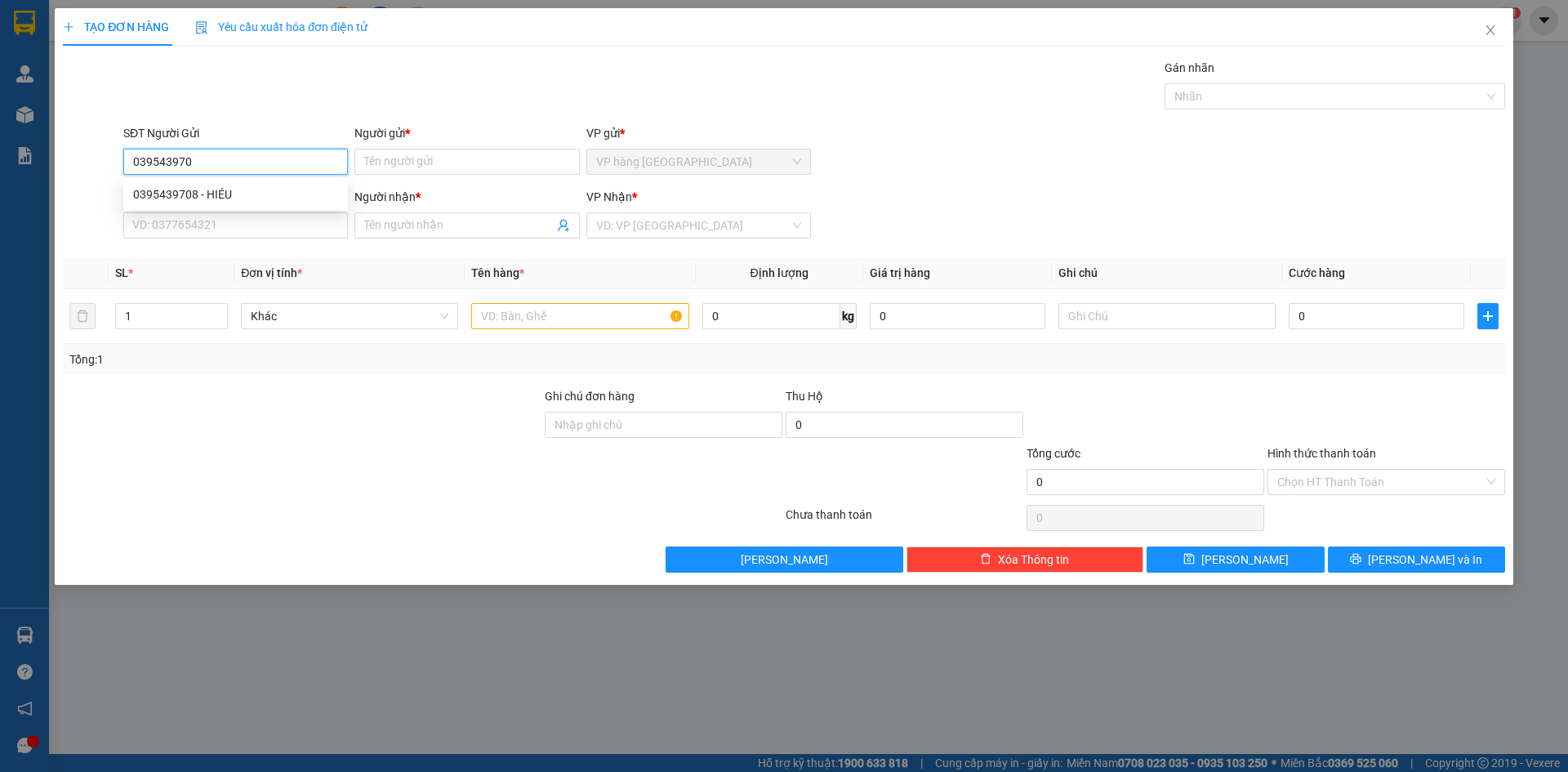
type input "0395439708"
click at [277, 194] on div "0395439708 - HIÉU" at bounding box center [235, 194] width 205 height 18
type input "HIÉU"
type input "0937008199"
type input "TÂM RONG"
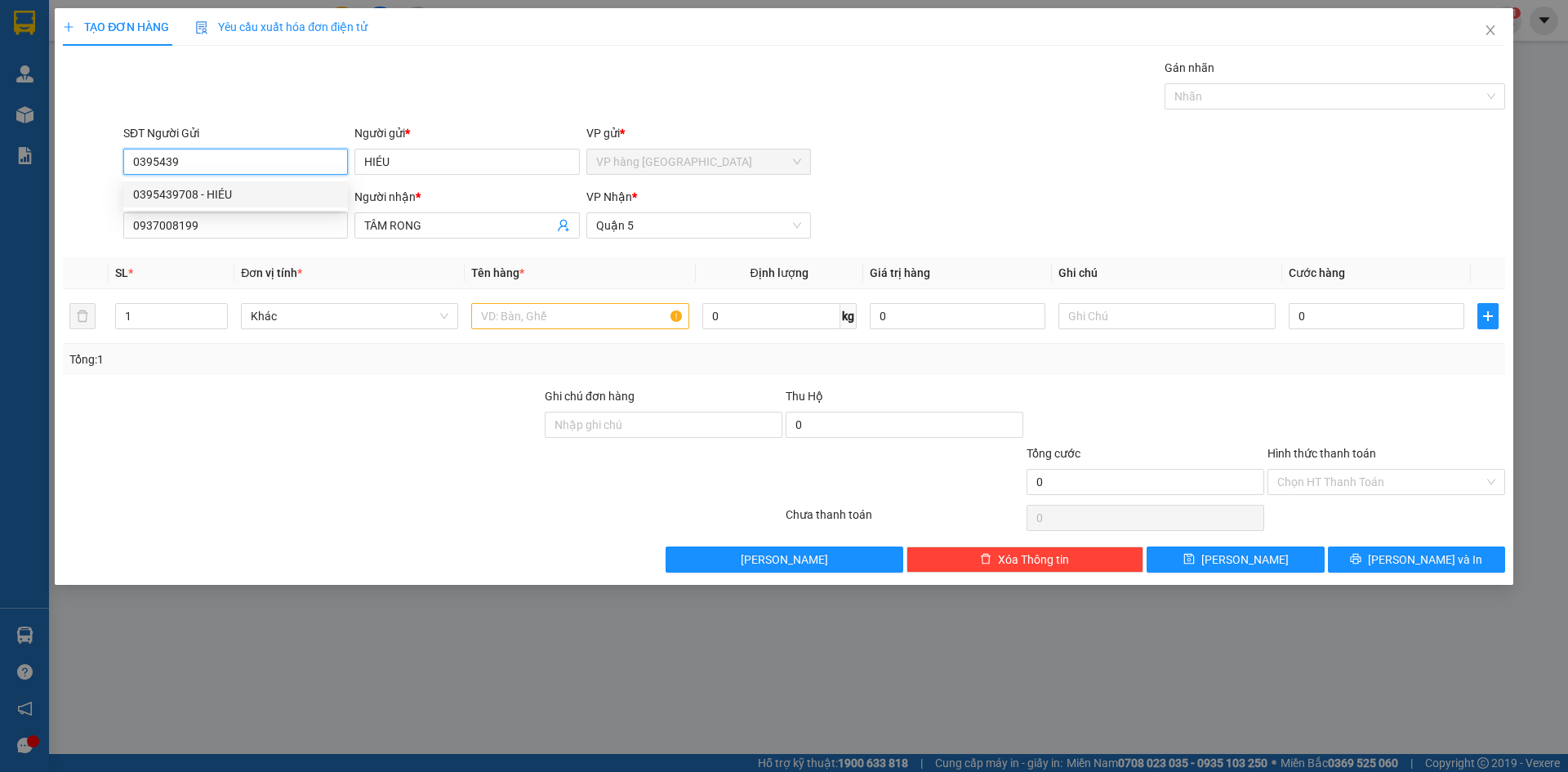
click at [269, 186] on div "0395439708 - HIÉU" at bounding box center [235, 194] width 205 height 18
type input "0395439708"
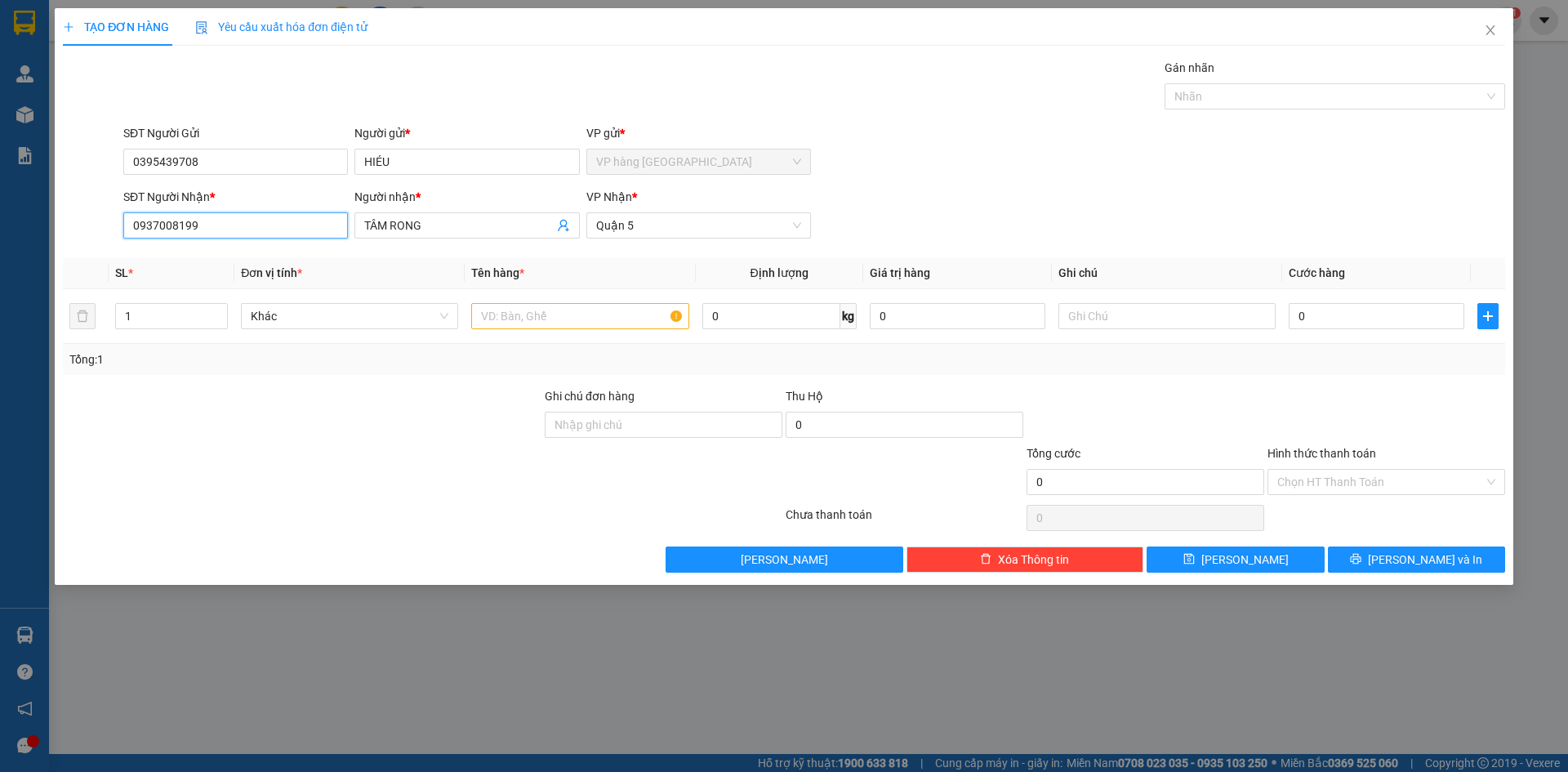
click at [222, 236] on input "0937008199" at bounding box center [235, 226] width 225 height 26
click at [226, 284] on div "0906662225 - [PERSON_NAME]" at bounding box center [235, 284] width 205 height 18
type input "0906662225"
type input "HỮU CHAY"
type input "0906662225"
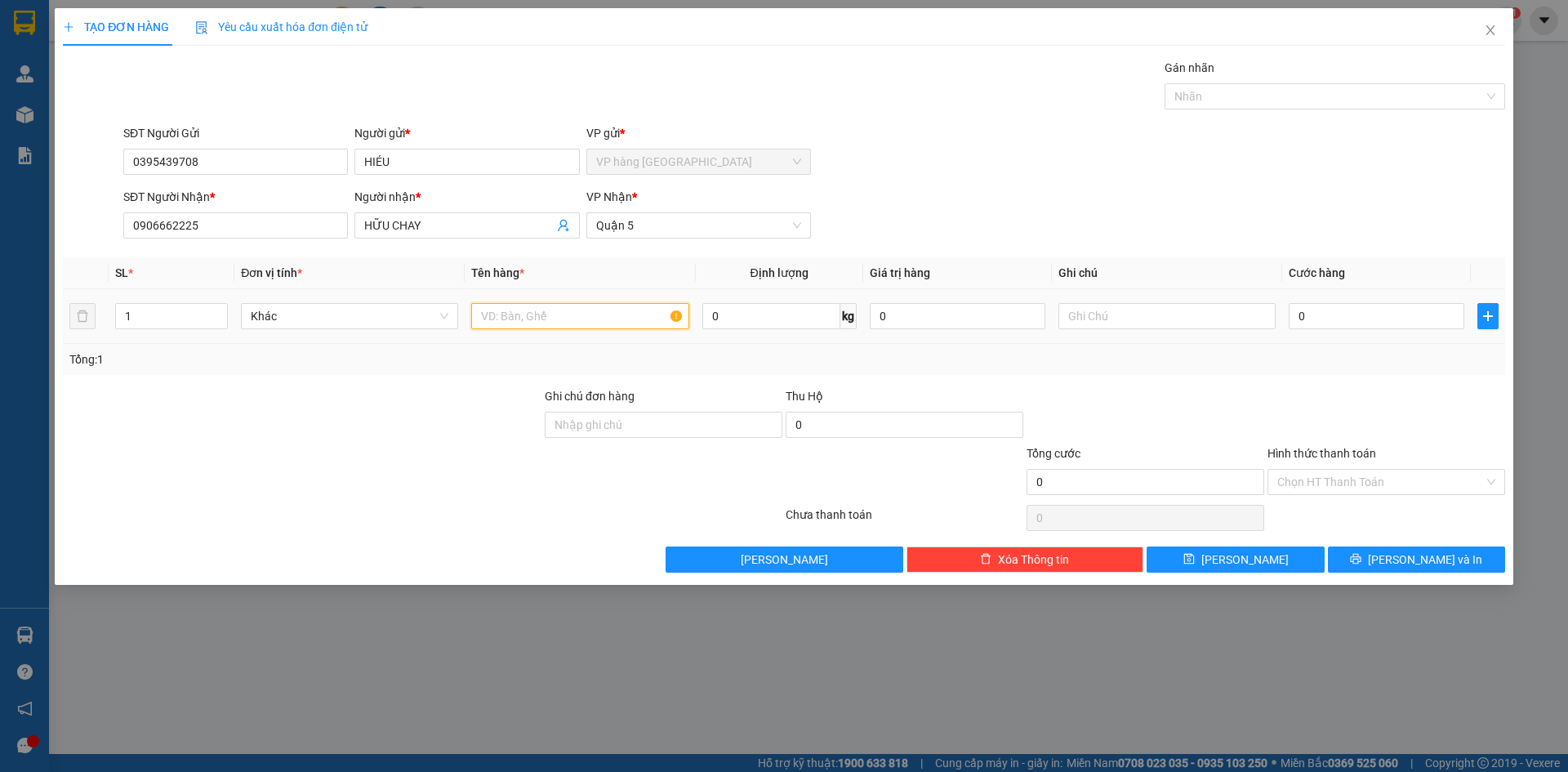
click at [506, 318] on input "text" at bounding box center [579, 317] width 217 height 26
type input "KIEN"
click at [1323, 317] on input "0" at bounding box center [1376, 317] width 176 height 26
type input "3"
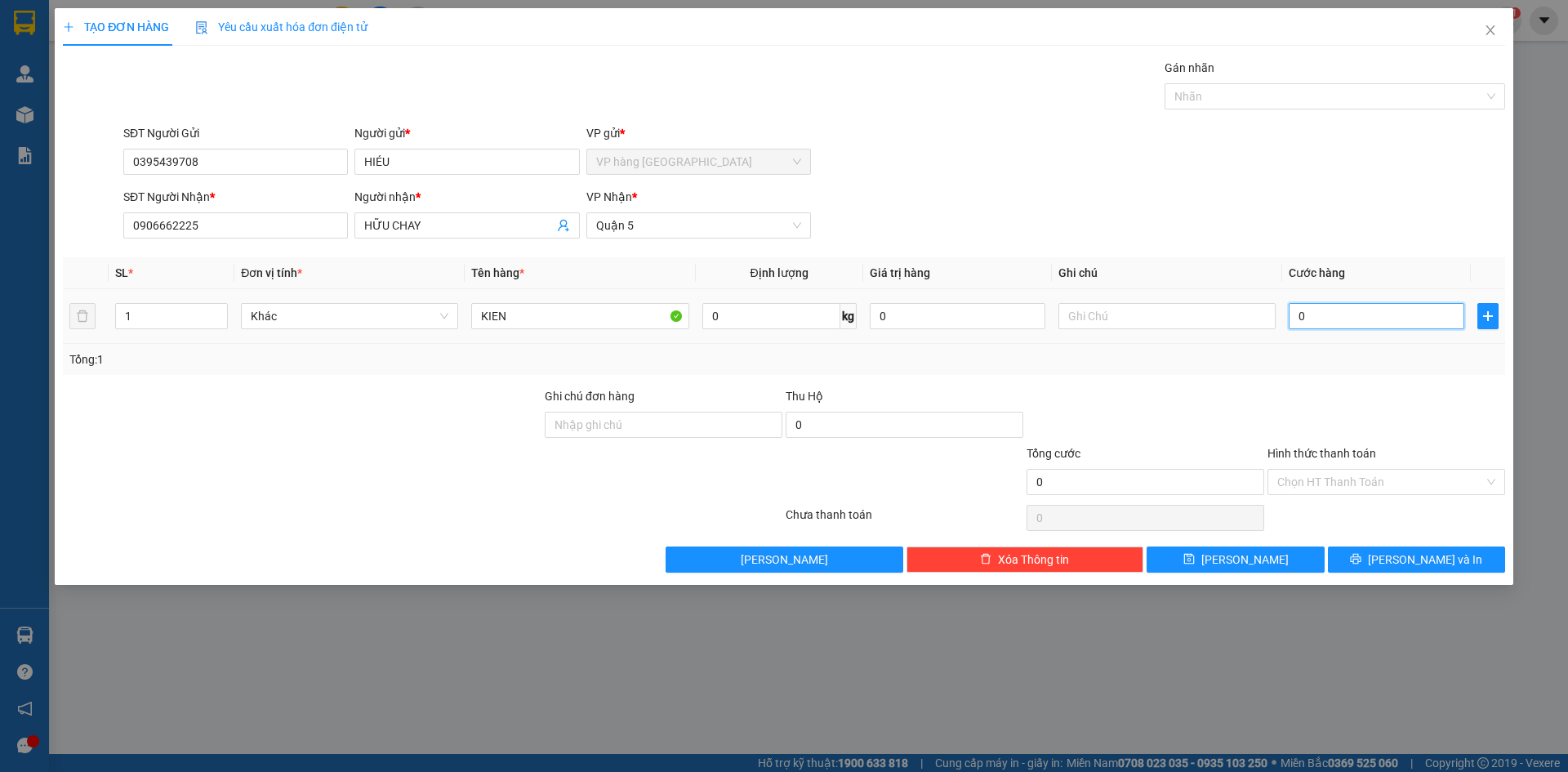
type input "3"
type input "30"
type input "30.000"
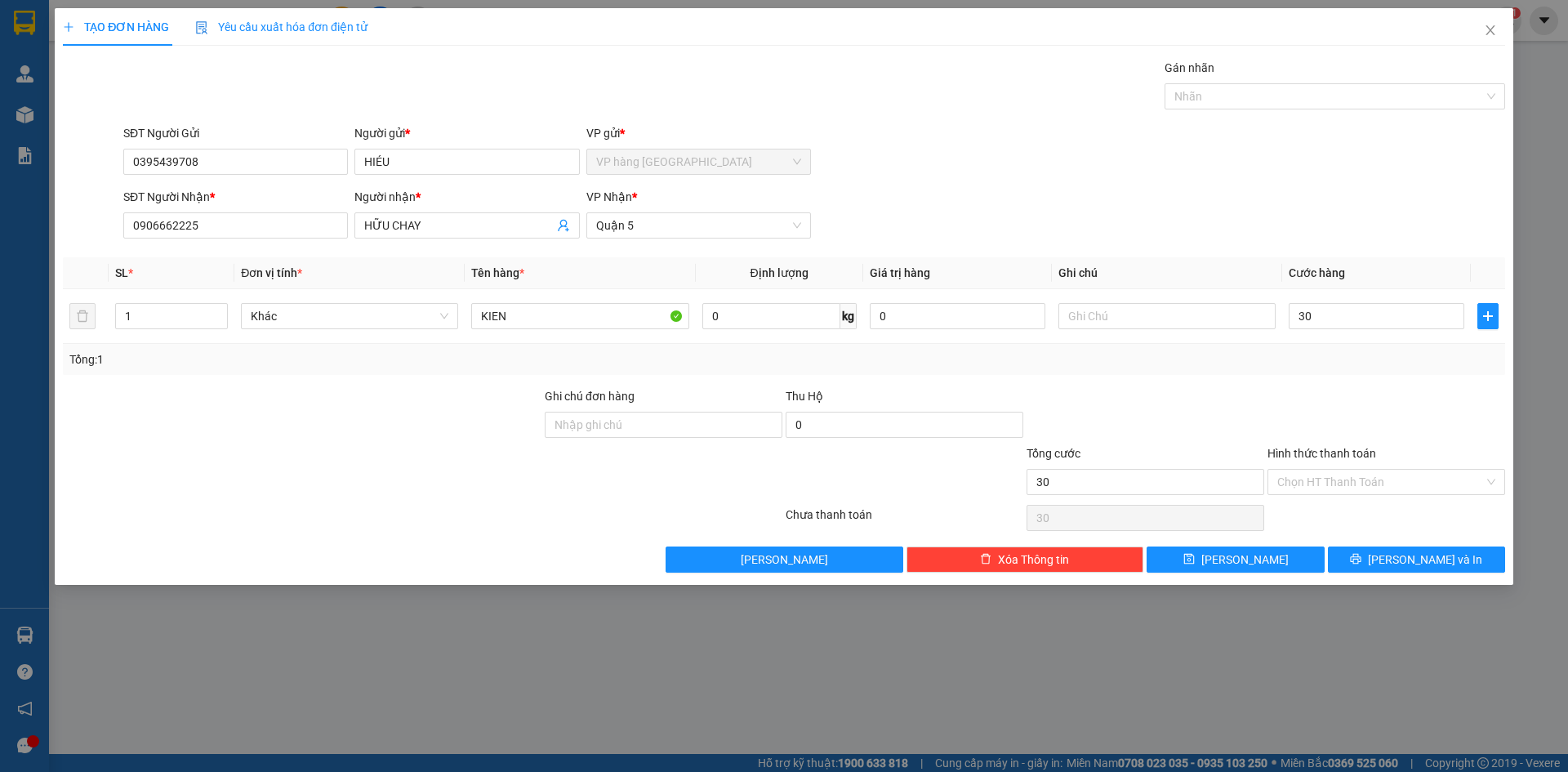
type input "30.000"
click at [1113, 455] on div "Tổng cước" at bounding box center [1146, 457] width 238 height 25
click at [1380, 483] on input "Hình thức thanh toán" at bounding box center [1380, 483] width 207 height 25
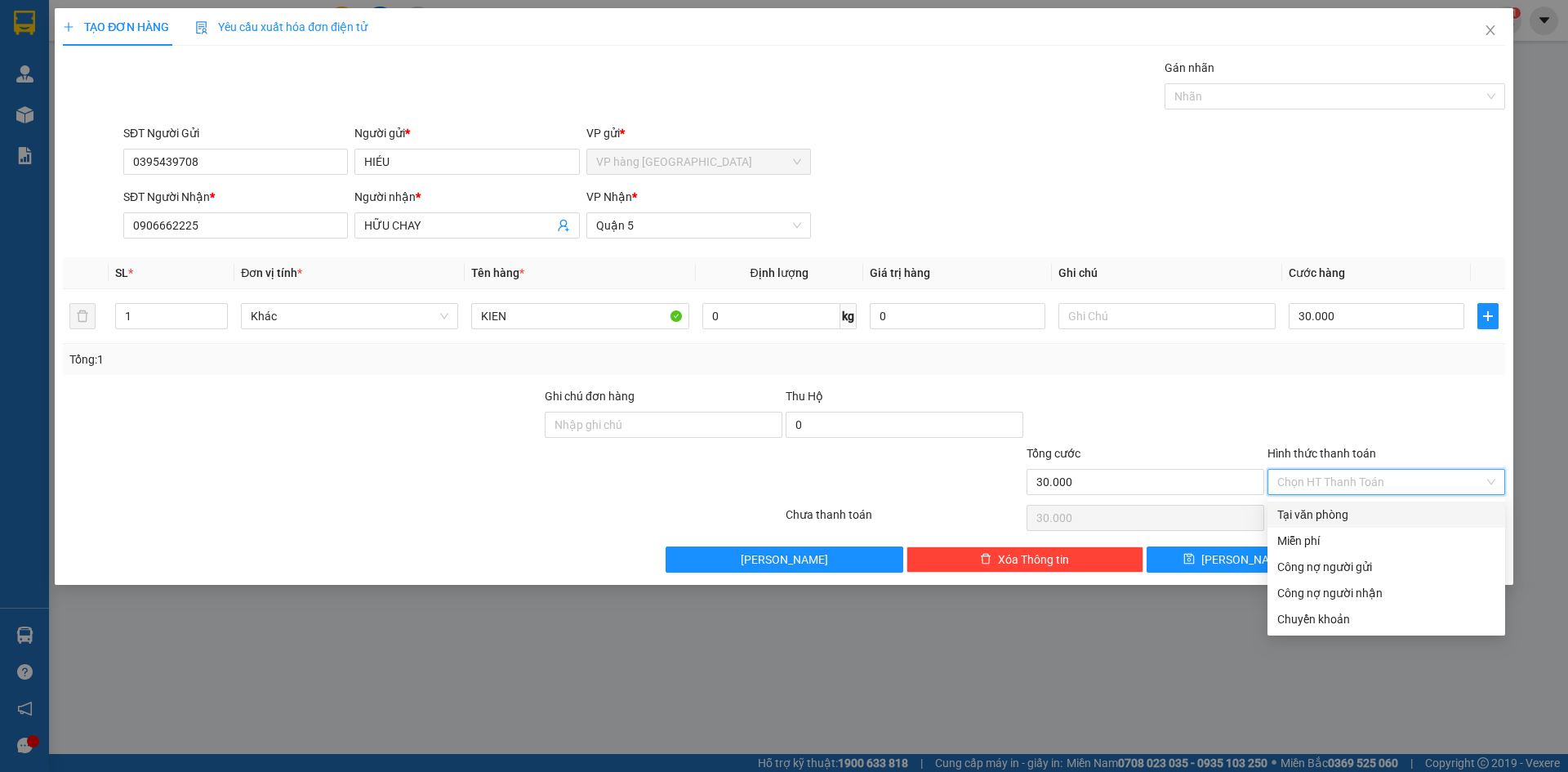
click at [1398, 517] on div "Tại văn phòng" at bounding box center [1386, 515] width 218 height 18
type input "0"
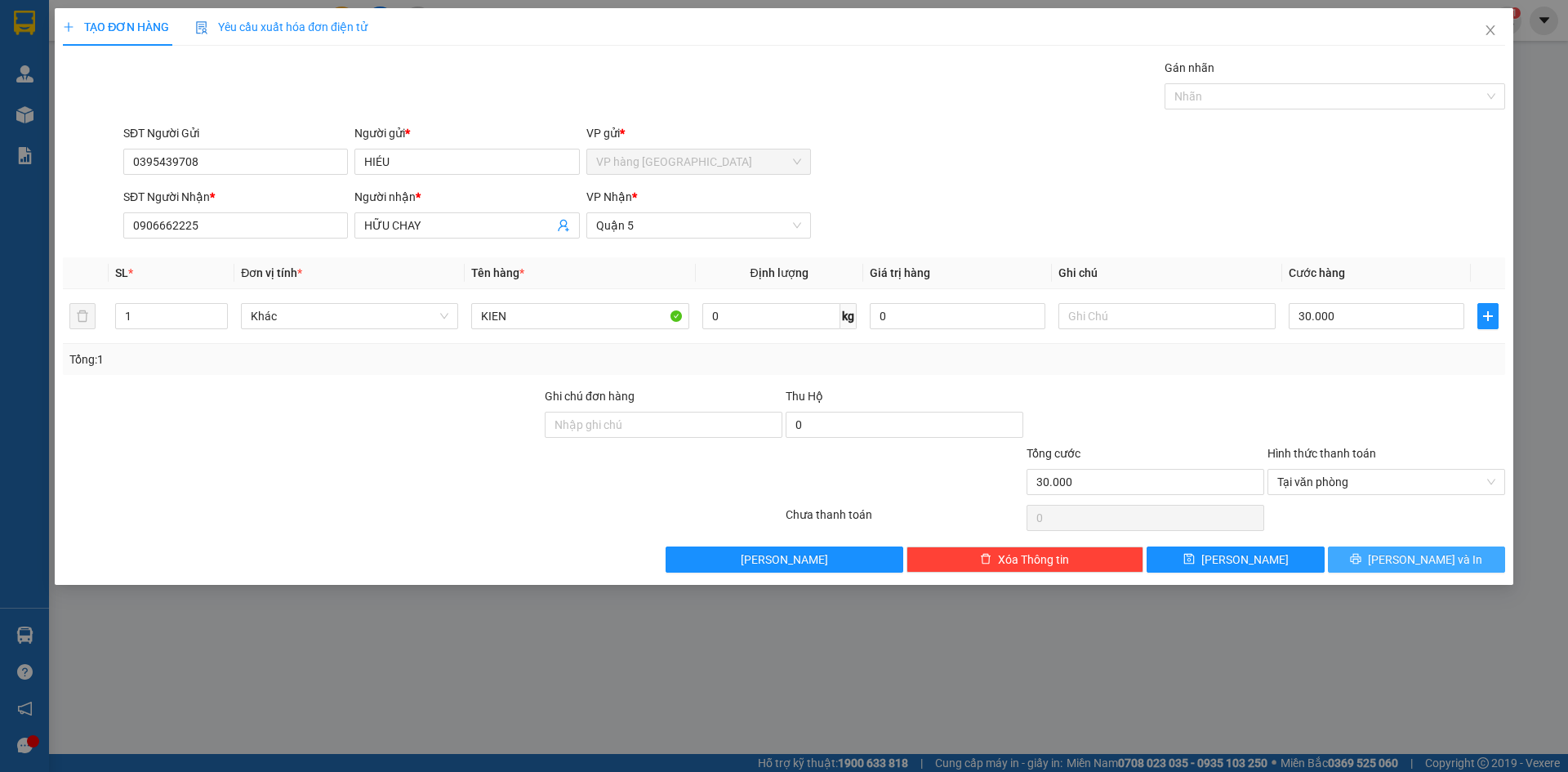
click at [1418, 558] on span "[PERSON_NAME] và In" at bounding box center [1425, 560] width 114 height 18
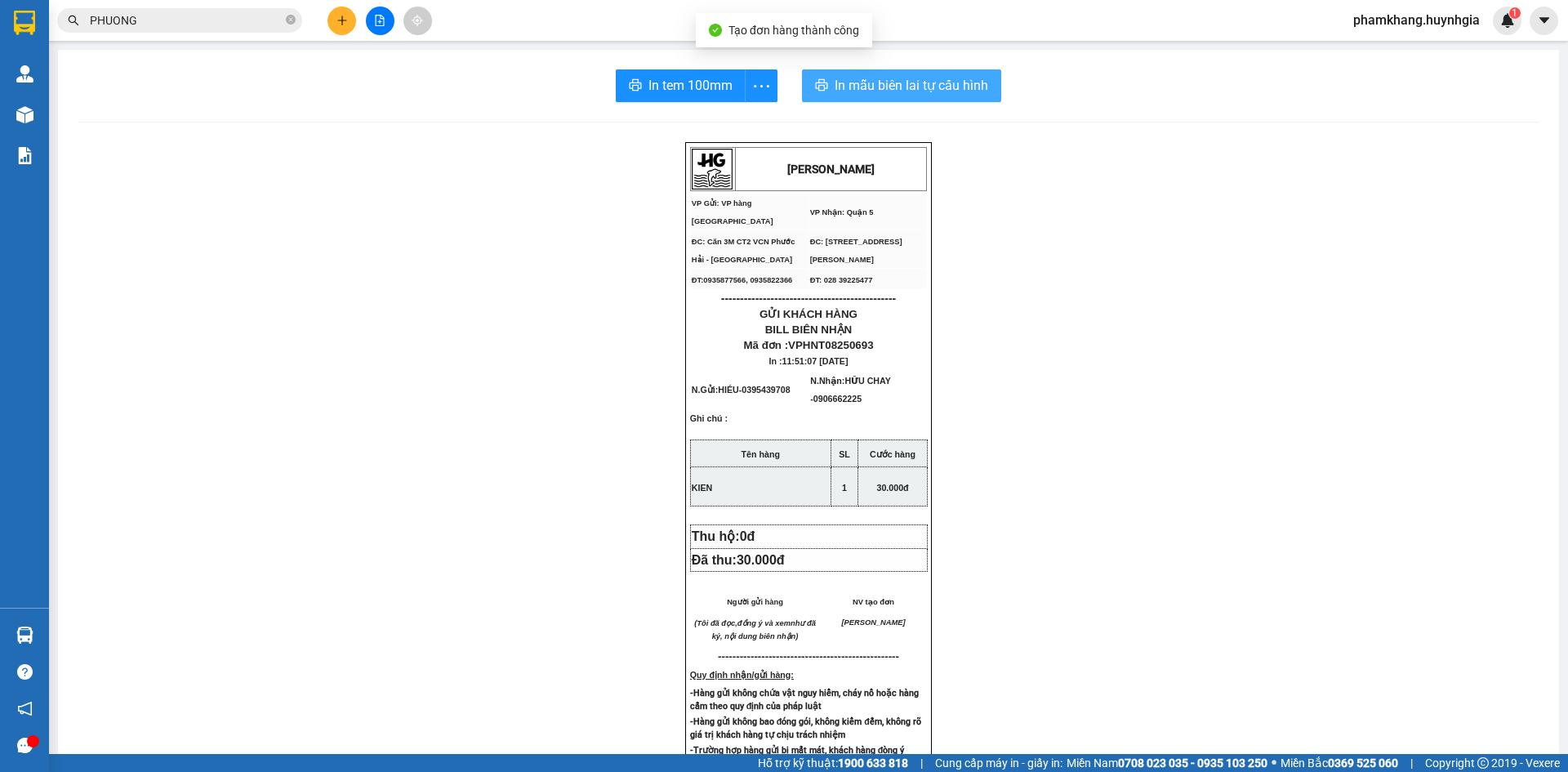
click at [850, 83] on span "In mẫu biên lai tự cấu hình" at bounding box center [911, 85] width 154 height 21
click at [690, 90] on span "In tem 100mm" at bounding box center [691, 85] width 84 height 21
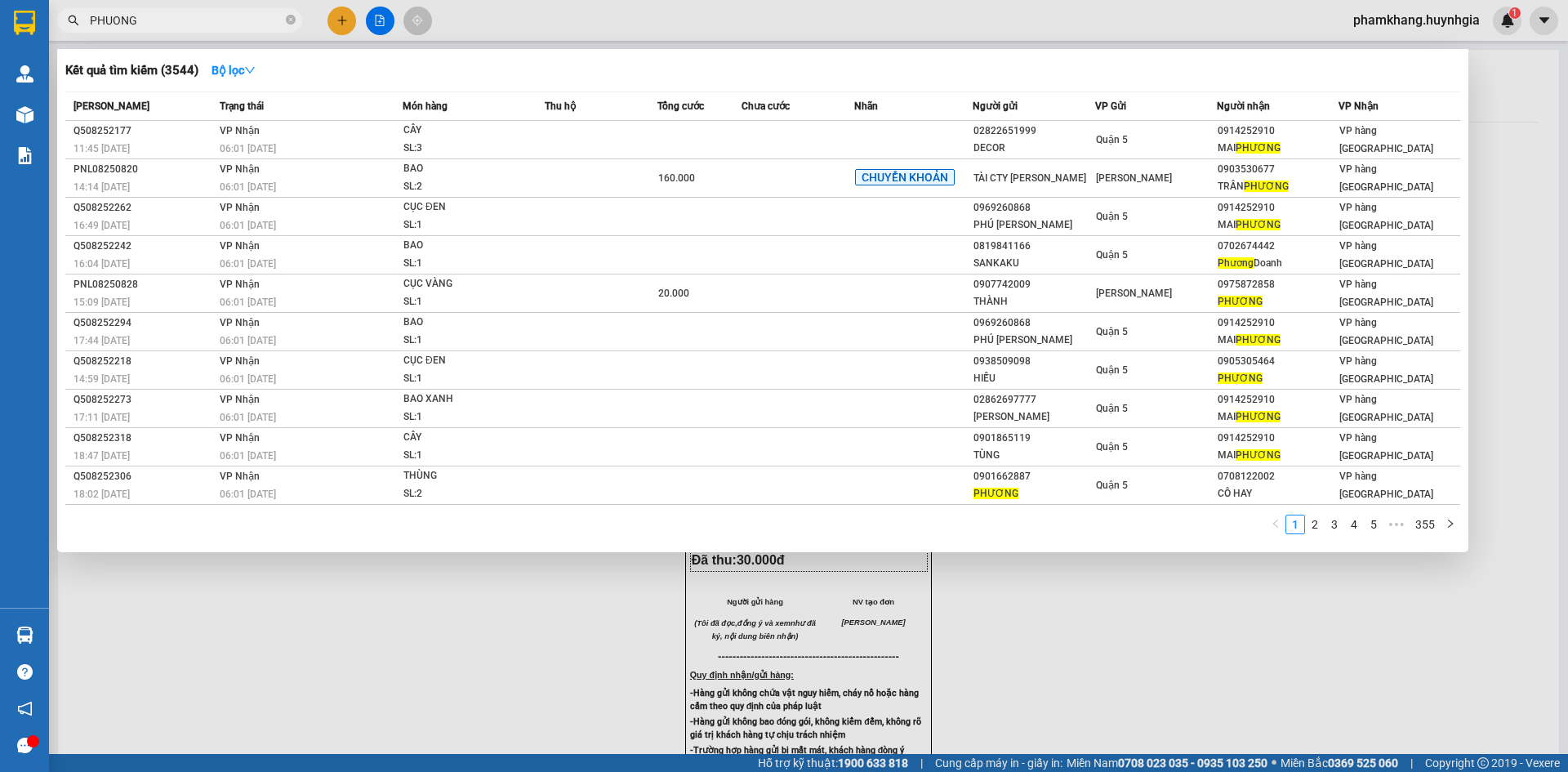
click at [176, 23] on input "PHUONG" at bounding box center [186, 21] width 192 height 18
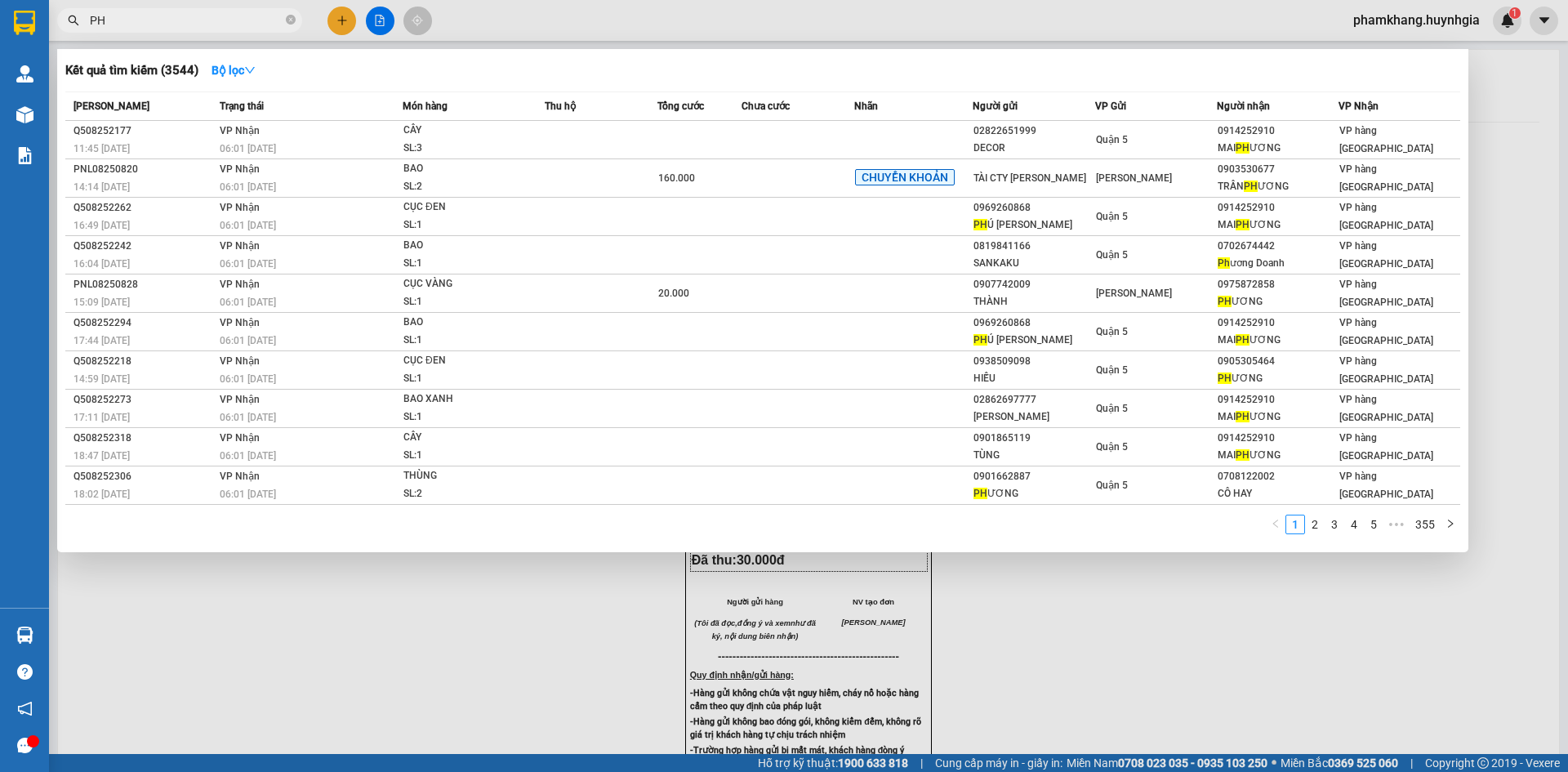
type input "P"
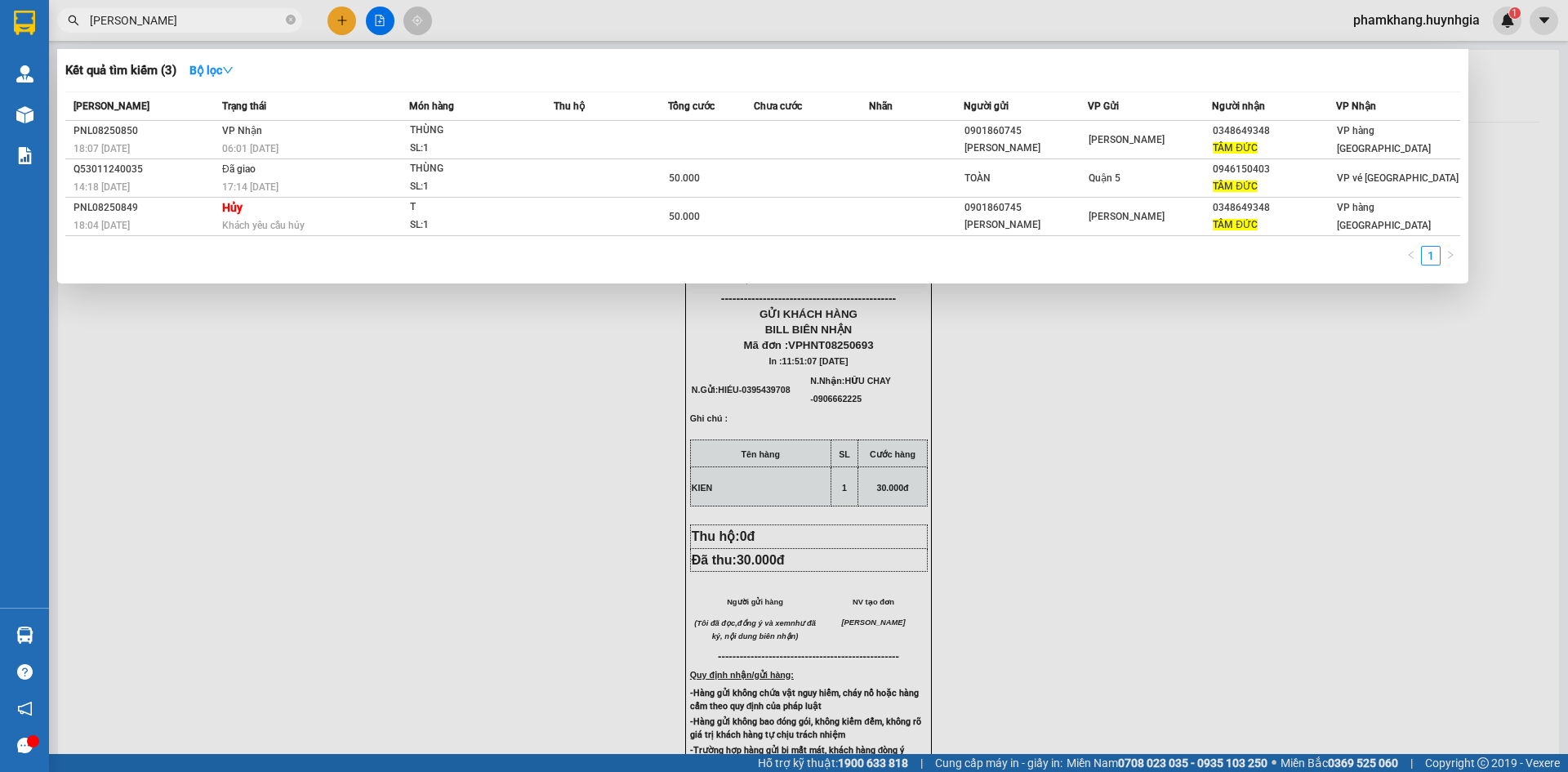
click at [145, 13] on input "[PERSON_NAME]" at bounding box center [186, 21] width 192 height 18
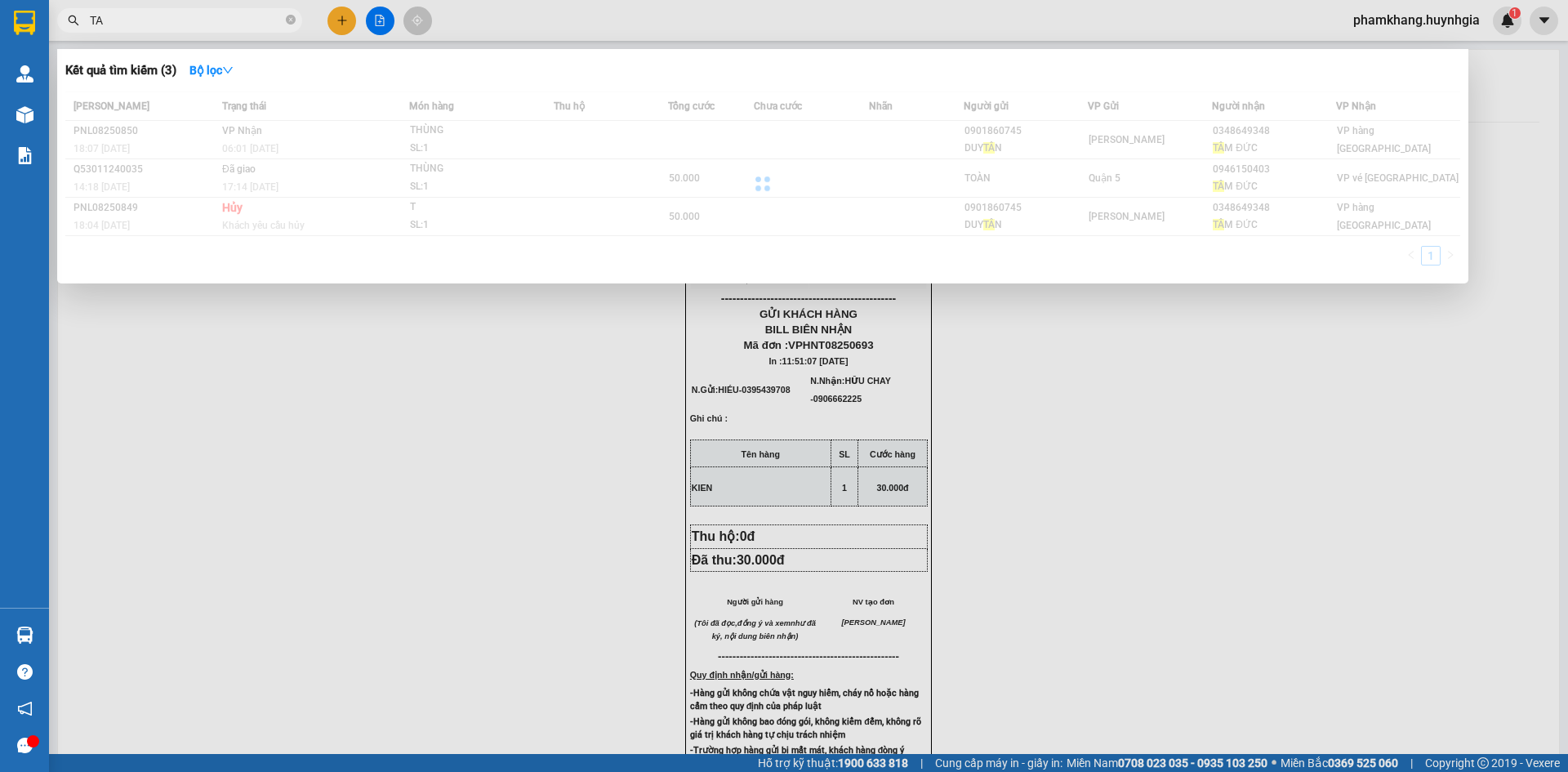
type input "T"
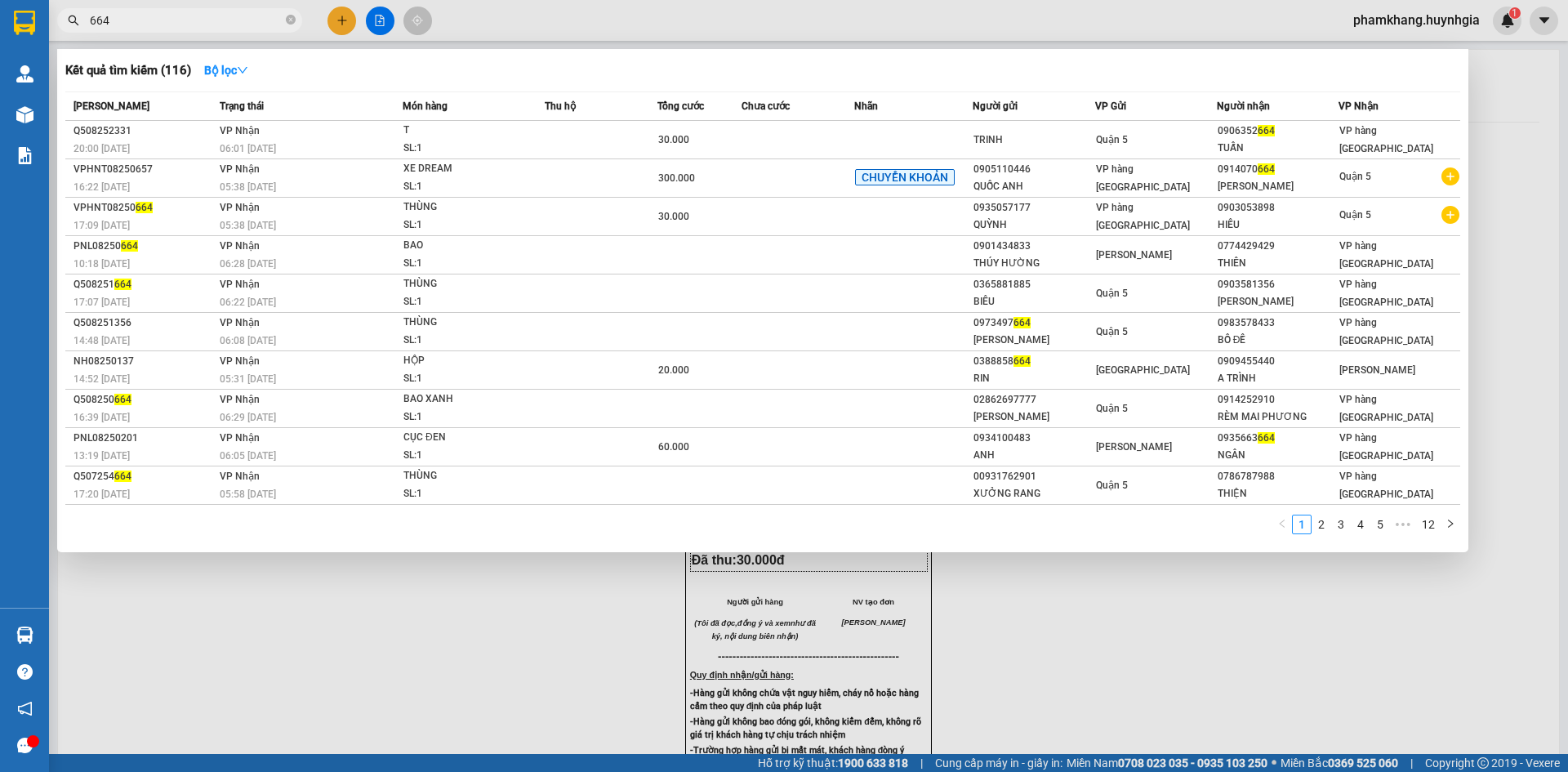
click at [154, 8] on span "664" at bounding box center [179, 21] width 245 height 25
click at [146, 21] on input "664" at bounding box center [186, 21] width 192 height 18
type input "6"
type input "379"
